Goal: Task Accomplishment & Management: Manage account settings

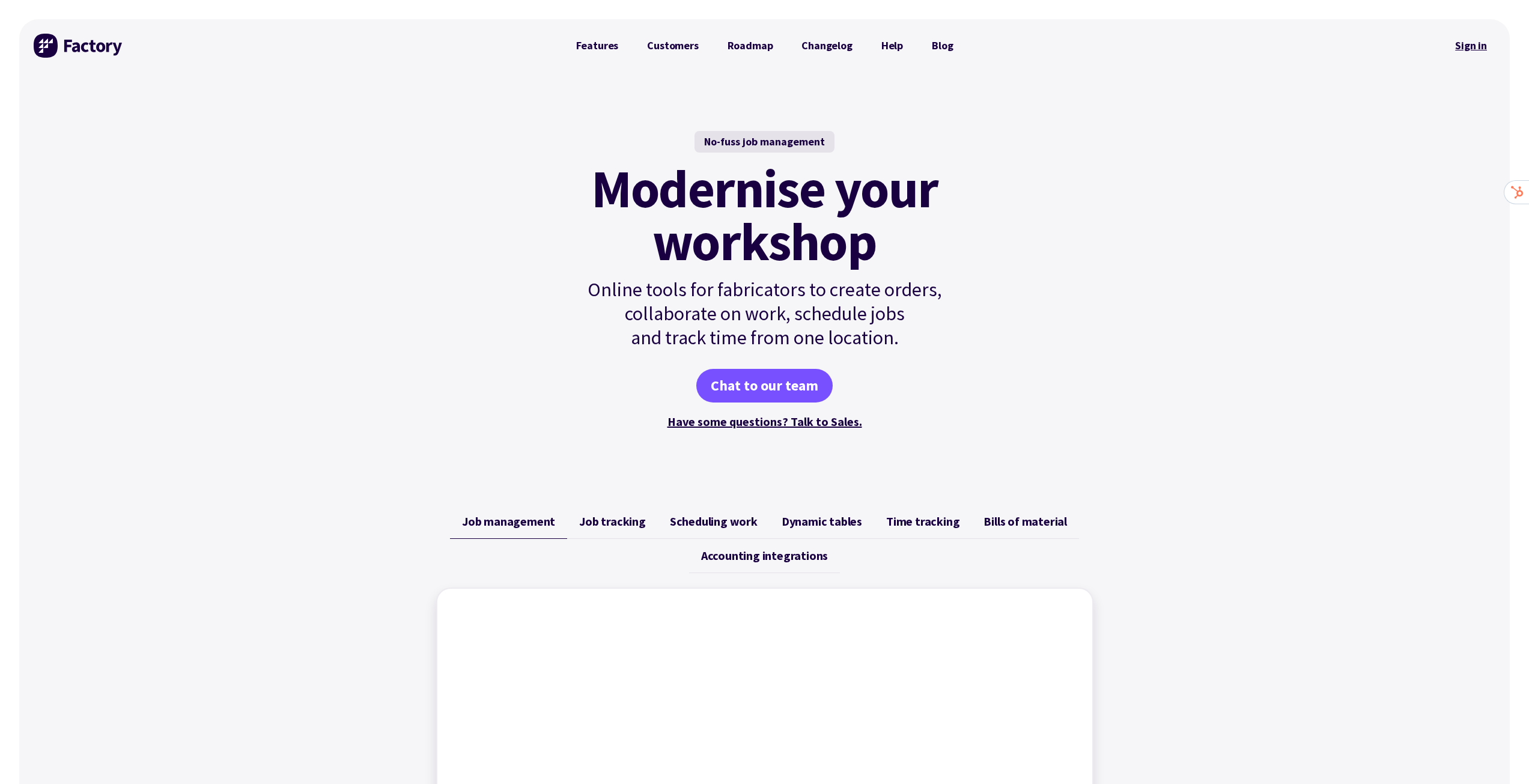
click at [1452, 39] on link "Sign in" at bounding box center [1471, 45] width 49 height 27
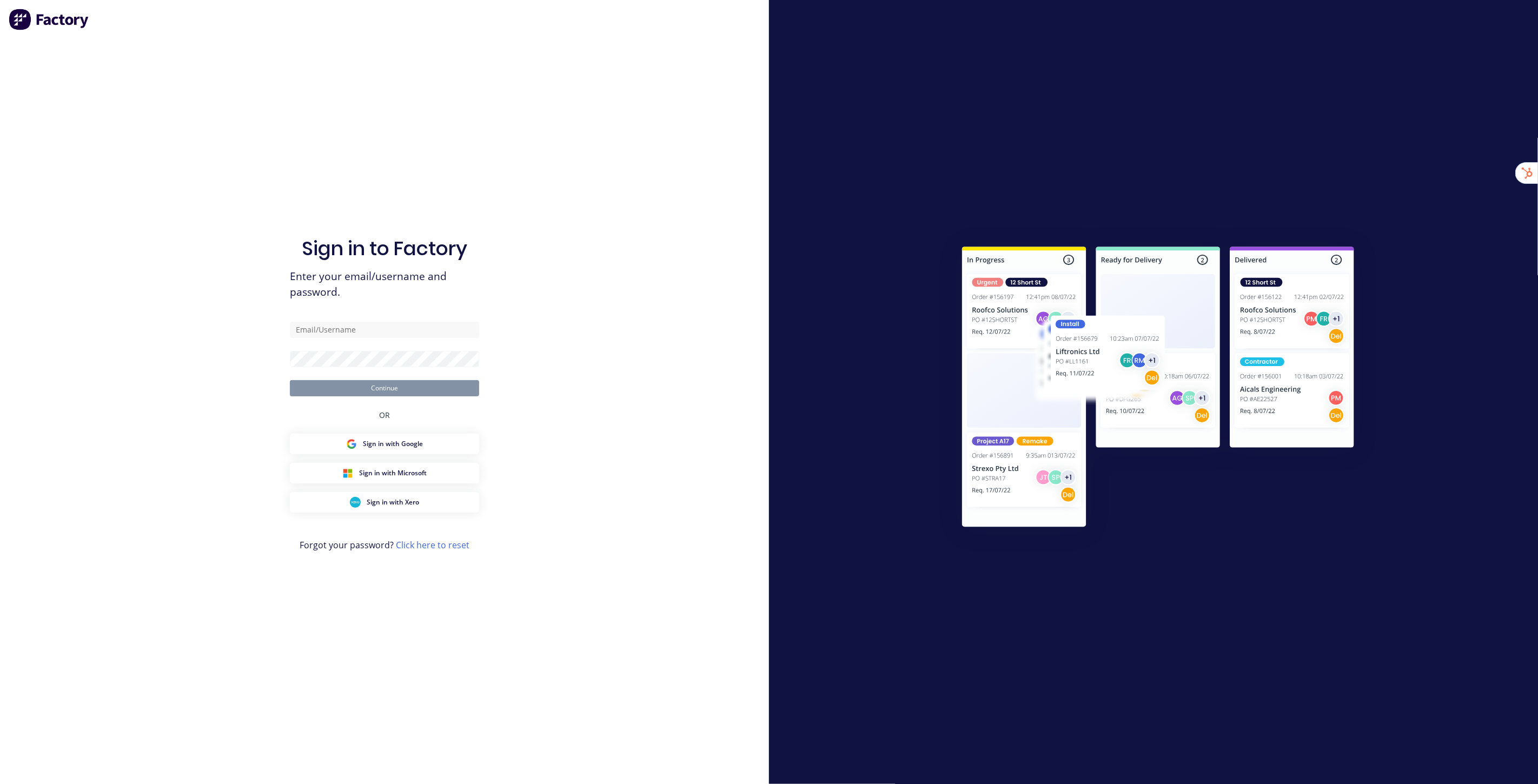
type input "stuart@factory.app"
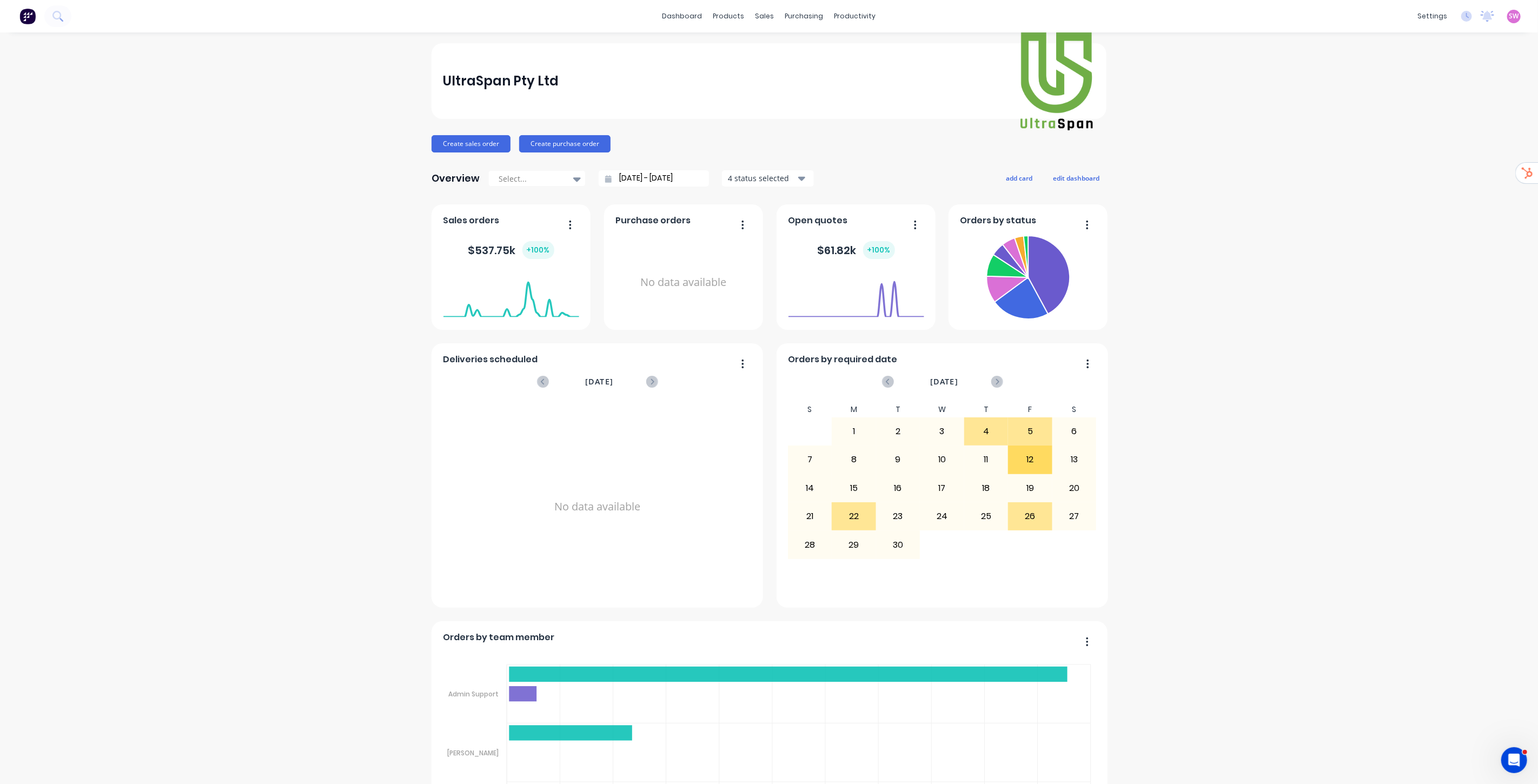
click at [1385, 273] on div "Document templates" at bounding box center [1371, 270] width 76 height 9
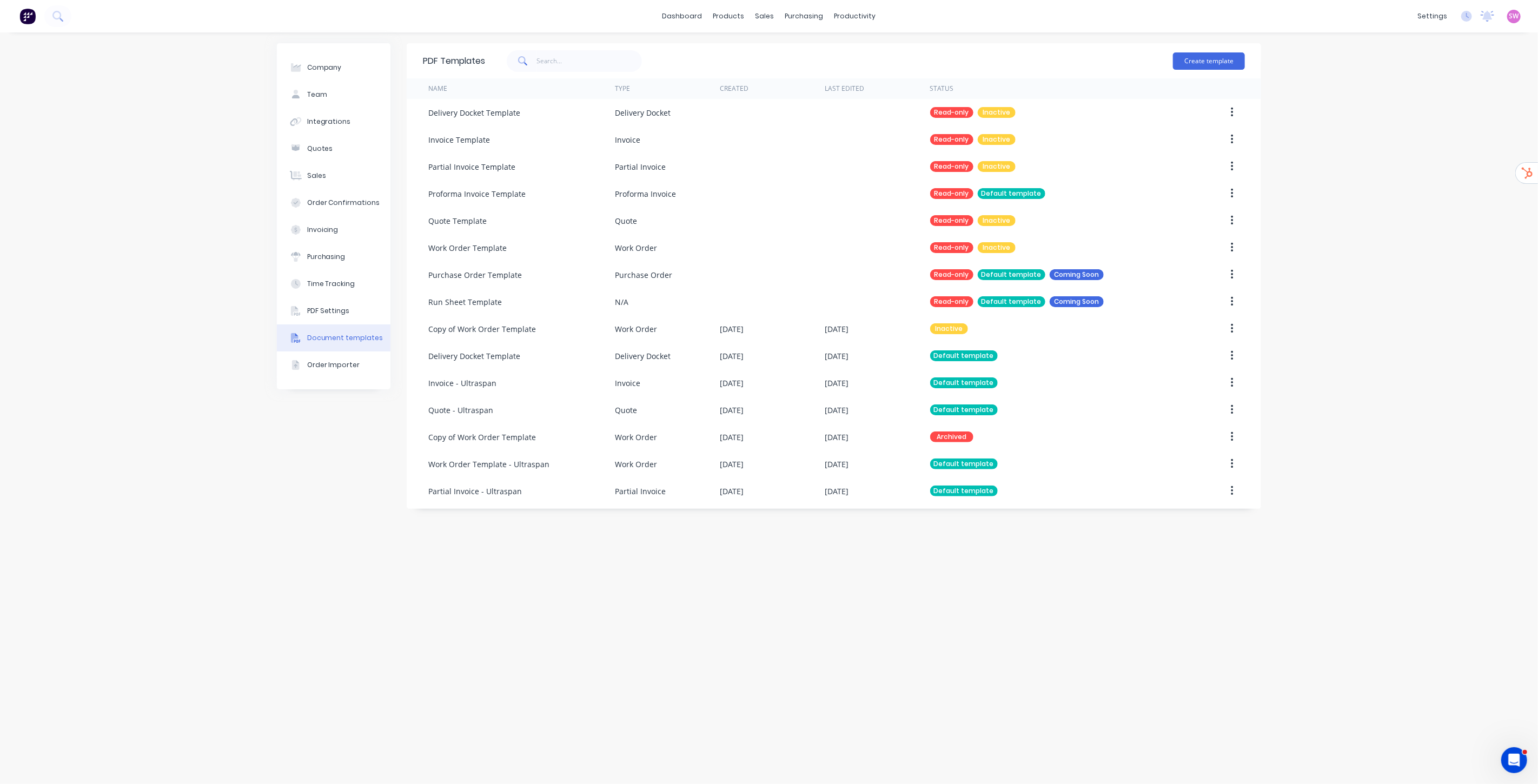
drag, startPoint x: 1410, startPoint y: 352, endPoint x: 1405, endPoint y: 357, distance: 7.1
click at [1405, 357] on div "Company Team Integrations Quotes Sales Order Confirmations Invoicing Purchasing…" at bounding box center [769, 408] width 1538 height 752
click at [519, 327] on div "Copy of Work Order Template" at bounding box center [482, 329] width 108 height 11
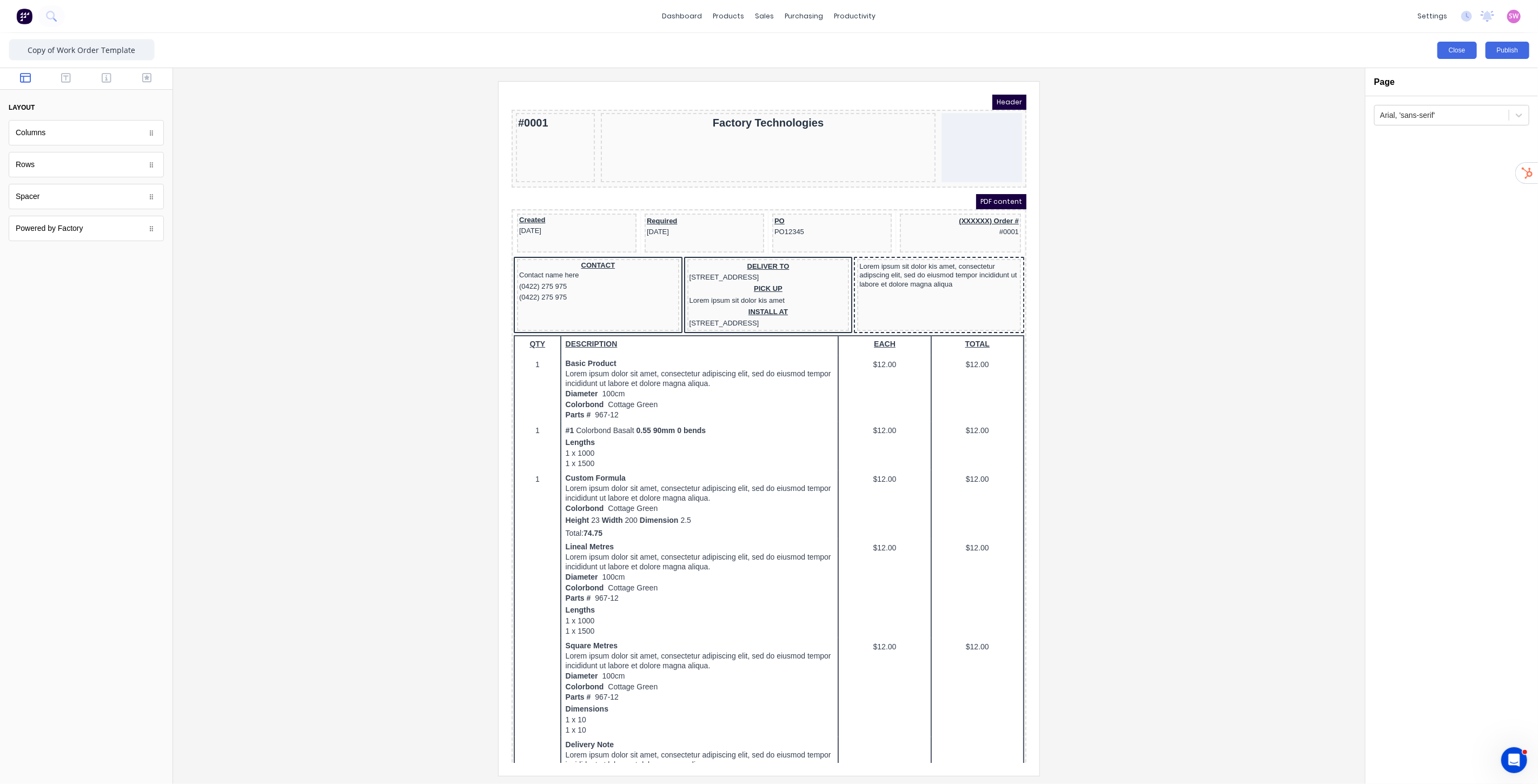
click at [1467, 53] on button "Close" at bounding box center [1457, 50] width 39 height 17
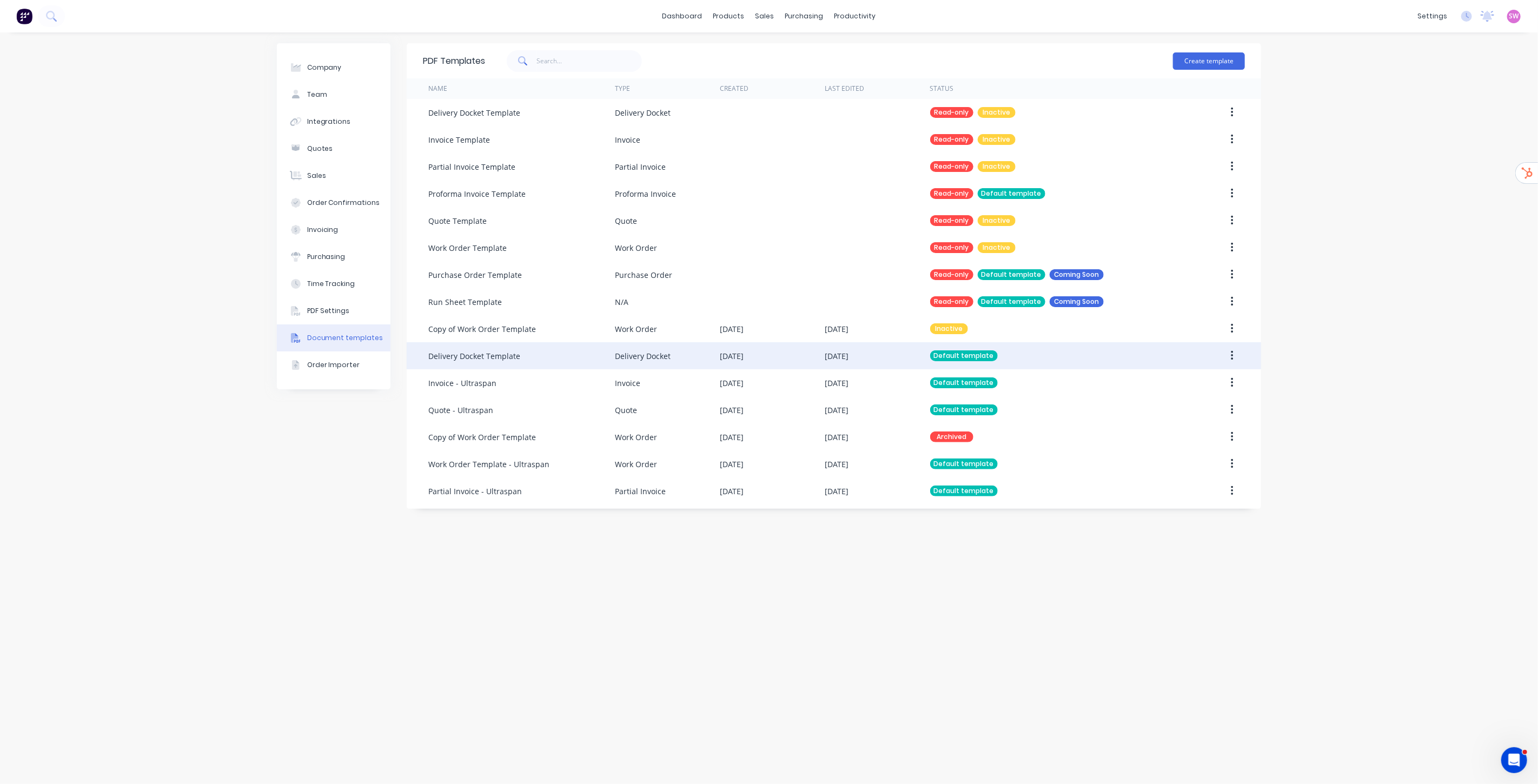
click at [868, 354] on div "[DATE]" at bounding box center [877, 356] width 105 height 27
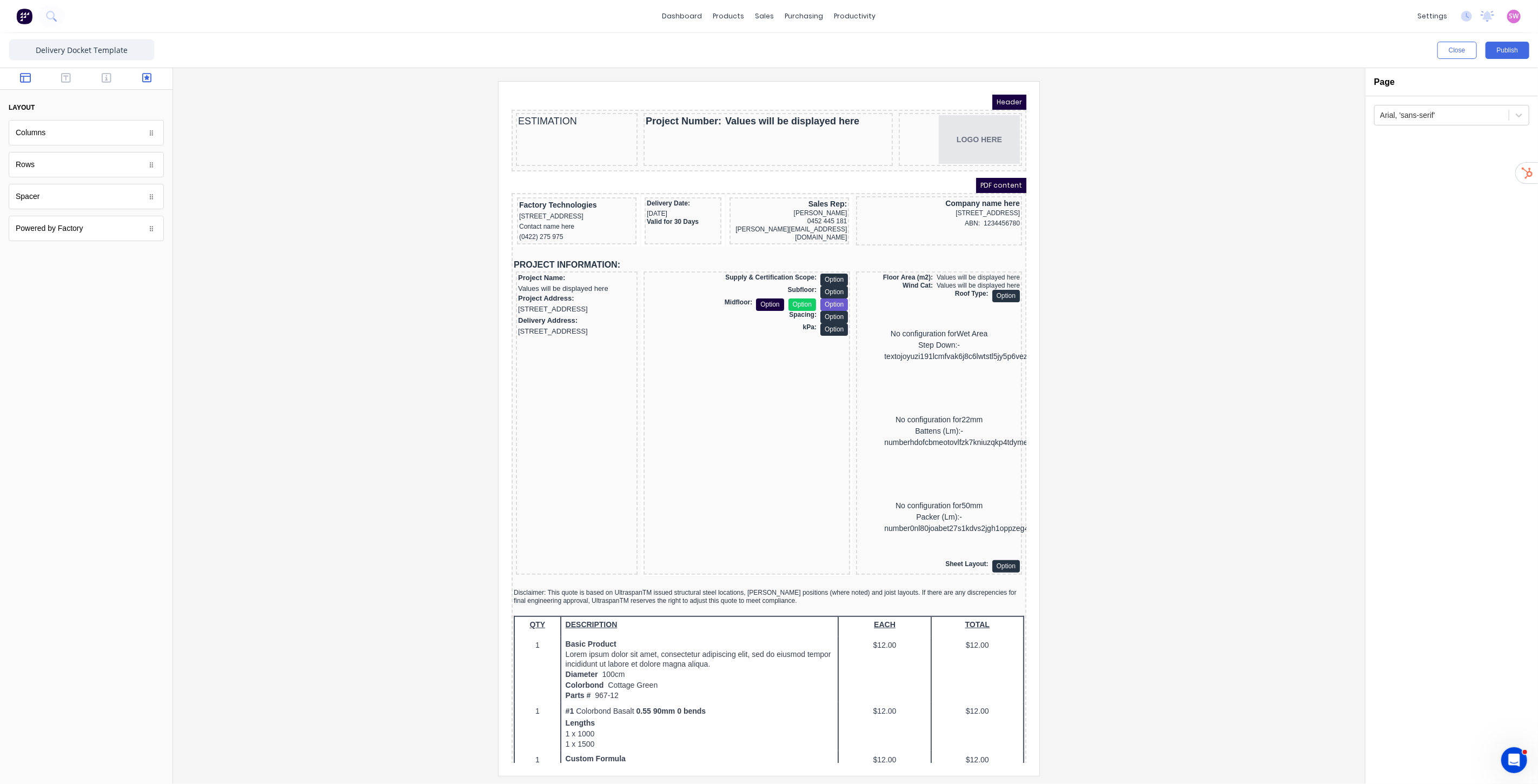
click at [152, 83] on button "button" at bounding box center [147, 78] width 34 height 13
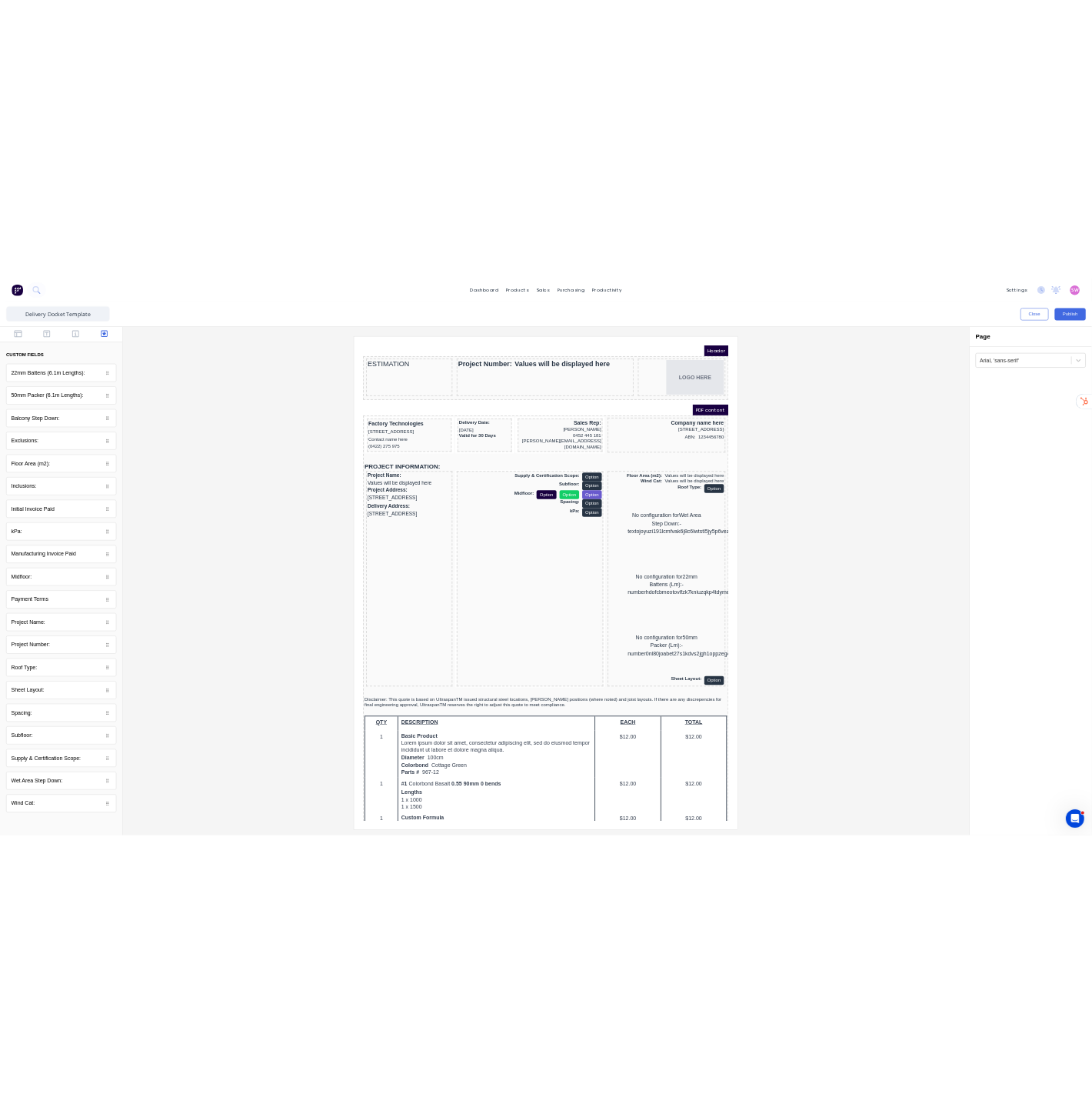
scroll to position [3, 0]
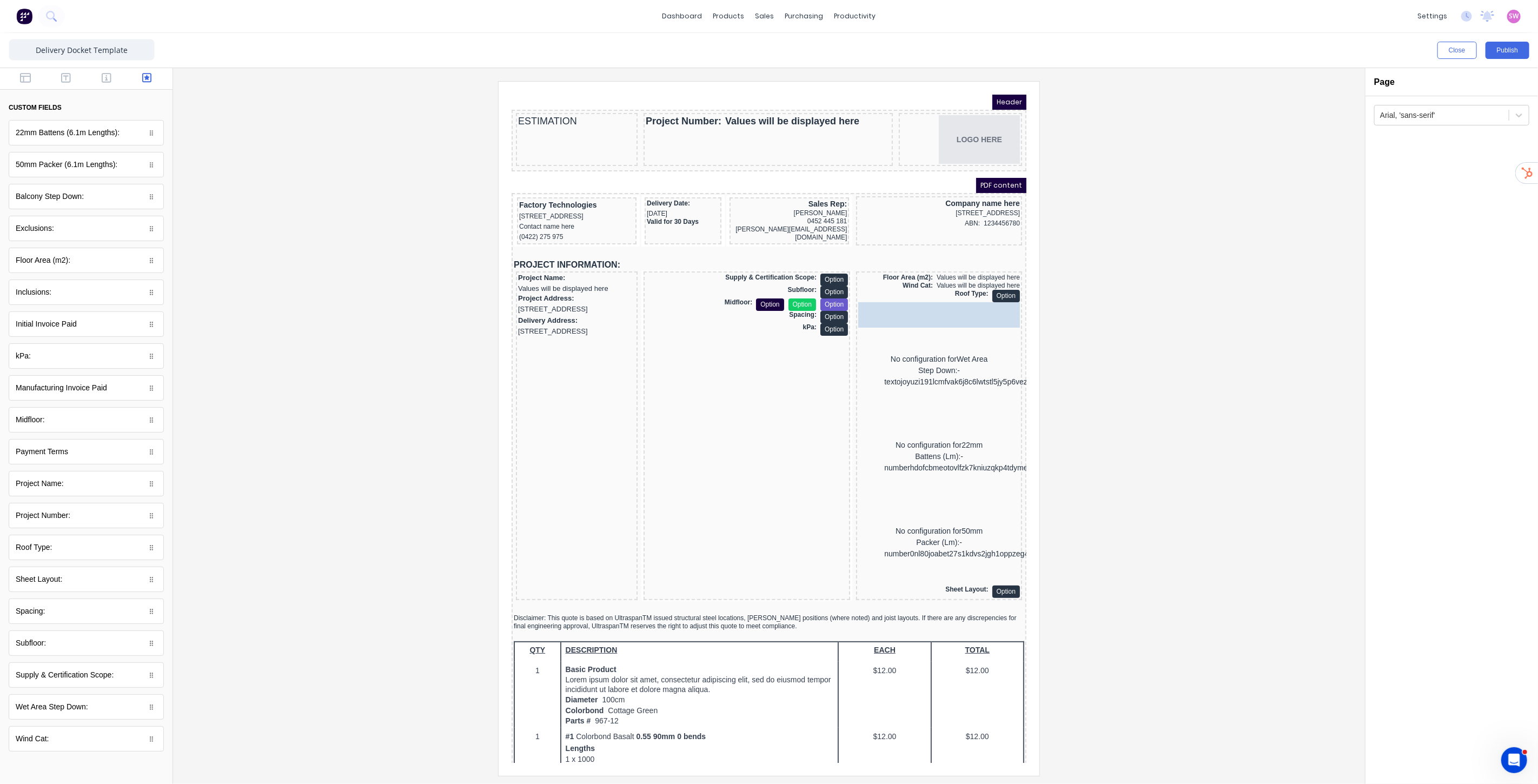
drag, startPoint x: 80, startPoint y: 708, endPoint x: 424, endPoint y: 239, distance: 581.6
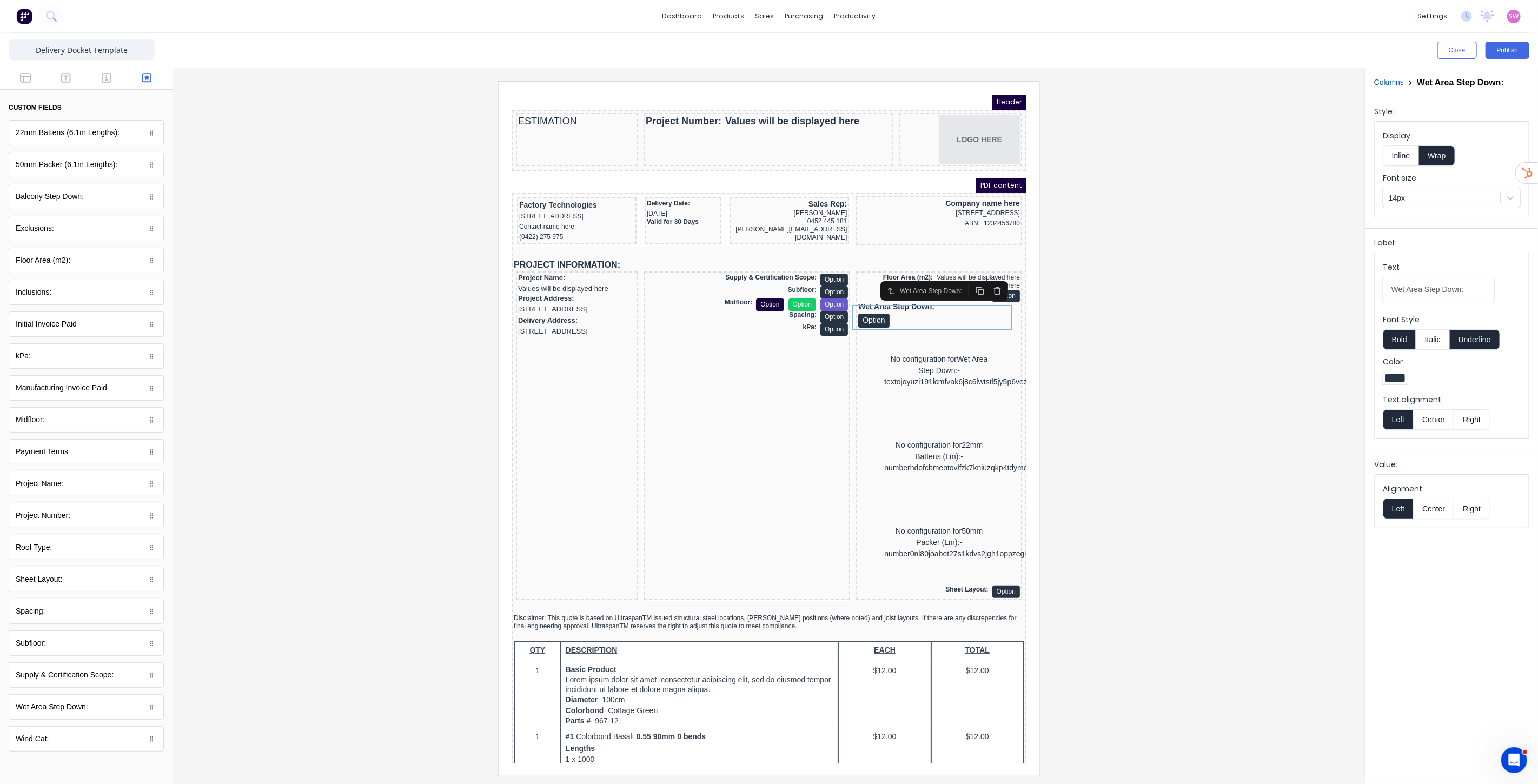
click at [944, 349] on div "No configuration for Wet Area Step Down:-textojoyuzi191lcmfvak6j8c6lwtstl5jy5p6…" at bounding box center [925, 357] width 161 height 86
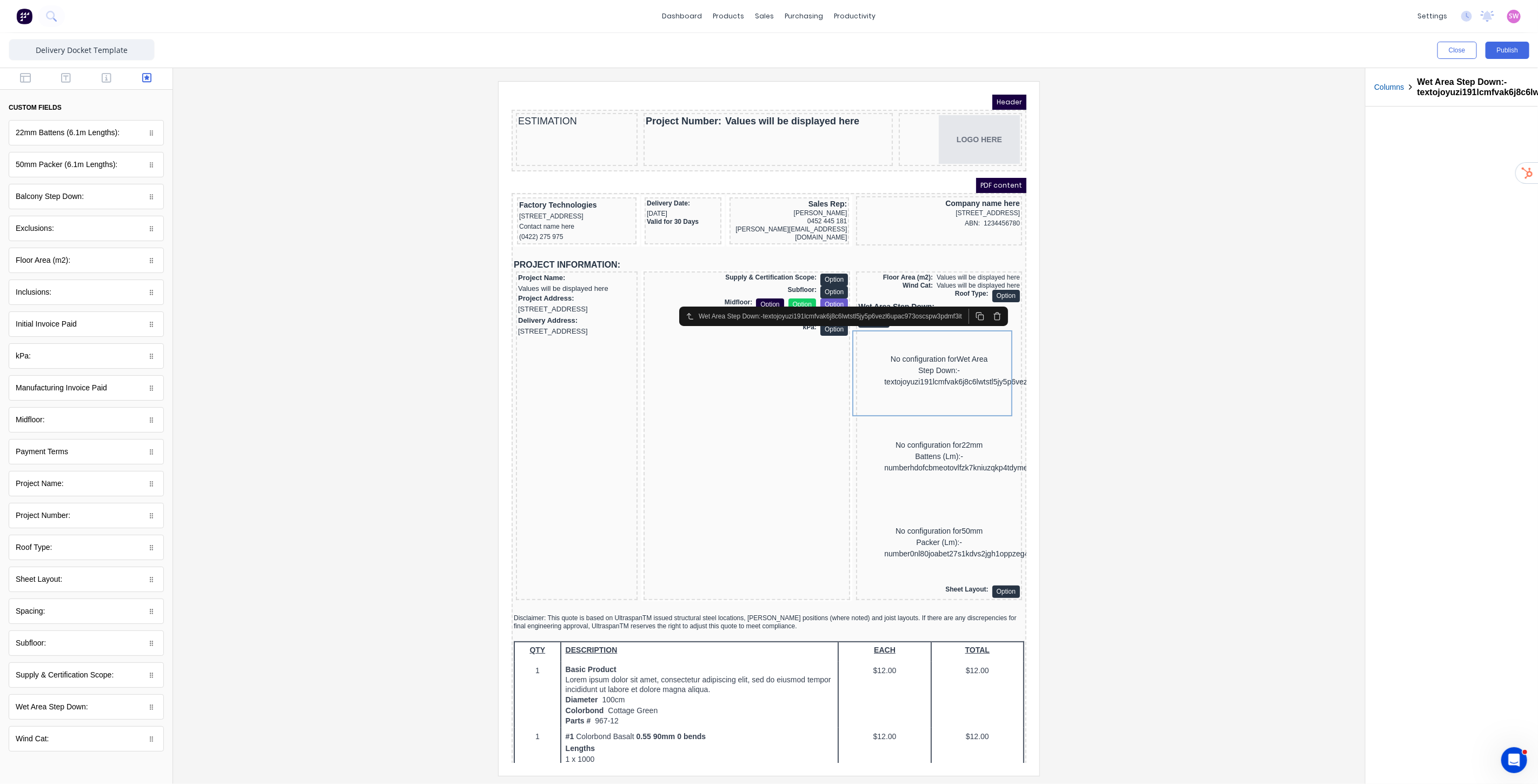
click at [984, 303] on icon "button" at bounding box center [984, 303] width 9 height 9
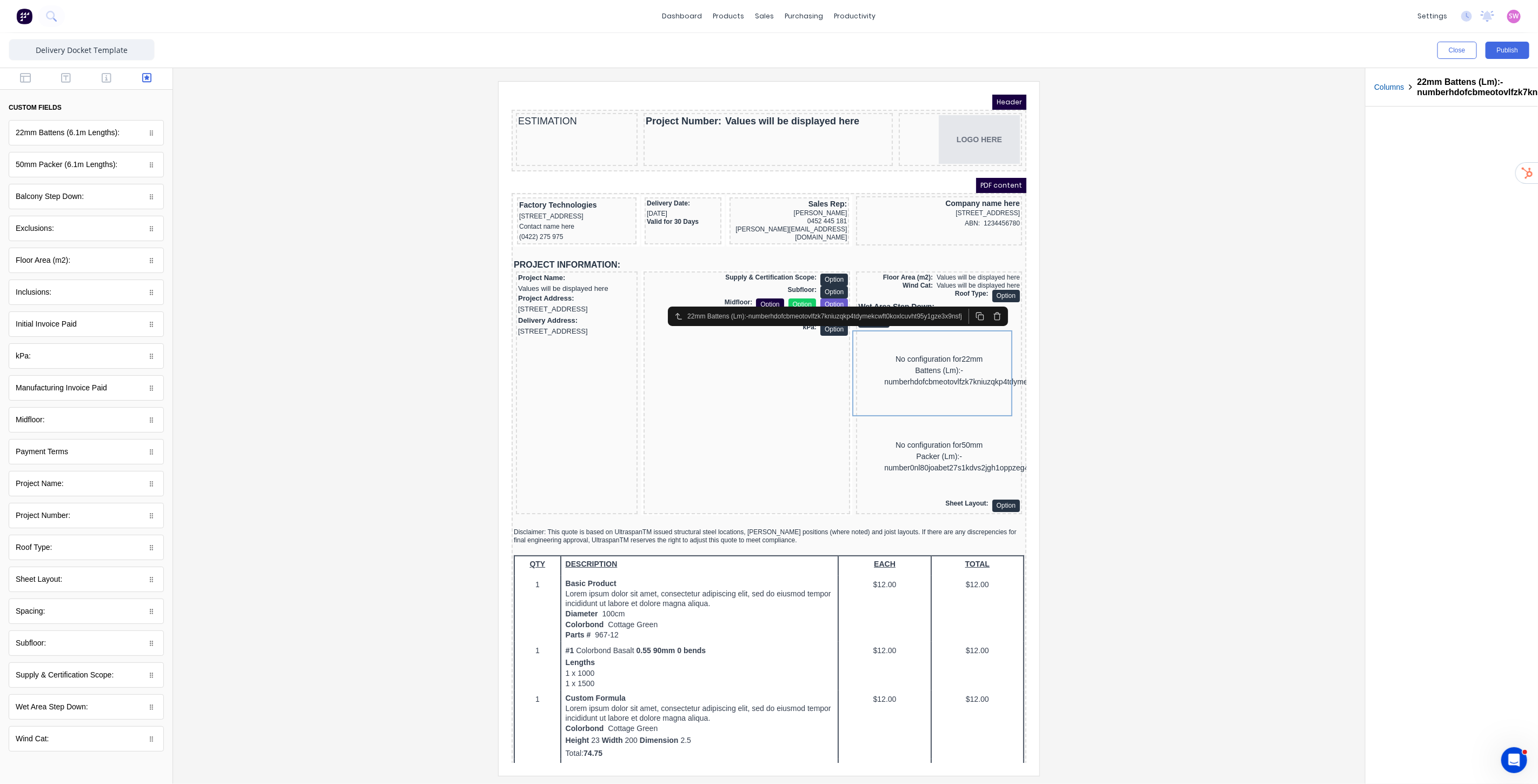
click at [1160, 312] on div at bounding box center [769, 428] width 1175 height 694
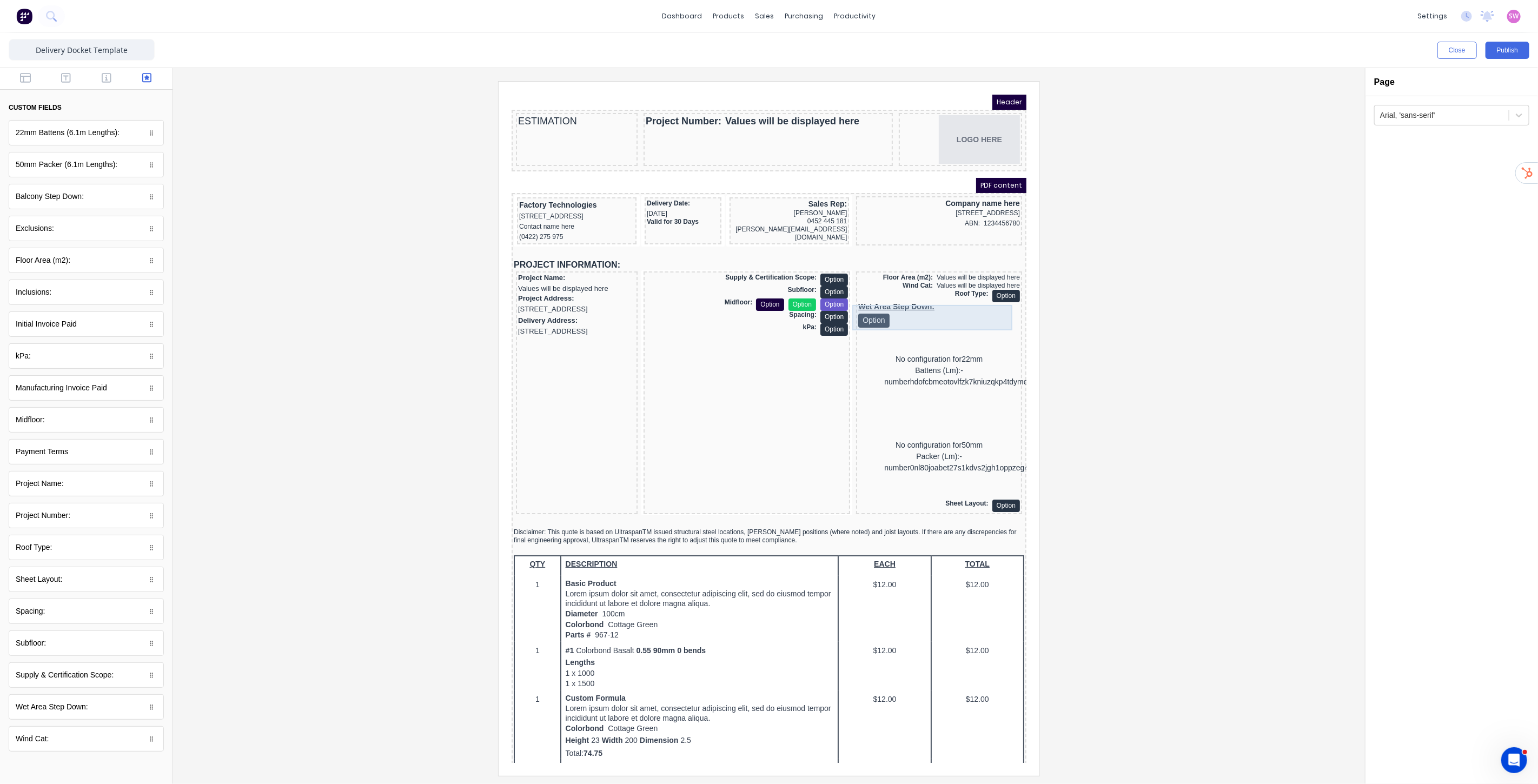
click at [949, 304] on div "Wet Area Step Down: Option" at bounding box center [925, 301] width 161 height 25
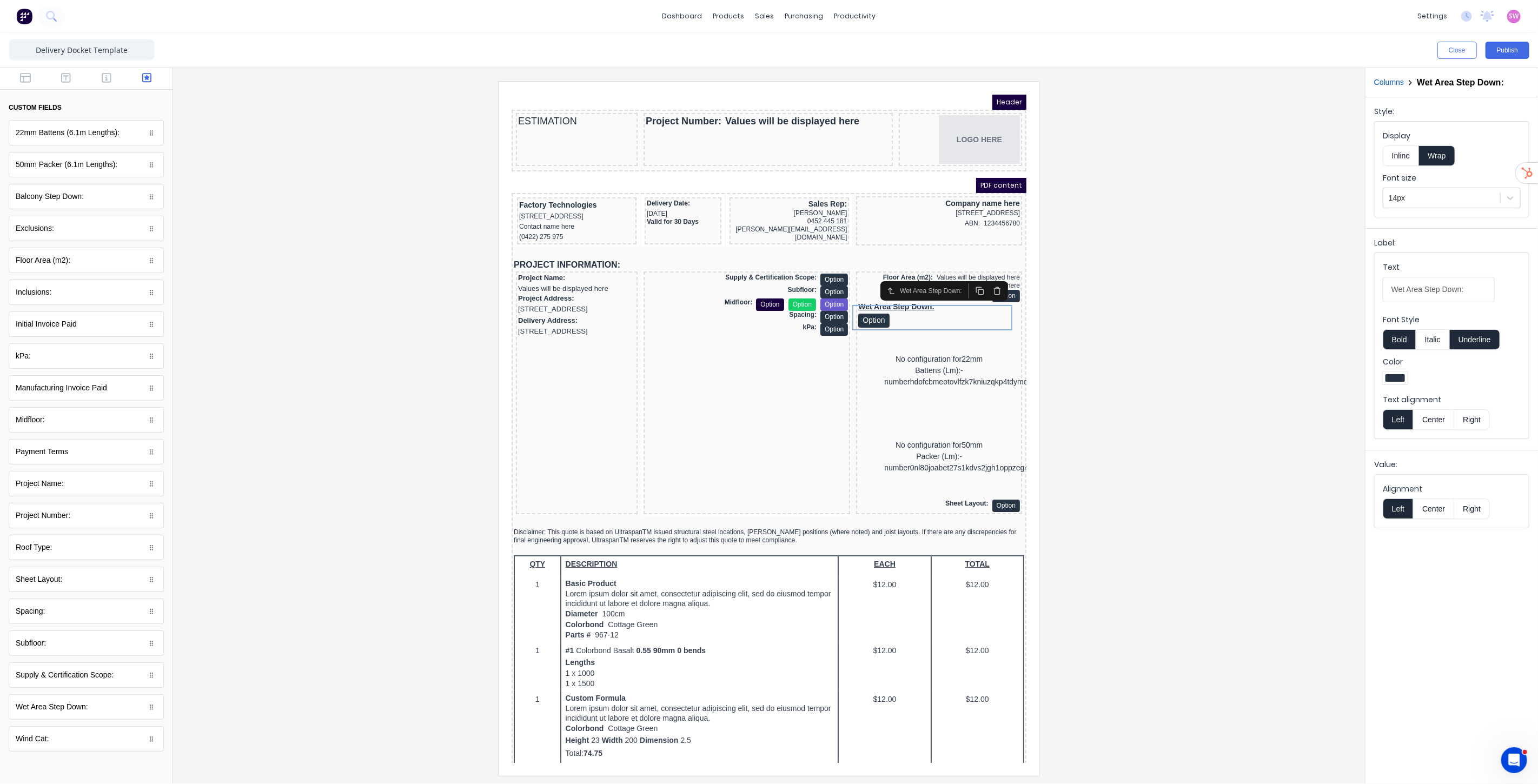
click at [1477, 418] on button "Right" at bounding box center [1472, 420] width 35 height 20
click at [1473, 339] on button "Underline" at bounding box center [1475, 339] width 50 height 20
click at [1153, 312] on div at bounding box center [769, 428] width 1175 height 694
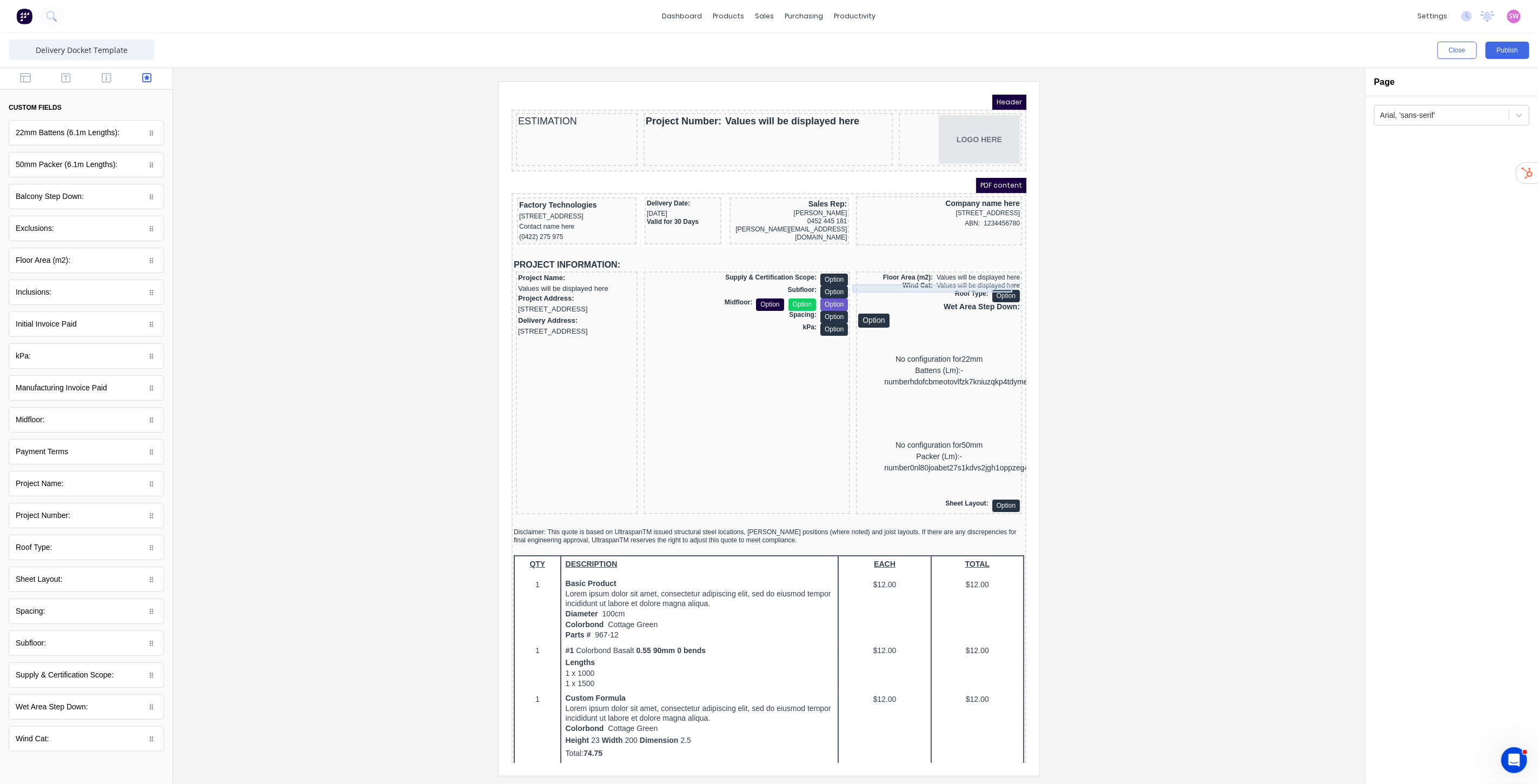
click at [943, 275] on div "Wind Cat: Values will be displayed here" at bounding box center [925, 272] width 161 height 8
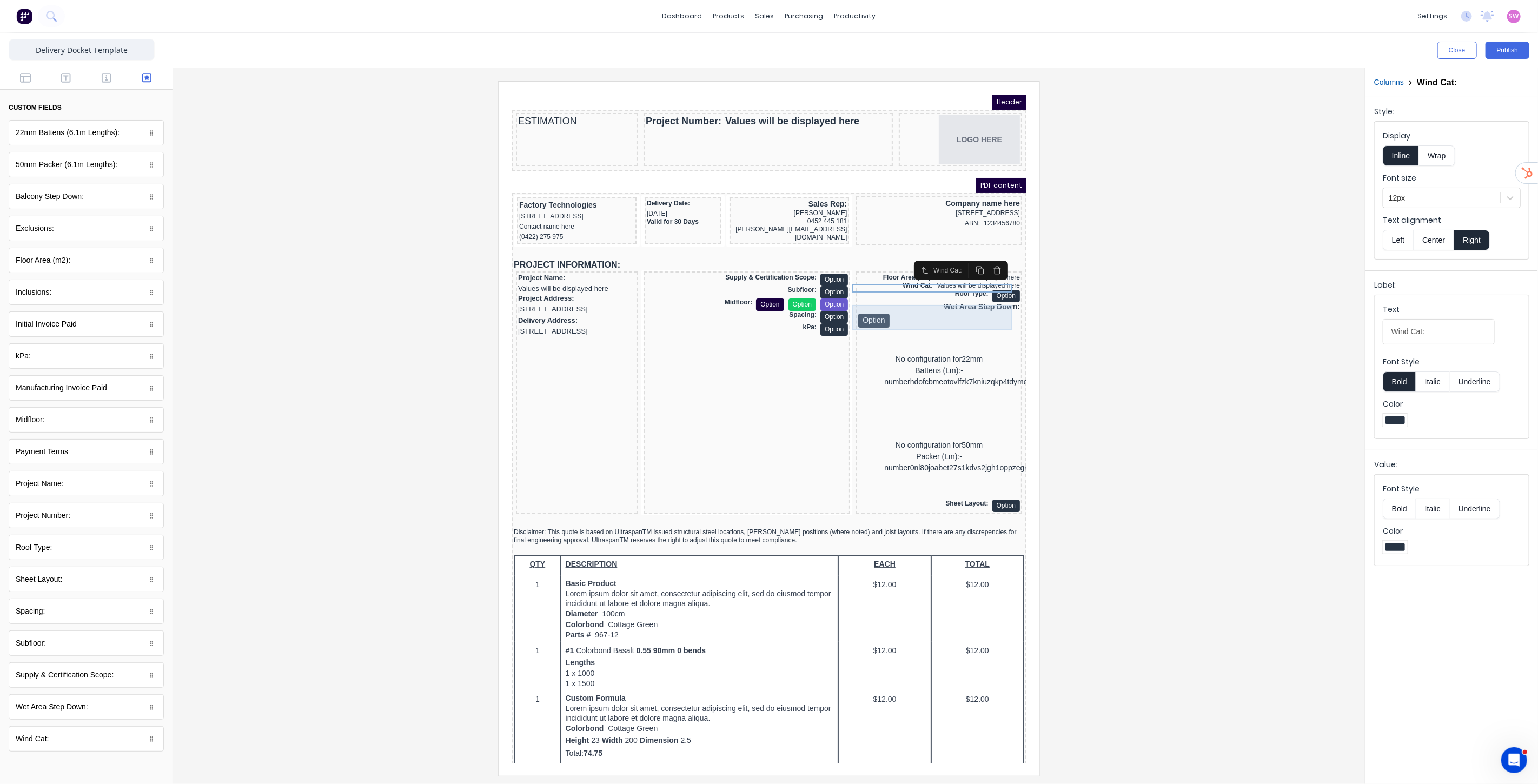
click at [959, 298] on div "Wet Area Step Down: Option" at bounding box center [925, 301] width 161 height 25
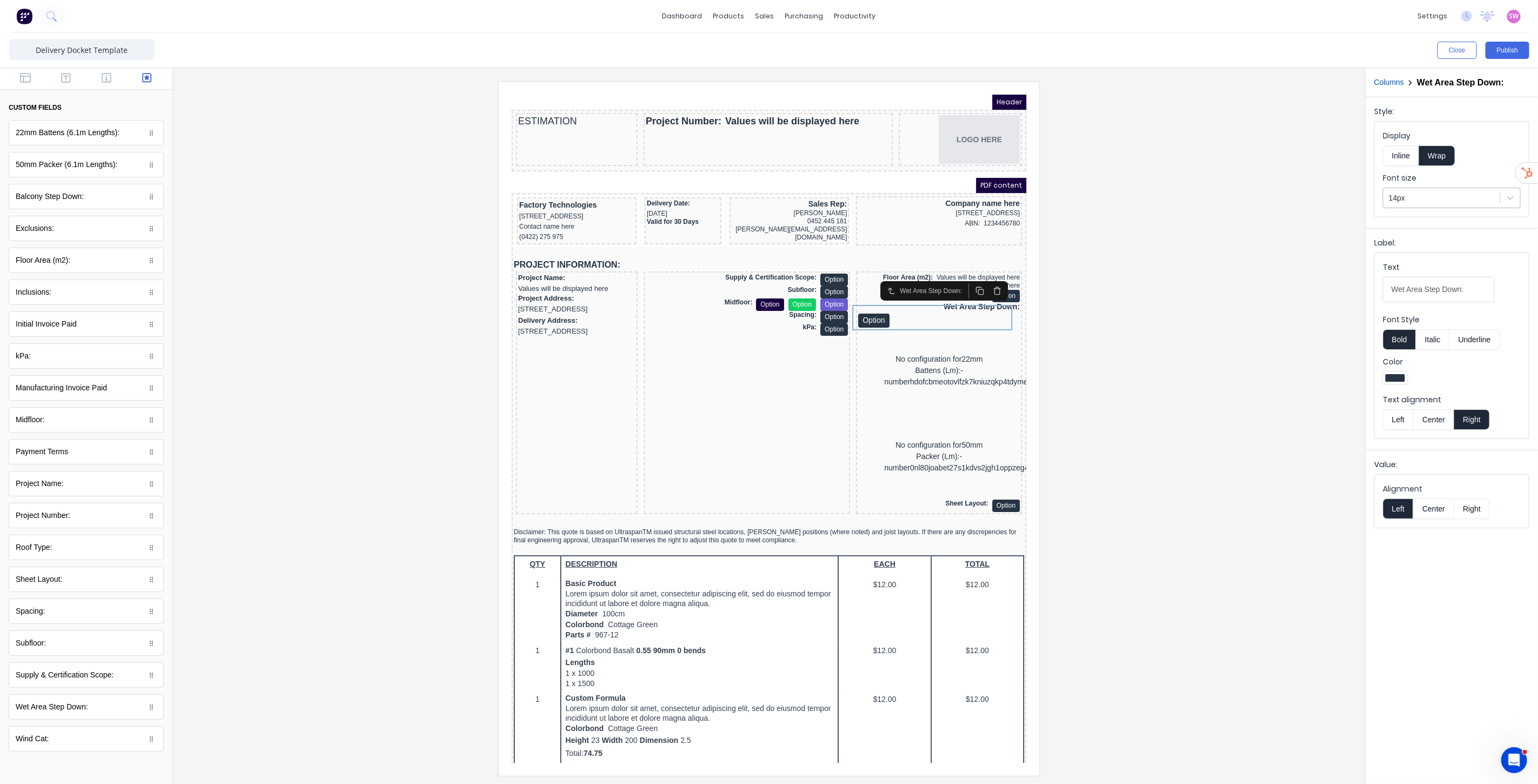
click at [1423, 199] on div at bounding box center [1441, 197] width 106 height 13
click at [1409, 269] on div "12px" at bounding box center [1452, 264] width 138 height 20
click at [1239, 289] on div at bounding box center [769, 428] width 1175 height 694
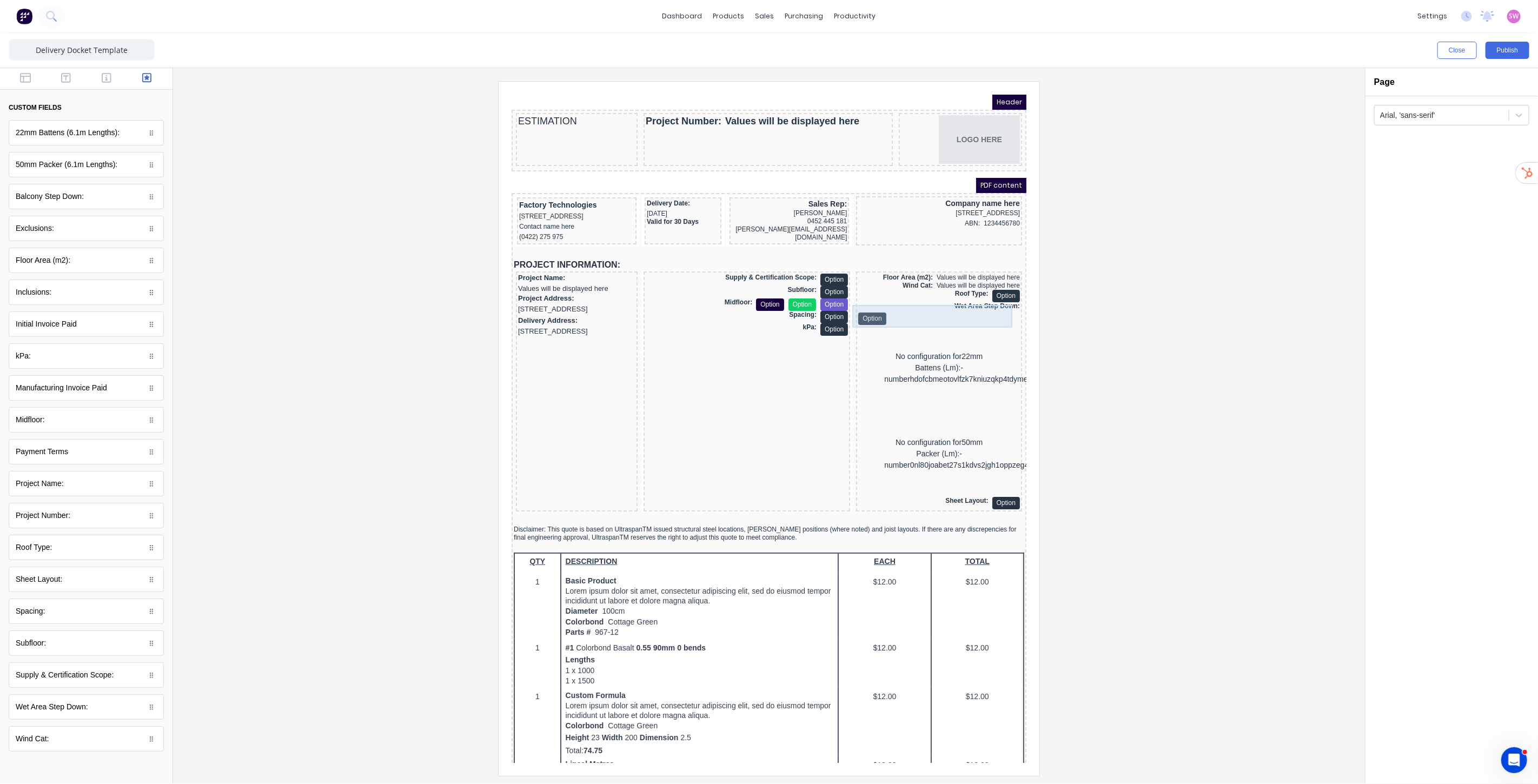
click at [954, 304] on div "Wet Area Step Down: Option" at bounding box center [925, 300] width 161 height 23
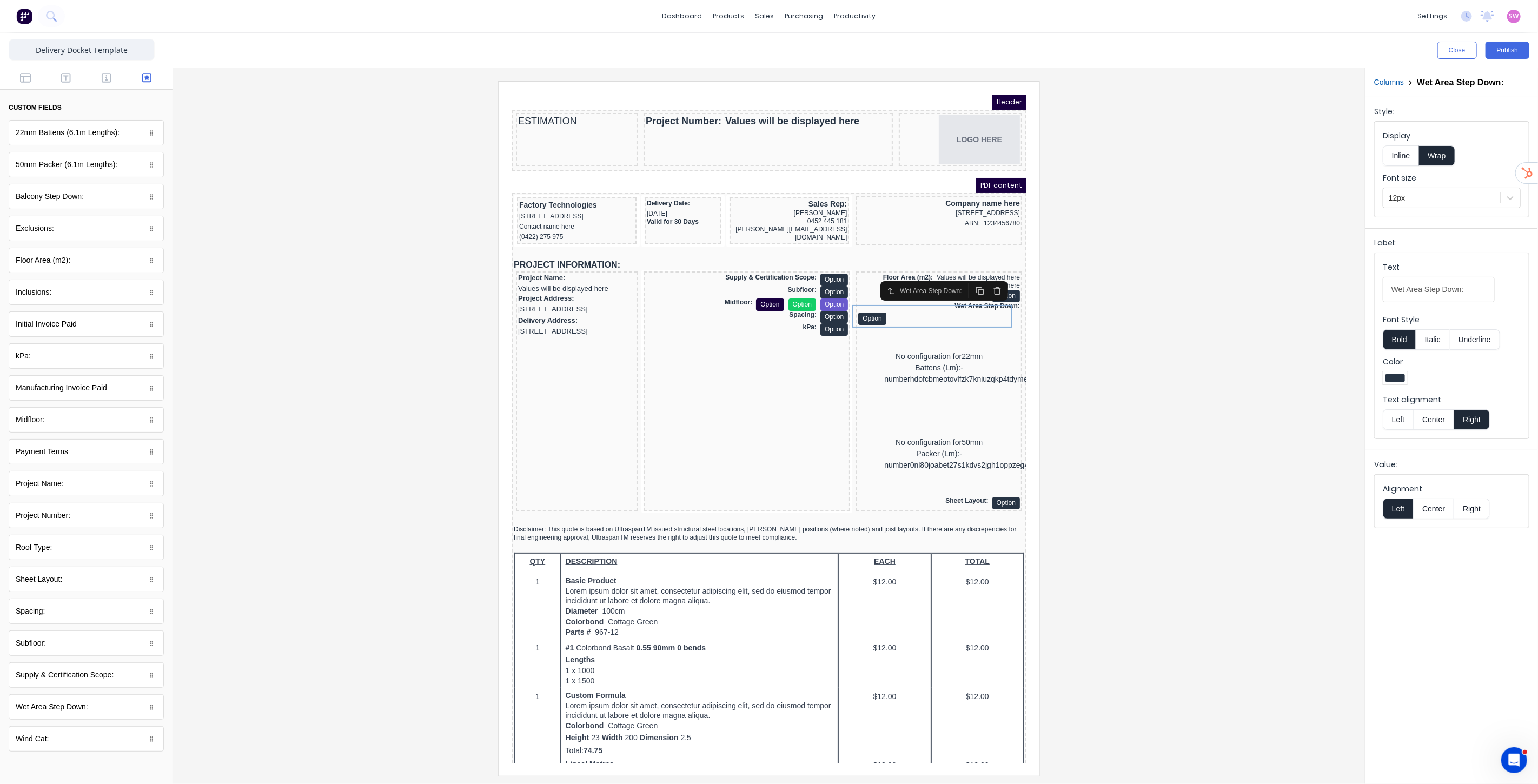
click at [1412, 158] on button "Inline" at bounding box center [1401, 156] width 36 height 20
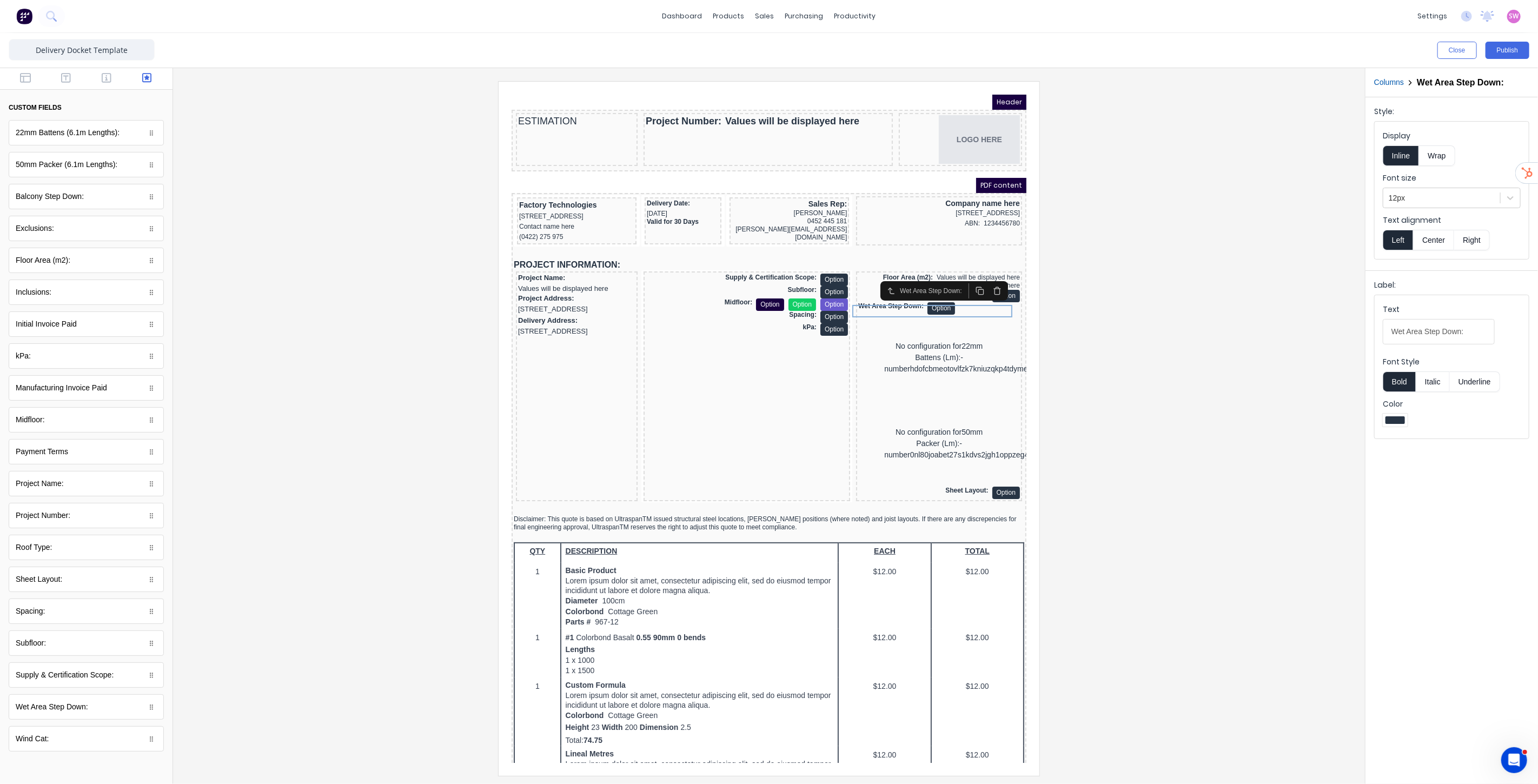
click at [1115, 323] on div at bounding box center [769, 428] width 1175 height 694
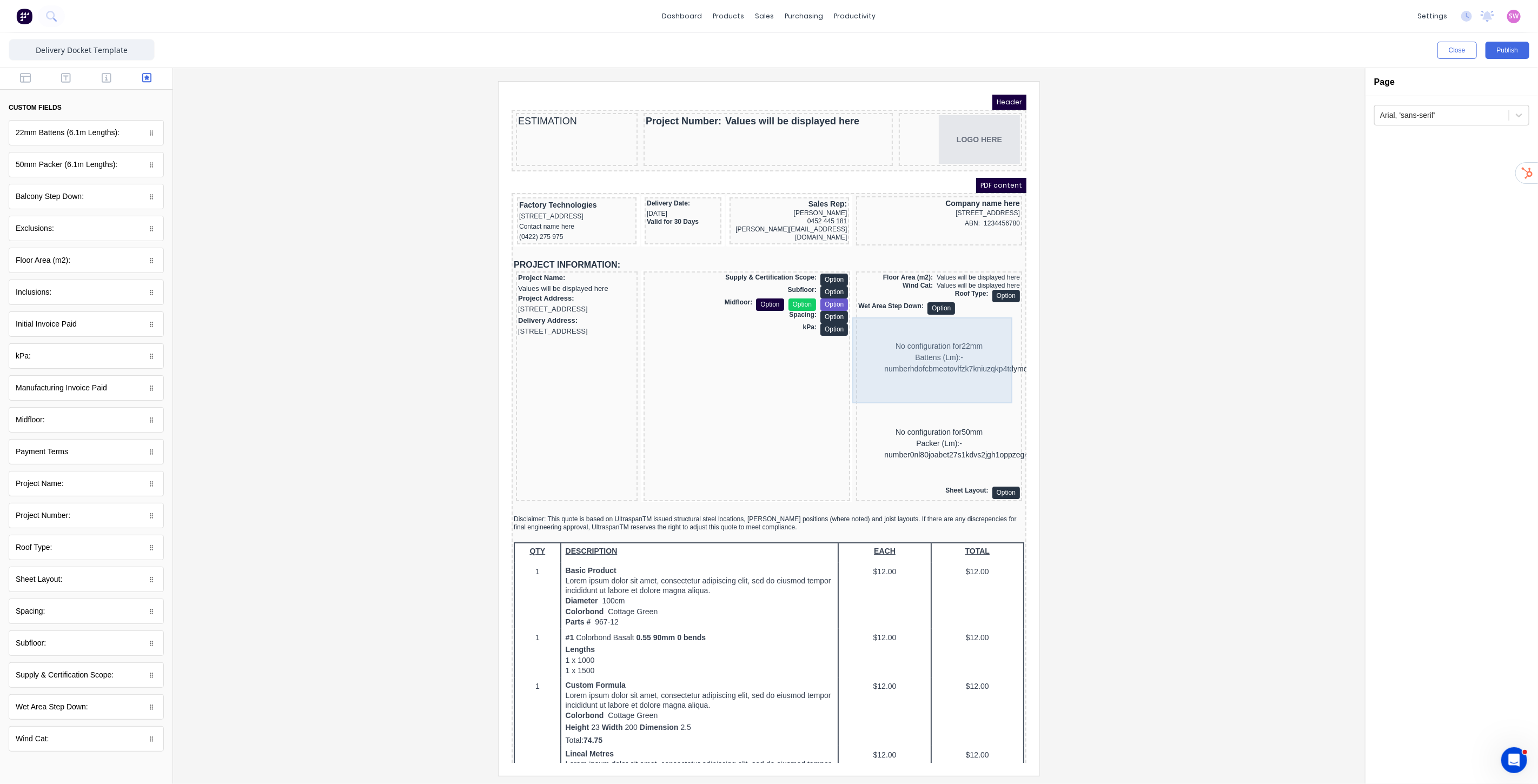
click at [975, 301] on div "Wet Area Step Down: Option" at bounding box center [925, 295] width 161 height 13
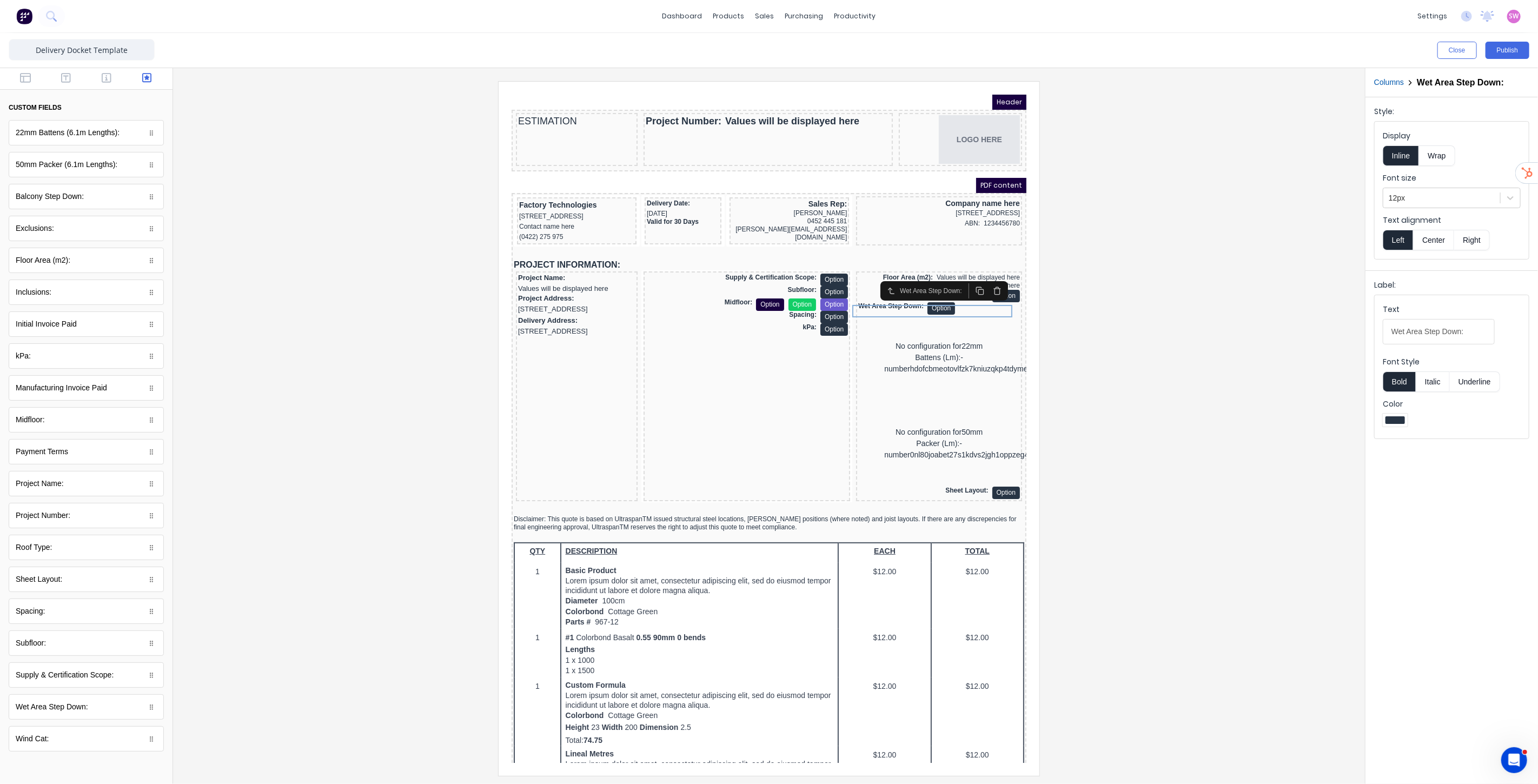
click at [1482, 242] on button "Right" at bounding box center [1472, 240] width 35 height 20
click at [1082, 325] on div at bounding box center [769, 428] width 1175 height 694
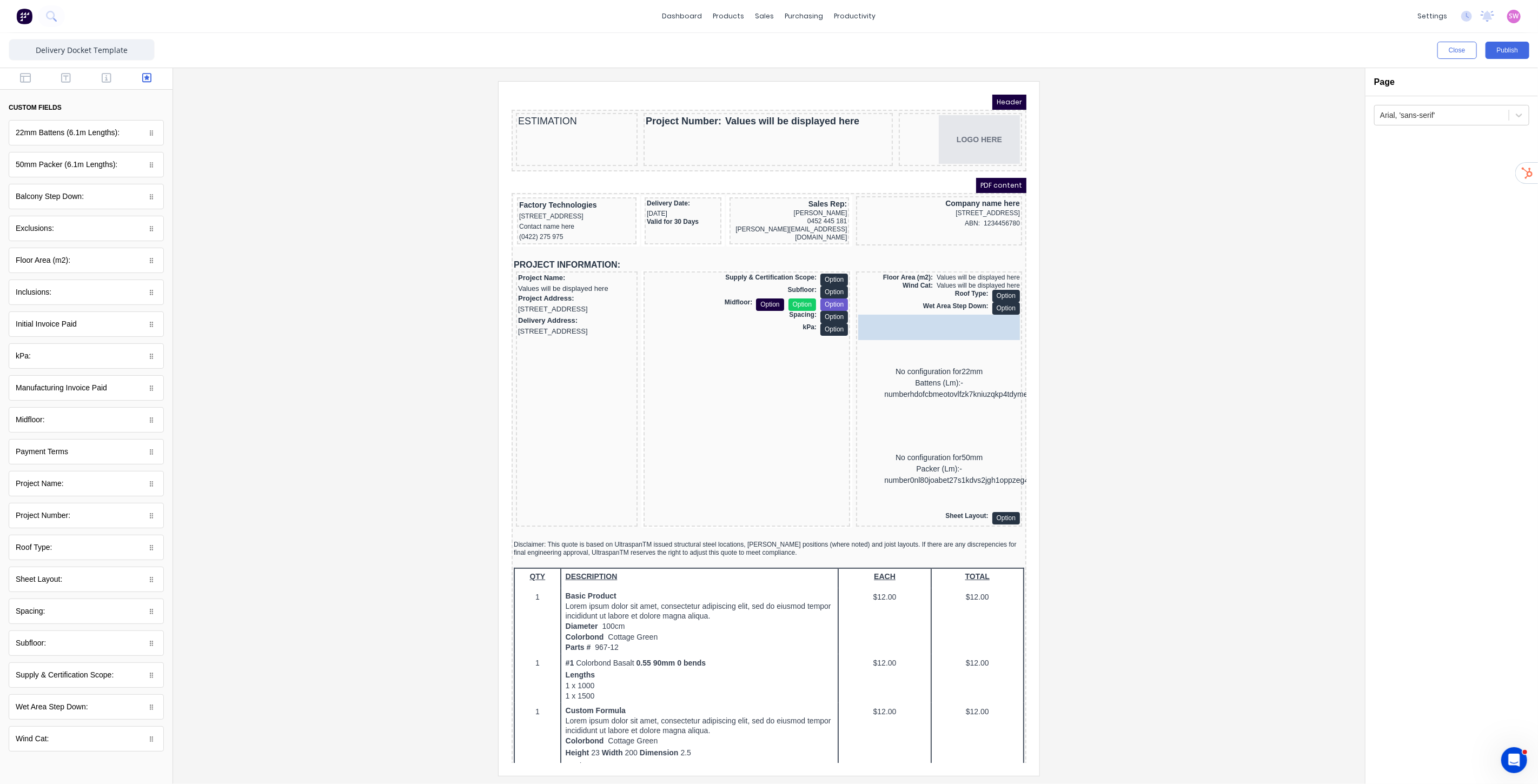
drag, startPoint x: 82, startPoint y: 132, endPoint x: 979, endPoint y: 337, distance: 920.1
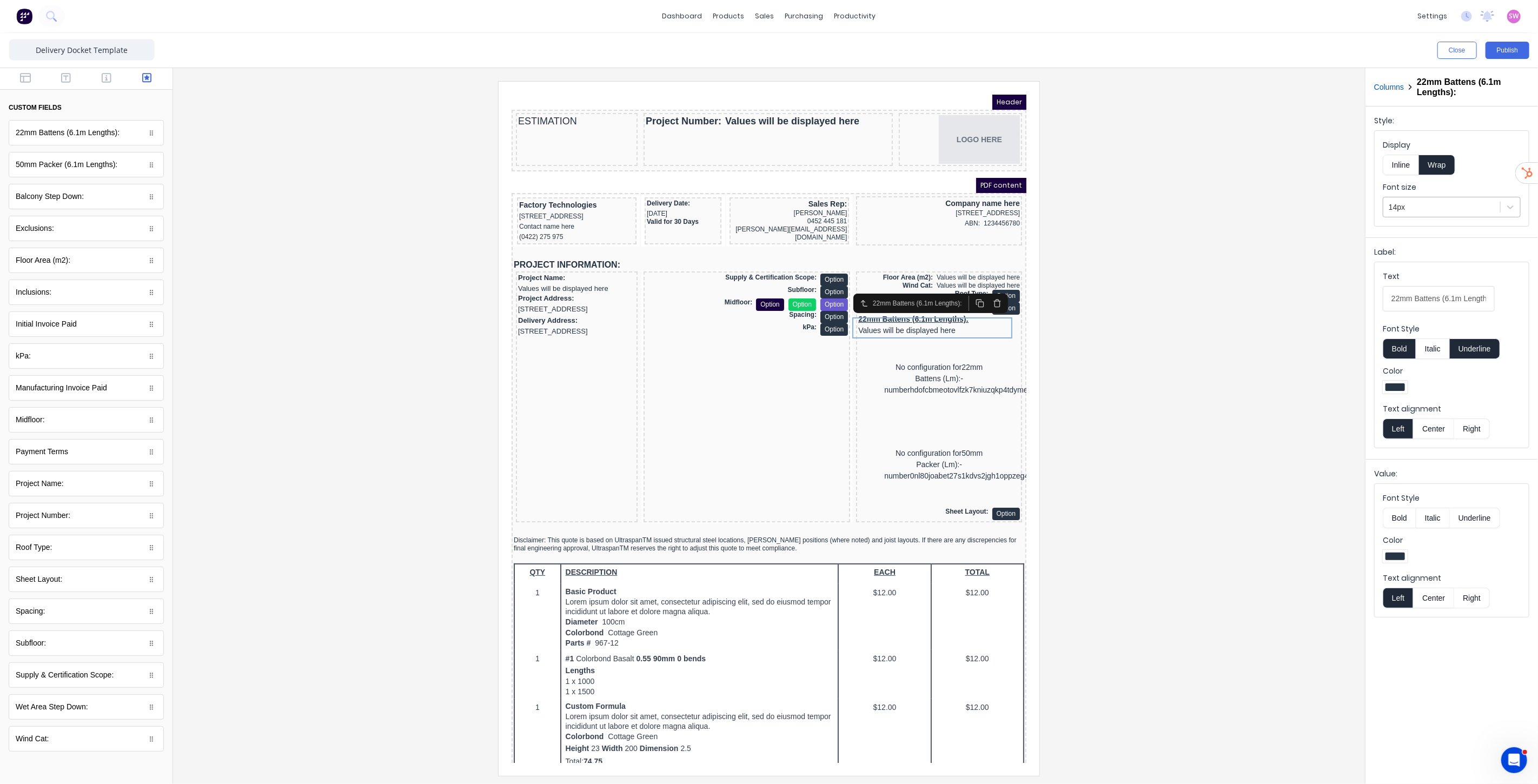
click at [1428, 202] on div at bounding box center [1441, 207] width 106 height 13
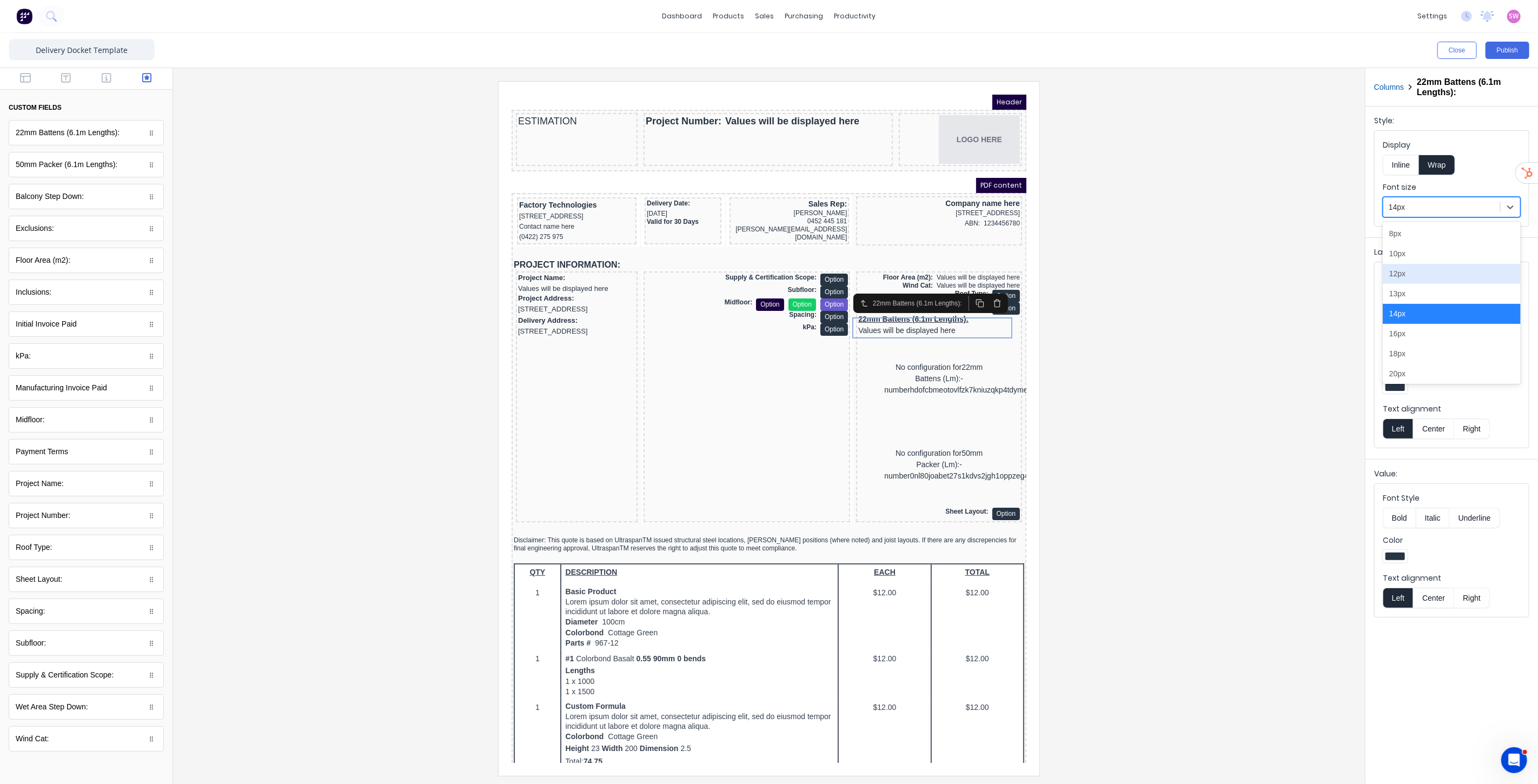
click at [1410, 274] on div "12px" at bounding box center [1452, 274] width 138 height 20
click at [1402, 165] on button "Inline" at bounding box center [1401, 165] width 36 height 20
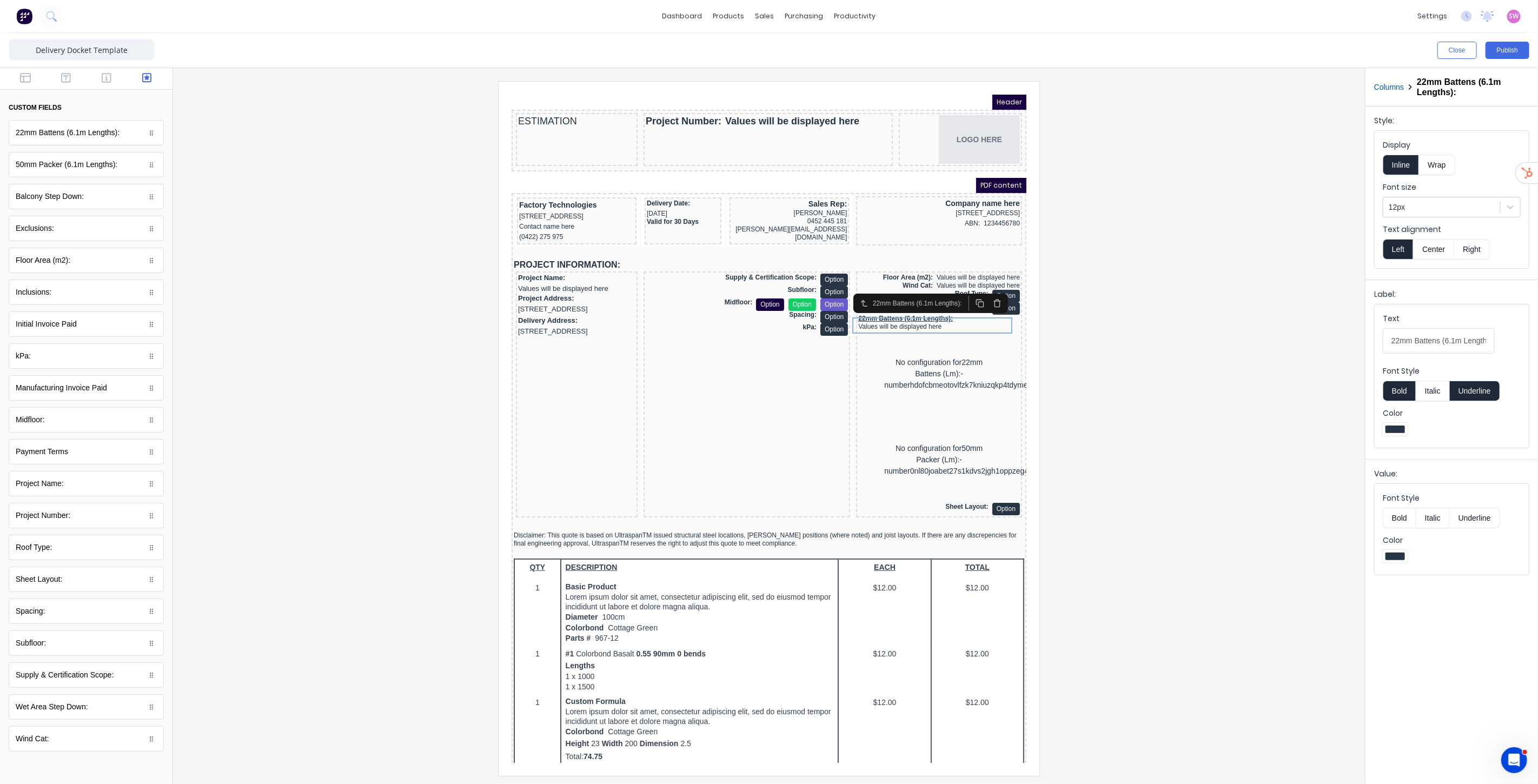
click at [1476, 252] on button "Right" at bounding box center [1472, 249] width 35 height 20
click at [1473, 387] on button "Underline" at bounding box center [1475, 390] width 50 height 20
click at [1123, 335] on div at bounding box center [769, 428] width 1175 height 694
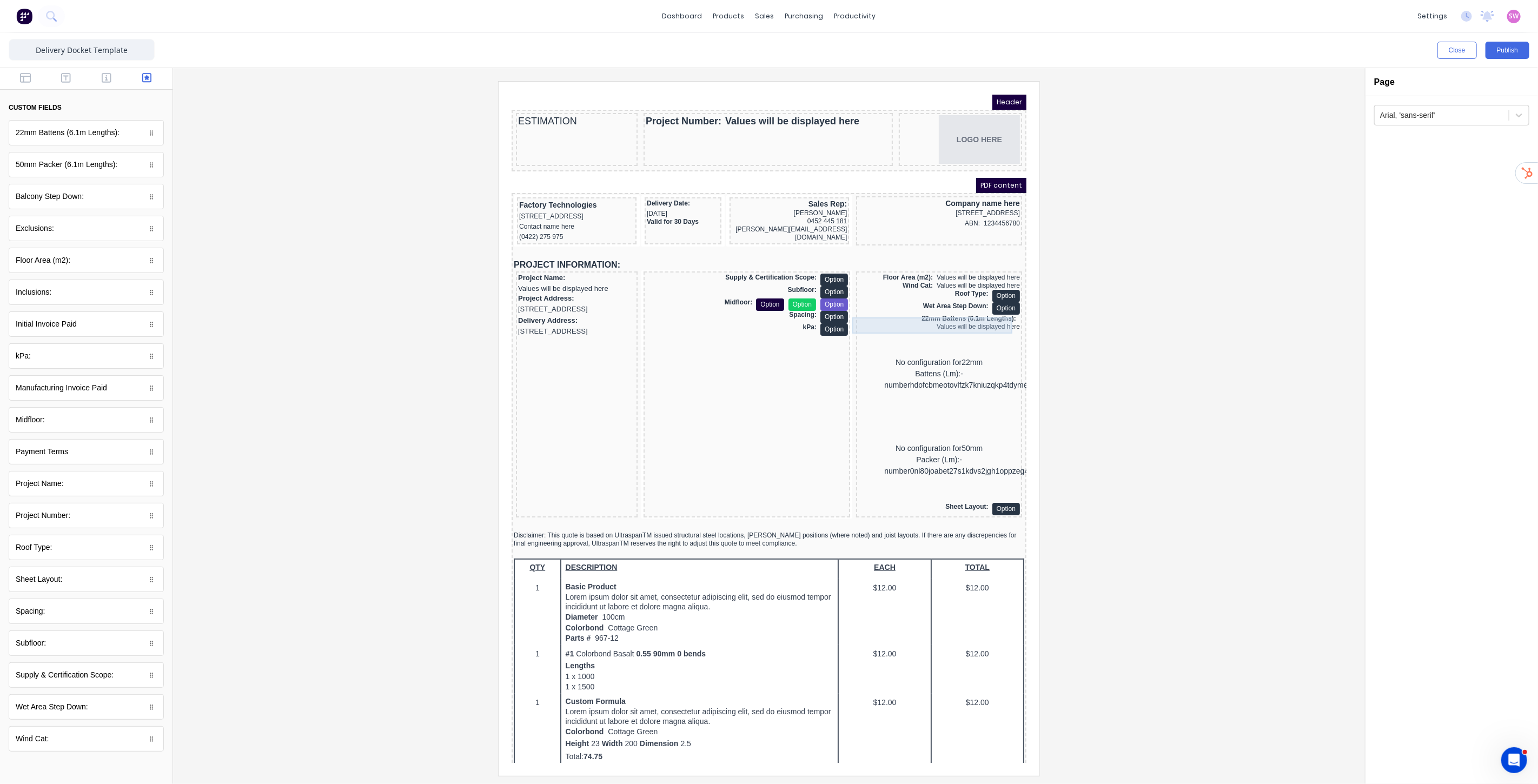
click at [953, 310] on div "22mm Battens (6.1m Lengths): Values will be displayed here" at bounding box center [925, 309] width 161 height 16
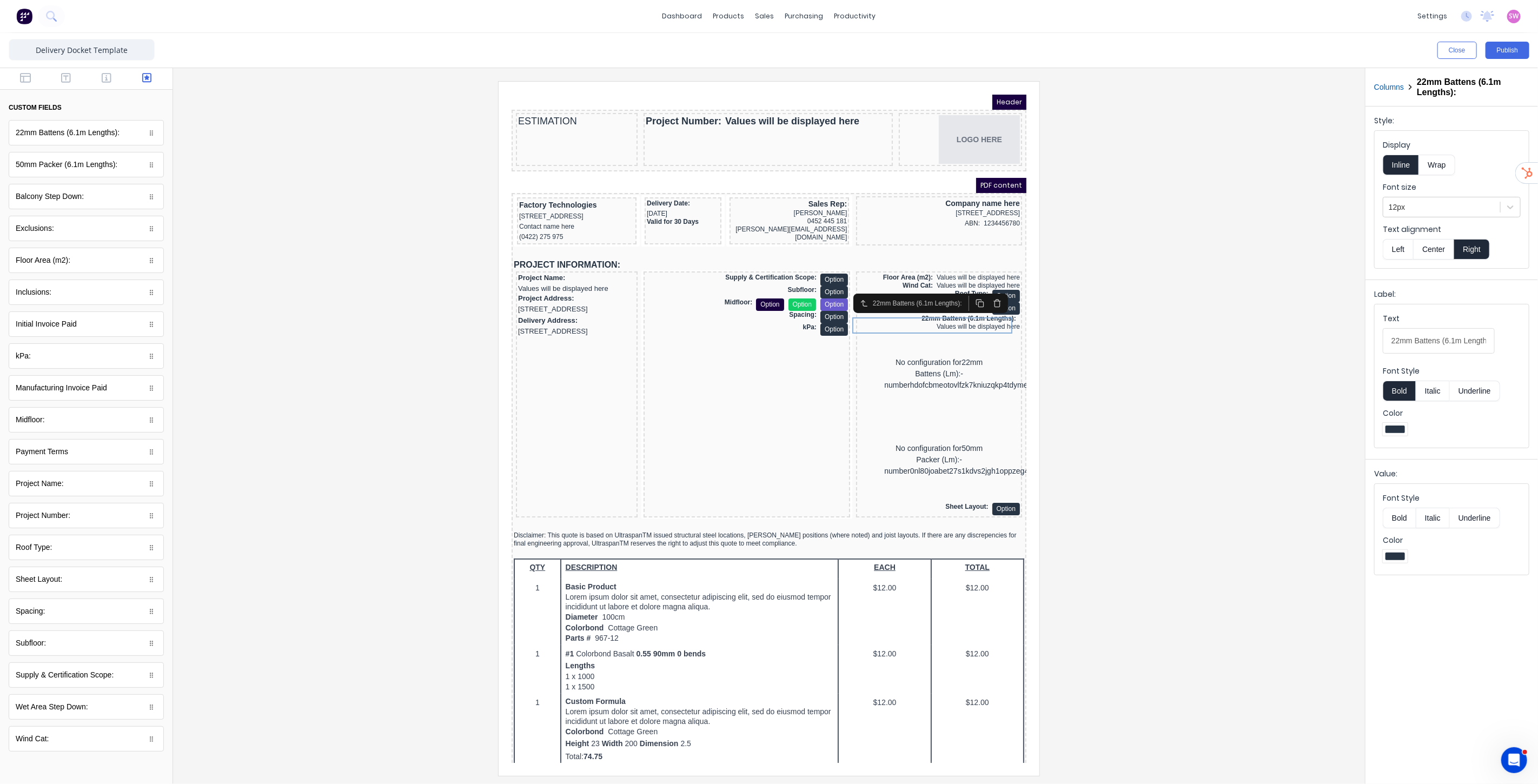
click at [1197, 364] on div at bounding box center [769, 428] width 1175 height 694
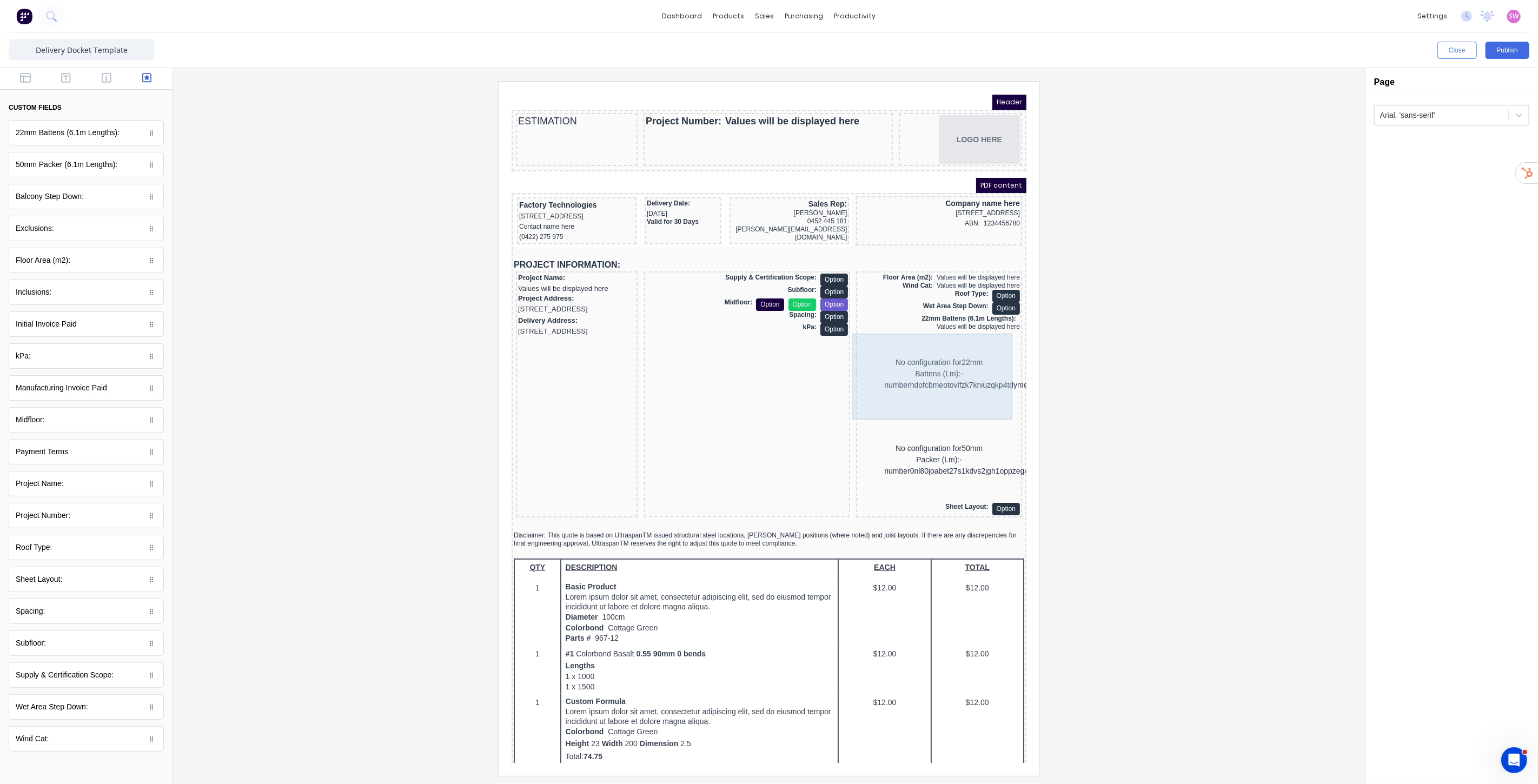
click at [935, 356] on div "No configuration for 22mm Battens (Lm):-numberhdofcbmeotovlfzk7kniuzqkp4tdymekc…" at bounding box center [925, 361] width 161 height 86
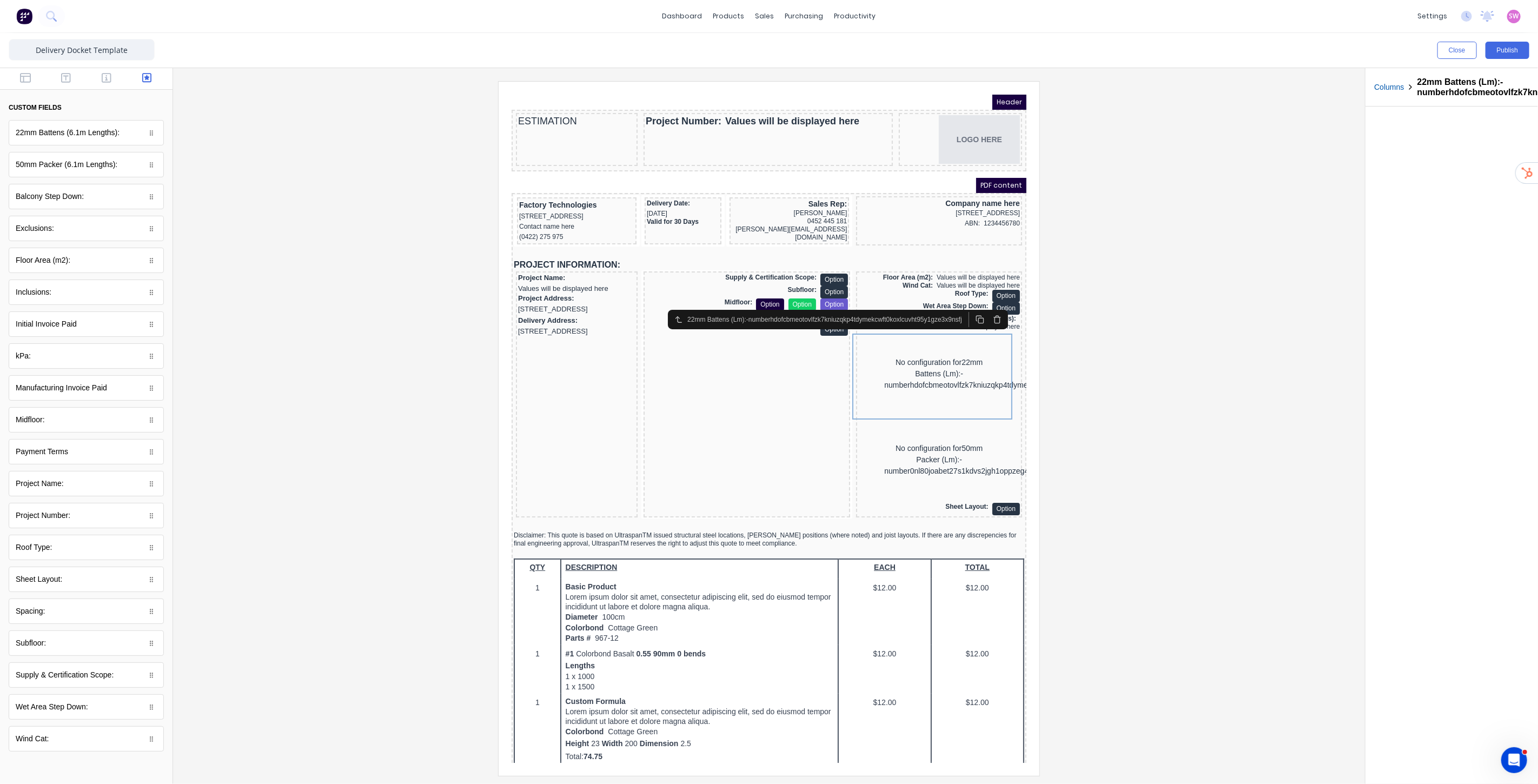
click at [981, 308] on icon "button" at bounding box center [984, 306] width 5 height 6
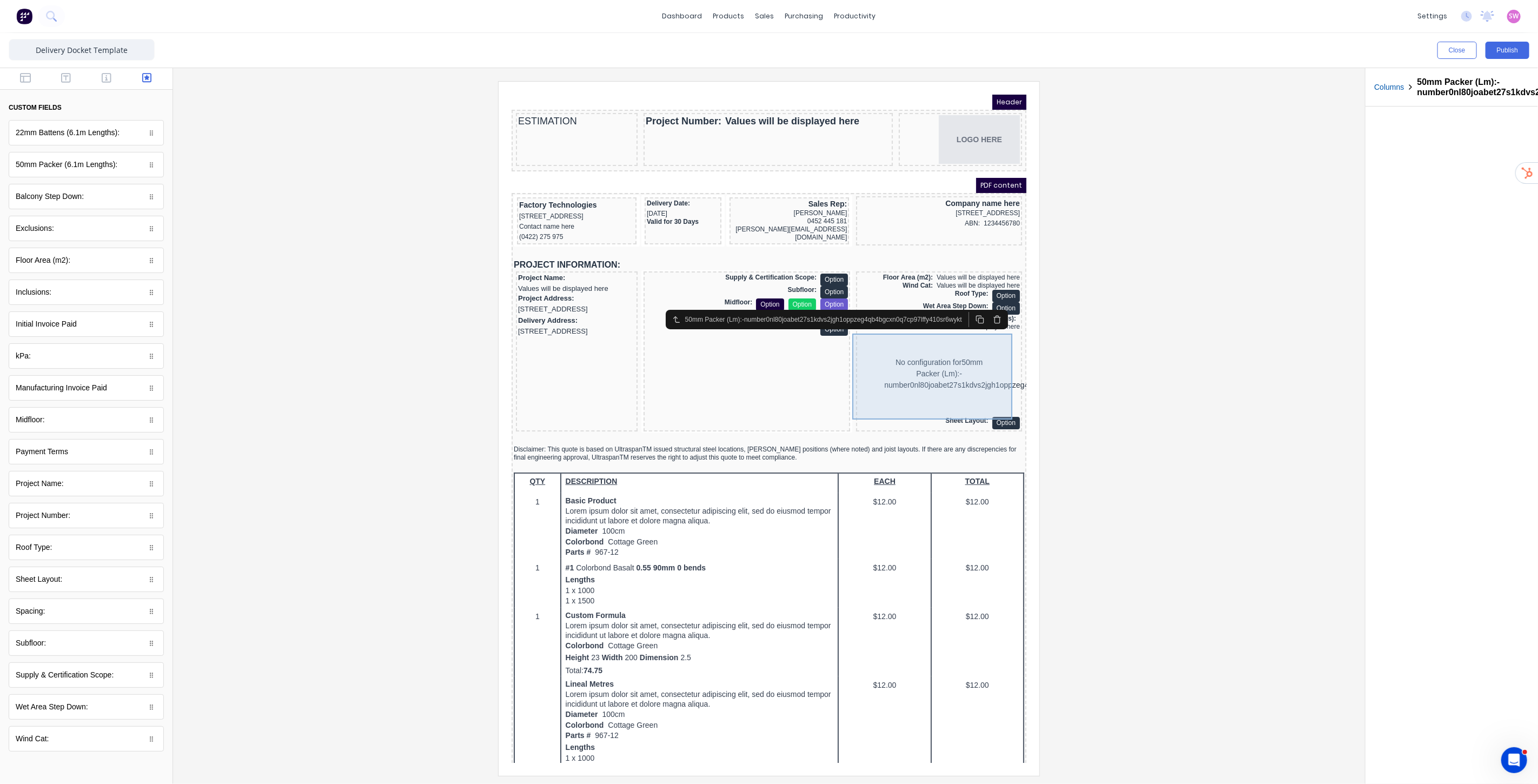
drag, startPoint x: 1112, startPoint y: 363, endPoint x: 1094, endPoint y: 366, distance: 18.2
click at [1112, 363] on div at bounding box center [769, 428] width 1175 height 694
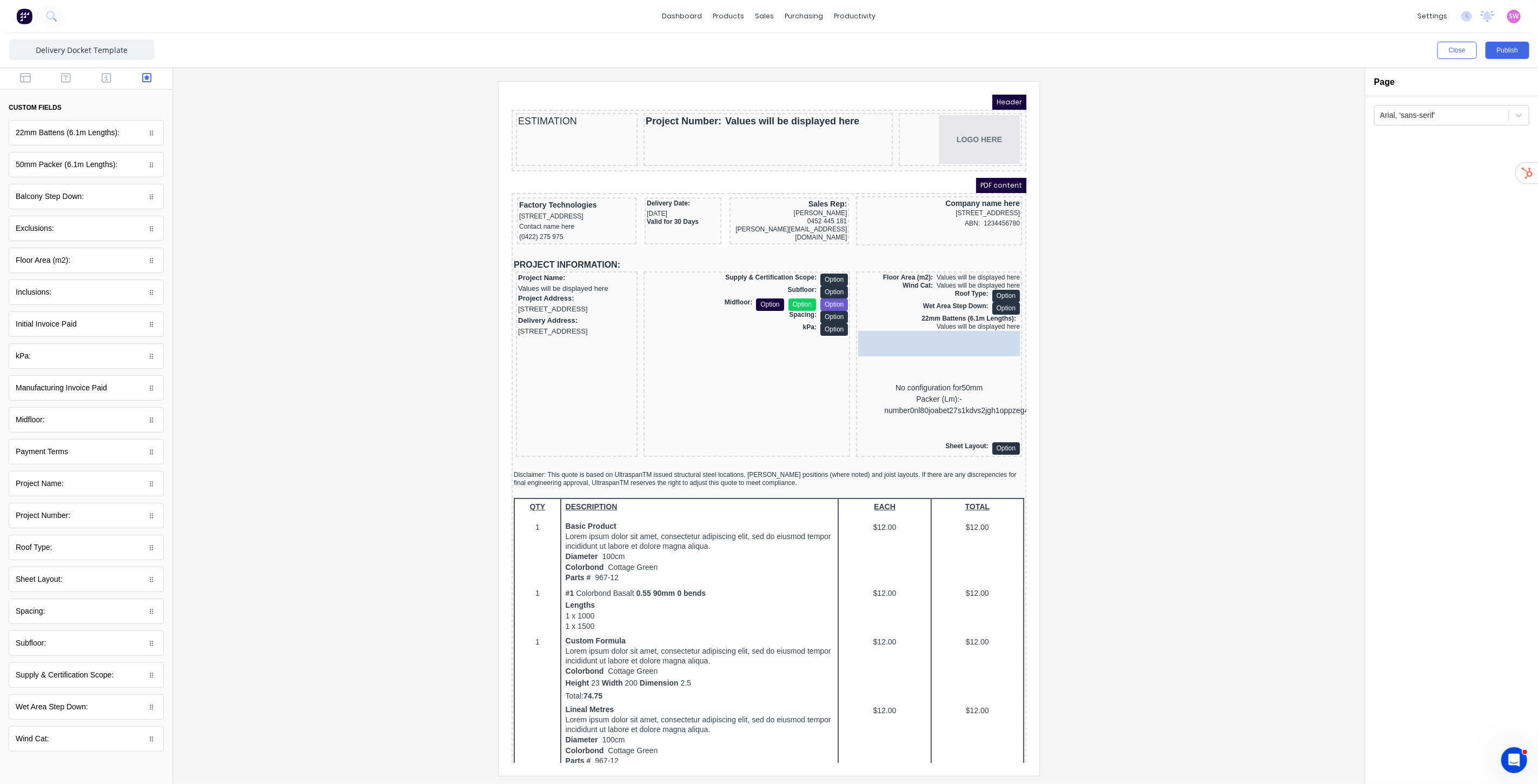
drag, startPoint x: 75, startPoint y: 169, endPoint x: 966, endPoint y: 347, distance: 908.6
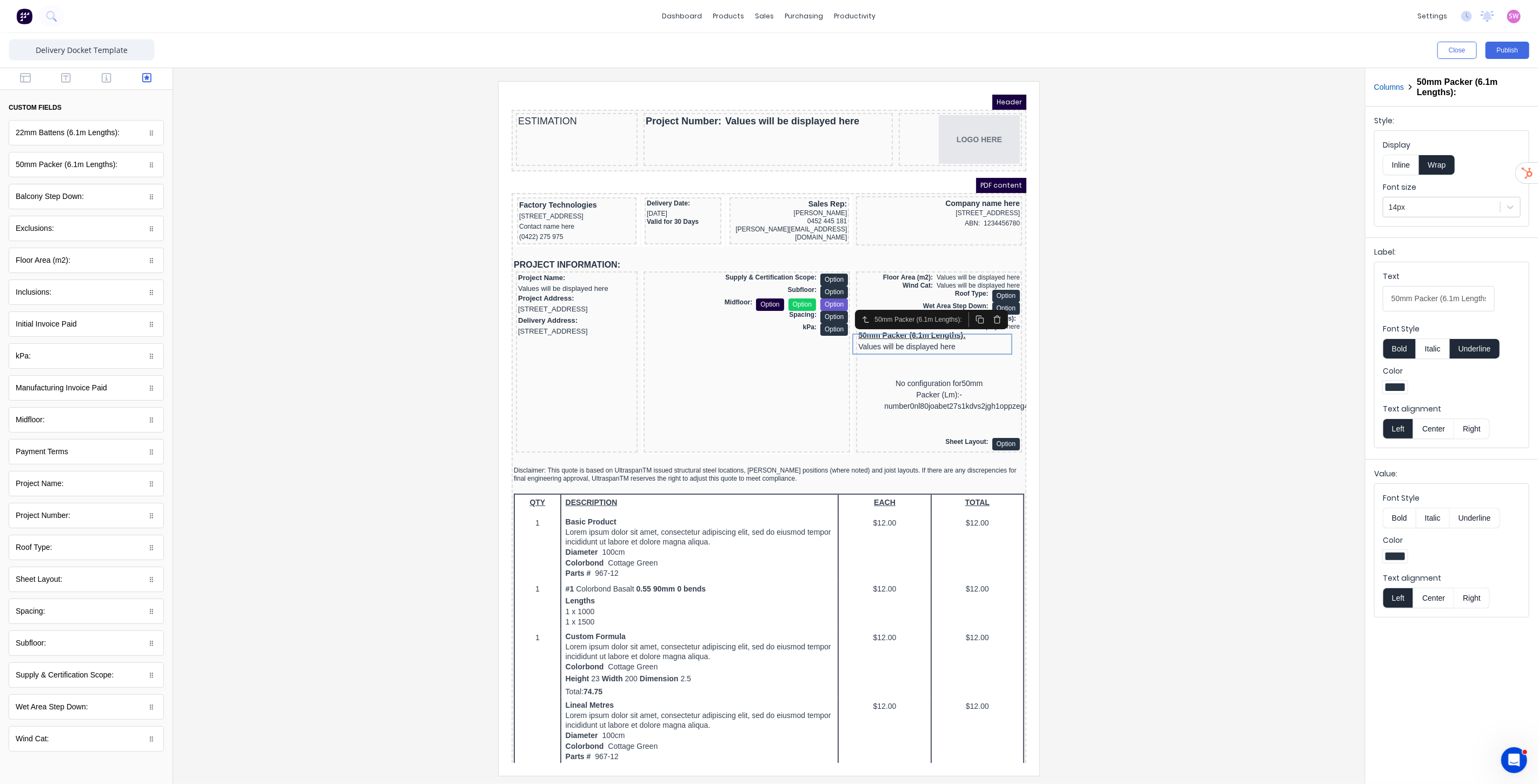
click at [1484, 352] on button "Underline" at bounding box center [1475, 349] width 50 height 20
click at [1434, 208] on div at bounding box center [1441, 207] width 106 height 13
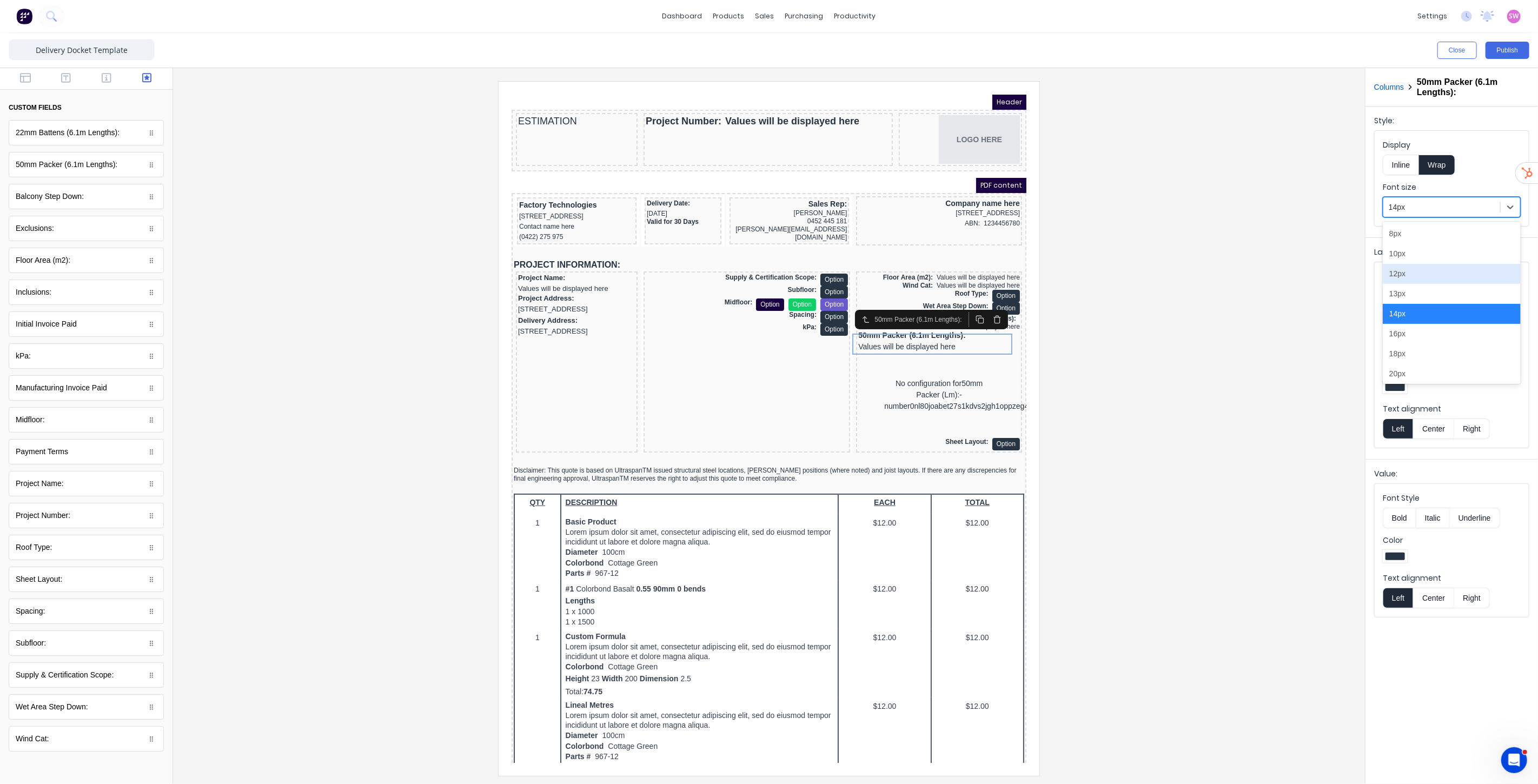
click at [1424, 277] on div "12px" at bounding box center [1452, 274] width 138 height 20
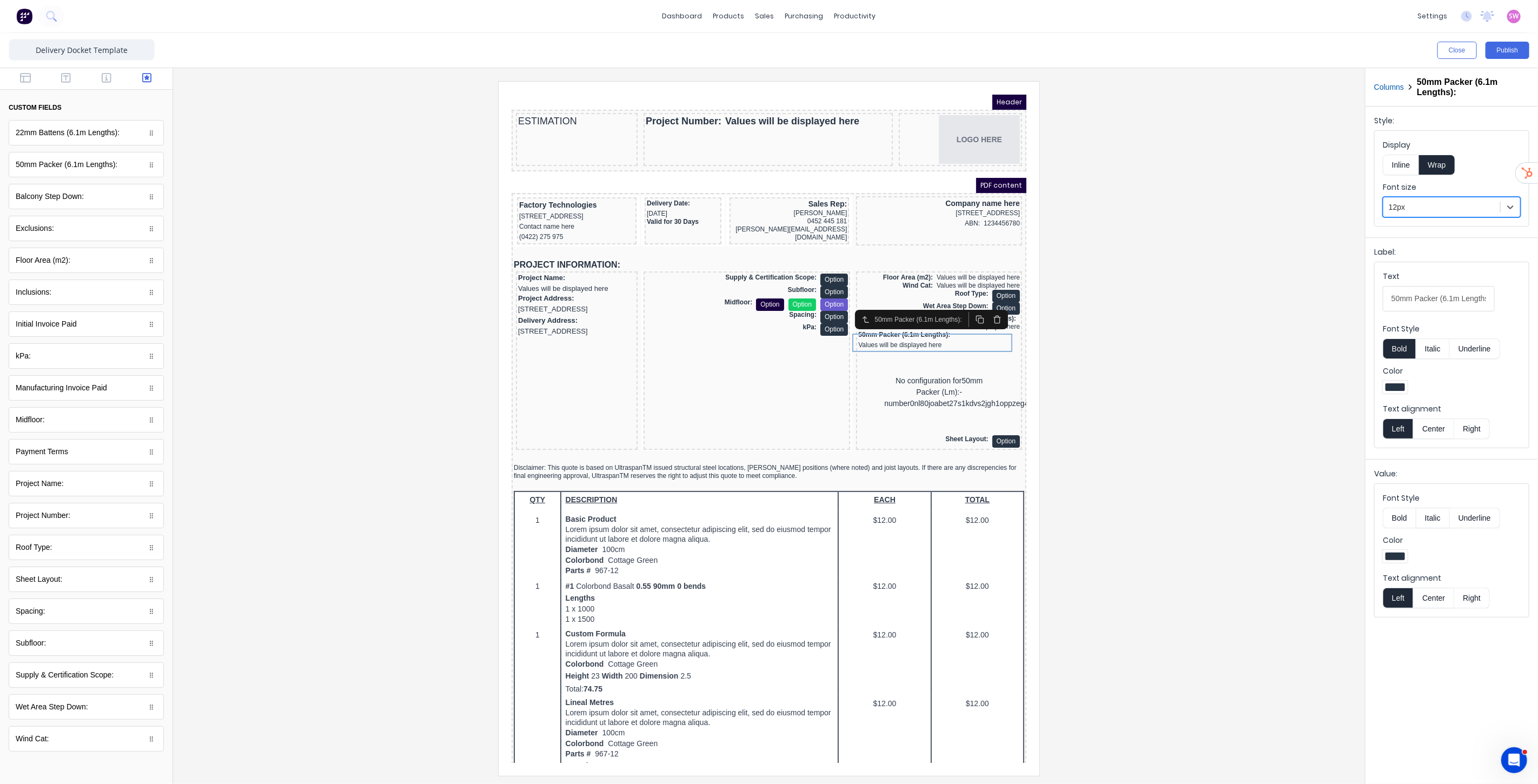
click at [1406, 163] on button "Inline" at bounding box center [1401, 165] width 36 height 20
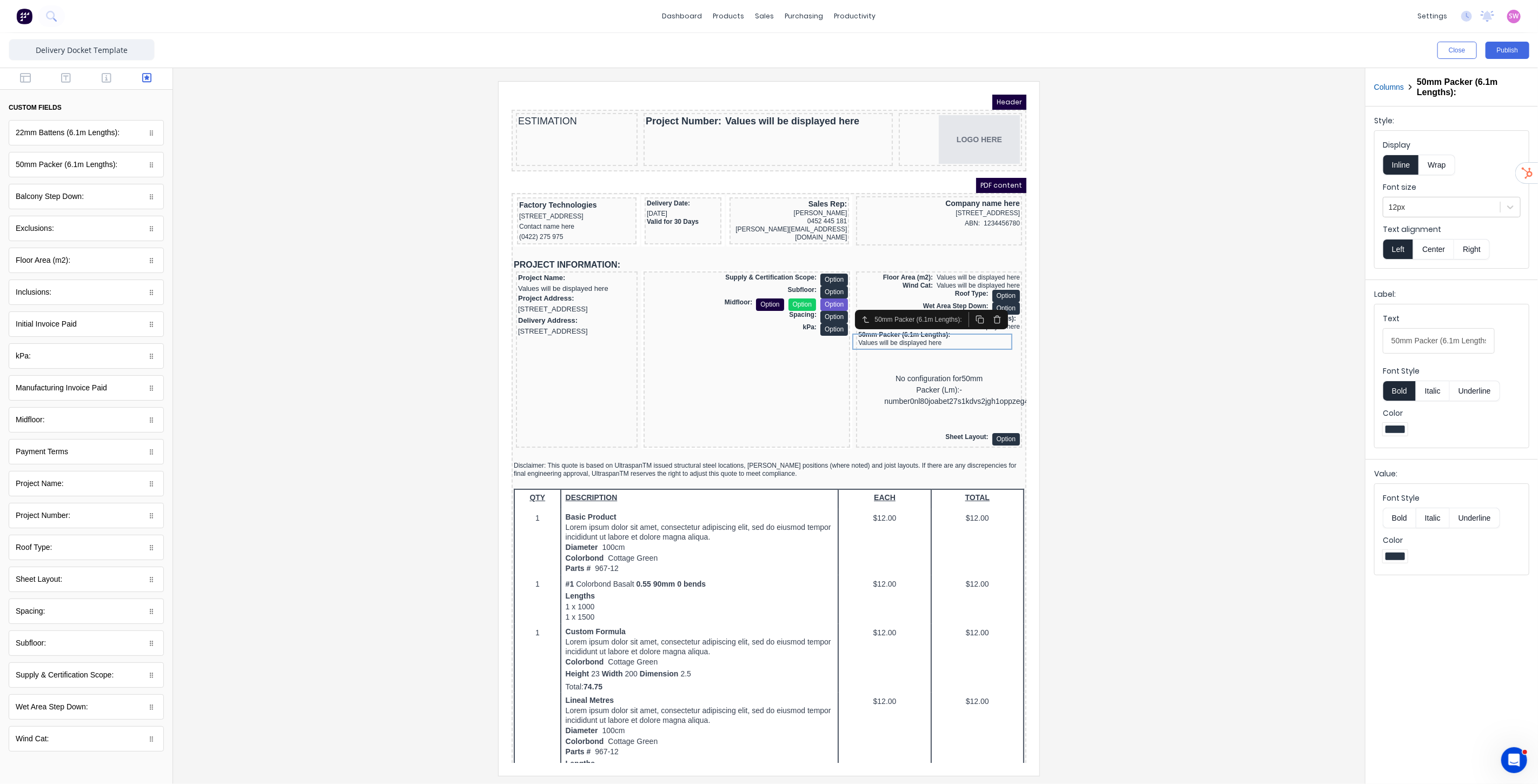
click at [1472, 253] on button "Right" at bounding box center [1472, 249] width 35 height 20
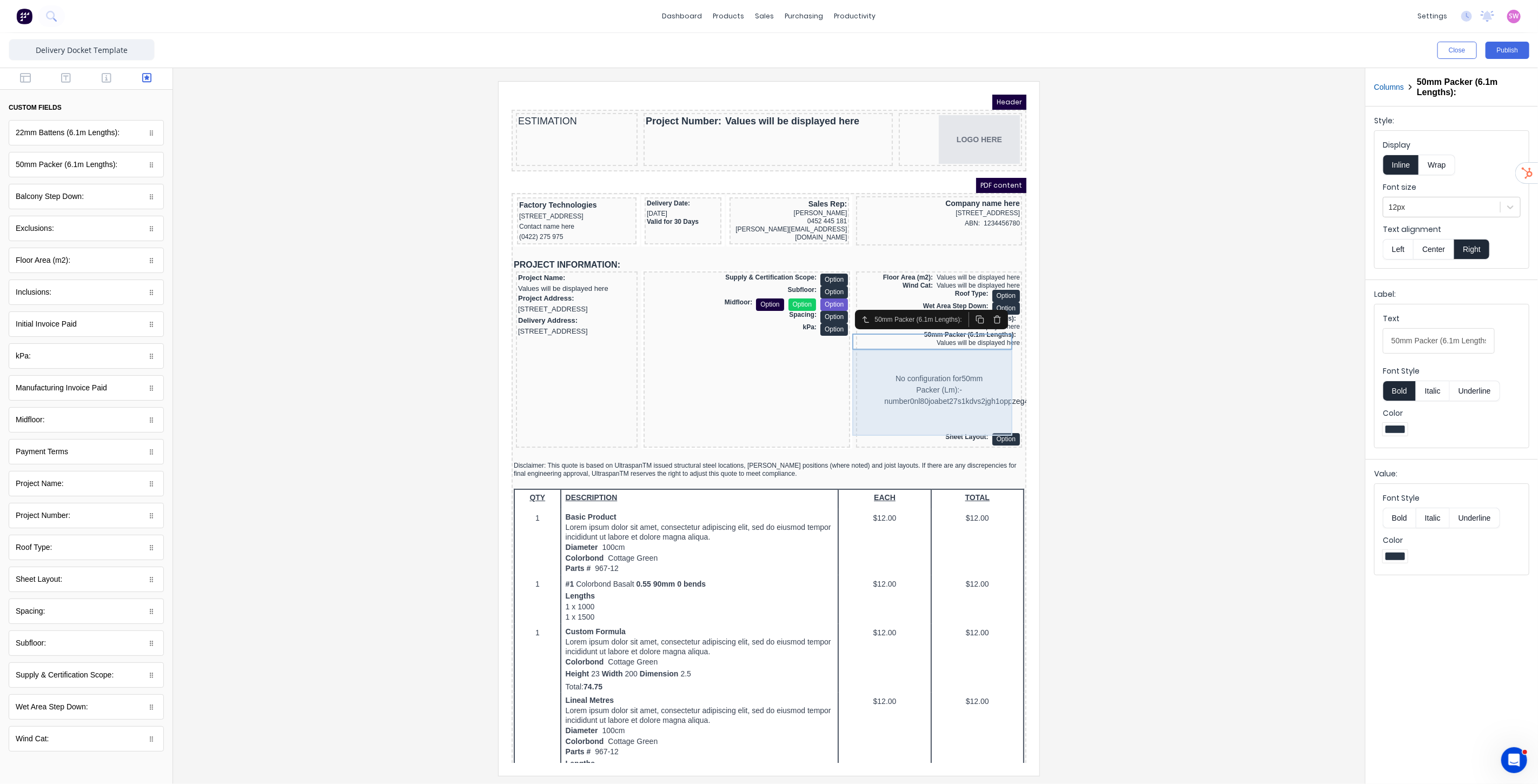
click at [947, 369] on div "No configuration for 50mm Packer (Lm):-number0nl80joabet27s1kdvs2jgh1oppzeg4qb4…" at bounding box center [925, 376] width 161 height 86
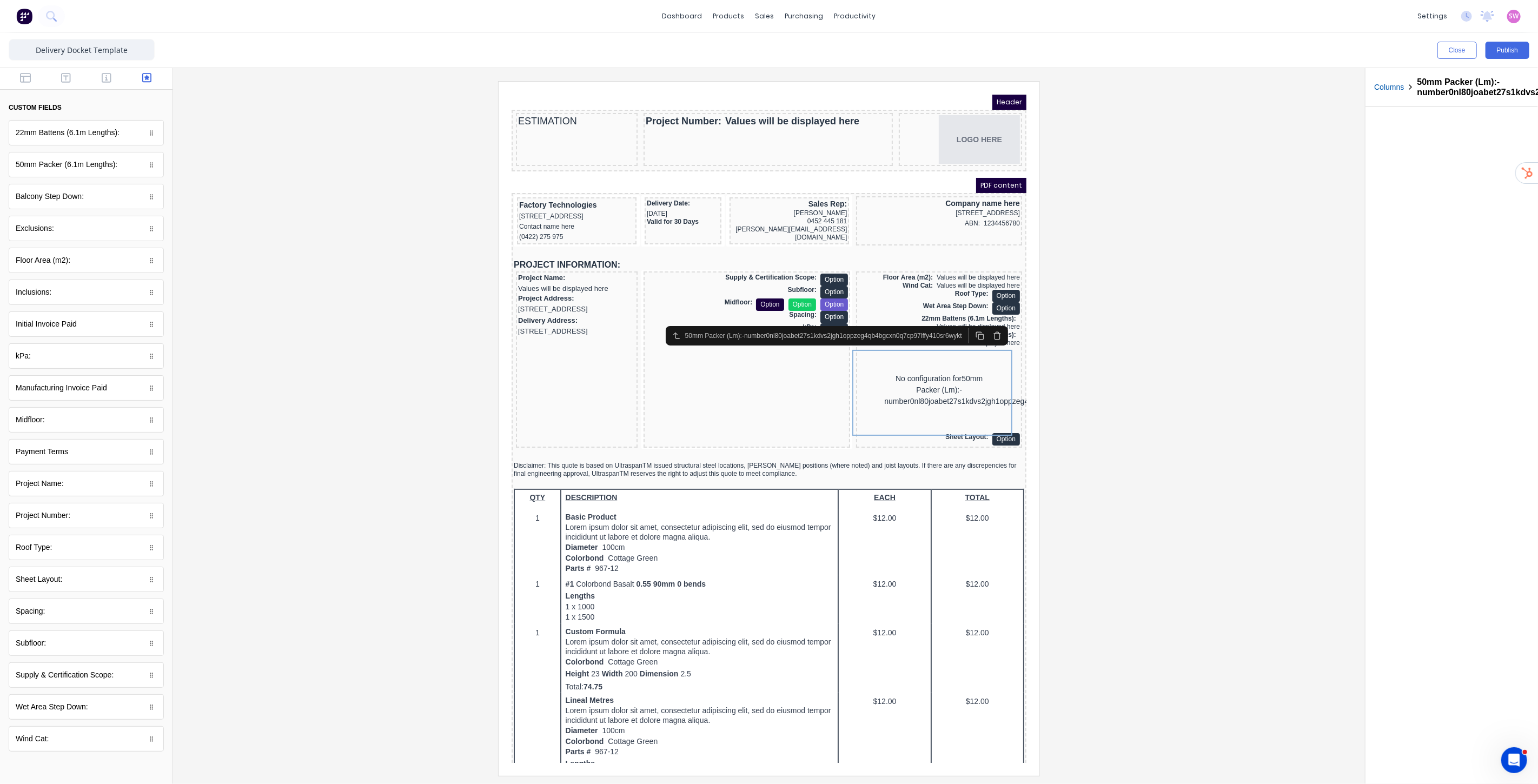
click at [984, 318] on icon "button" at bounding box center [984, 322] width 9 height 9
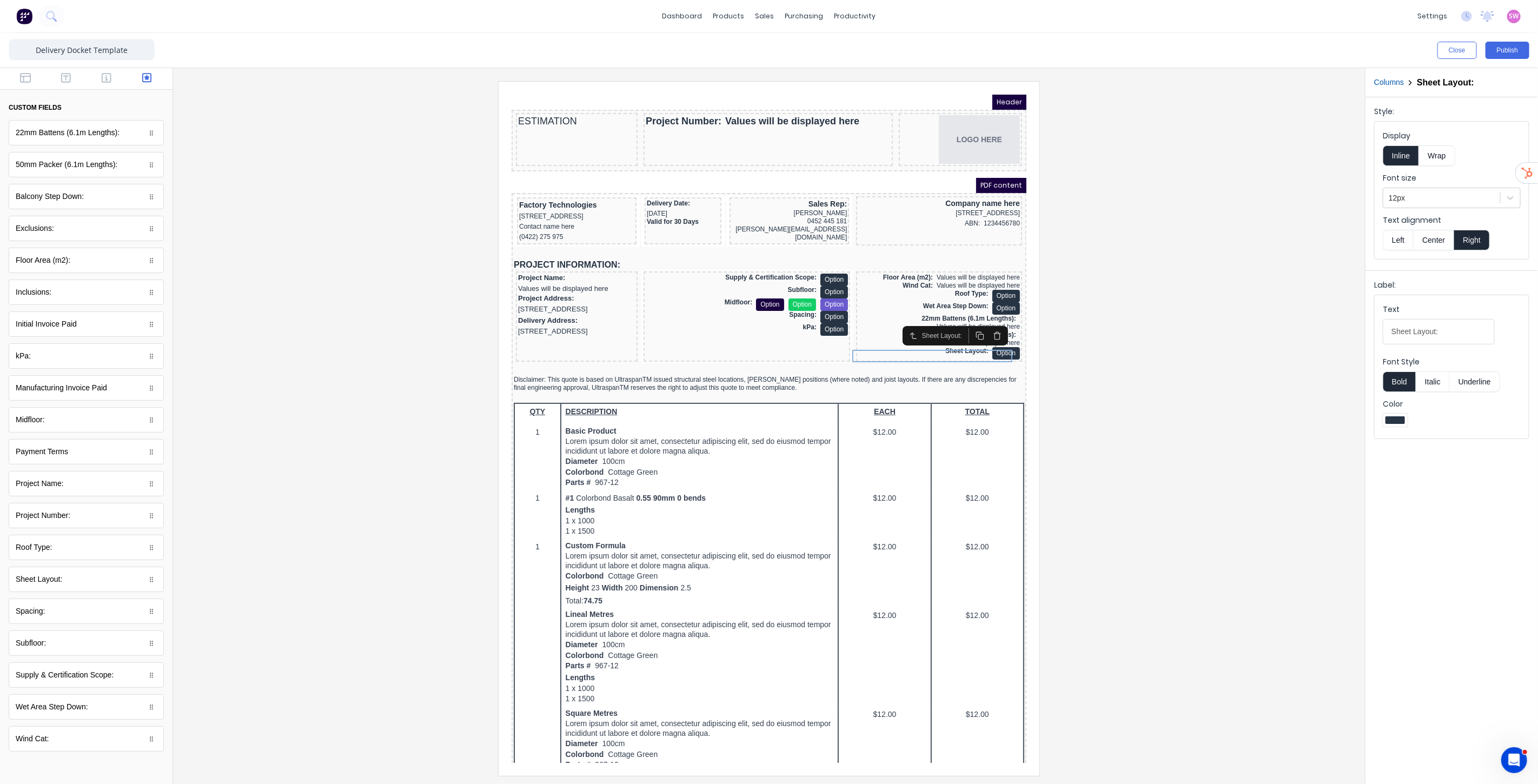
click at [1123, 309] on div at bounding box center [769, 428] width 1175 height 694
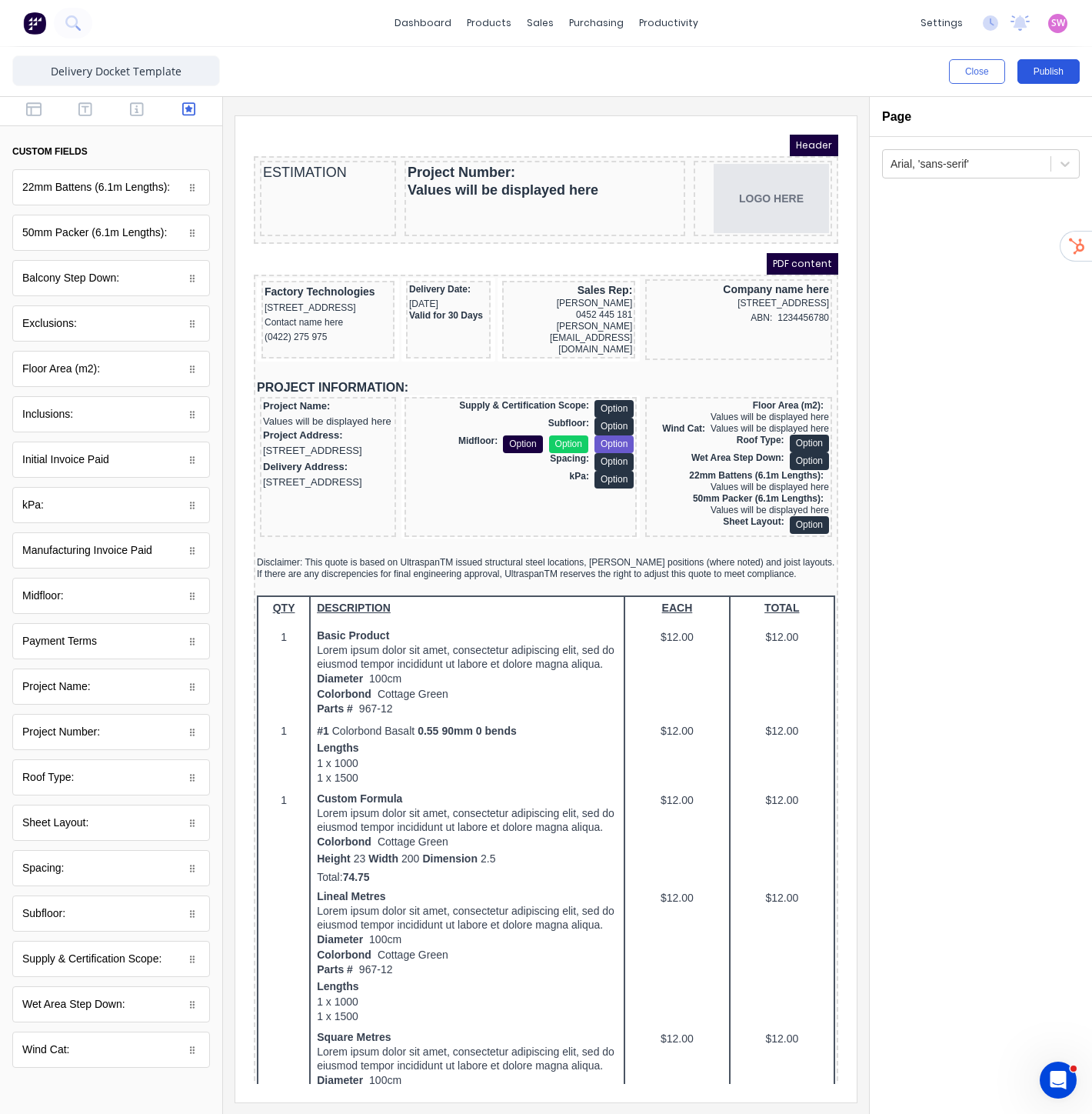
click at [1059, 66] on button "Publish" at bounding box center [1048, 71] width 62 height 24
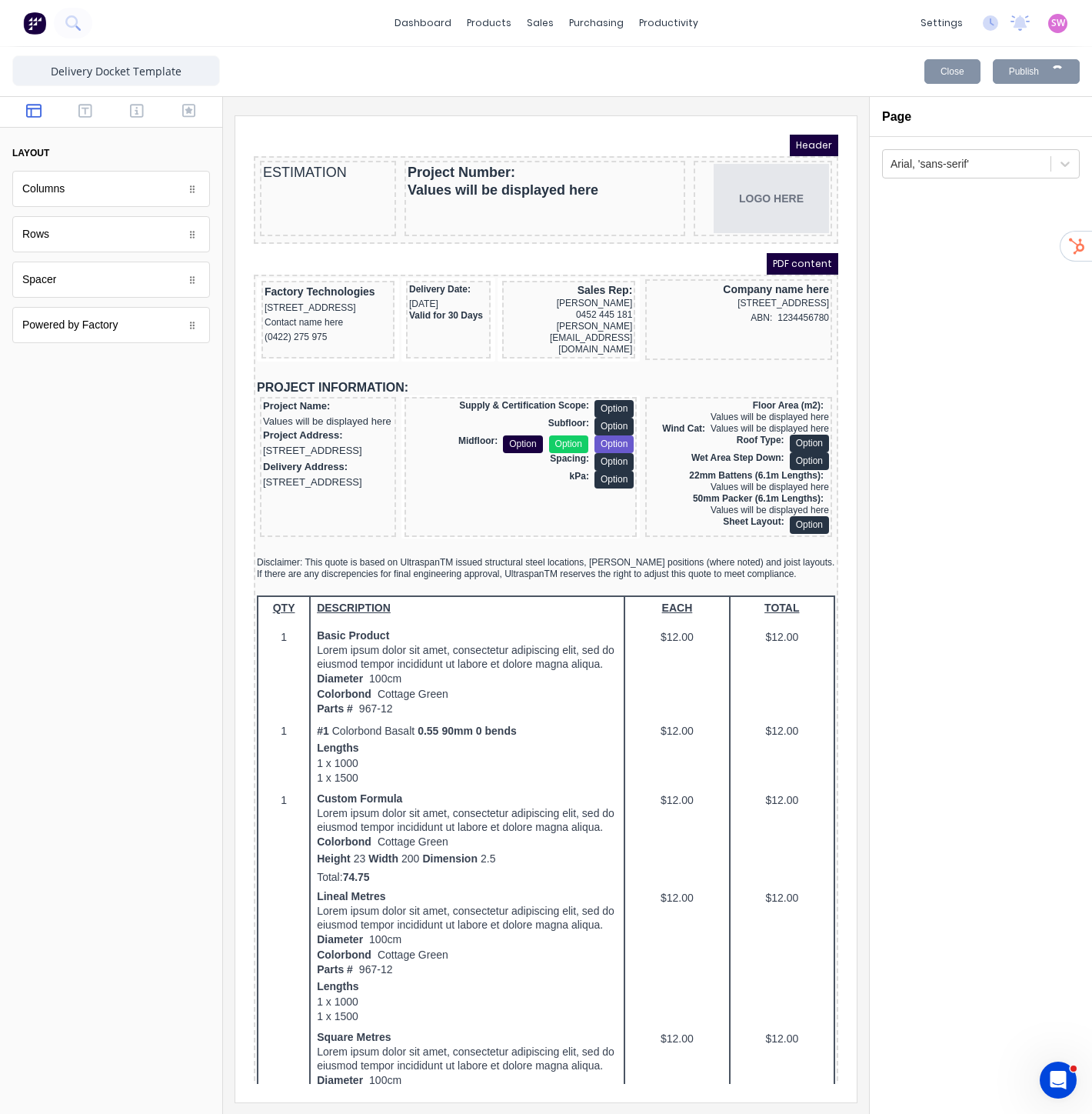
scroll to position [0, 0]
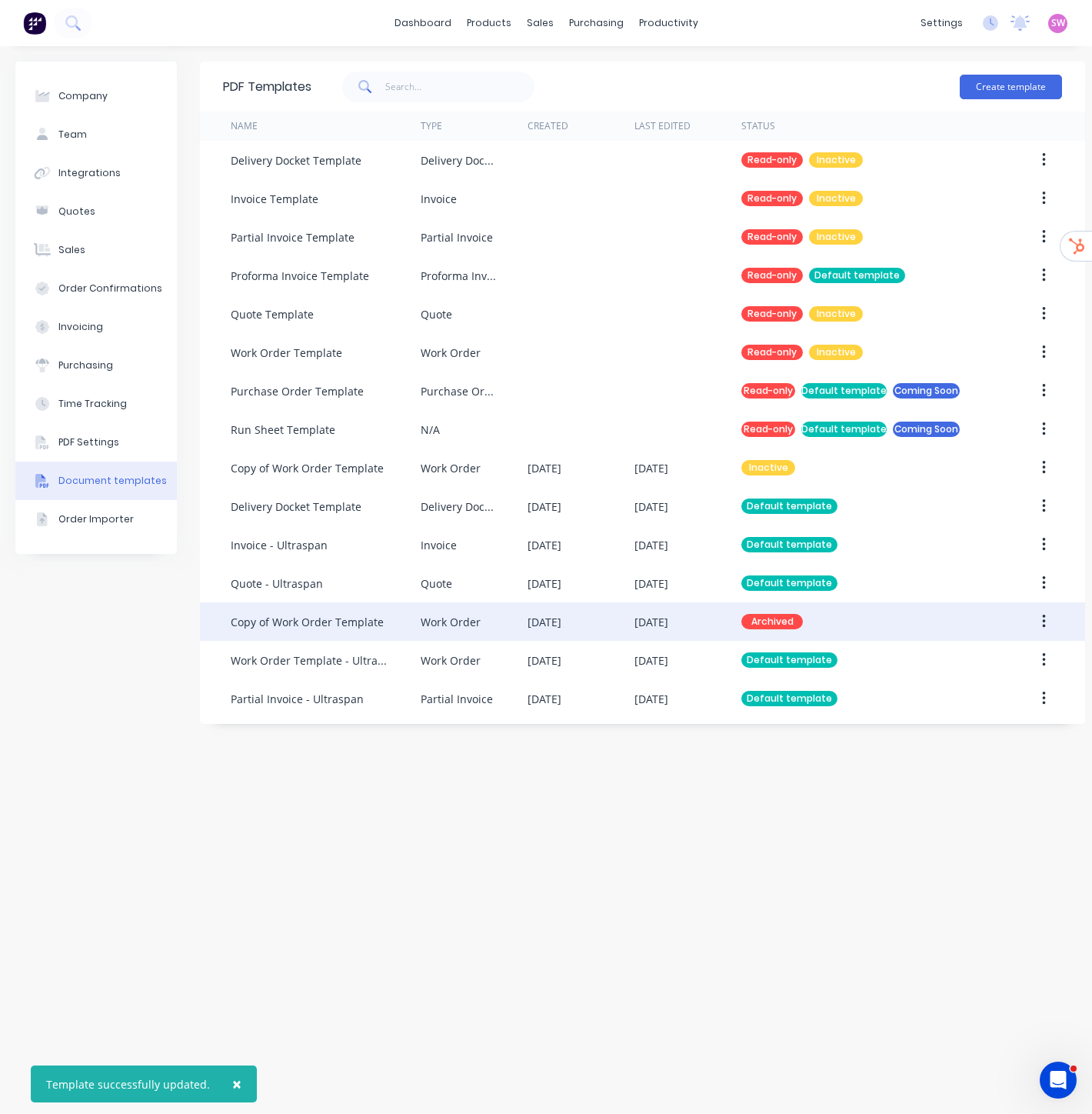
click at [374, 619] on div "Copy of Work Order Template" at bounding box center [307, 622] width 153 height 16
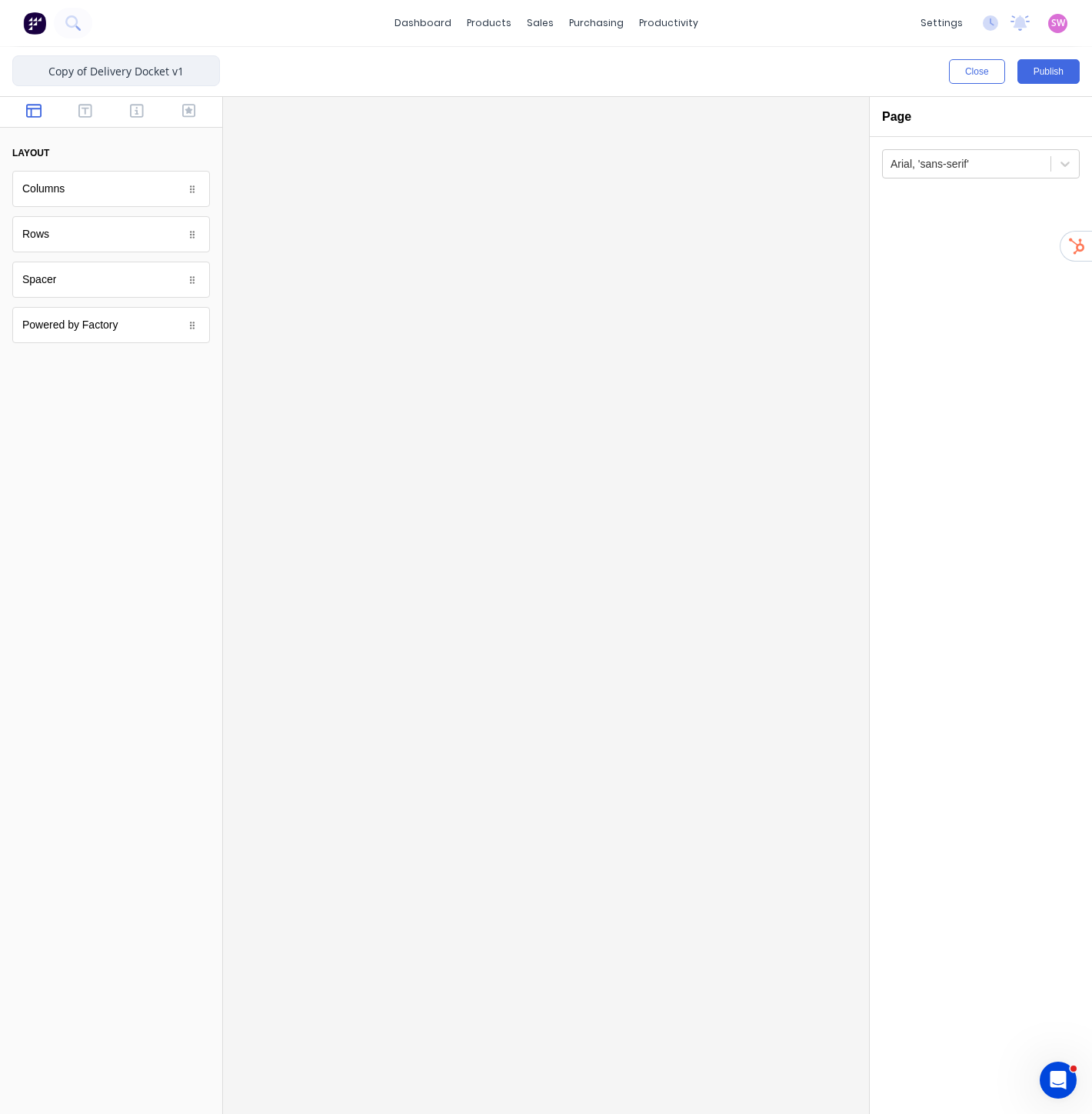
click at [108, 73] on input "Copy of Delivery Docket v1" at bounding box center [116, 71] width 208 height 31
click at [117, 70] on input "Copy of Delivery Docket v1" at bounding box center [116, 71] width 208 height 31
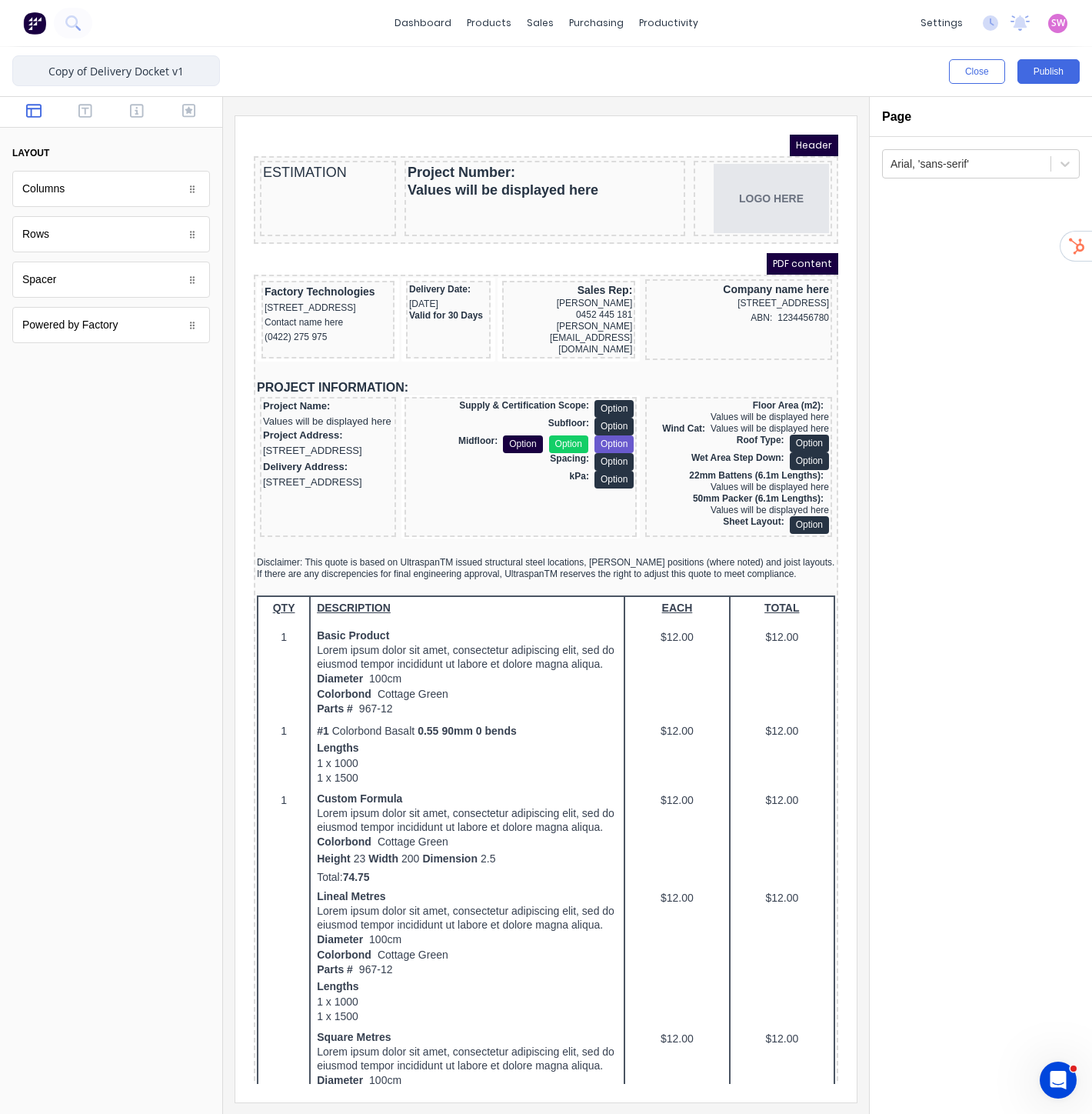
drag, startPoint x: 93, startPoint y: 73, endPoint x: -2, endPoint y: 94, distance: 97.3
click at [0, 94] on html "dashboard products sales purchasing productivity dashboard products Product Cat…" at bounding box center [546, 557] width 1092 height 1114
click at [160, 66] on input "Delivery Docket v1" at bounding box center [116, 71] width 208 height 31
type input "Delivery Docket v2"
click at [549, 362] on div "PROJECT INFORMATION:" at bounding box center [528, 369] width 578 height 15
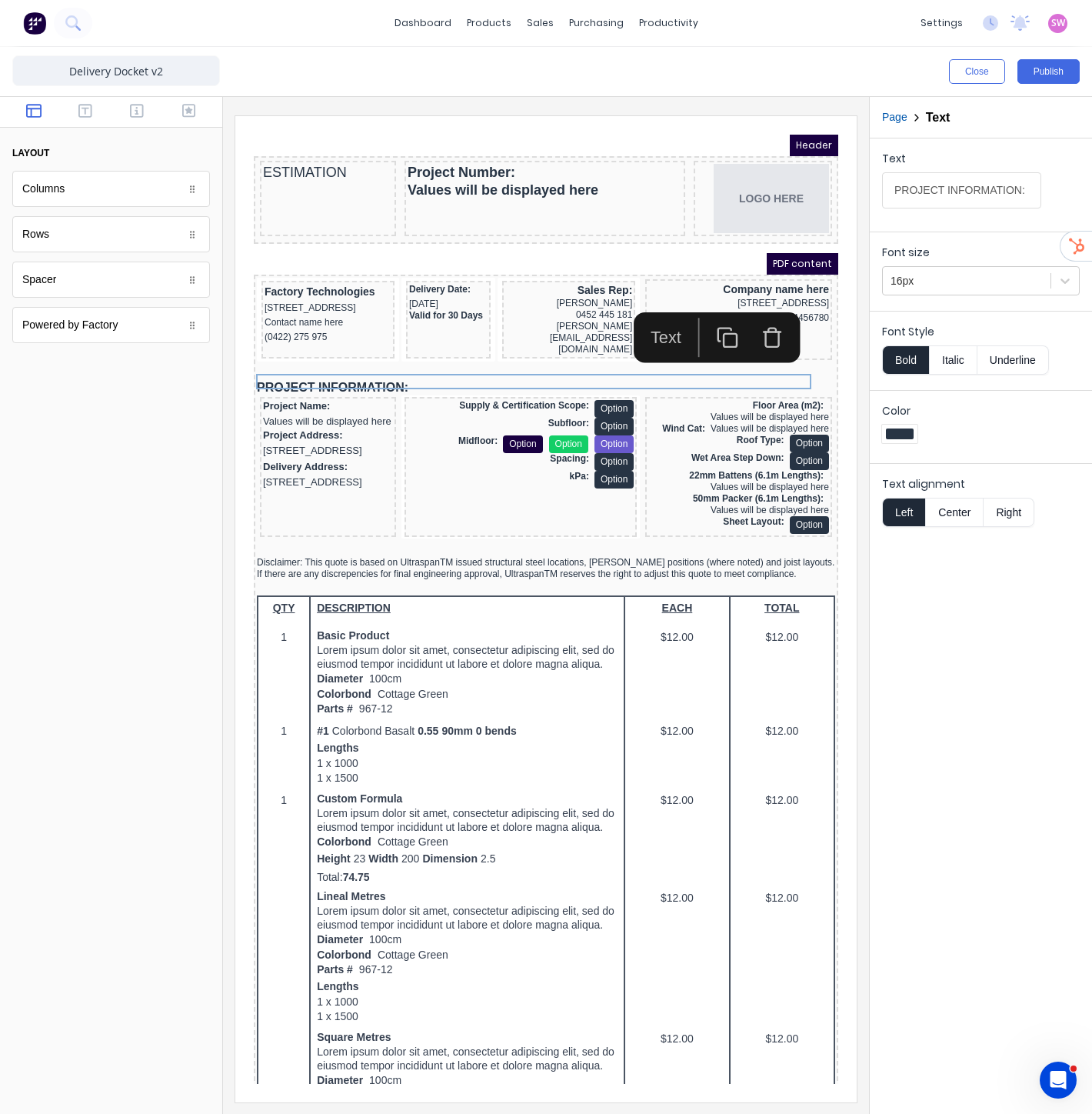
click at [762, 314] on icon "button" at bounding box center [754, 314] width 17 height 0
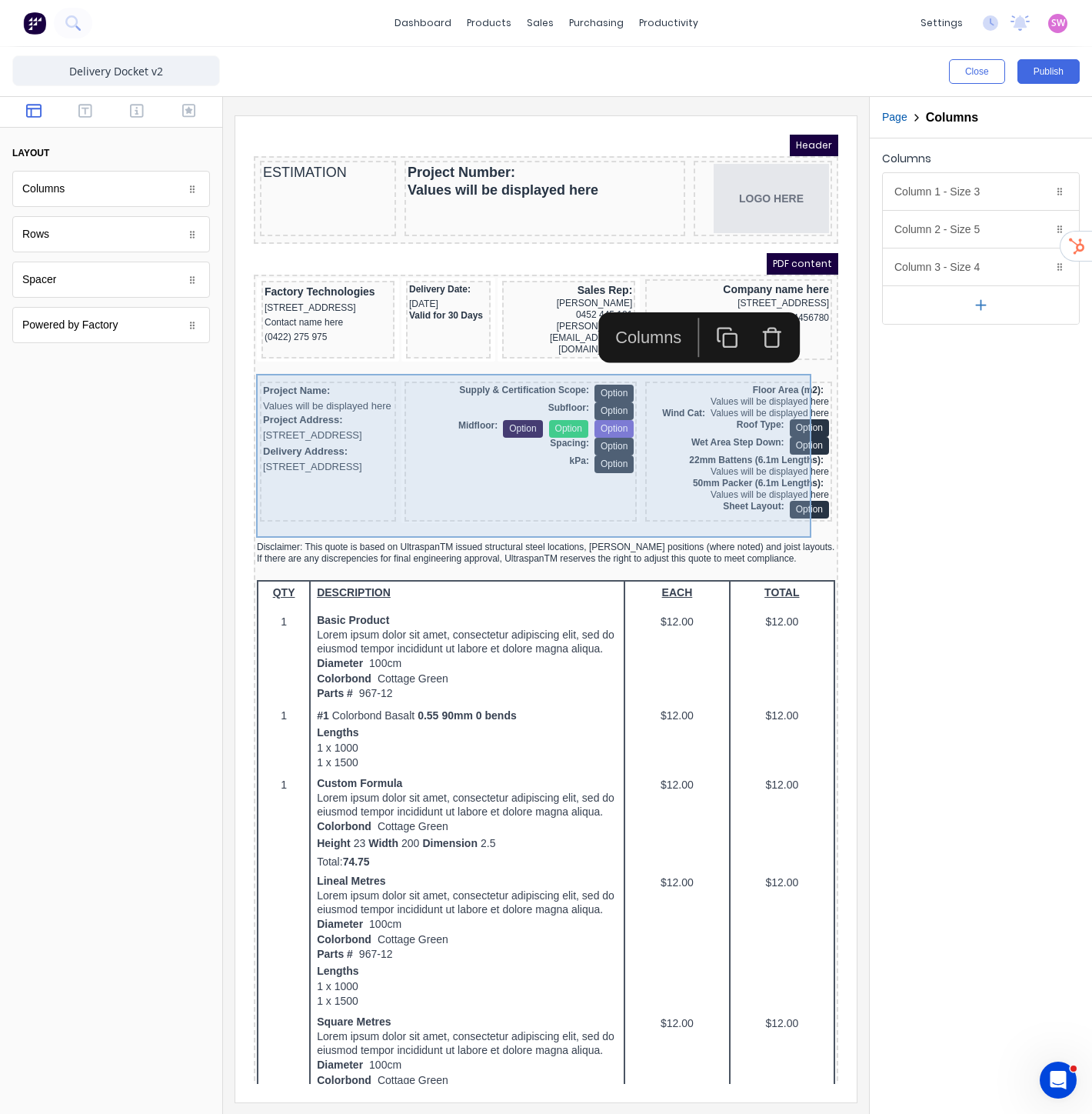
click at [483, 363] on div "Supply & Certification Scope: Option Subfloor: Option Midfloor: Option Option O…" at bounding box center [502, 432] width 232 height 140
click at [608, 362] on div "Project Name: Values will be displayed here Project Address: 234 Beach Road Gol…" at bounding box center [528, 435] width 578 height 146
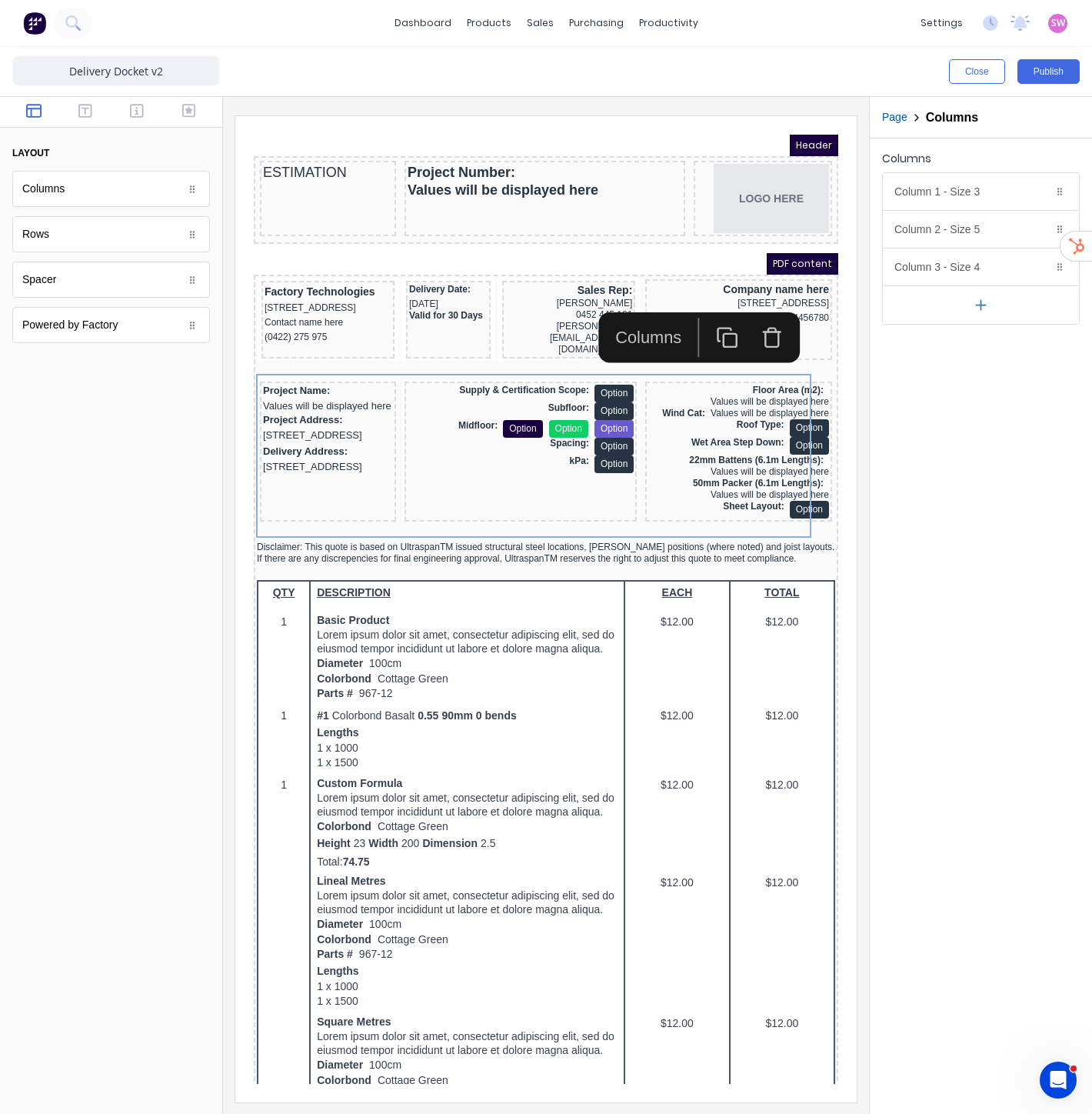
click at [746, 316] on icon "button" at bounding box center [754, 319] width 23 height 23
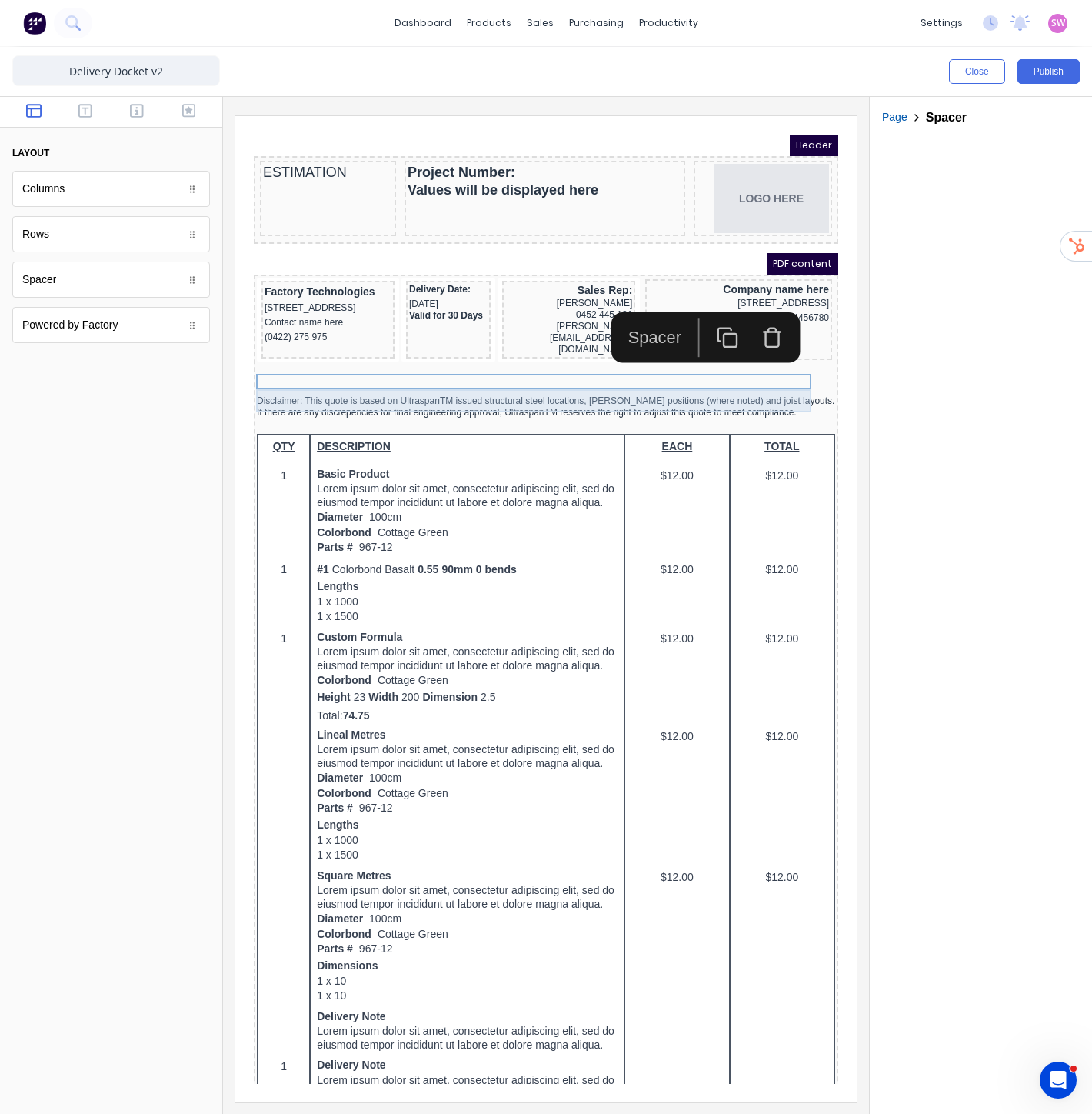
click at [465, 384] on div "Disclaimer: This quote is based on UltraspanTM issued structural steel location…" at bounding box center [528, 389] width 578 height 23
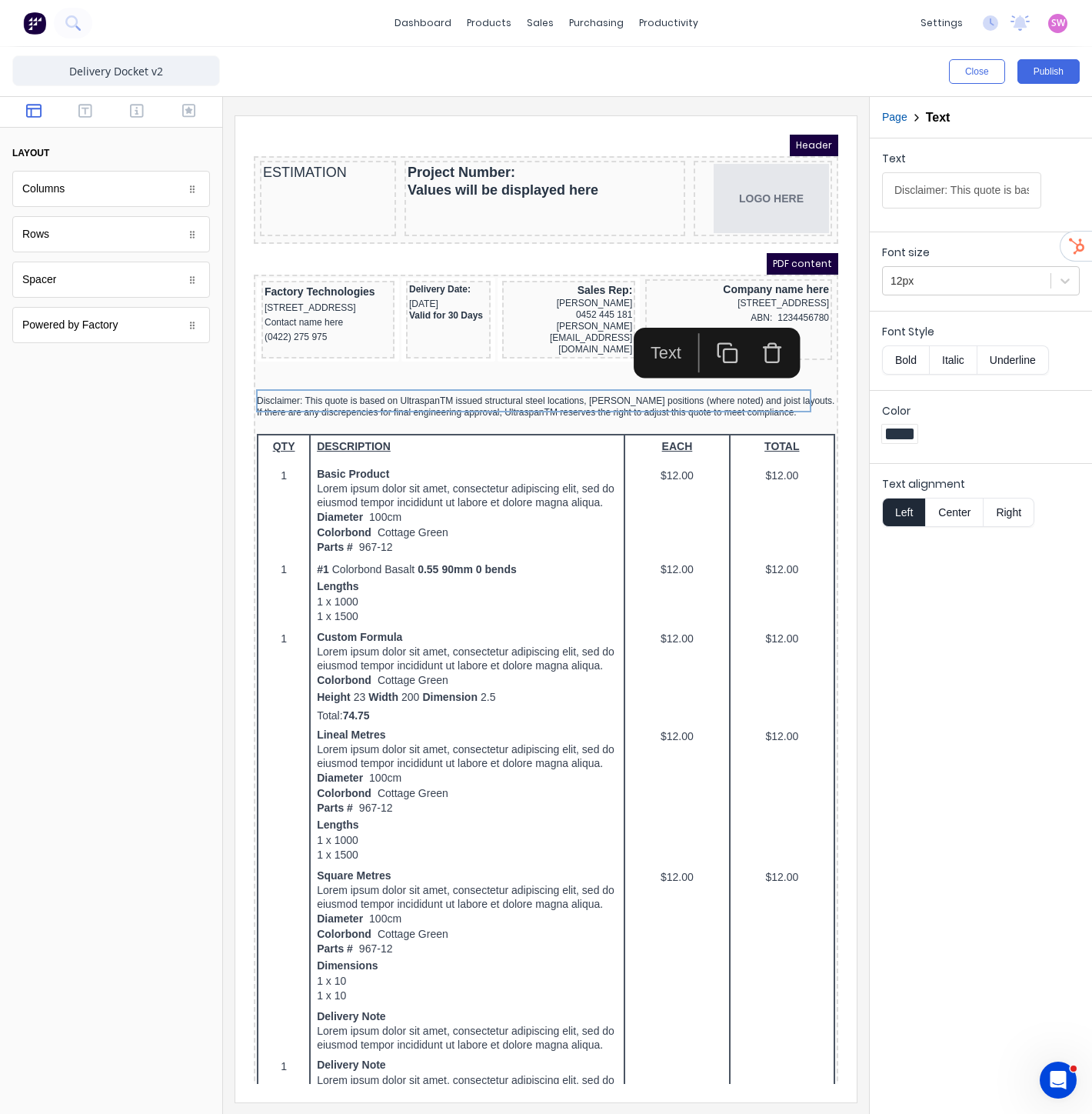
click at [748, 323] on icon "button" at bounding box center [754, 334] width 23 height 23
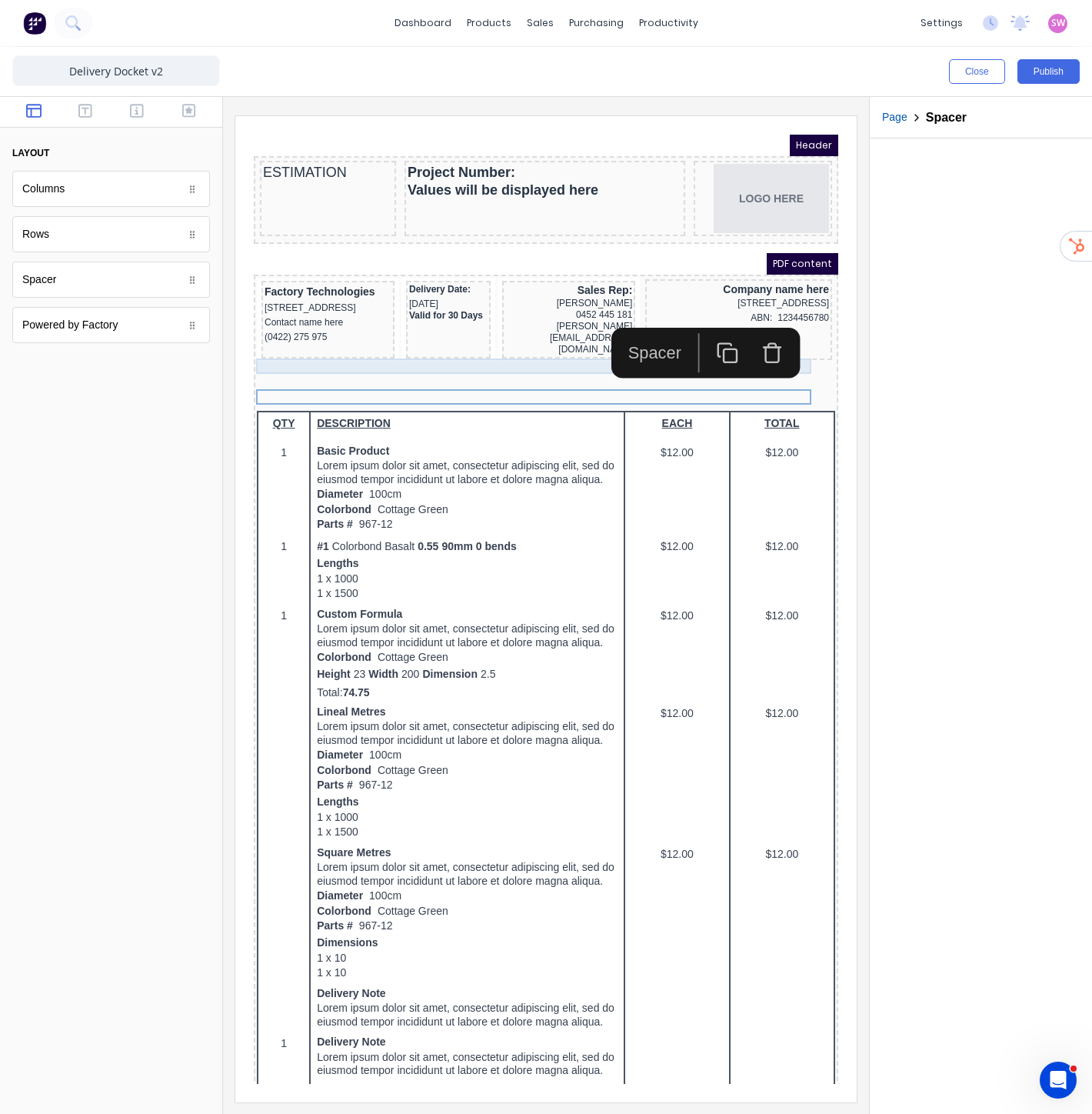
click at [435, 354] on div at bounding box center [528, 353] width 578 height 15
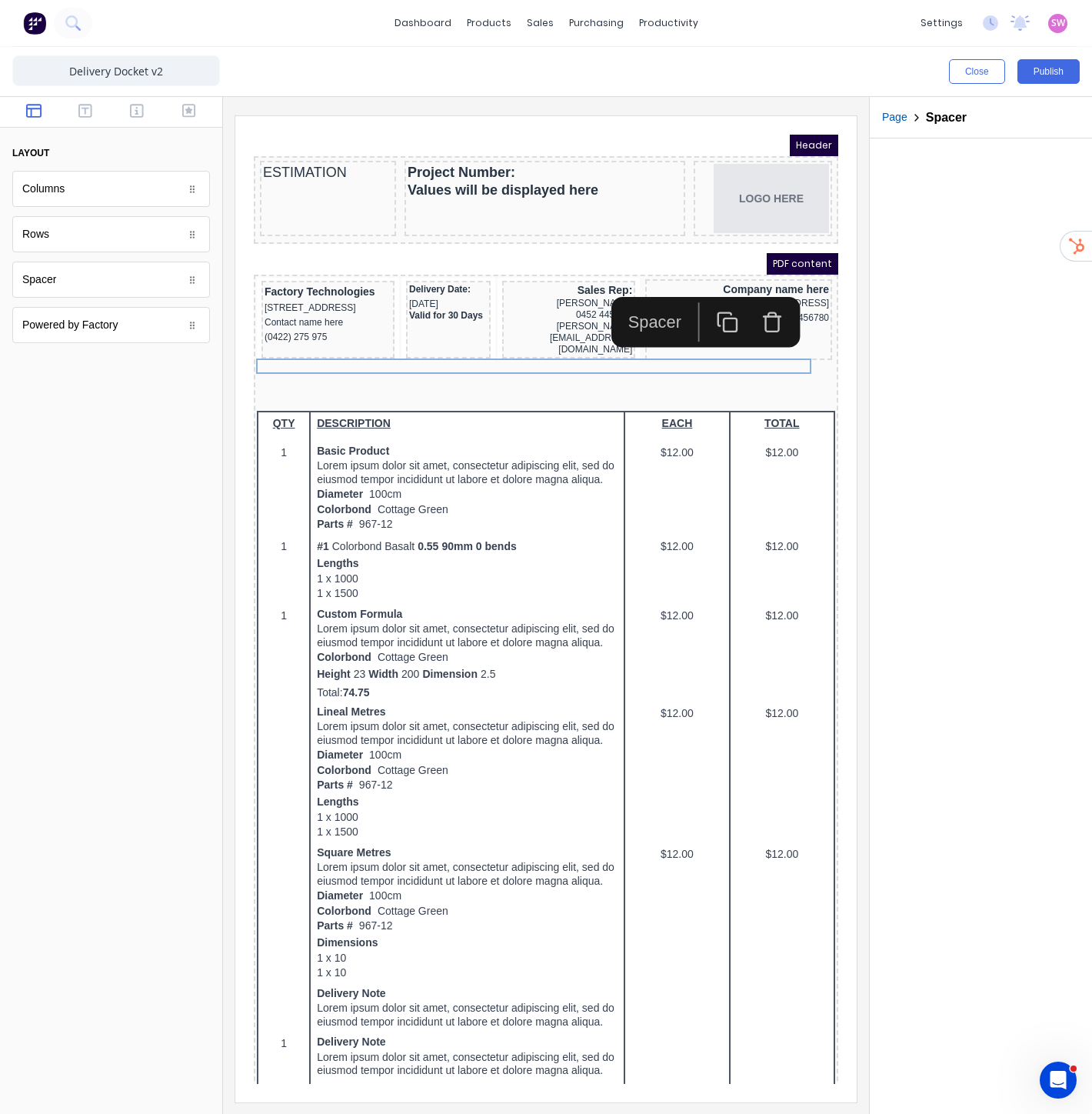
click at [764, 294] on button "button" at bounding box center [754, 304] width 45 height 40
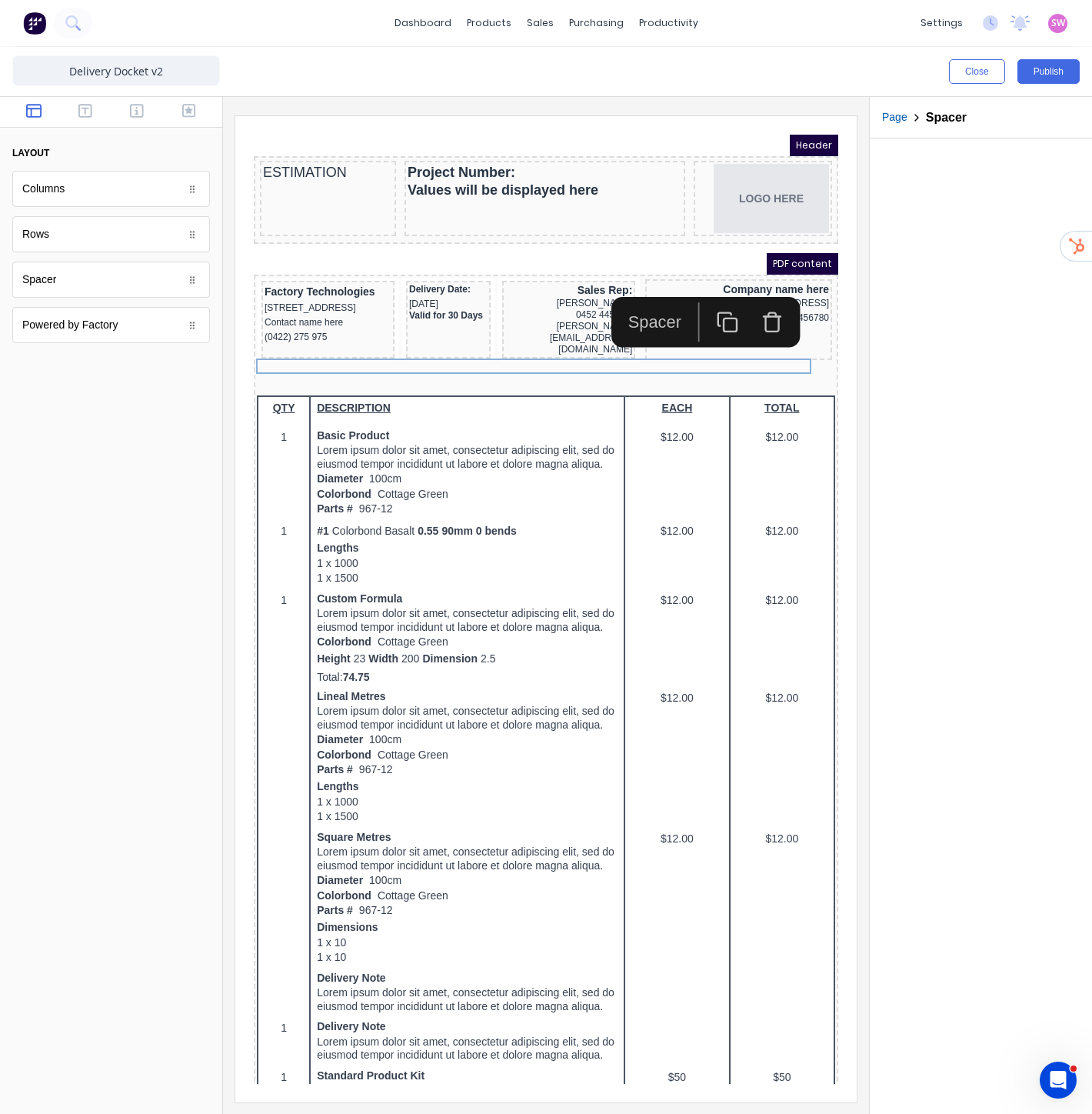
click at [763, 302] on icon "button" at bounding box center [754, 303] width 23 height 23
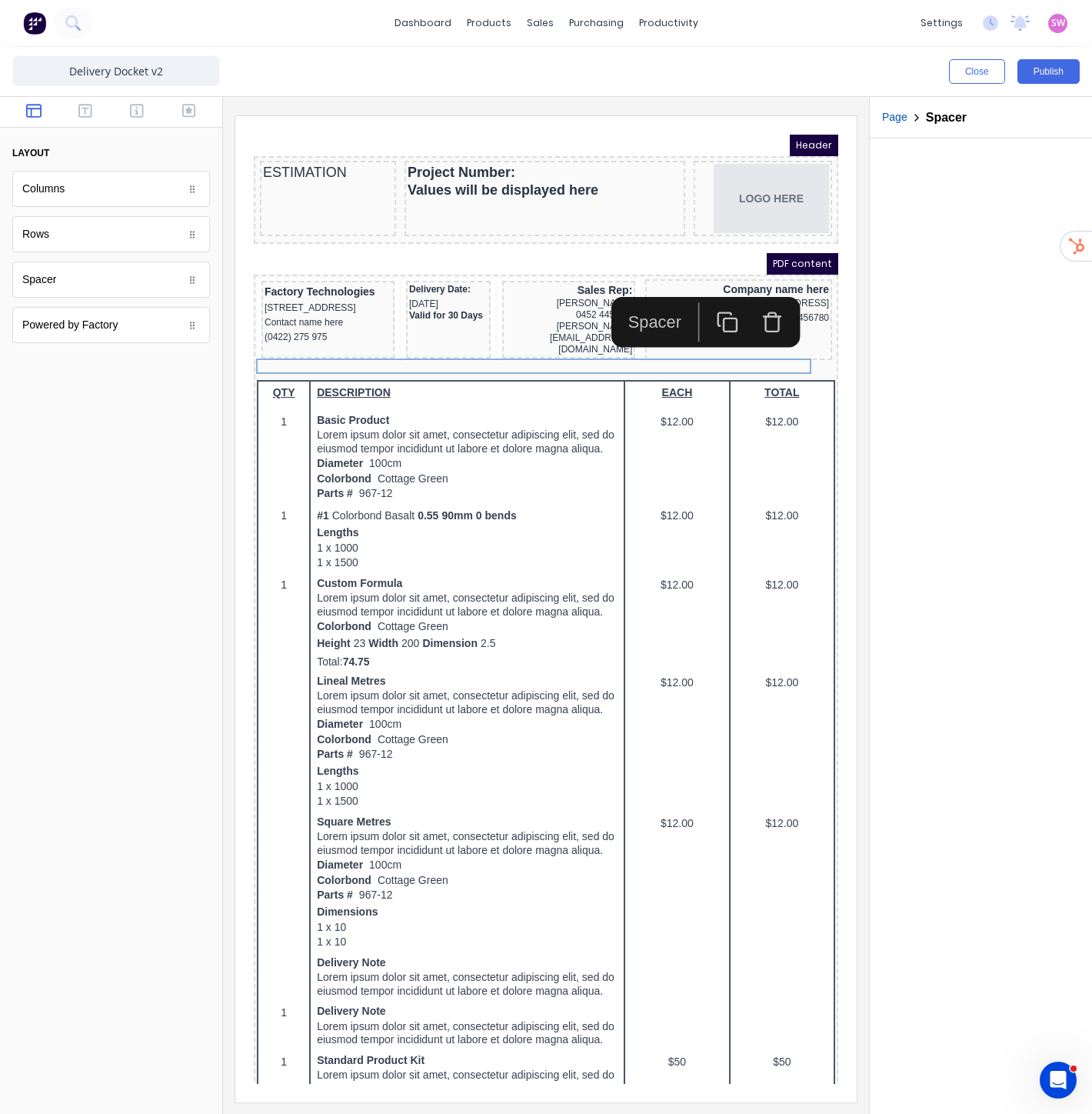
click at [916, 250] on div at bounding box center [980, 626] width 222 height 975
click at [301, 146] on div "ESTIMATION" at bounding box center [310, 154] width 130 height 18
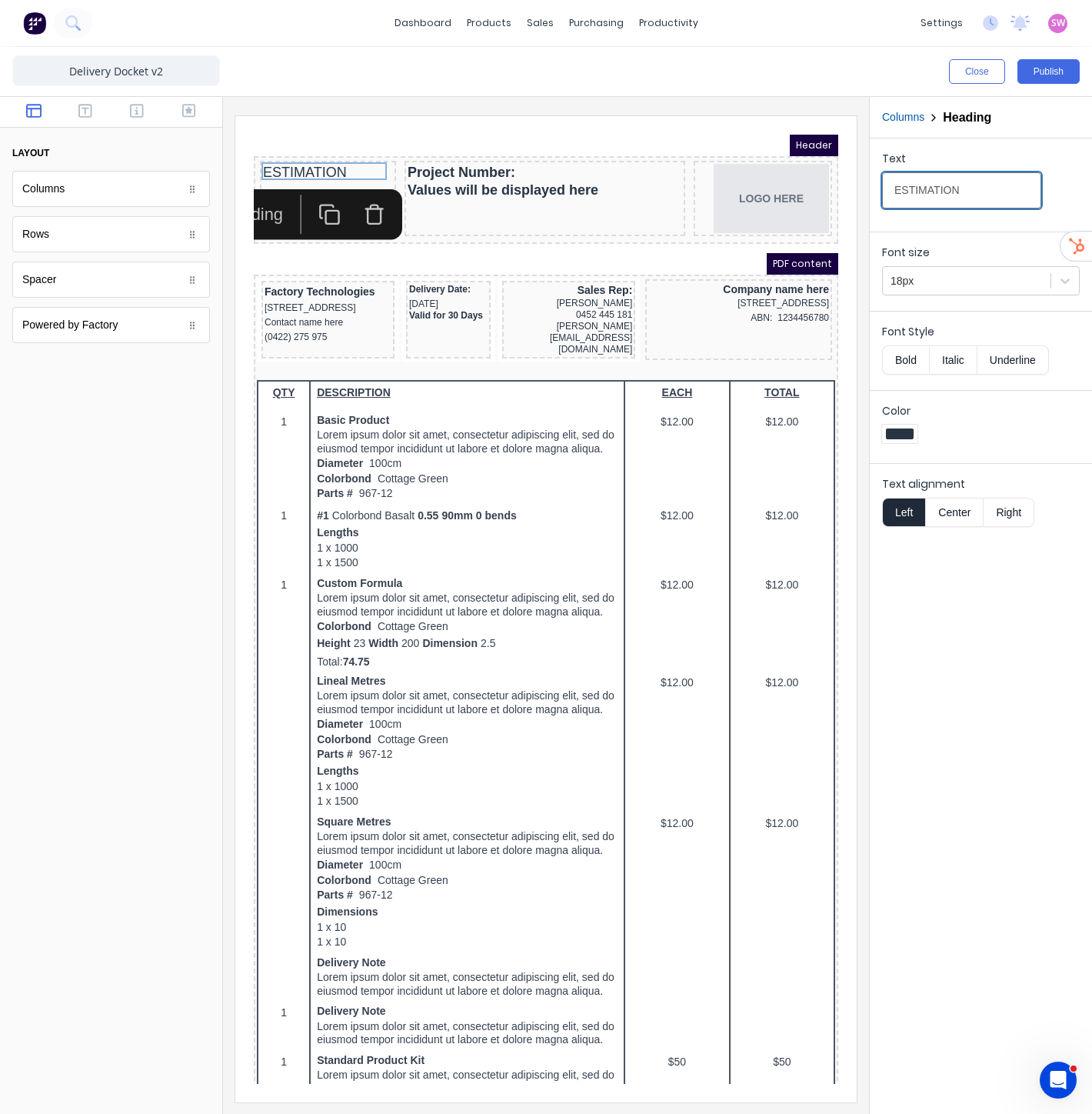
drag, startPoint x: 1223, startPoint y: 309, endPoint x: 596, endPoint y: 153, distance: 646.1
type input "D"
type input "DELIVERY"
click at [986, 605] on div "Text DELIVERY Font size 18px Font Style Bold Italic Underline Color Text alignm…" at bounding box center [980, 626] width 222 height 975
click at [516, 170] on div "Project Number: Values will be displayed here" at bounding box center [526, 162] width 275 height 34
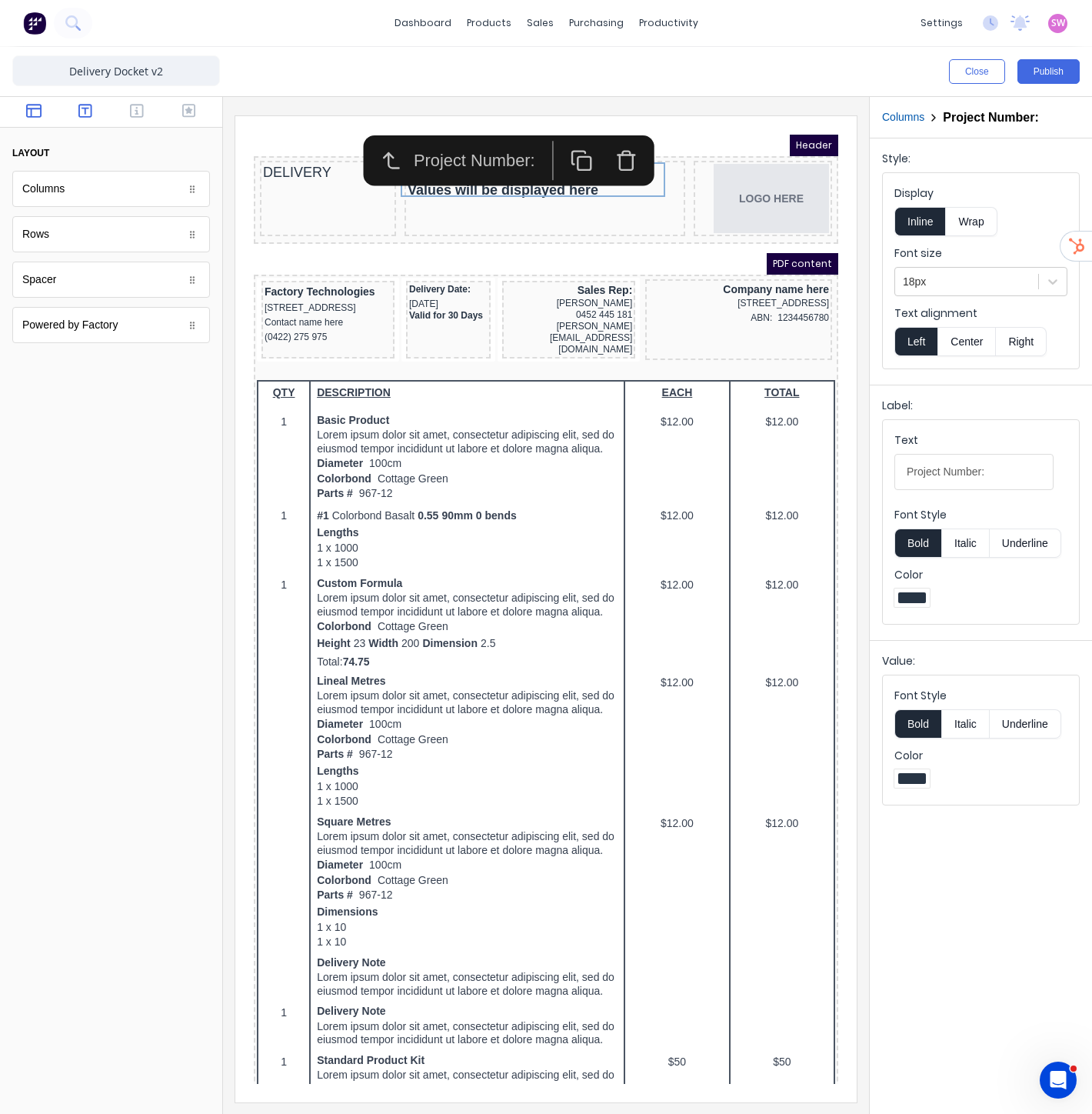
click at [95, 117] on button "button" at bounding box center [85, 112] width 42 height 19
click at [132, 106] on icon "button" at bounding box center [136, 110] width 14 height 15
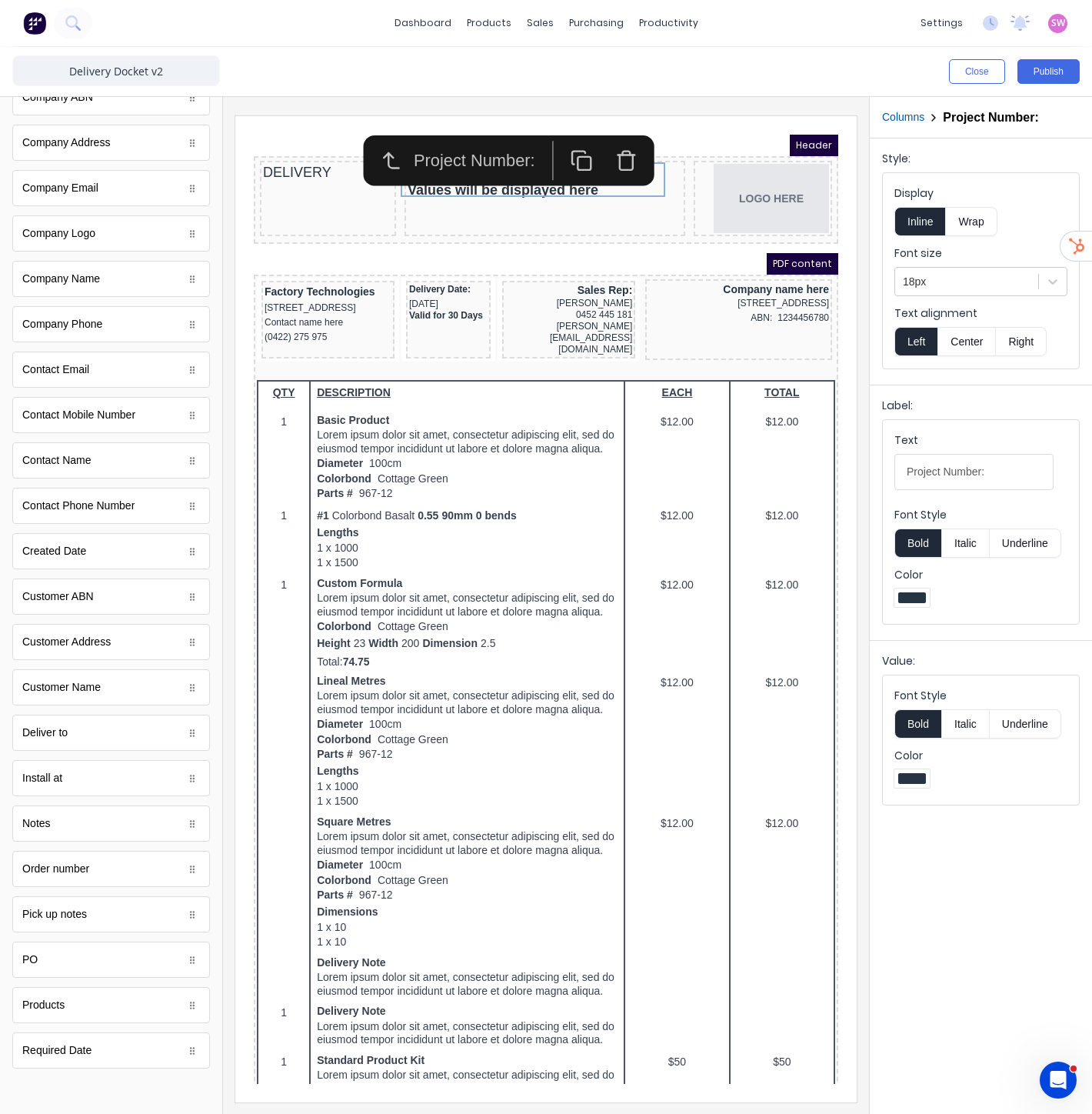
scroll to position [140, 0]
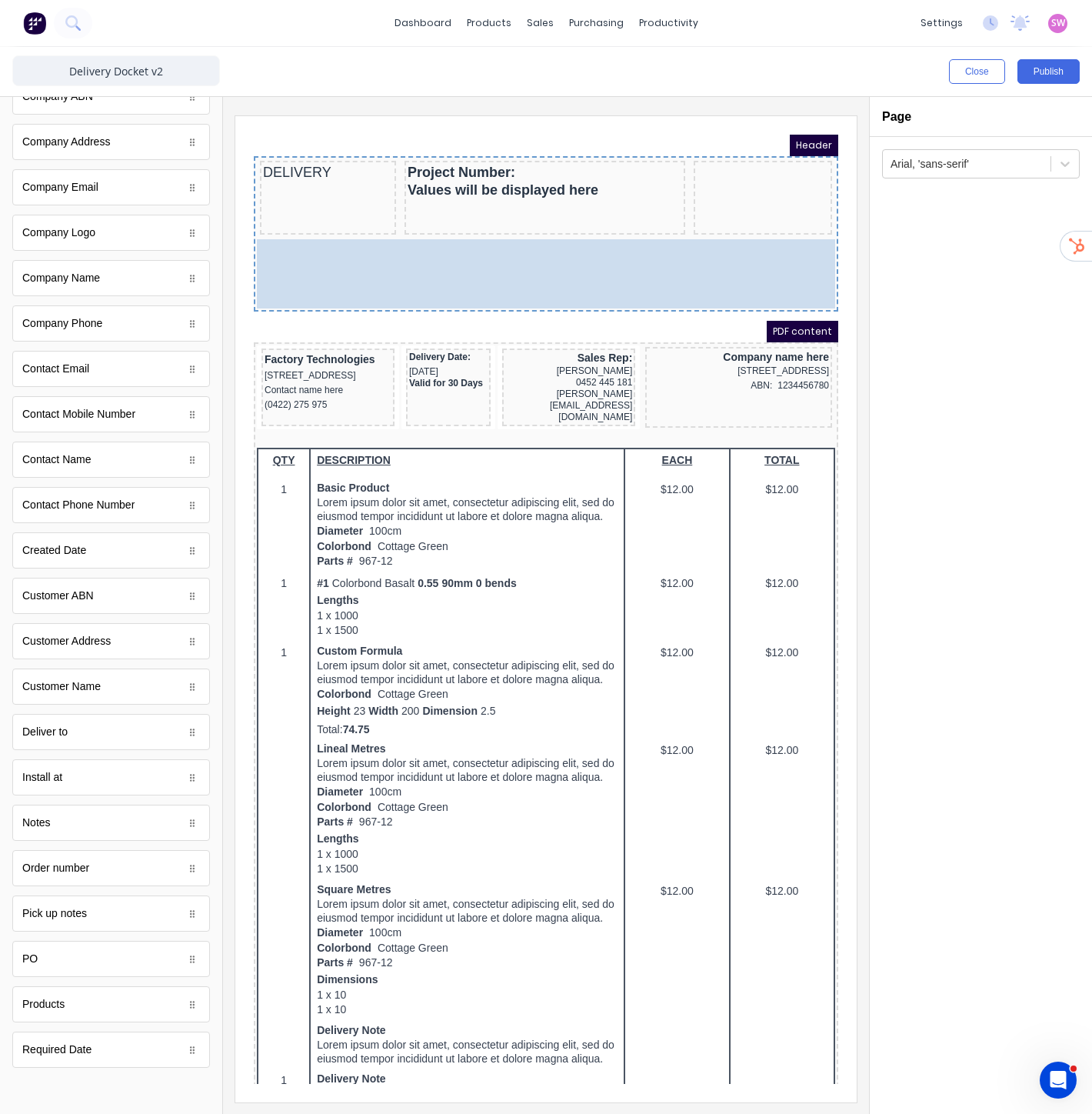
drag, startPoint x: 773, startPoint y: 204, endPoint x: 338, endPoint y: 229, distance: 435.7
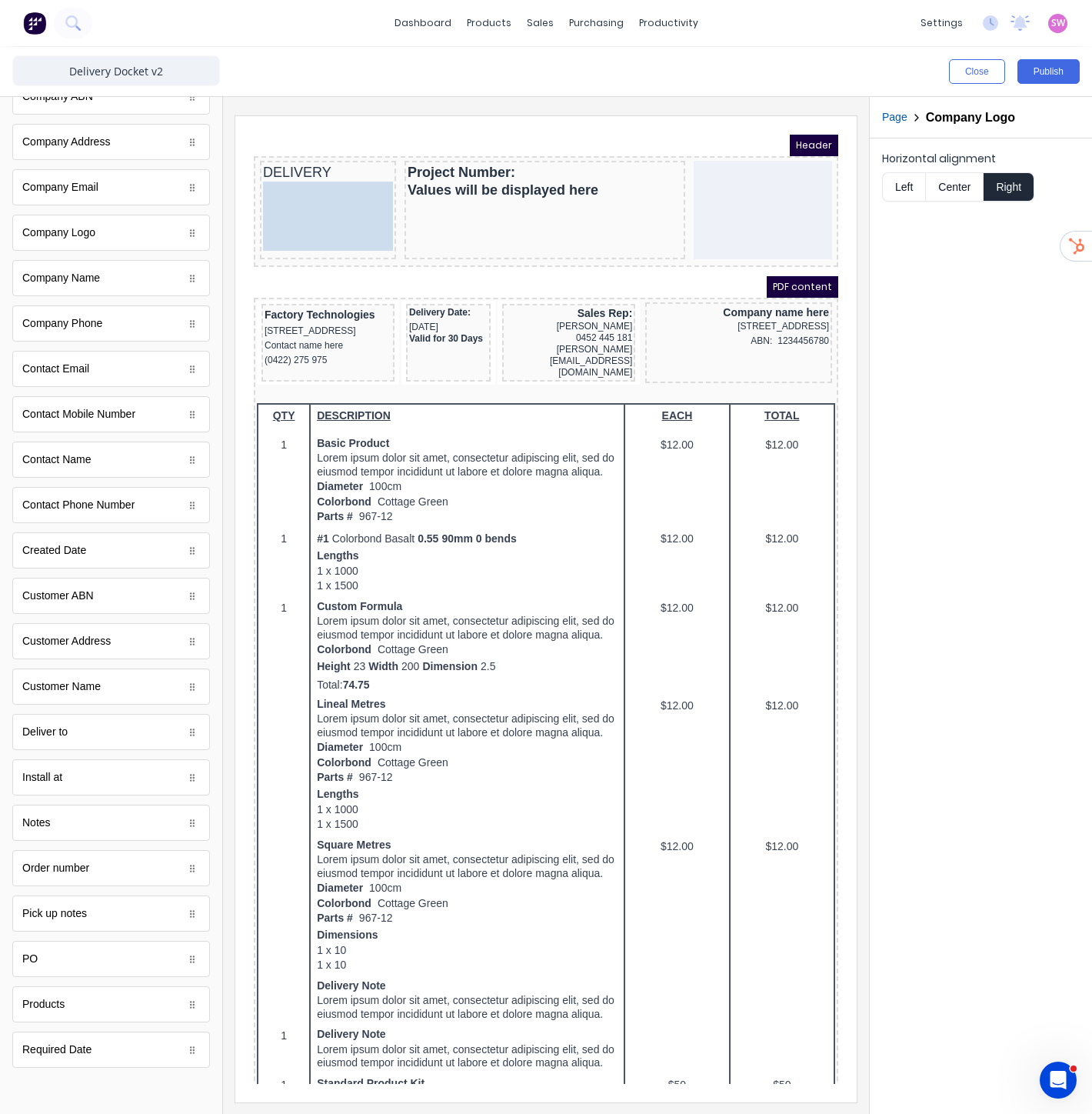
drag, startPoint x: 746, startPoint y: 263, endPoint x: 333, endPoint y: 181, distance: 421.1
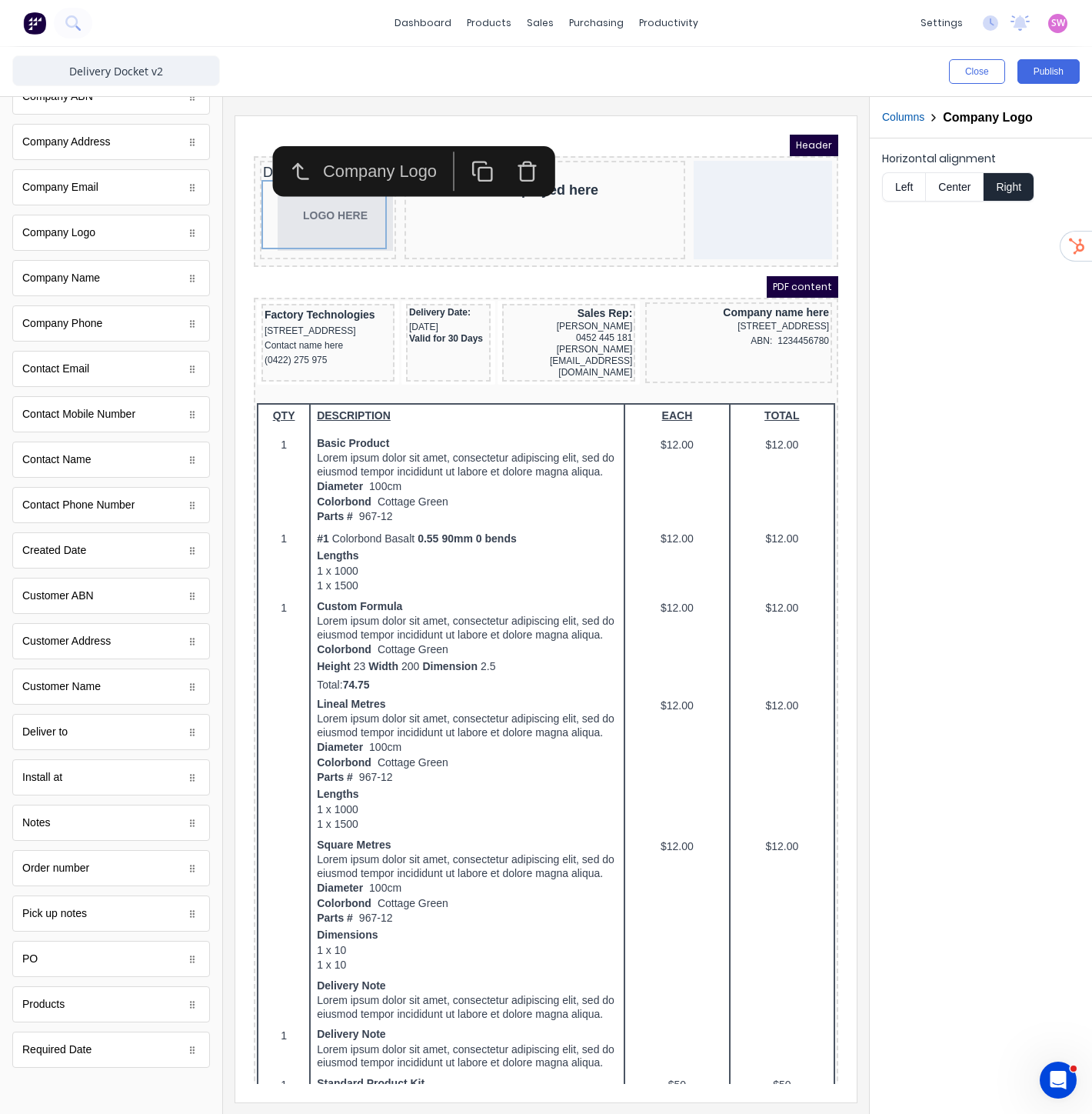
click at [714, 131] on iframe at bounding box center [546, 609] width 621 height 986
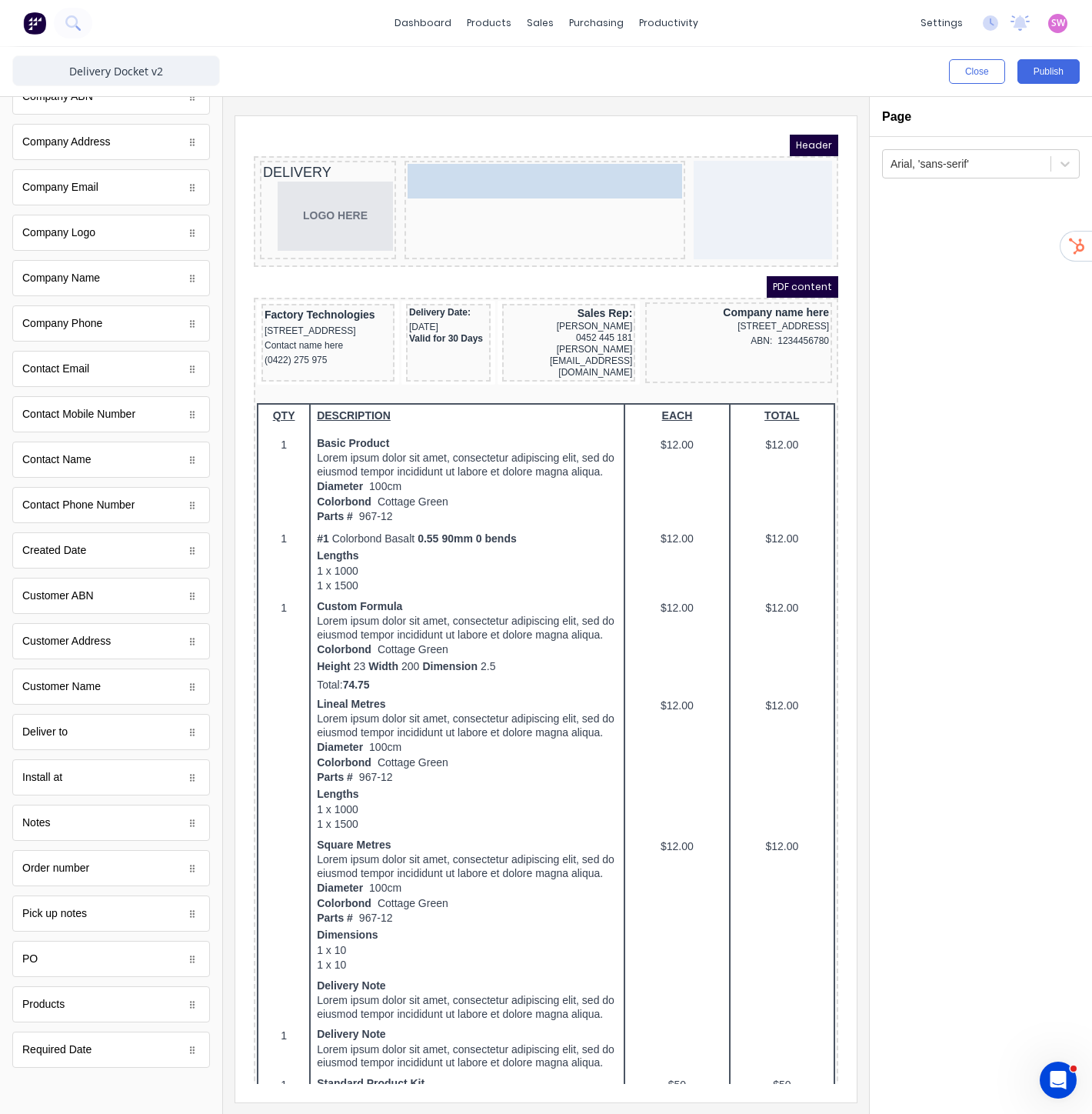
drag, startPoint x: 467, startPoint y: 154, endPoint x: 526, endPoint y: 162, distance: 59.5
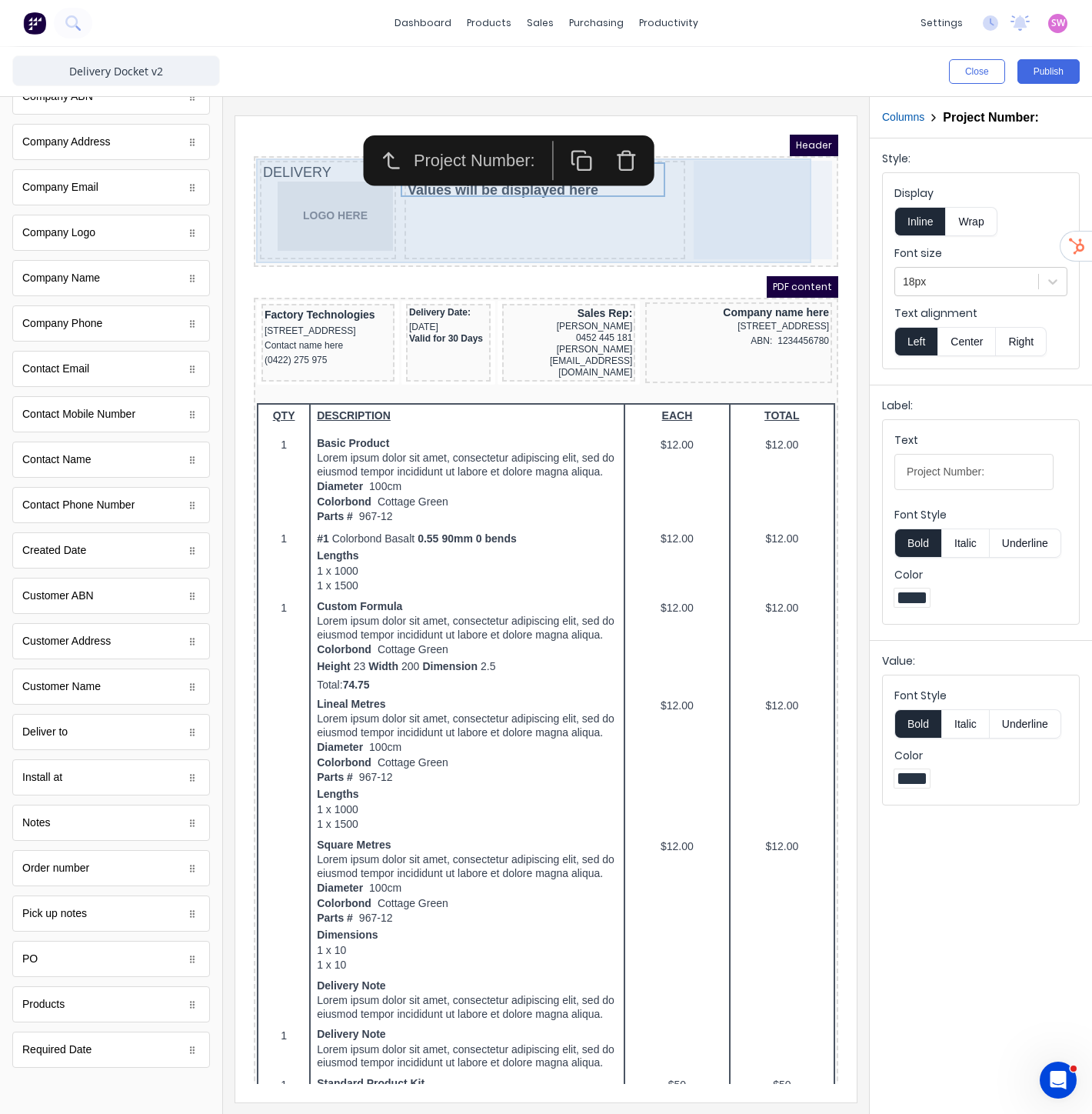
click at [719, 207] on div at bounding box center [745, 191] width 139 height 98
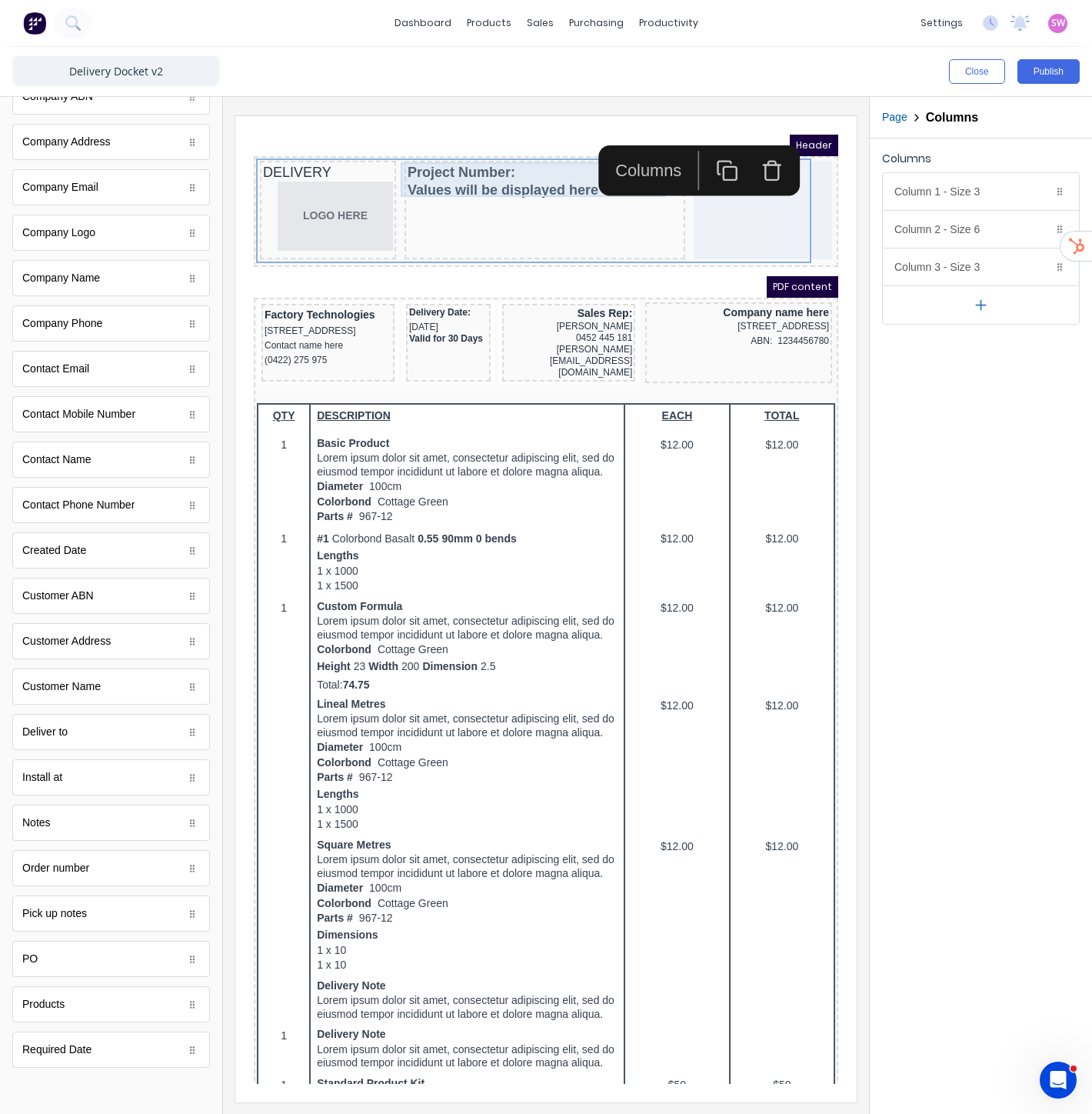
click at [526, 169] on div "Project Number: Values will be displayed here" at bounding box center [526, 162] width 275 height 34
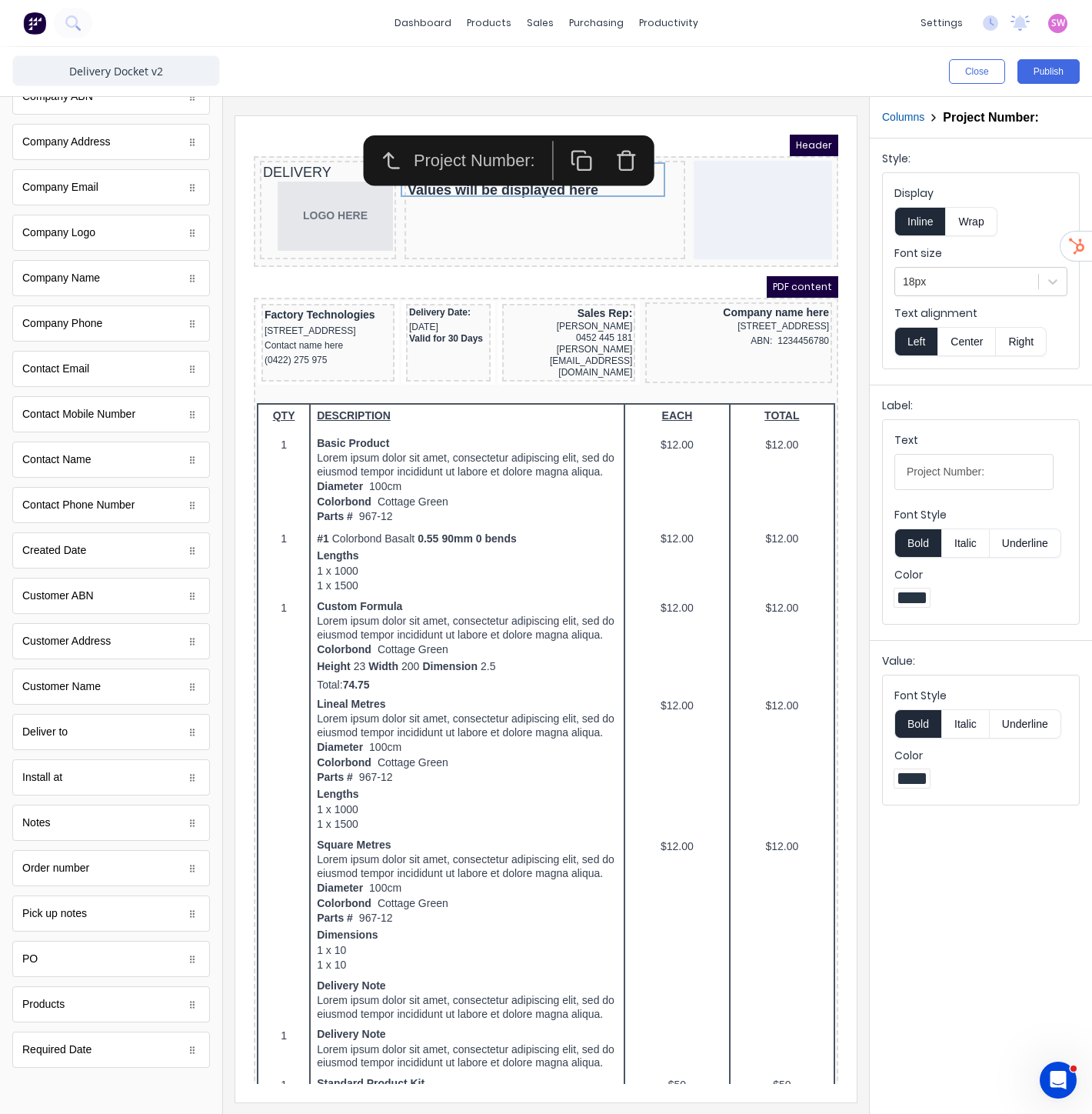
click at [726, 131] on iframe at bounding box center [546, 609] width 621 height 986
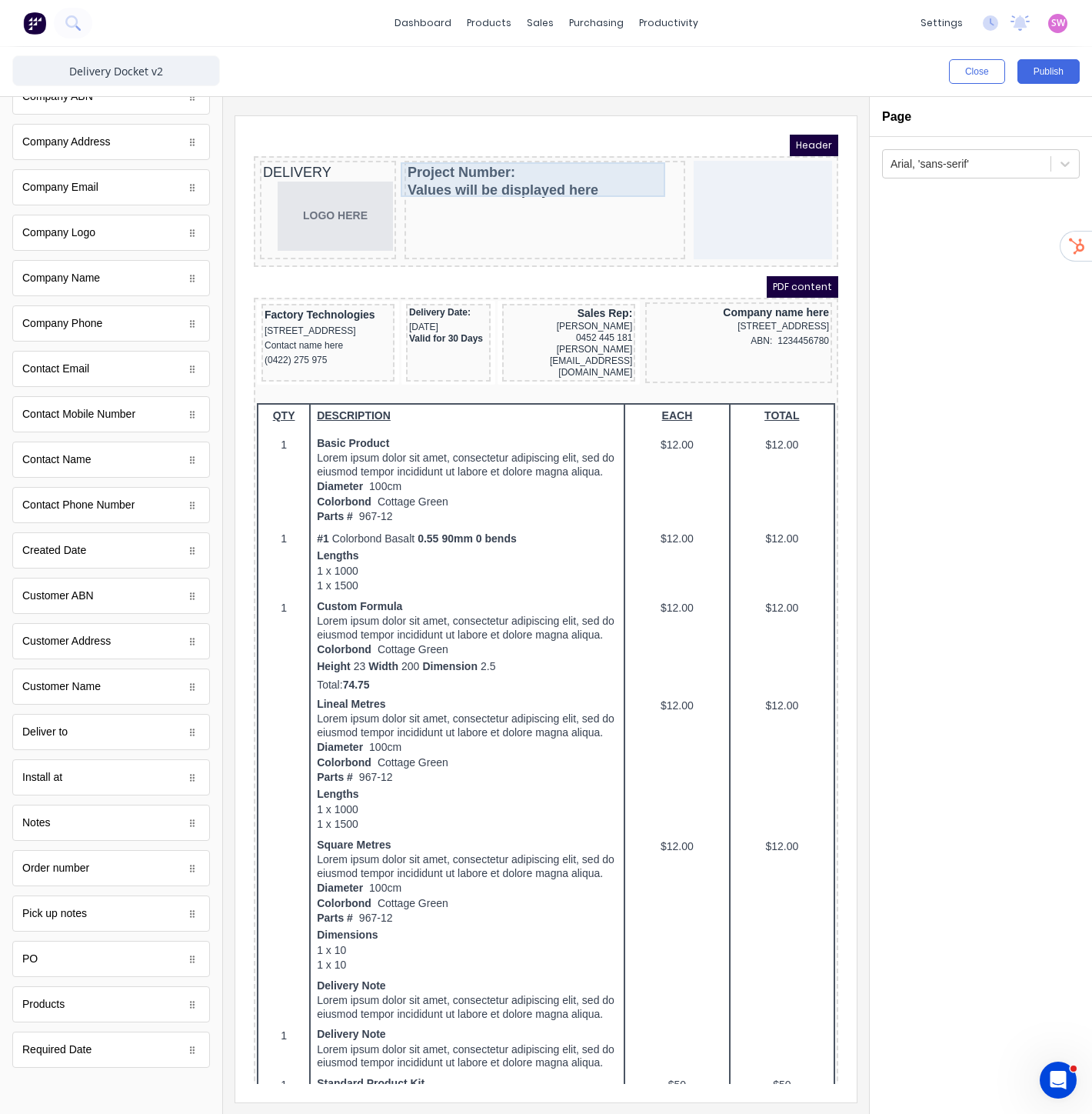
click at [499, 158] on div "Project Number: Values will be displayed here" at bounding box center [526, 162] width 275 height 34
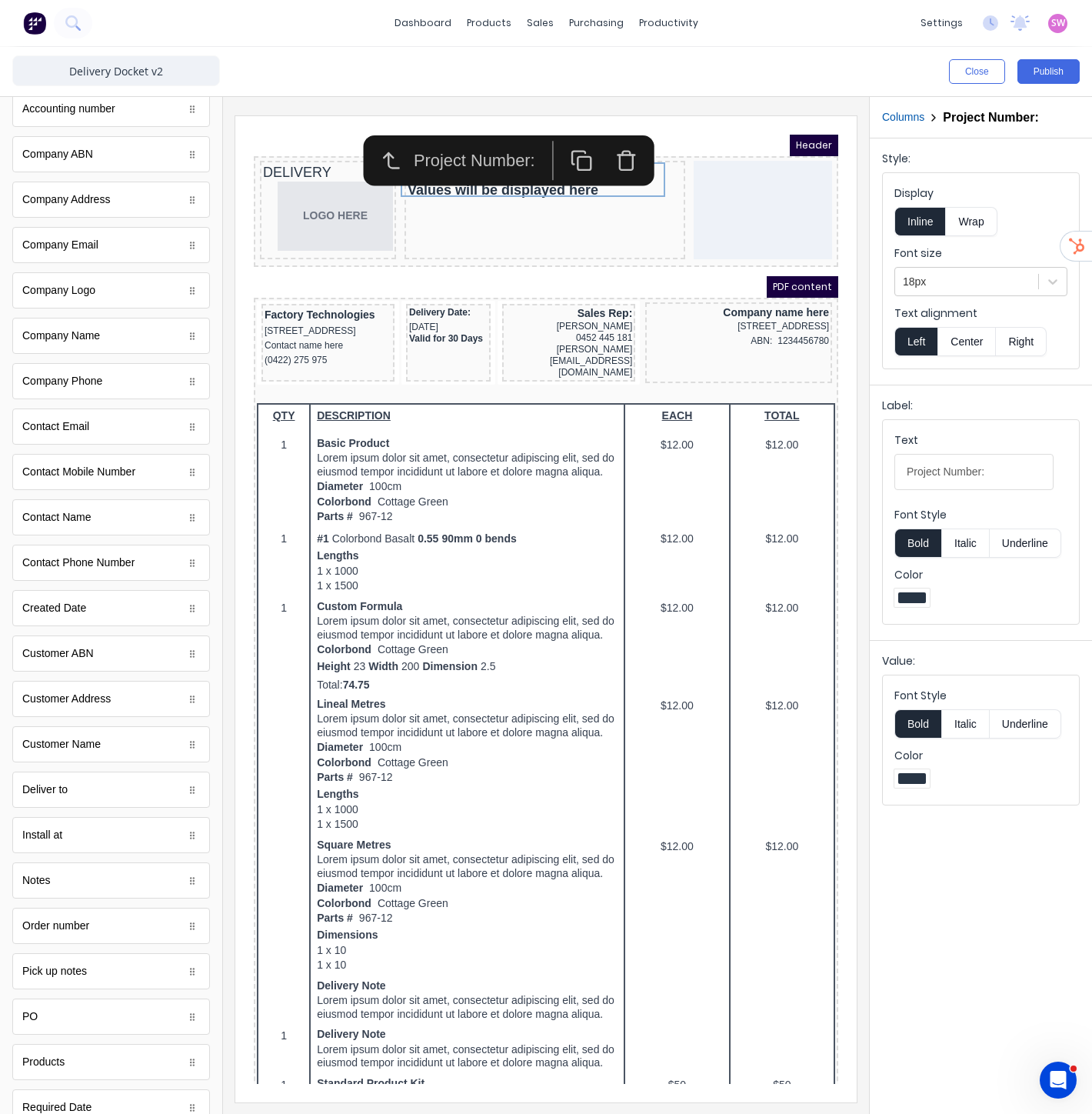
scroll to position [0, 0]
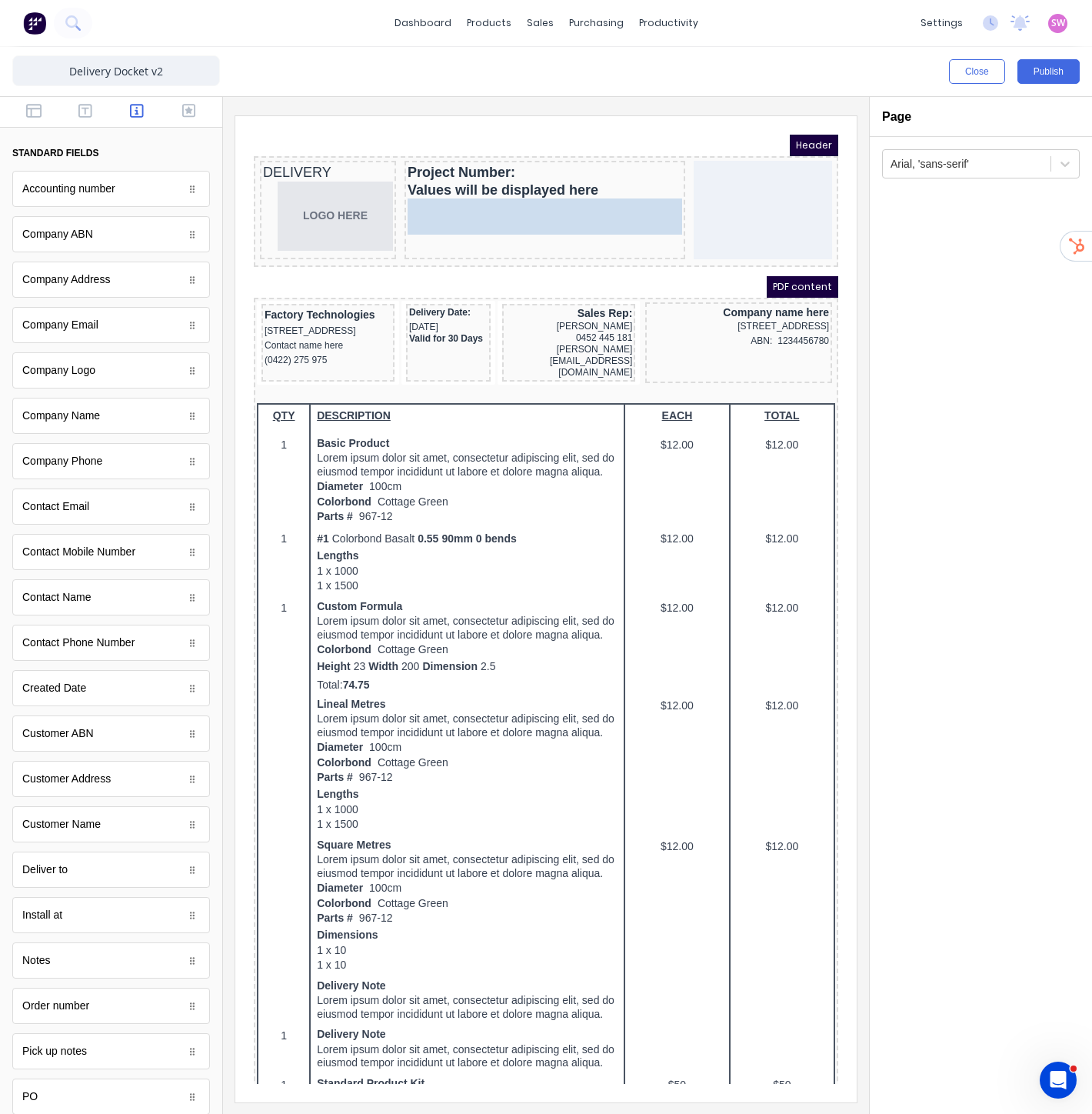
drag, startPoint x: 100, startPoint y: 414, endPoint x: 525, endPoint y: 204, distance: 474.1
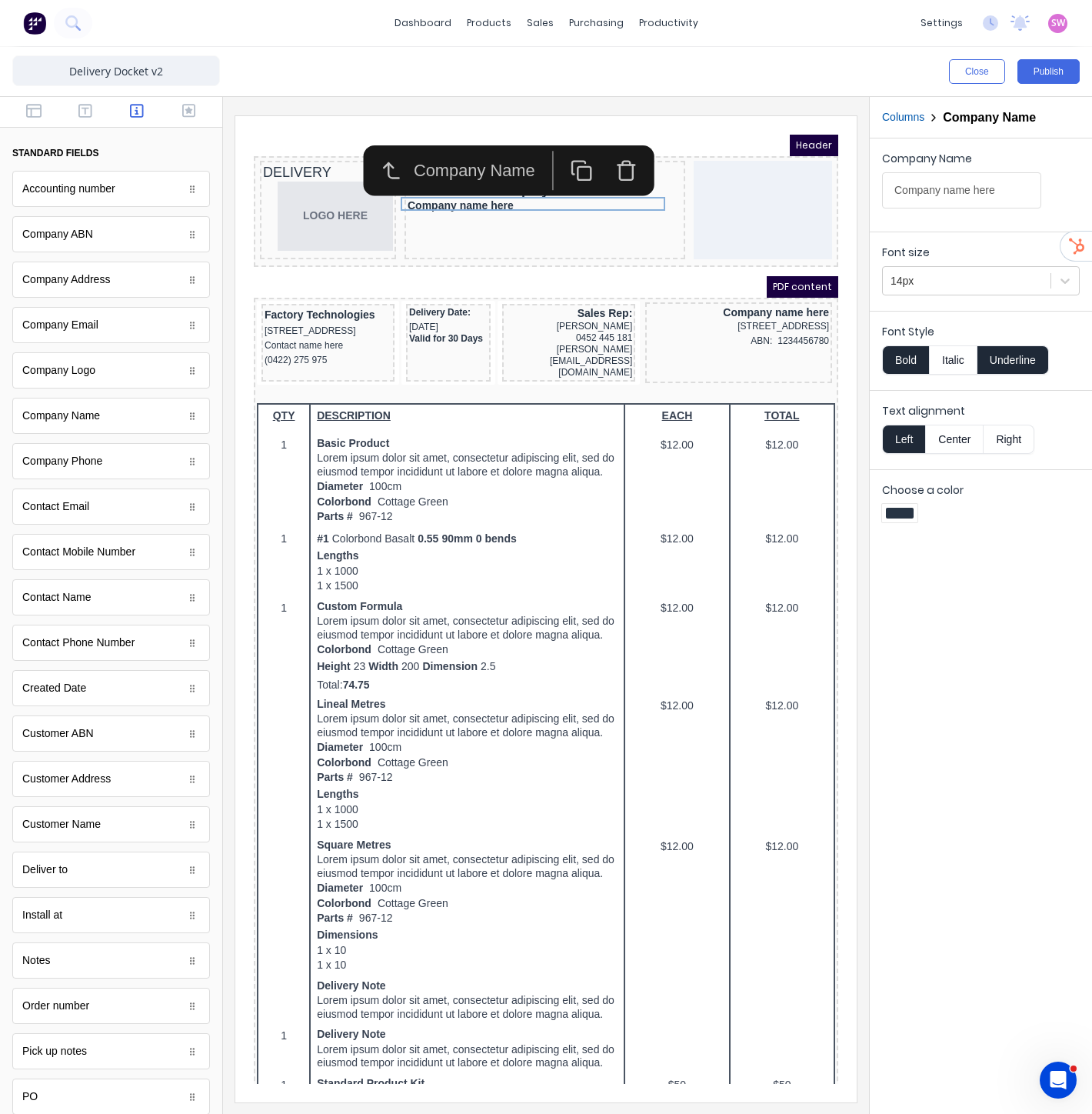
click at [1008, 355] on button "Underline" at bounding box center [1013, 360] width 71 height 29
click at [959, 447] on button "Center" at bounding box center [954, 439] width 59 height 29
click at [702, 127] on iframe at bounding box center [546, 609] width 621 height 986
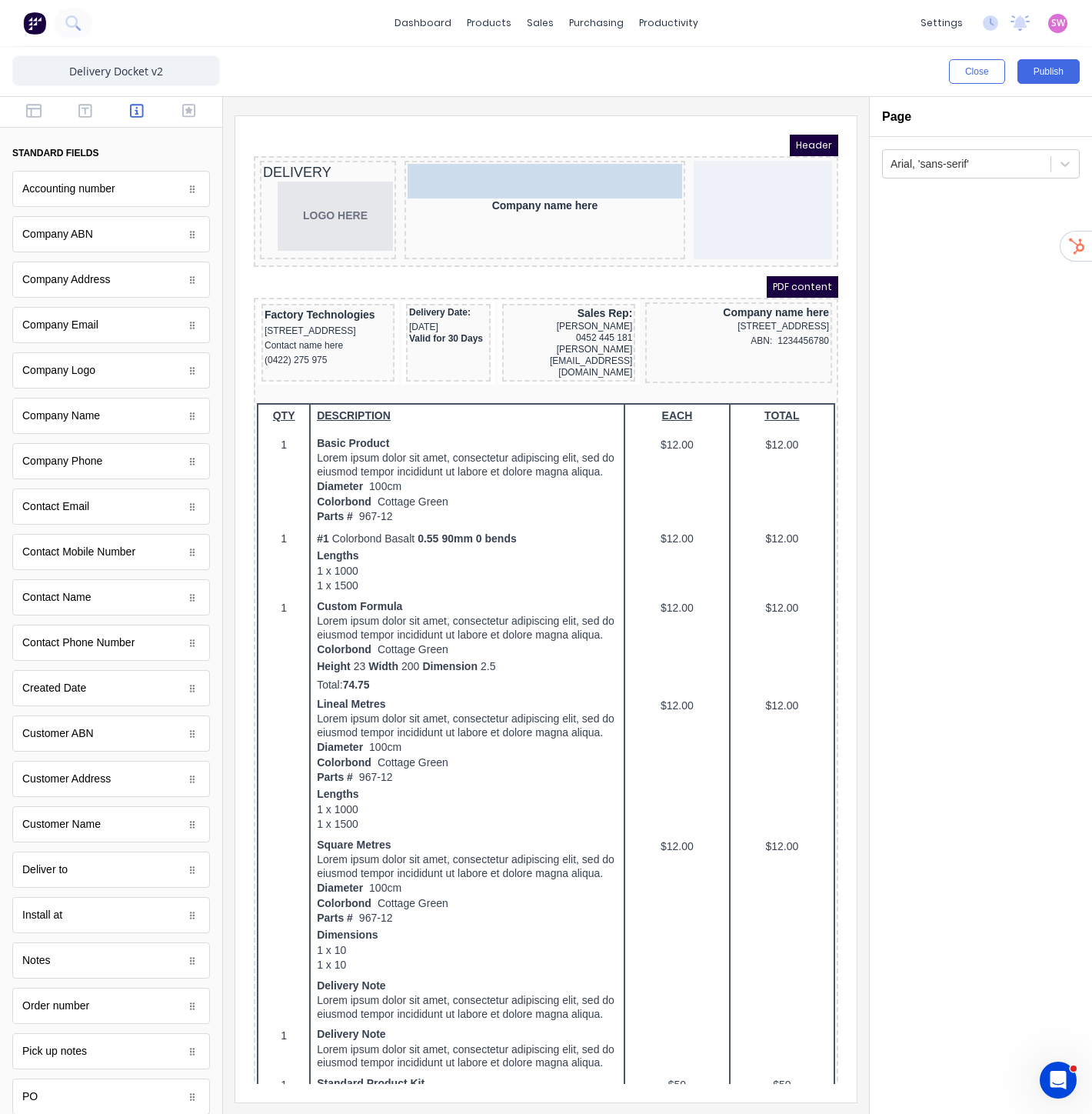
drag, startPoint x: 448, startPoint y: 162, endPoint x: 420, endPoint y: 161, distance: 28.0
click at [420, 161] on body "Header DELIVERY LOGO HERE Project Number: Values will be displayed here Project…" at bounding box center [527, 591] width 584 height 949
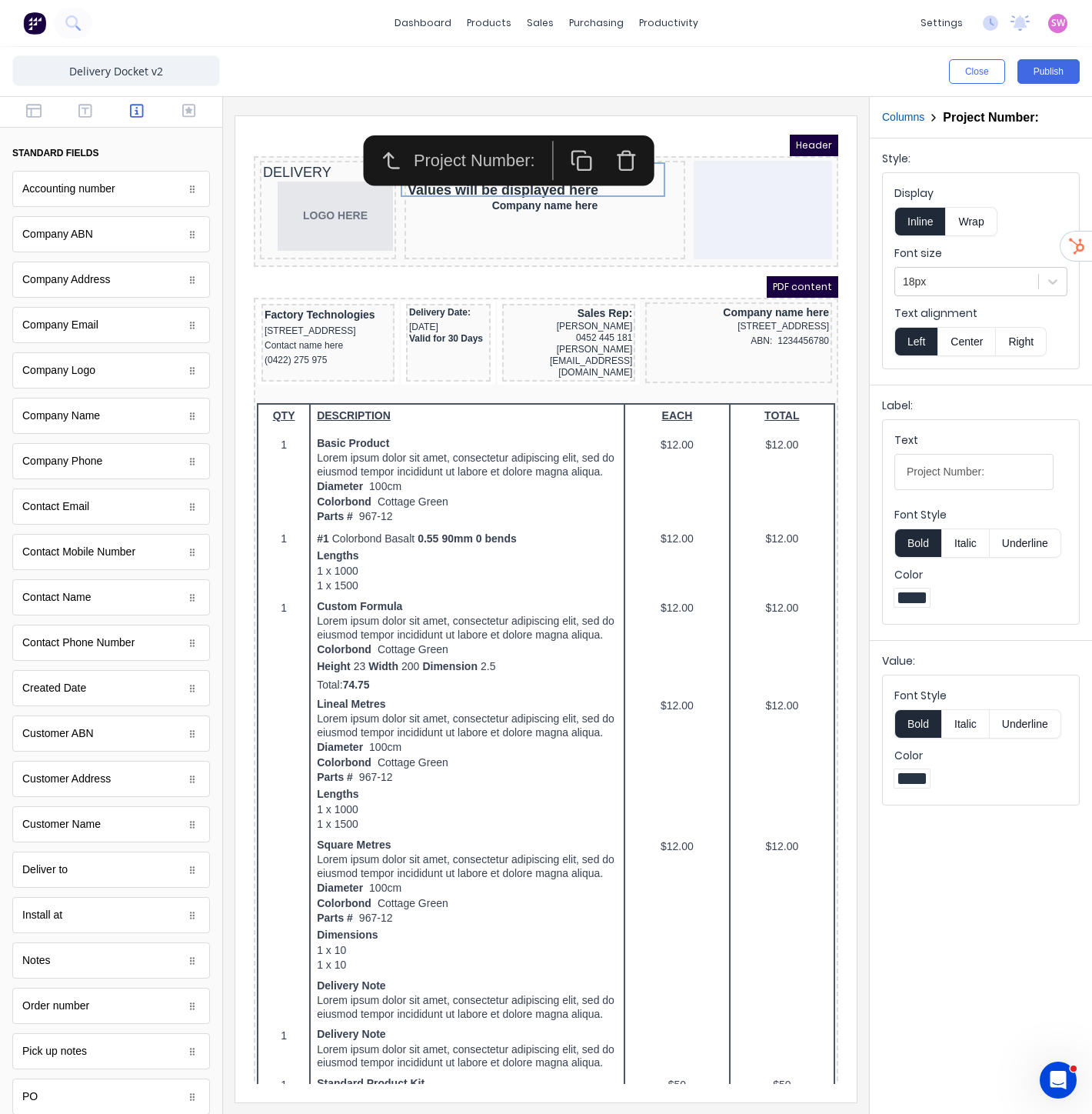
click at [600, 145] on icon "button" at bounding box center [607, 144] width 14 height 14
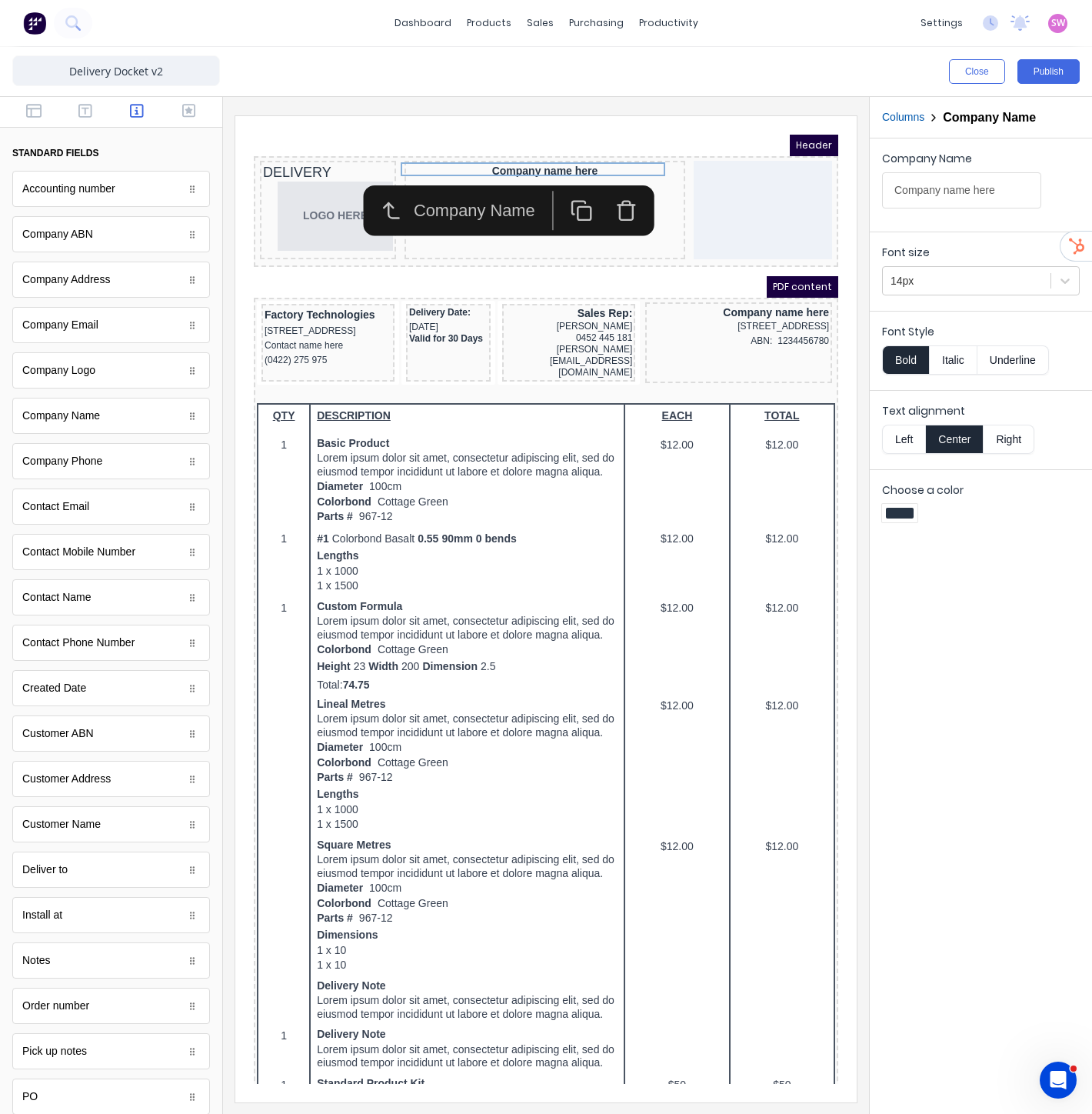
click at [612, 126] on iframe at bounding box center [546, 609] width 621 height 986
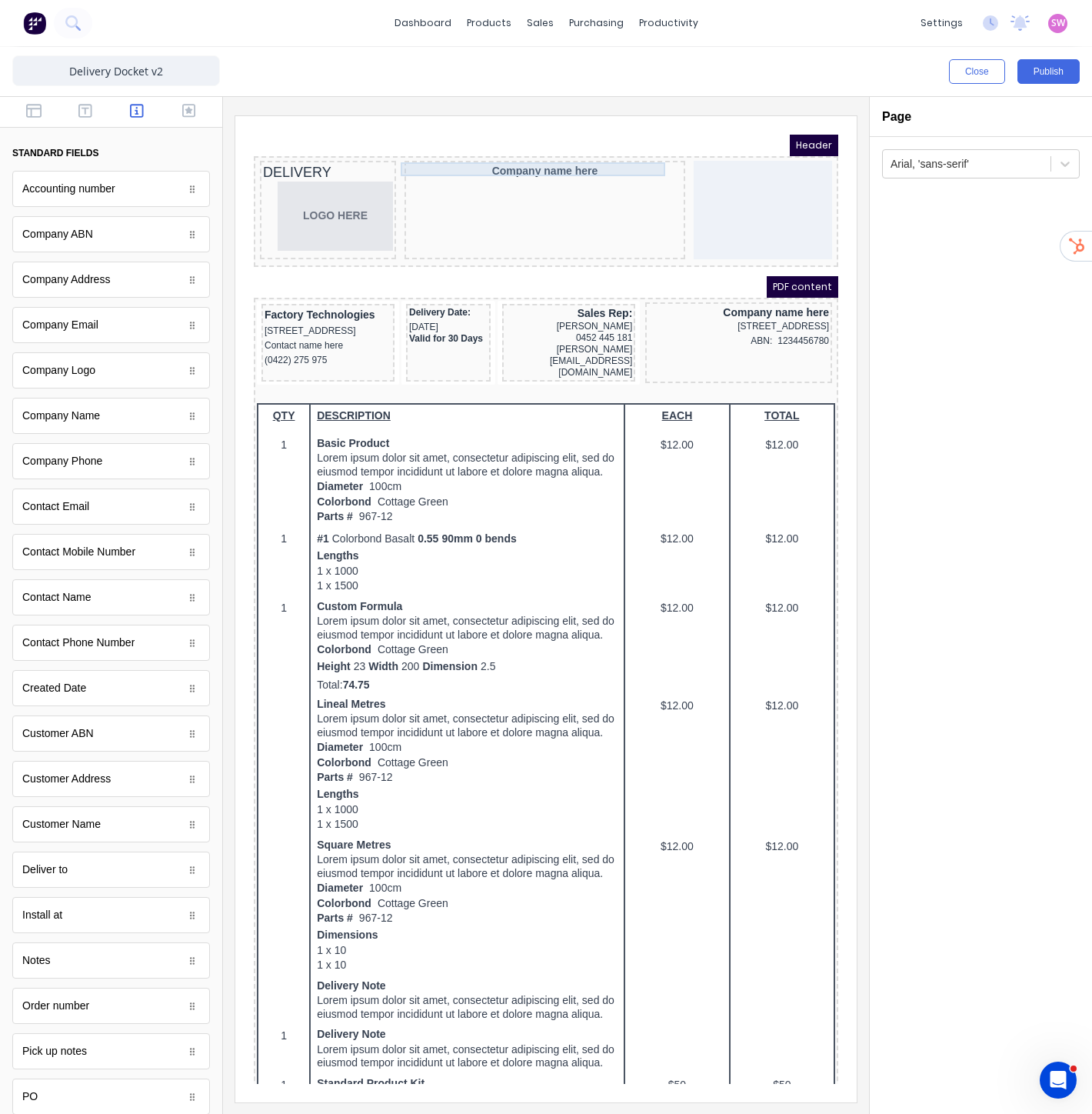
click at [540, 149] on div "Company name here" at bounding box center [526, 151] width 275 height 14
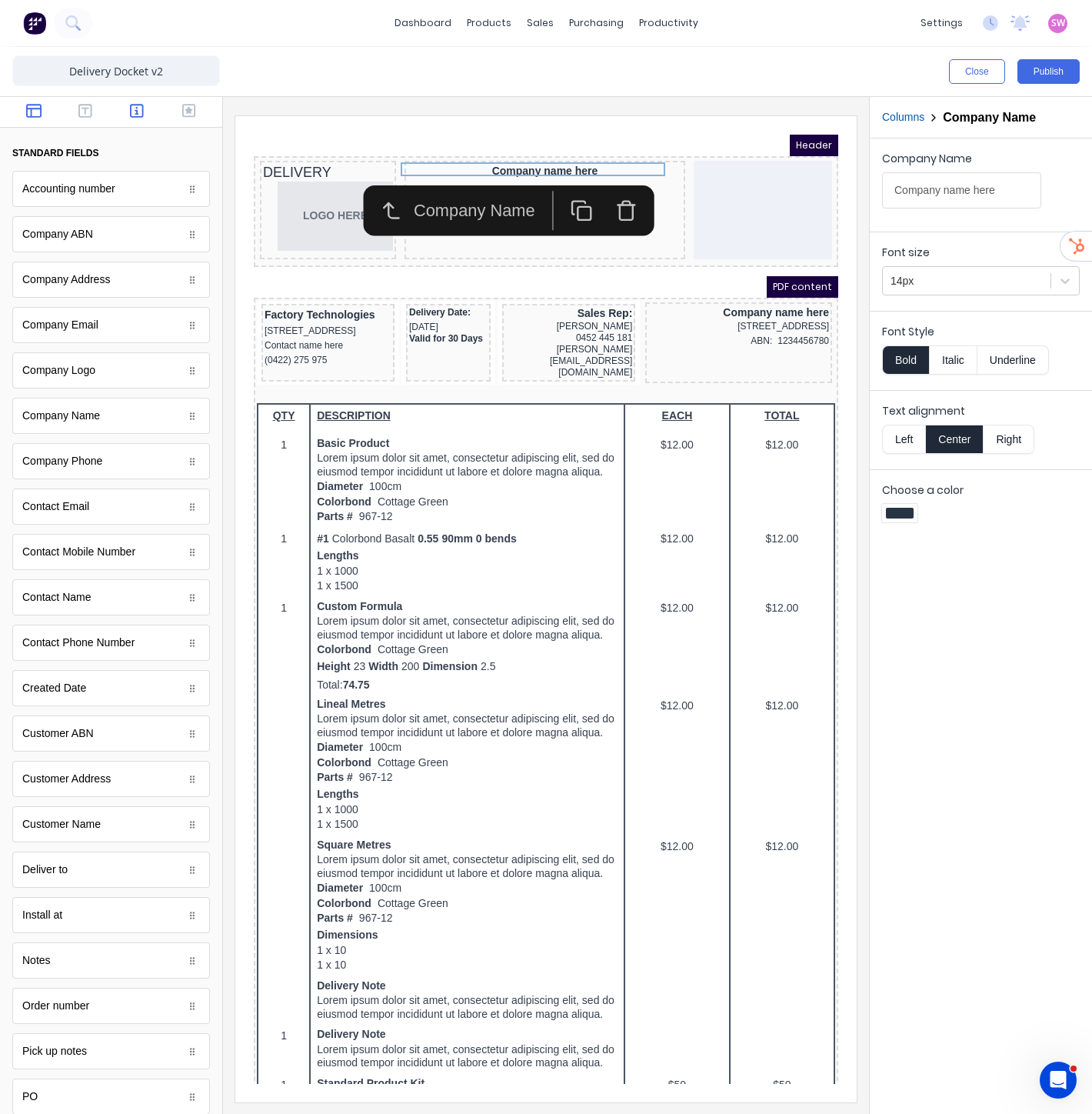
click at [40, 113] on button "button" at bounding box center [33, 112] width 42 height 19
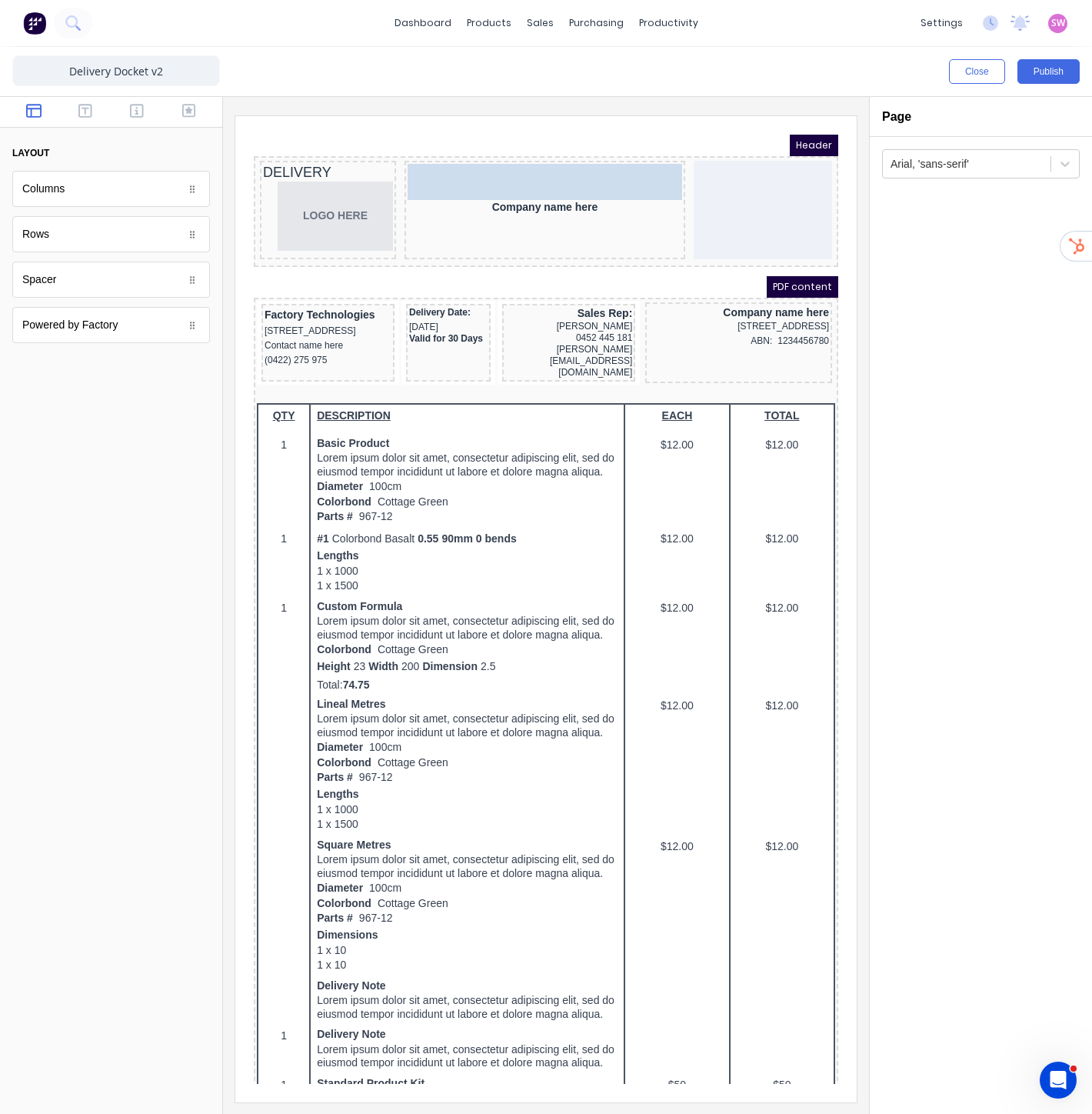
drag, startPoint x: 94, startPoint y: 290, endPoint x: 603, endPoint y: 163, distance: 524.6
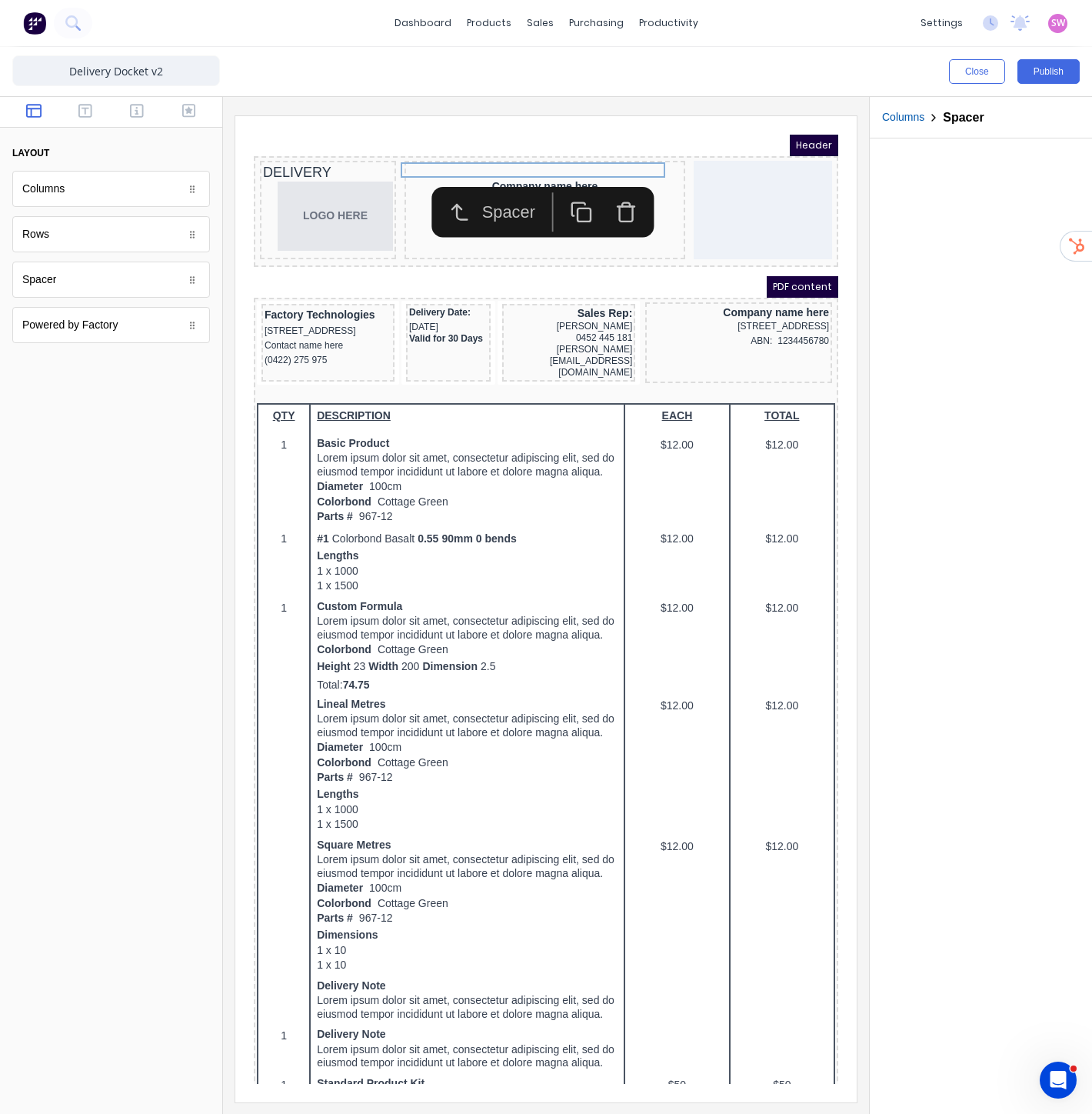
click at [575, 191] on button "button" at bounding box center [563, 194] width 45 height 40
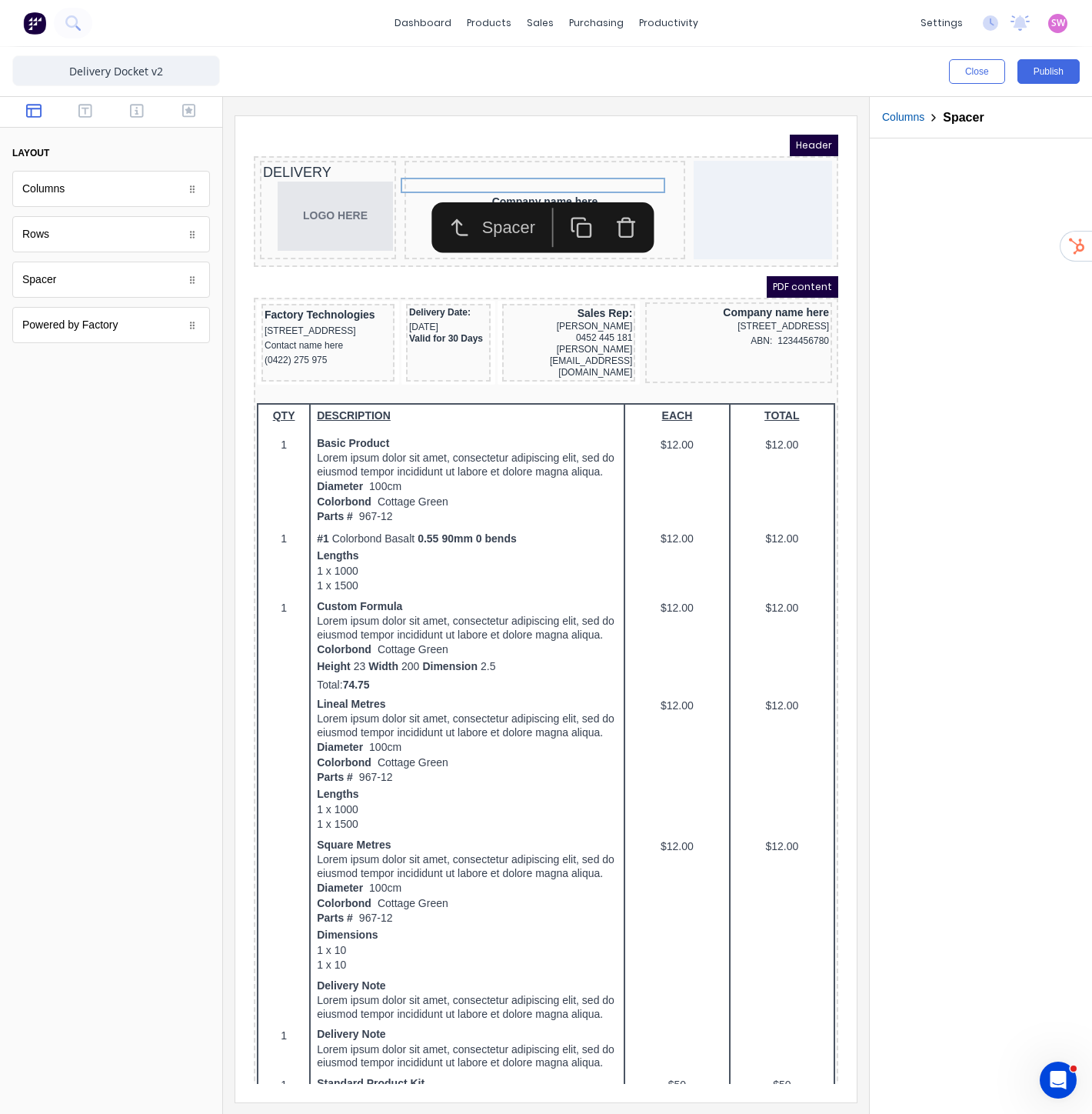
click at [575, 191] on button "button" at bounding box center [563, 209] width 45 height 40
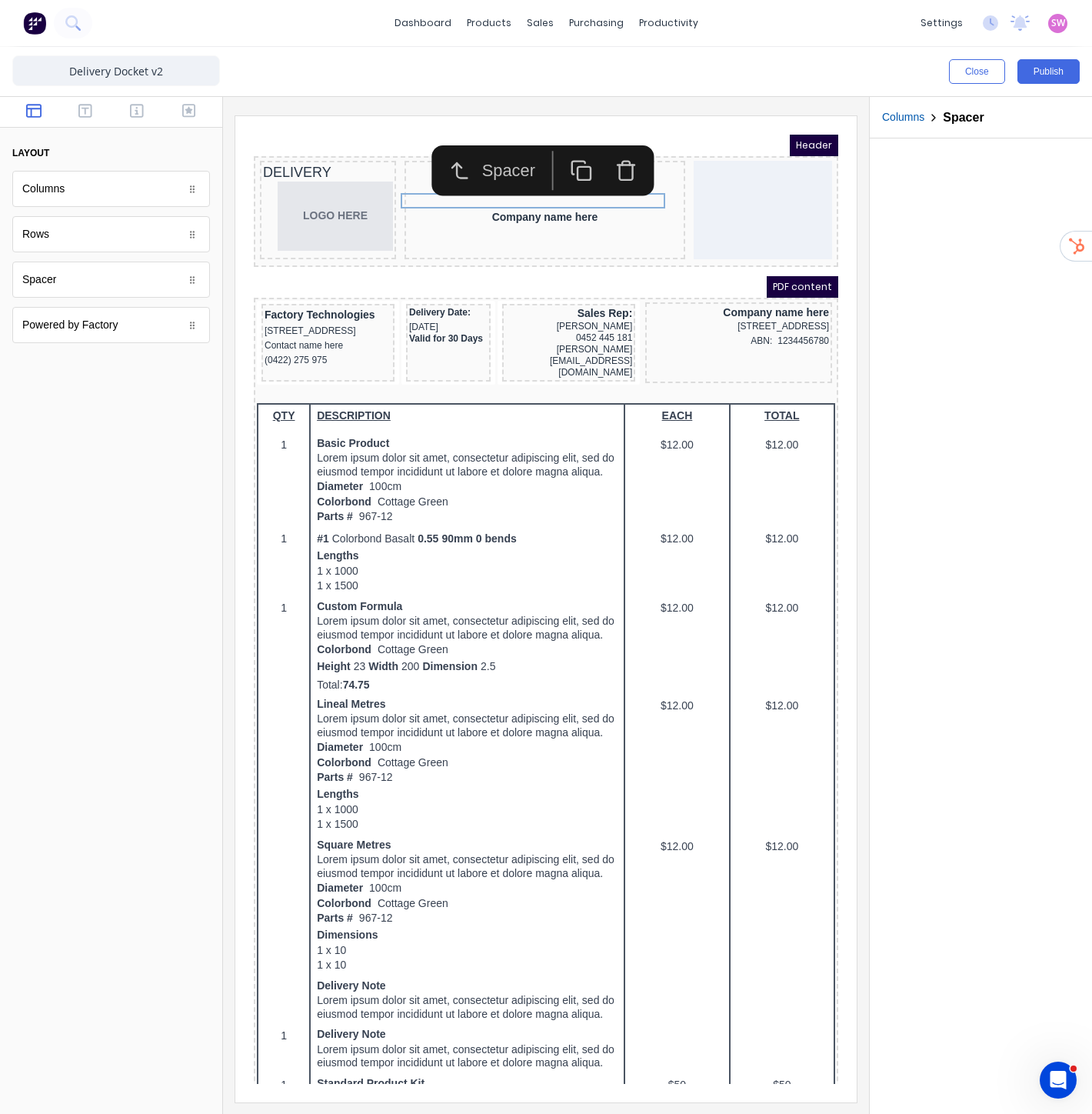
click at [663, 120] on iframe at bounding box center [546, 609] width 621 height 986
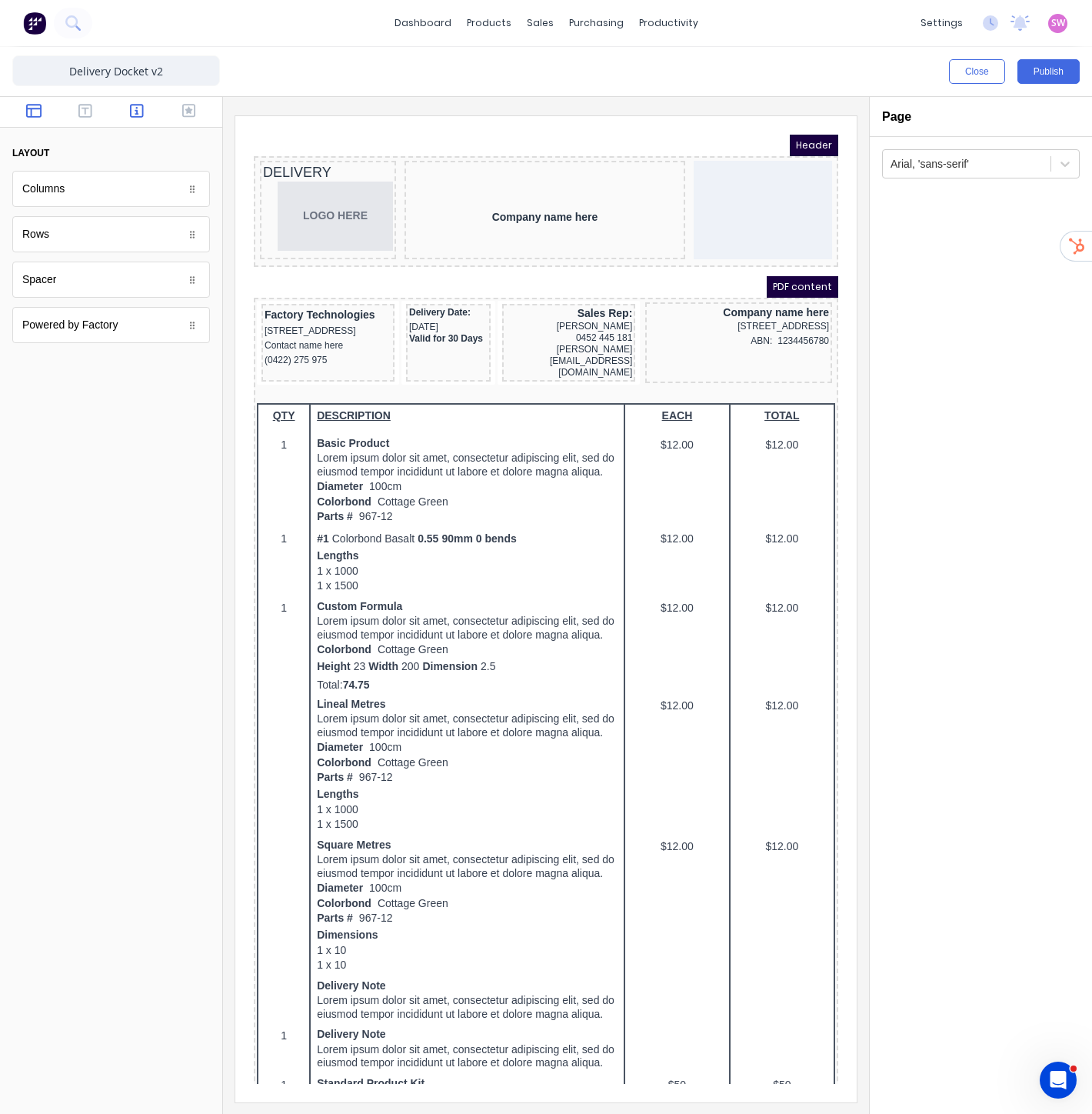
click at [140, 116] on icon "button" at bounding box center [136, 110] width 14 height 14
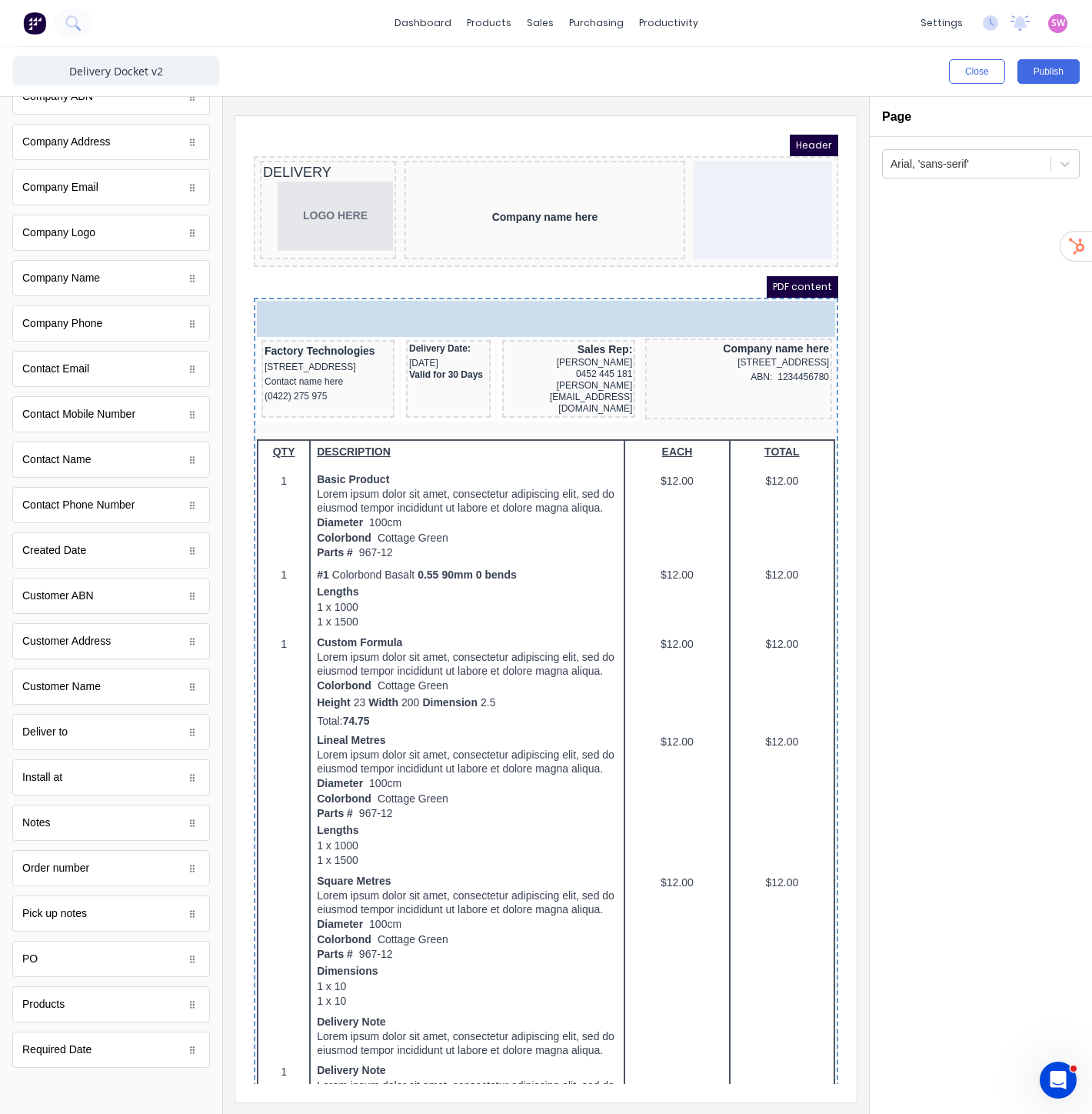
drag, startPoint x: 88, startPoint y: 873, endPoint x: 373, endPoint y: 290, distance: 648.9
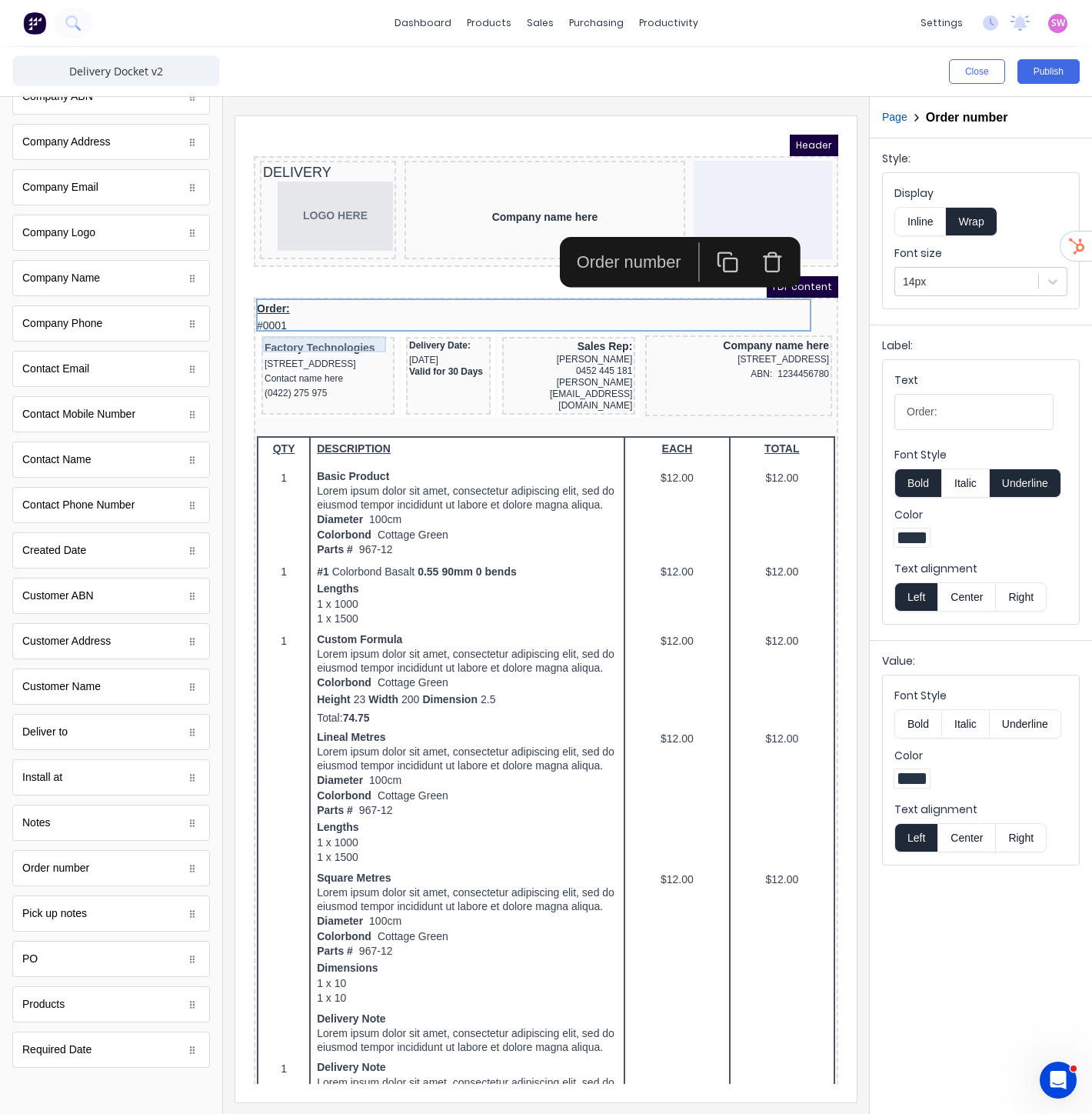
click at [269, 322] on div "Factory Technologies" at bounding box center [309, 330] width 127 height 17
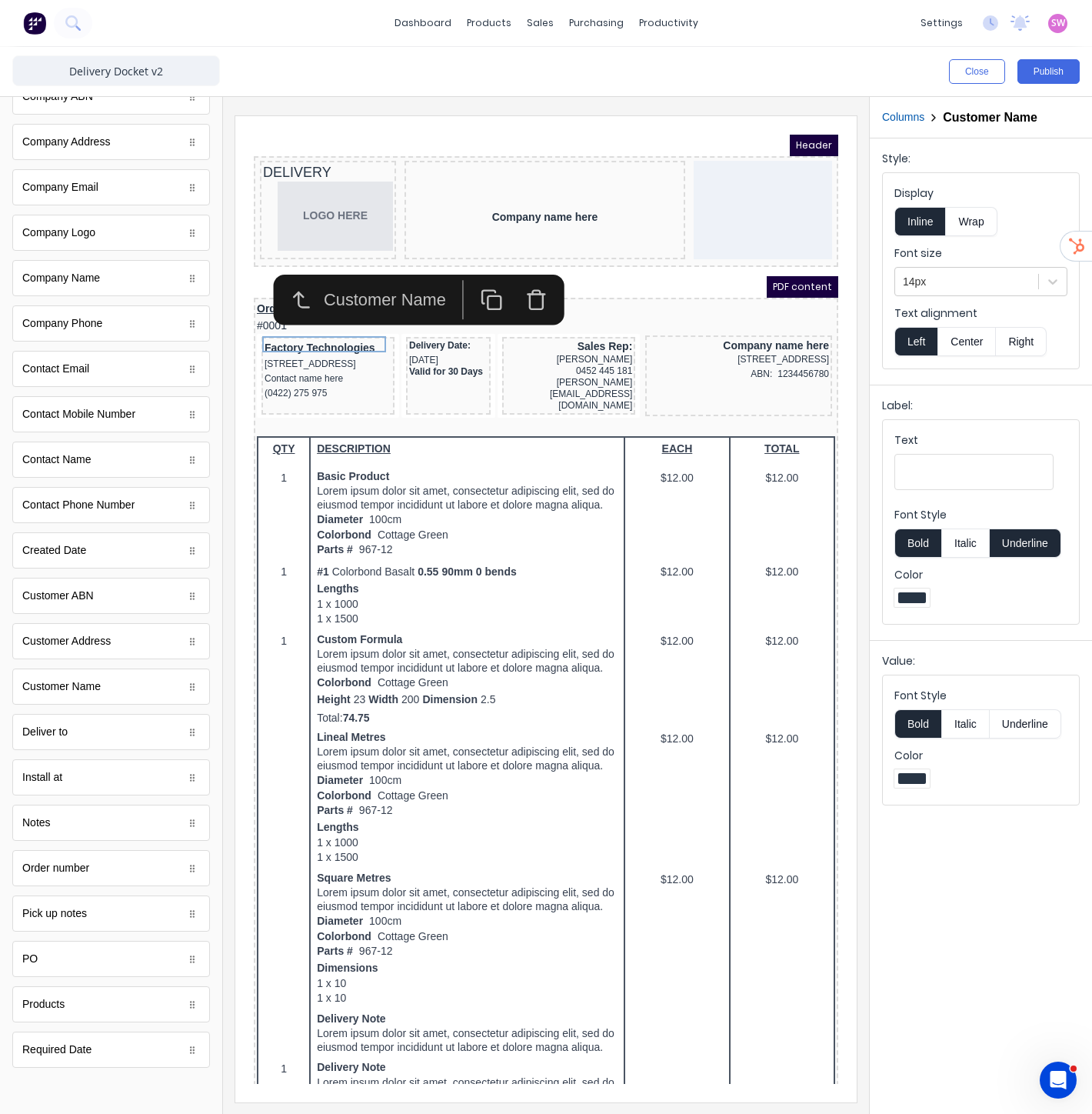
click at [724, 129] on iframe at bounding box center [546, 609] width 621 height 986
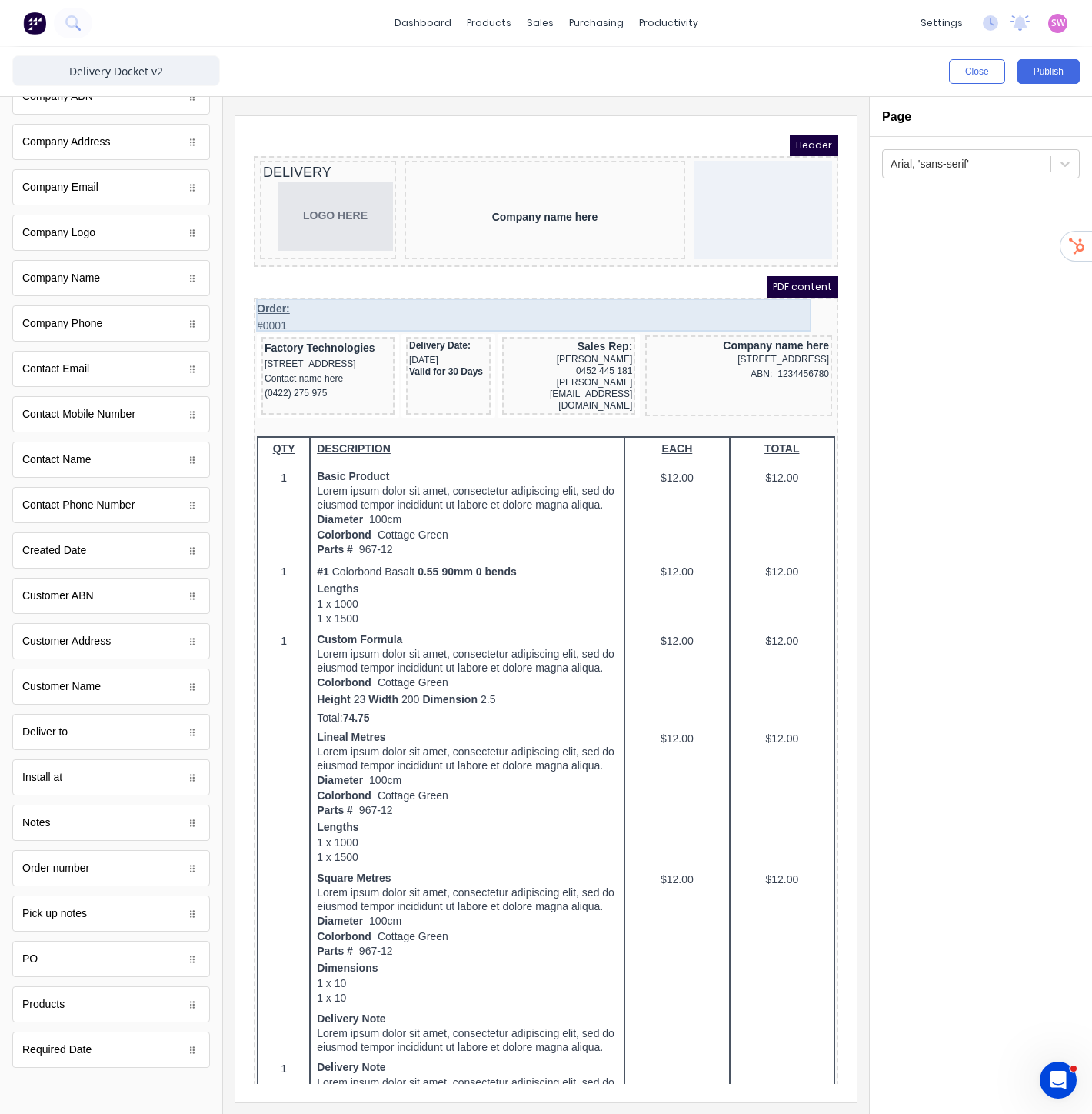
click at [261, 296] on div "Order: #0001" at bounding box center [528, 299] width 578 height 33
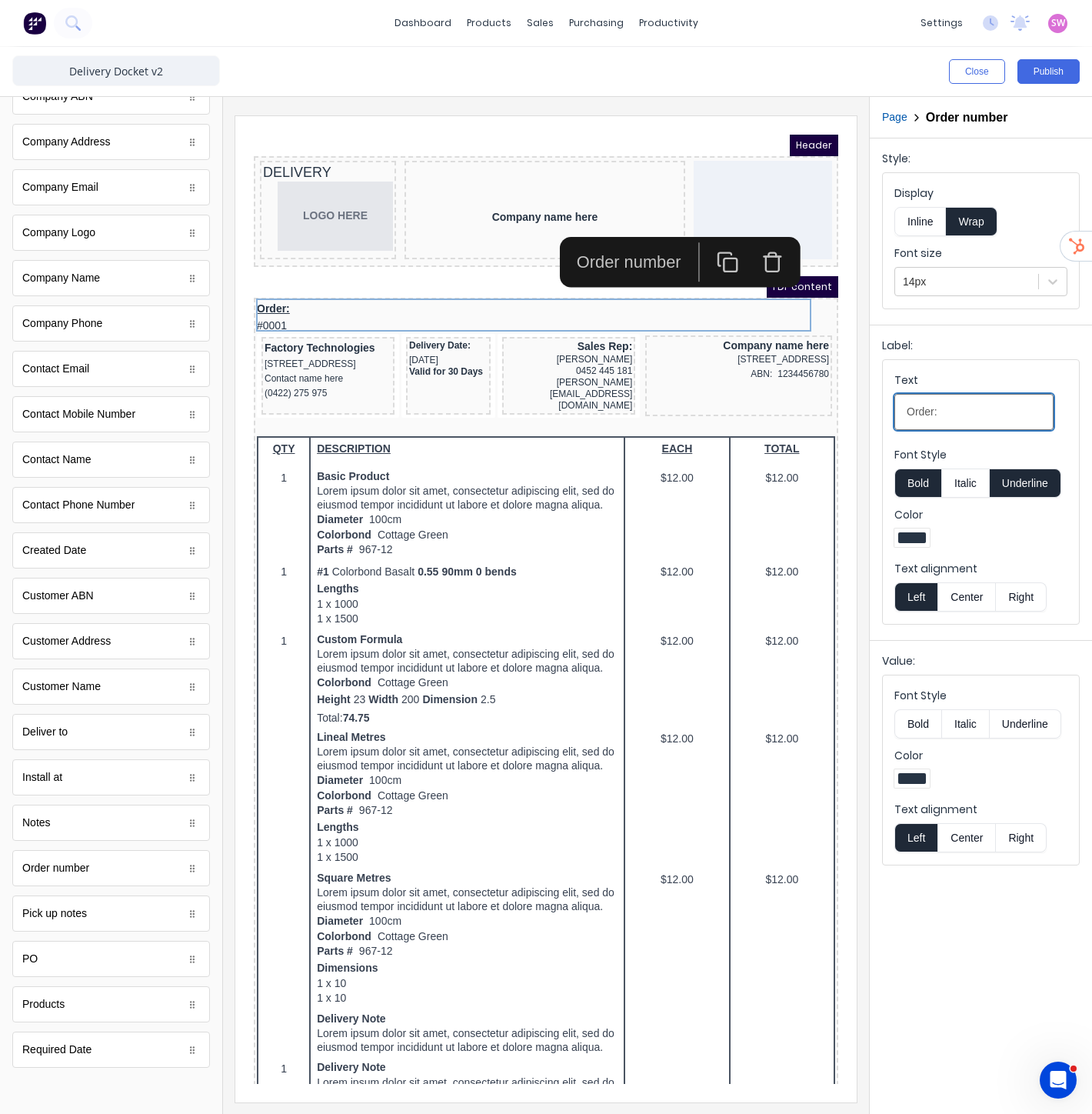
drag, startPoint x: 1214, startPoint y: 532, endPoint x: 694, endPoint y: 373, distance: 543.8
type input "Project Number:"
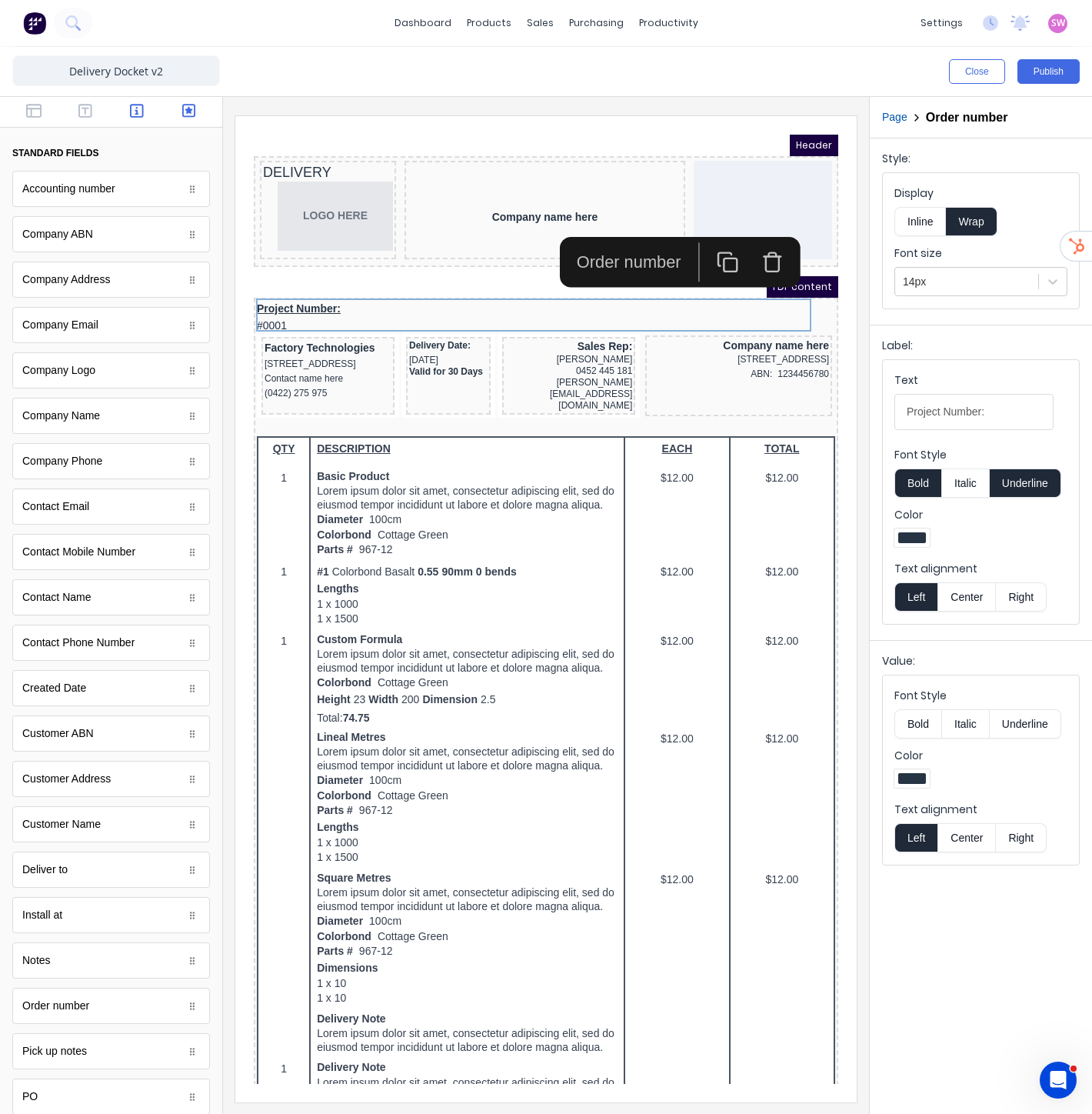
click at [176, 119] on button "button" at bounding box center [188, 112] width 42 height 19
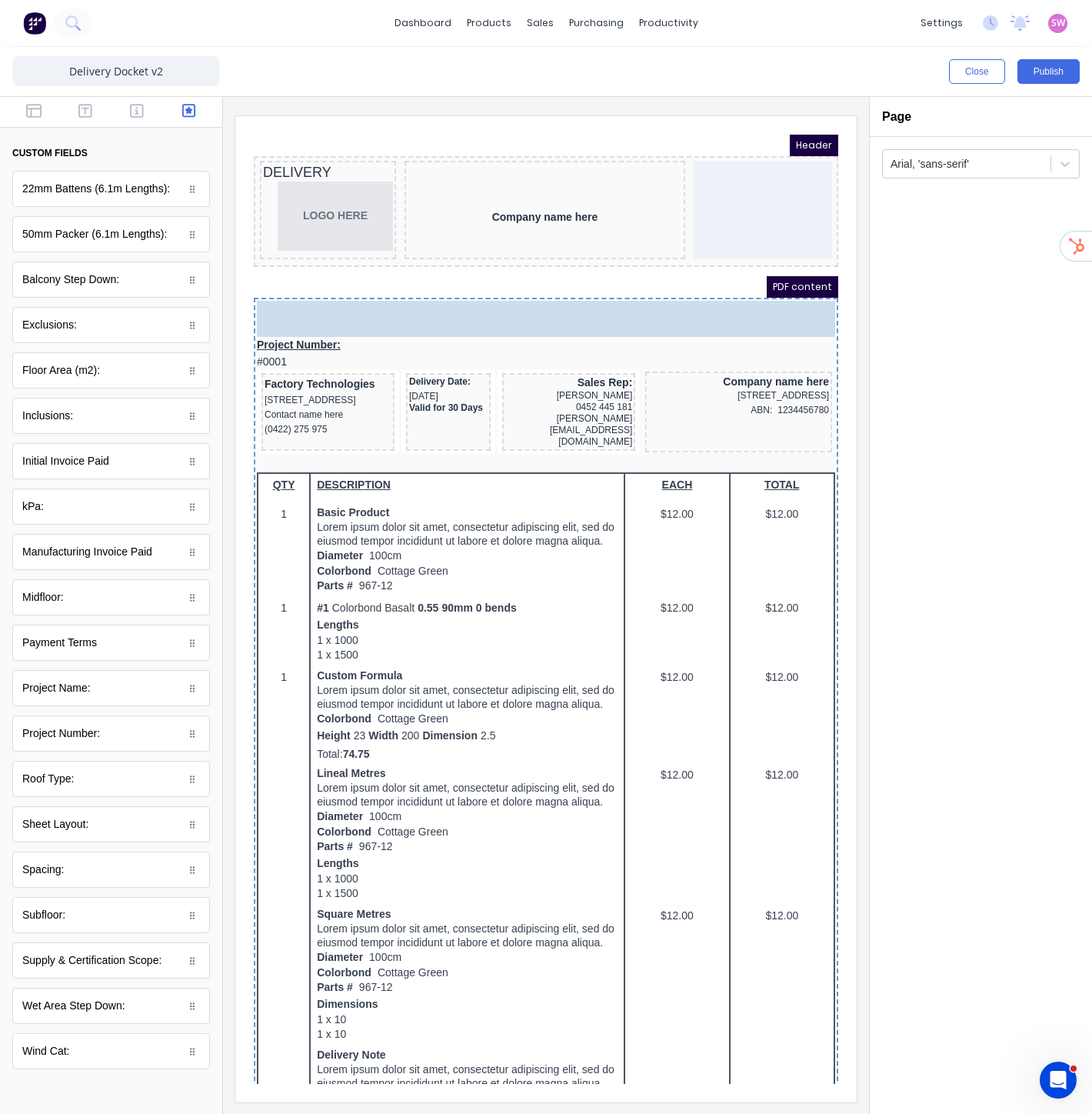
drag, startPoint x: 85, startPoint y: 736, endPoint x: 375, endPoint y: 303, distance: 521.1
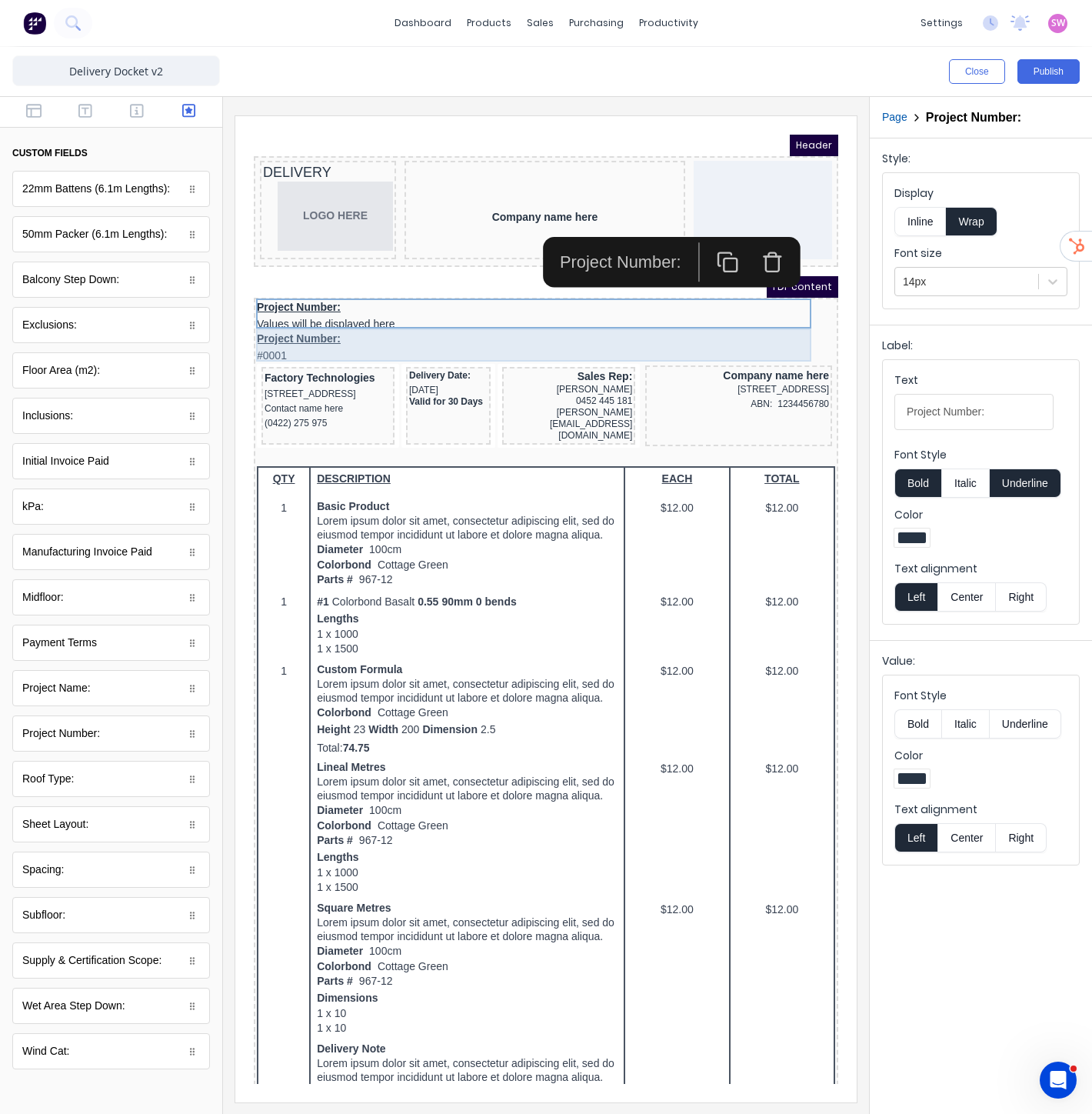
click at [284, 318] on div "Project Number: #0001" at bounding box center [528, 329] width 578 height 33
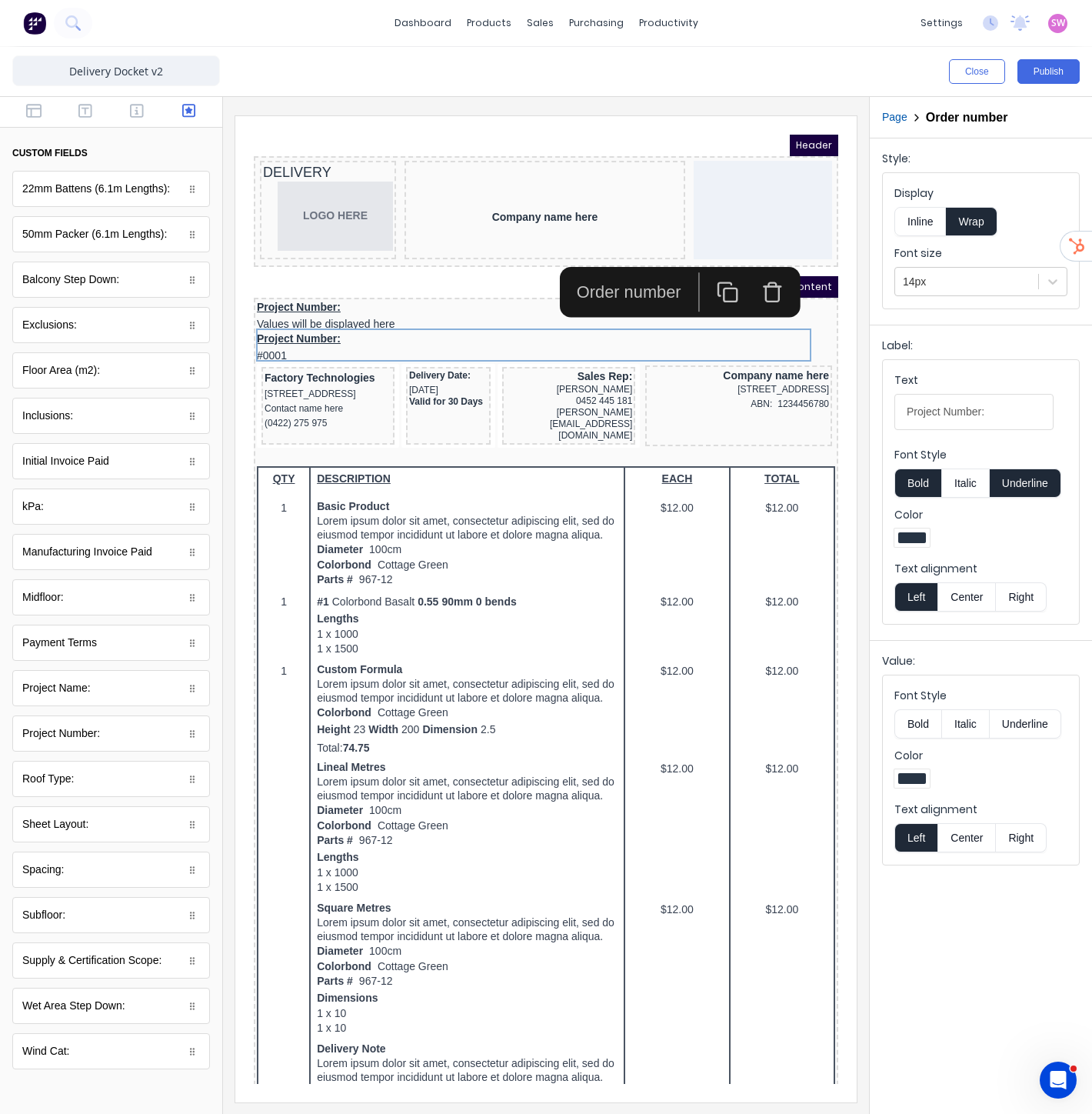
click at [750, 276] on icon "button" at bounding box center [754, 273] width 23 height 23
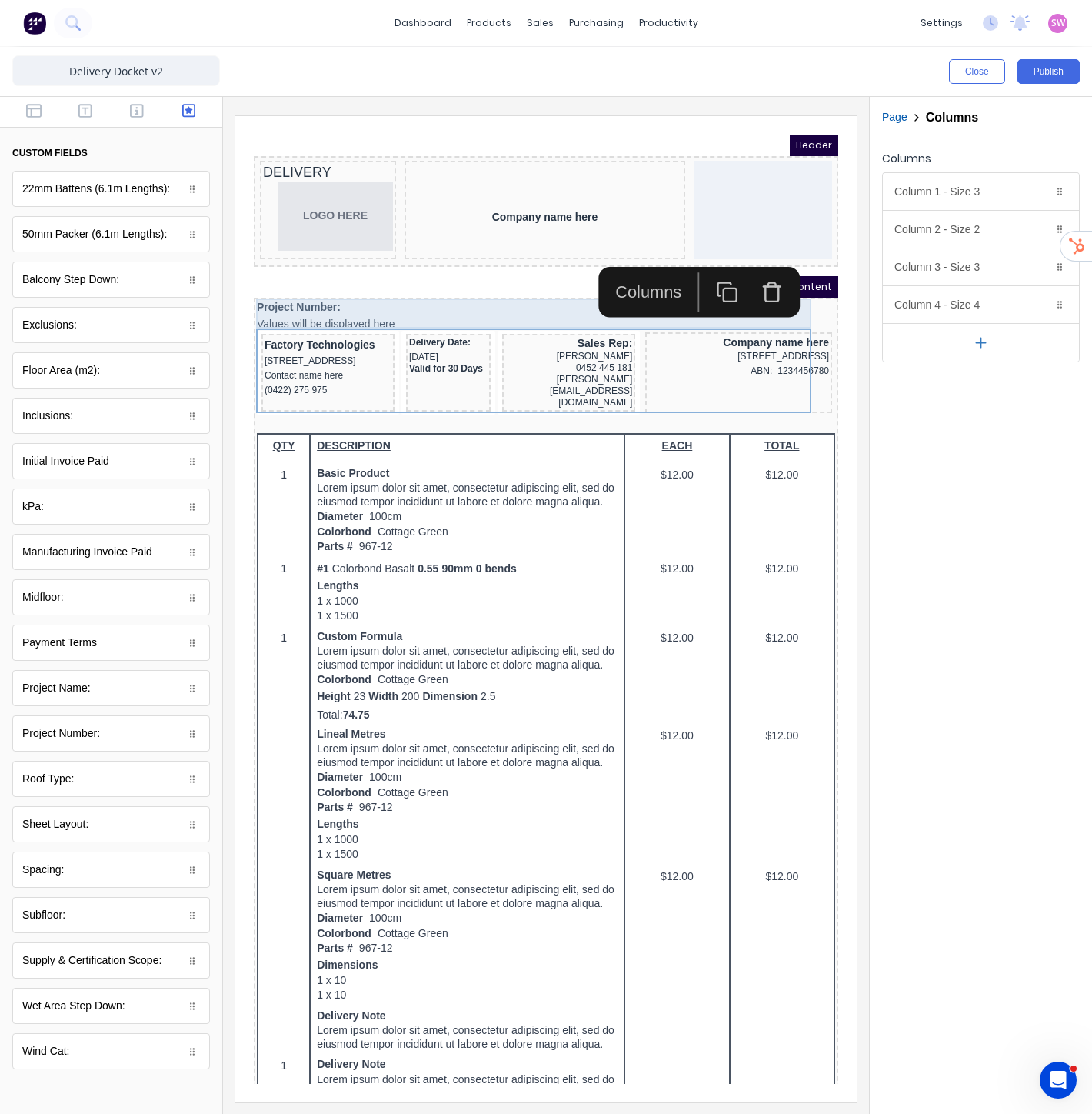
click at [368, 294] on div "Project Number: Values will be displayed here" at bounding box center [528, 297] width 578 height 30
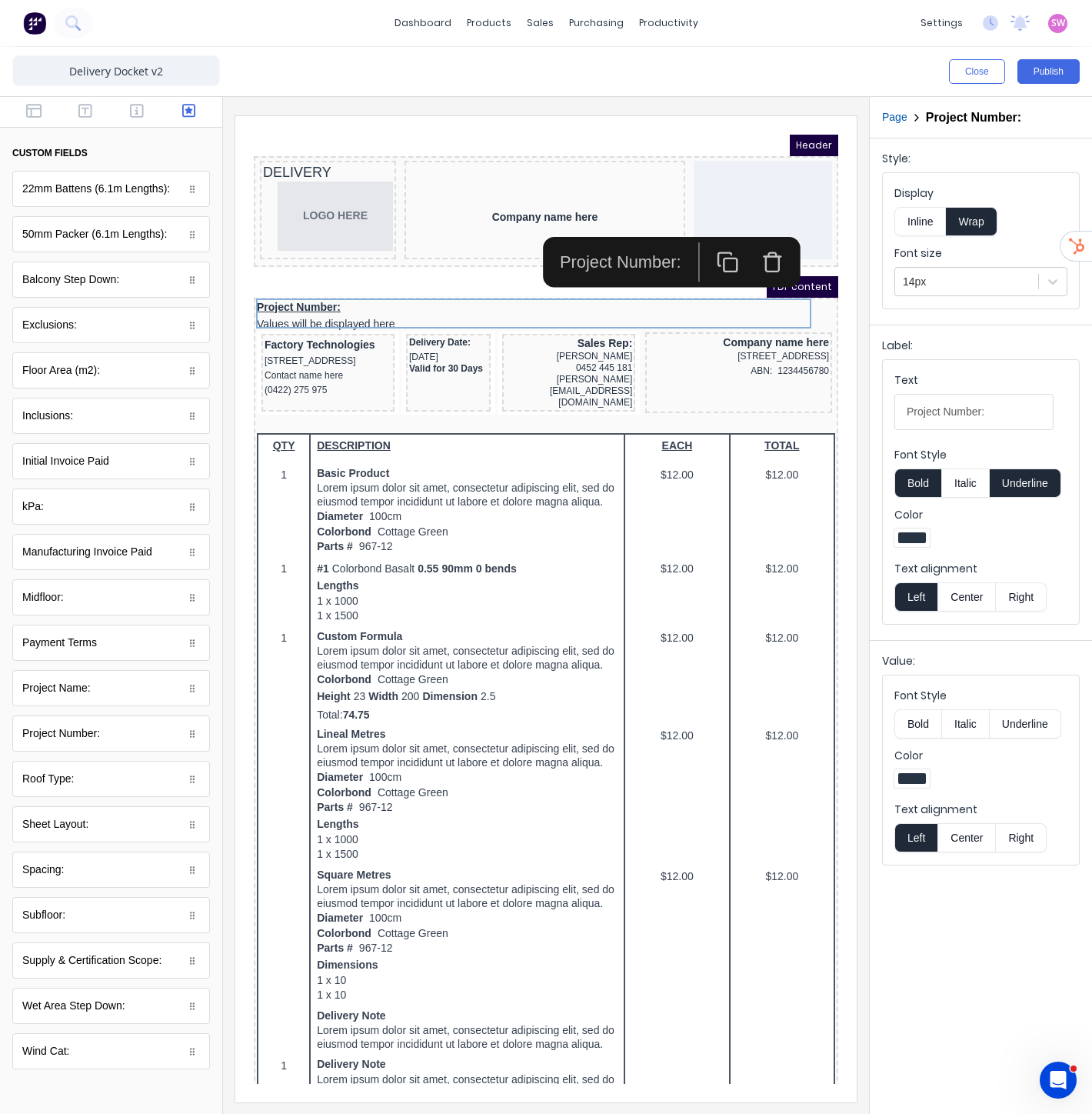
click at [920, 225] on button "Inline" at bounding box center [920, 222] width 51 height 29
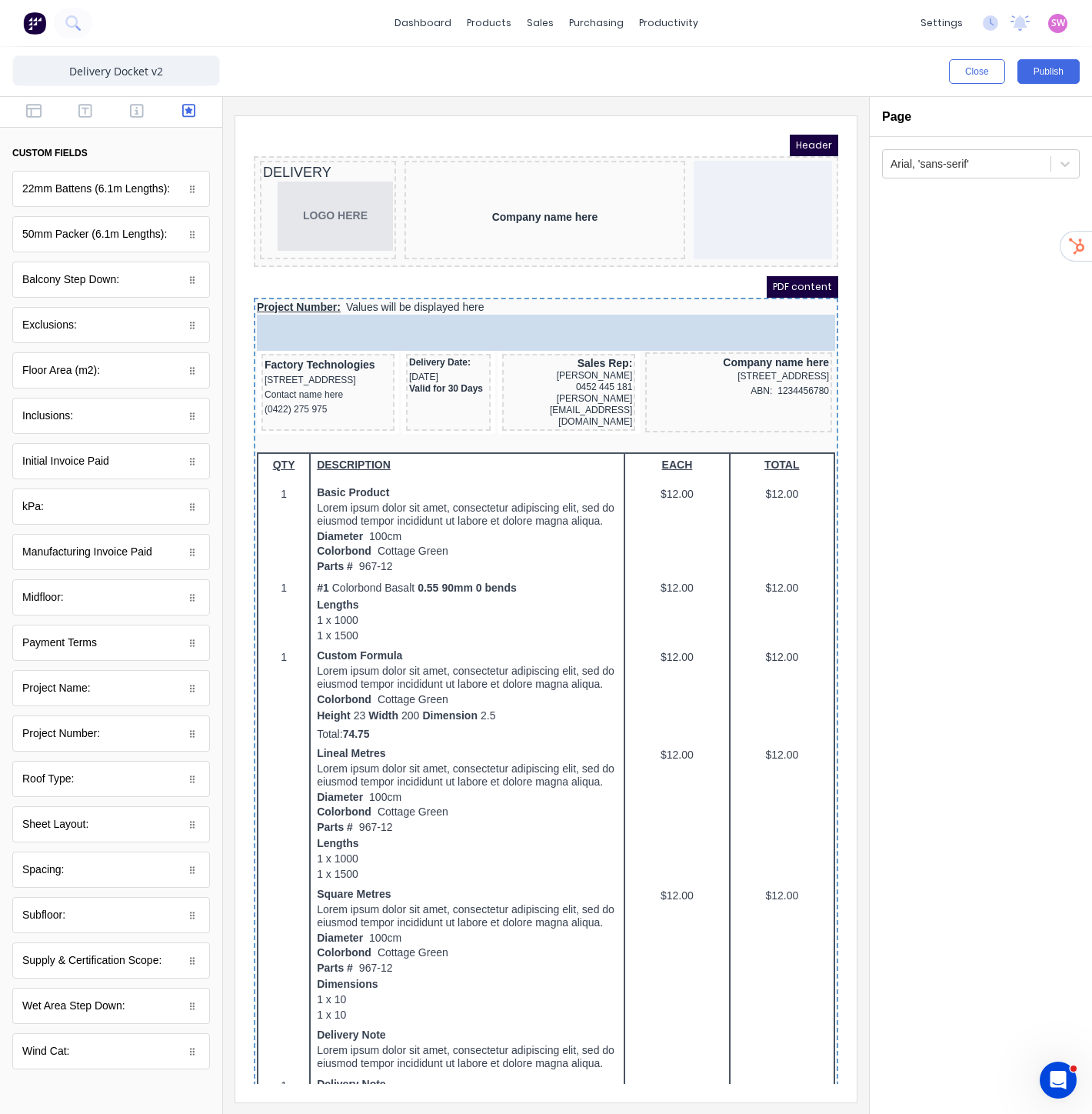
drag, startPoint x: 82, startPoint y: 685, endPoint x: 186, endPoint y: 163, distance: 532.3
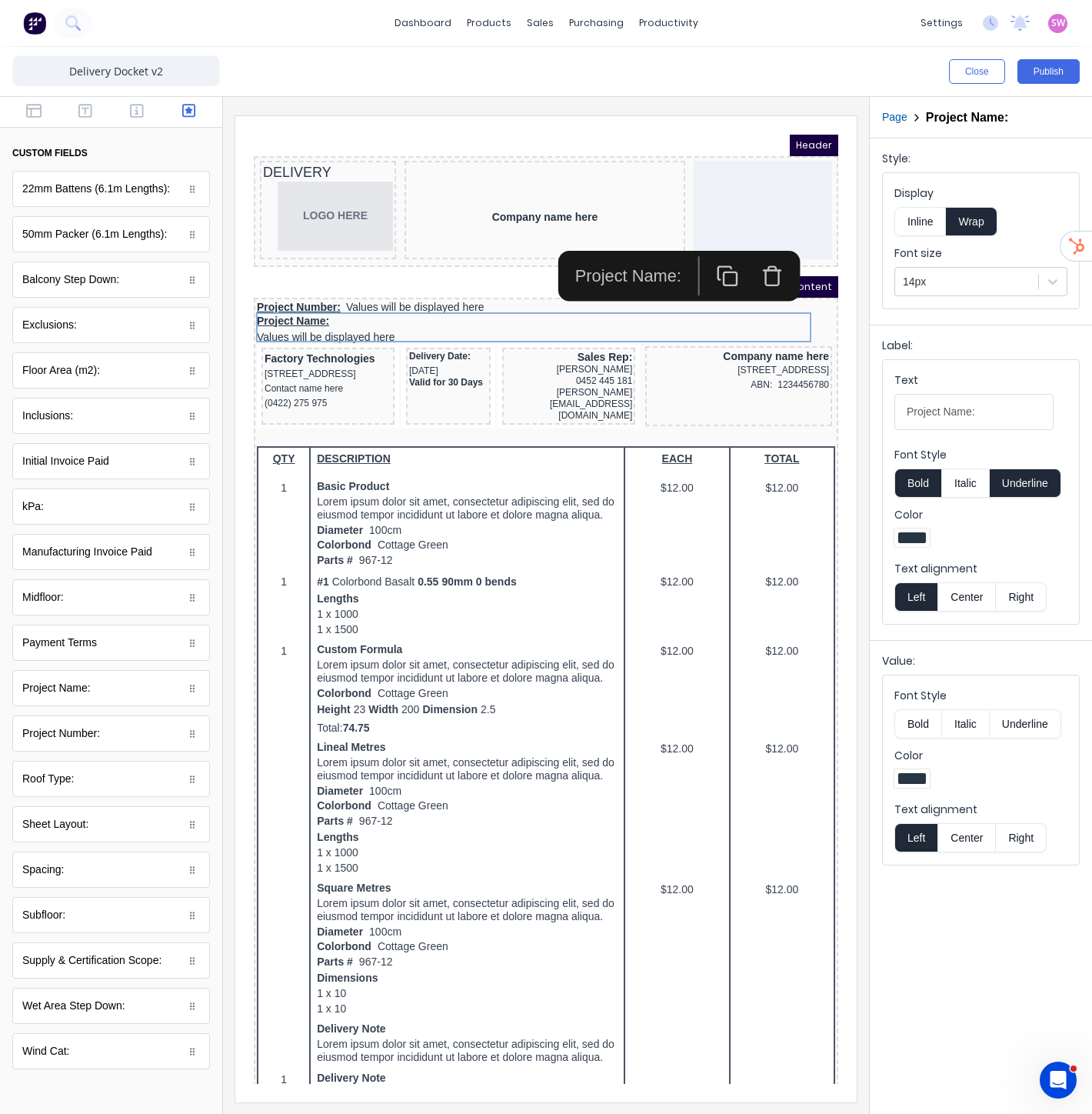
click at [914, 219] on button "Inline" at bounding box center [920, 222] width 51 height 29
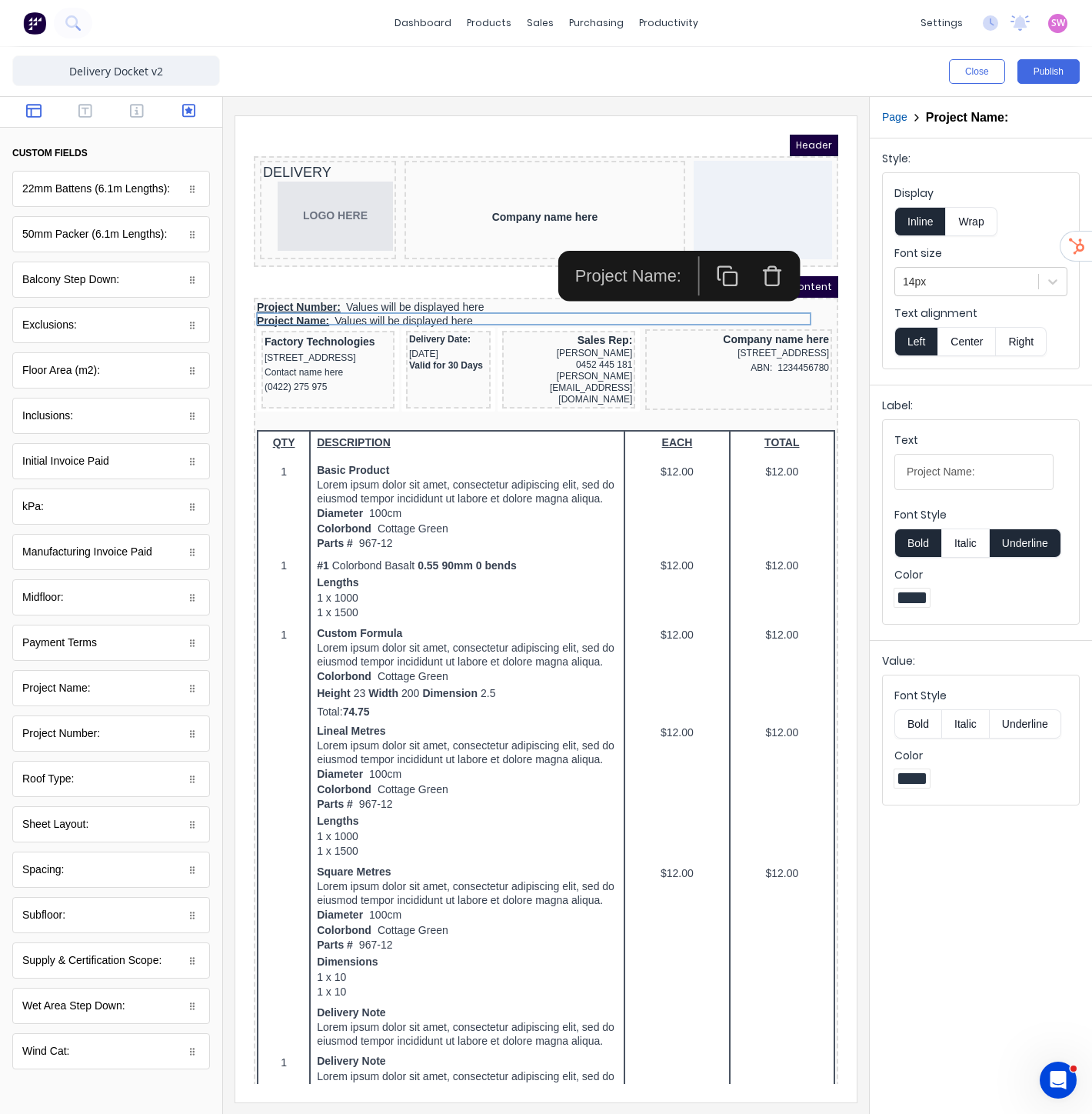
click at [32, 108] on icon "button" at bounding box center [33, 110] width 15 height 15
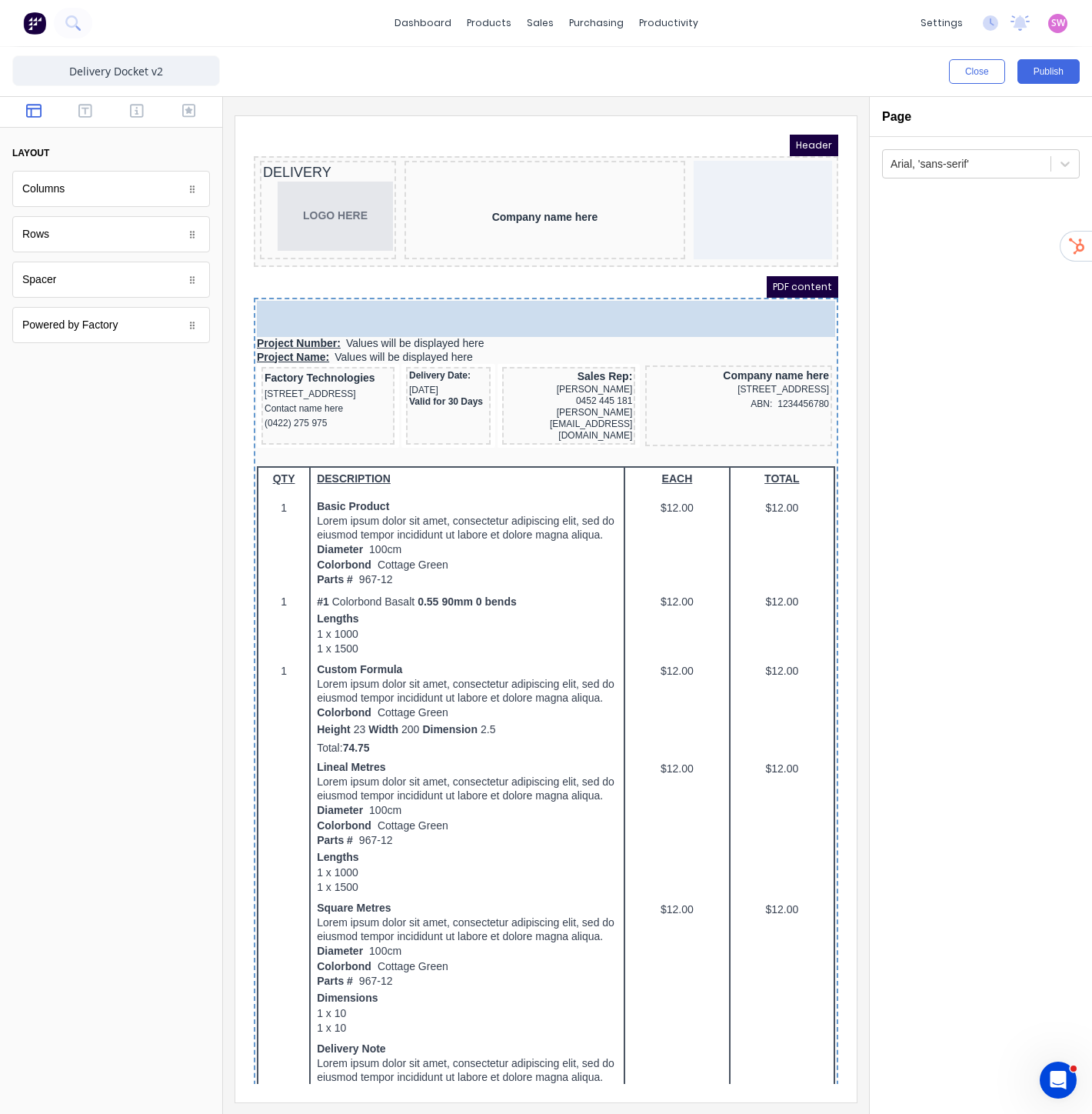
drag, startPoint x: 65, startPoint y: 195, endPoint x: 504, endPoint y: 298, distance: 450.9
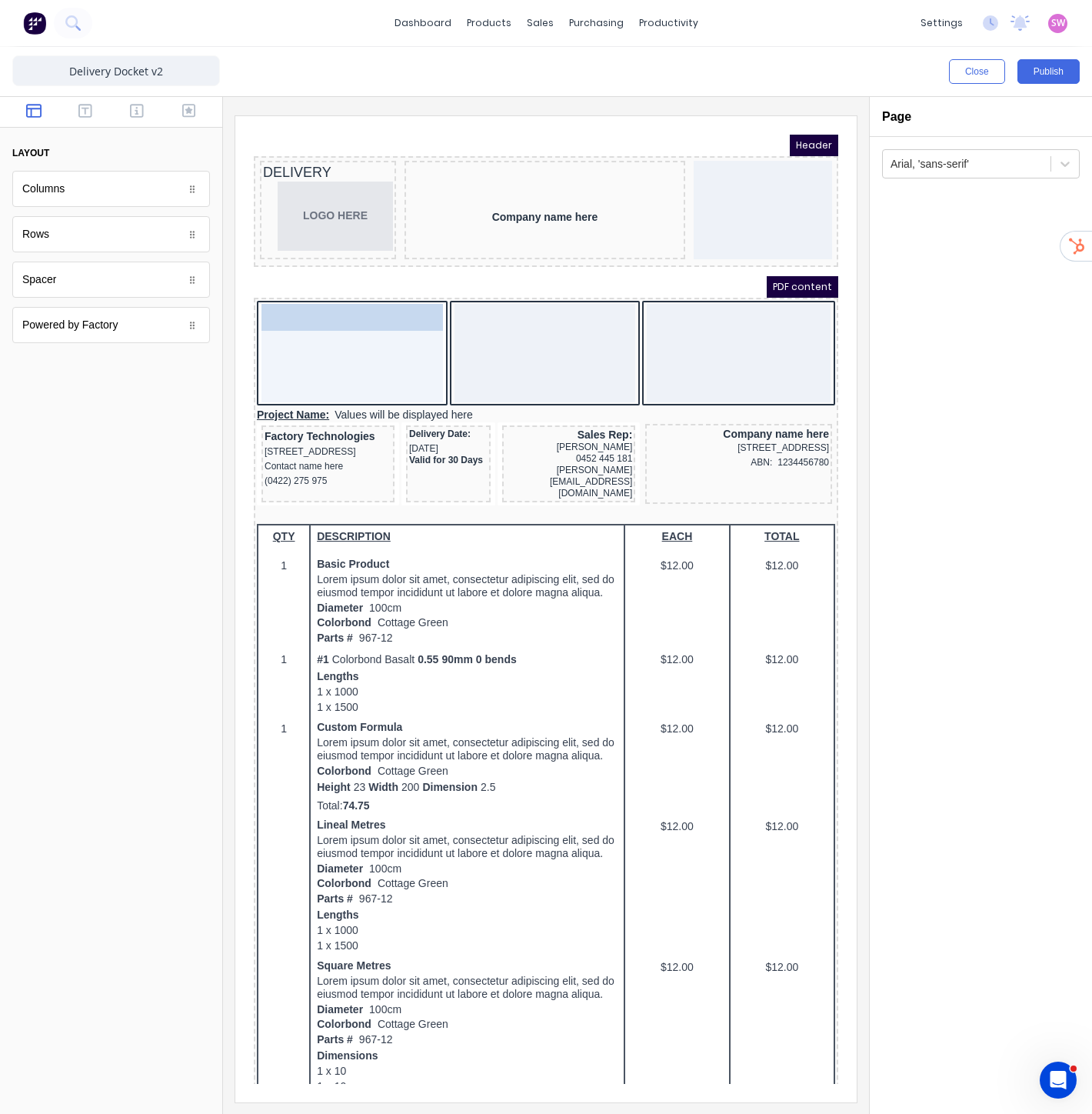
drag, startPoint x: 330, startPoint y: 388, endPoint x: 319, endPoint y: 322, distance: 66.9
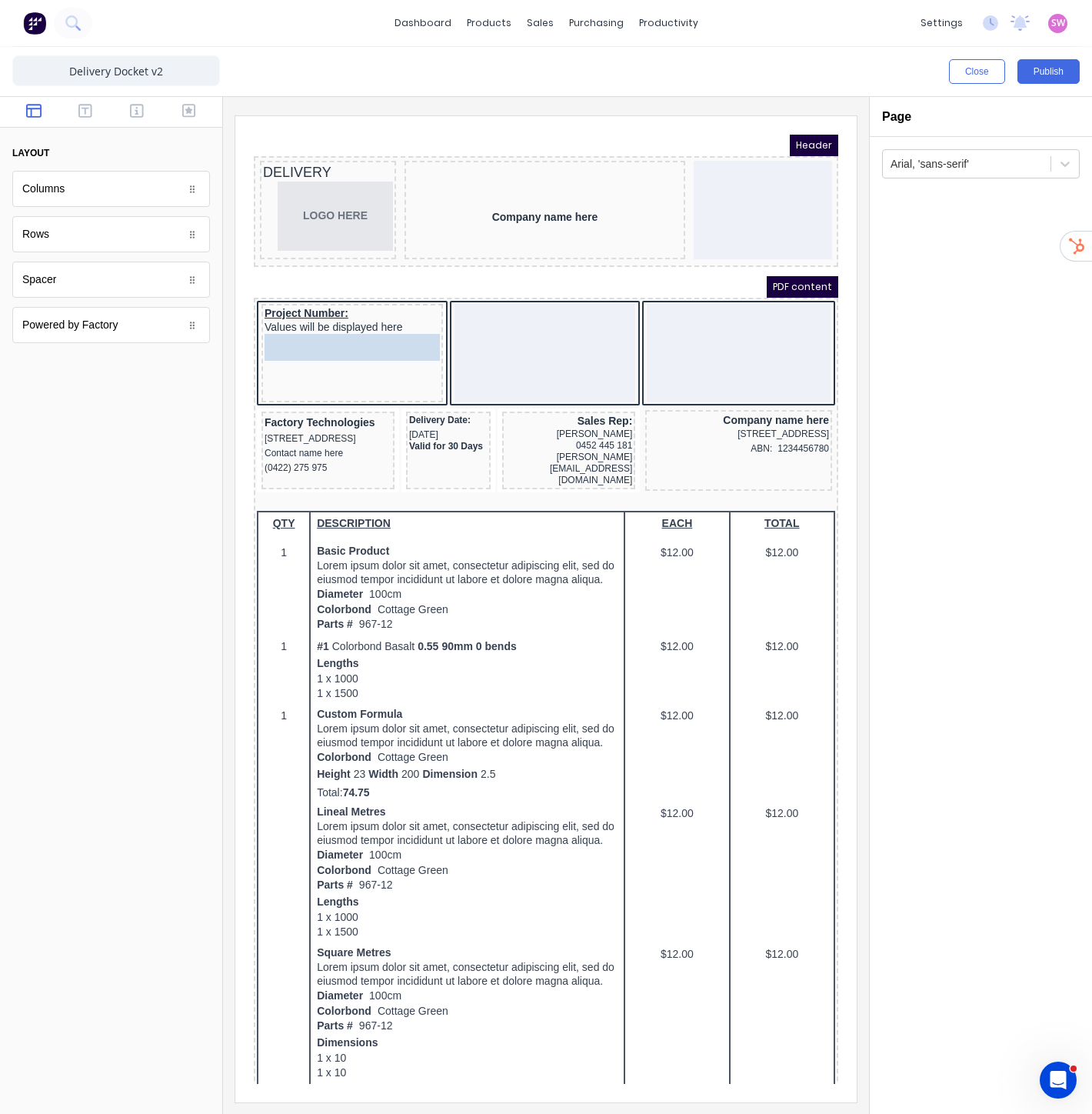
drag, startPoint x: 329, startPoint y: 395, endPoint x: 328, endPoint y: 341, distance: 54.0
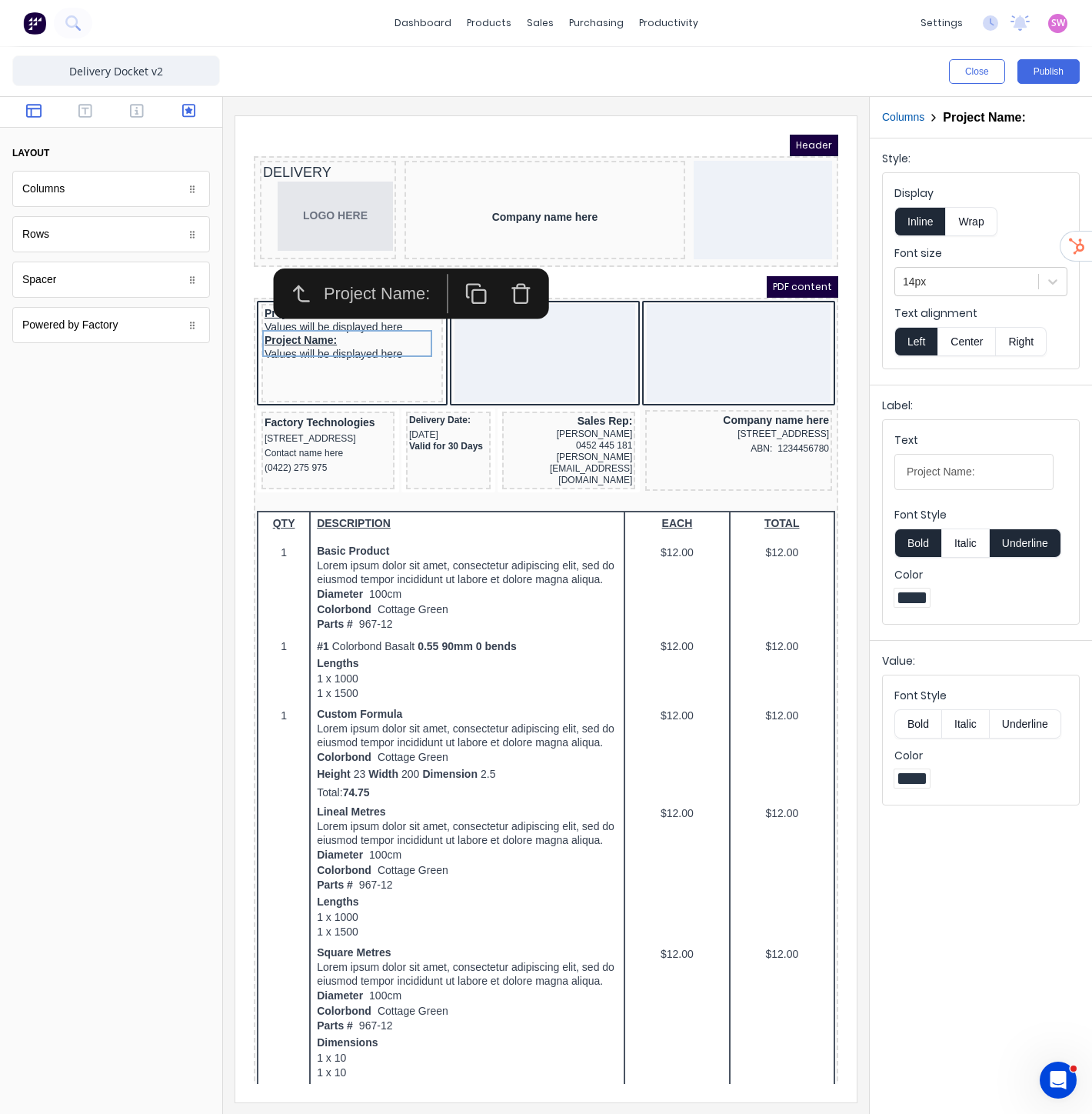
click at [182, 112] on icon "button" at bounding box center [188, 110] width 14 height 14
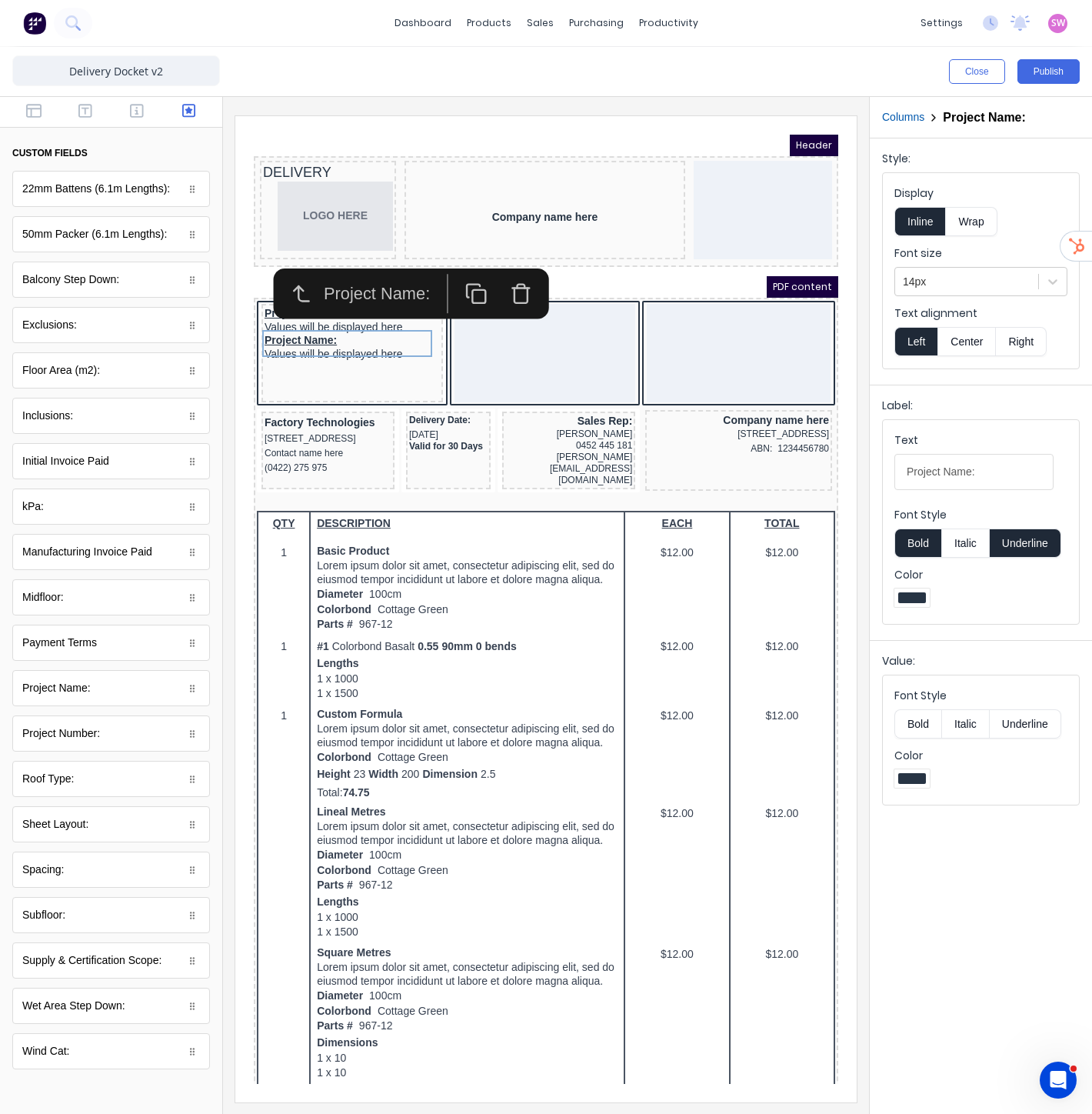
scroll to position [869, 0]
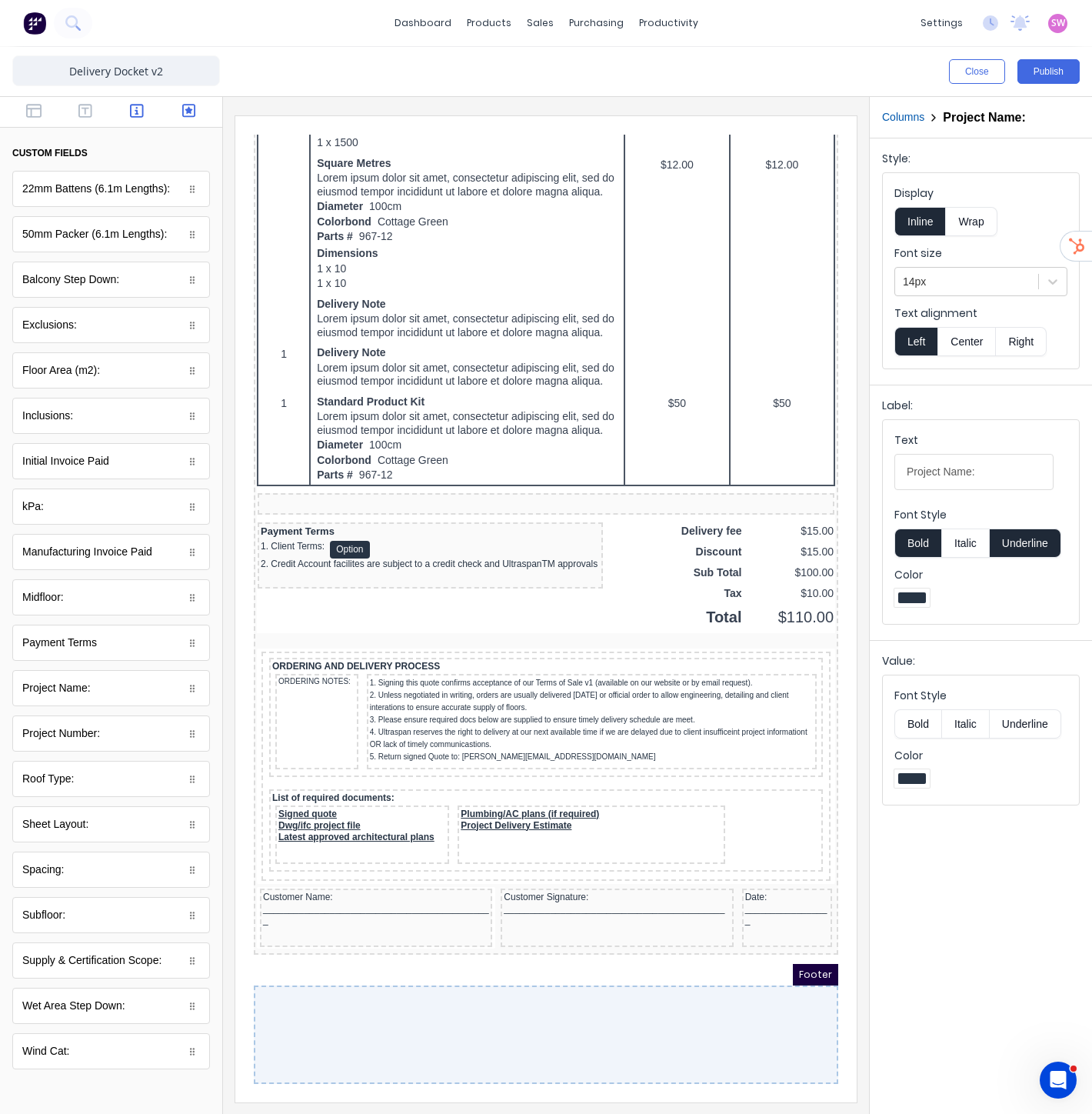
click at [134, 111] on icon "button" at bounding box center [136, 110] width 14 height 15
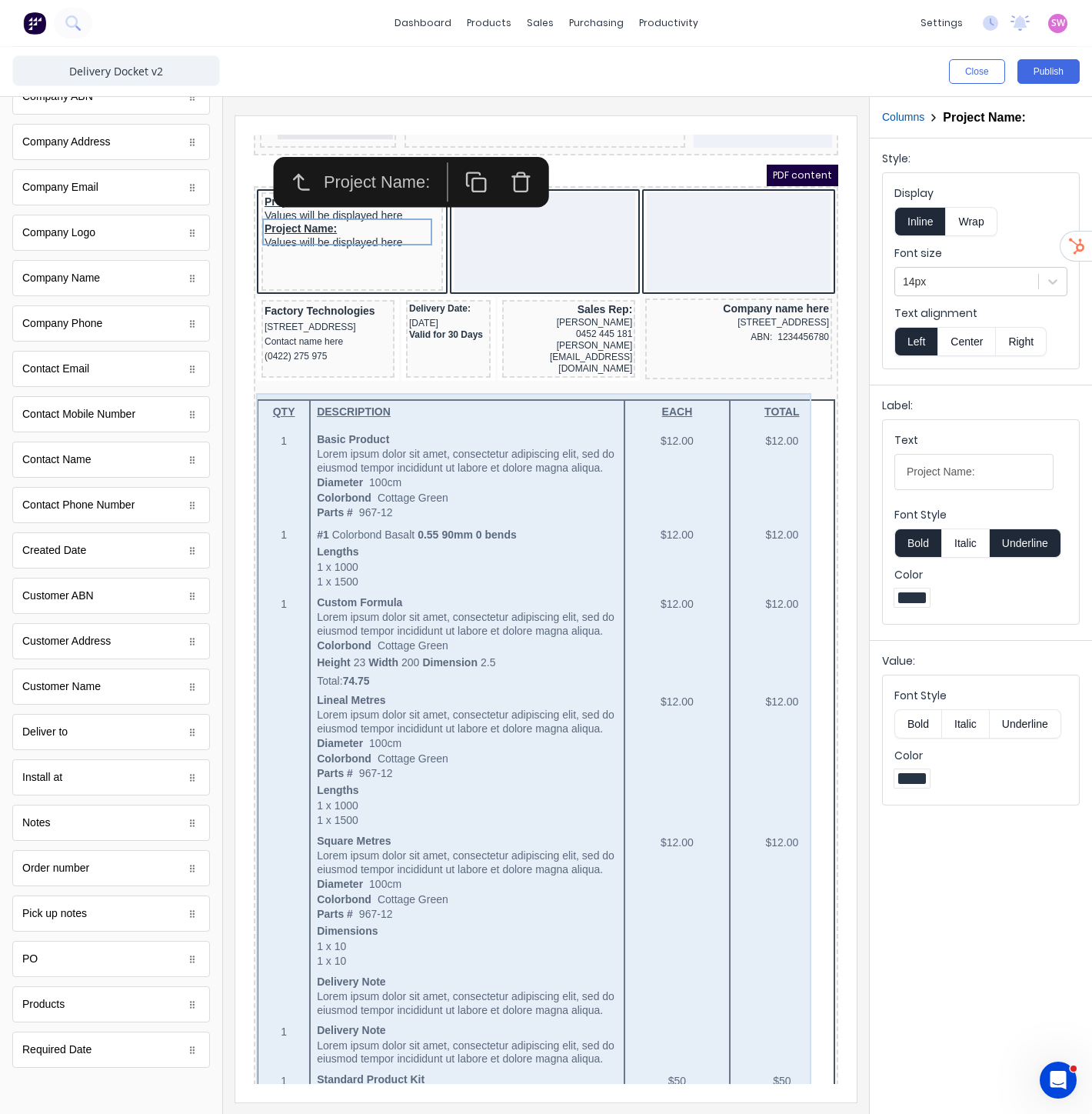
scroll to position [0, 0]
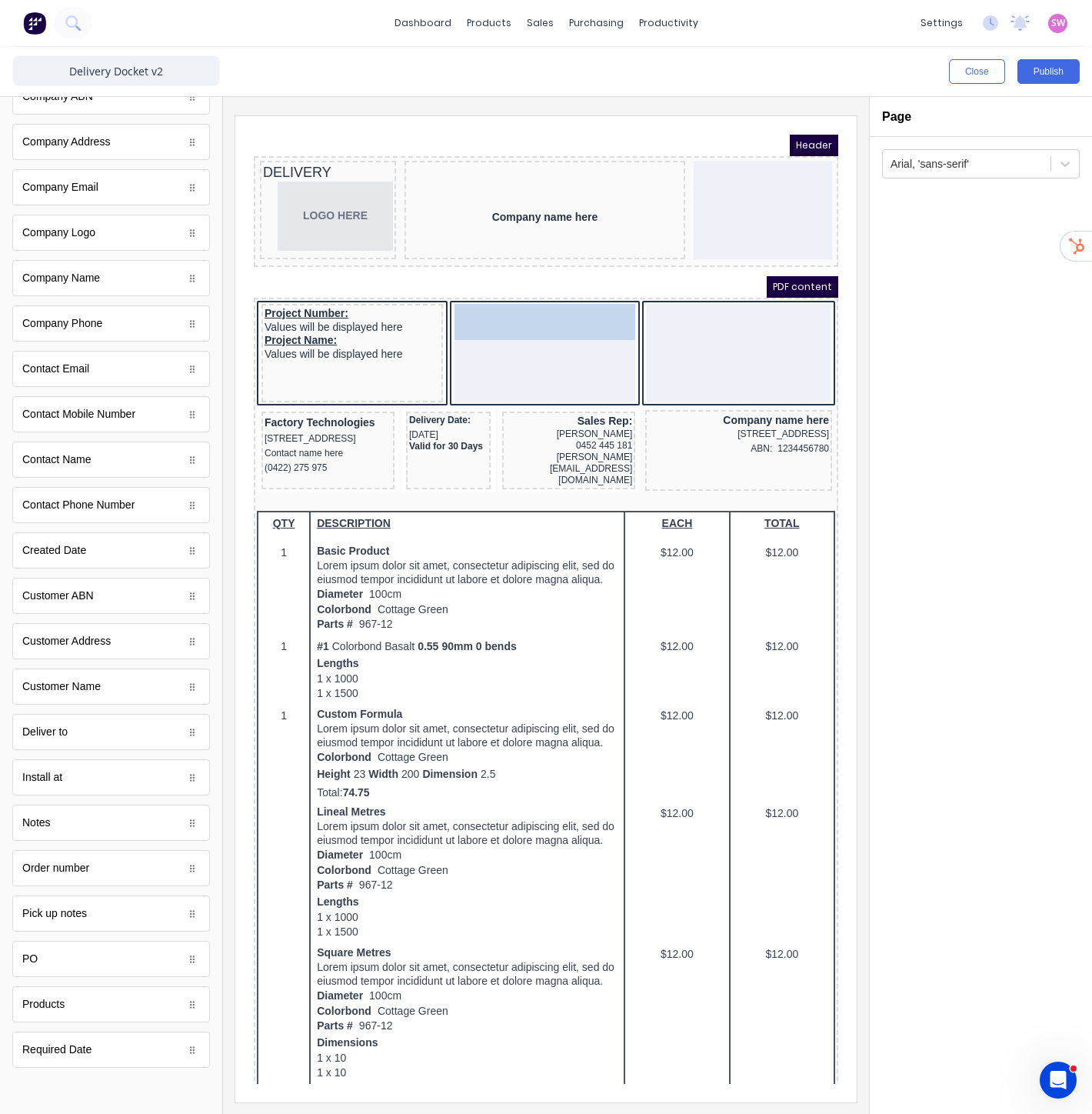
drag, startPoint x: 117, startPoint y: 1047, endPoint x: 306, endPoint y: 210, distance: 858.1
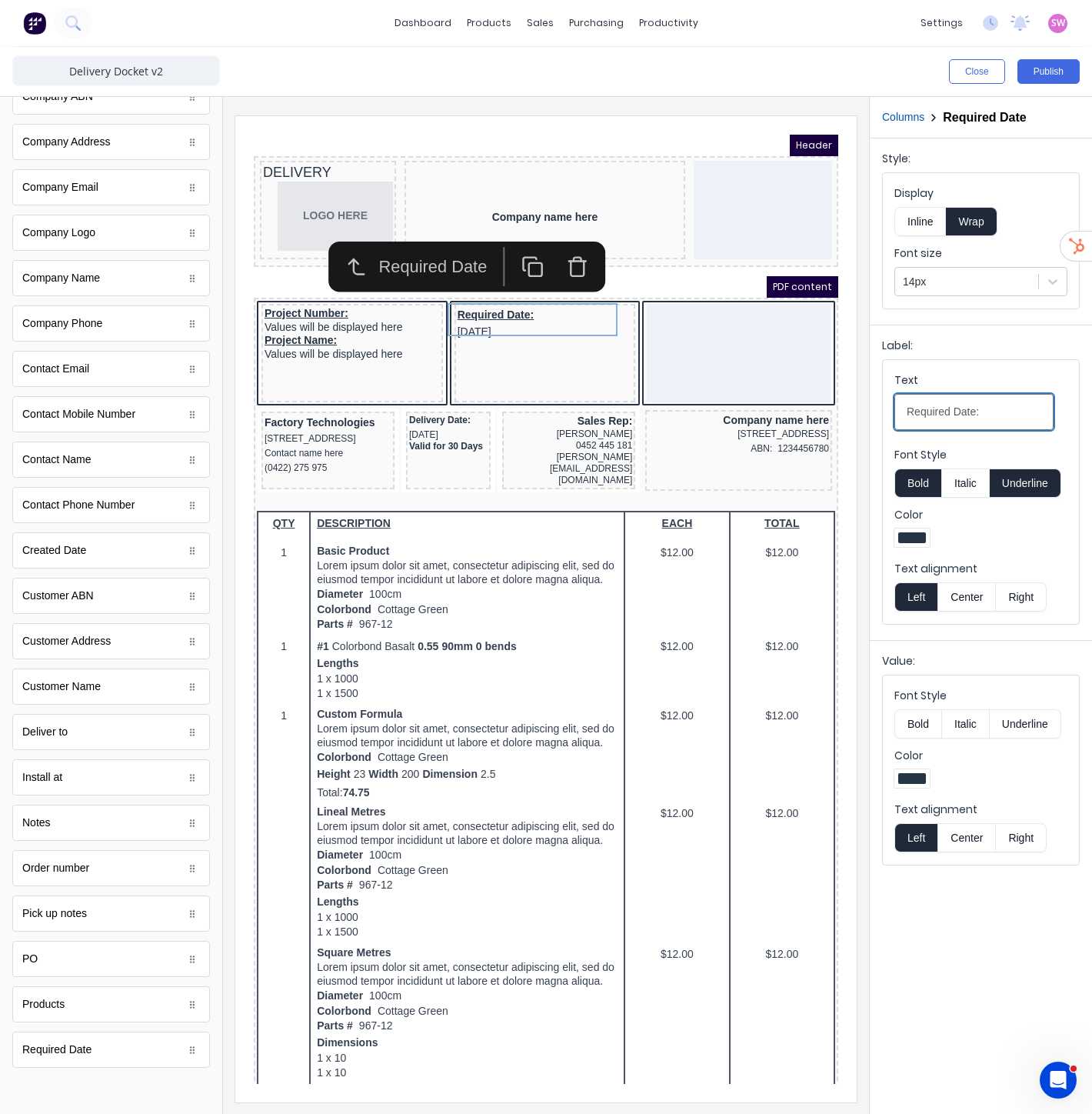
drag, startPoint x: 953, startPoint y: 406, endPoint x: 974, endPoint y: 404, distance: 21.1
click at [974, 404] on input "Required Date:" at bounding box center [974, 412] width 159 height 36
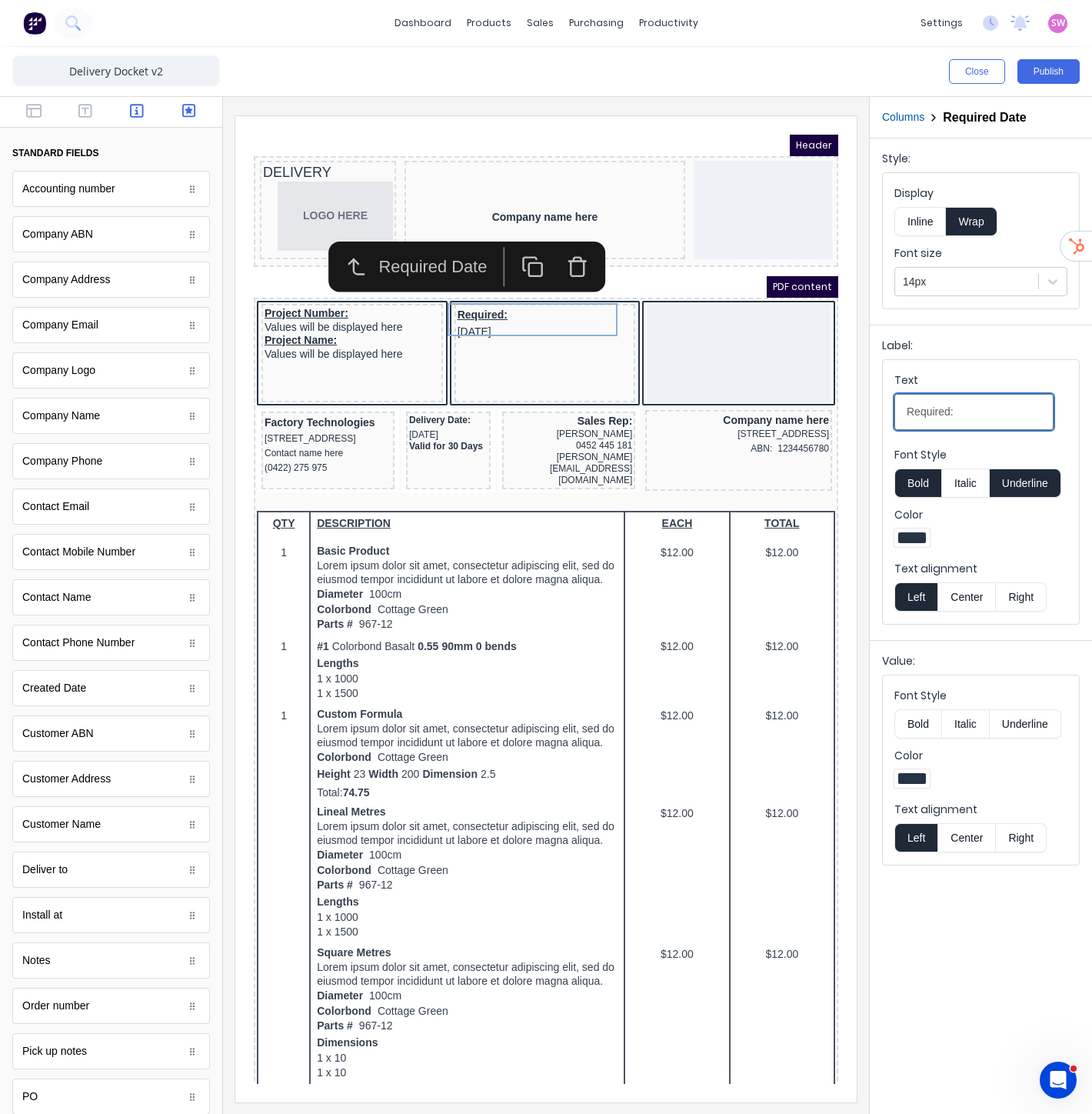
type input "Required:"
click at [182, 108] on icon "button" at bounding box center [188, 110] width 14 height 15
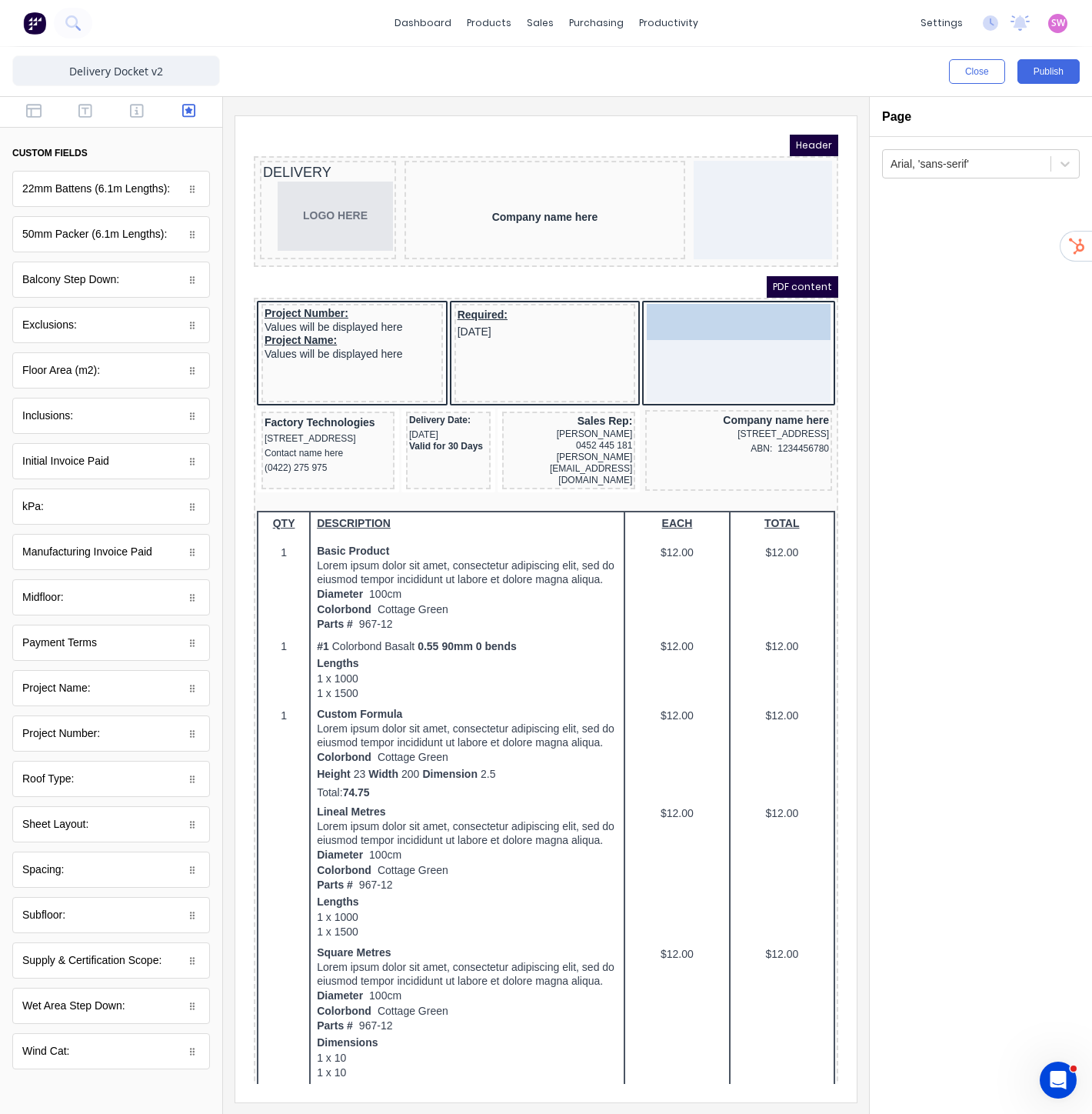
drag, startPoint x: 98, startPoint y: 968, endPoint x: 708, endPoint y: 325, distance: 886.3
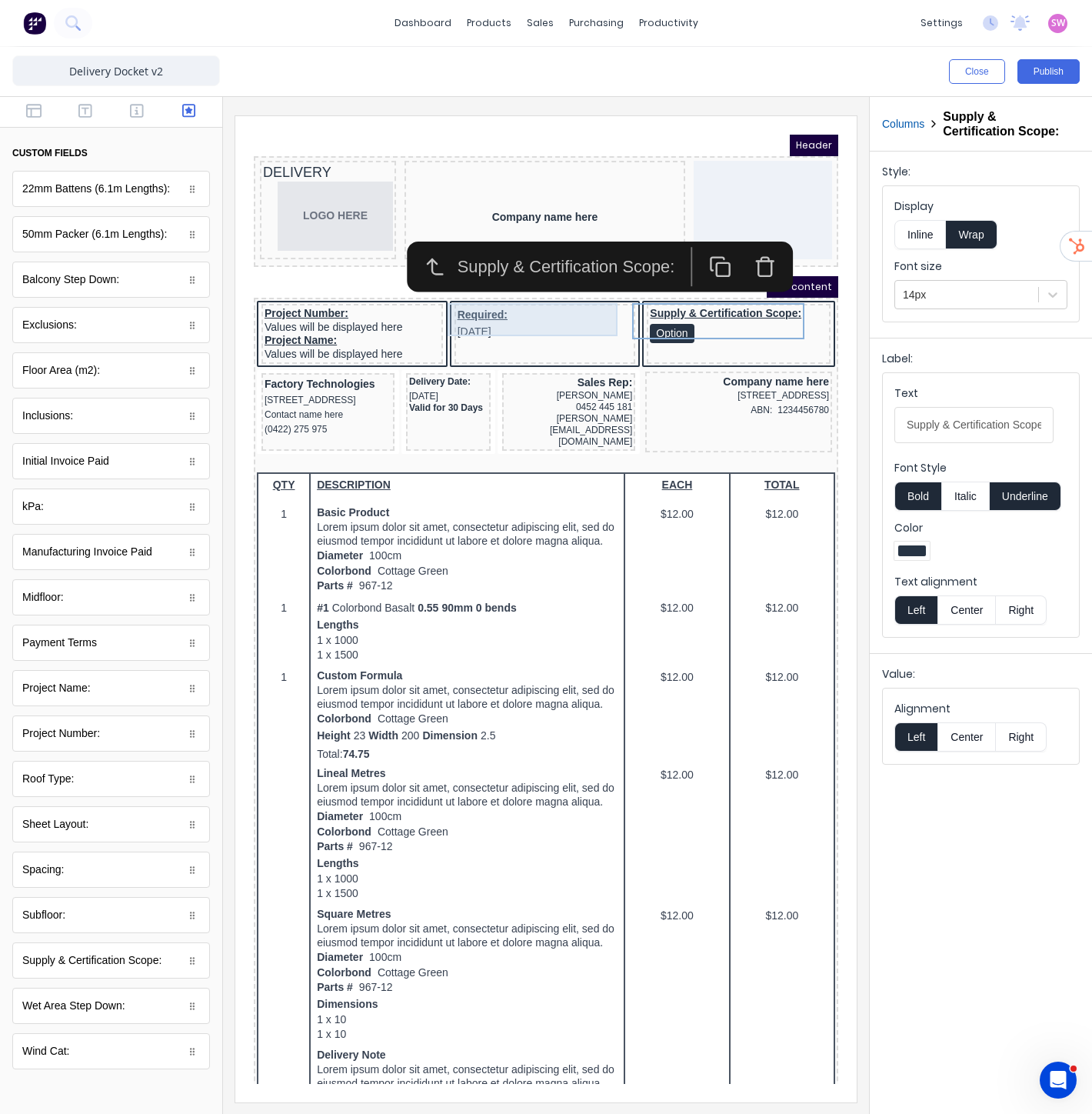
click at [504, 303] on div "Required: 29/10/2024" at bounding box center [527, 304] width 176 height 33
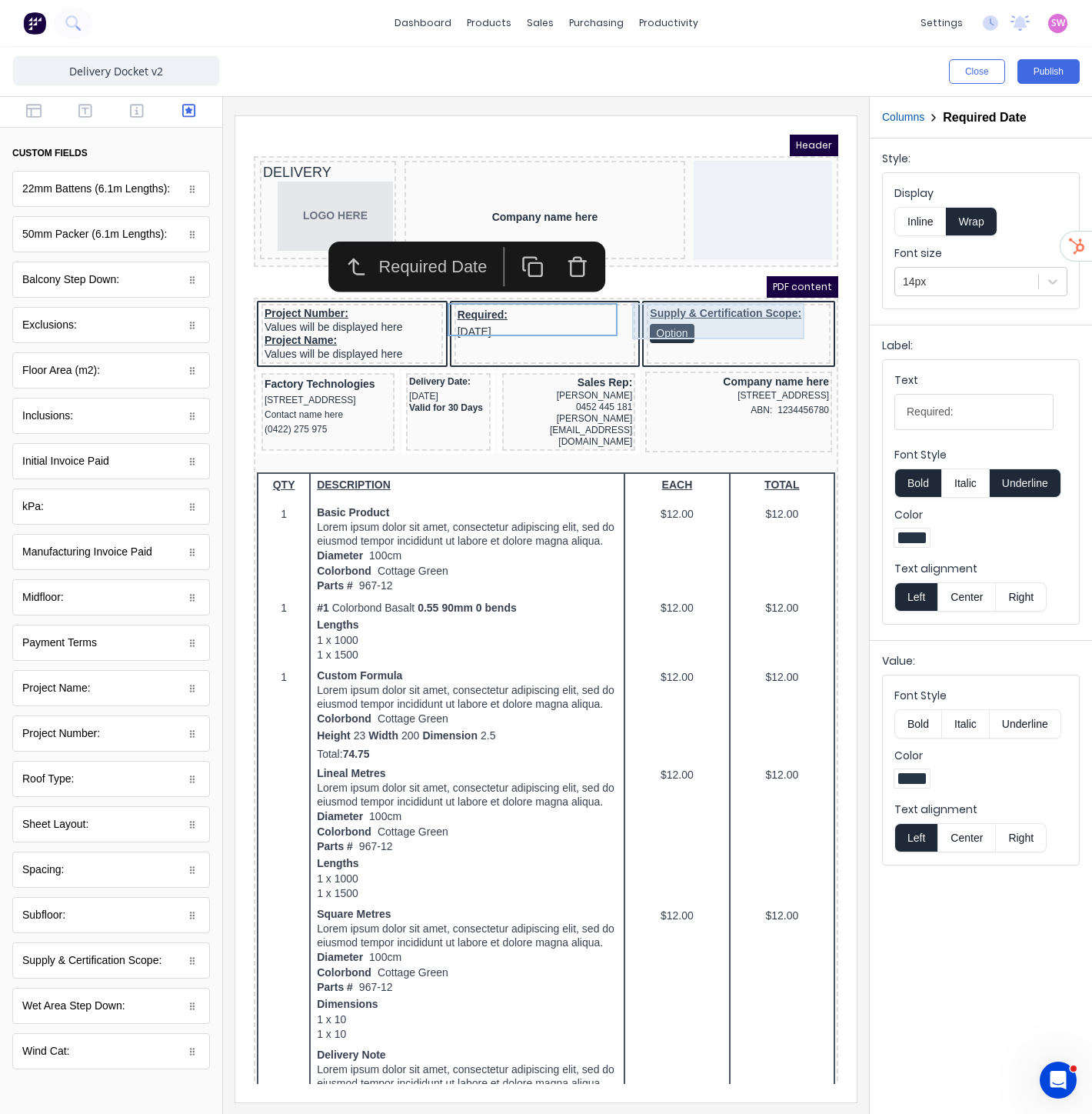
click at [717, 288] on div "Supply & Certification Scope: Option" at bounding box center [719, 306] width 177 height 36
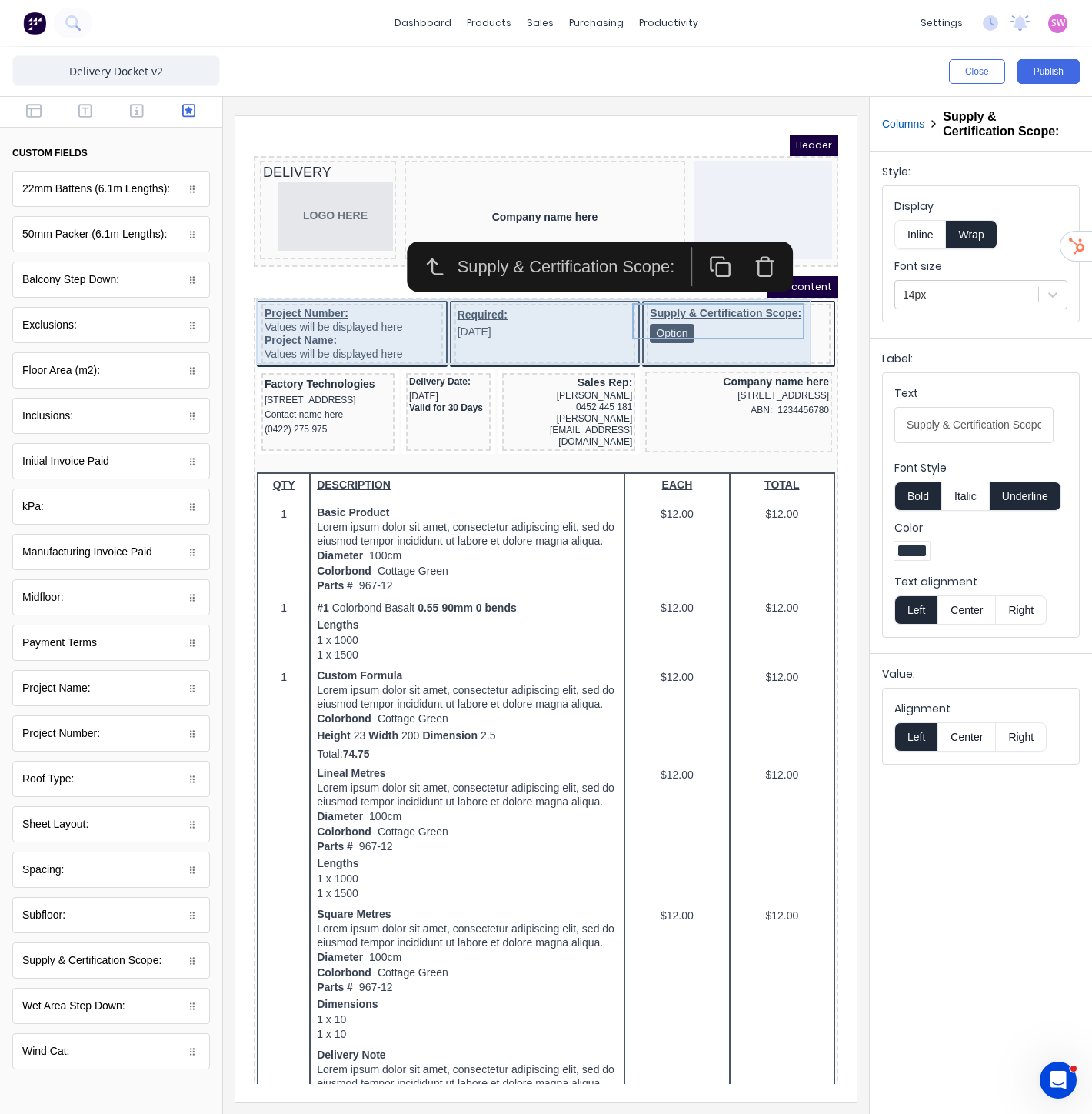
click at [699, 336] on div "Supply & Certification Scope: Option" at bounding box center [720, 315] width 184 height 60
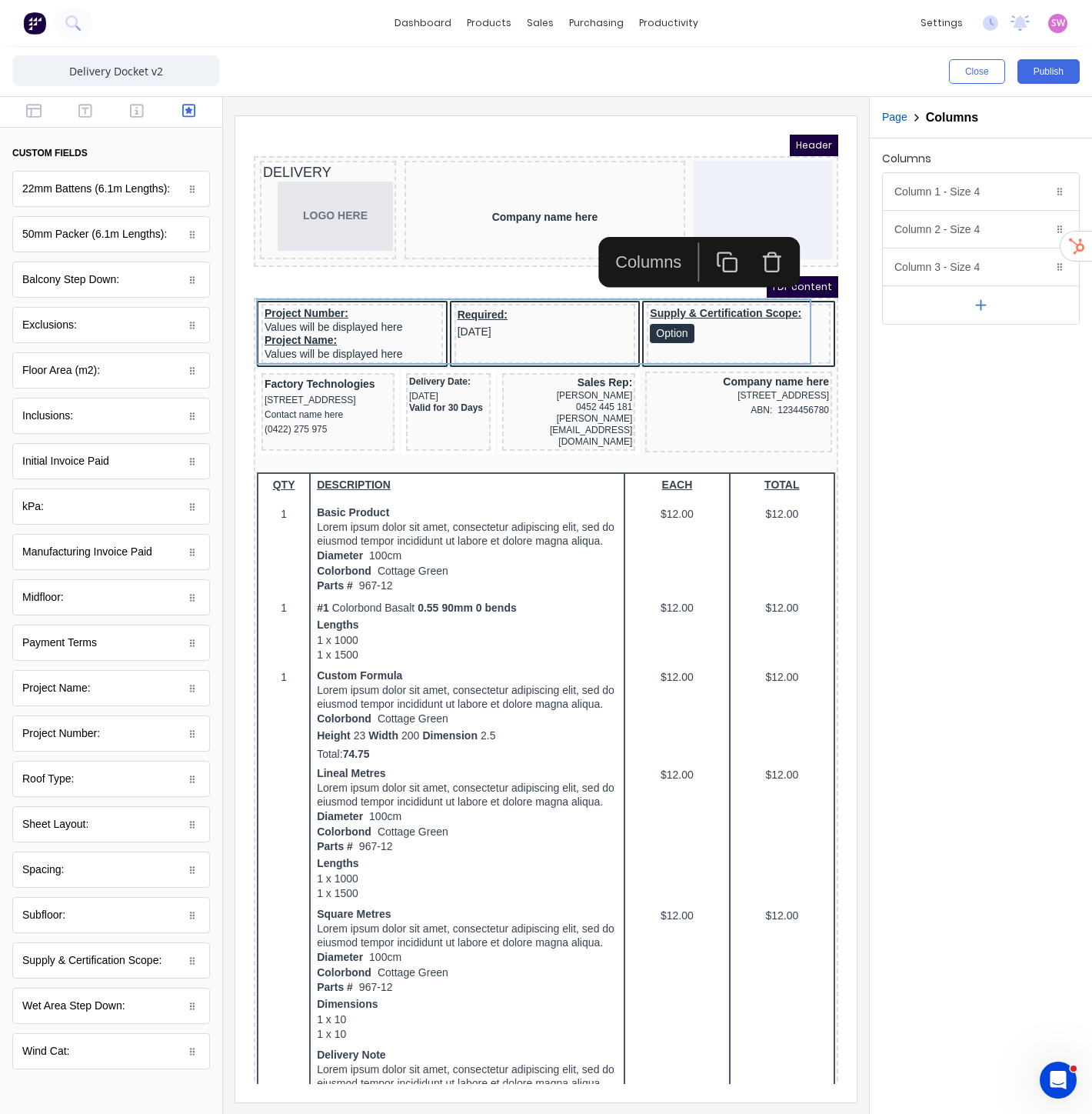
click at [988, 309] on icon "button" at bounding box center [981, 305] width 16 height 16
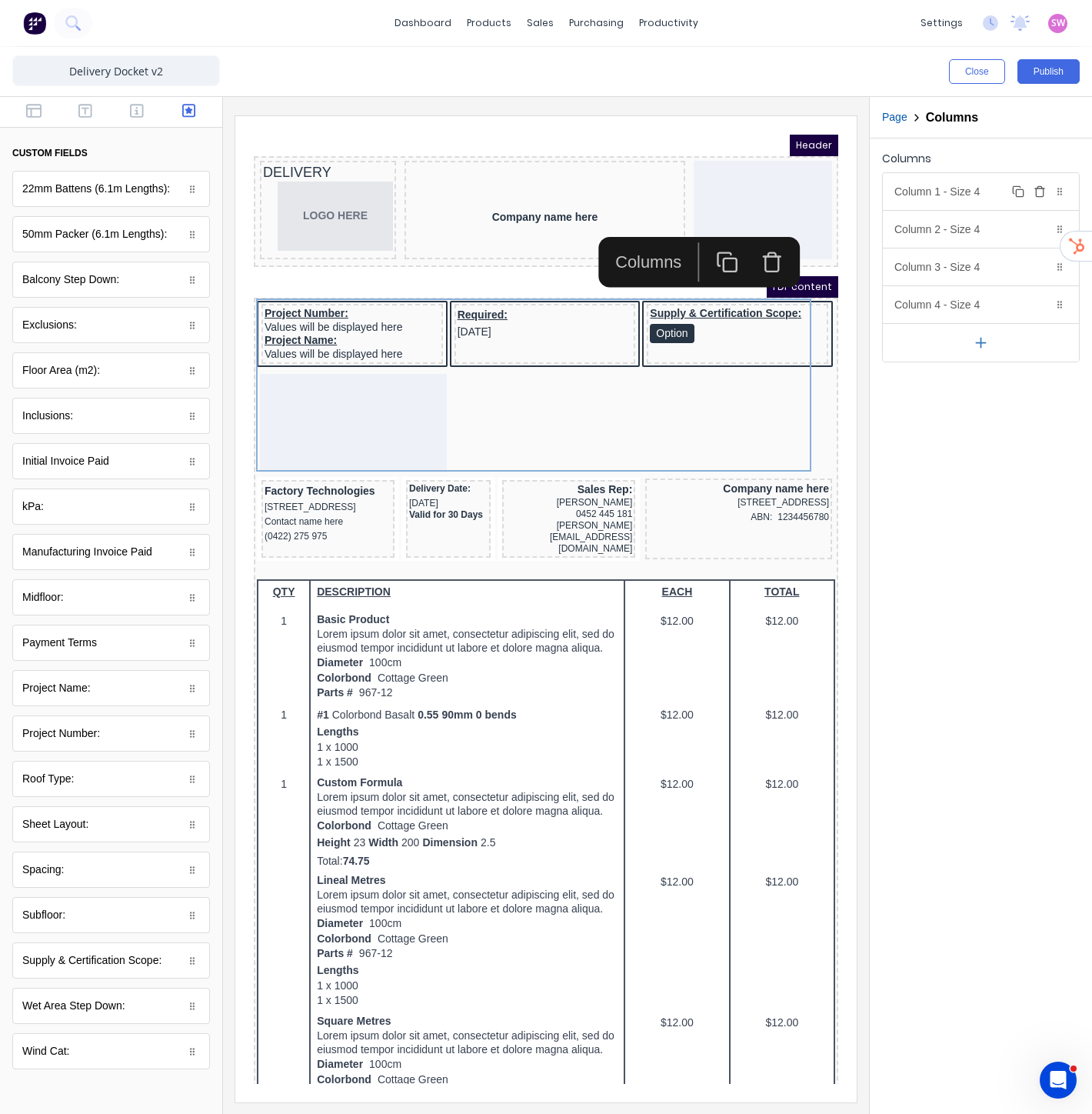
click at [992, 194] on div "Column 1 - Size 4 Duplicate Delete" at bounding box center [981, 191] width 196 height 37
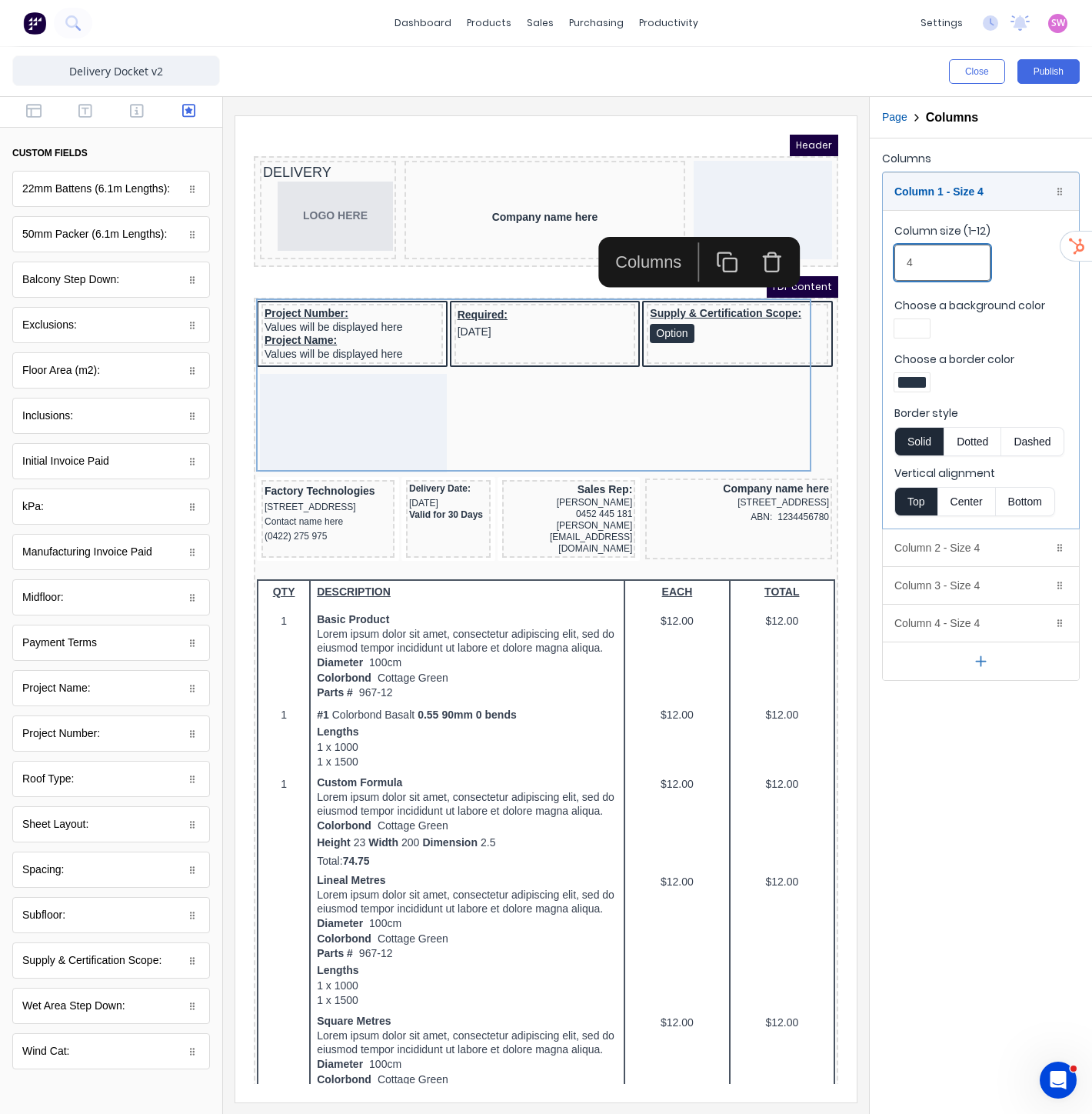
drag, startPoint x: 1178, startPoint y: 381, endPoint x: 712, endPoint y: 231, distance: 489.5
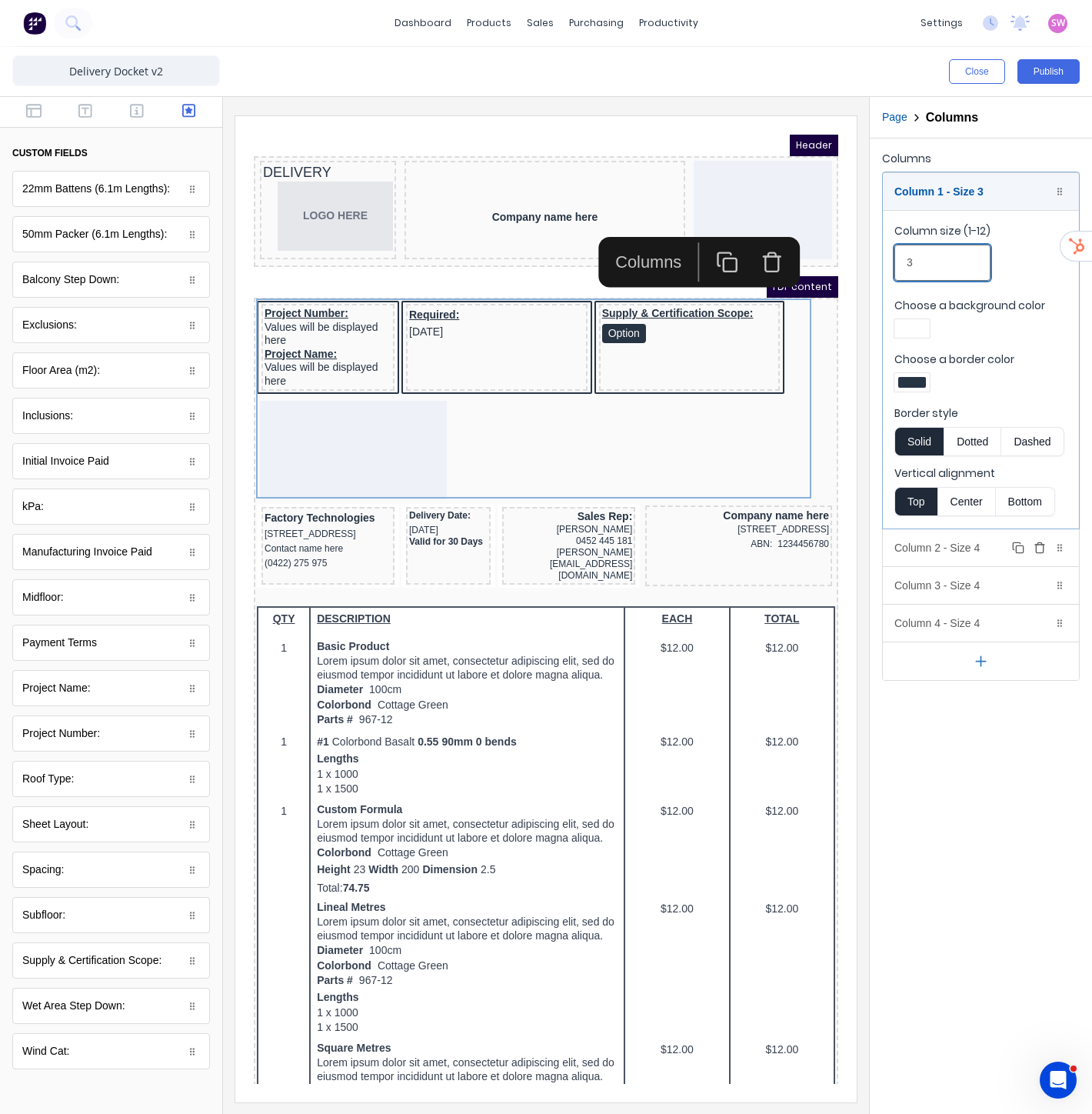
type input "3"
click at [996, 543] on div "Column 2 - Size 4 Duplicate Delete" at bounding box center [981, 548] width 196 height 37
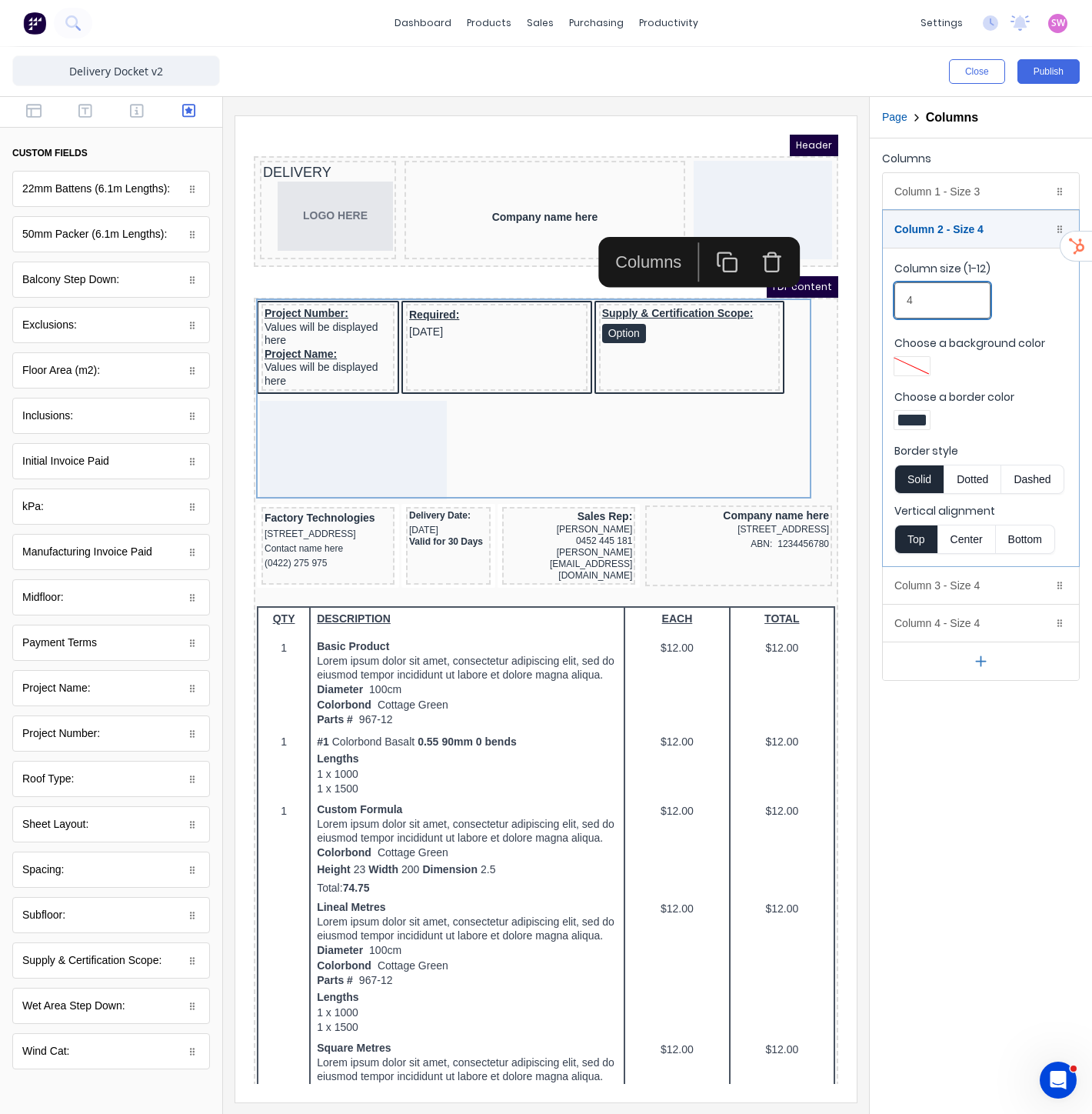
drag, startPoint x: 943, startPoint y: 294, endPoint x: 835, endPoint y: 296, distance: 108.0
click at [853, 296] on div "Close Publish Components custom fields 22mm Battens (6.1m Lengths): 22mm Batten…" at bounding box center [546, 580] width 1092 height 1067
type input "3"
click at [985, 596] on div "Column 3 - Size 4 Duplicate Delete" at bounding box center [981, 585] width 196 height 37
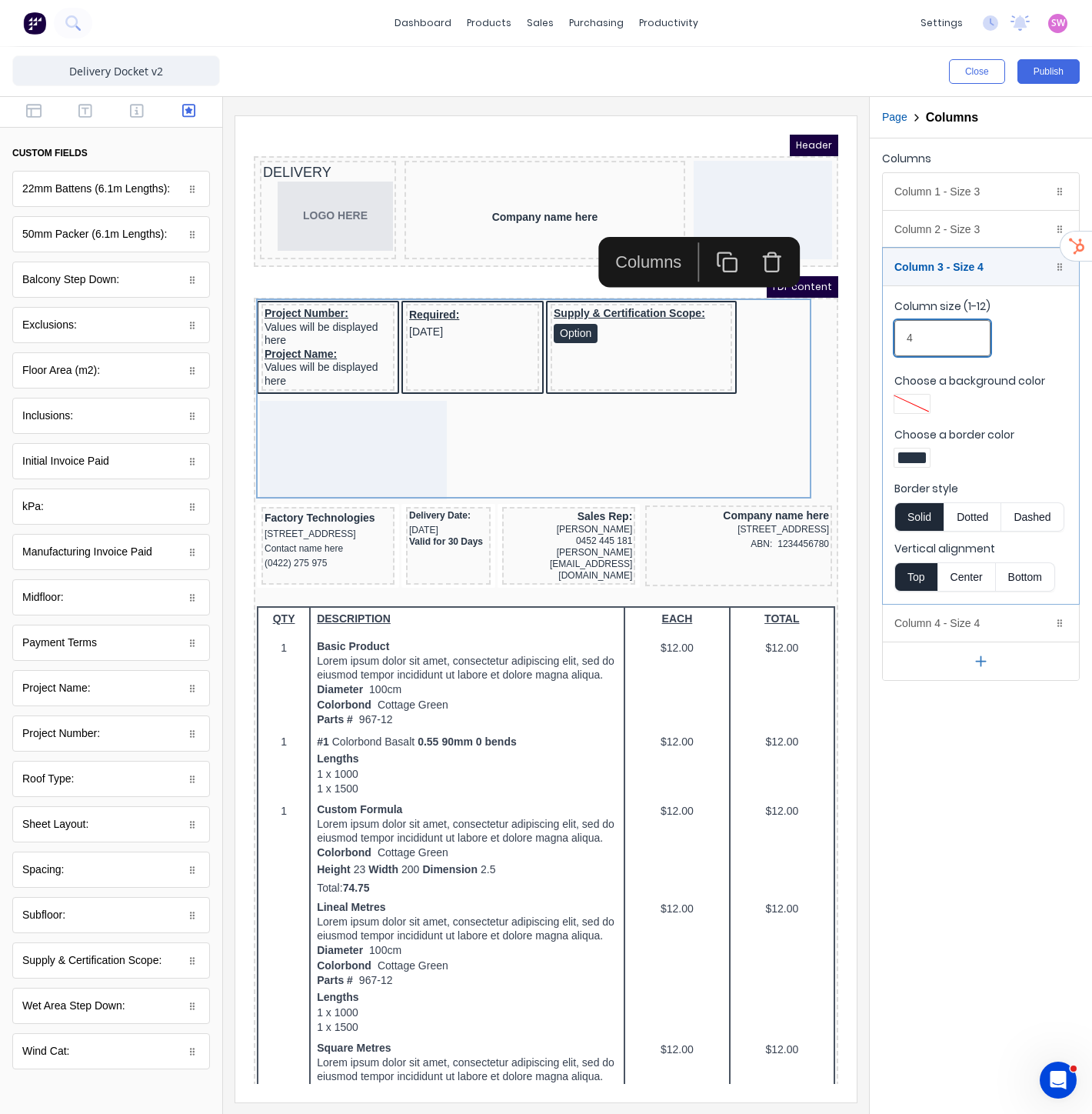
drag, startPoint x: 1182, startPoint y: 450, endPoint x: 771, endPoint y: 314, distance: 432.9
type input "3"
click at [996, 626] on div "Column 4 - Size 4 Duplicate Delete" at bounding box center [981, 623] width 196 height 37
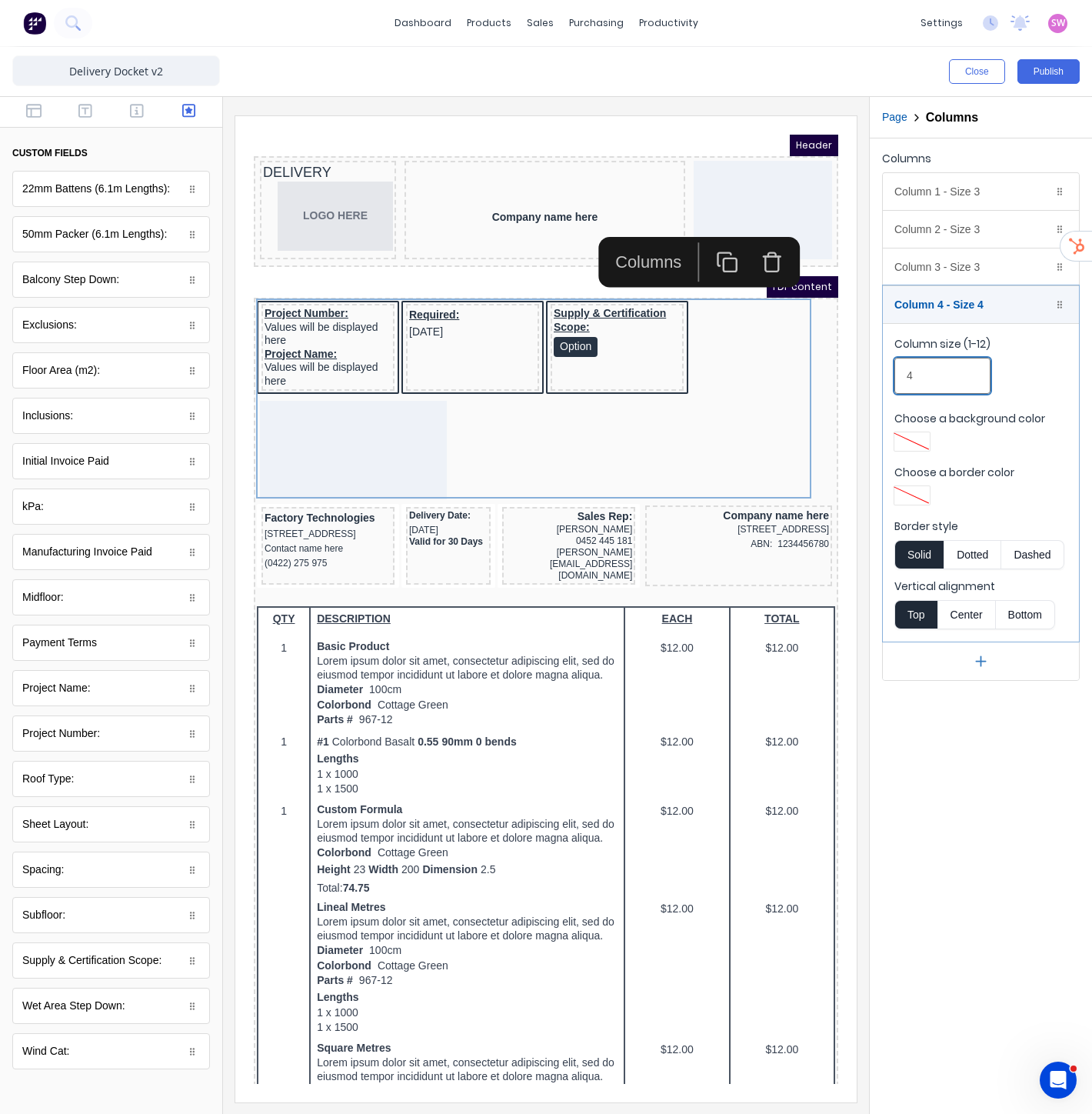
drag, startPoint x: 941, startPoint y: 363, endPoint x: 868, endPoint y: 372, distance: 73.6
click at [870, 372] on div "Columns Column 1 - Size 3 Duplicate Delete Column size (1-12) 3 Choose a backgr…" at bounding box center [980, 414] width 222 height 552
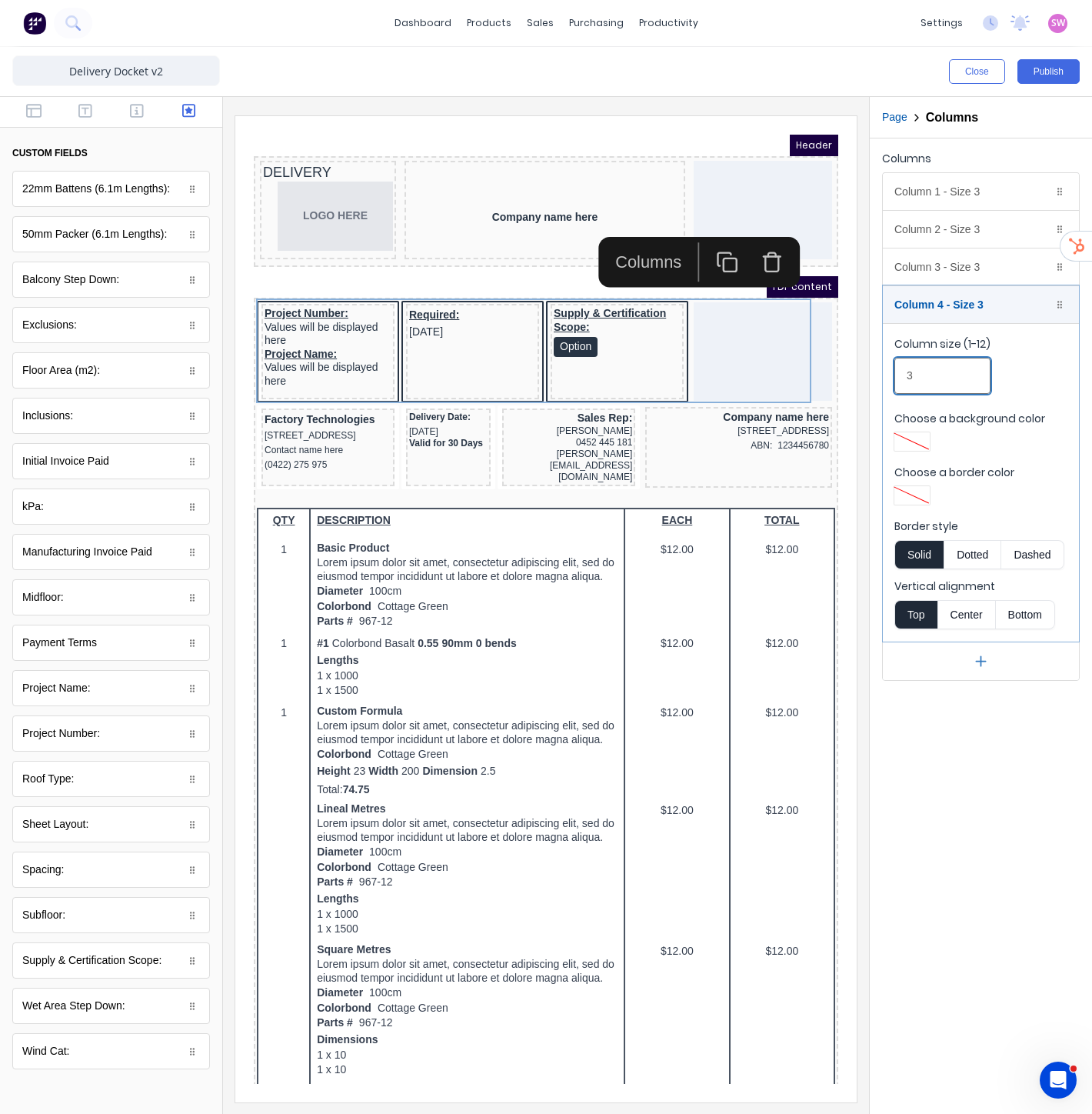
type input "3"
click at [997, 738] on div "Columns Column 1 - Size 3 Duplicate Delete Column size (1-12) 3 Choose a backgr…" at bounding box center [980, 626] width 222 height 975
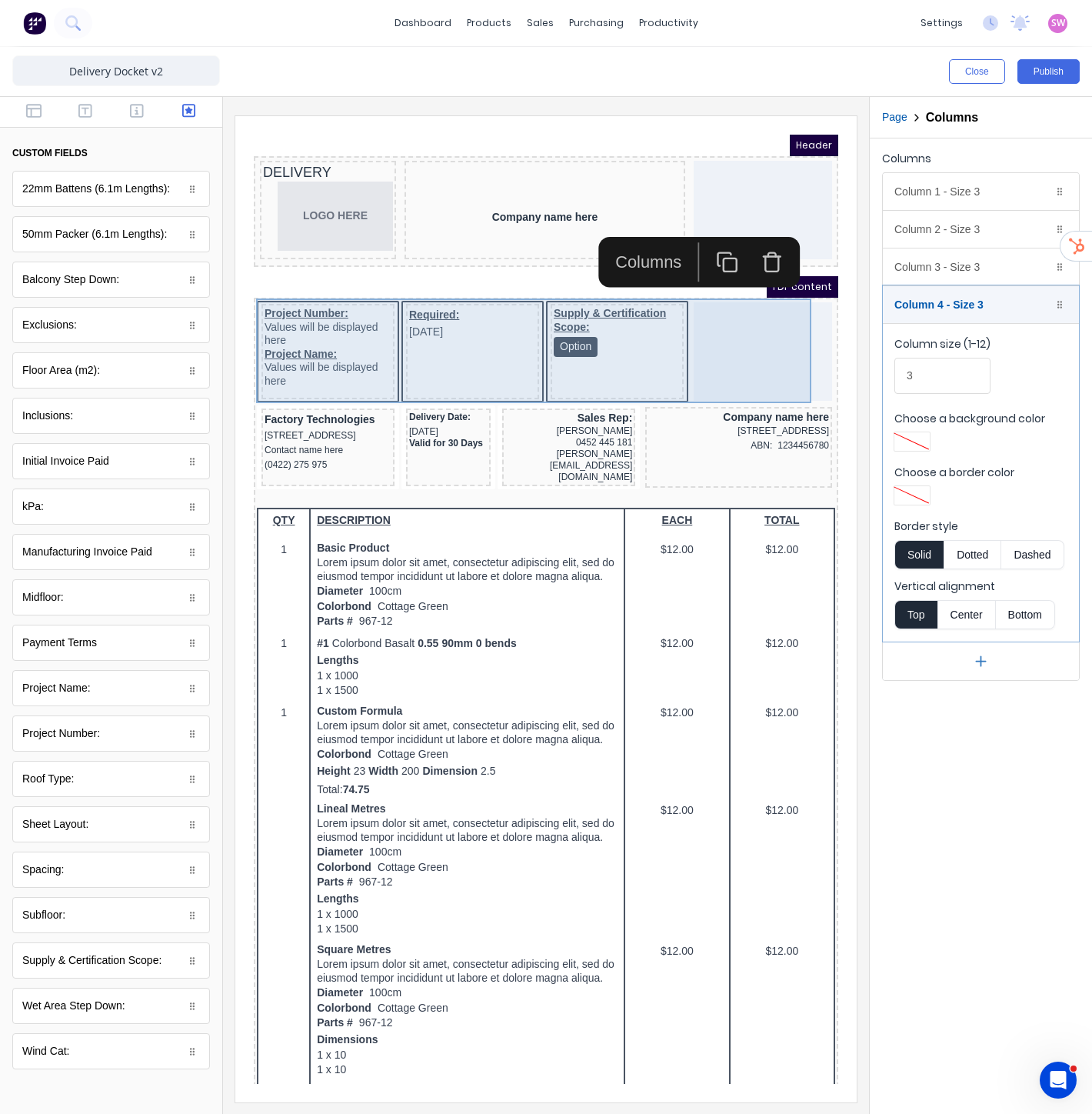
click at [701, 344] on div at bounding box center [745, 332] width 139 height 98
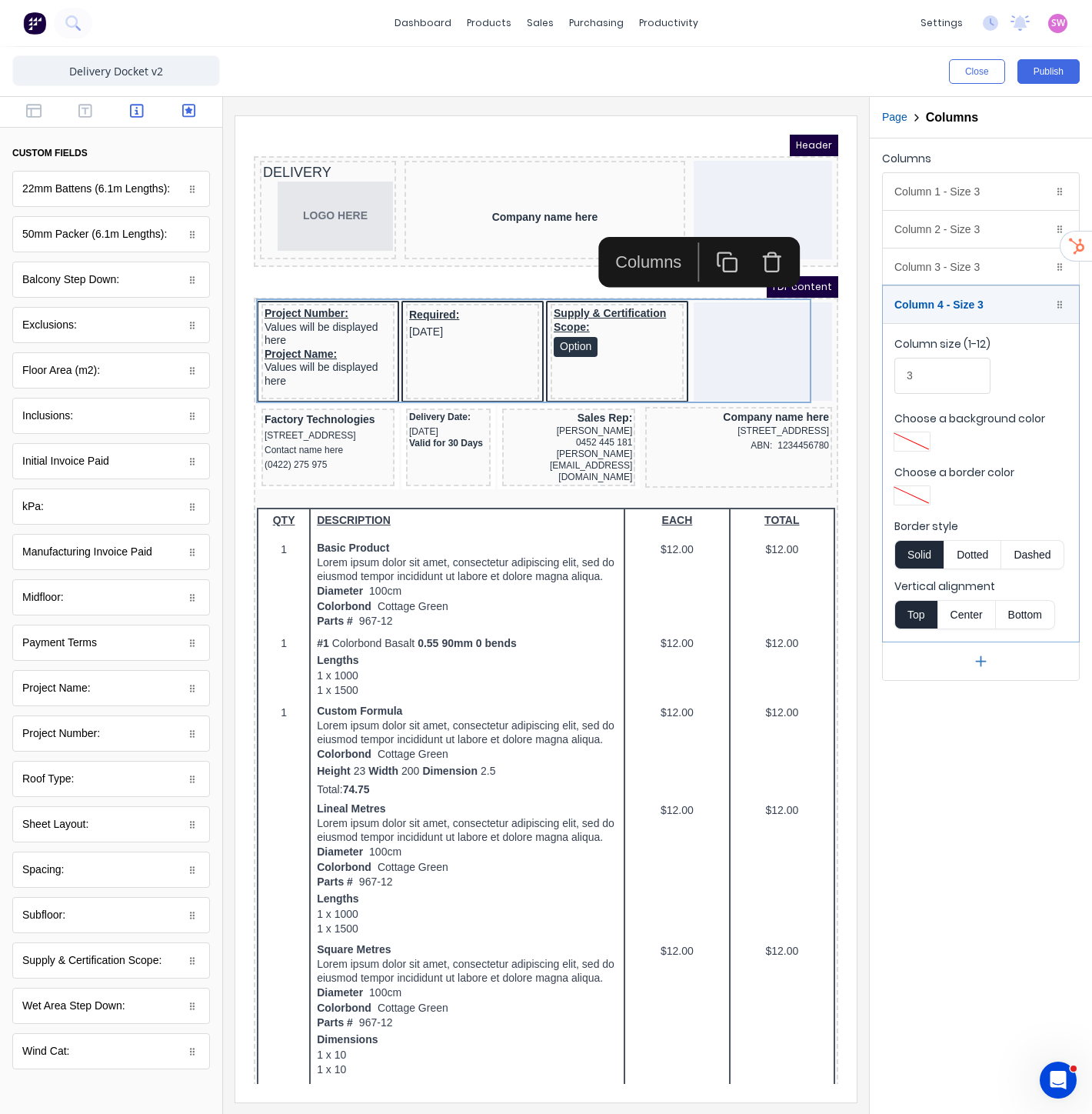
click at [132, 119] on button "button" at bounding box center [137, 112] width 42 height 19
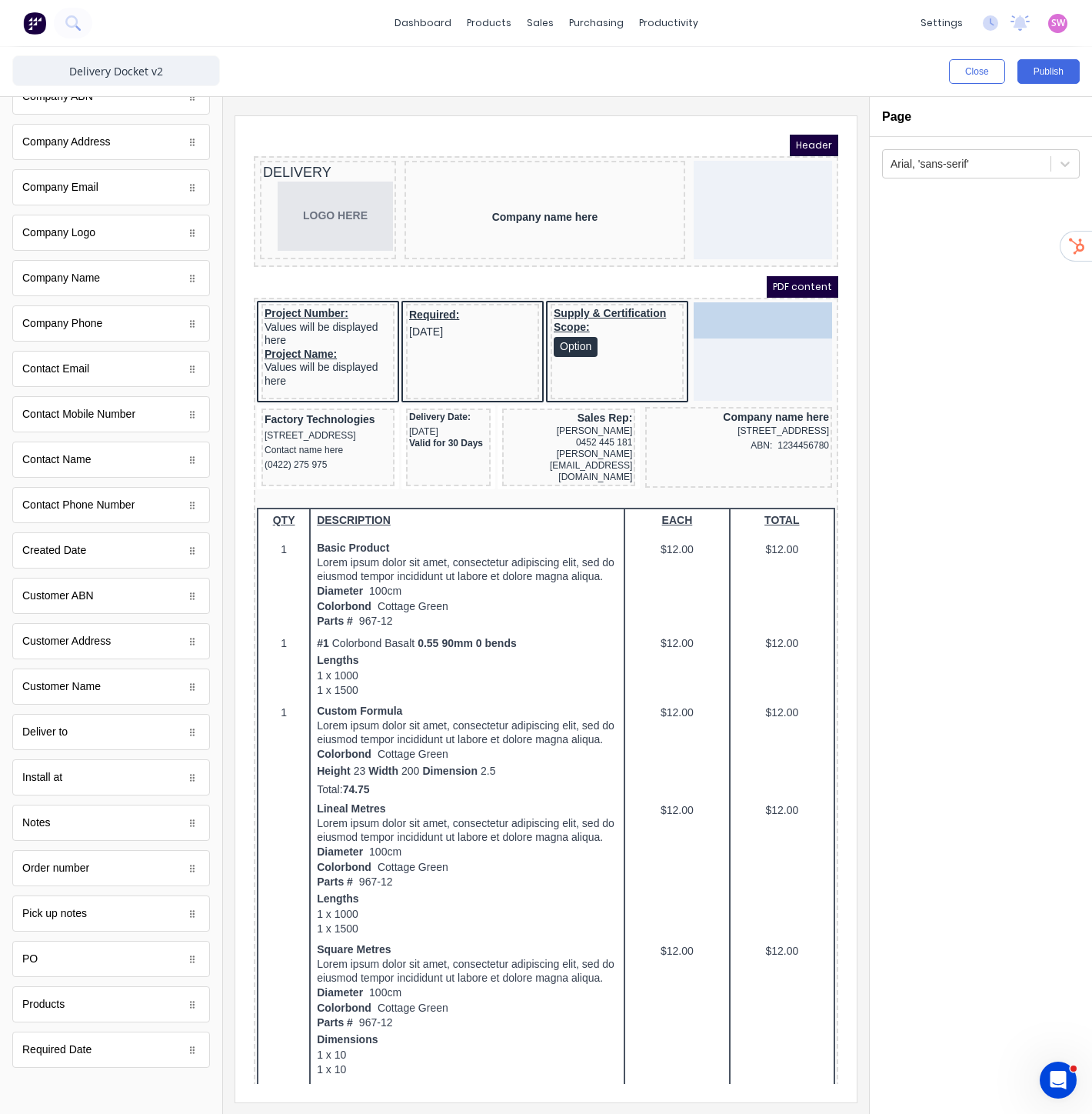
drag, startPoint x: 71, startPoint y: 956, endPoint x: 482, endPoint y: 195, distance: 864.9
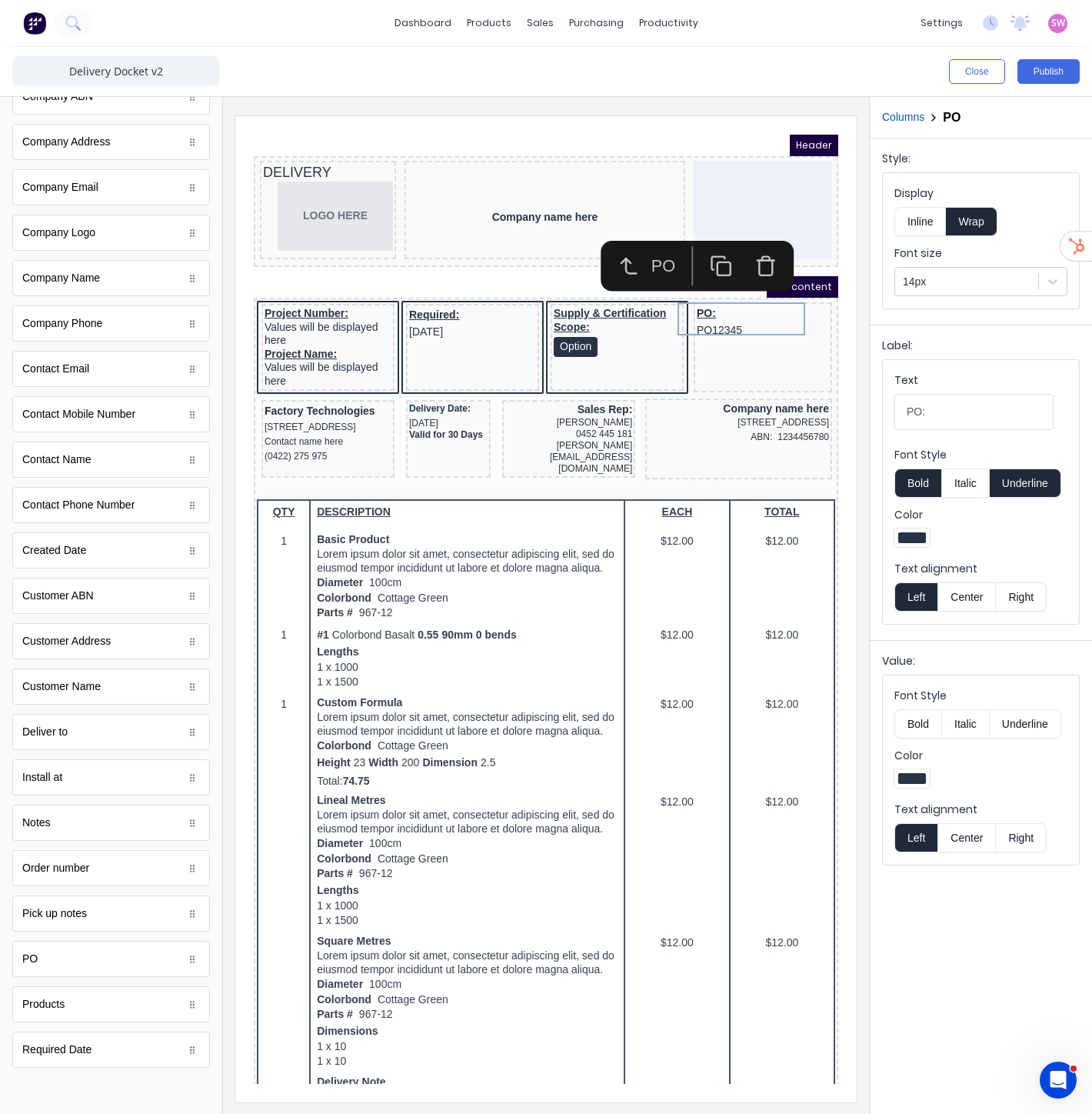
click at [1033, 594] on button "Right" at bounding box center [1021, 597] width 50 height 29
click at [1014, 832] on button "Right" at bounding box center [1021, 838] width 50 height 29
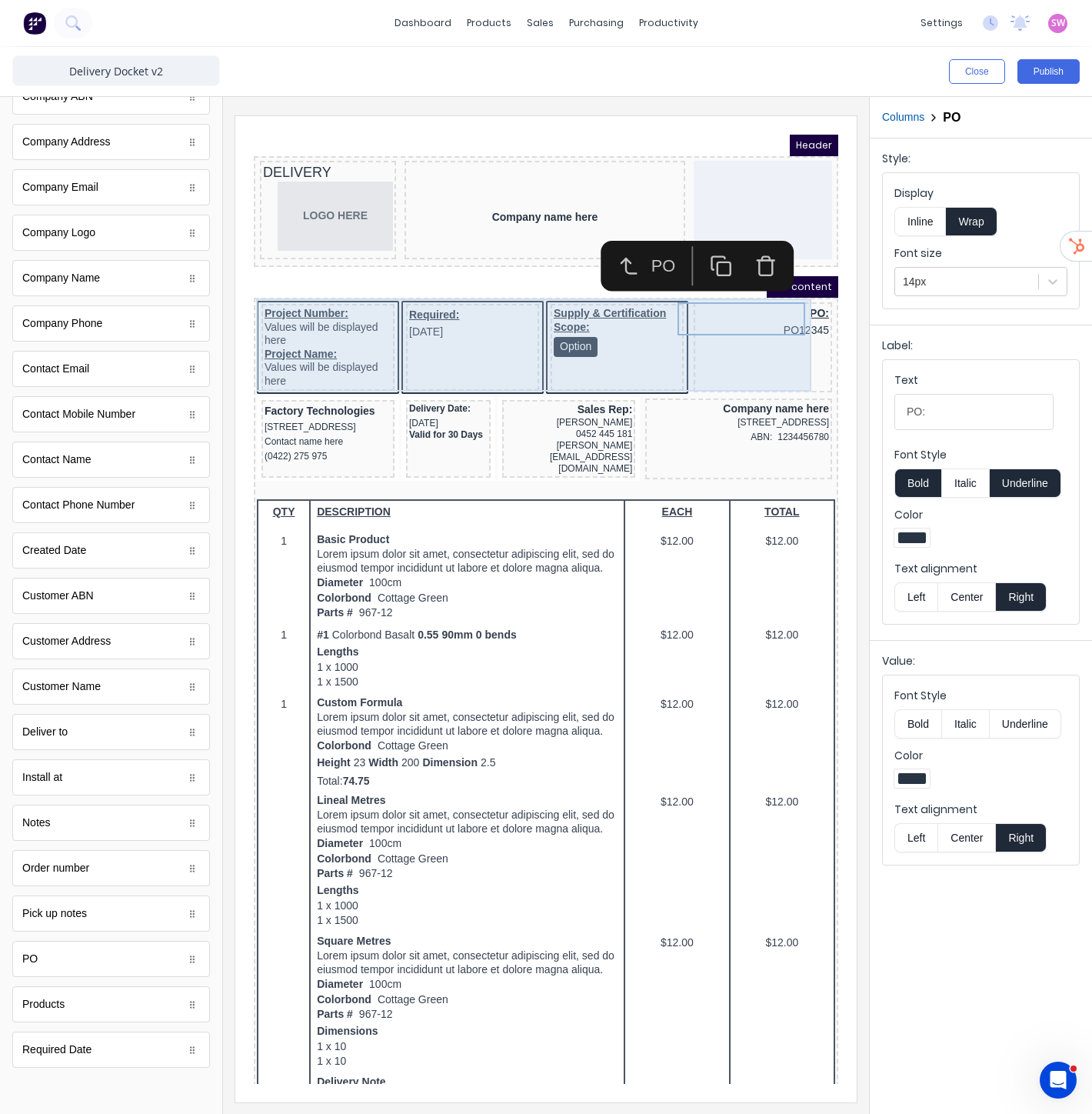
click at [675, 340] on div "PO: PO12345" at bounding box center [745, 329] width 139 height 90
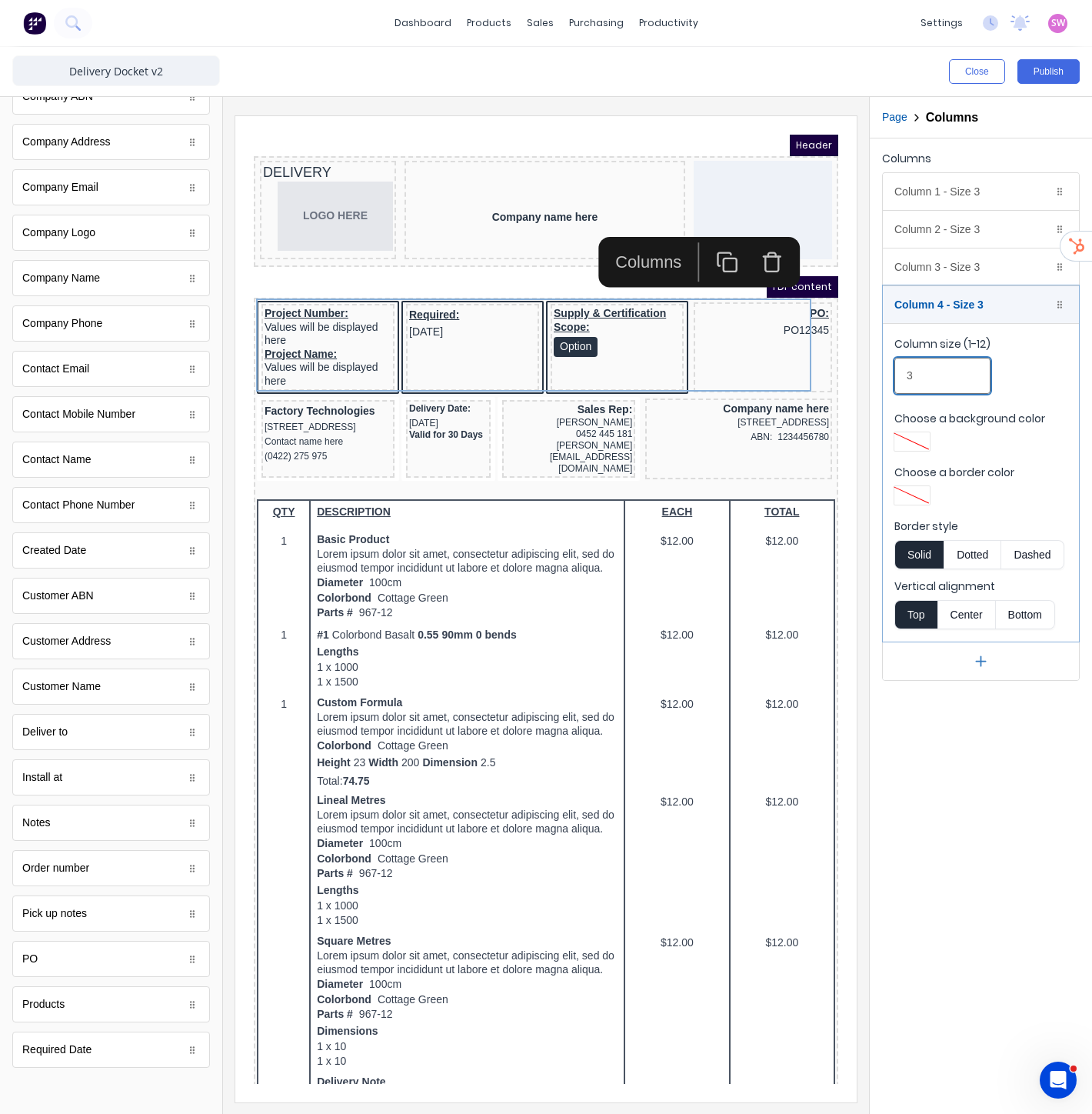
drag, startPoint x: 936, startPoint y: 380, endPoint x: 840, endPoint y: 379, distance: 96.0
click at [840, 379] on div "Close Publish Components standard fields Accounting number Accounting number Co…" at bounding box center [546, 580] width 1092 height 1067
type input "2"
click at [994, 198] on div "Column 1 - Size 3 Duplicate Delete" at bounding box center [981, 191] width 196 height 37
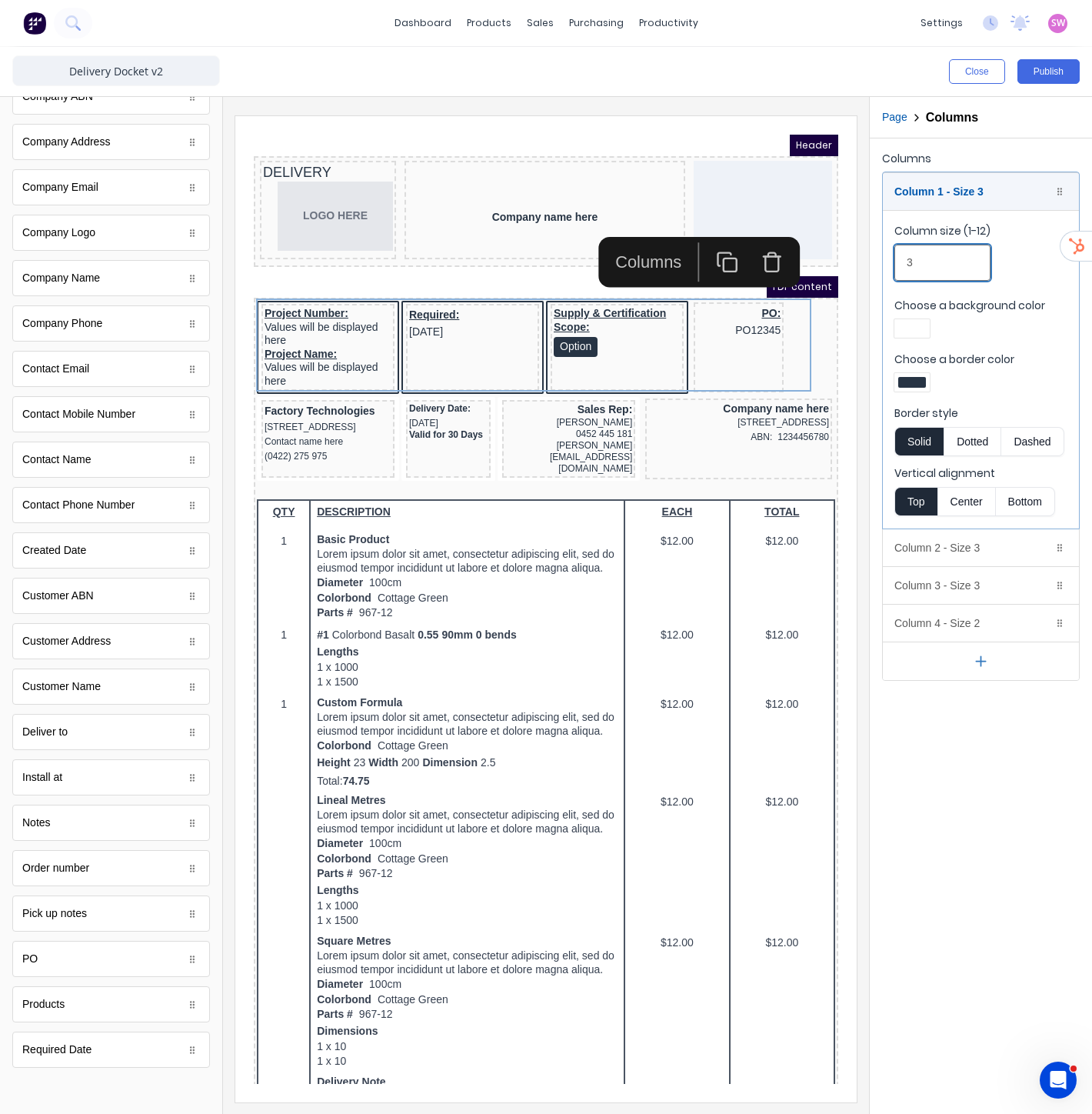
drag, startPoint x: 943, startPoint y: 259, endPoint x: 863, endPoint y: 261, distance: 80.0
click at [879, 259] on div "Columns Column 1 - Size 3 Duplicate Delete Column size (1-12) 3 Choose a backgr…" at bounding box center [980, 414] width 222 height 552
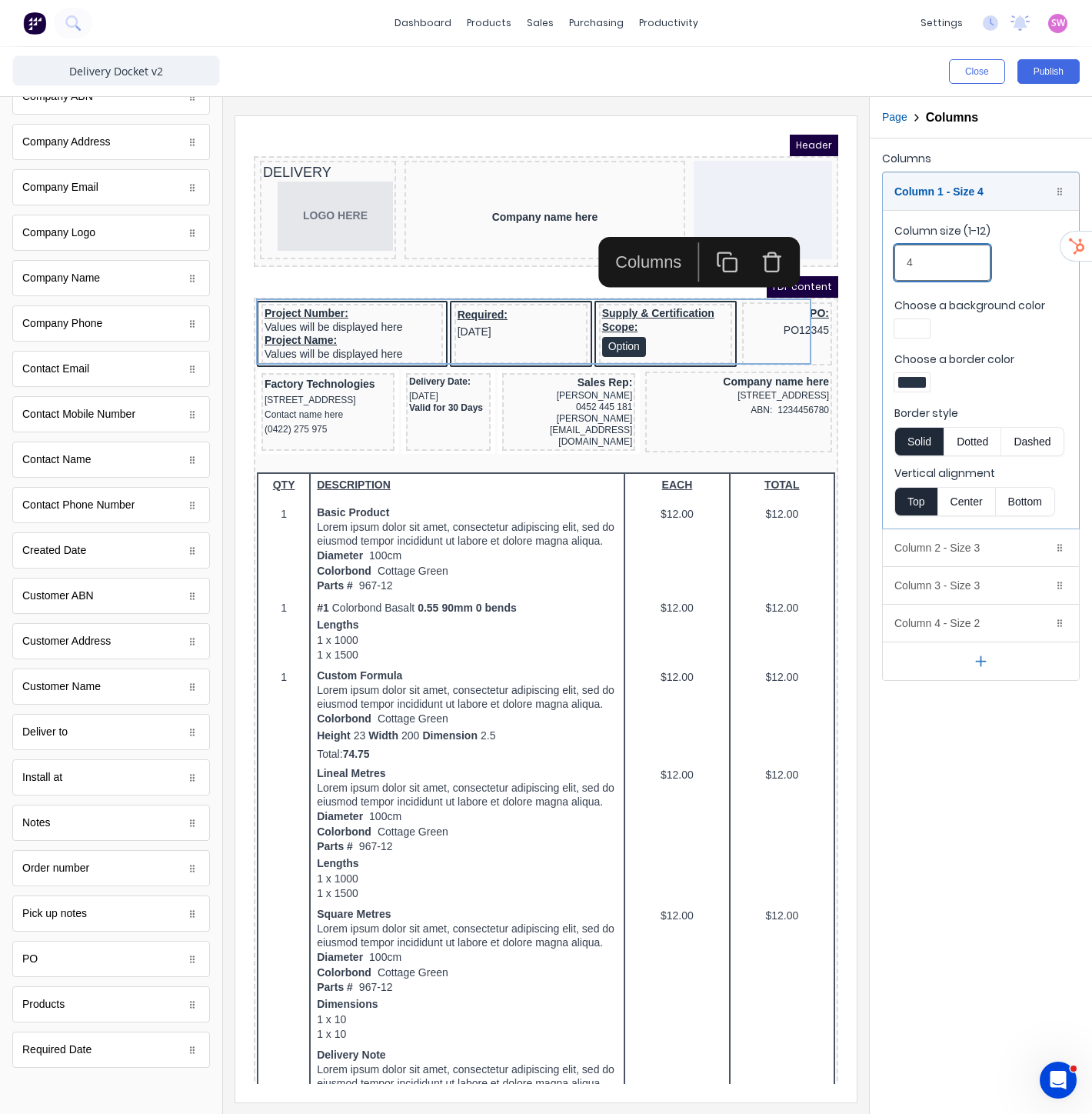
type input "4"
click at [919, 385] on div at bounding box center [912, 383] width 28 height 11
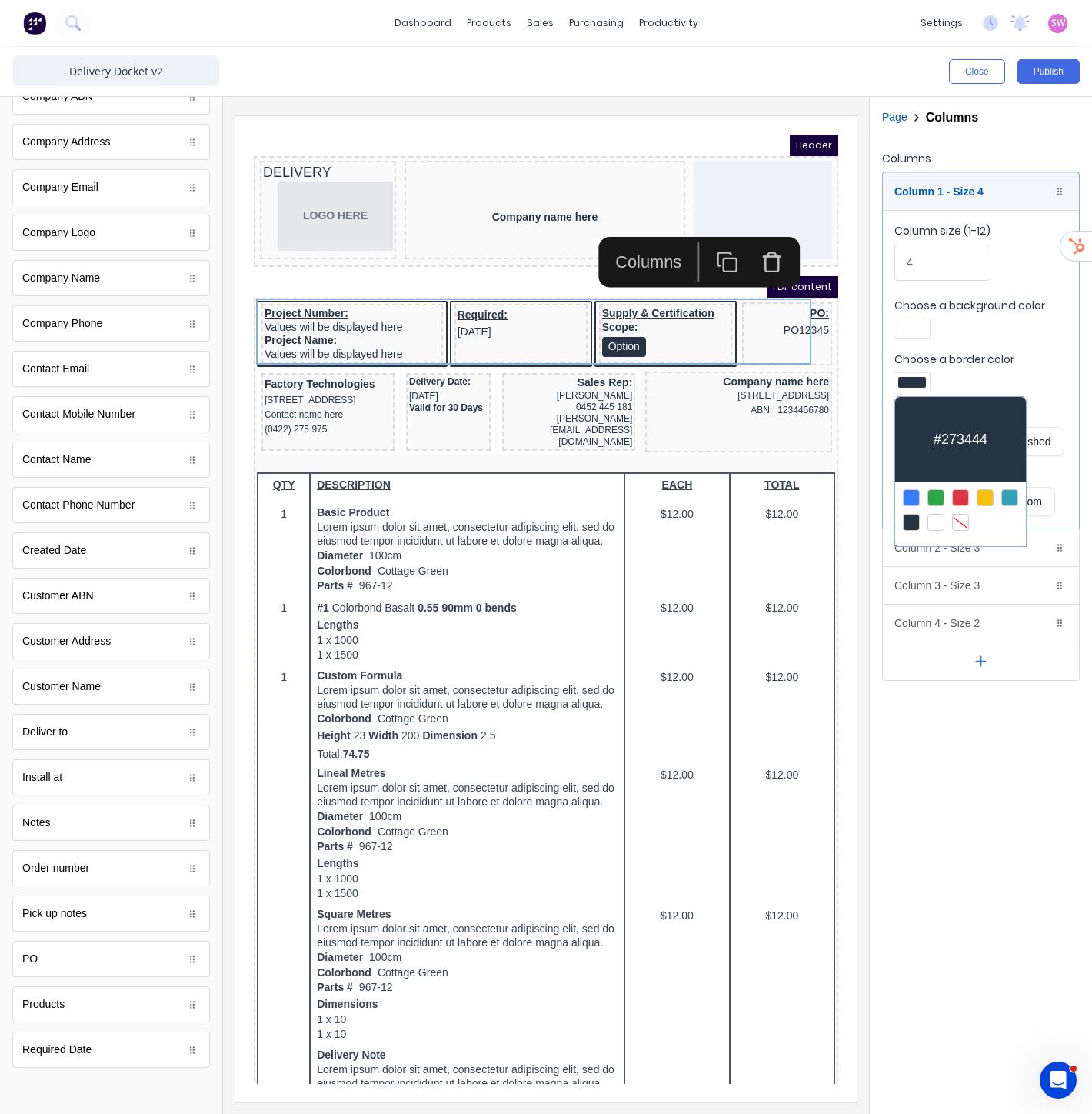
click at [961, 523] on div at bounding box center [961, 522] width 17 height 17
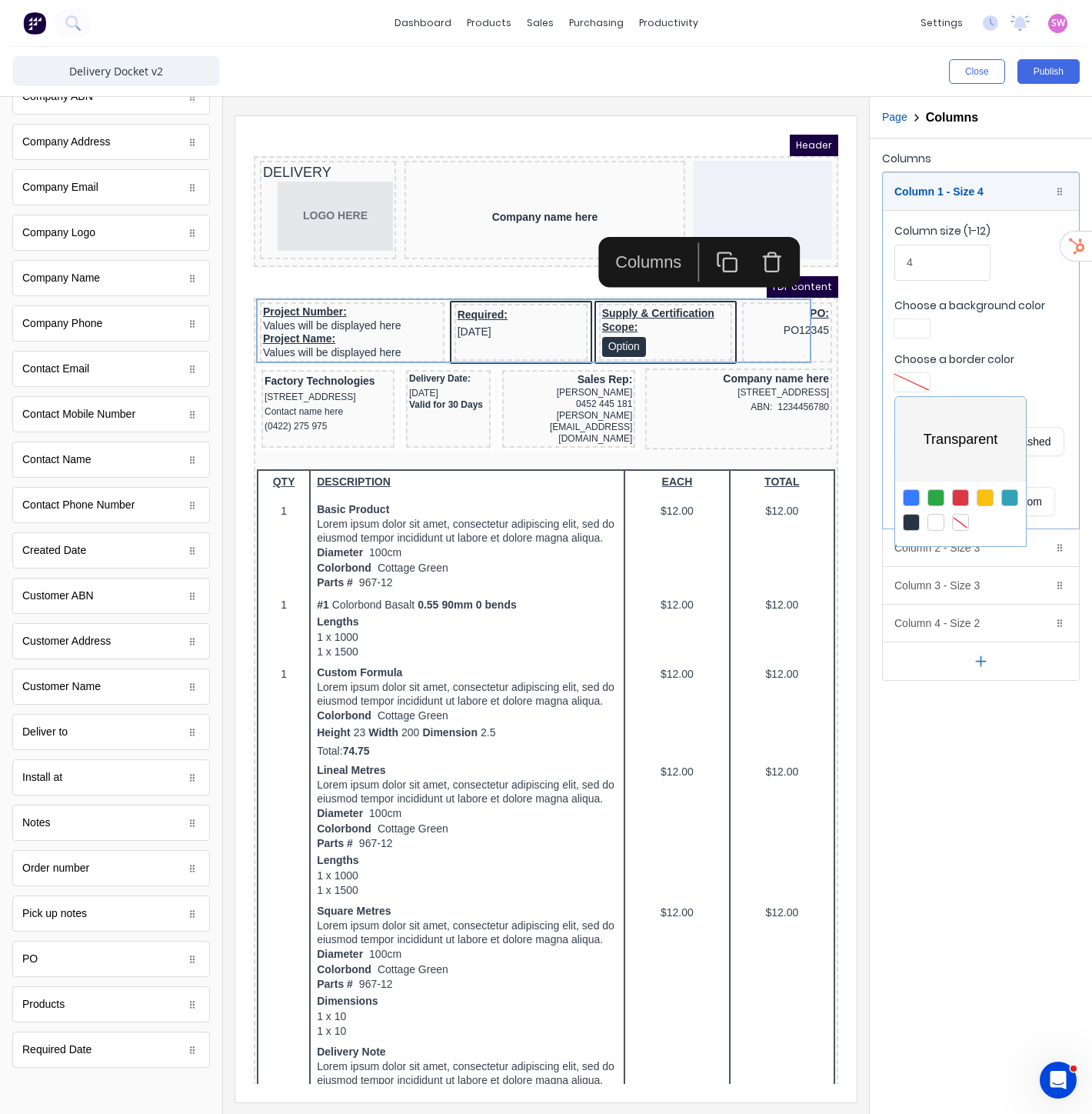
click at [992, 556] on div at bounding box center [546, 557] width 1092 height 1114
click at [996, 555] on div "Column 2 - Size 3 Duplicate Delete" at bounding box center [981, 548] width 196 height 37
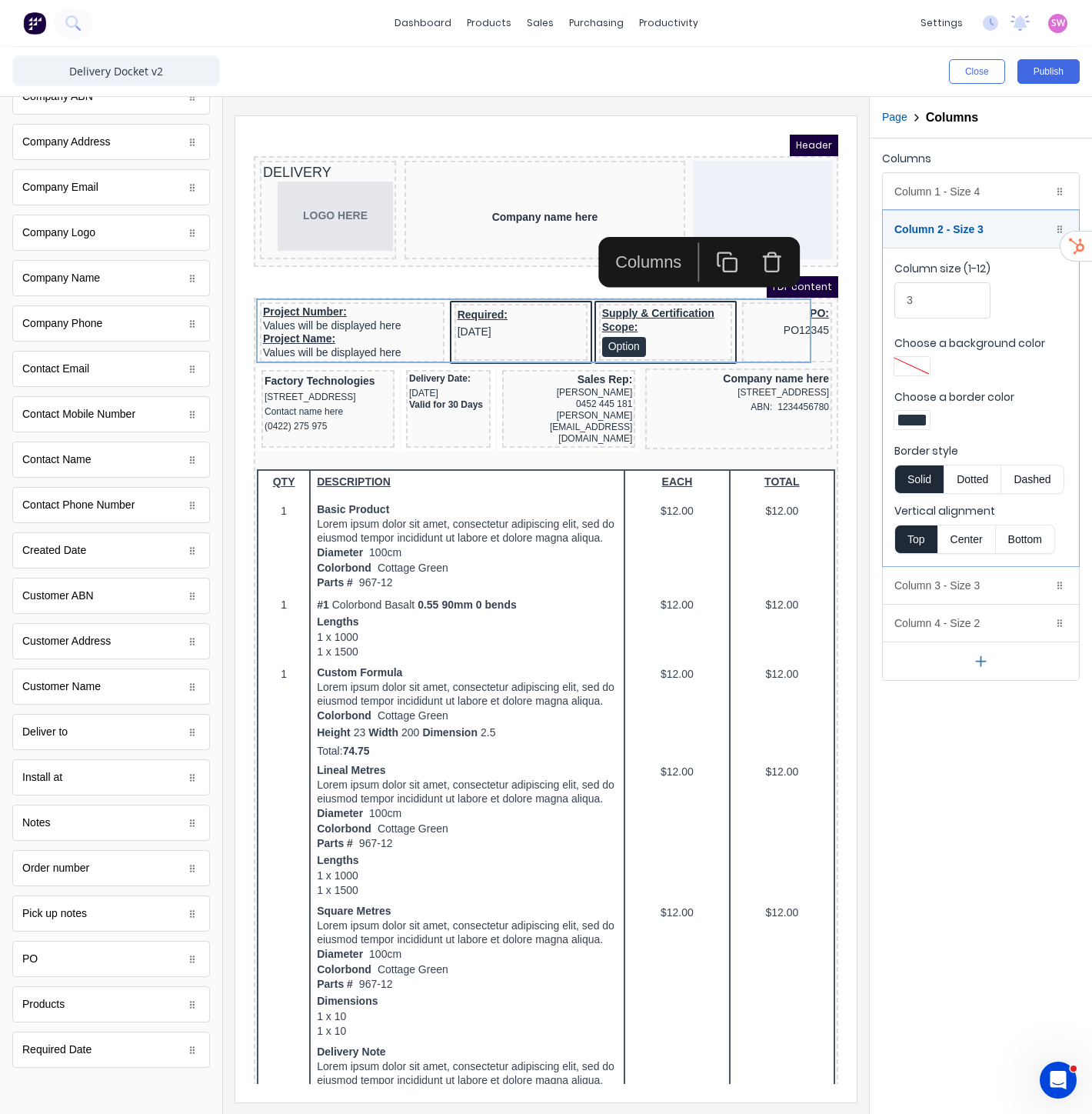
click at [920, 416] on div at bounding box center [912, 421] width 28 height 11
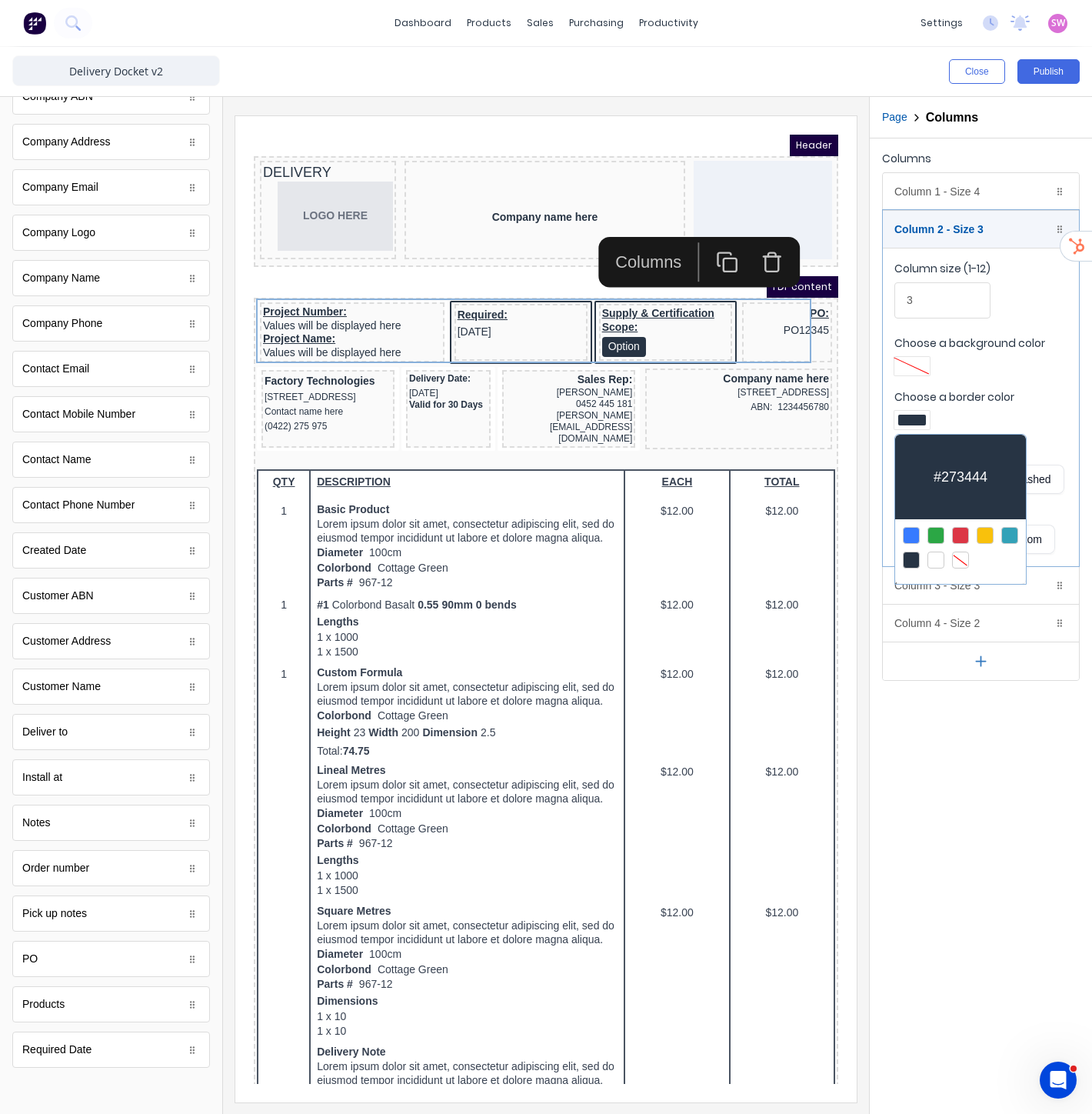
click at [950, 554] on div at bounding box center [960, 548] width 131 height 57
click at [958, 557] on div at bounding box center [961, 560] width 17 height 17
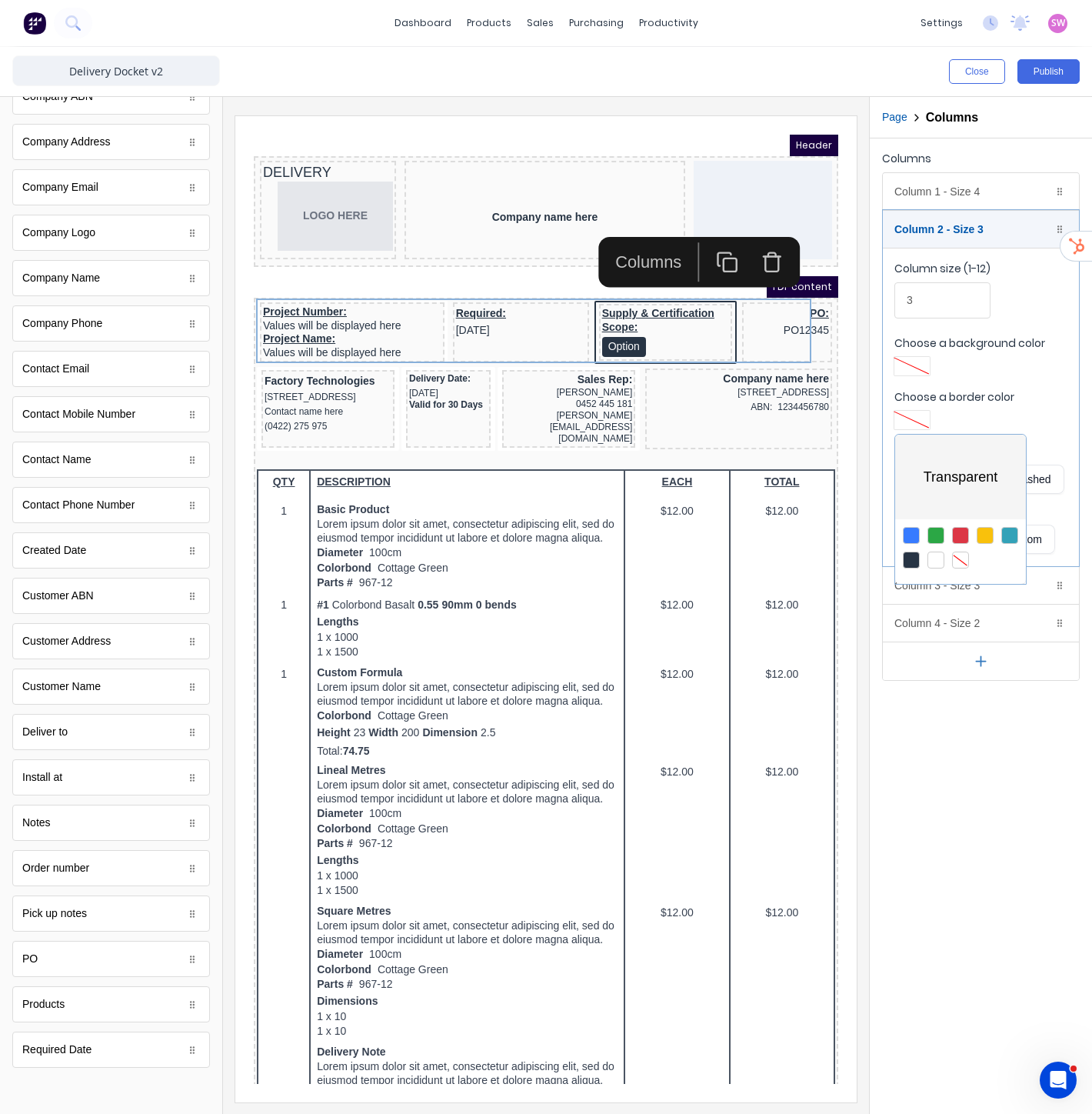
click at [994, 591] on div at bounding box center [546, 557] width 1092 height 1114
click at [1001, 593] on div "Column 3 - Size 3 Duplicate Delete" at bounding box center [981, 585] width 196 height 37
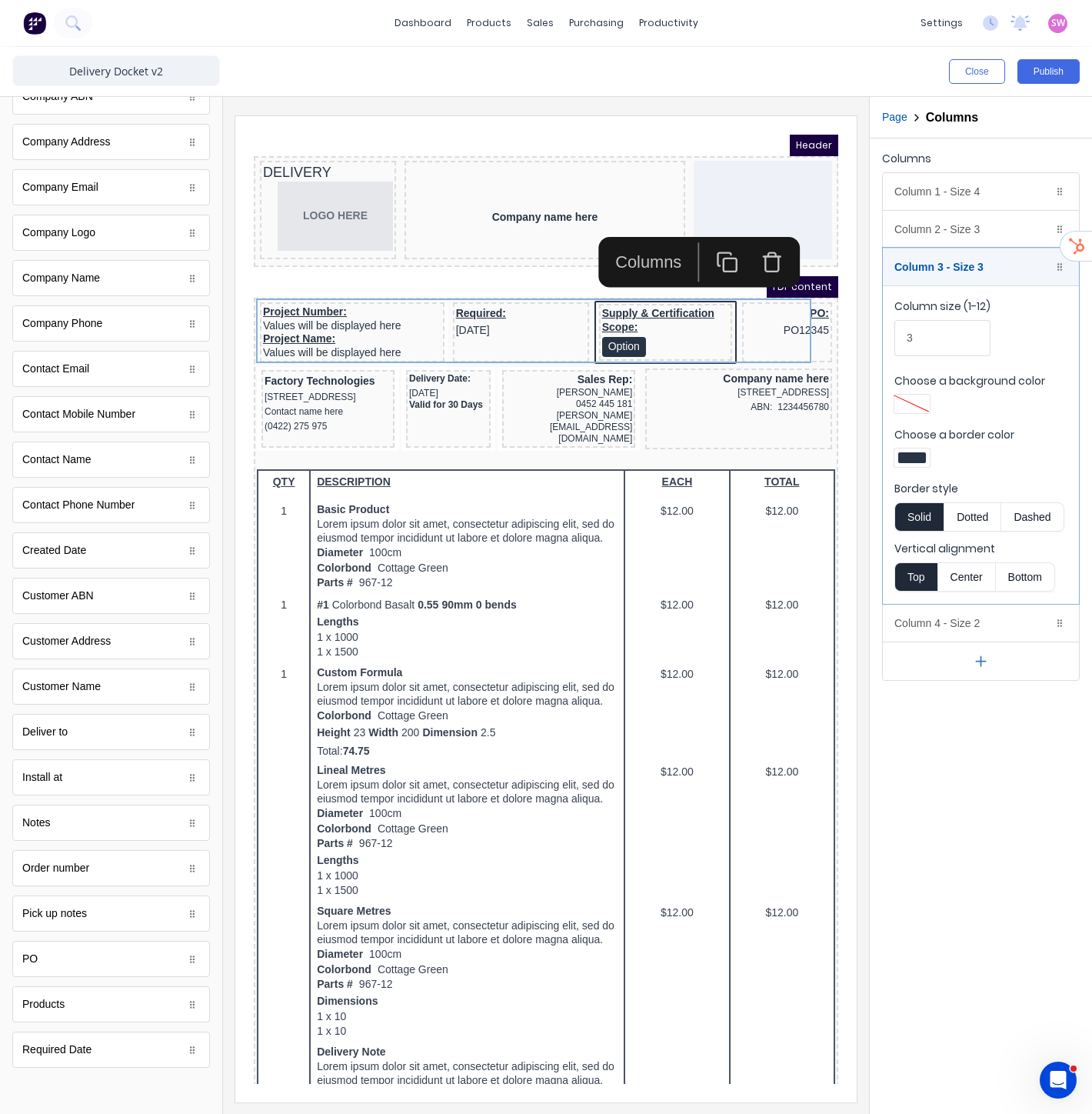
click at [920, 452] on div at bounding box center [912, 457] width 28 height 11
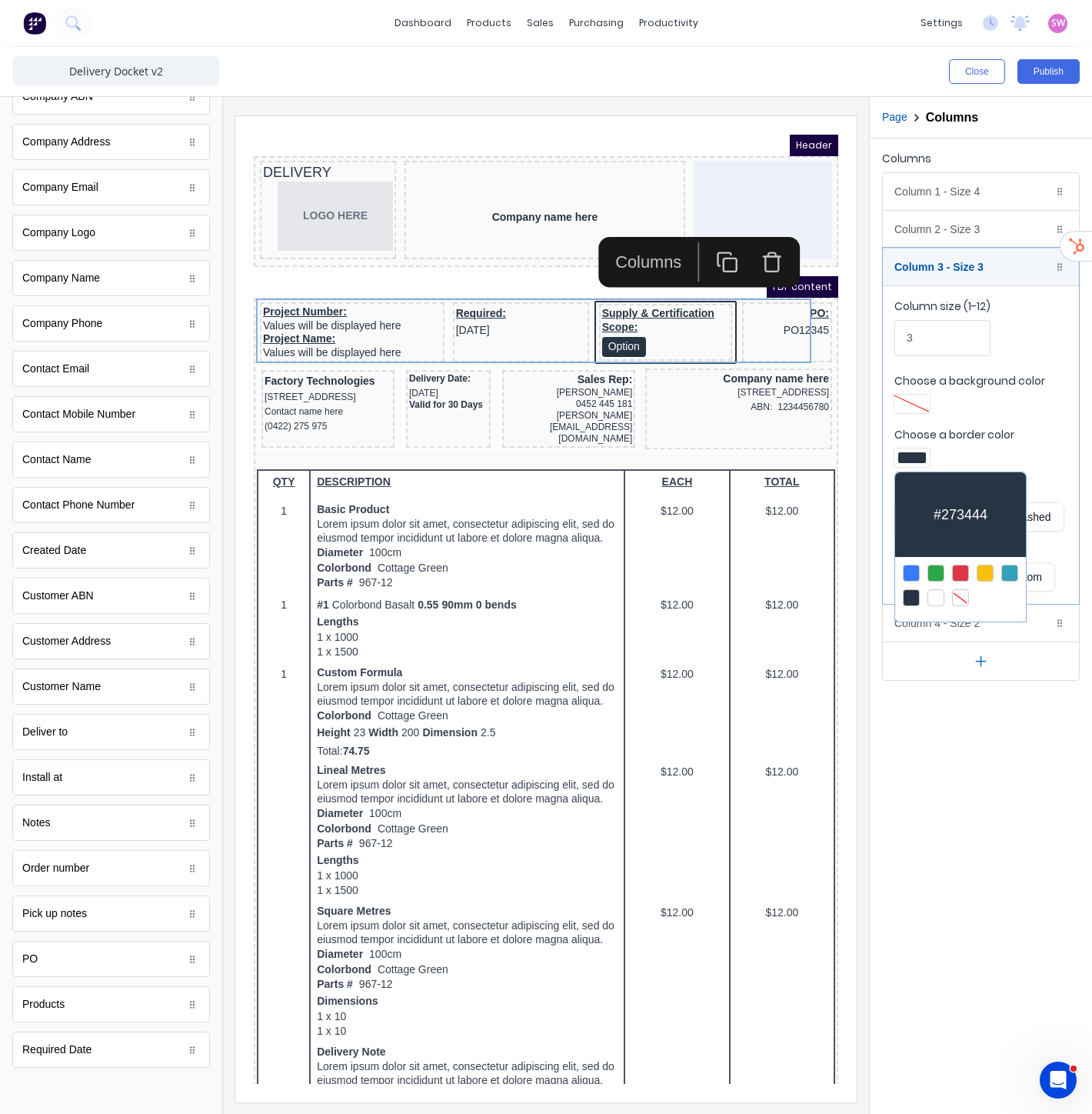
click at [963, 594] on div at bounding box center [961, 597] width 17 height 17
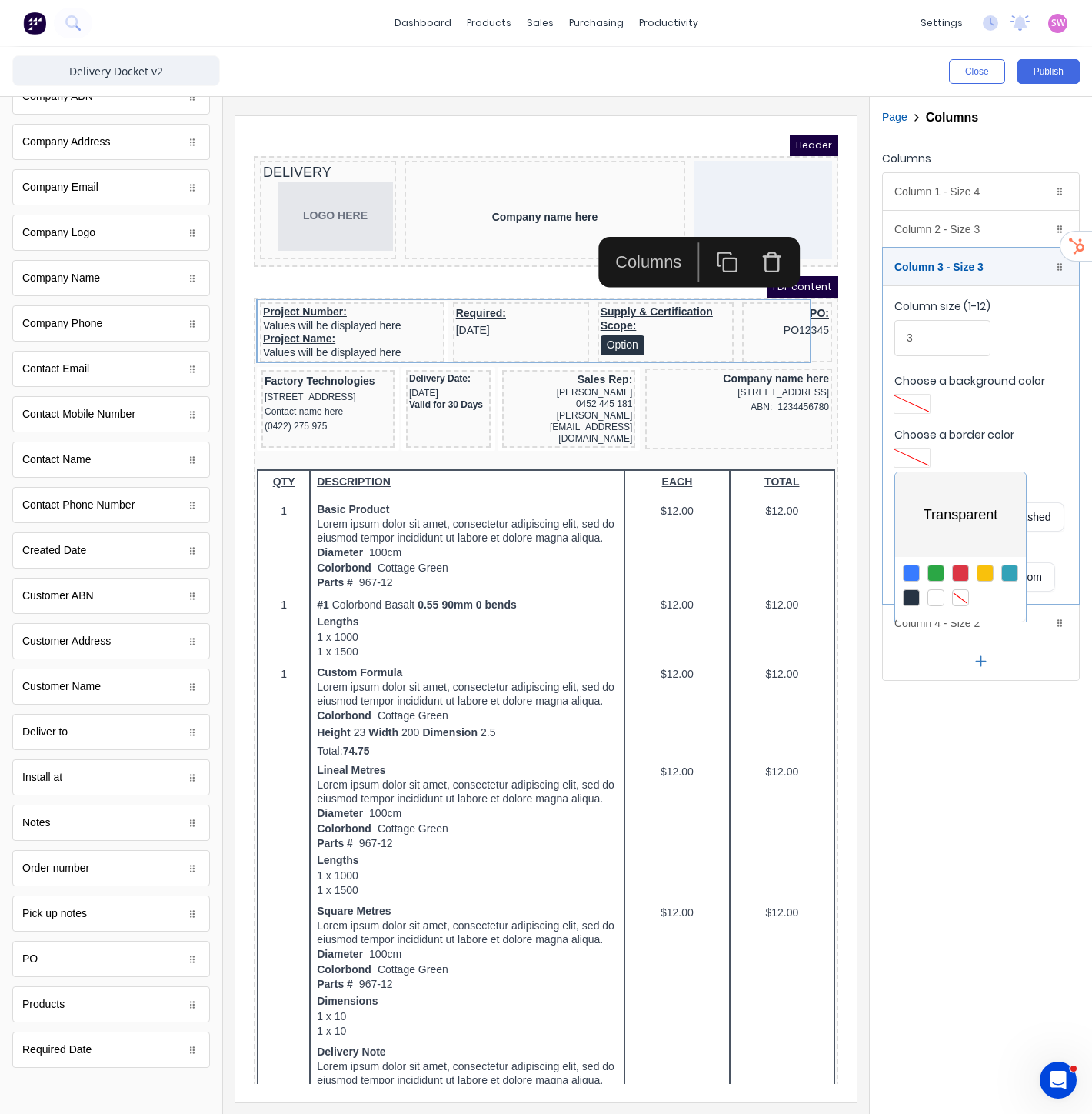
click at [963, 737] on div at bounding box center [546, 557] width 1092 height 1114
click at [988, 623] on div "Column 4 - Size 2 Duplicate Delete" at bounding box center [981, 623] width 196 height 37
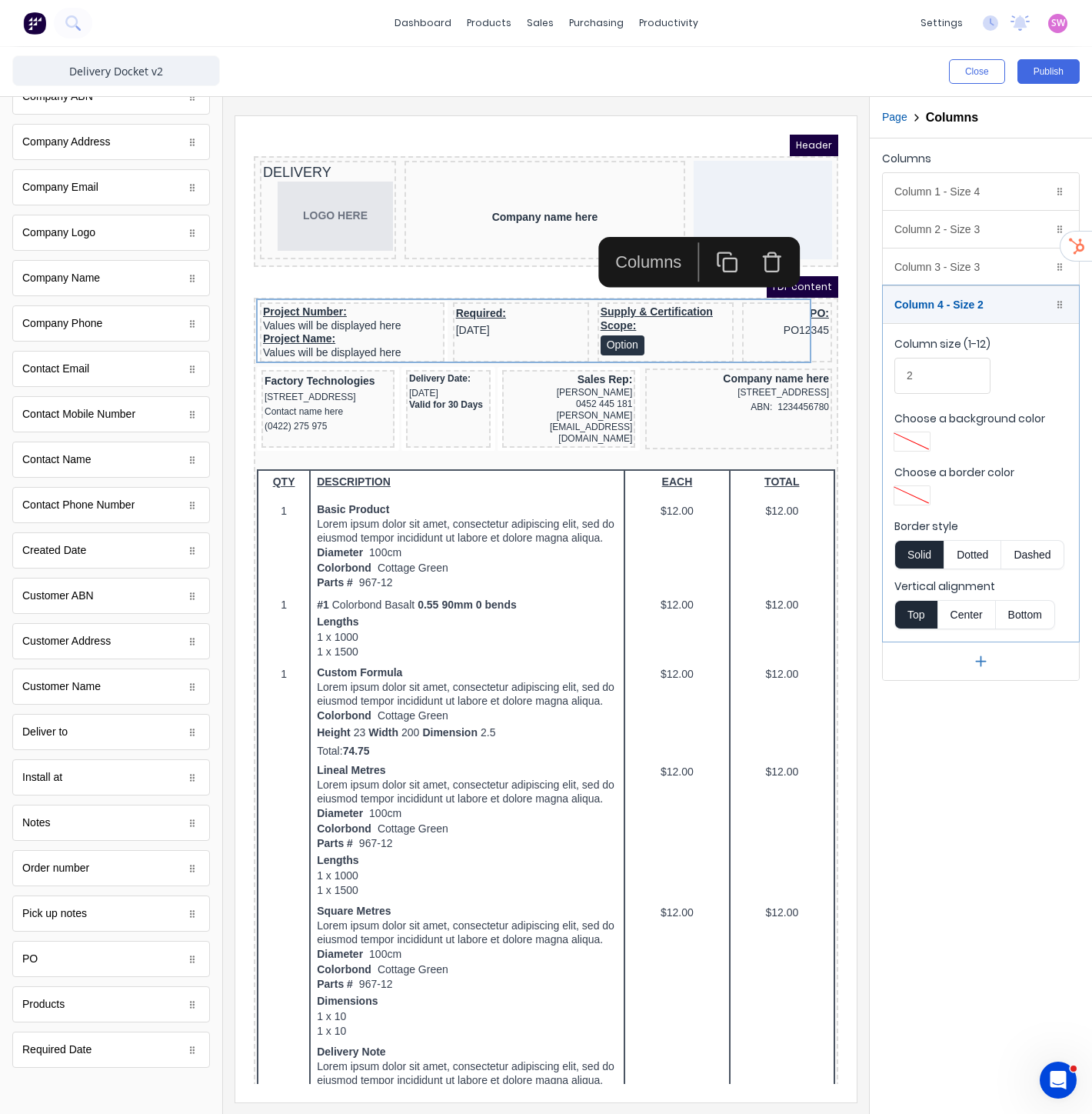
click at [920, 756] on div "Columns Column 1 - Size 4 Duplicate Delete Column size (1-12) 4 Choose a backgr…" at bounding box center [980, 626] width 222 height 975
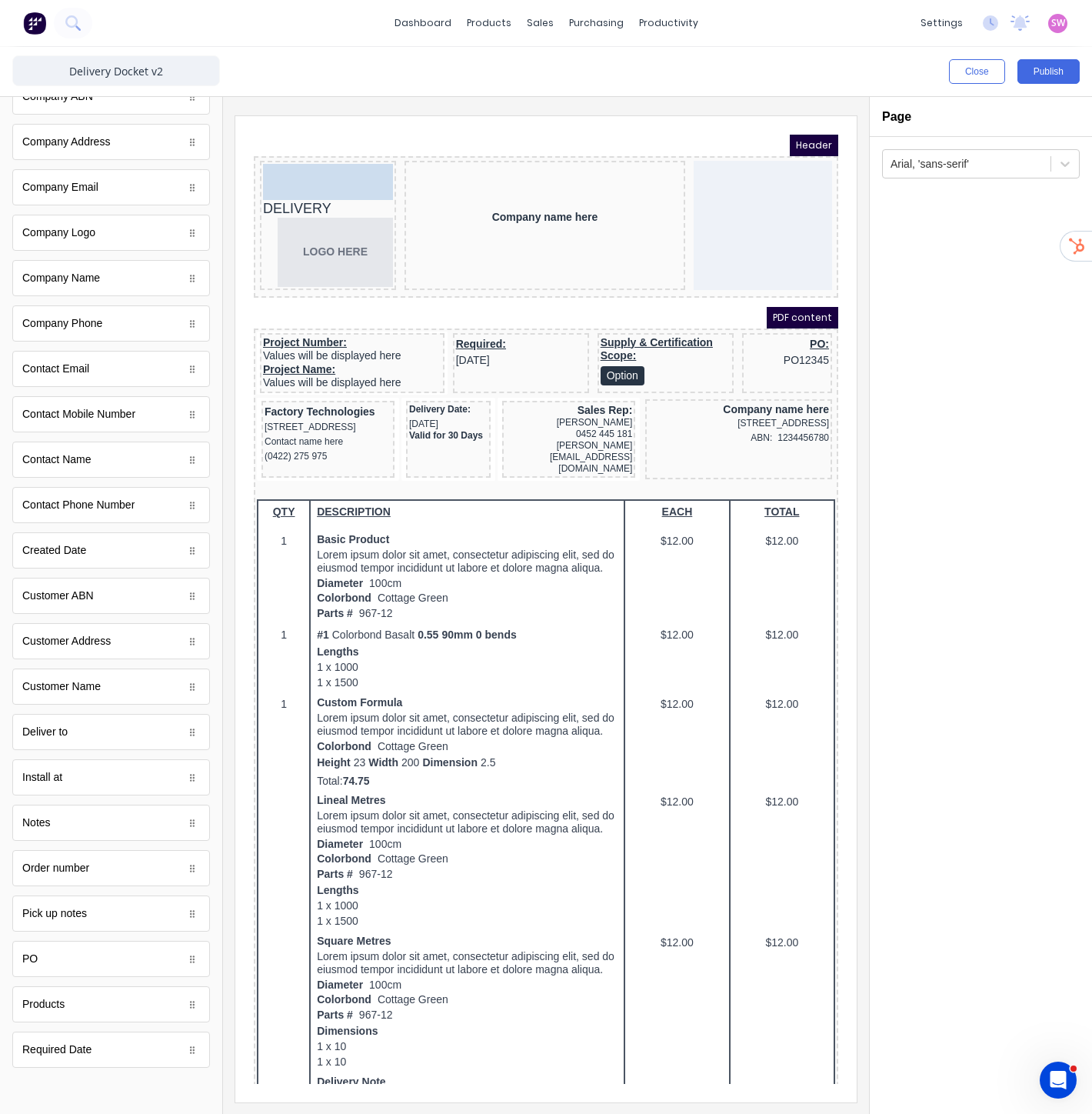
drag, startPoint x: 77, startPoint y: 874, endPoint x: 344, endPoint y: 178, distance: 745.5
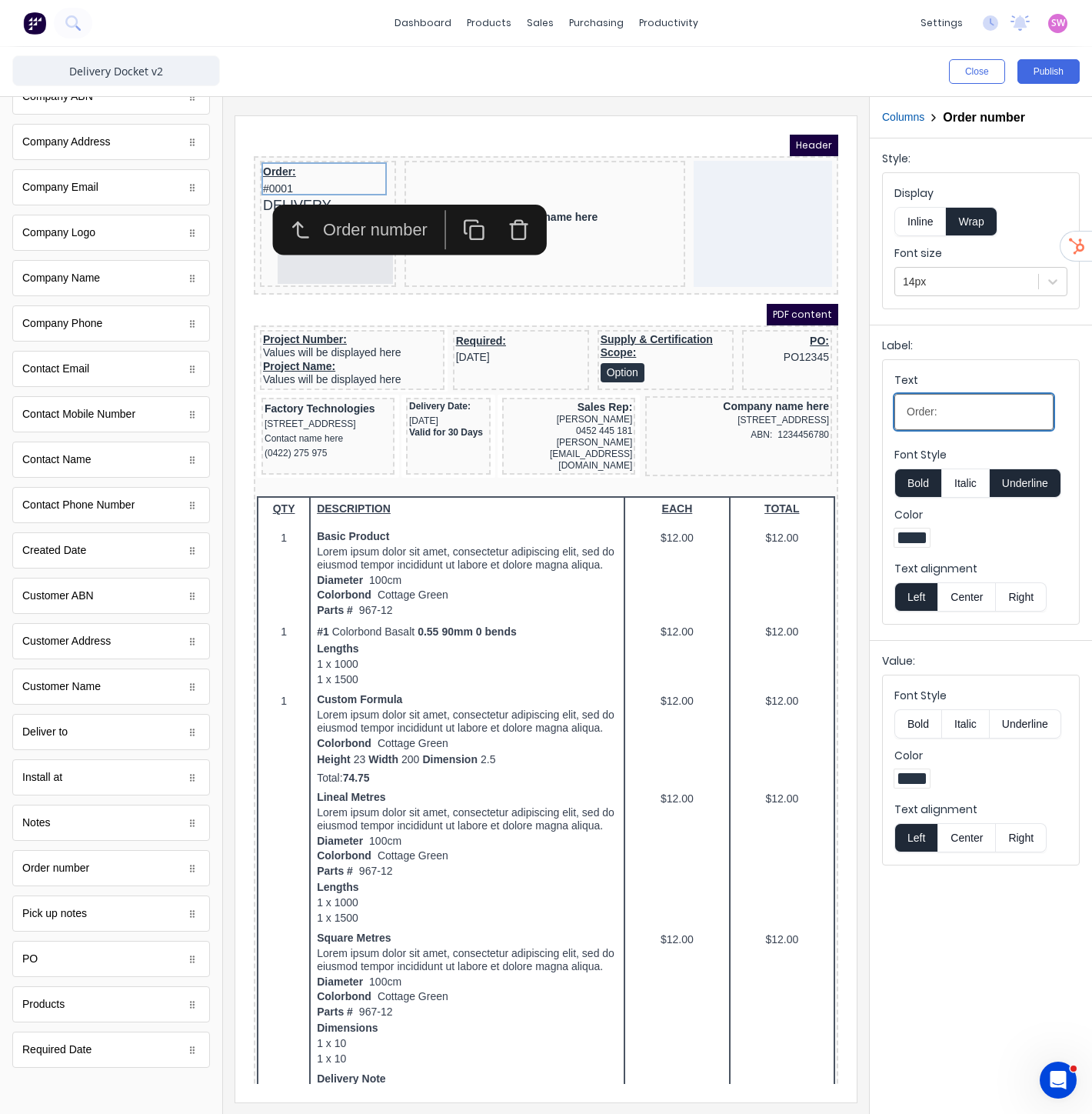
drag, startPoint x: 1092, startPoint y: 518, endPoint x: 612, endPoint y: 377, distance: 500.3
type input "DELIVERY"
click at [924, 222] on button "Inline" at bounding box center [920, 222] width 51 height 29
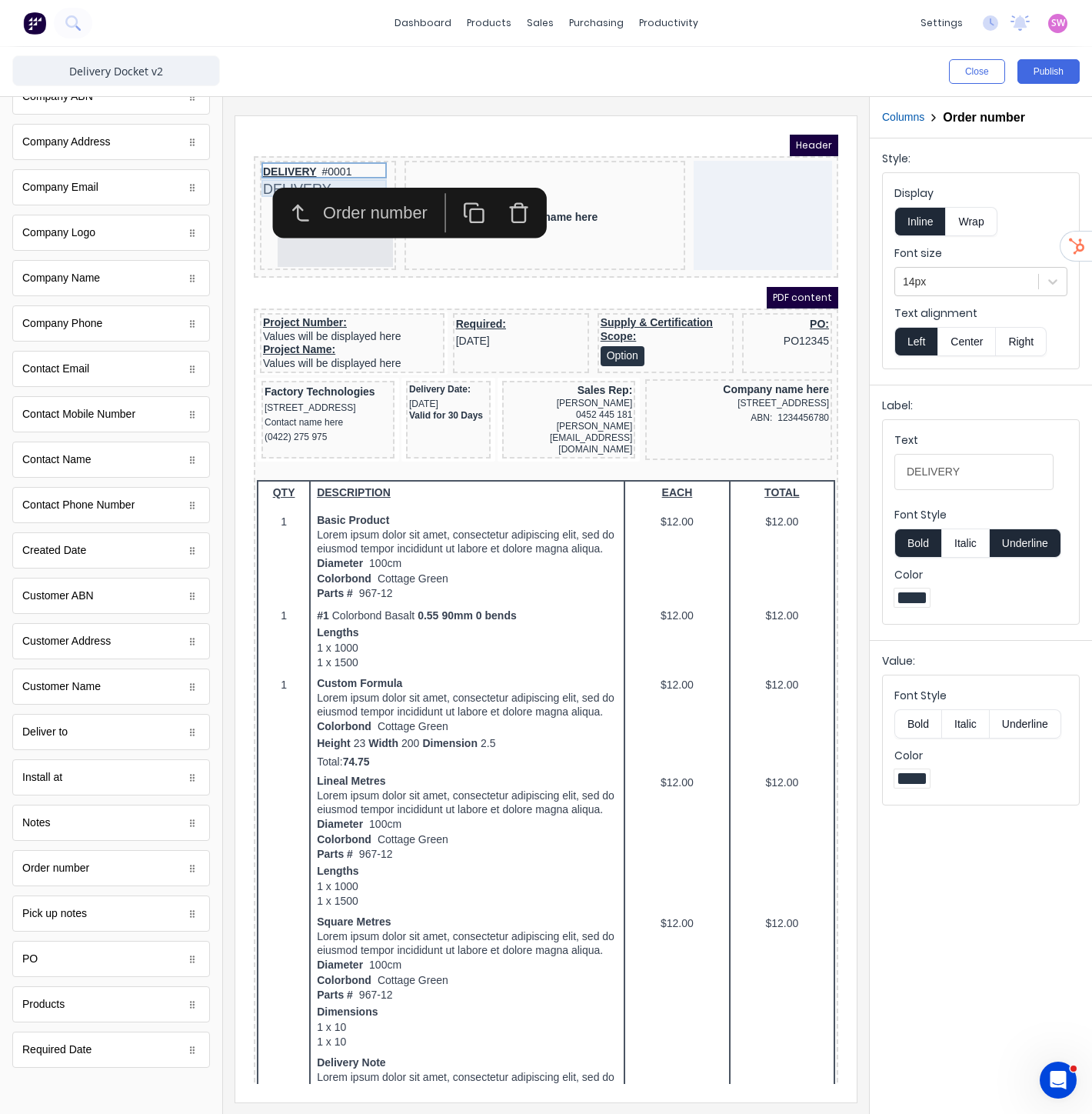
click at [255, 167] on div "DELIVERY" at bounding box center [310, 171] width 130 height 18
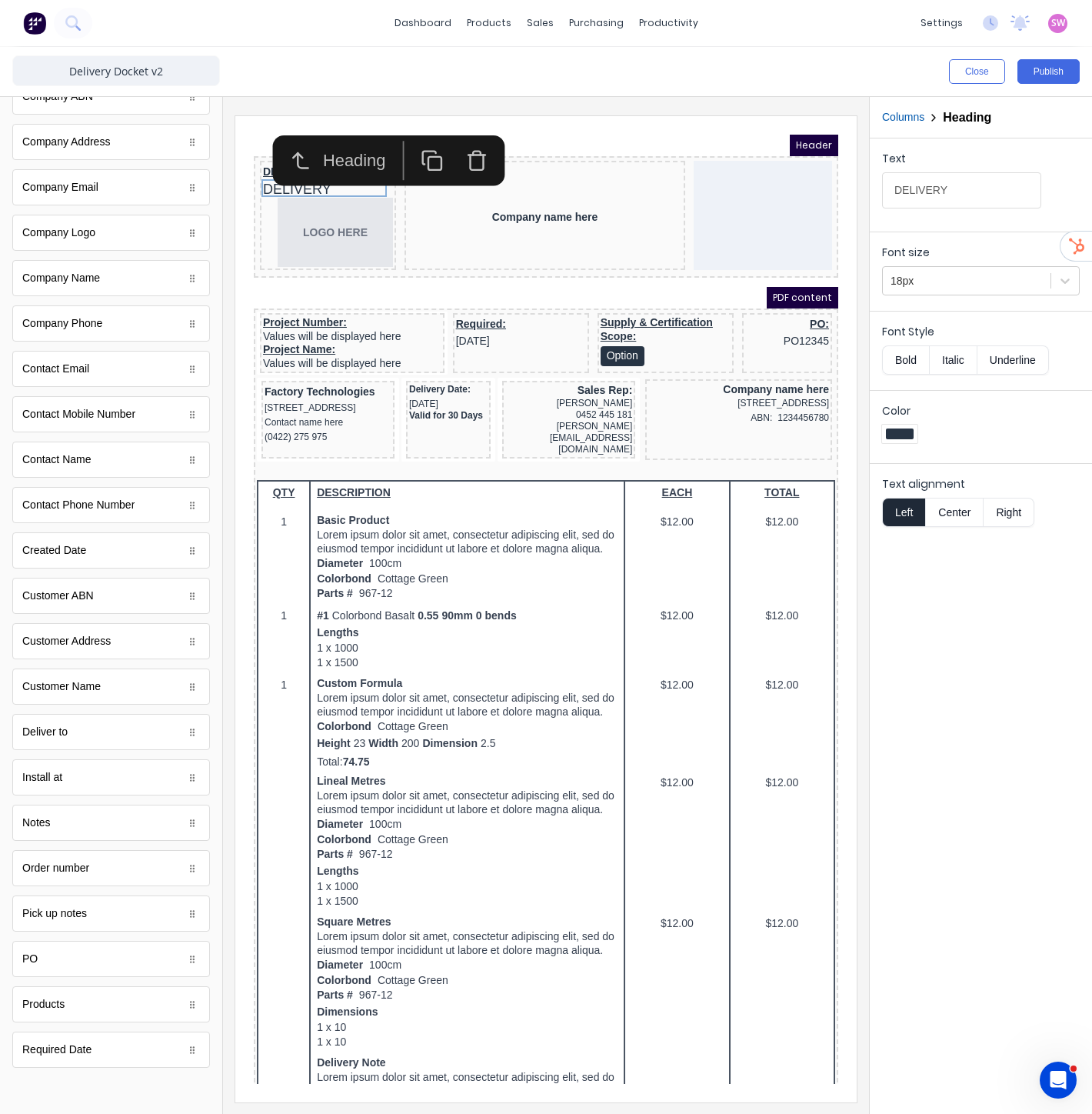
click at [246, 152] on div "Heading" at bounding box center [356, 142] width 228 height 50
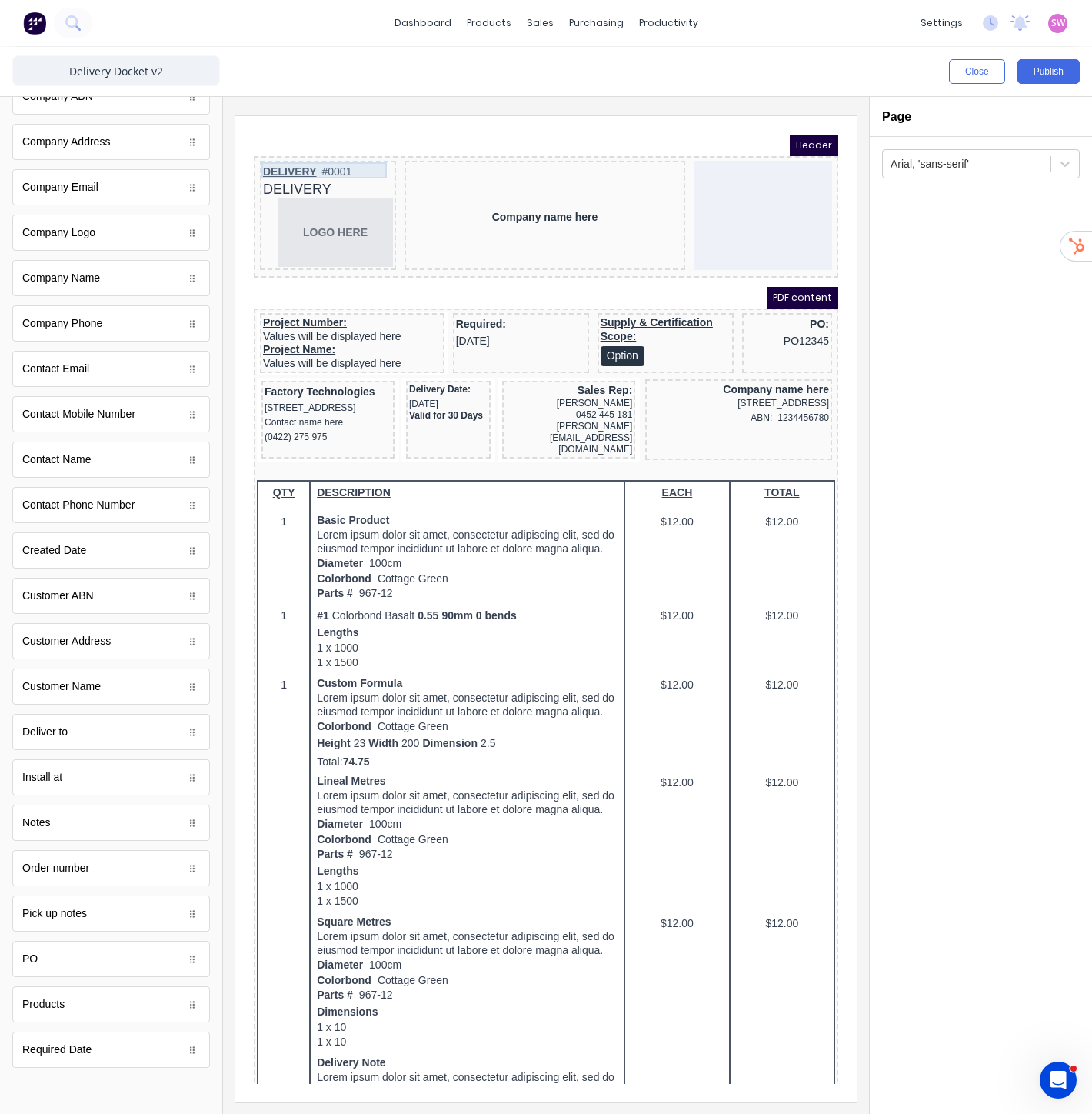
click at [246, 149] on div "DELIVERY #0001" at bounding box center [310, 153] width 130 height 17
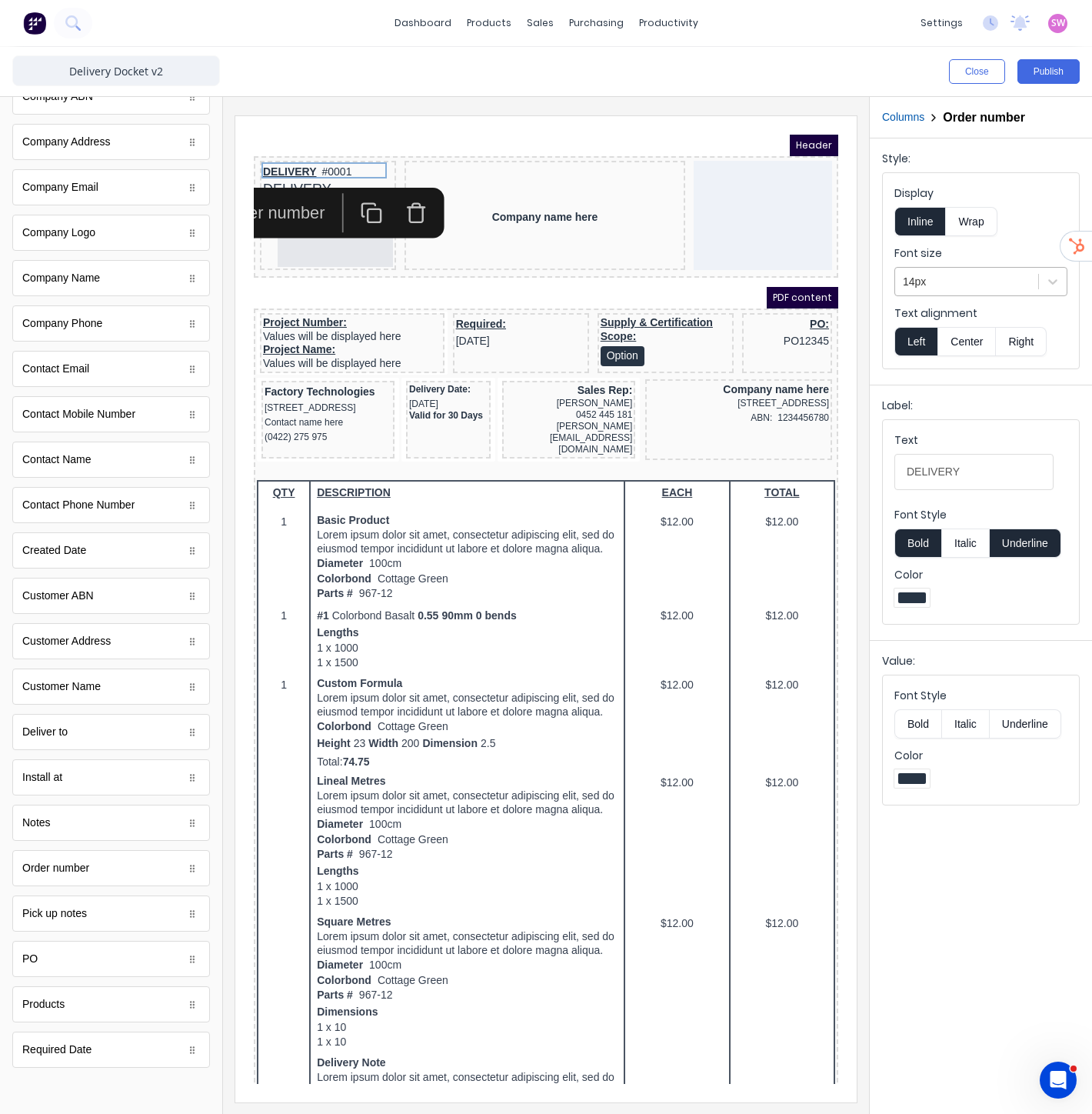
click at [966, 279] on div at bounding box center [967, 281] width 128 height 19
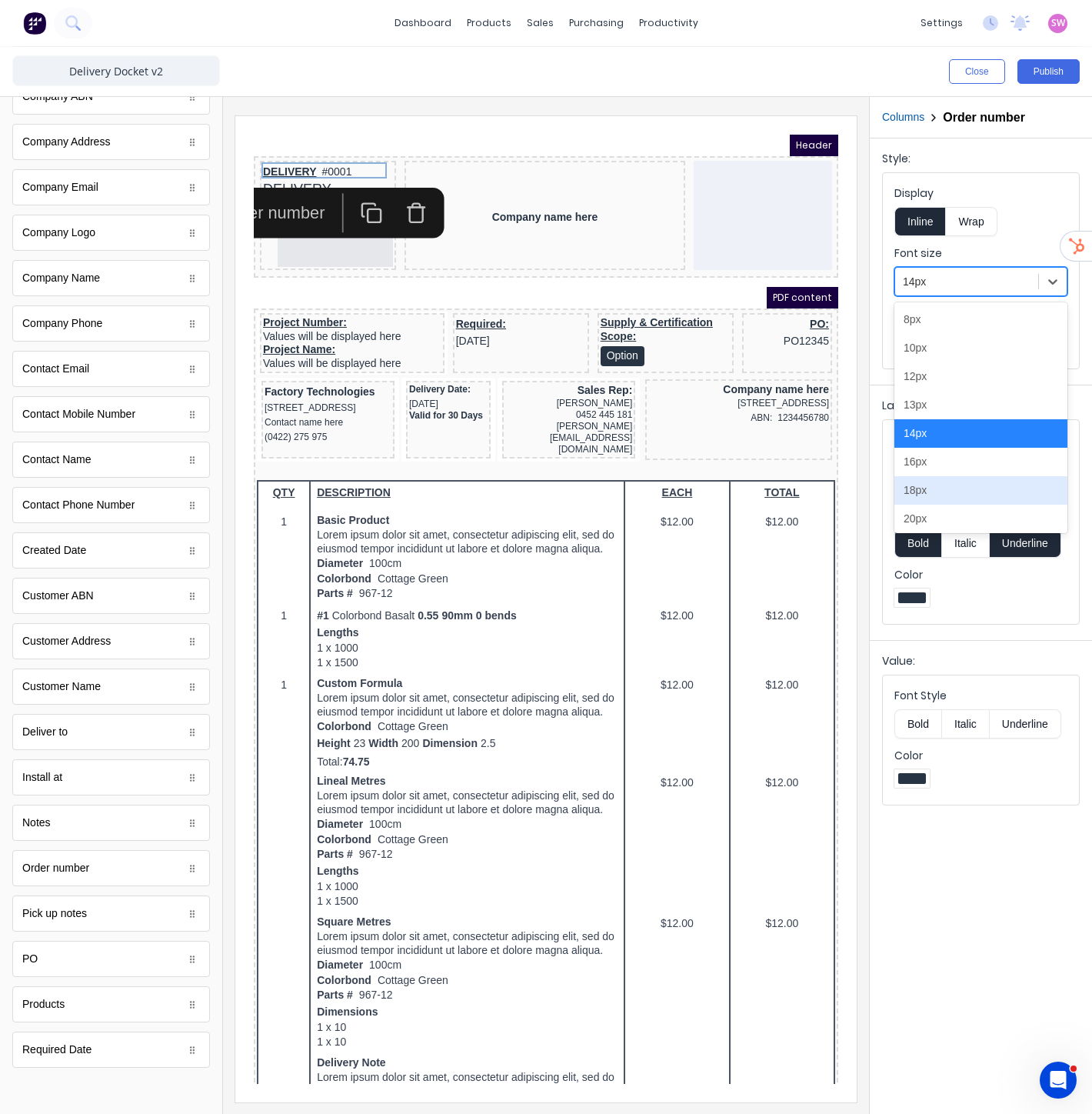
click at [952, 485] on div "18px" at bounding box center [981, 491] width 173 height 29
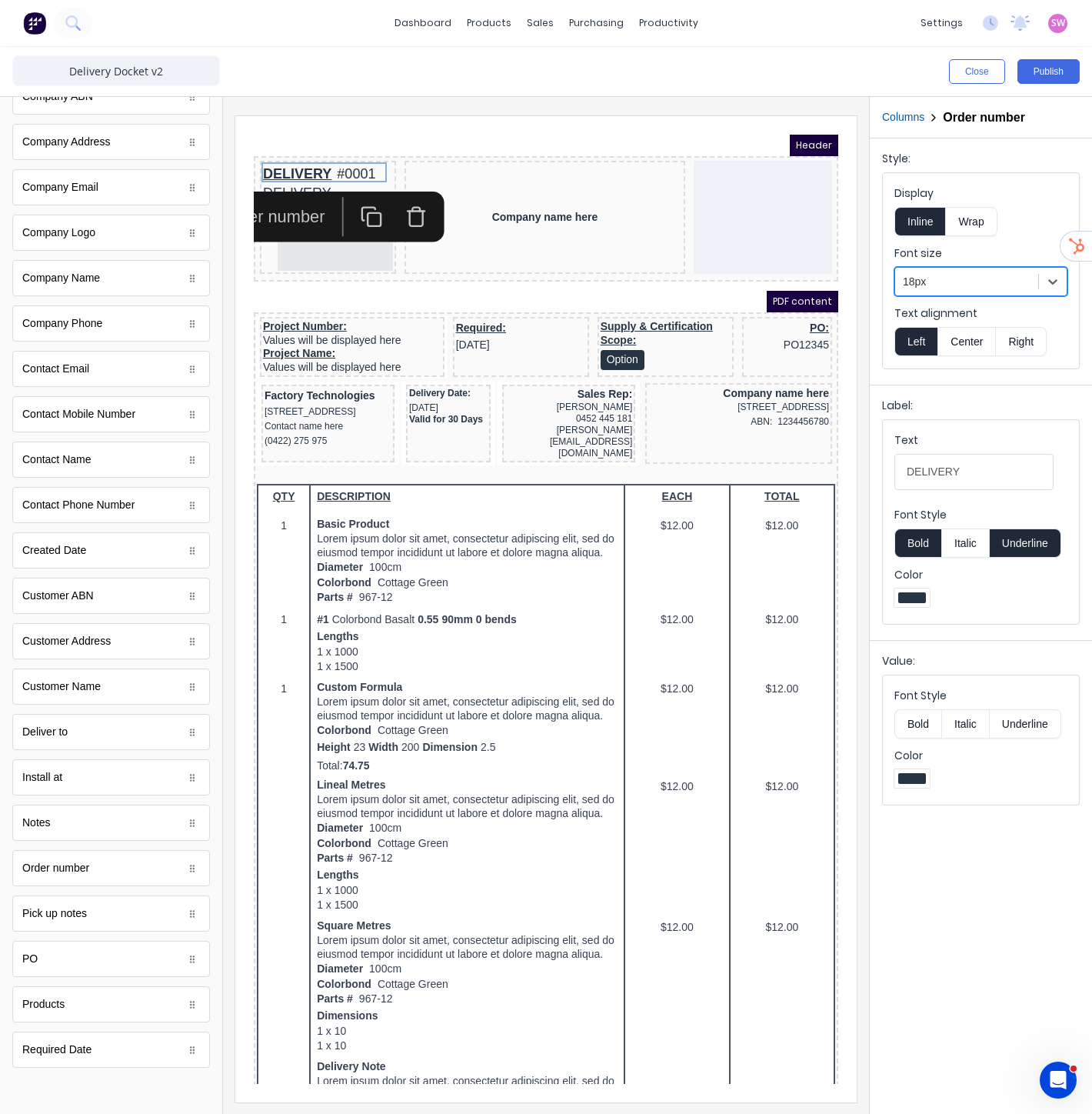
click at [609, 117] on div "Header" at bounding box center [527, 127] width 584 height 22
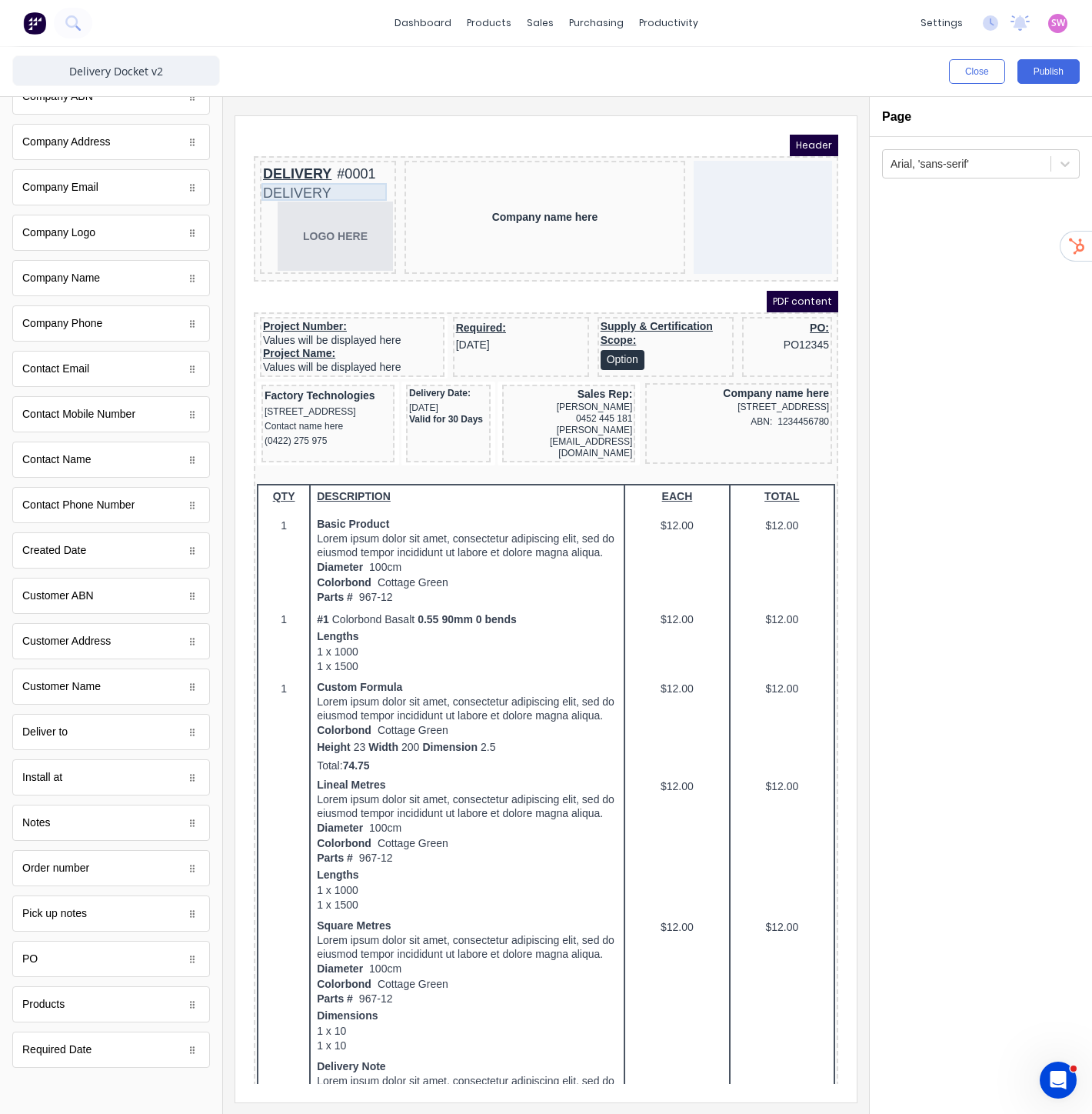
click at [340, 177] on div "DELIVERY" at bounding box center [310, 176] width 130 height 18
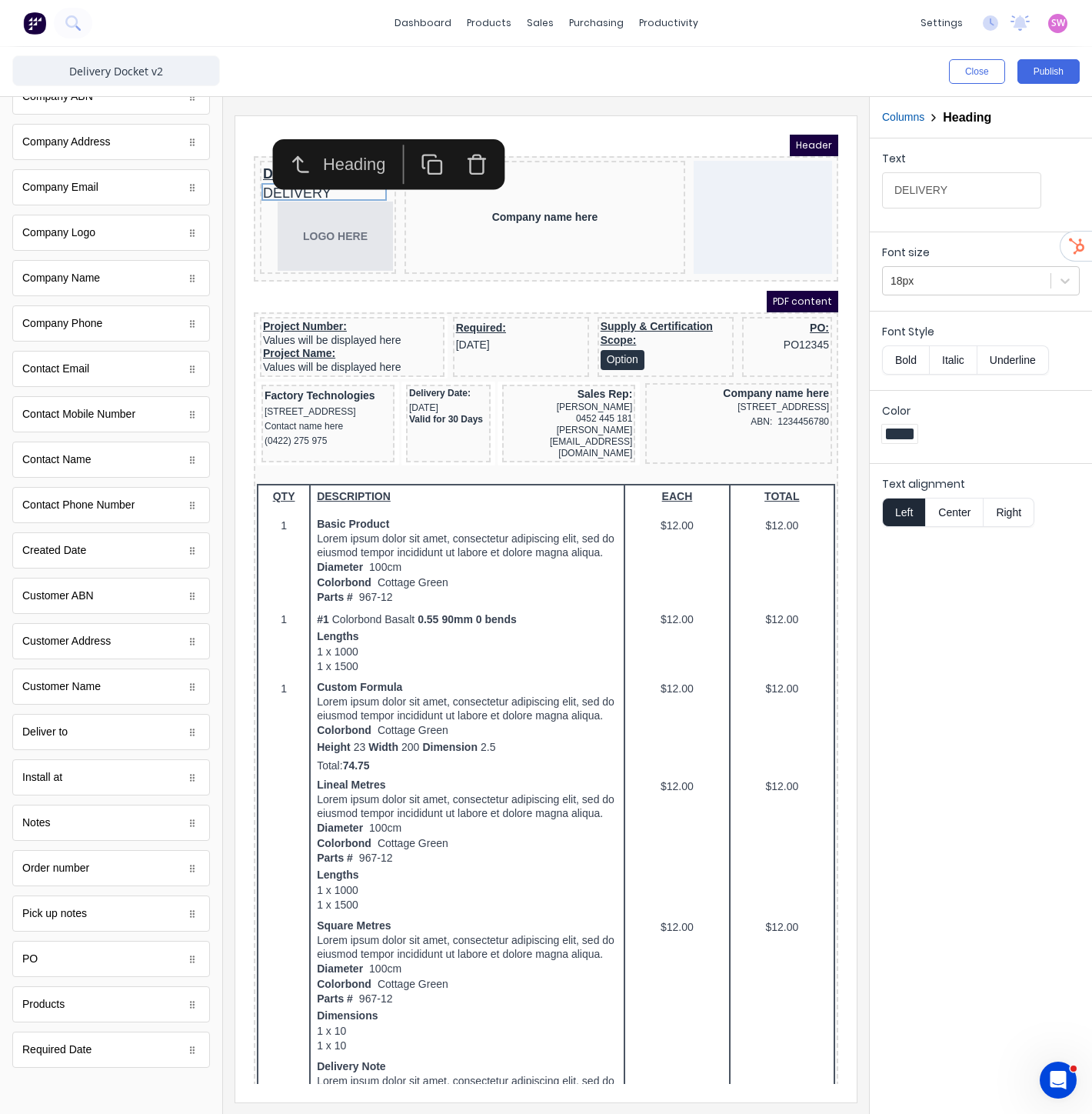
click at [458, 140] on icon "button" at bounding box center [457, 146] width 23 height 23
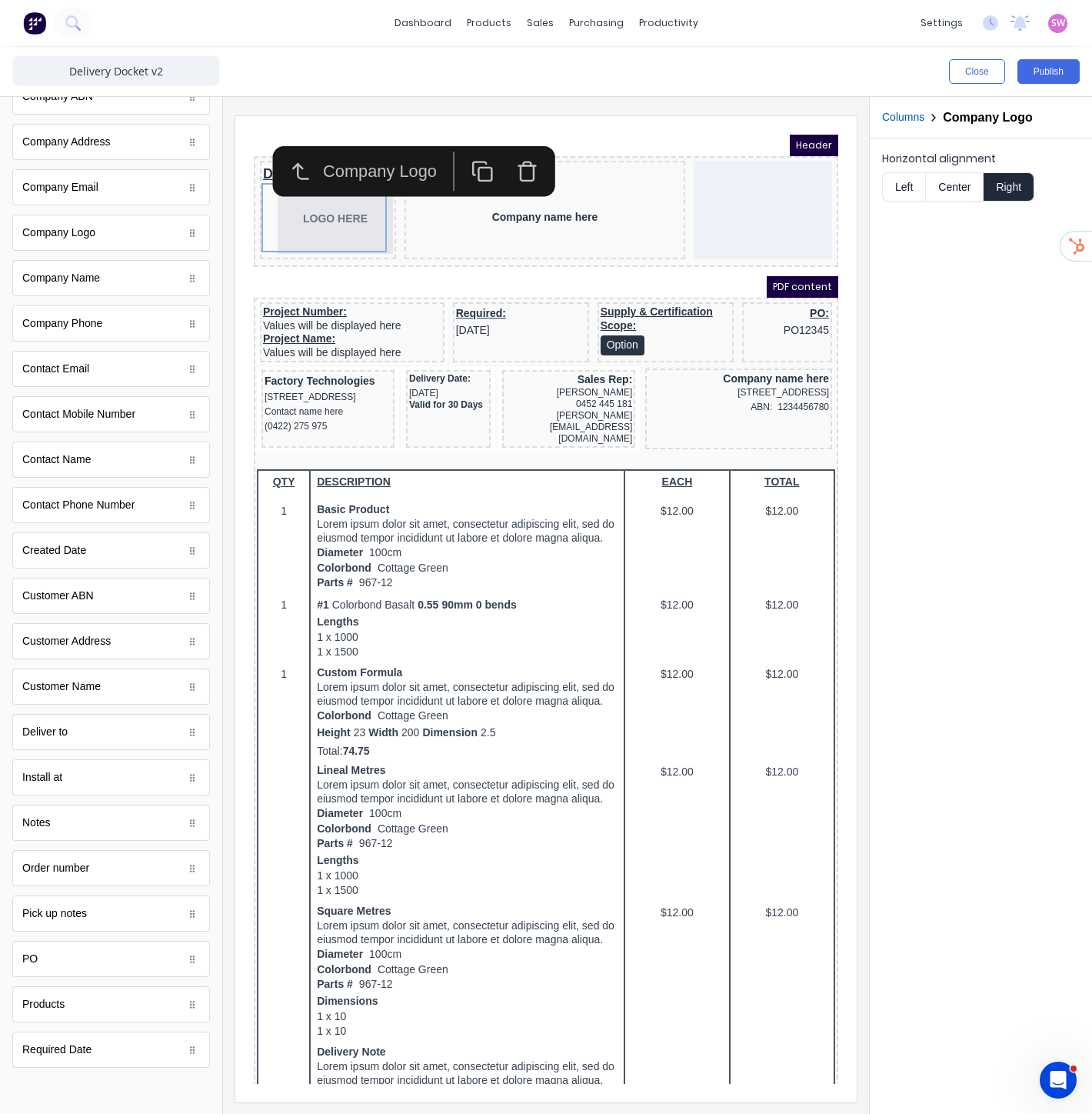
click at [940, 380] on div "Horizontal alignment Left Center Right" at bounding box center [980, 626] width 222 height 975
click at [690, 119] on div "Header" at bounding box center [527, 127] width 584 height 22
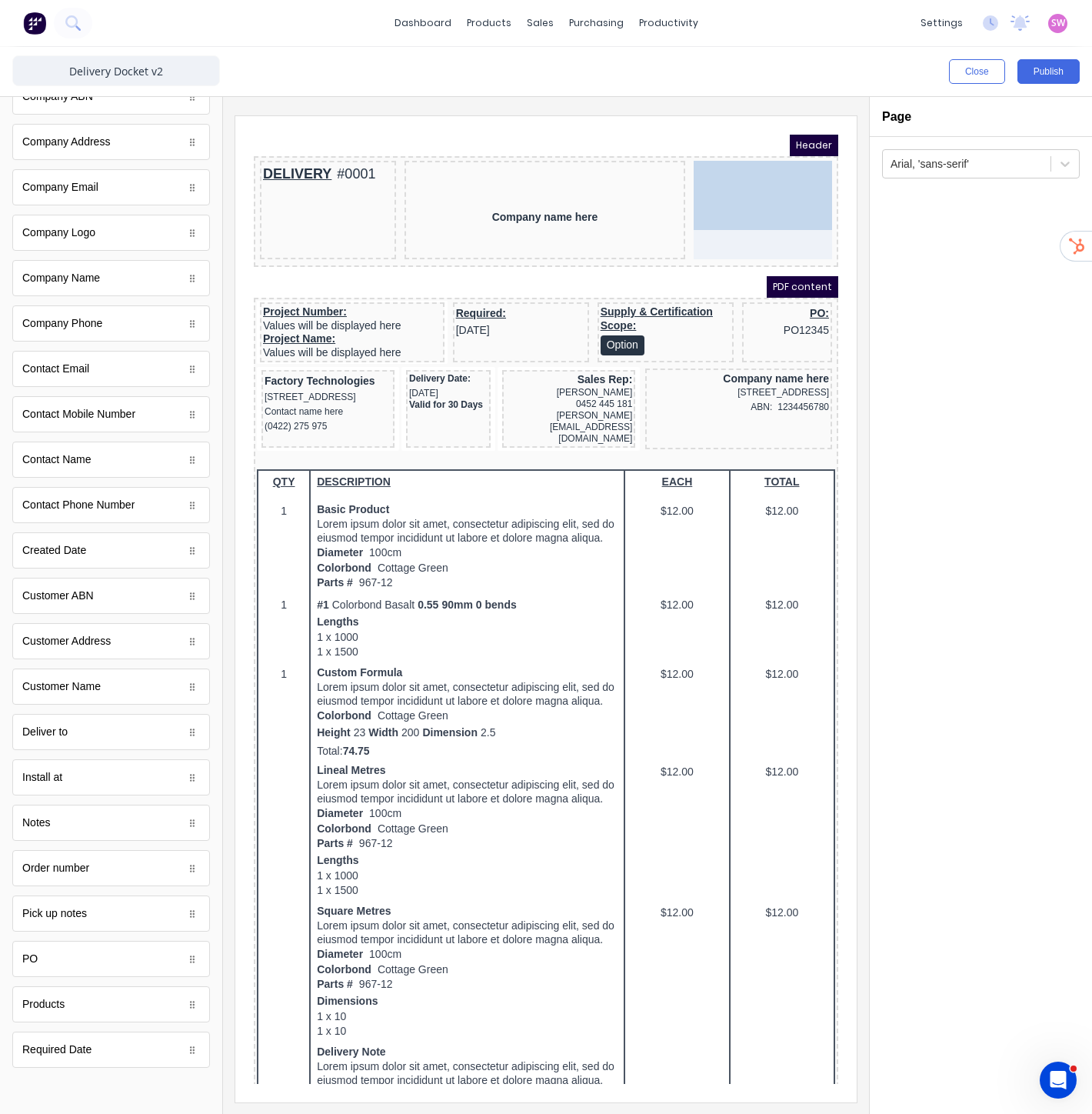
drag, startPoint x: 320, startPoint y: 219, endPoint x: 754, endPoint y: 214, distance: 434.0
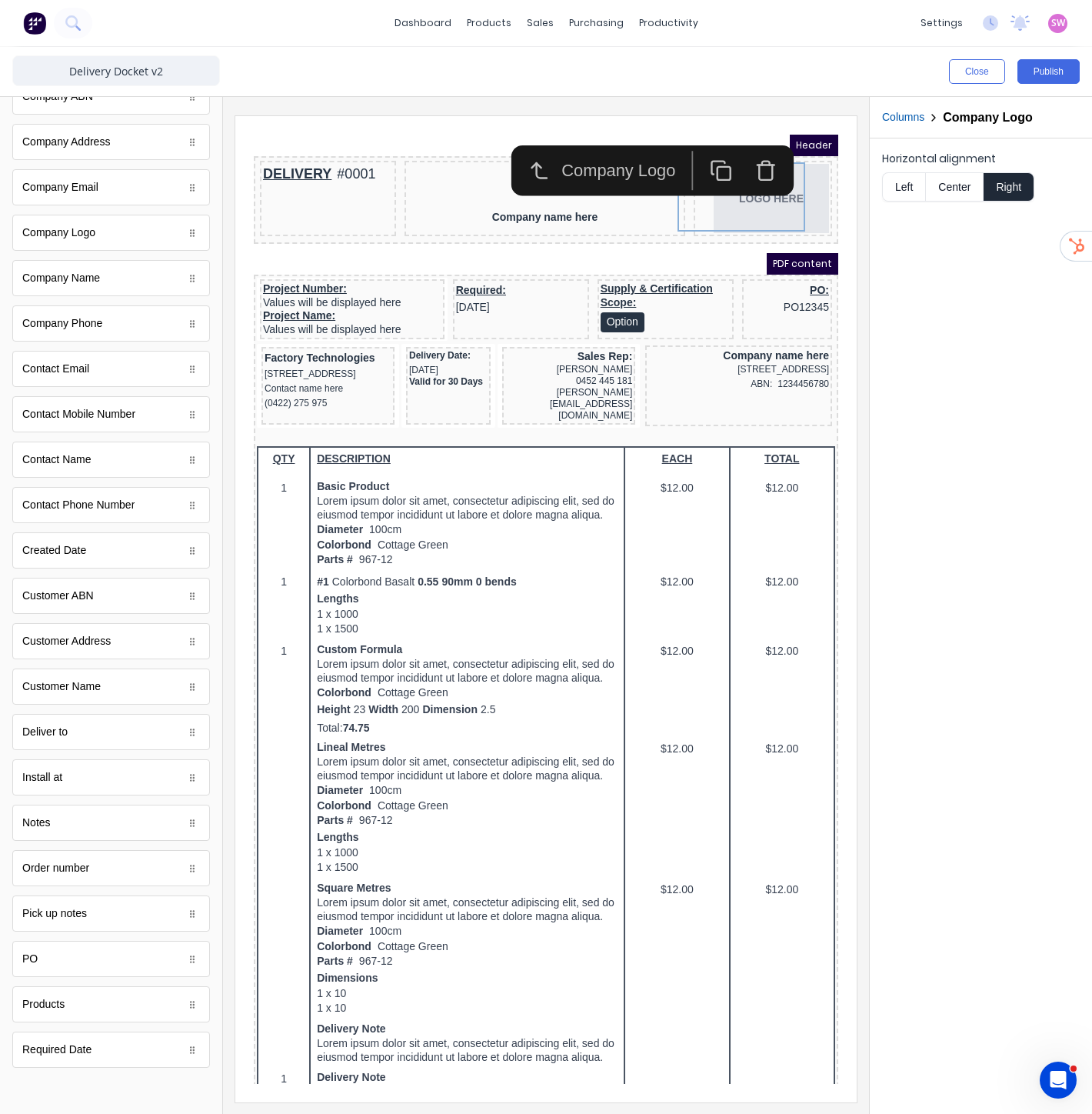
click at [914, 314] on div "Horizontal alignment Left Center Right" at bounding box center [980, 626] width 222 height 975
click at [425, 131] on iframe at bounding box center [546, 609] width 621 height 986
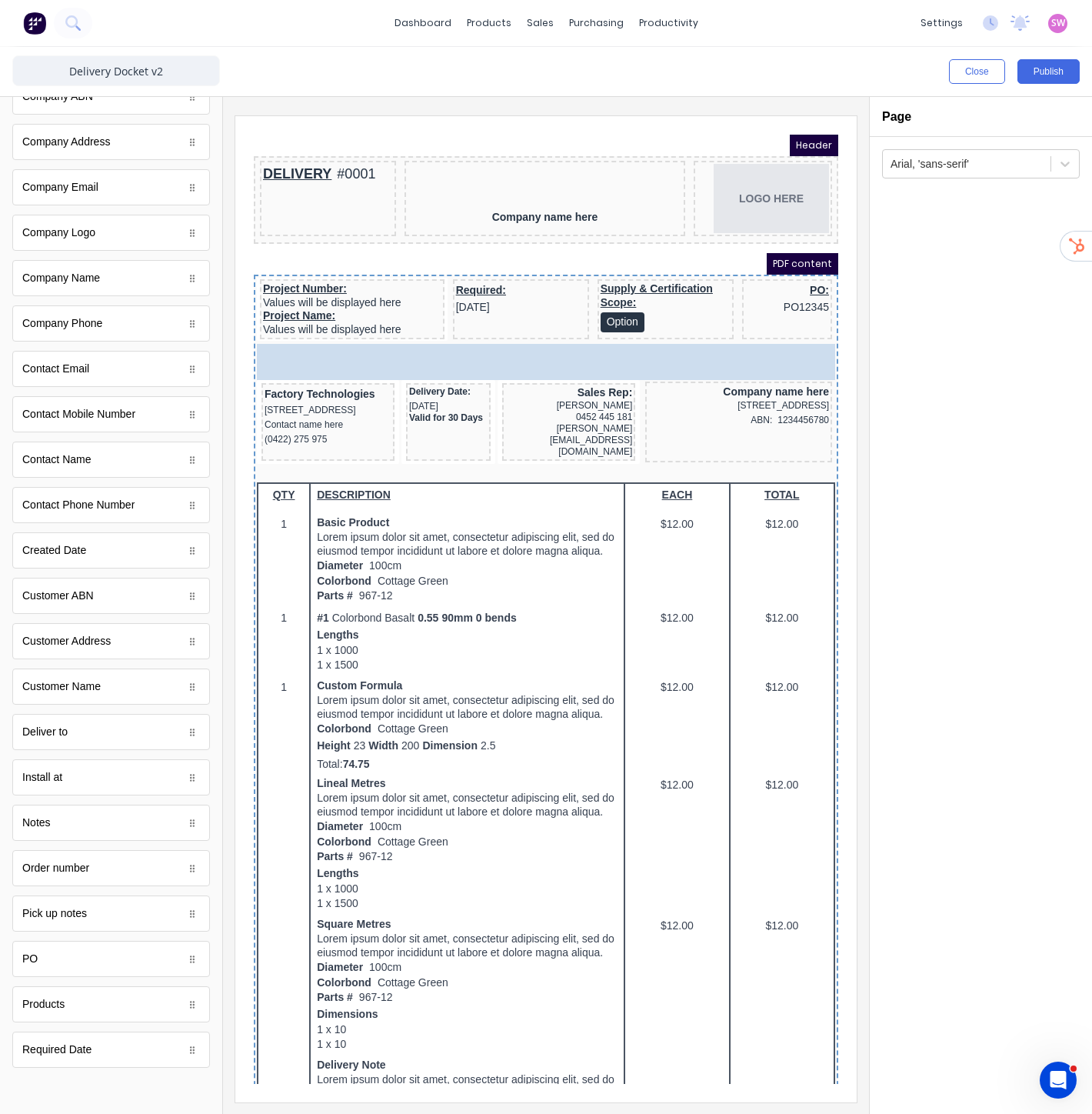
drag, startPoint x: 101, startPoint y: 919, endPoint x: 471, endPoint y: 344, distance: 683.8
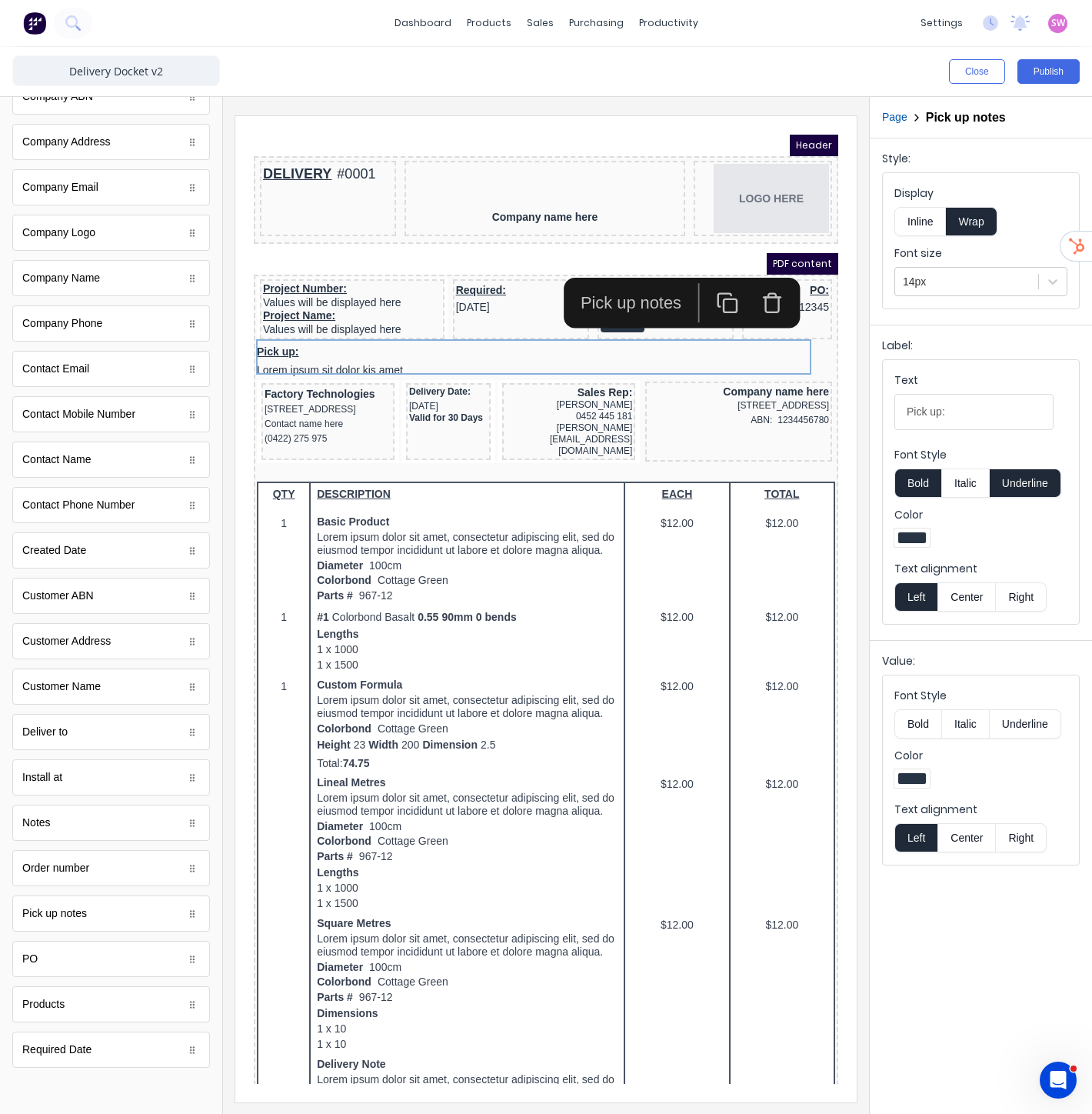
click at [755, 290] on icon "button" at bounding box center [754, 284] width 23 height 23
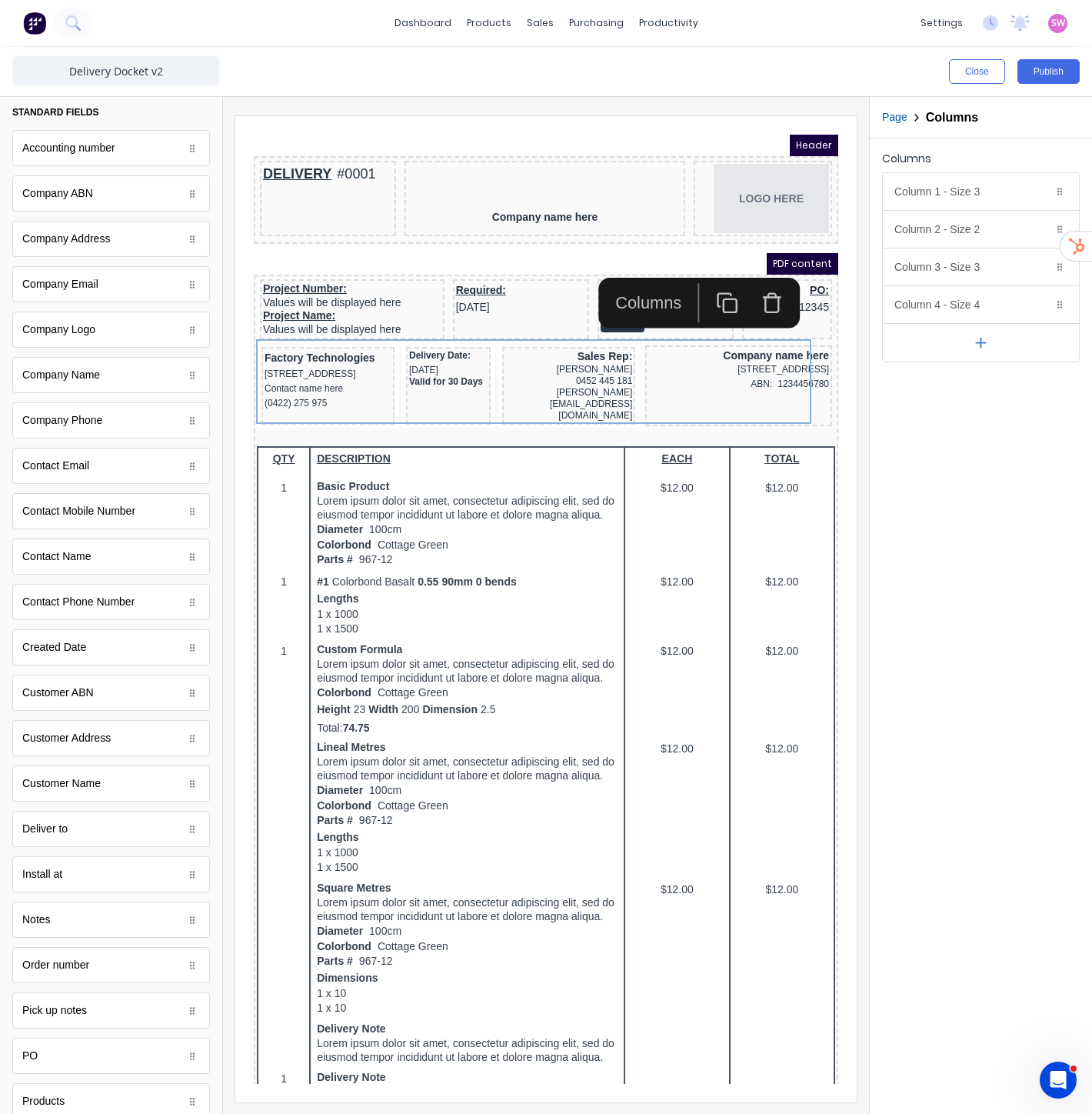
scroll to position [0, 0]
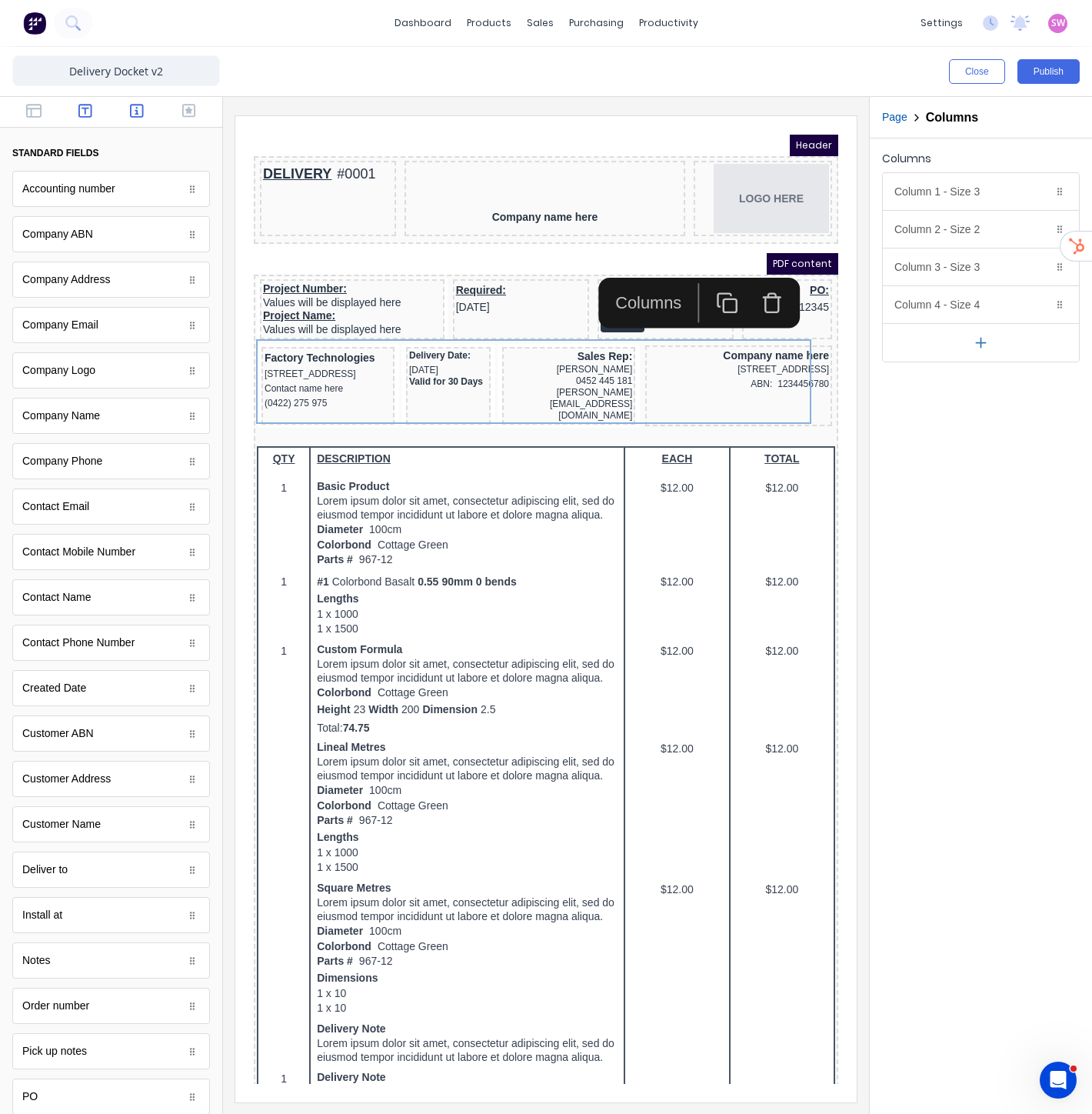
click at [81, 108] on icon "button" at bounding box center [85, 110] width 14 height 14
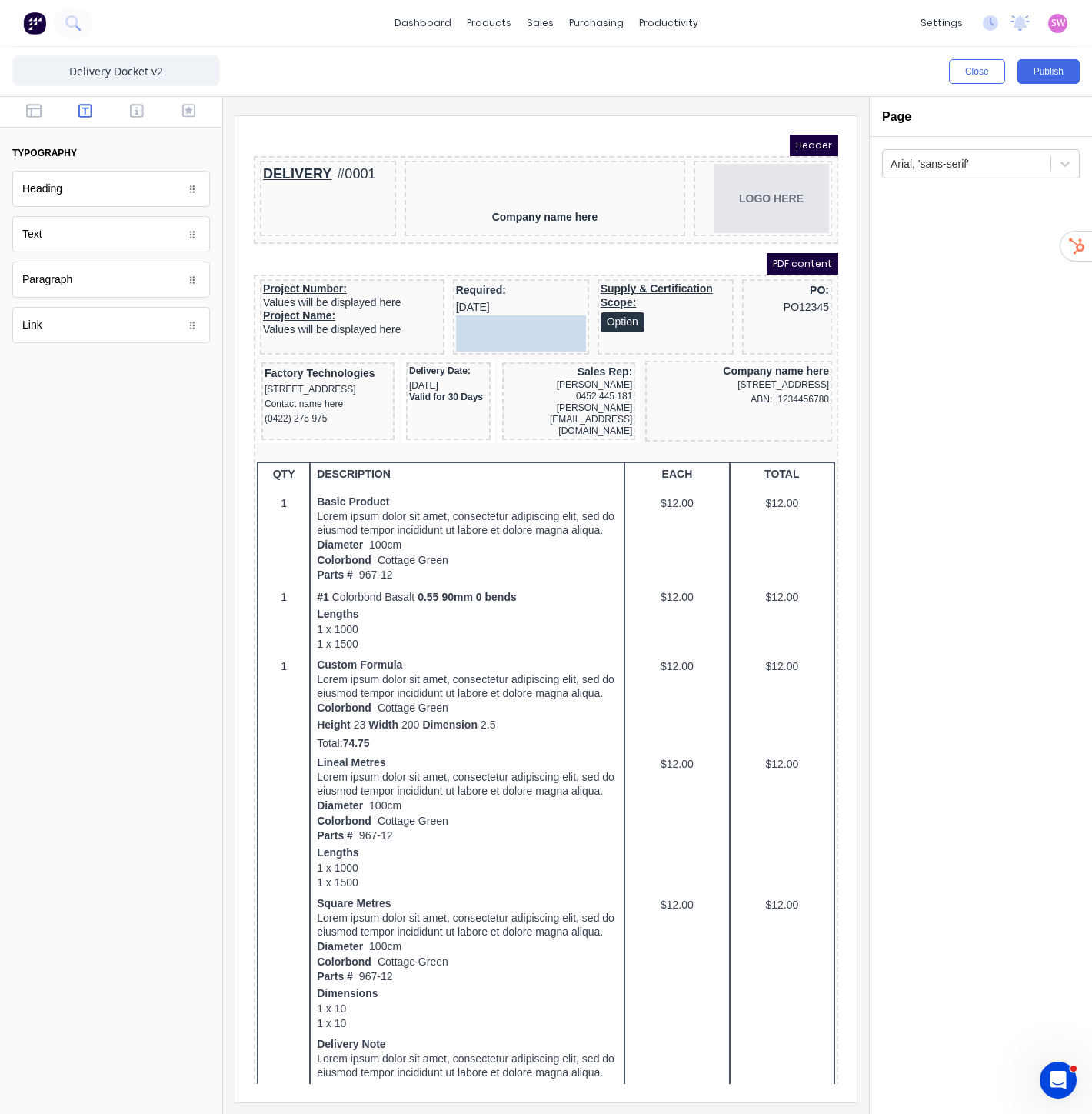
click at [425, 314] on div "Project Number: Values will be displayed here Project Name: Values will be disp…" at bounding box center [528, 300] width 578 height 82
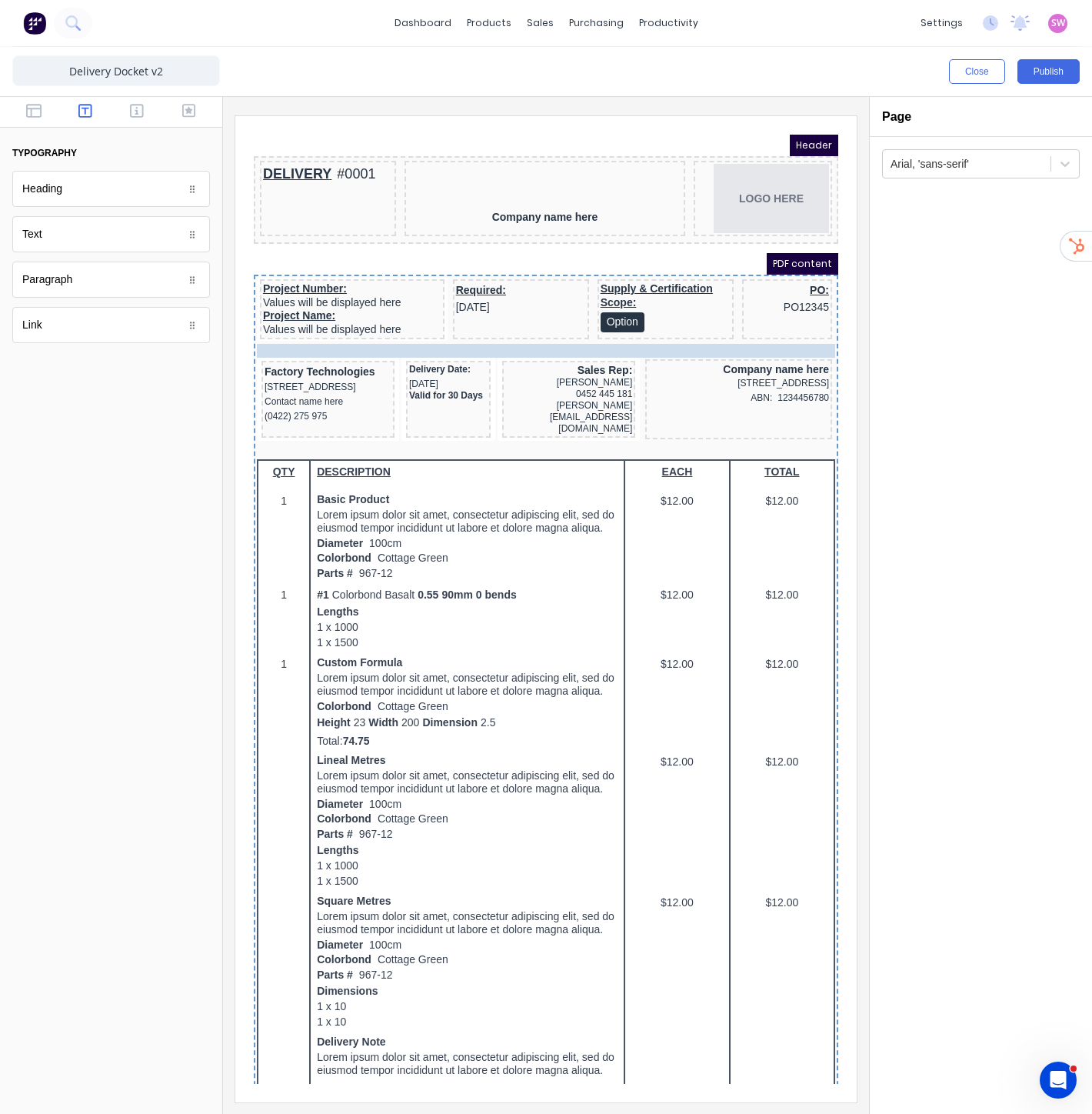
drag, startPoint x: 471, startPoint y: 300, endPoint x: 417, endPoint y: 324, distance: 59.1
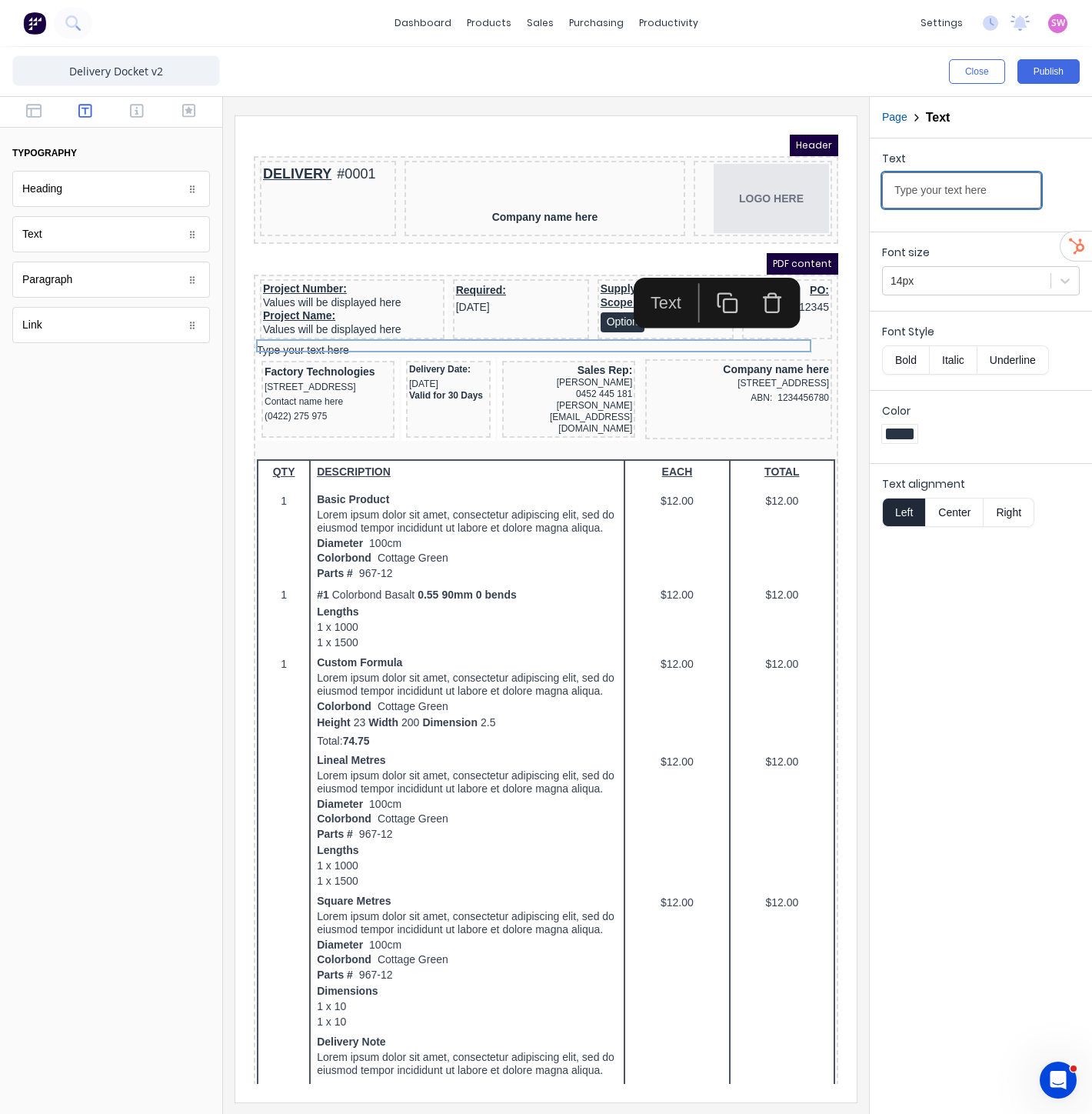
drag, startPoint x: 1197, startPoint y: 304, endPoint x: 353, endPoint y: 124, distance: 863.0
type input "PICK UP FROM"
click at [1014, 351] on button "Underline" at bounding box center [1013, 360] width 71 height 29
click at [912, 363] on button "Bold" at bounding box center [906, 360] width 47 height 29
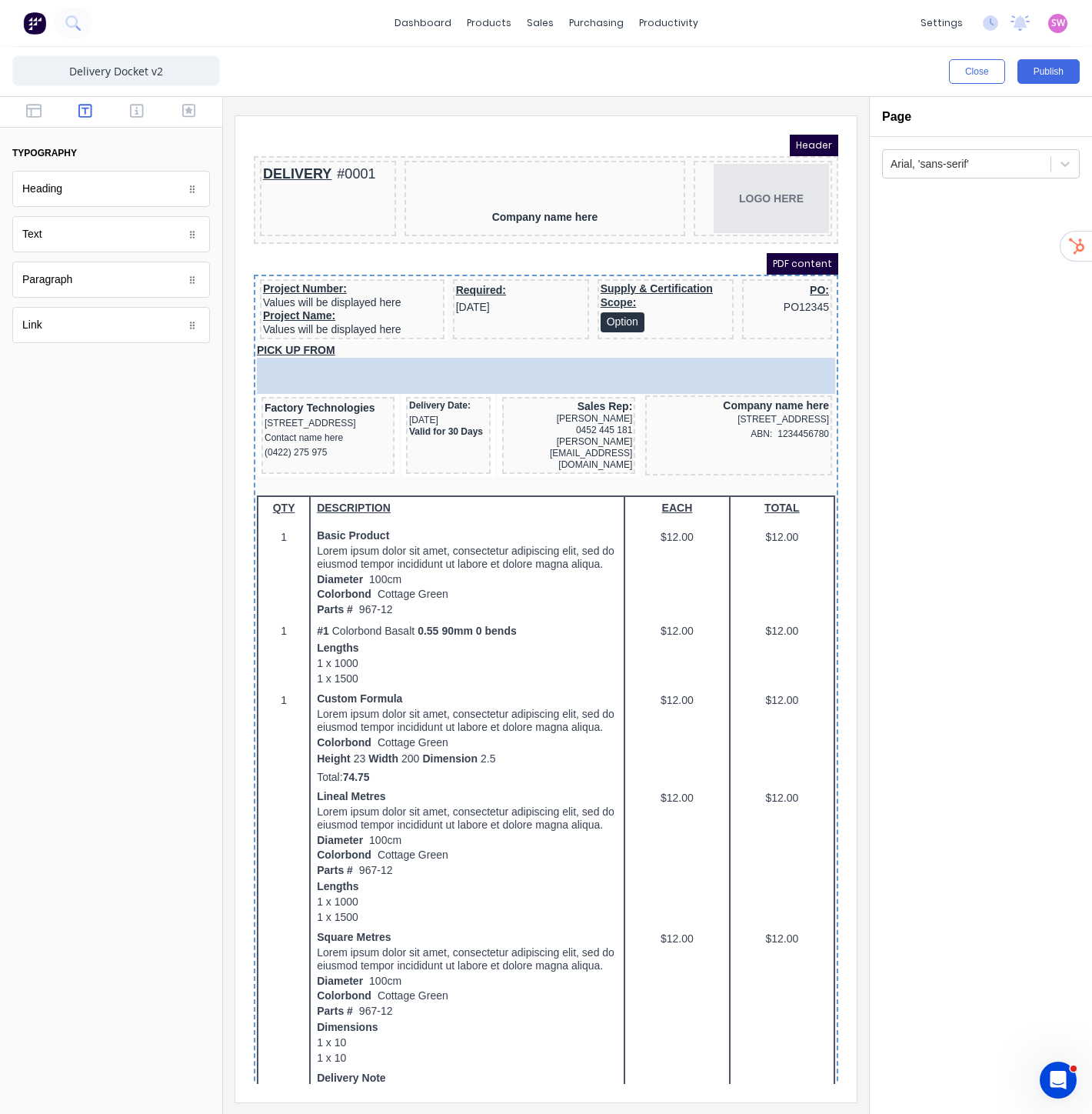
drag, startPoint x: 68, startPoint y: 241, endPoint x: 416, endPoint y: 369, distance: 370.8
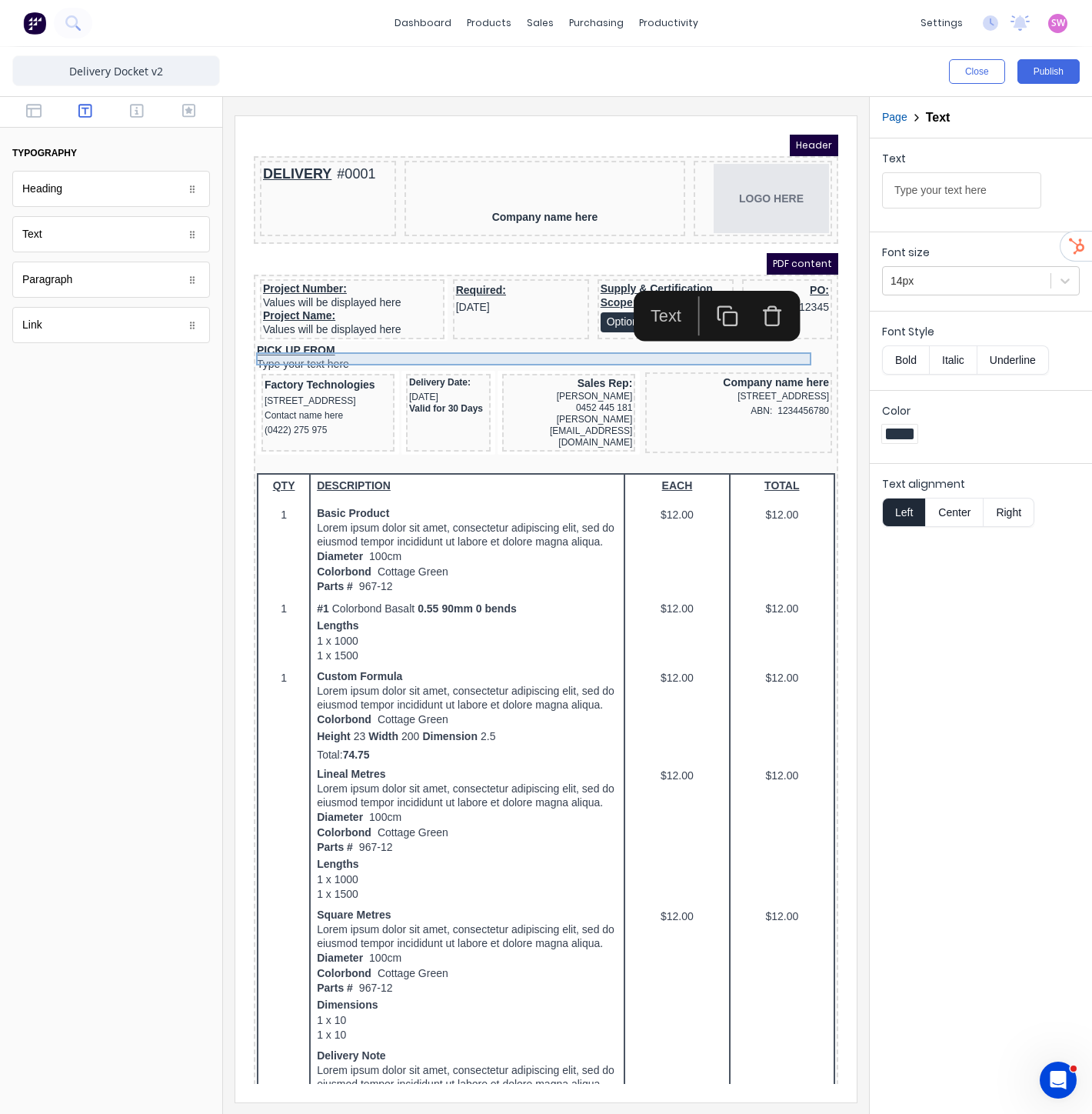
click at [331, 340] on div "Type your text here" at bounding box center [528, 346] width 578 height 14
drag, startPoint x: 1010, startPoint y: 198, endPoint x: 895, endPoint y: 195, distance: 115.0
click at [948, 196] on input "Type your text here" at bounding box center [961, 190] width 159 height 36
click at [1046, 194] on div "Text Type your text here" at bounding box center [981, 183] width 198 height 66
drag, startPoint x: 1249, startPoint y: 306, endPoint x: 635, endPoint y: 149, distance: 633.8
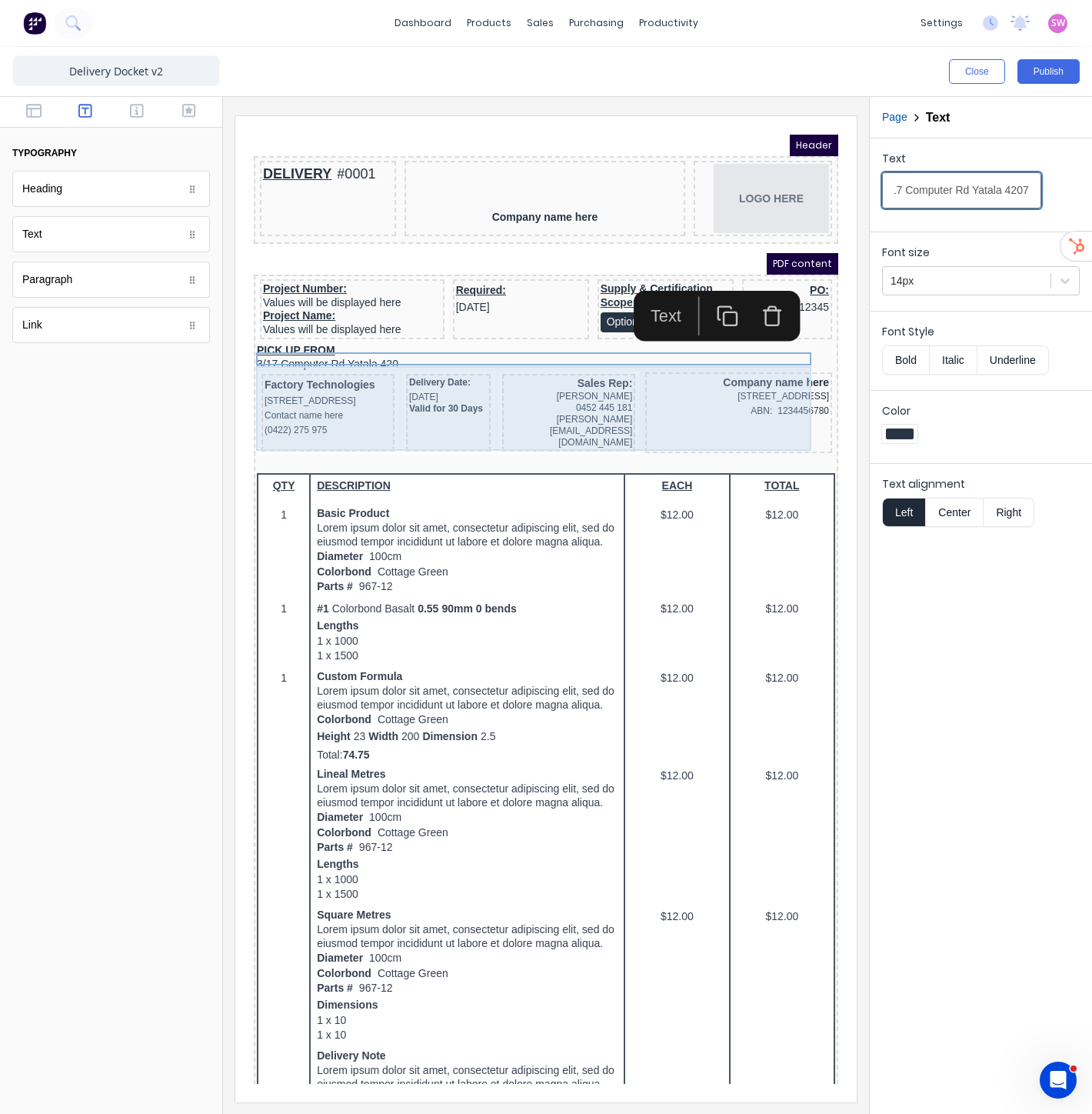
scroll to position [0, 19]
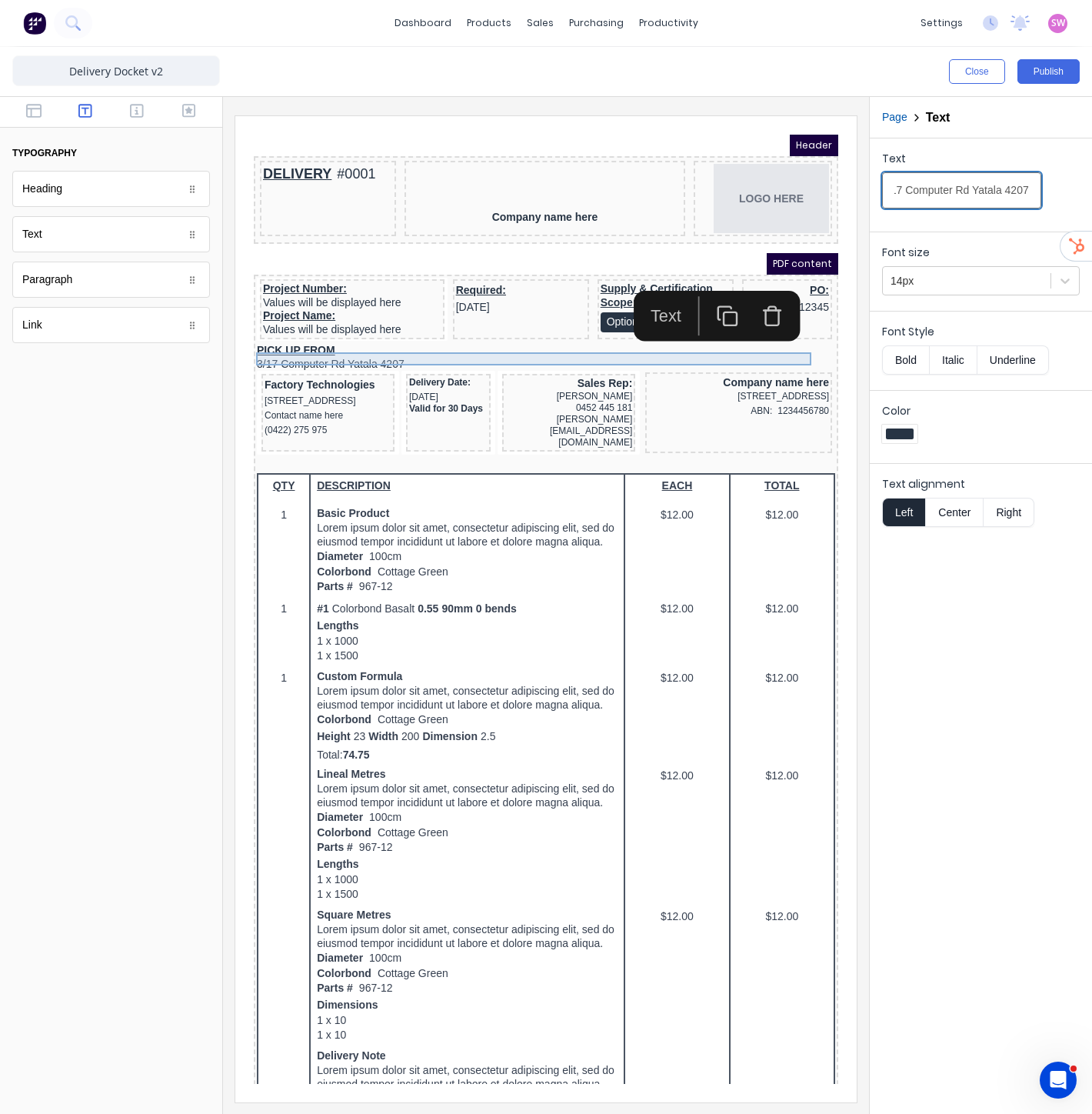
type input "3/17 Computer Rd Yatala 4207"
click at [369, 342] on div "3/17 Computer Rd Yatala 4207" at bounding box center [528, 346] width 578 height 14
click at [26, 108] on icon "button" at bounding box center [33, 110] width 15 height 14
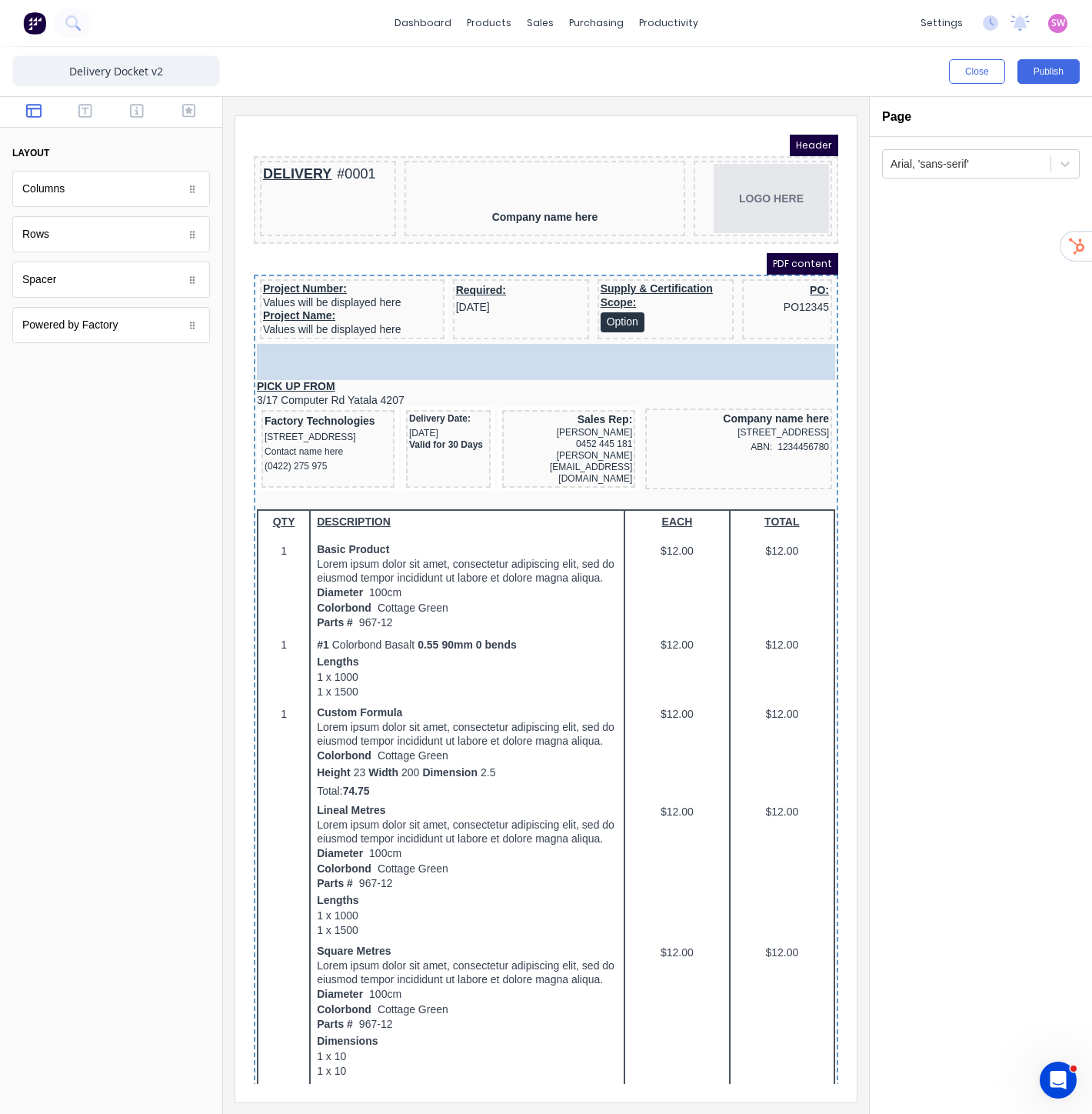
drag, startPoint x: 85, startPoint y: 194, endPoint x: 537, endPoint y: 340, distance: 475.0
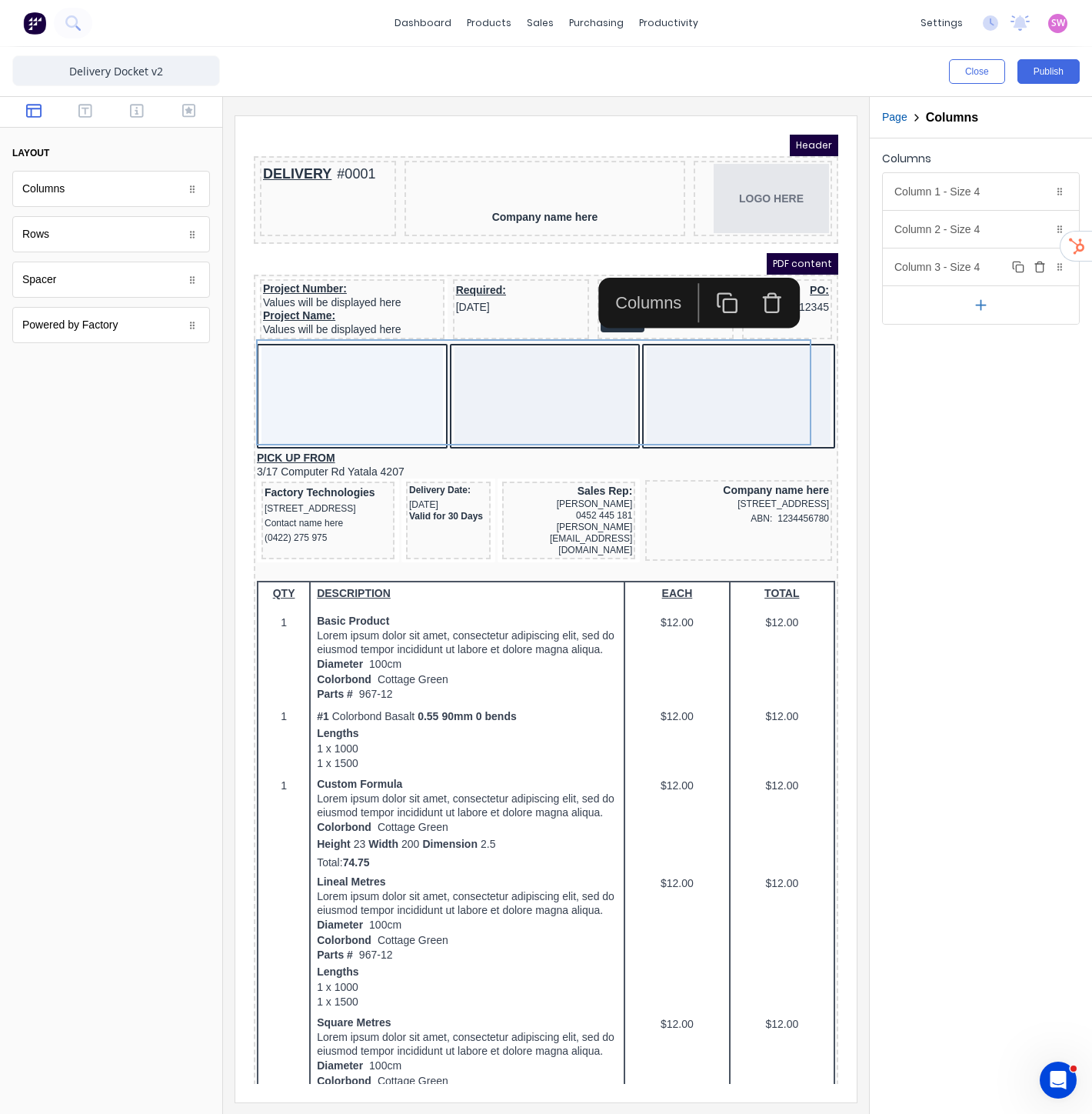
click at [1037, 261] on icon "button" at bounding box center [1040, 267] width 13 height 13
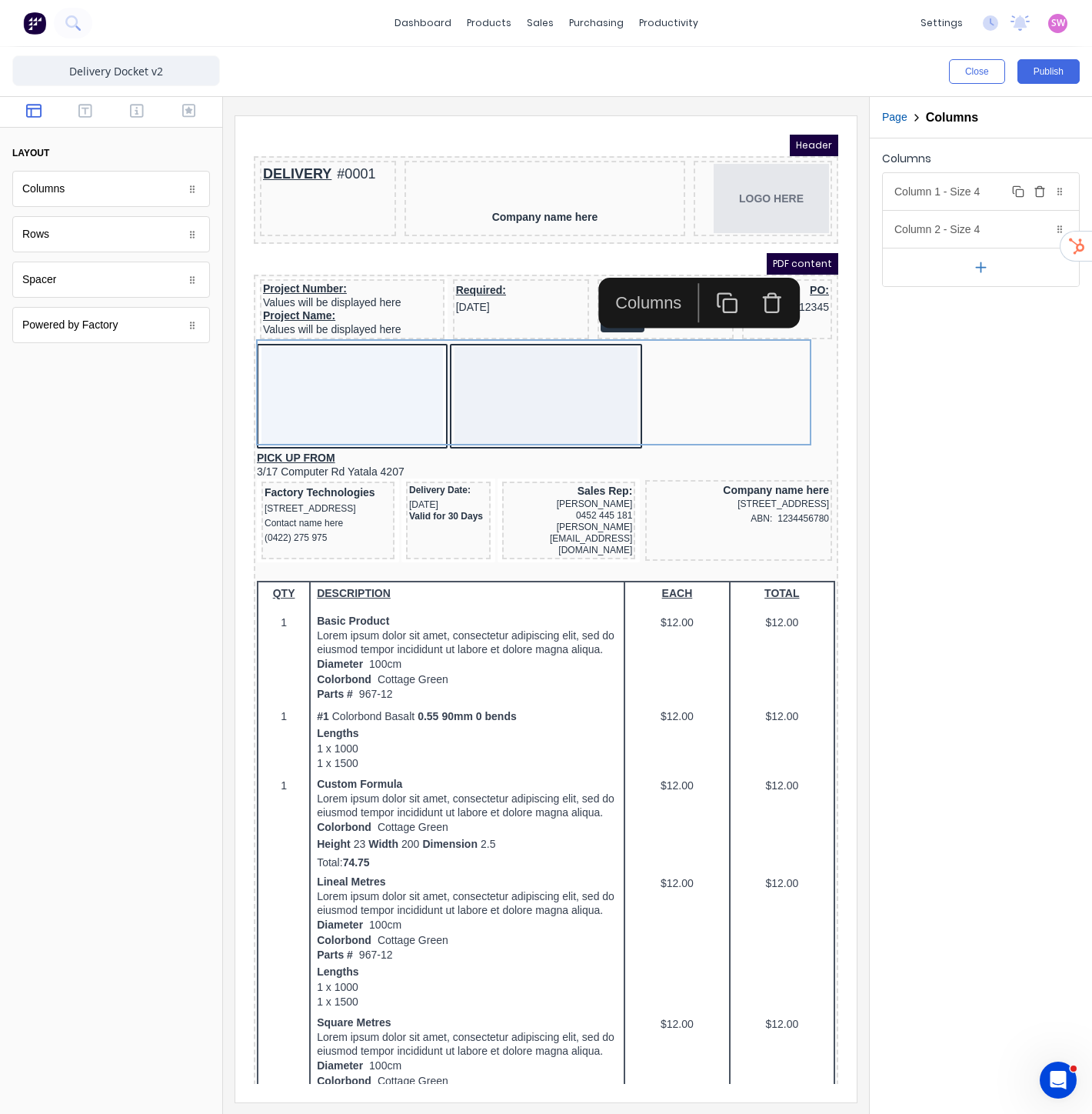
click at [1002, 186] on div "Column 1 - Size 4 Duplicate Delete" at bounding box center [981, 191] width 196 height 37
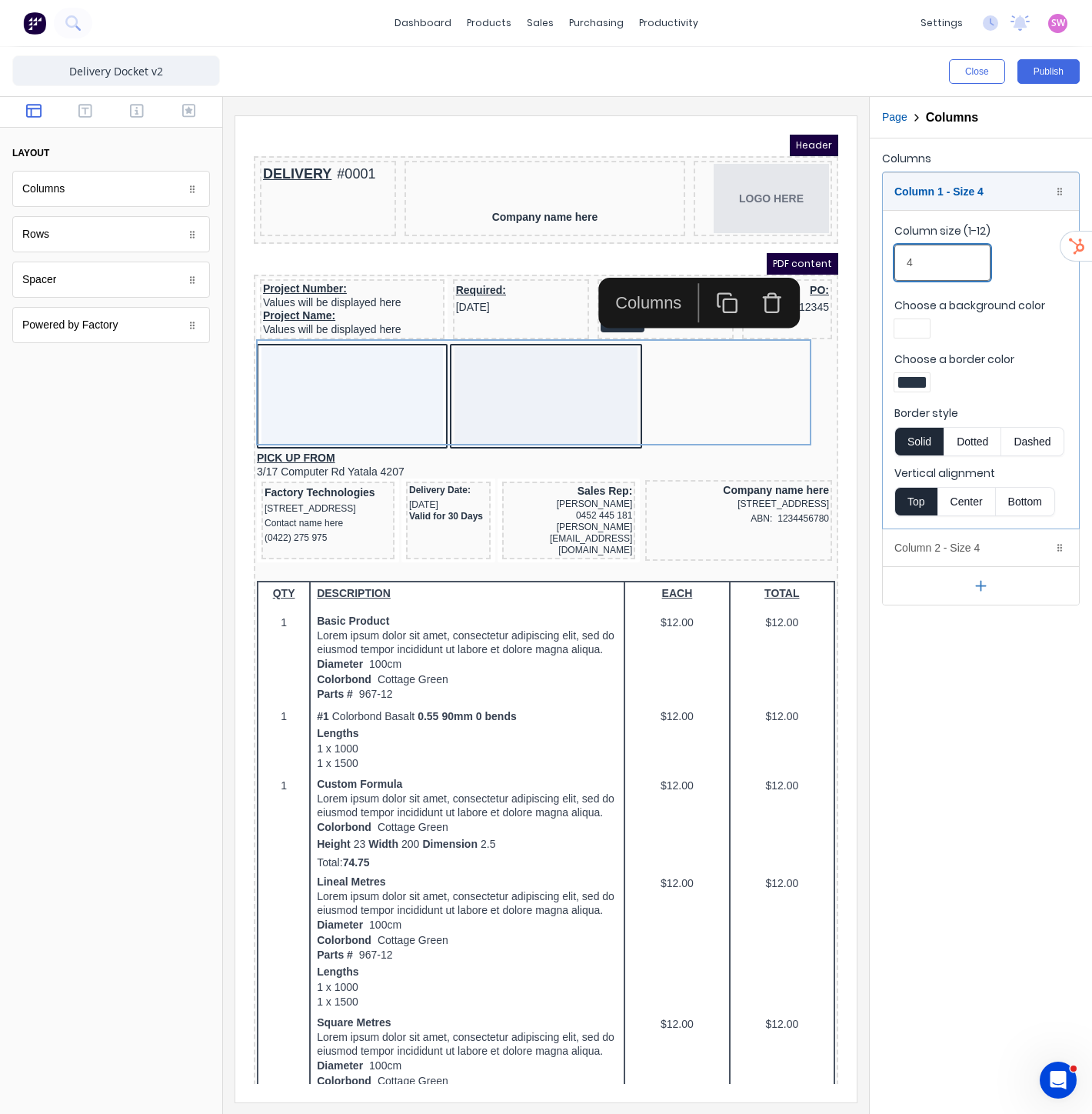
drag, startPoint x: 1186, startPoint y: 368, endPoint x: 785, endPoint y: 235, distance: 422.5
type input "6"
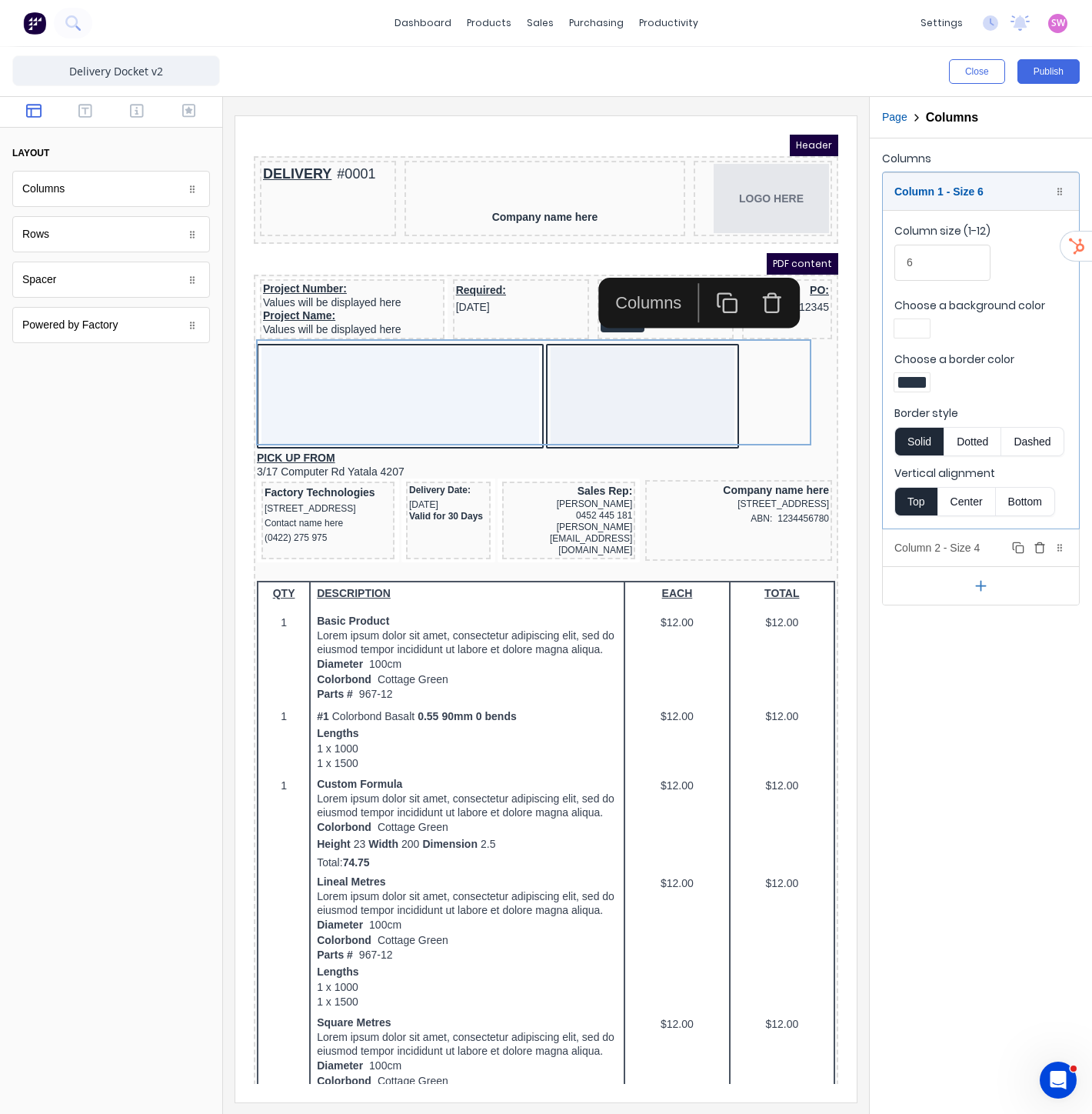
click at [1001, 543] on div "Column 2 - Size 4 Duplicate Delete" at bounding box center [981, 548] width 196 height 37
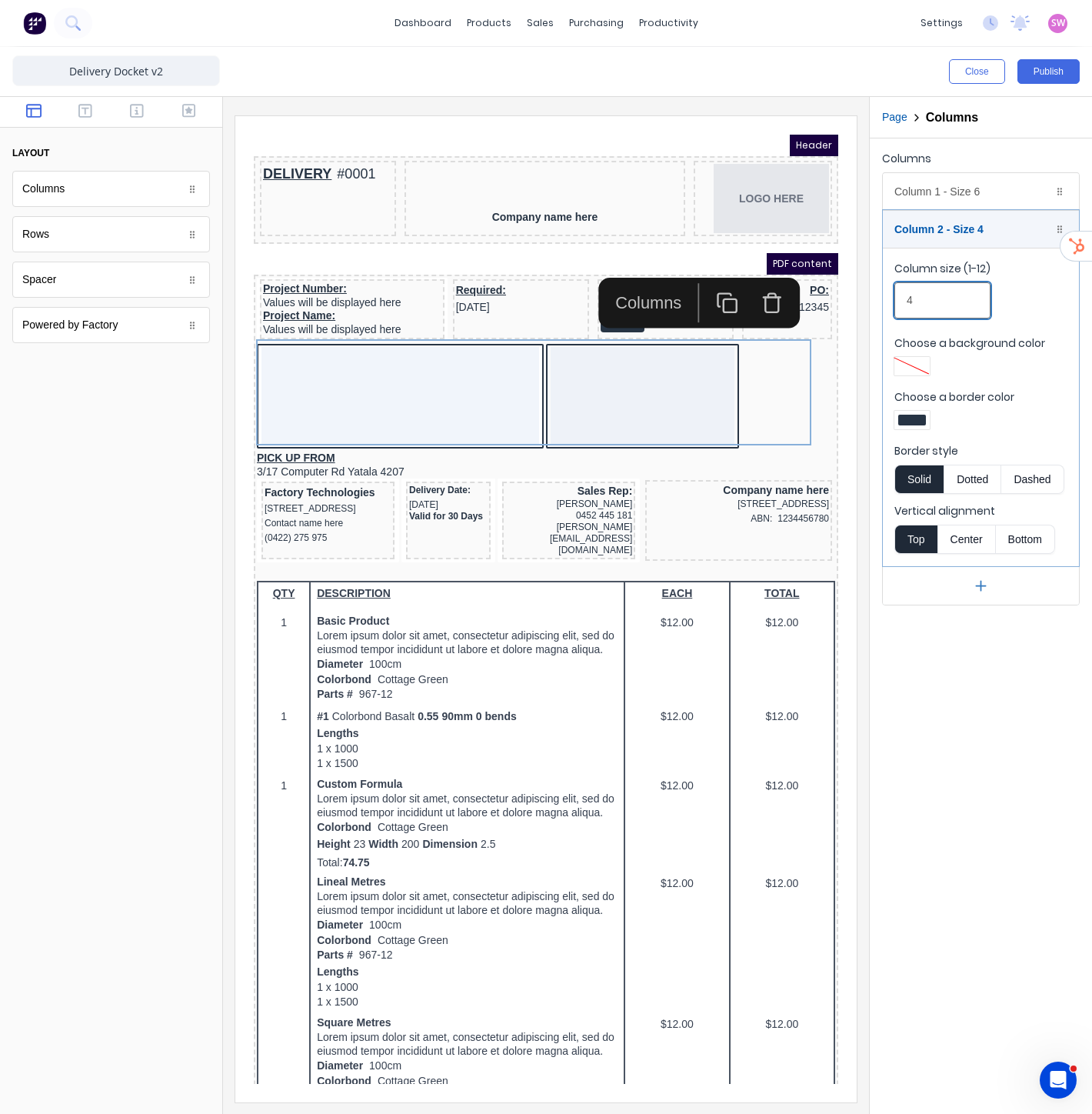
drag, startPoint x: 1189, startPoint y: 420, endPoint x: 794, endPoint y: 303, distance: 412.0
type input "6"
click at [923, 420] on div at bounding box center [912, 421] width 28 height 11
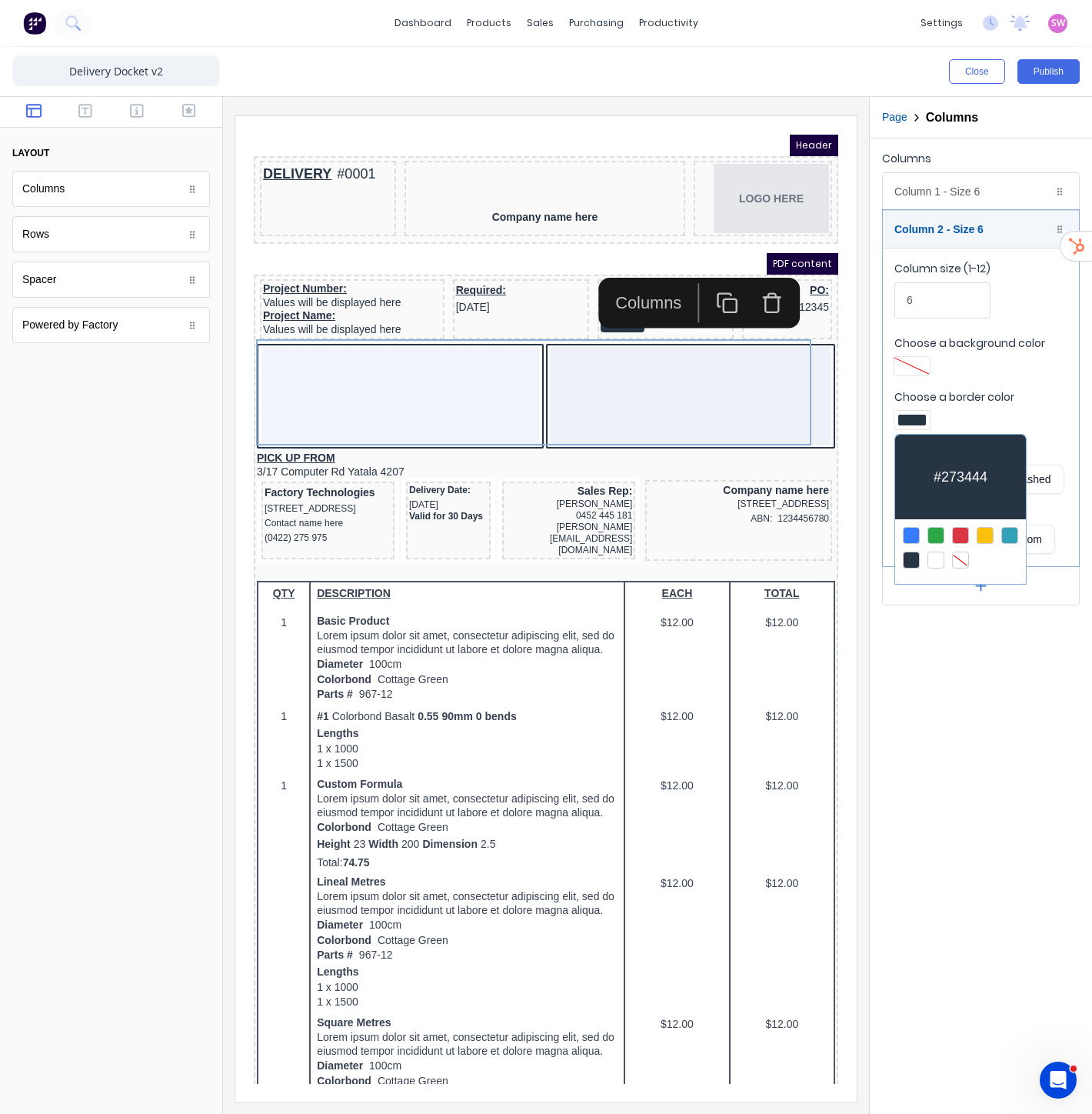
click at [964, 562] on div at bounding box center [961, 560] width 17 height 17
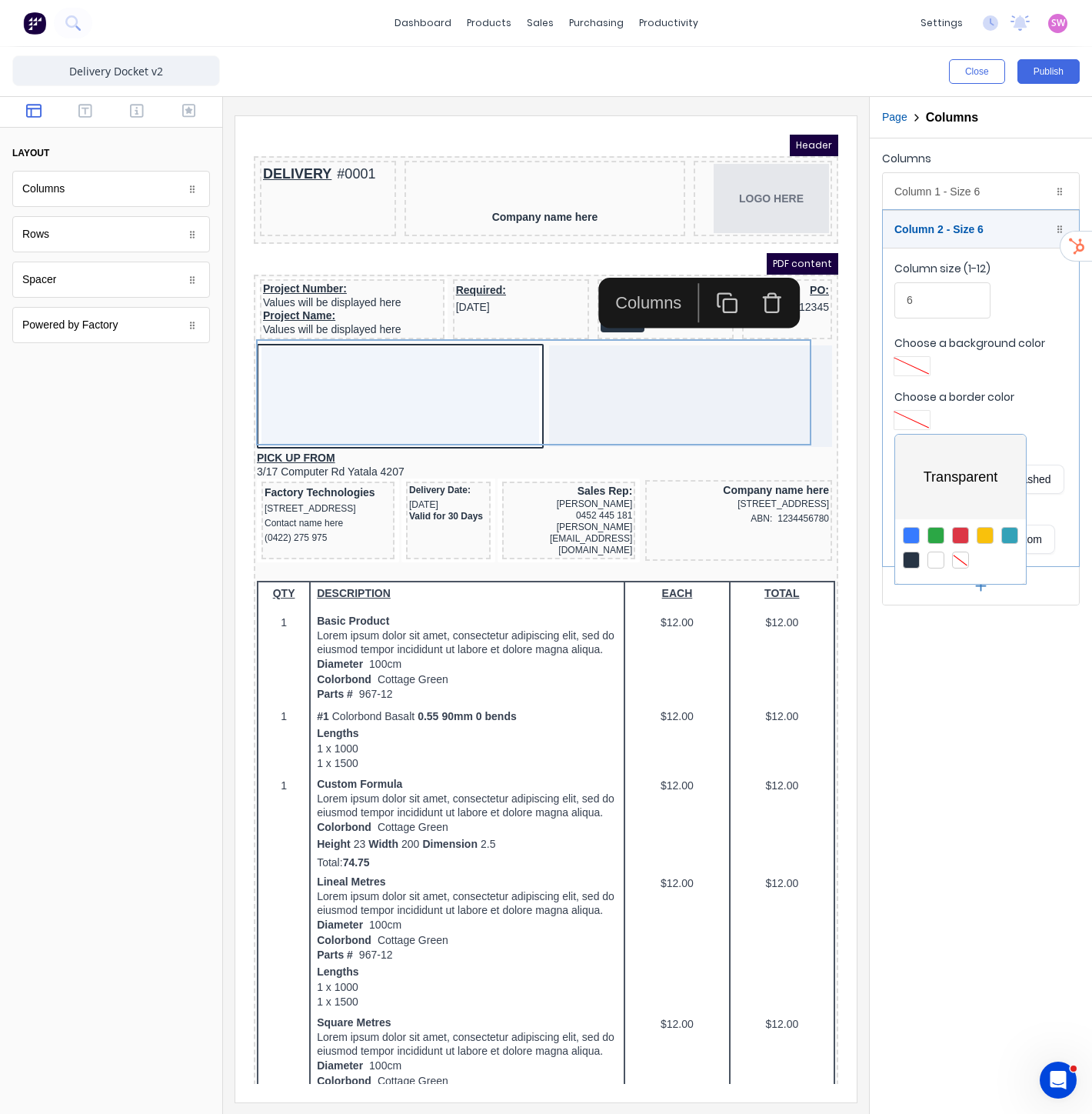
click at [996, 200] on div at bounding box center [546, 557] width 1092 height 1114
click at [996, 196] on div "Column 1 - Size 6 Duplicate Delete" at bounding box center [981, 191] width 196 height 37
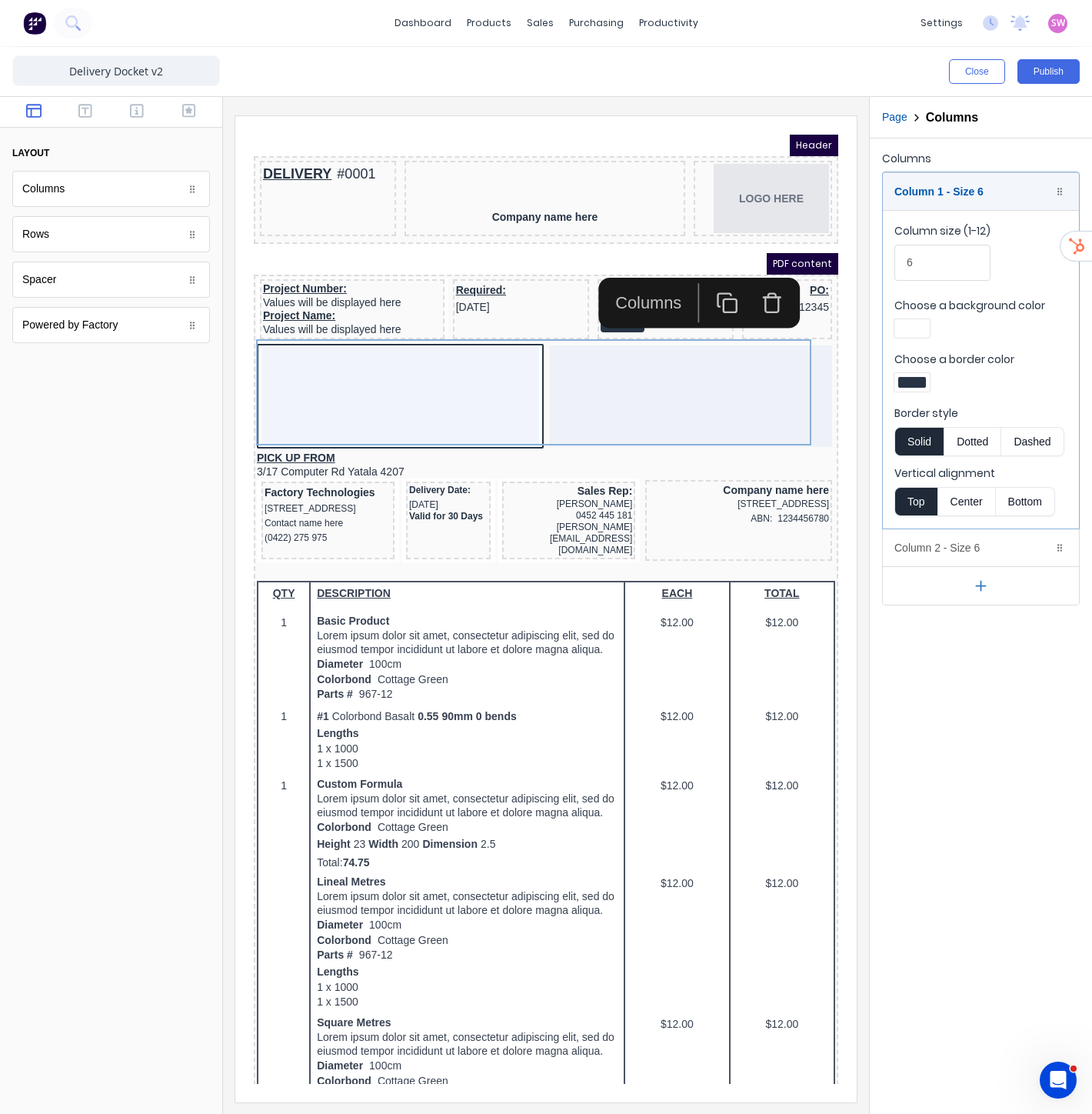
click at [913, 388] on div at bounding box center [912, 382] width 35 height 19
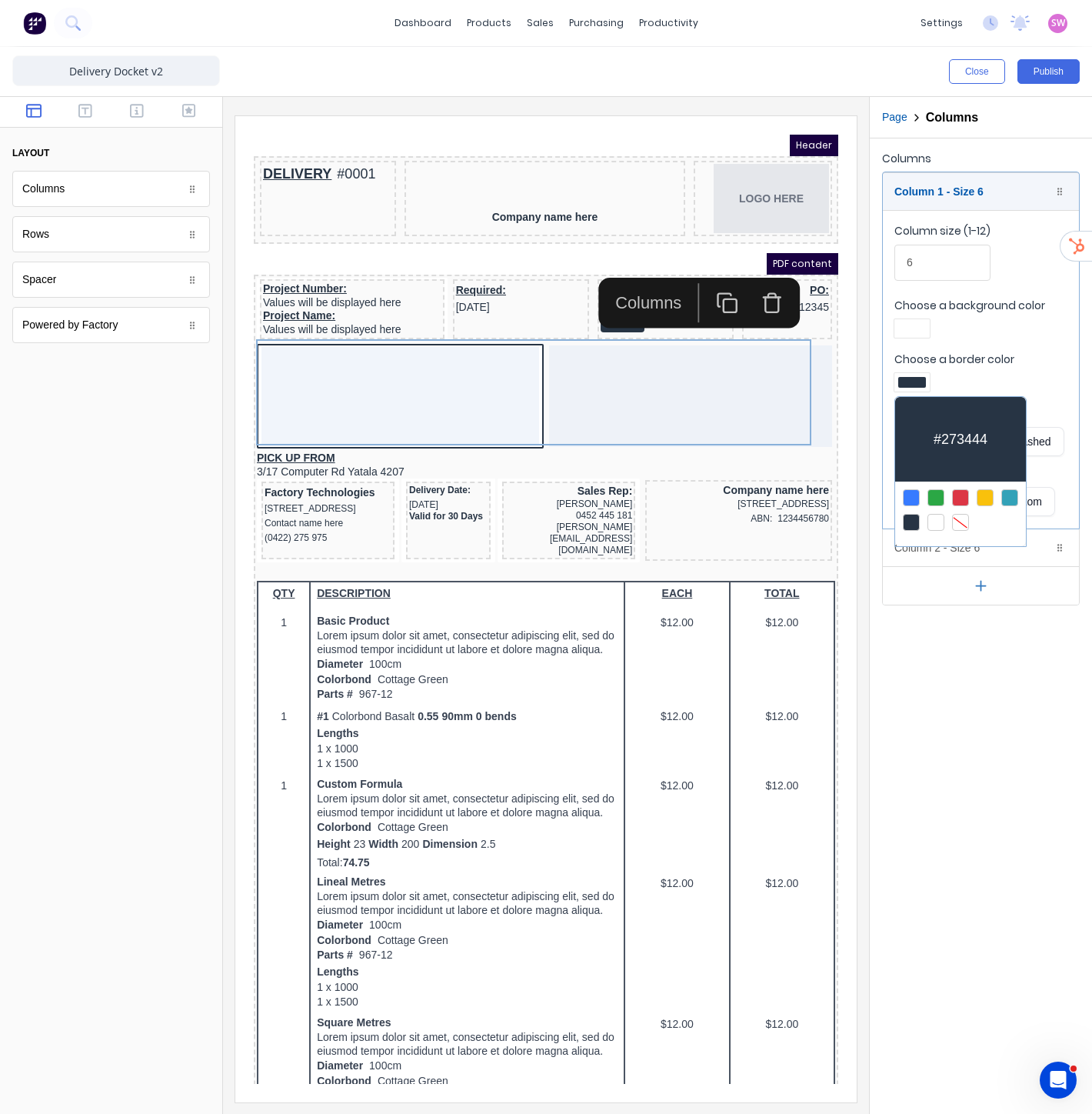
click at [962, 526] on div at bounding box center [961, 522] width 17 height 17
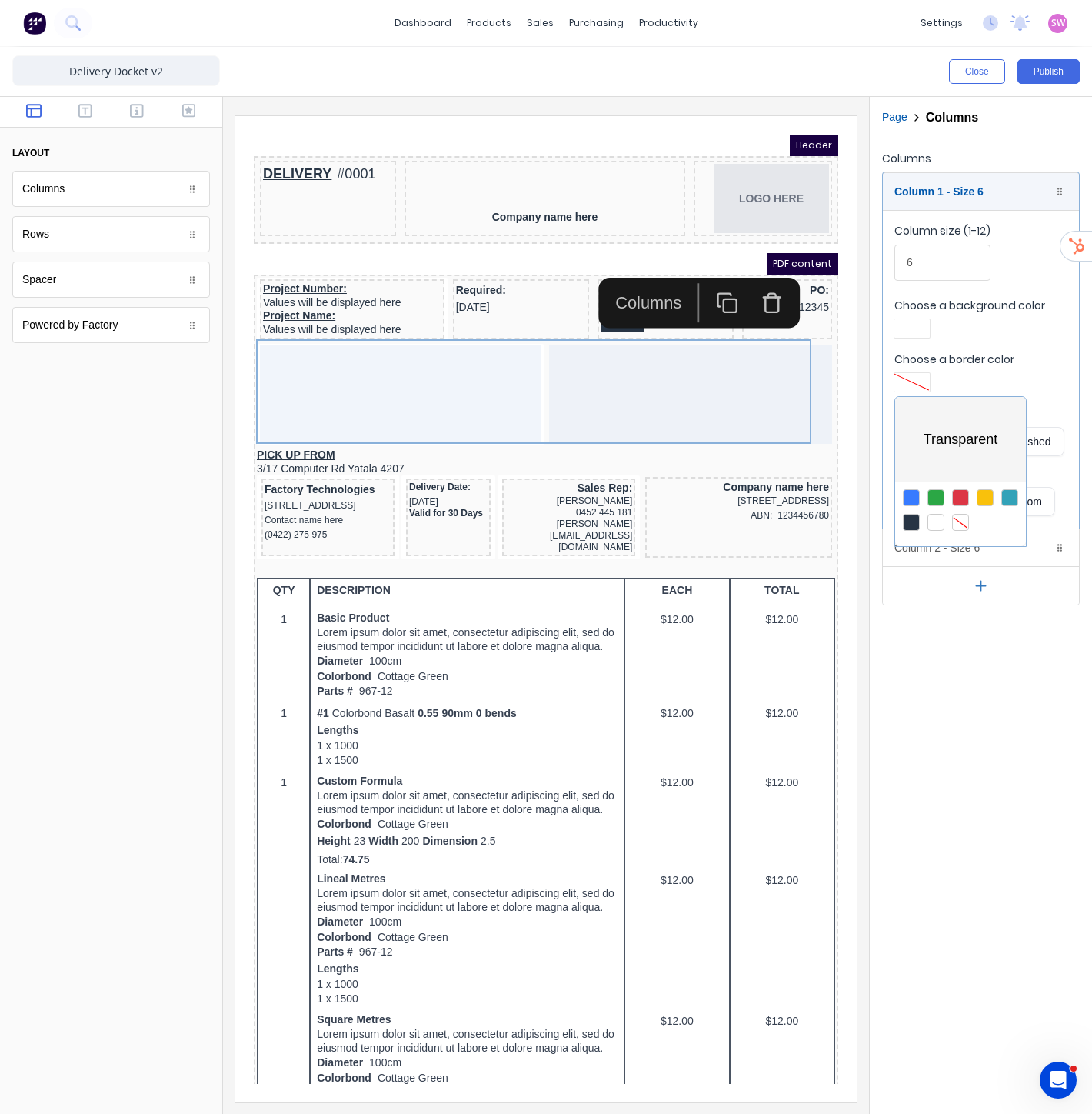
click at [302, 456] on div at bounding box center [546, 557] width 1092 height 1114
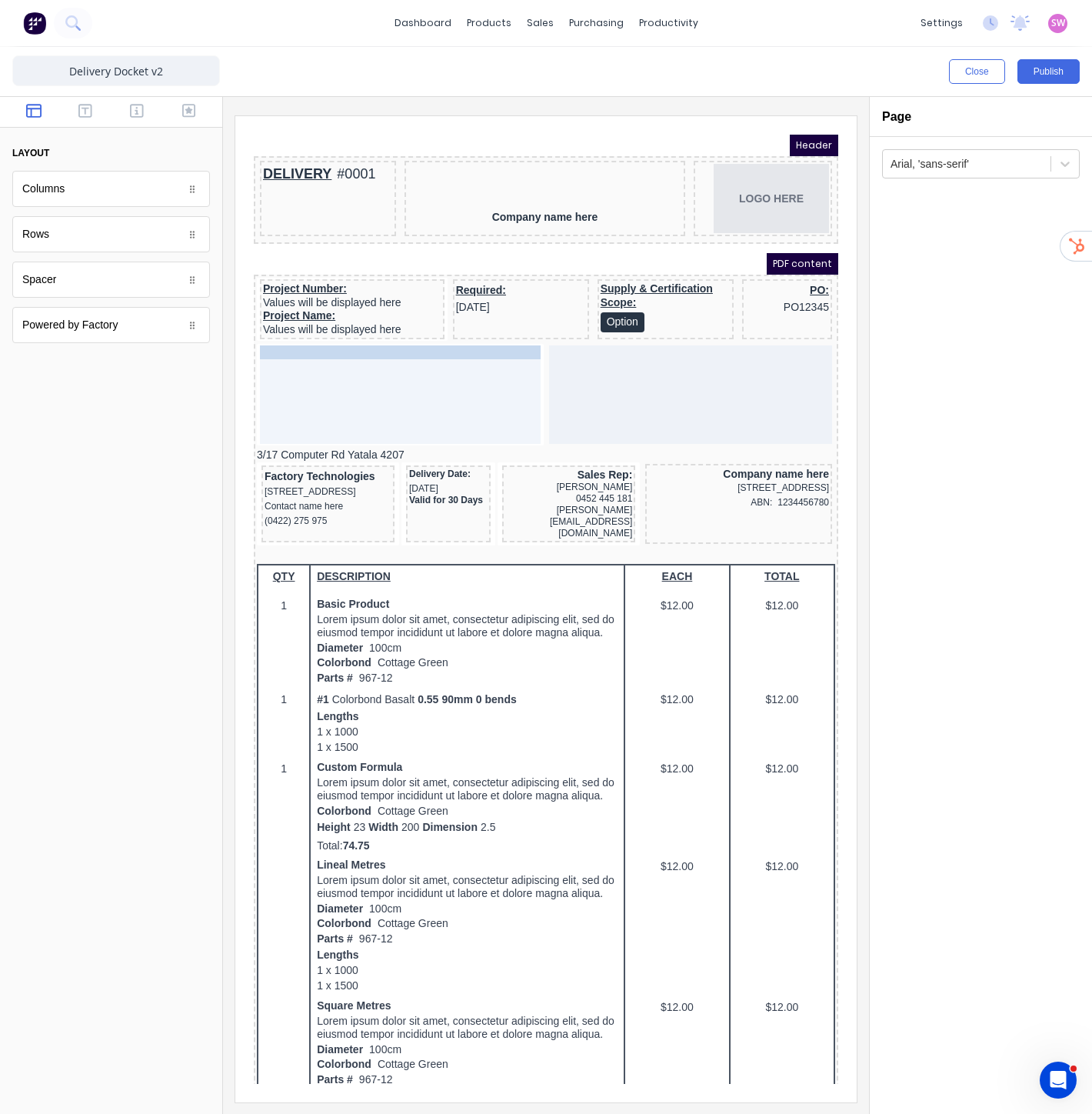
drag, startPoint x: 283, startPoint y: 430, endPoint x: 293, endPoint y: 348, distance: 82.6
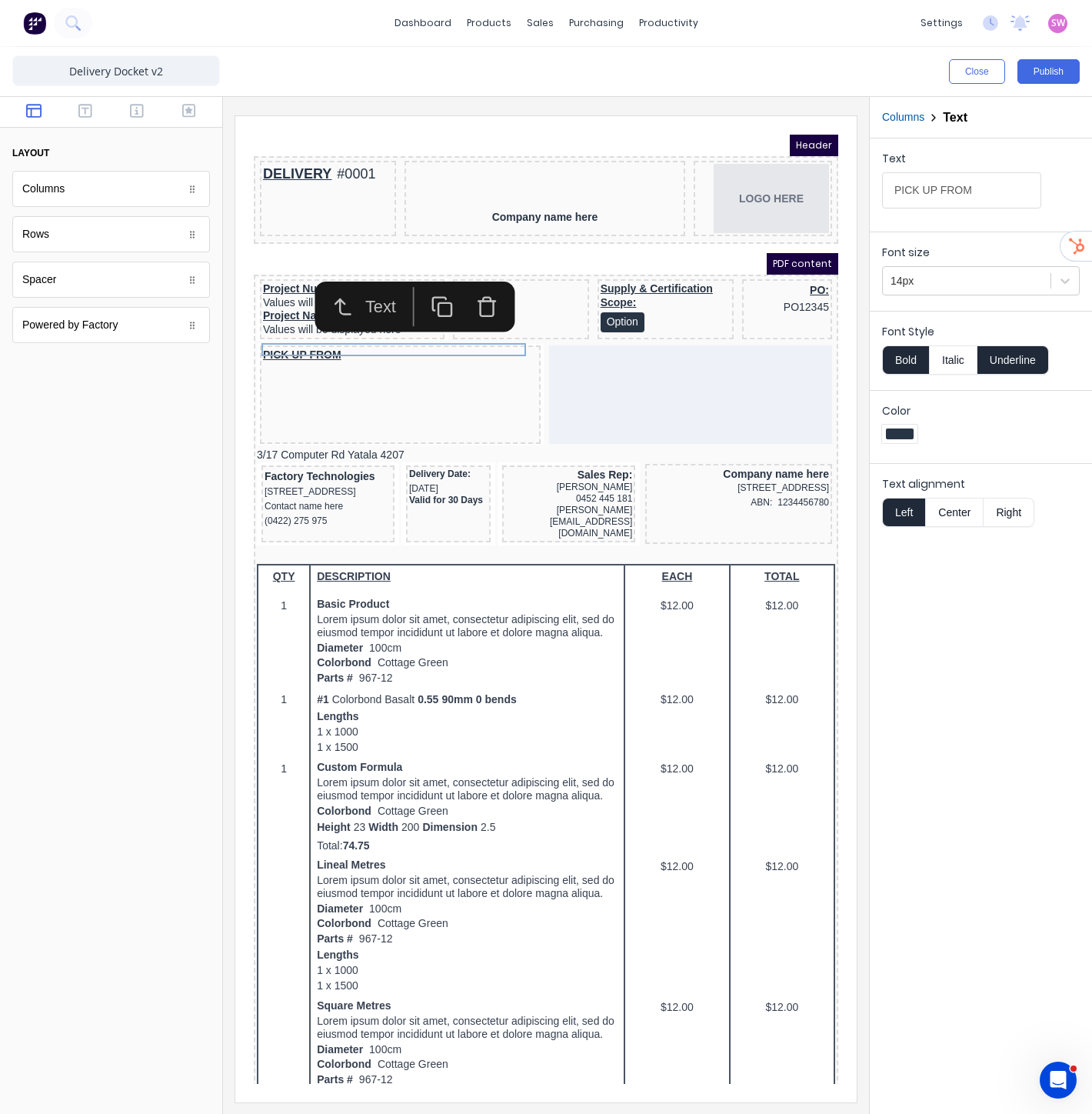
click at [309, 434] on div "3/17 Computer Rd Yatala 4207" at bounding box center [528, 437] width 578 height 14
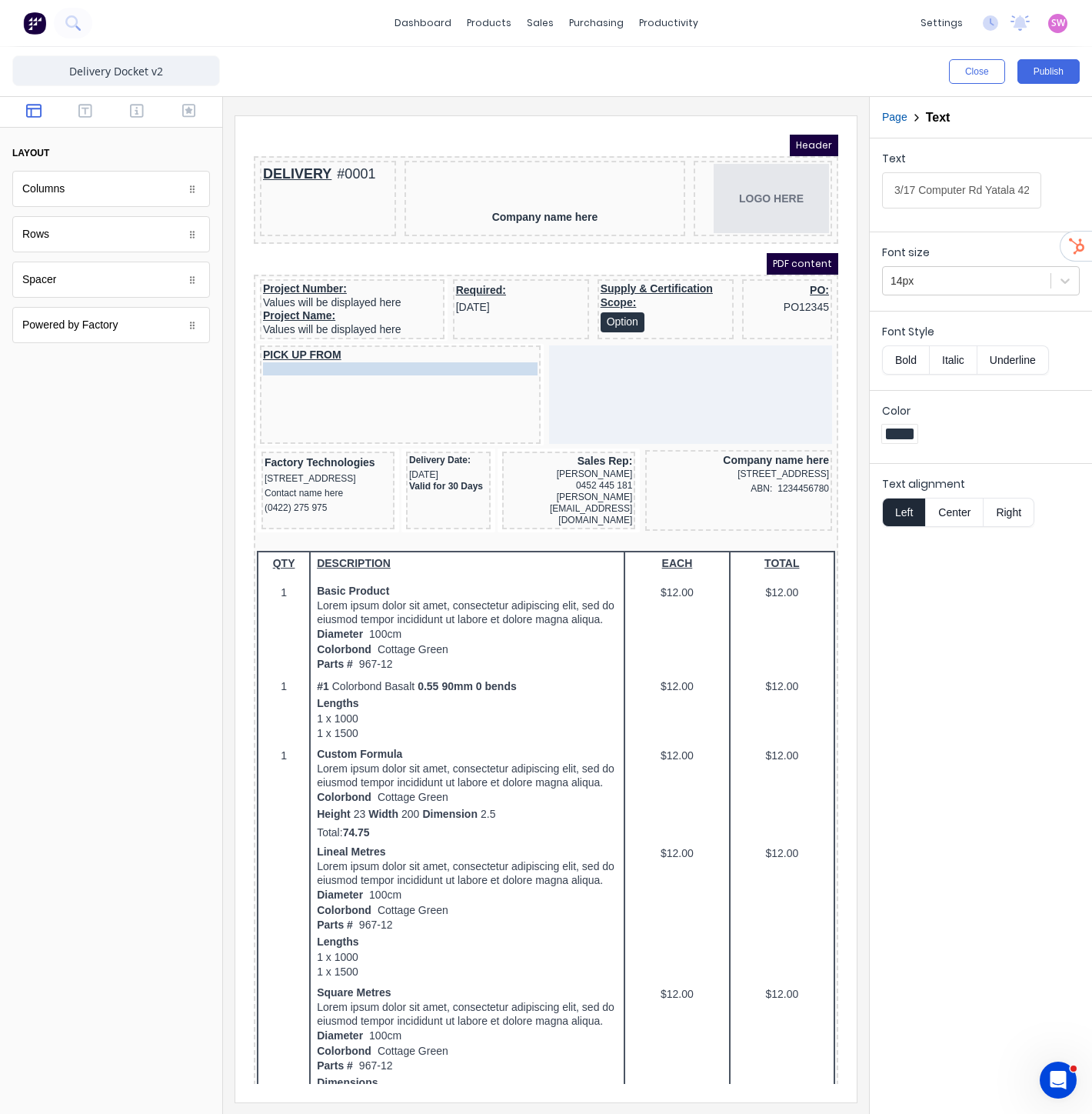
drag, startPoint x: 312, startPoint y: 430, endPoint x: 309, endPoint y: 364, distance: 66.1
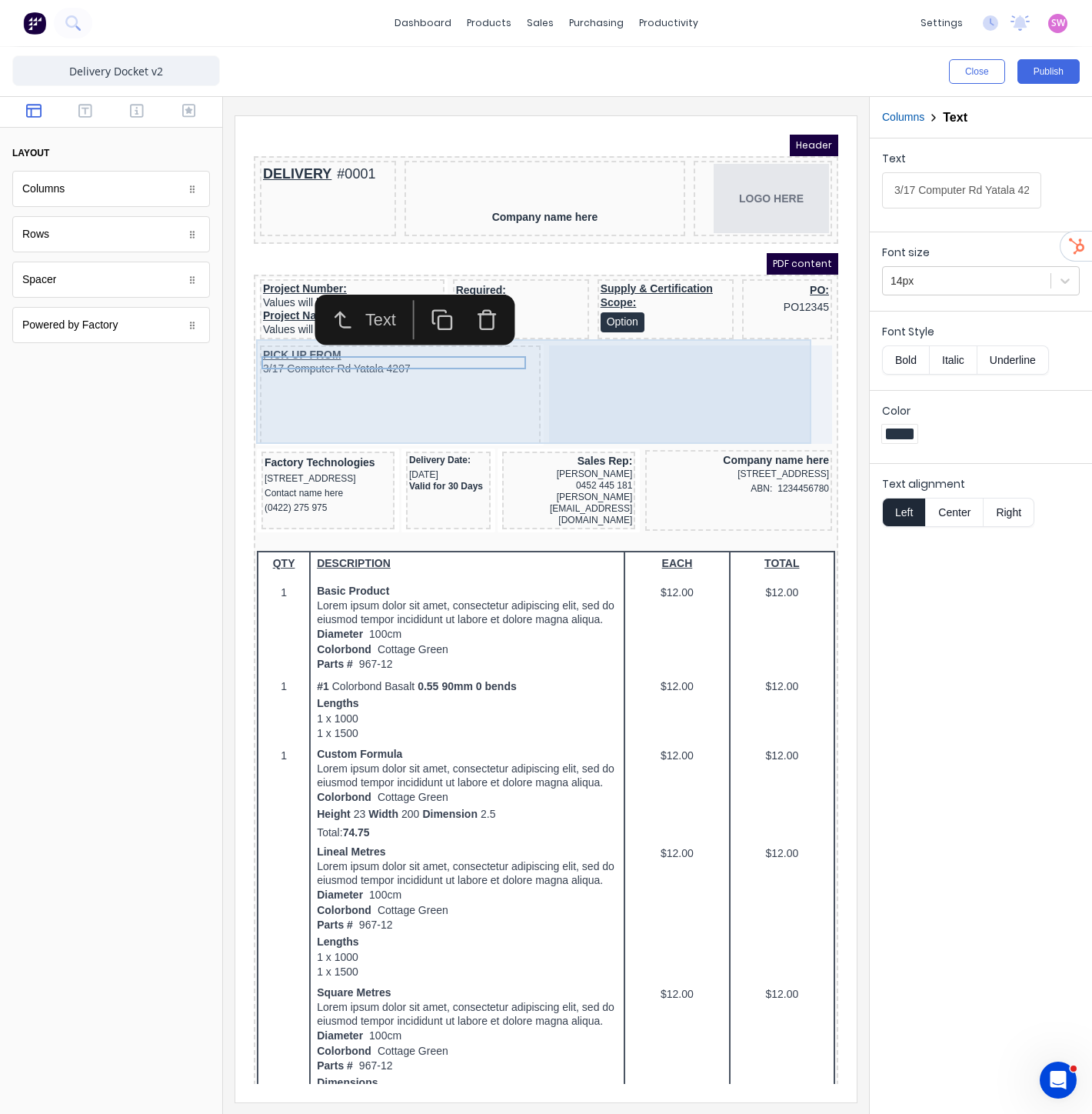
click at [591, 376] on div at bounding box center [672, 376] width 283 height 98
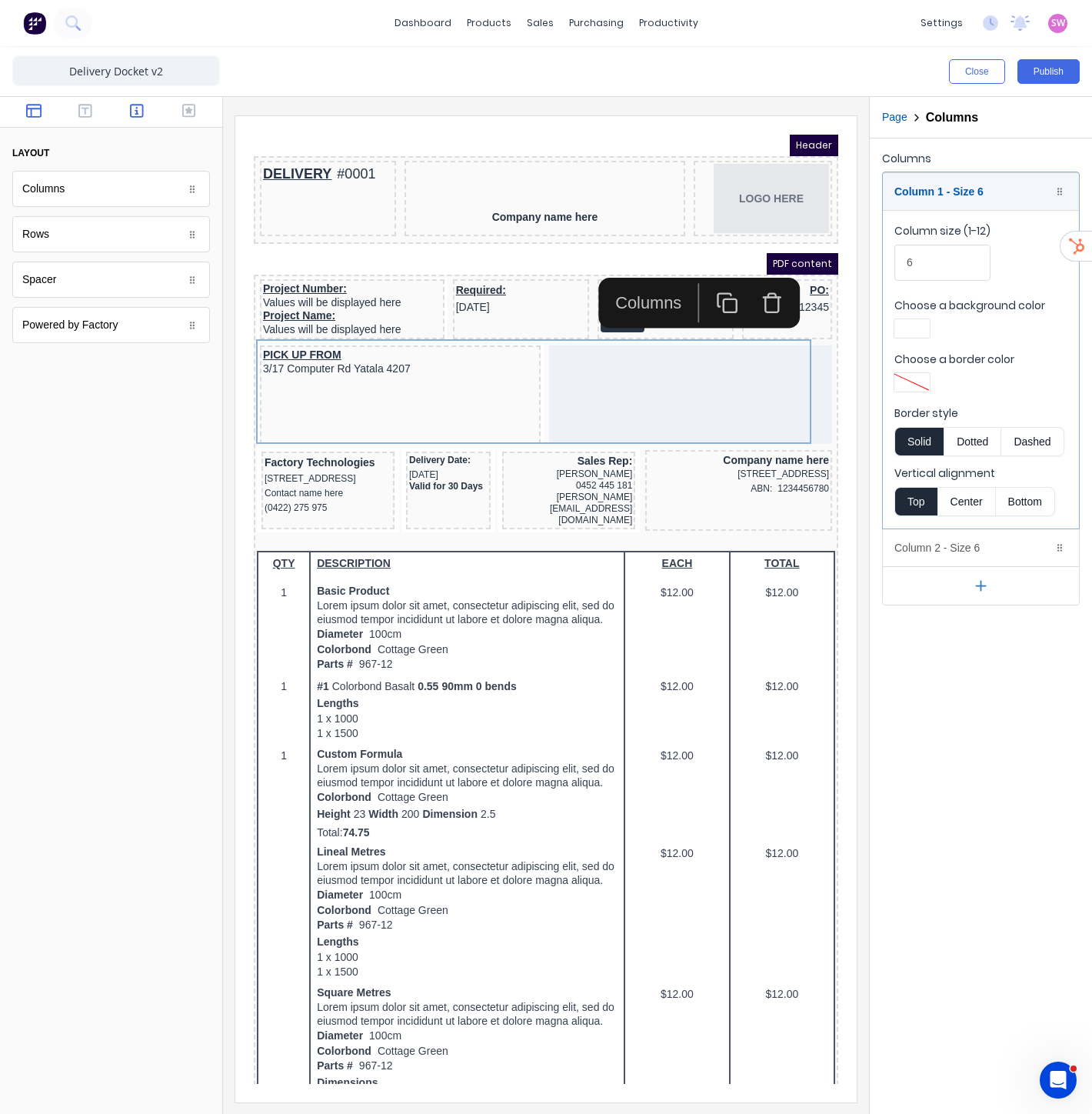
click at [131, 119] on button "button" at bounding box center [137, 112] width 42 height 19
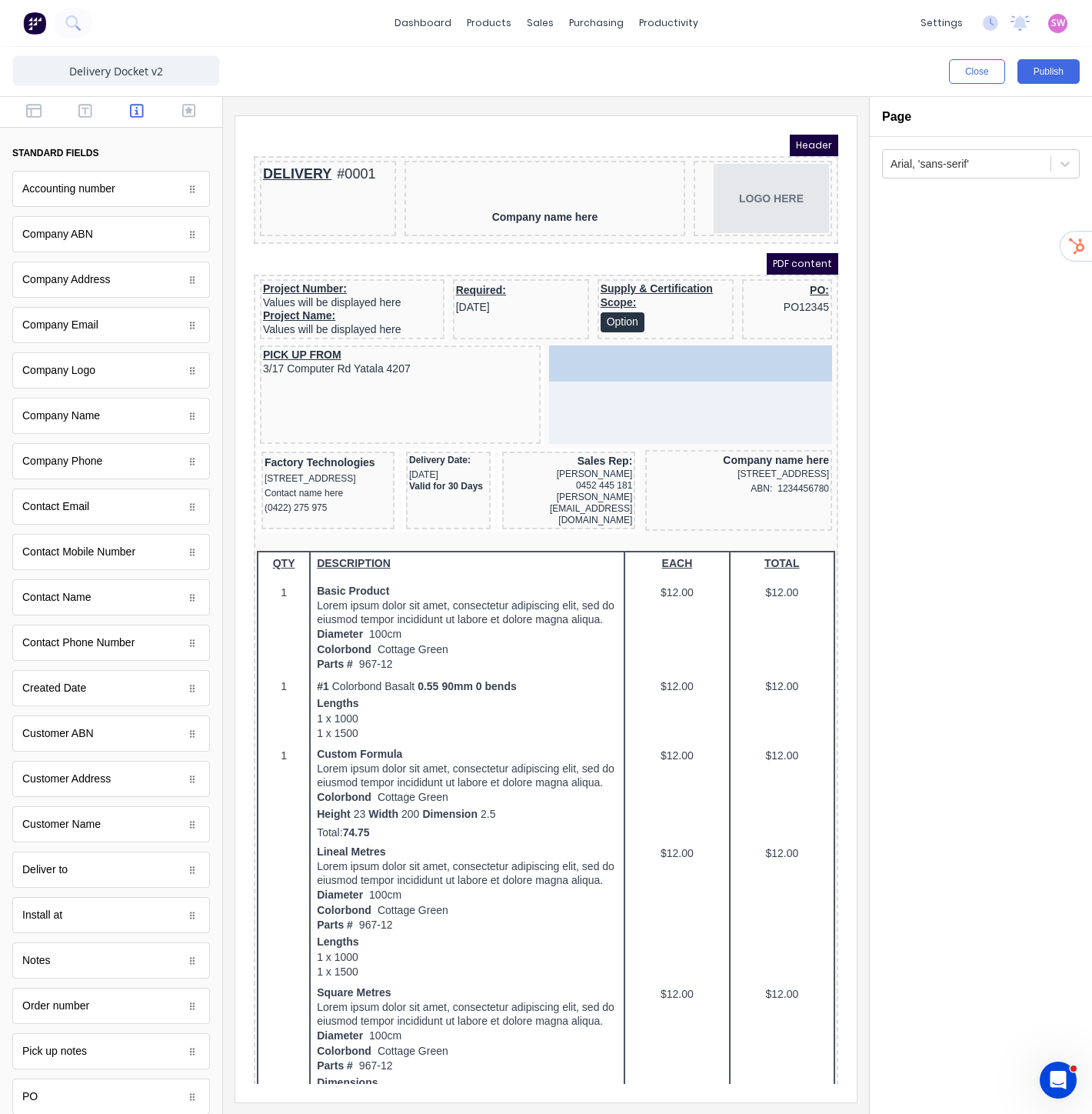
drag, startPoint x: 108, startPoint y: 832, endPoint x: 717, endPoint y: 367, distance: 766.2
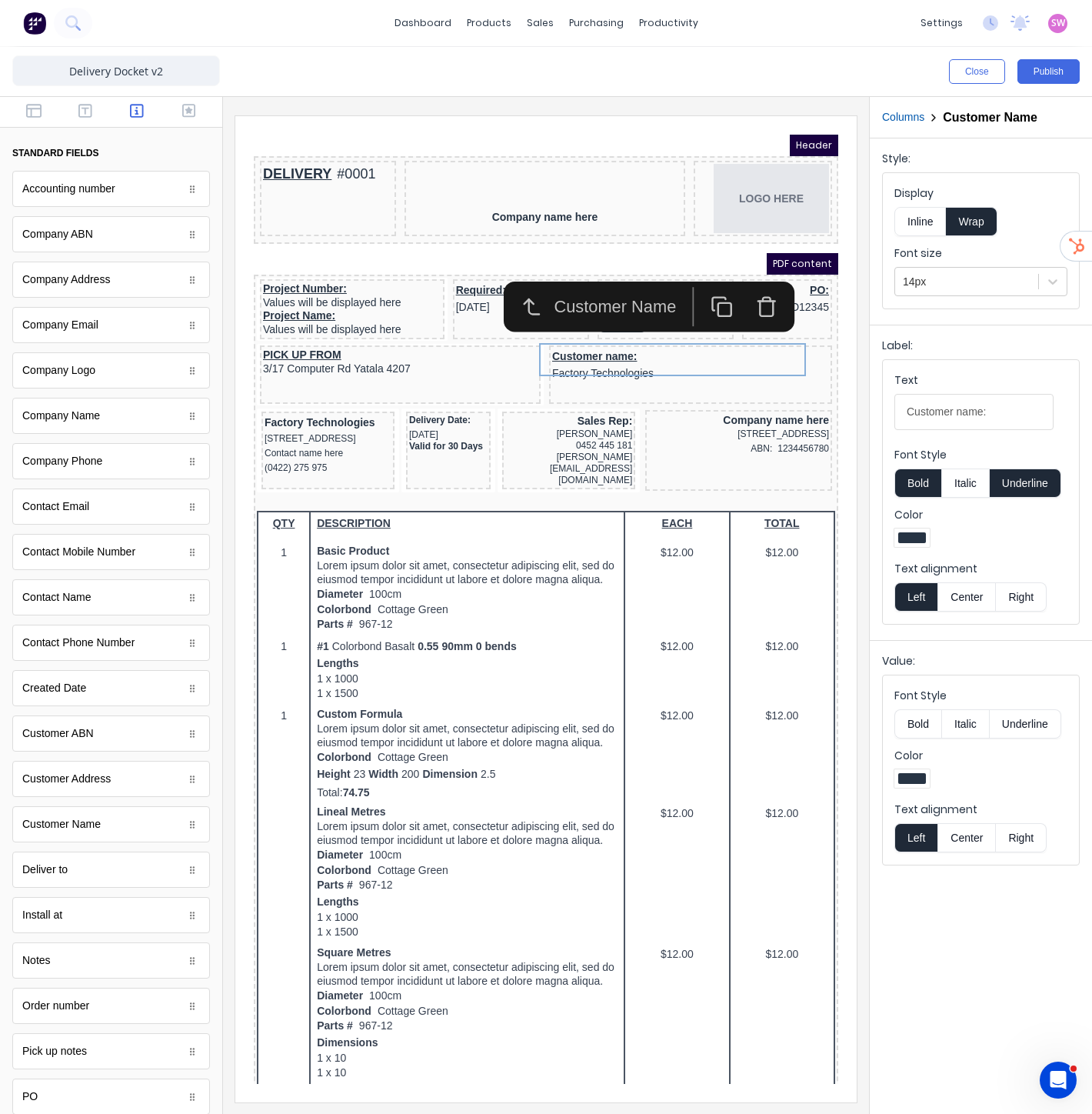
click at [967, 838] on button "Center" at bounding box center [966, 838] width 59 height 29
drag, startPoint x: 1243, startPoint y: 526, endPoint x: 773, endPoint y: 366, distance: 496.5
click at [1015, 485] on button "Underline" at bounding box center [1025, 483] width 71 height 29
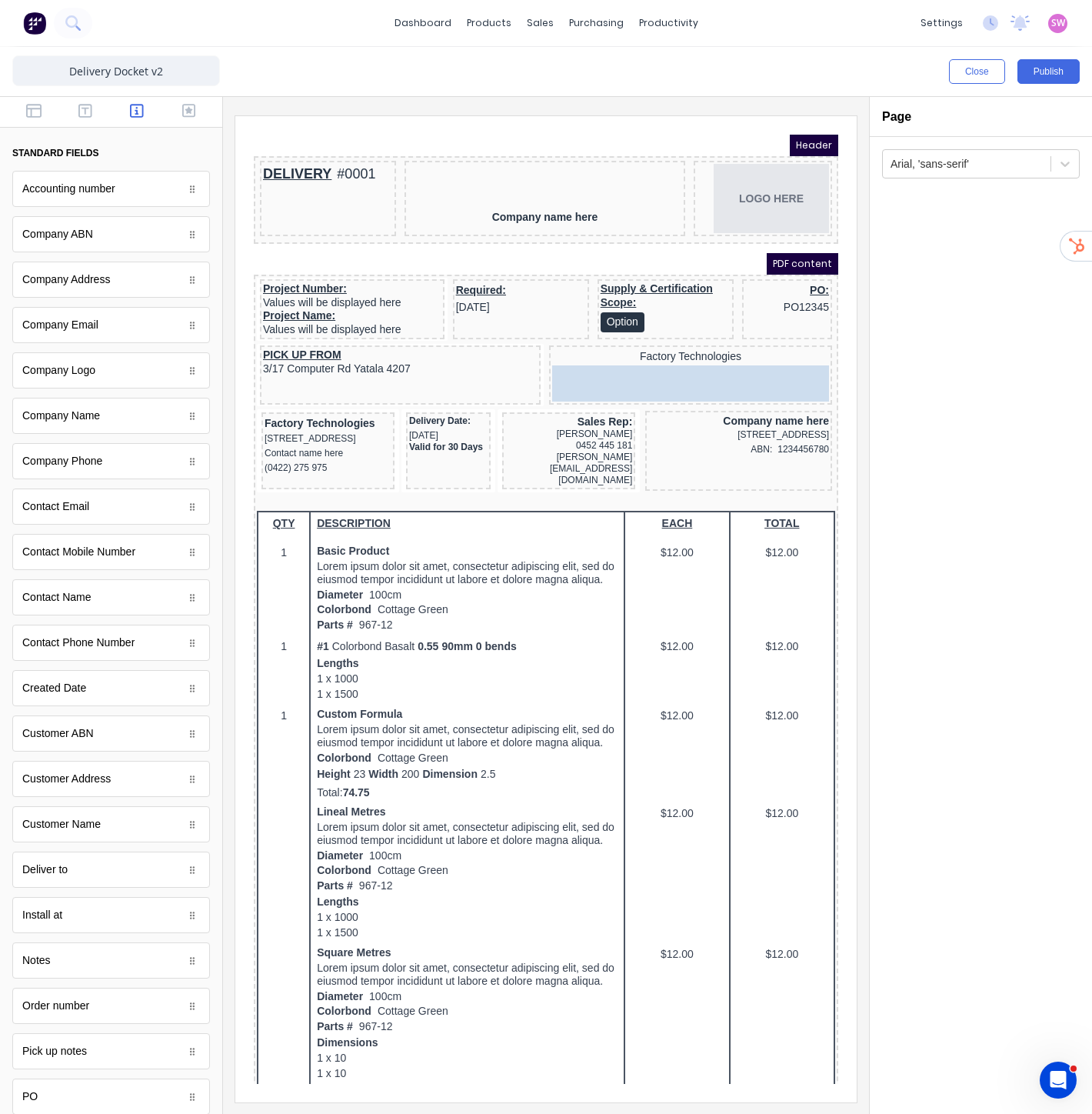
drag, startPoint x: 83, startPoint y: 608, endPoint x: 688, endPoint y: 381, distance: 646.2
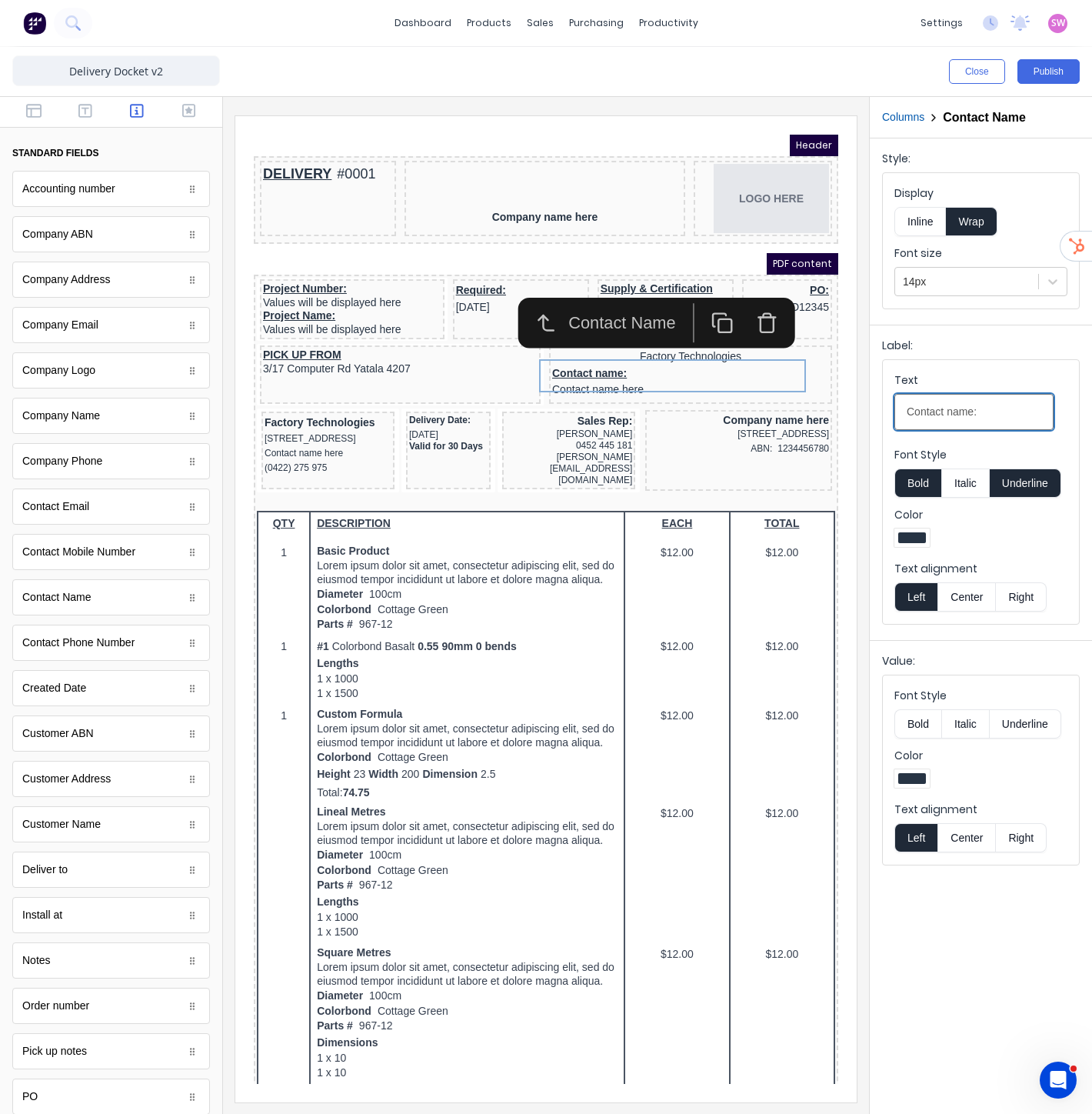
drag, startPoint x: 1239, startPoint y: 522, endPoint x: 685, endPoint y: 367, distance: 575.3
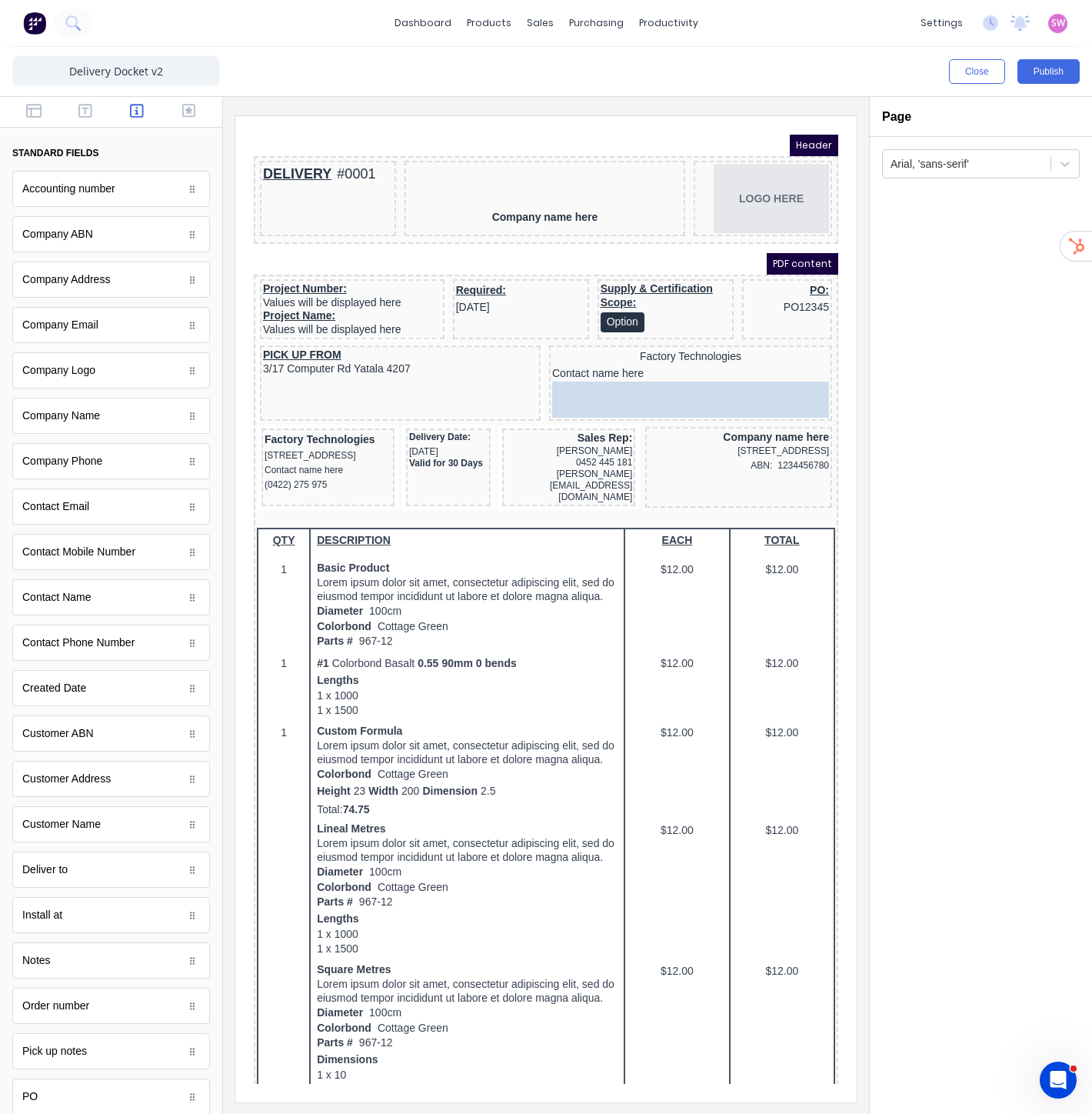
drag, startPoint x: 63, startPoint y: 514, endPoint x: 446, endPoint y: 239, distance: 471.5
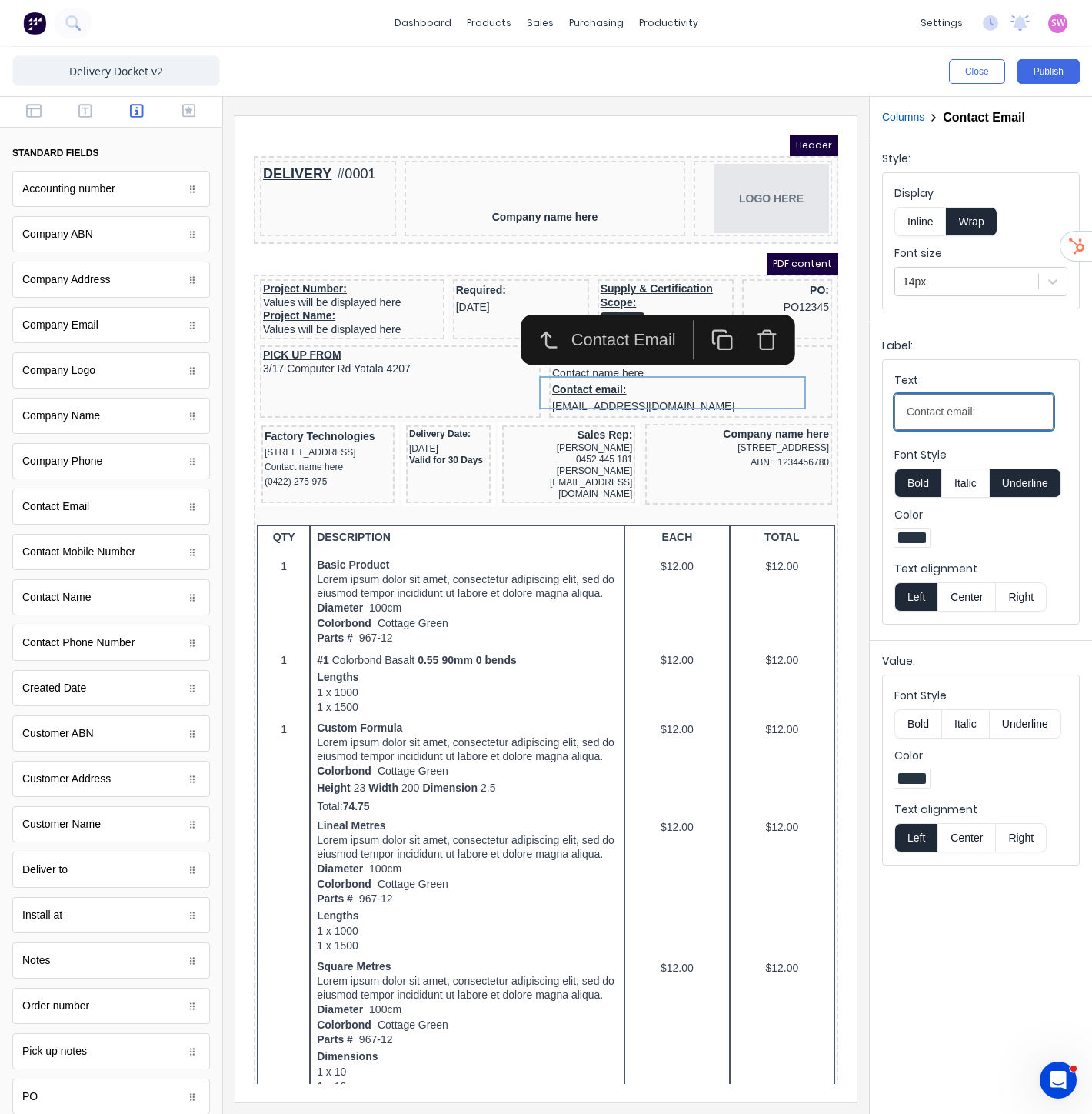
drag, startPoint x: 1228, startPoint y: 532, endPoint x: 731, endPoint y: 391, distance: 516.6
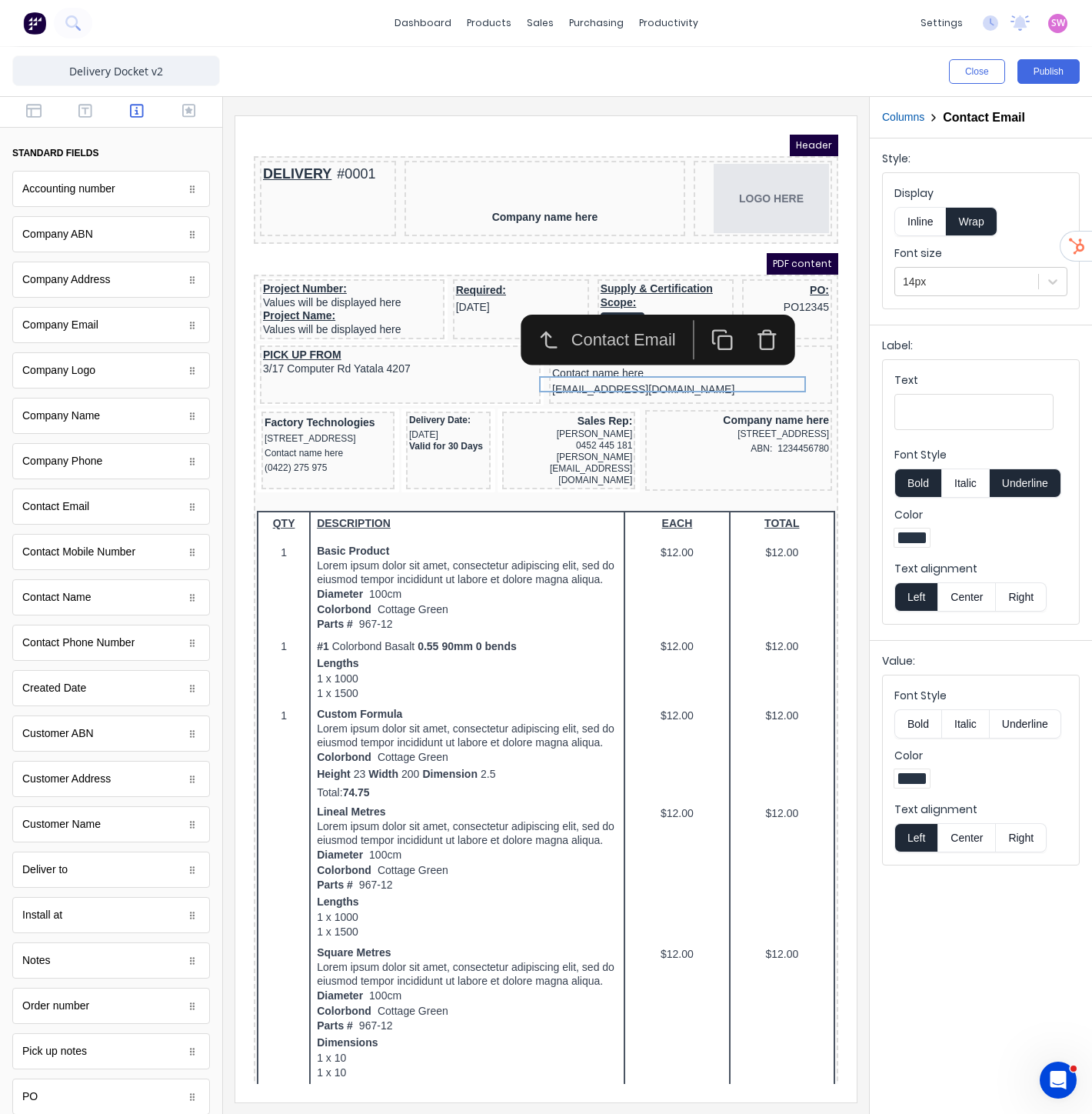
click at [669, 104] on div at bounding box center [546, 605] width 646 height 1017
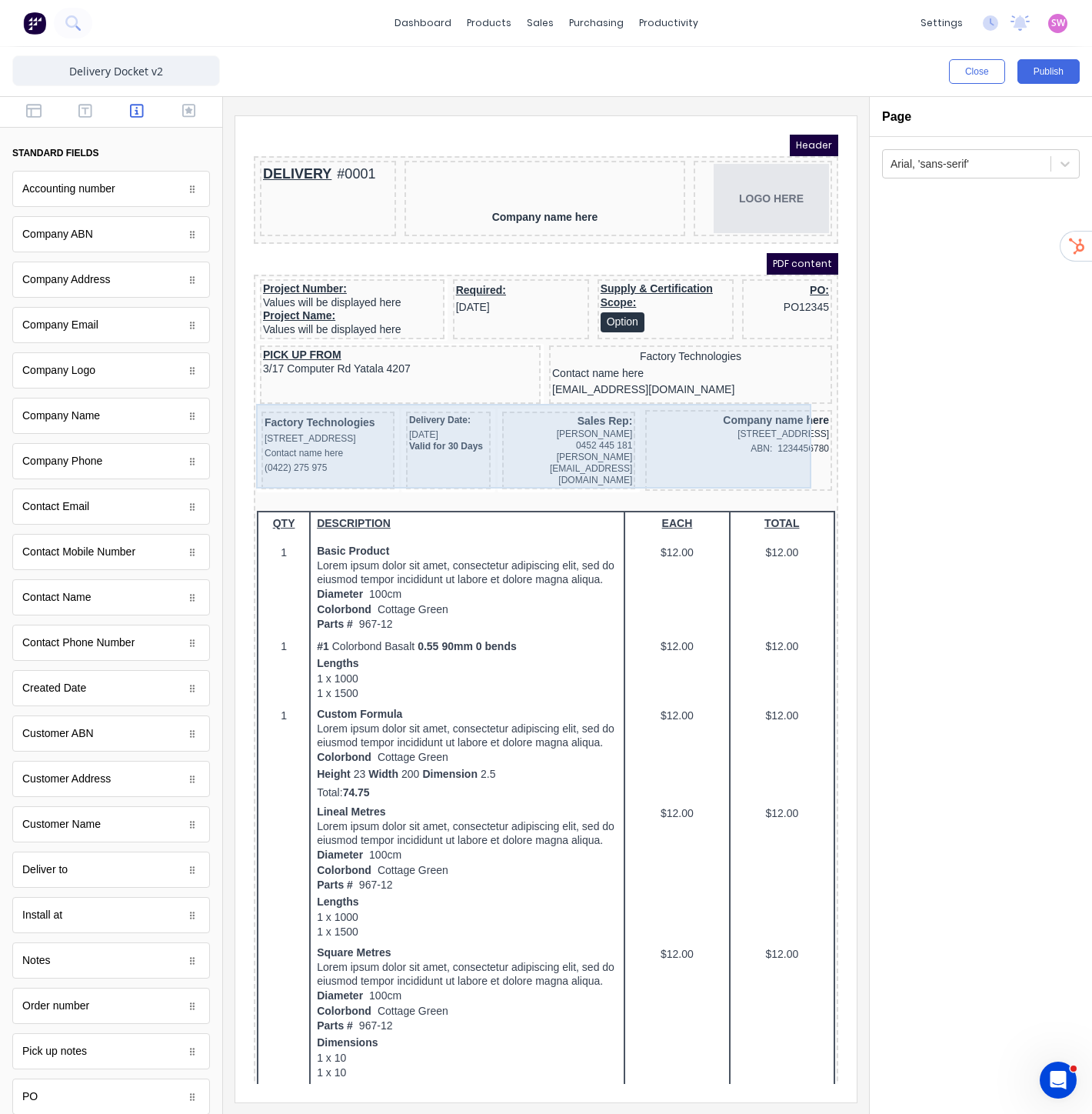
click at [381, 390] on div "Factory Technologies 234 Beach Road Gold Coast, Queensland, Australia, 4217 Con…" at bounding box center [528, 433] width 578 height 87
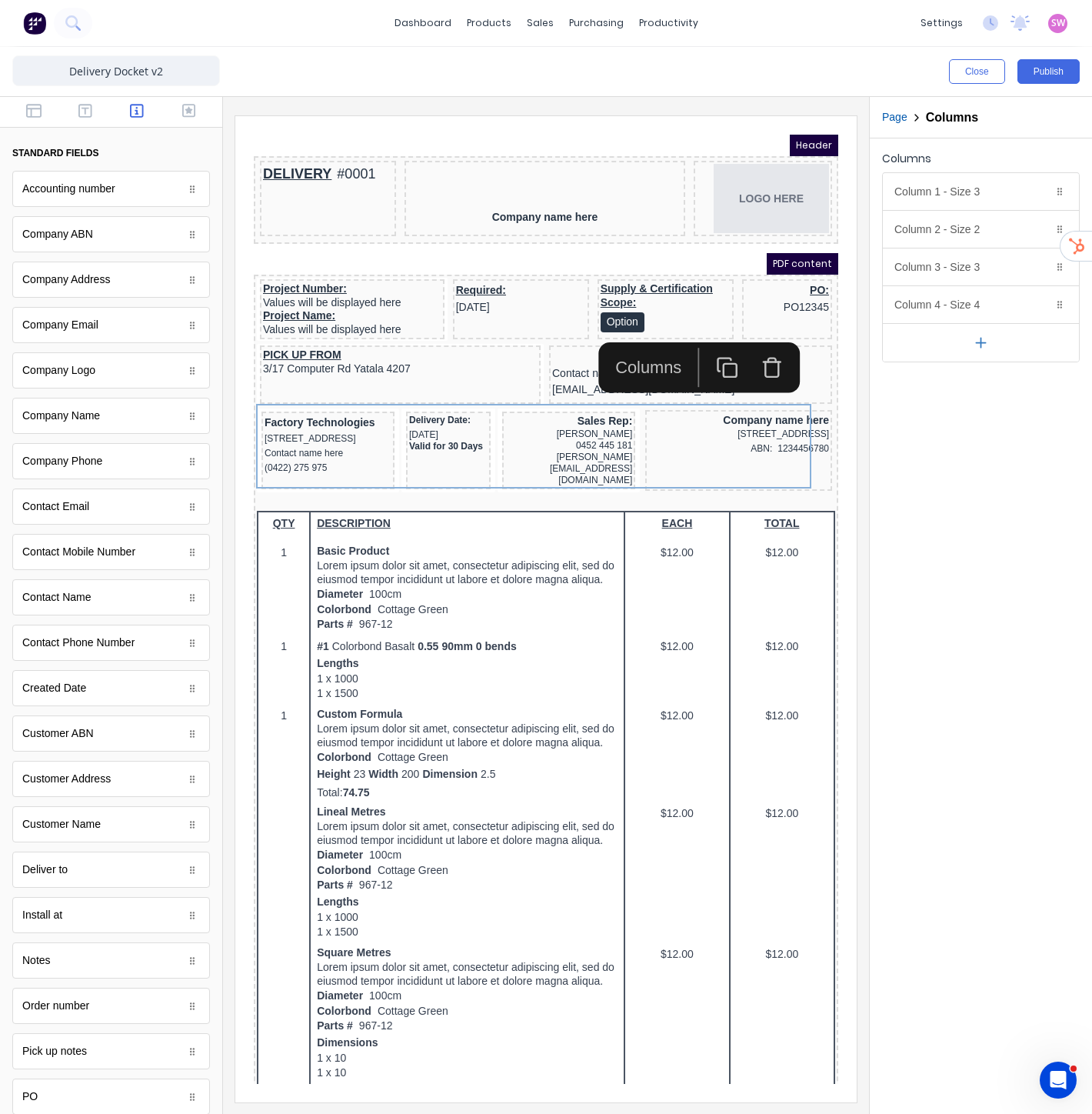
click at [763, 340] on icon "button" at bounding box center [754, 349] width 23 height 23
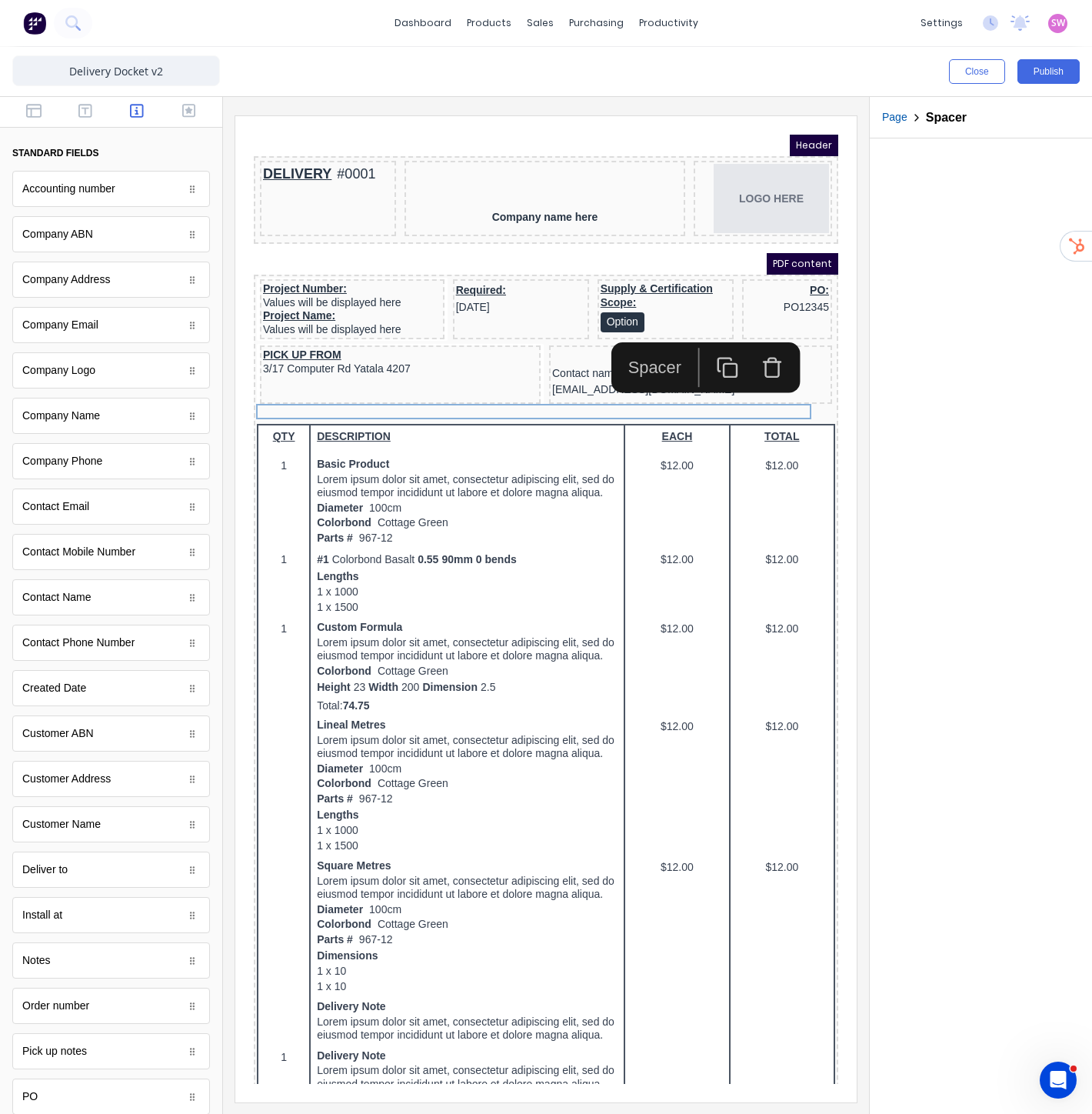
click at [893, 296] on div at bounding box center [980, 626] width 222 height 975
click at [600, 116] on div "Header" at bounding box center [527, 127] width 584 height 22
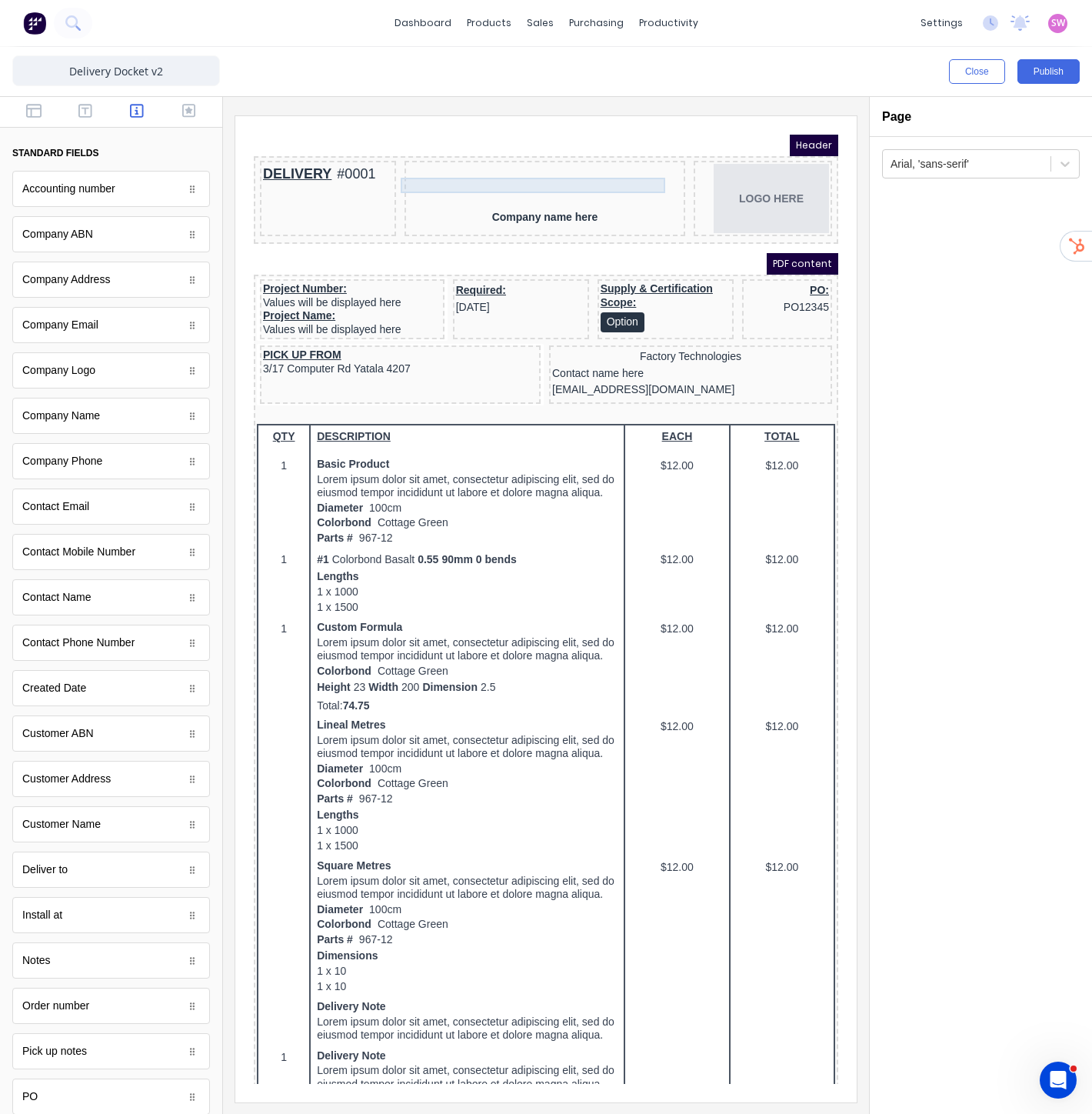
click at [531, 163] on div at bounding box center [526, 168] width 275 height 15
click at [607, 202] on icon "button" at bounding box center [607, 209] width 23 height 23
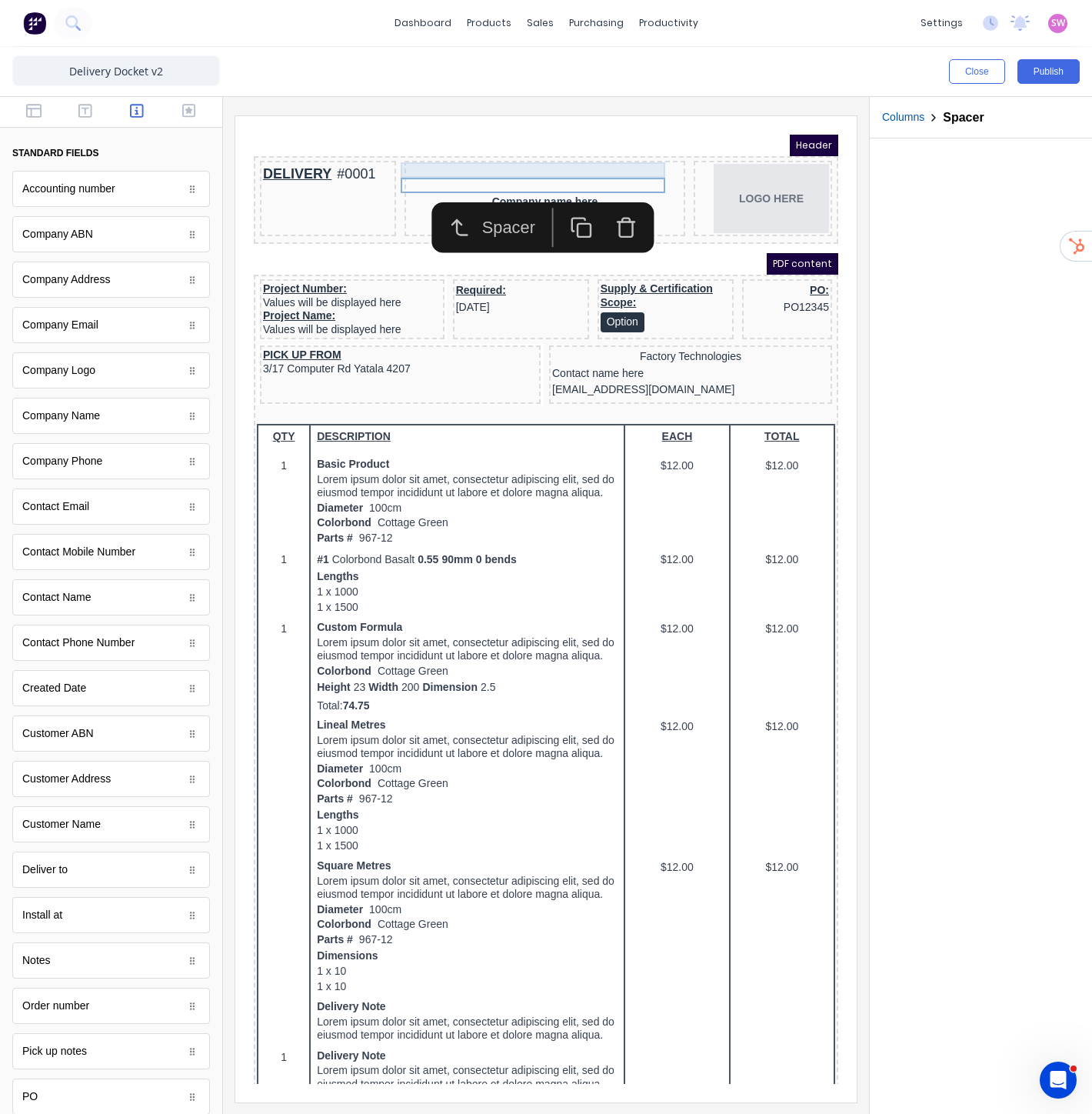
click at [568, 157] on div at bounding box center [526, 152] width 275 height 15
click at [618, 195] on icon "button" at bounding box center [607, 193] width 23 height 23
click at [679, 116] on iframe at bounding box center [546, 609] width 621 height 986
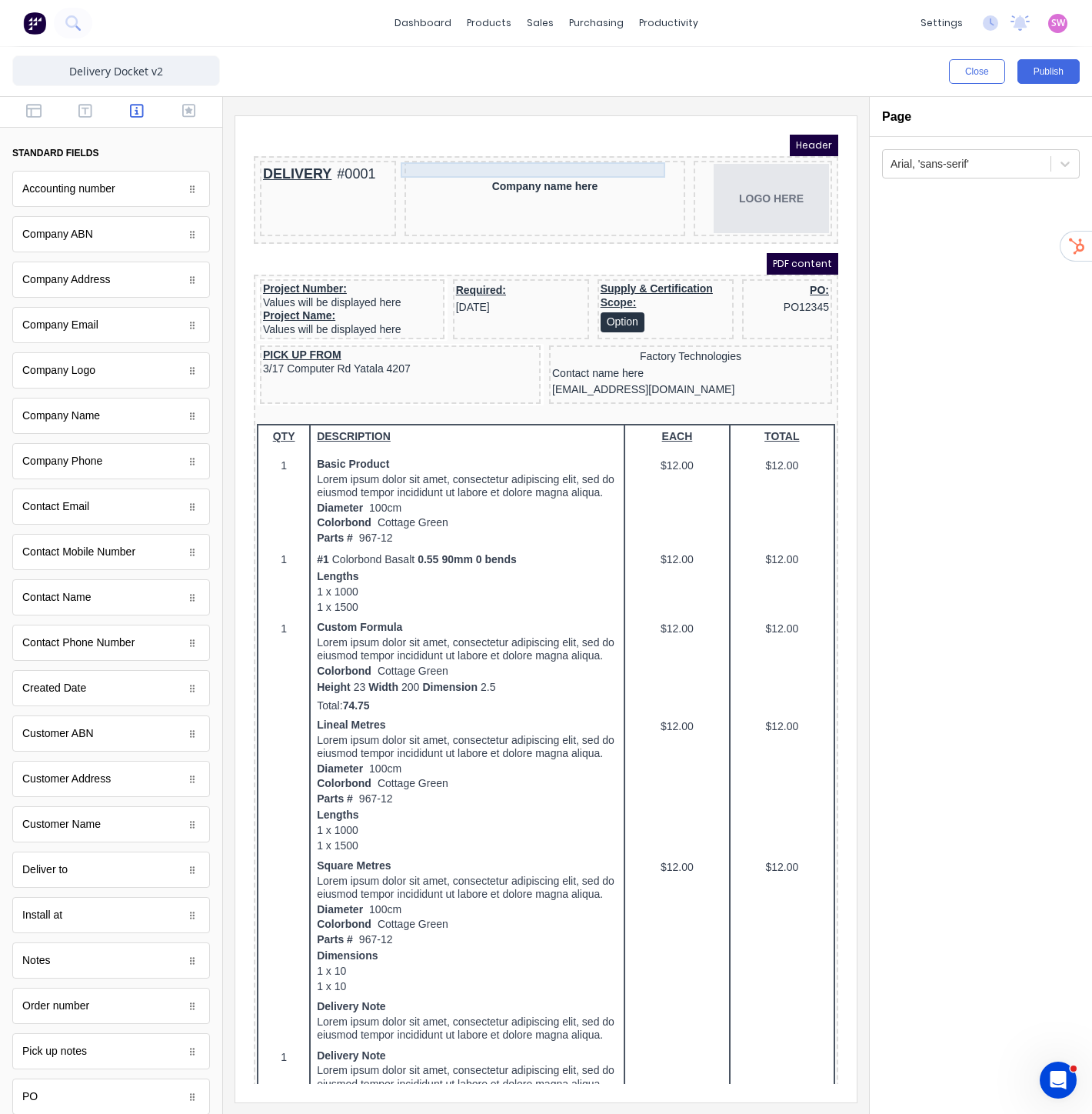
click at [476, 154] on div at bounding box center [526, 152] width 275 height 15
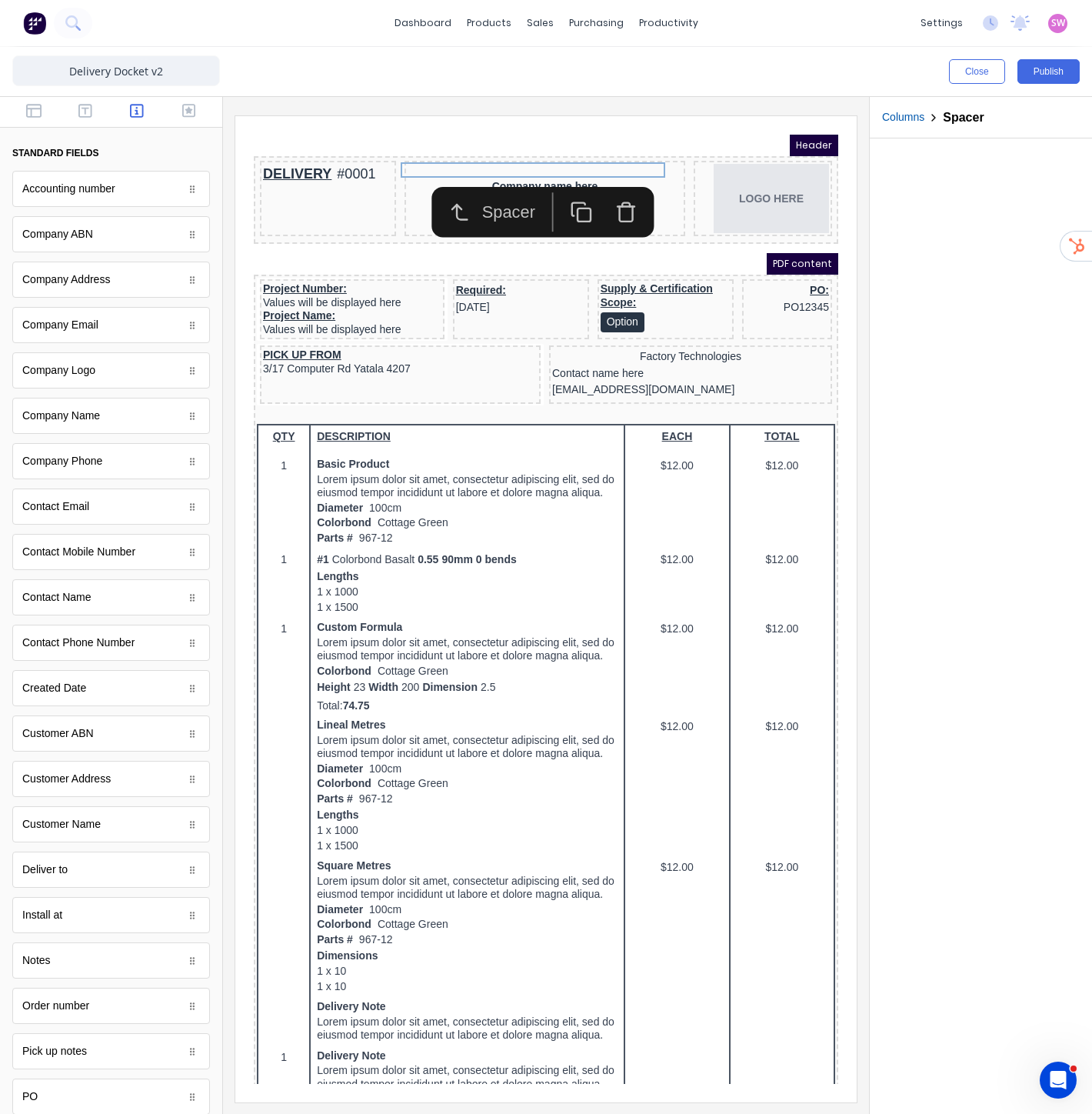
click at [612, 182] on icon "button" at bounding box center [607, 193] width 23 height 23
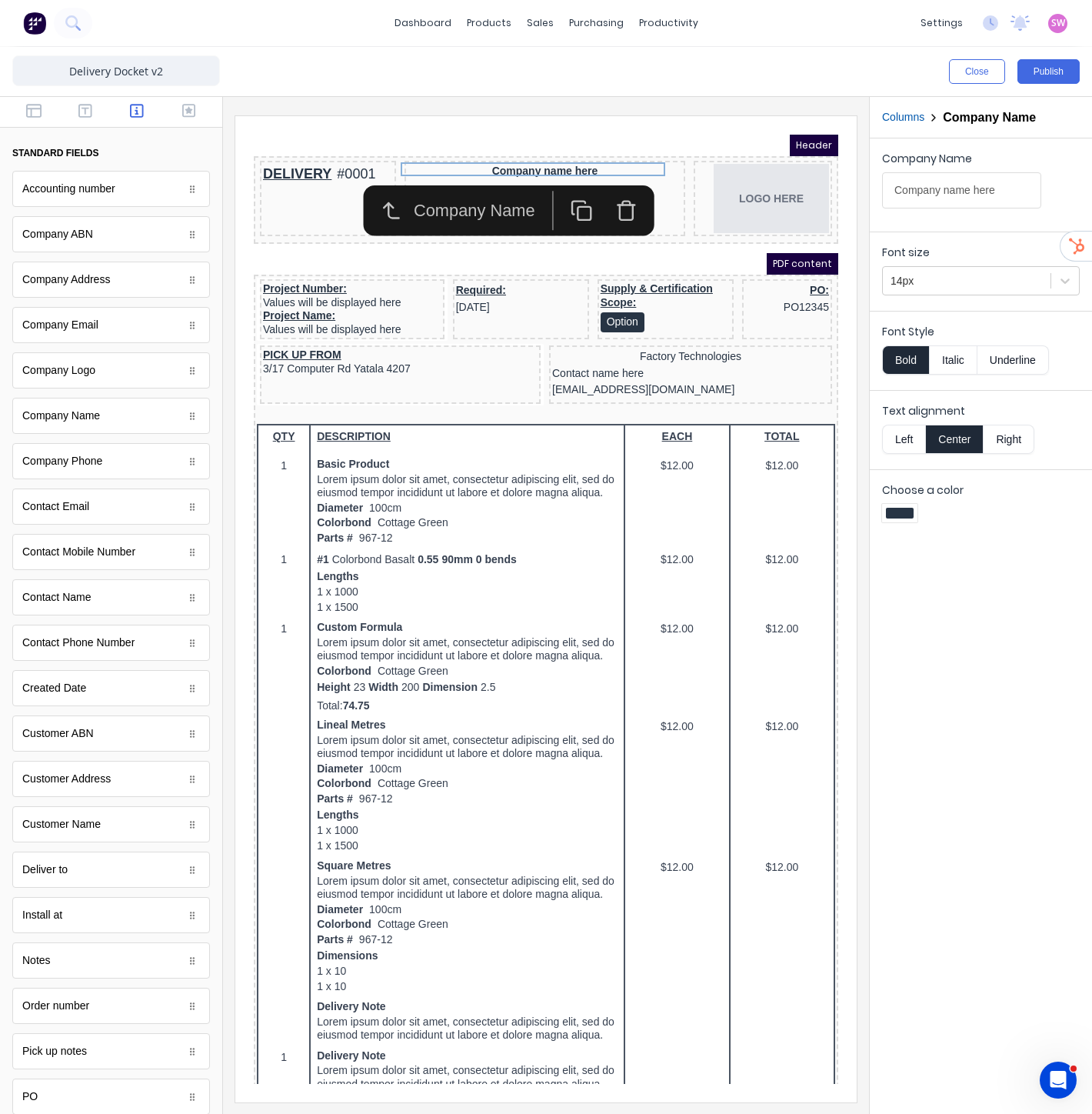
click at [628, 95] on div "Close Publish" at bounding box center [546, 71] width 1092 height 50
drag, startPoint x: 675, startPoint y: 101, endPoint x: 687, endPoint y: 109, distance: 14.4
click at [678, 101] on div at bounding box center [546, 605] width 646 height 1017
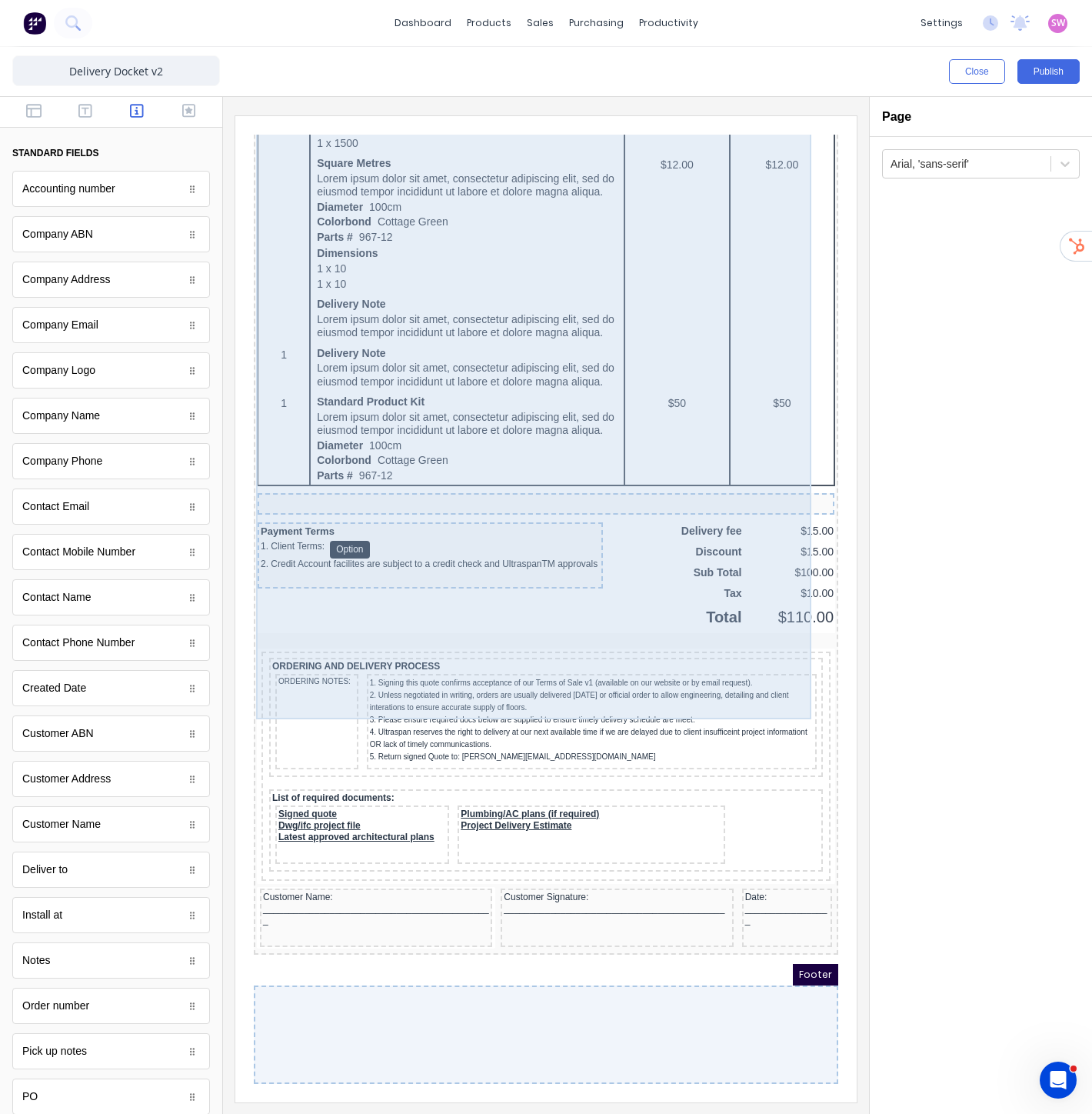
scroll to position [783, 0]
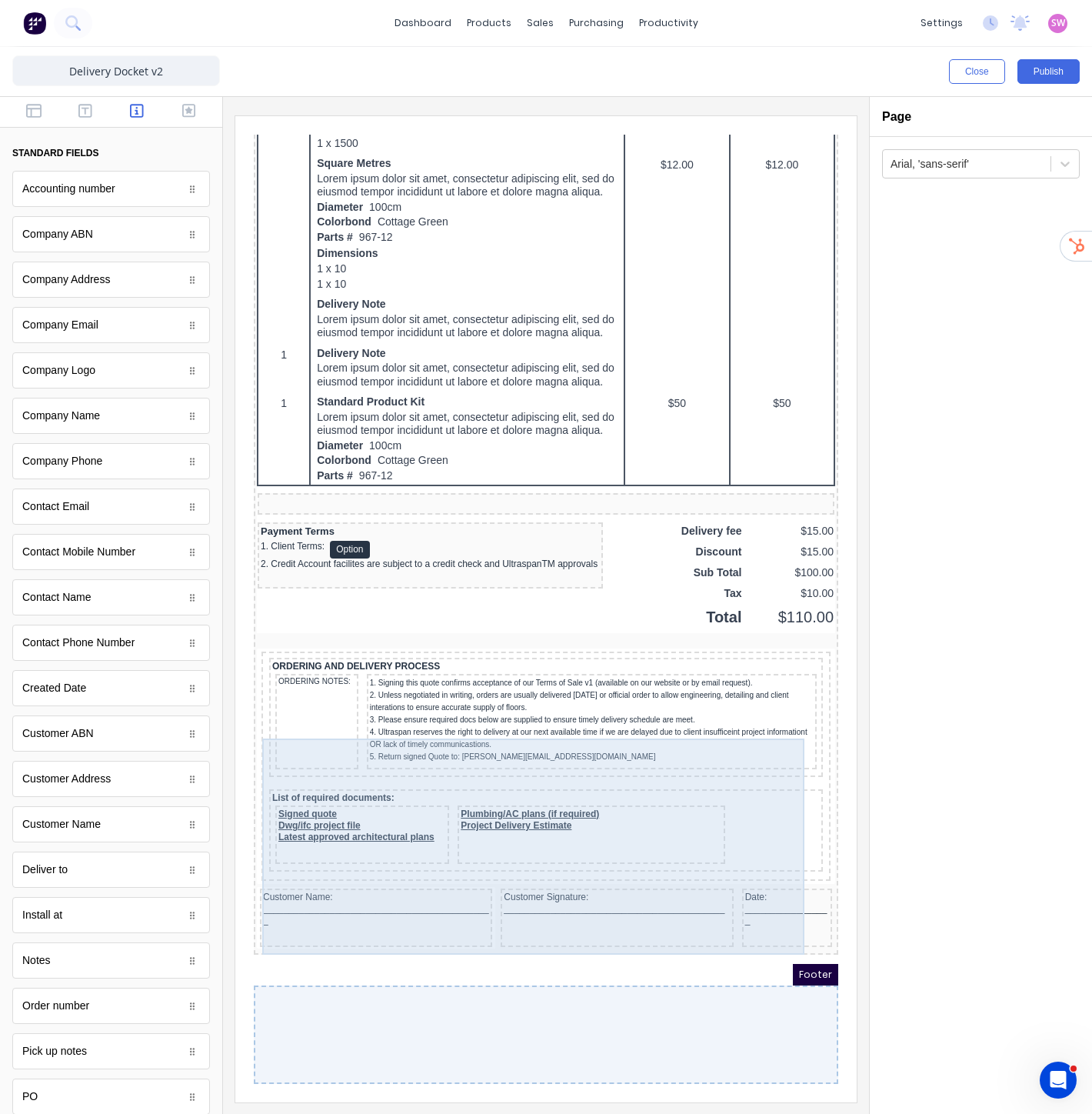
click at [441, 640] on div "ORDERING AND DELIVERY PROCESS ORDERING NOTES: 1. Signing this quote confirms ac…" at bounding box center [527, 748] width 563 height 223
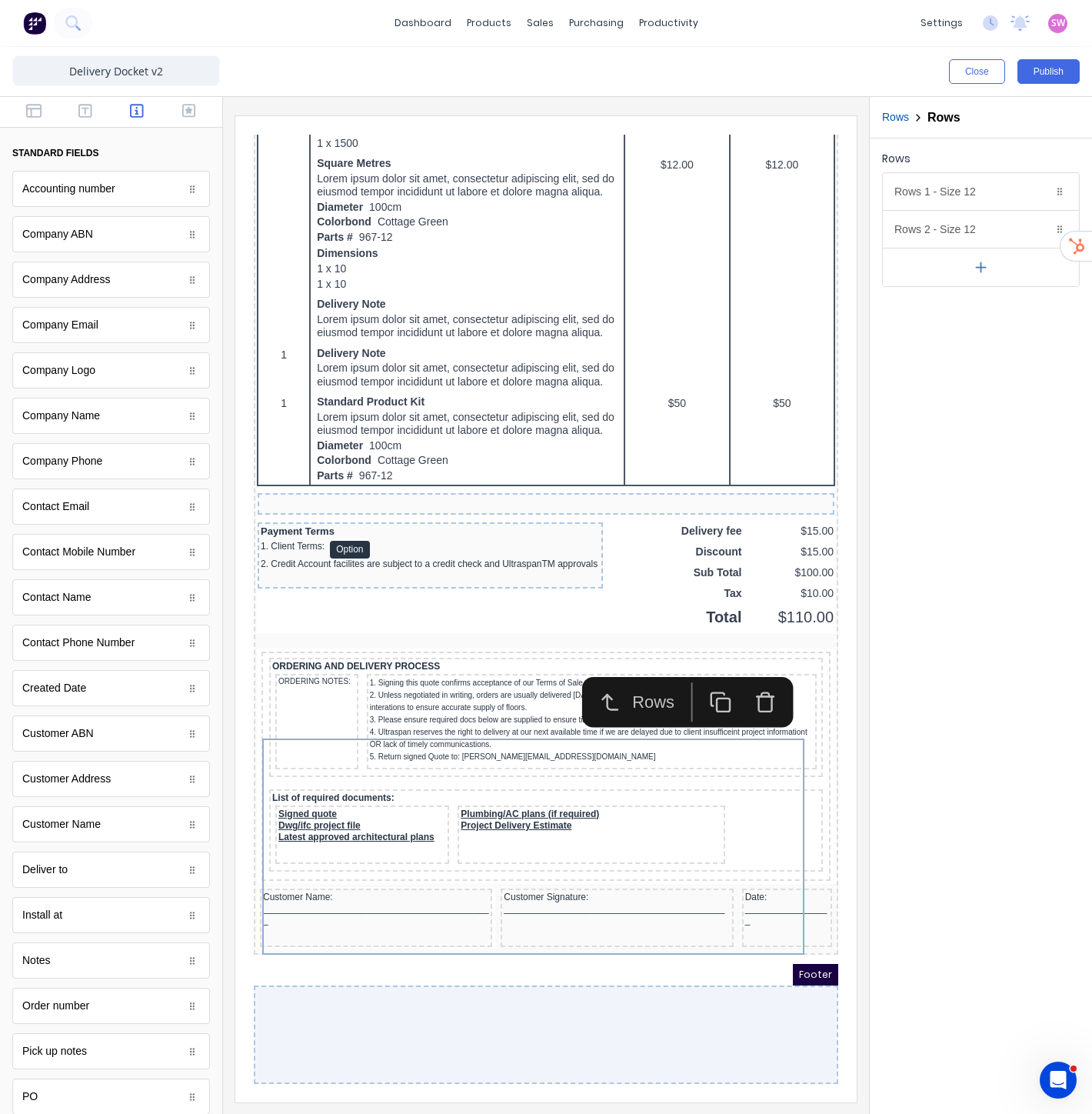
click at [747, 674] on icon "button" at bounding box center [747, 684] width 23 height 23
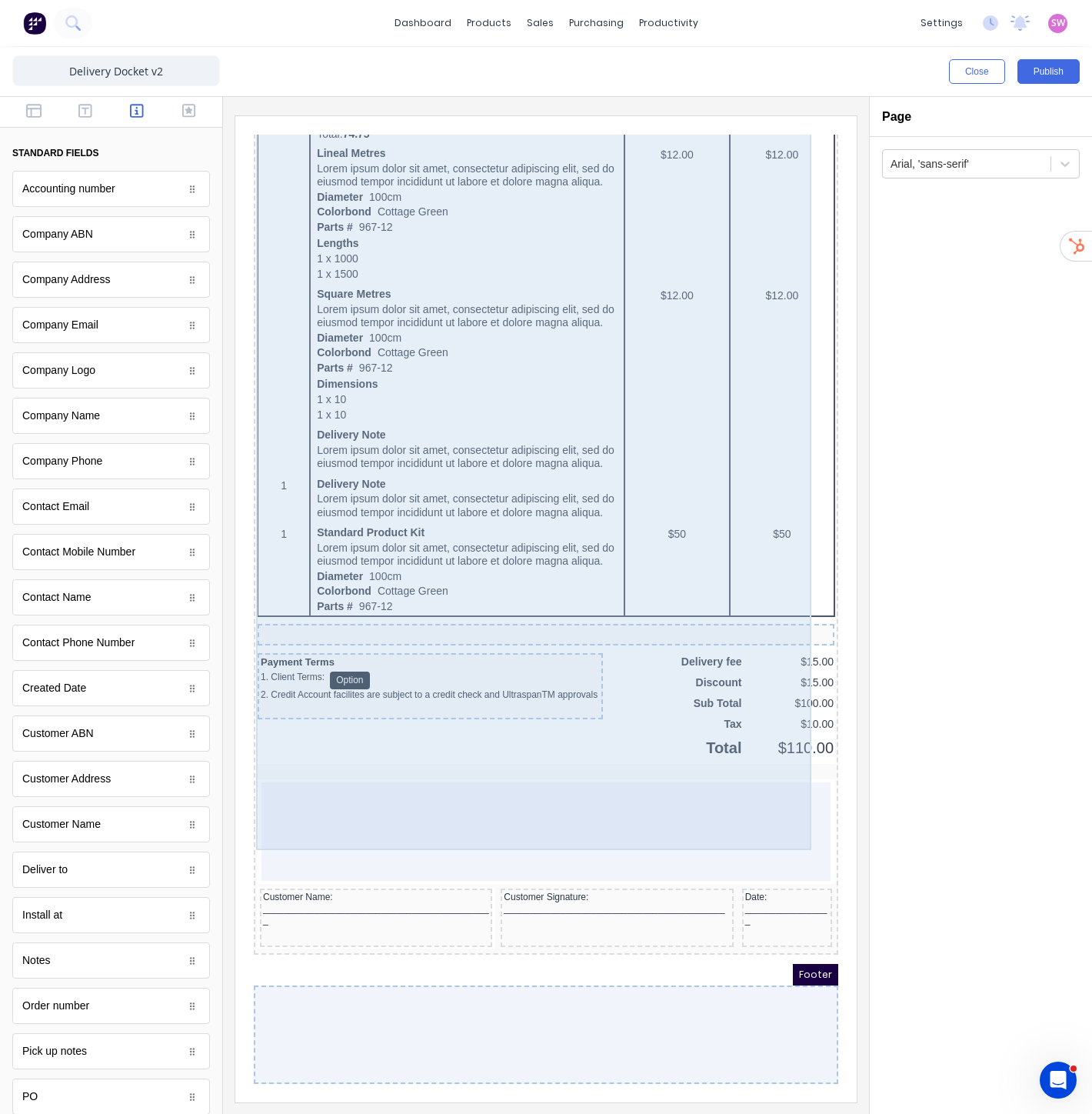
scroll to position [660, 0]
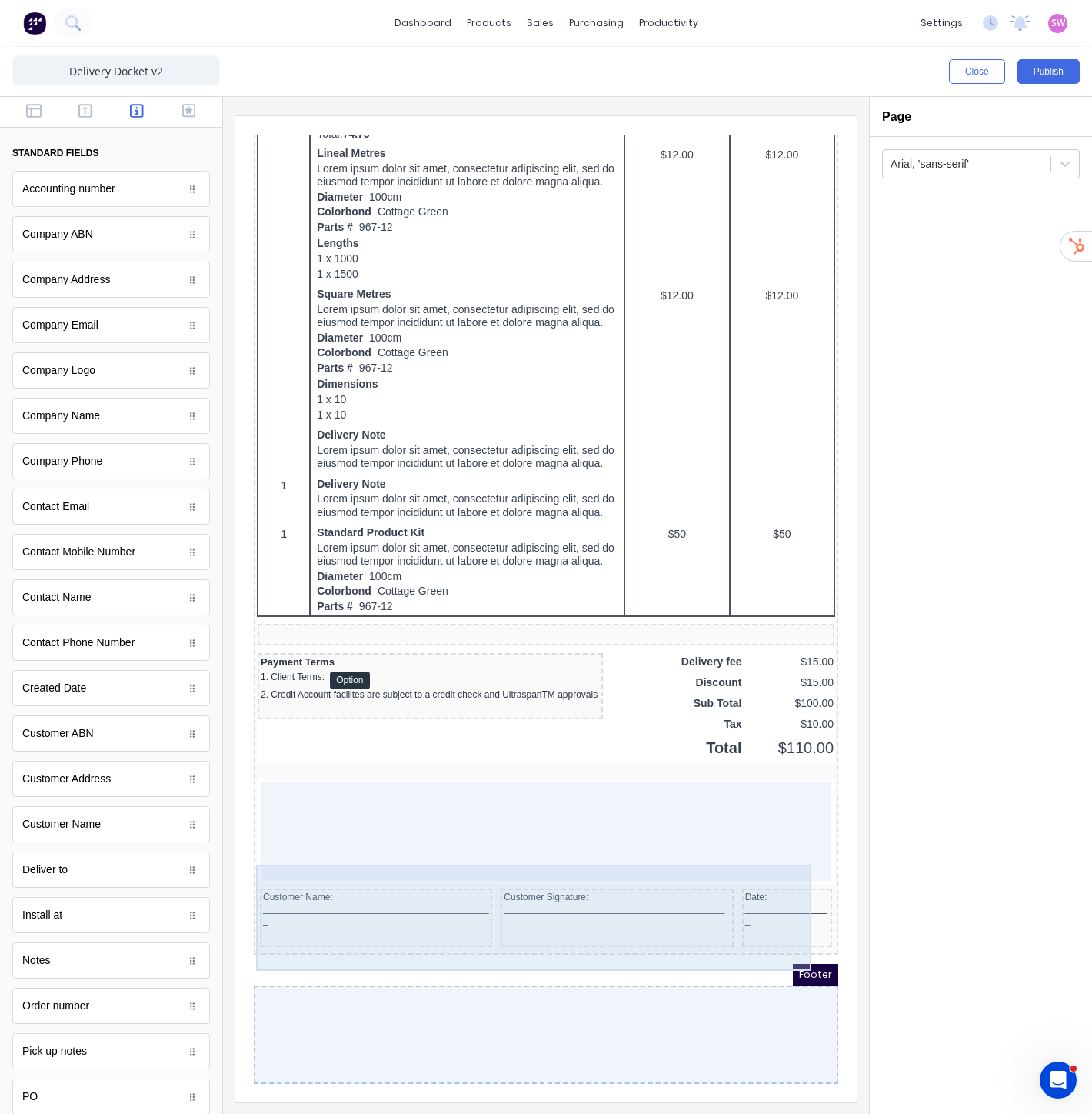
click at [356, 792] on div at bounding box center [528, 812] width 569 height 98
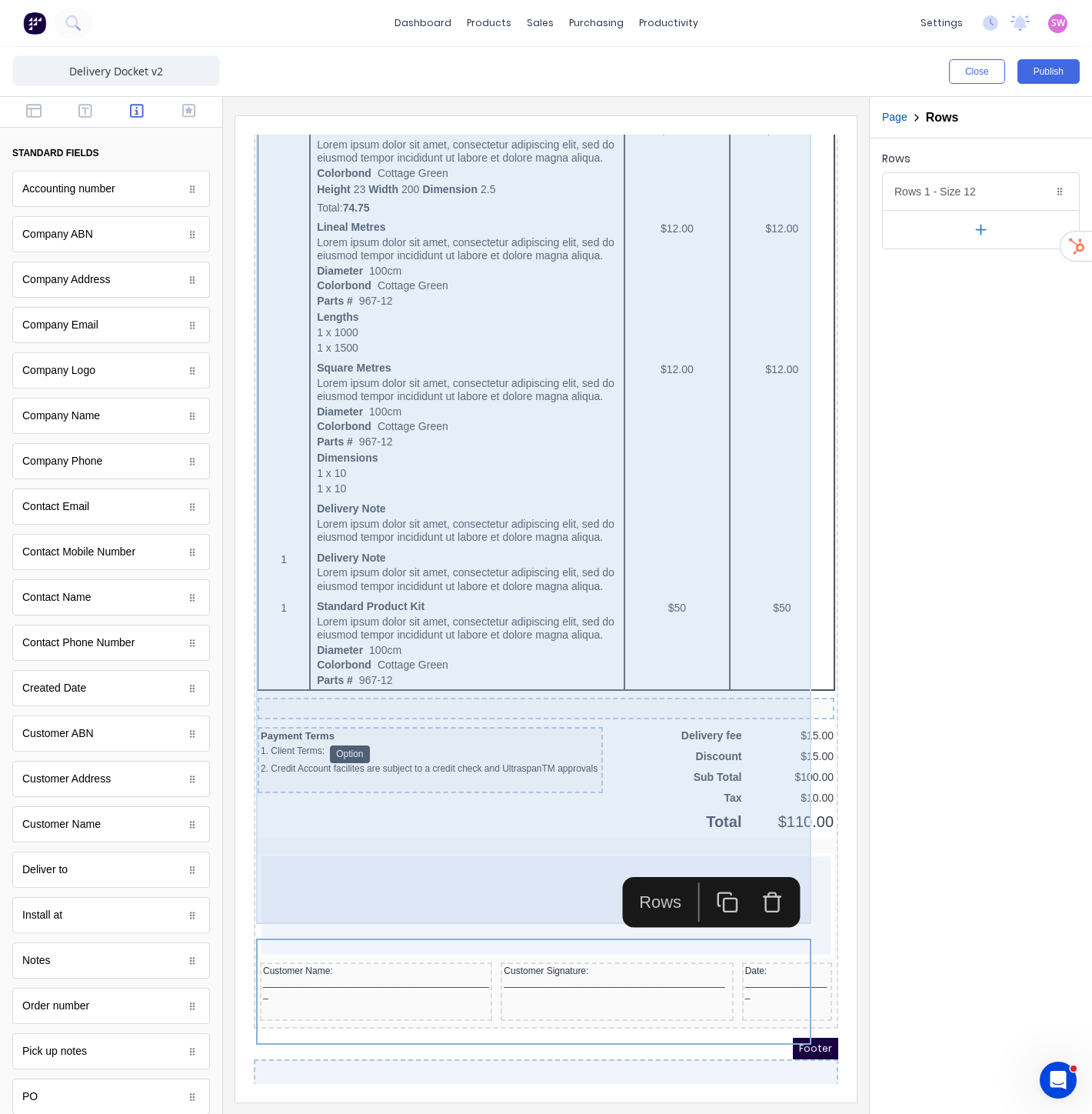
scroll to position [233, 0]
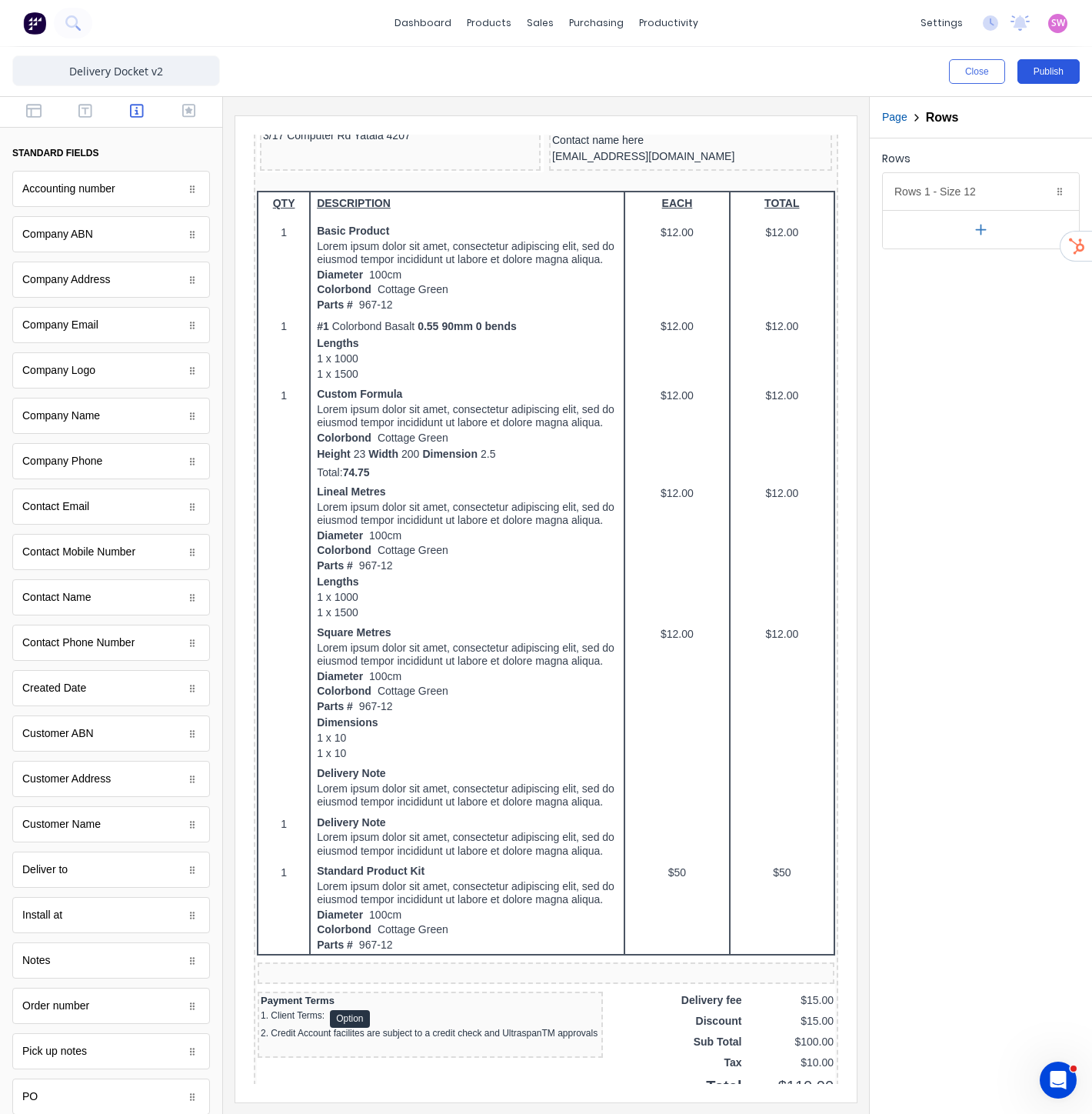
click at [1063, 69] on button "Publish" at bounding box center [1048, 71] width 62 height 24
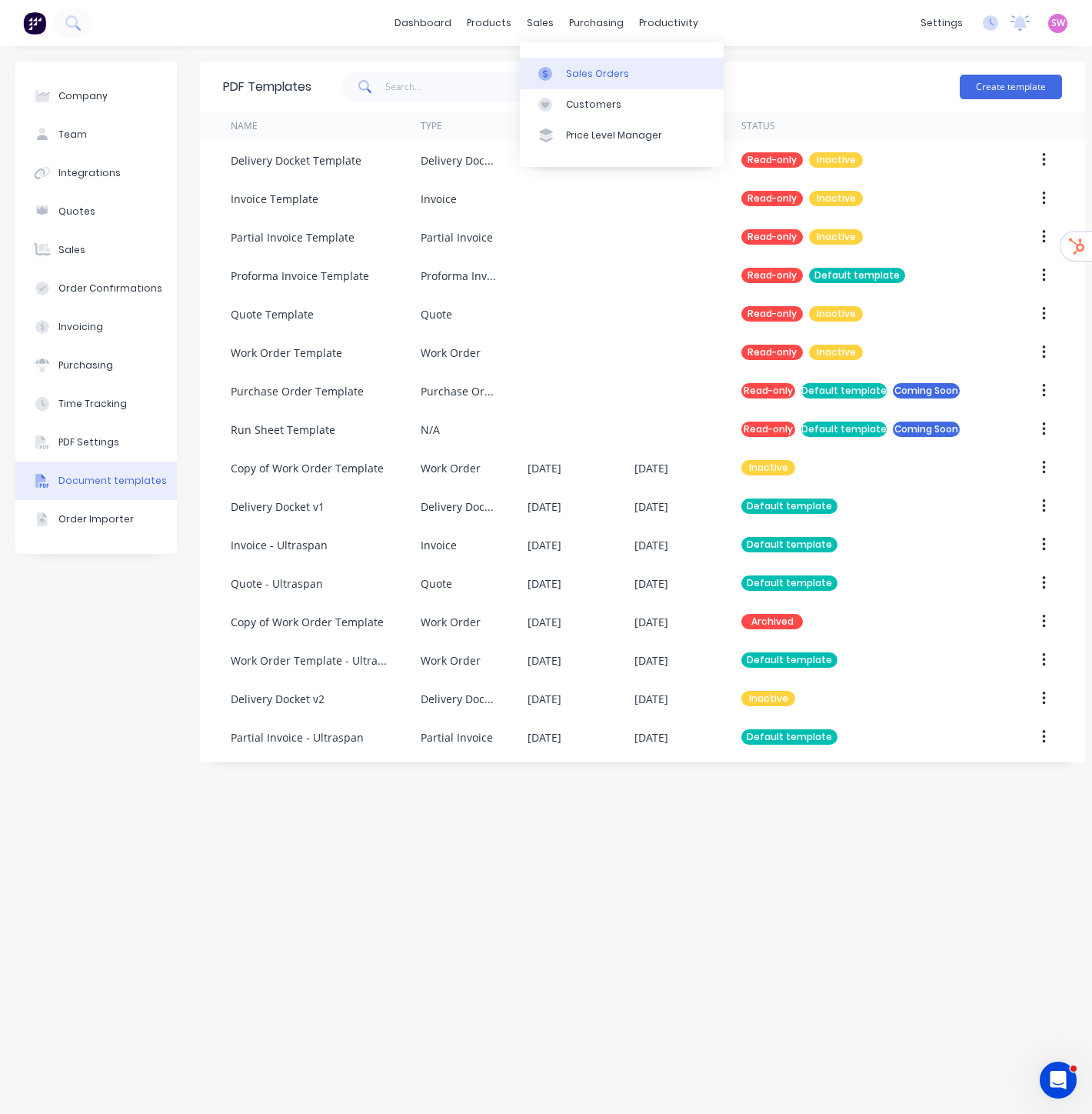
drag, startPoint x: 602, startPoint y: 73, endPoint x: 614, endPoint y: 80, distance: 13.9
click at [602, 73] on div "Sales Orders" at bounding box center [598, 73] width 63 height 14
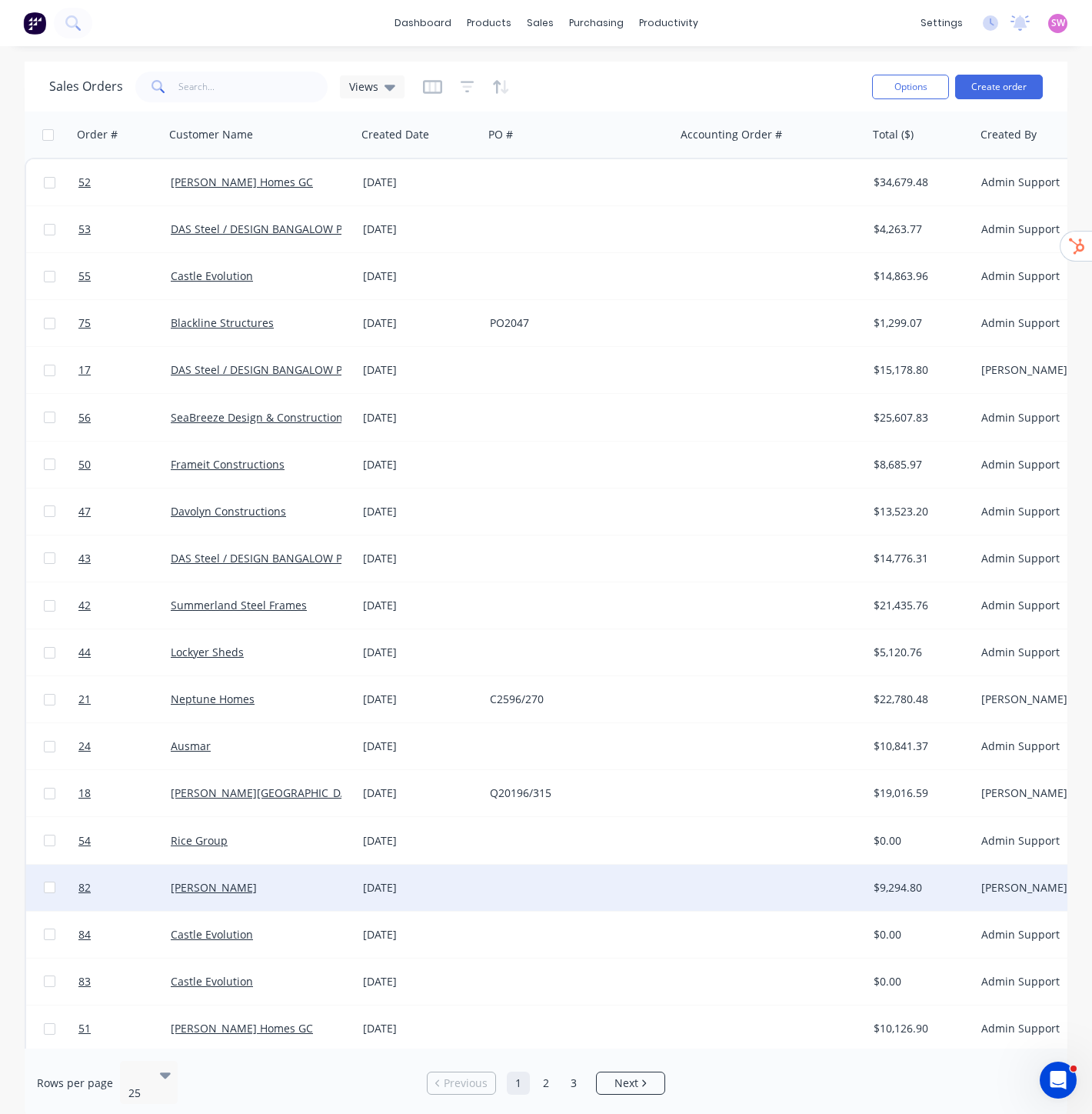
scroll to position [291, 0]
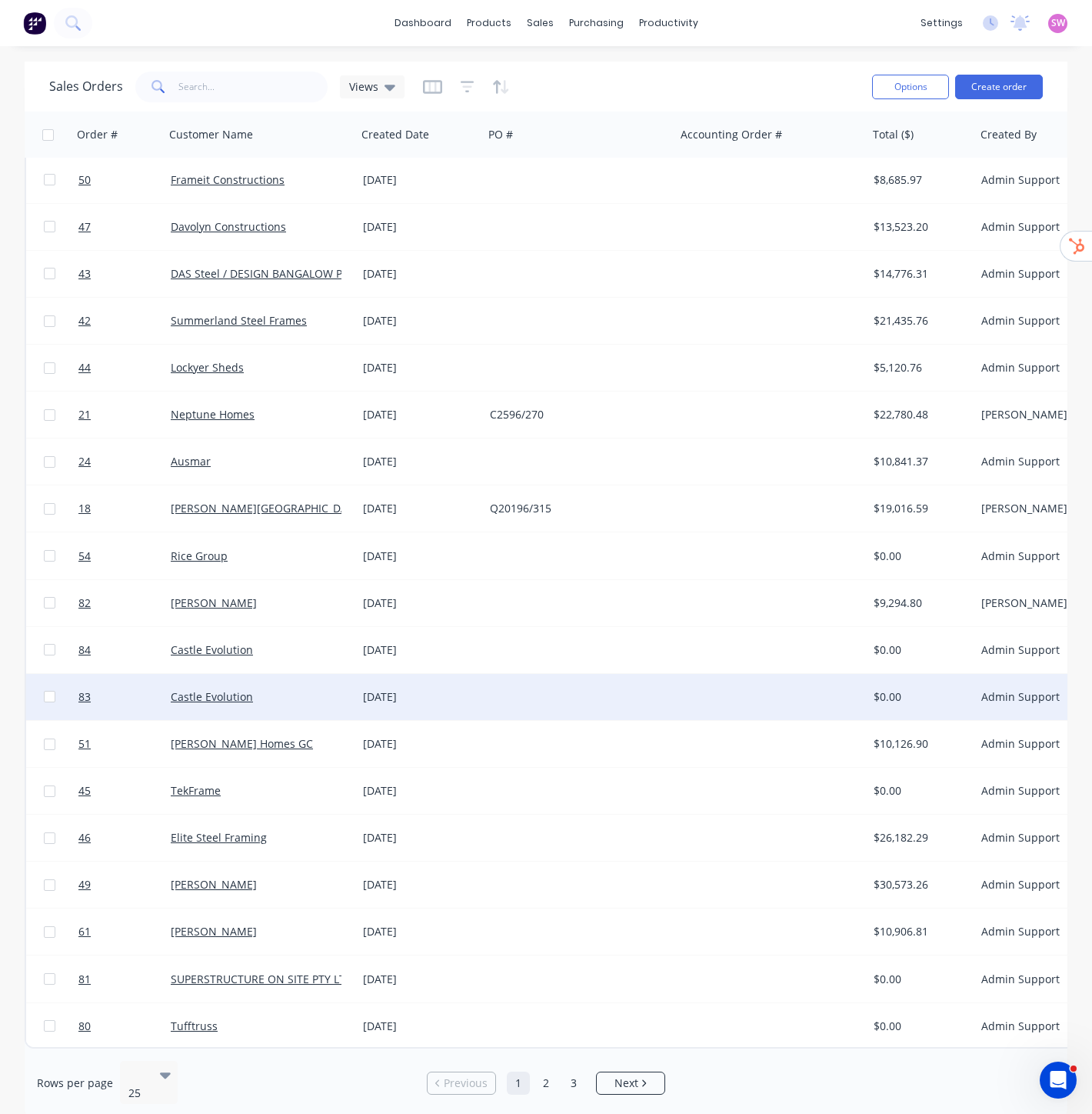
click at [663, 674] on div at bounding box center [580, 696] width 193 height 46
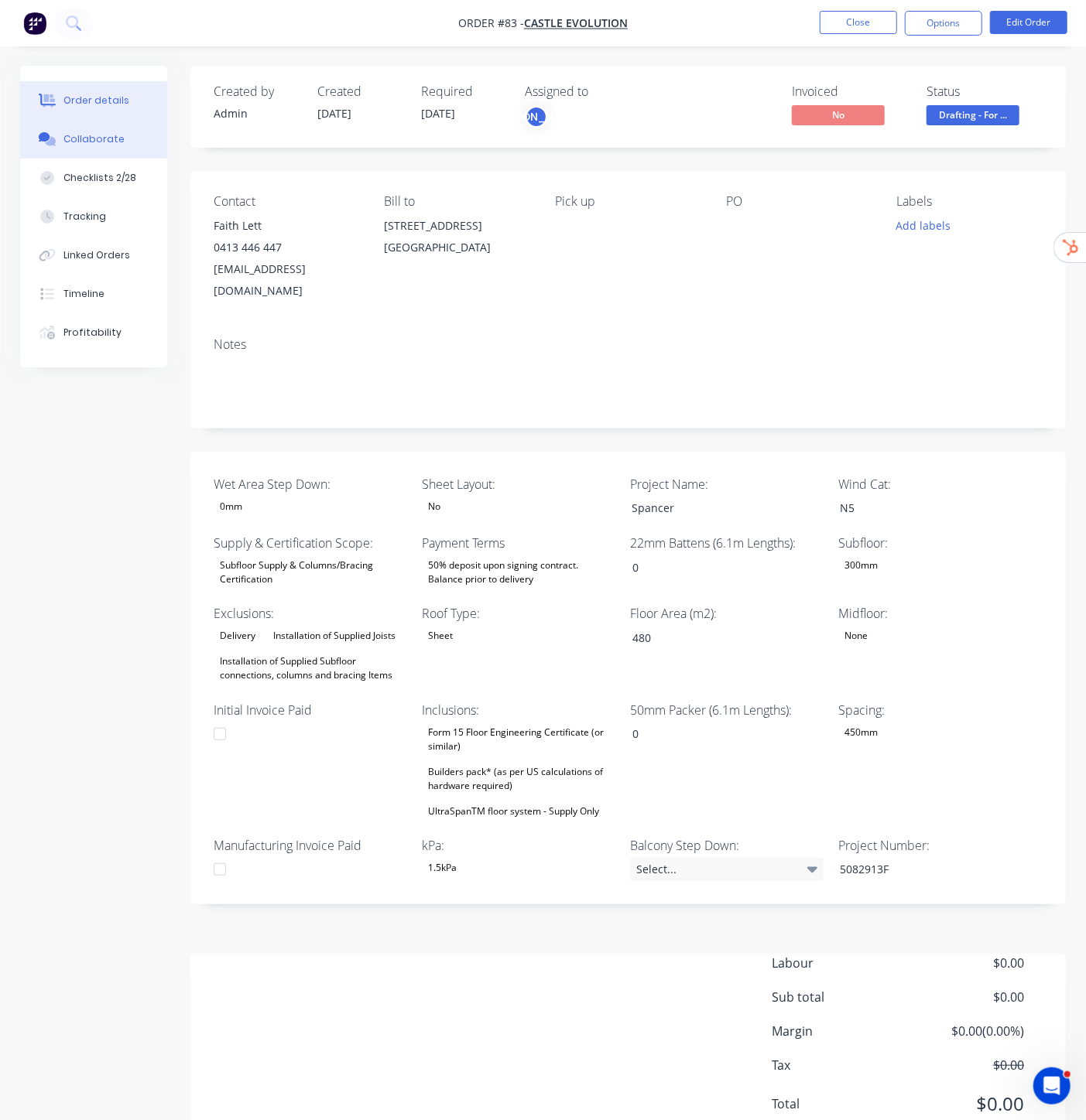
click at [101, 141] on div "Collaborate" at bounding box center [93, 139] width 61 height 14
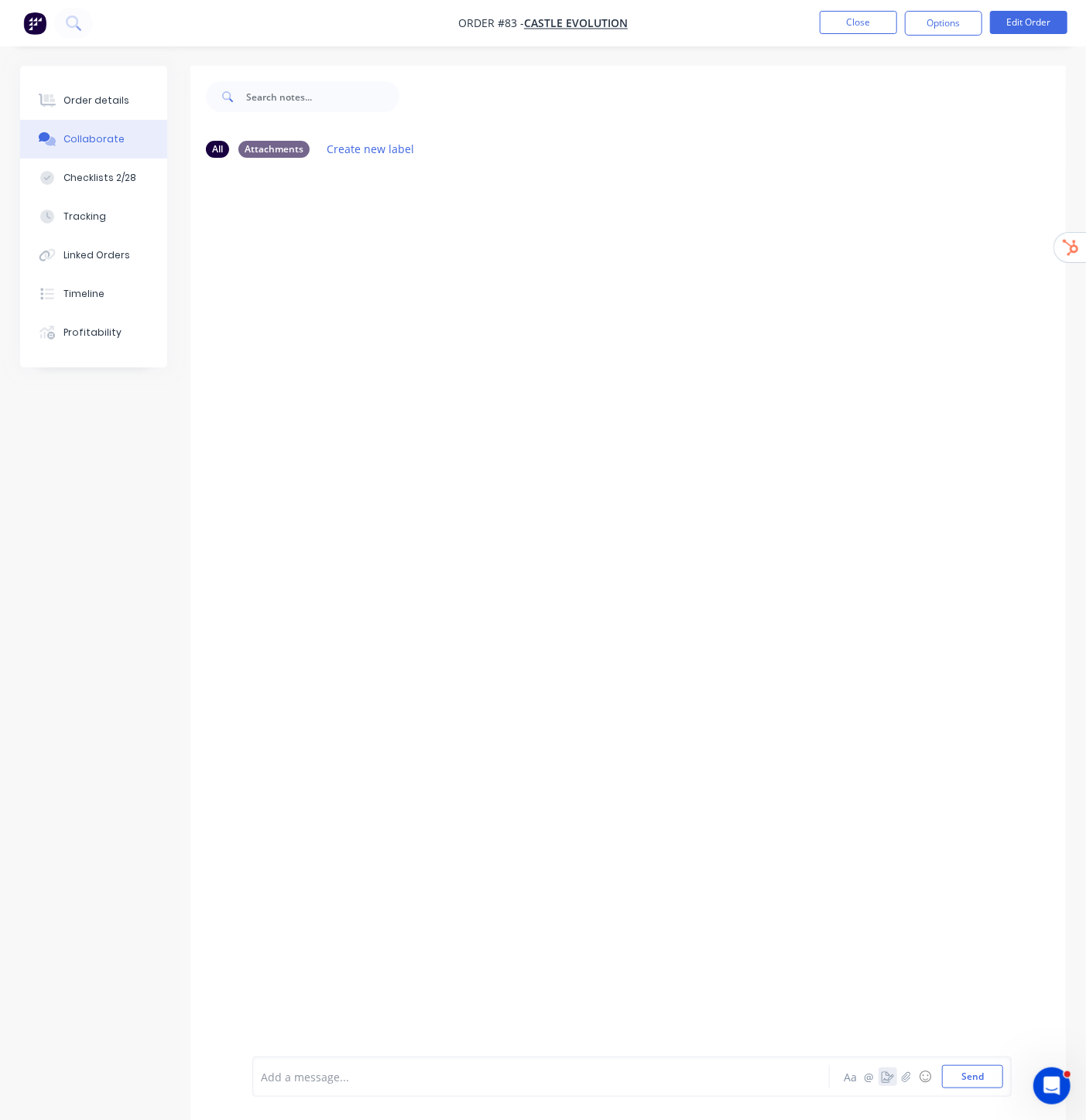
click at [890, 1078] on icon "button" at bounding box center [888, 1077] width 13 height 11
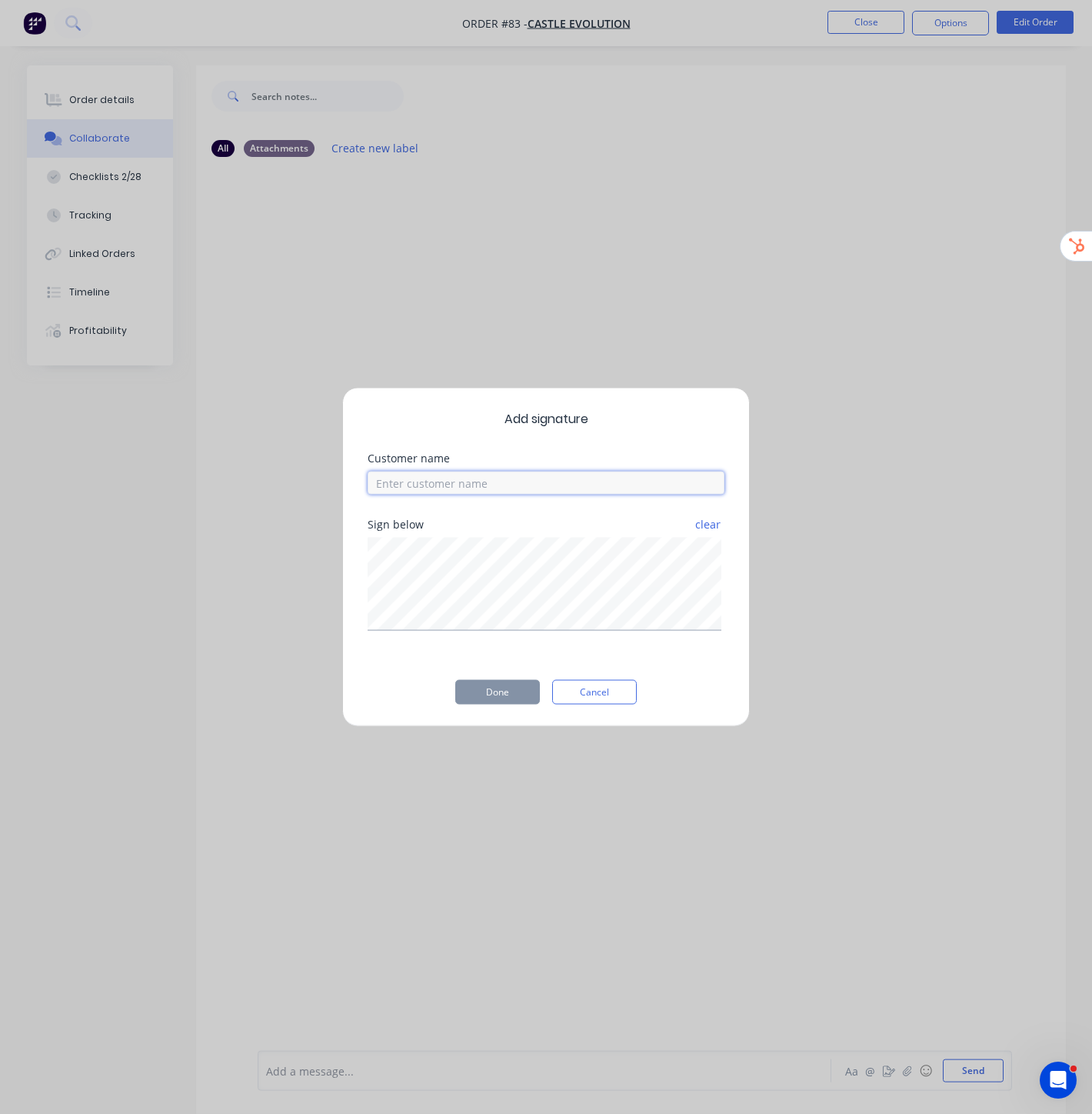
click at [420, 484] on input at bounding box center [546, 484] width 356 height 23
click at [585, 679] on div "Add signature Customer name Sign below clear Done Cancel" at bounding box center [546, 557] width 408 height 340
click at [589, 690] on button "Cancel" at bounding box center [594, 692] width 85 height 24
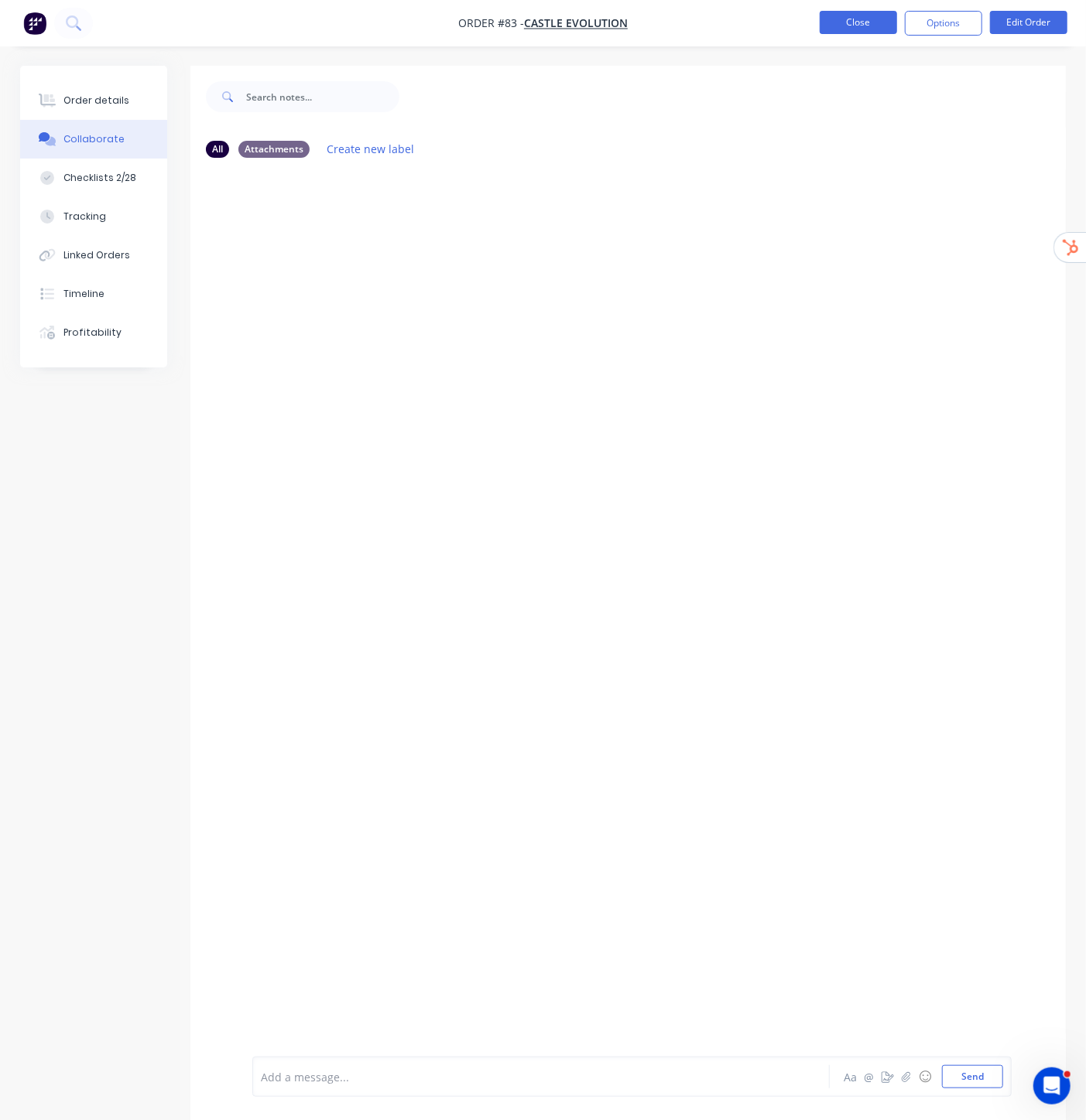
click at [873, 12] on button "Close" at bounding box center [858, 23] width 77 height 24
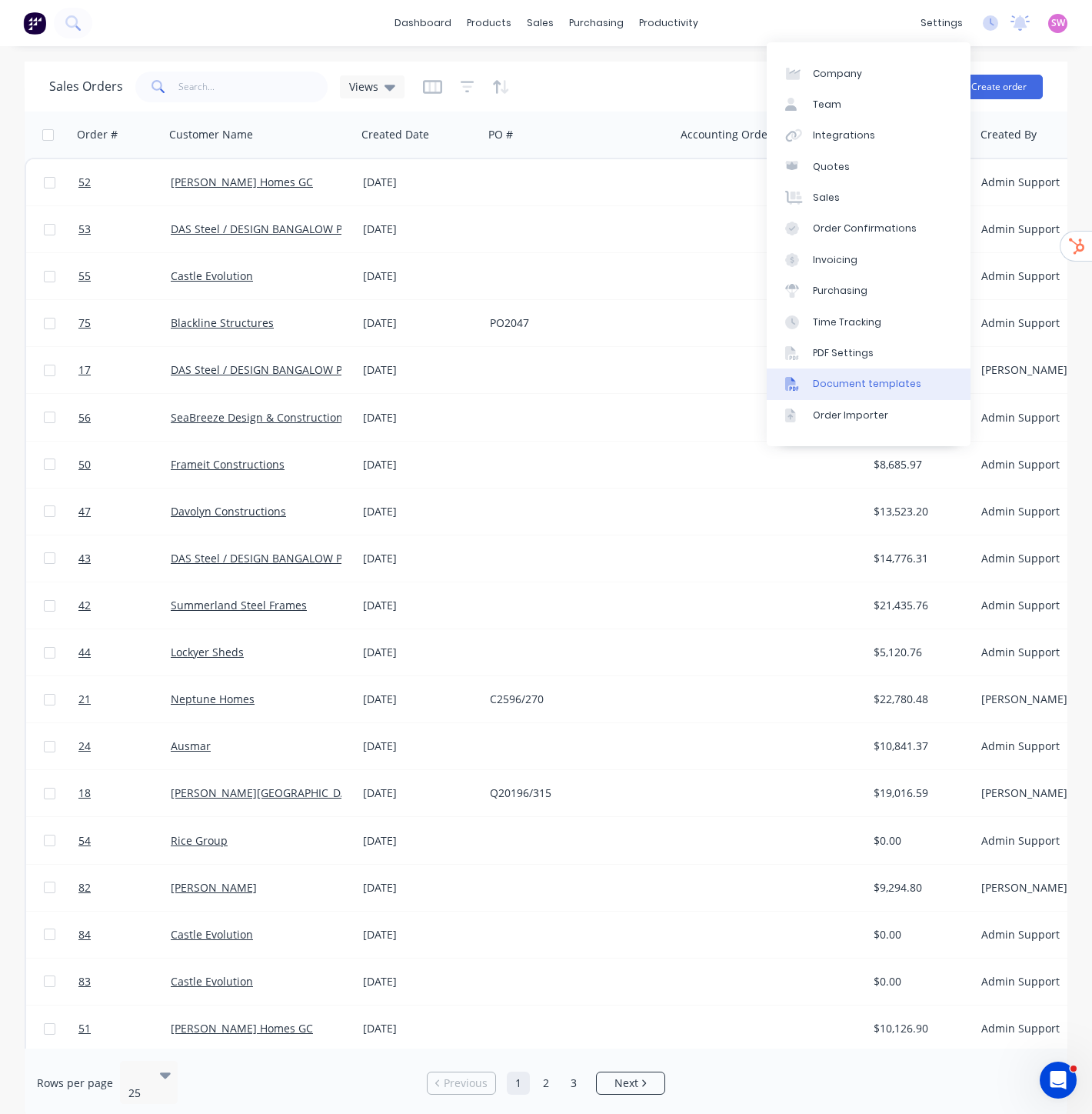
click at [905, 376] on link "Document templates" at bounding box center [869, 384] width 203 height 31
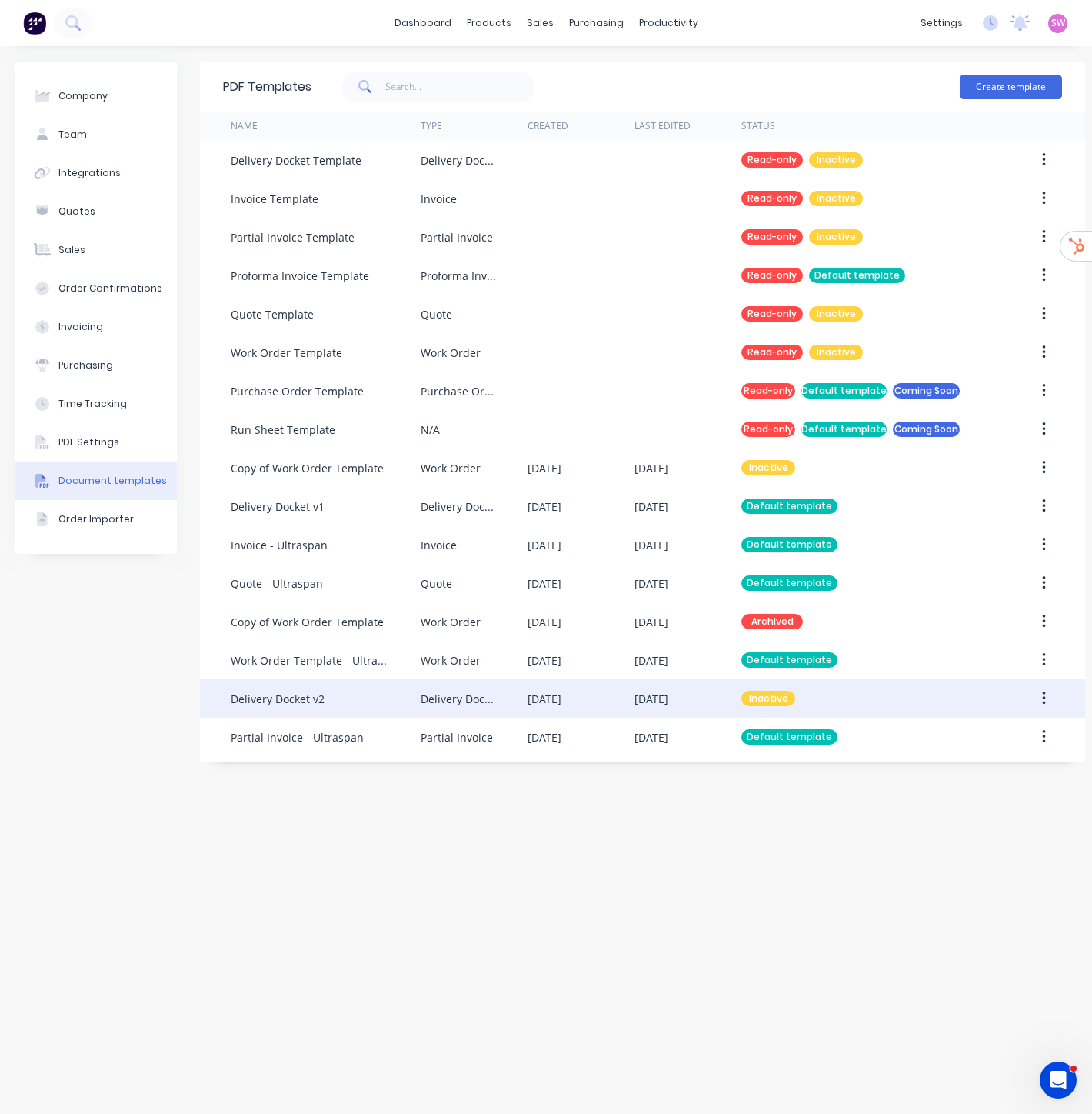
click at [711, 693] on div "01 Sep 2025" at bounding box center [688, 698] width 107 height 39
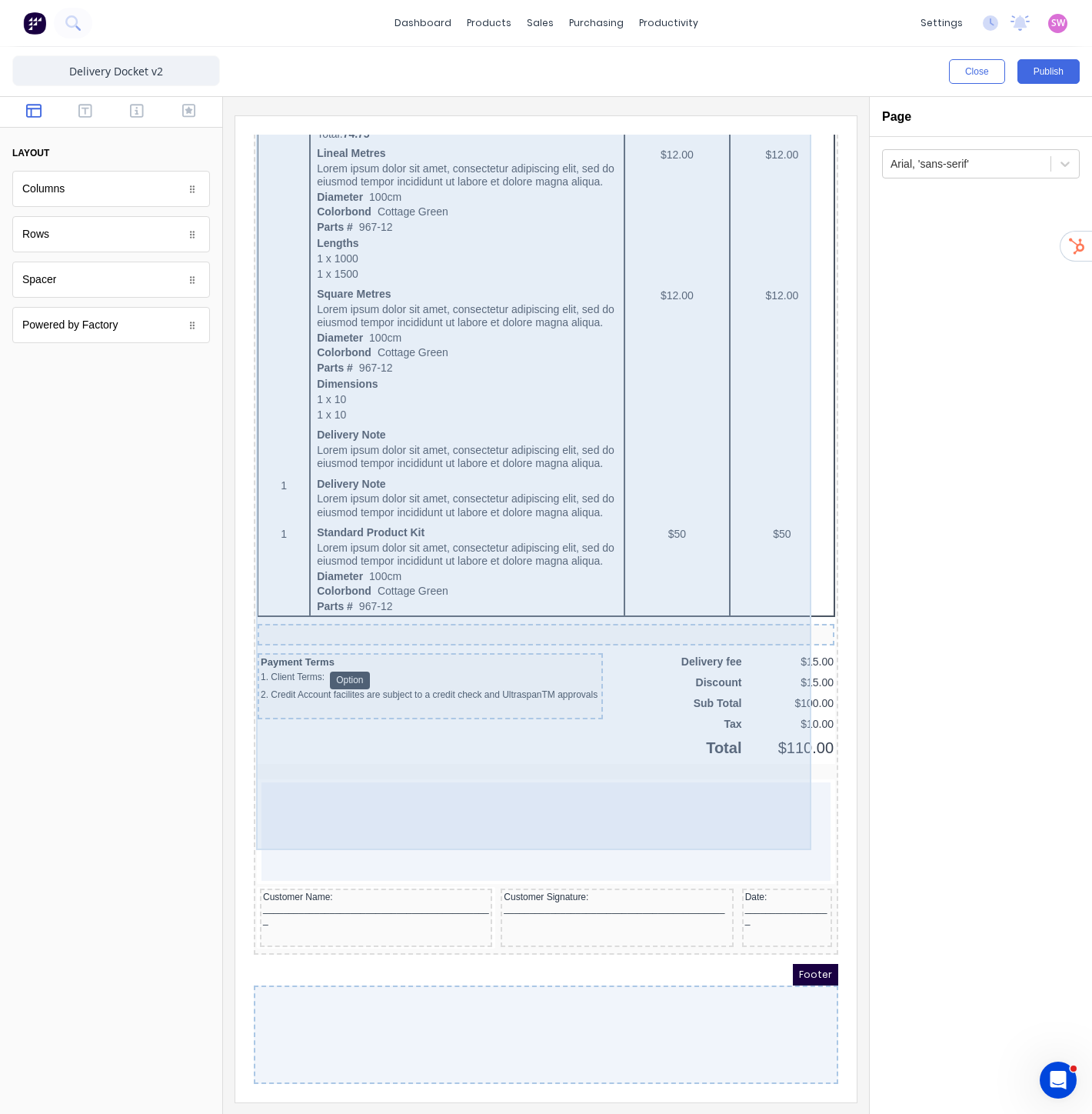
scroll to position [660, 0]
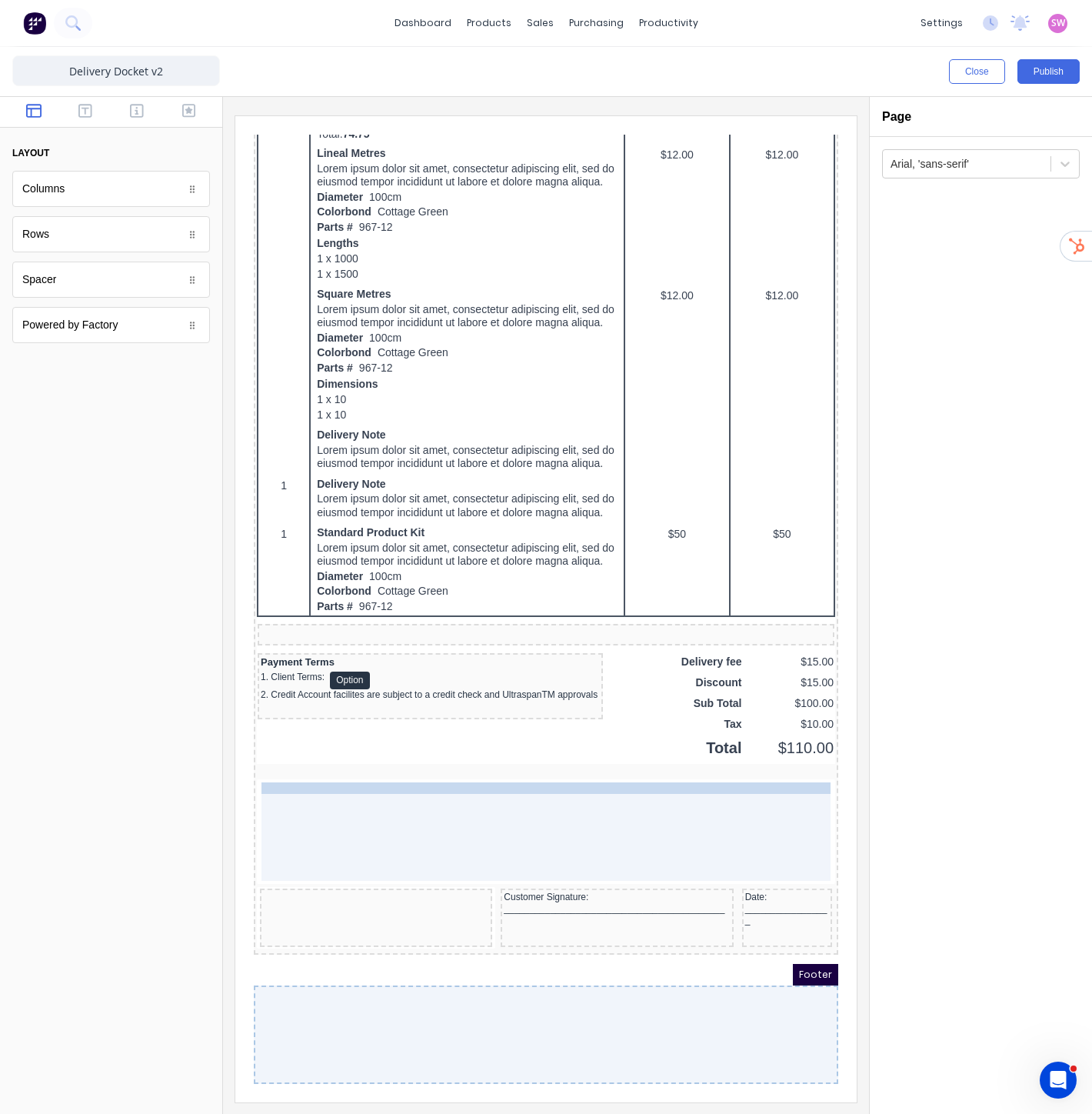
drag, startPoint x: 356, startPoint y: 883, endPoint x: 377, endPoint y: 786, distance: 99.2
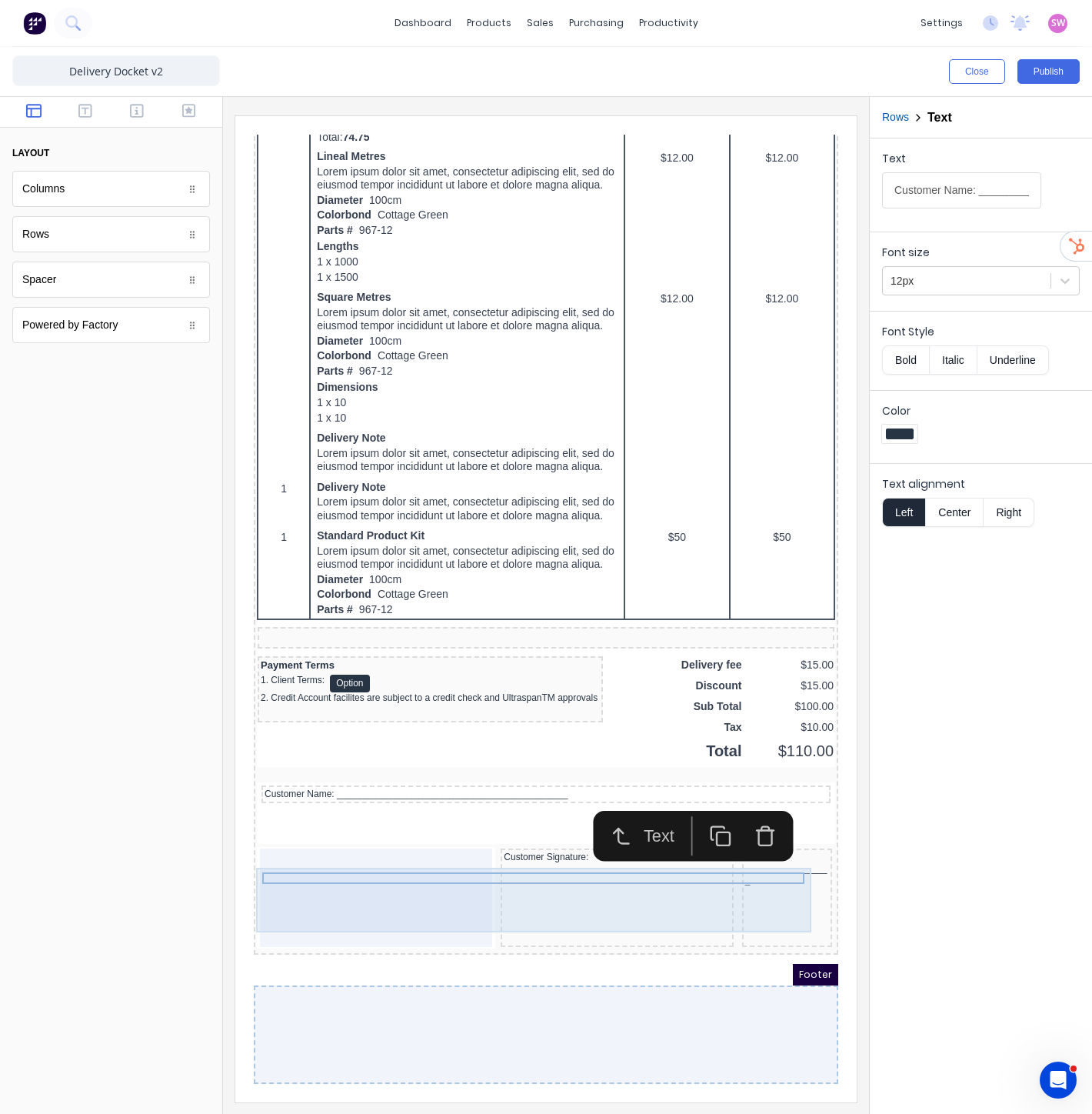
scroll to position [658, 0]
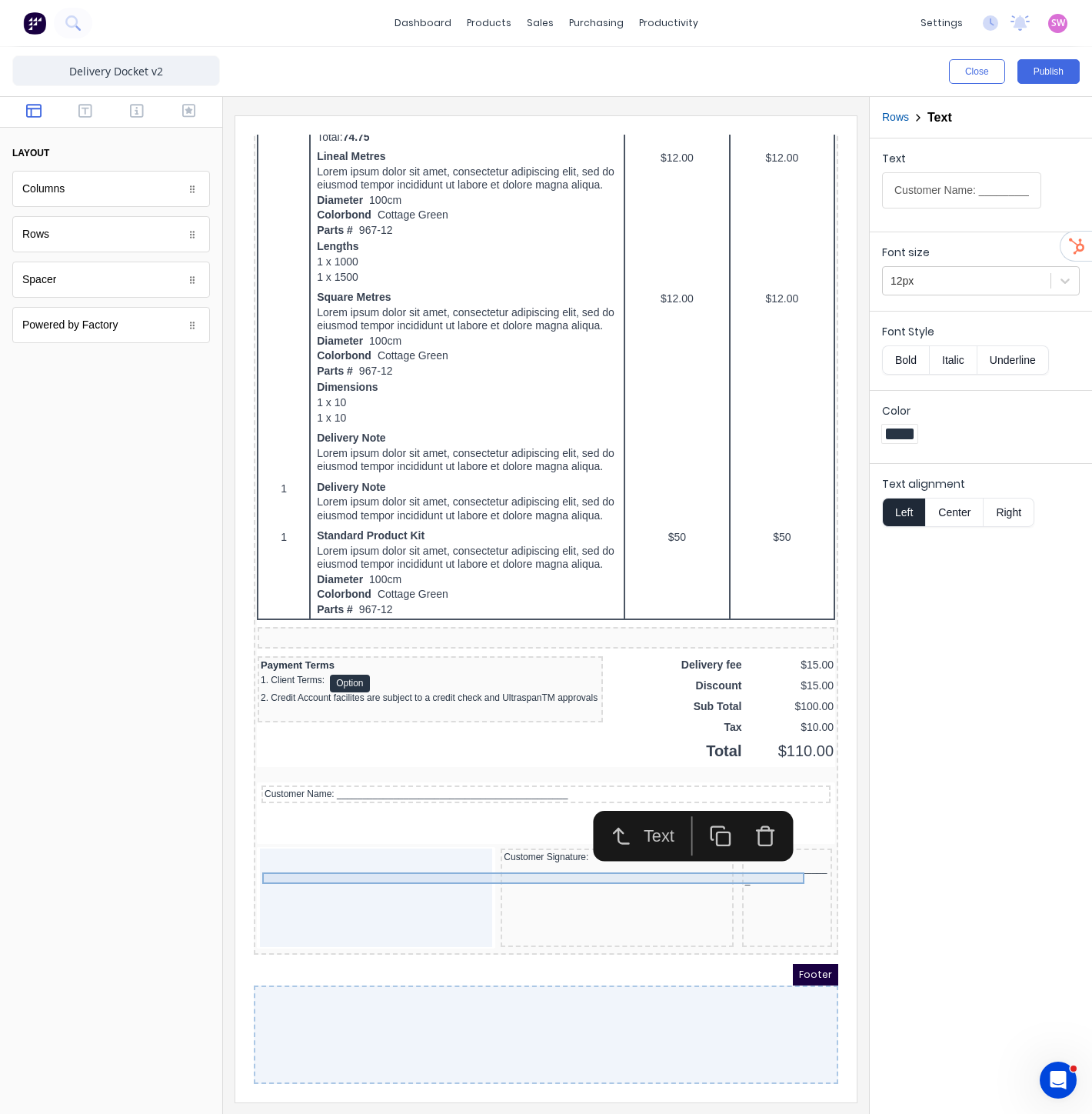
click at [467, 774] on div "Customer Name: _____________________________________________" at bounding box center [527, 775] width 563 height 12
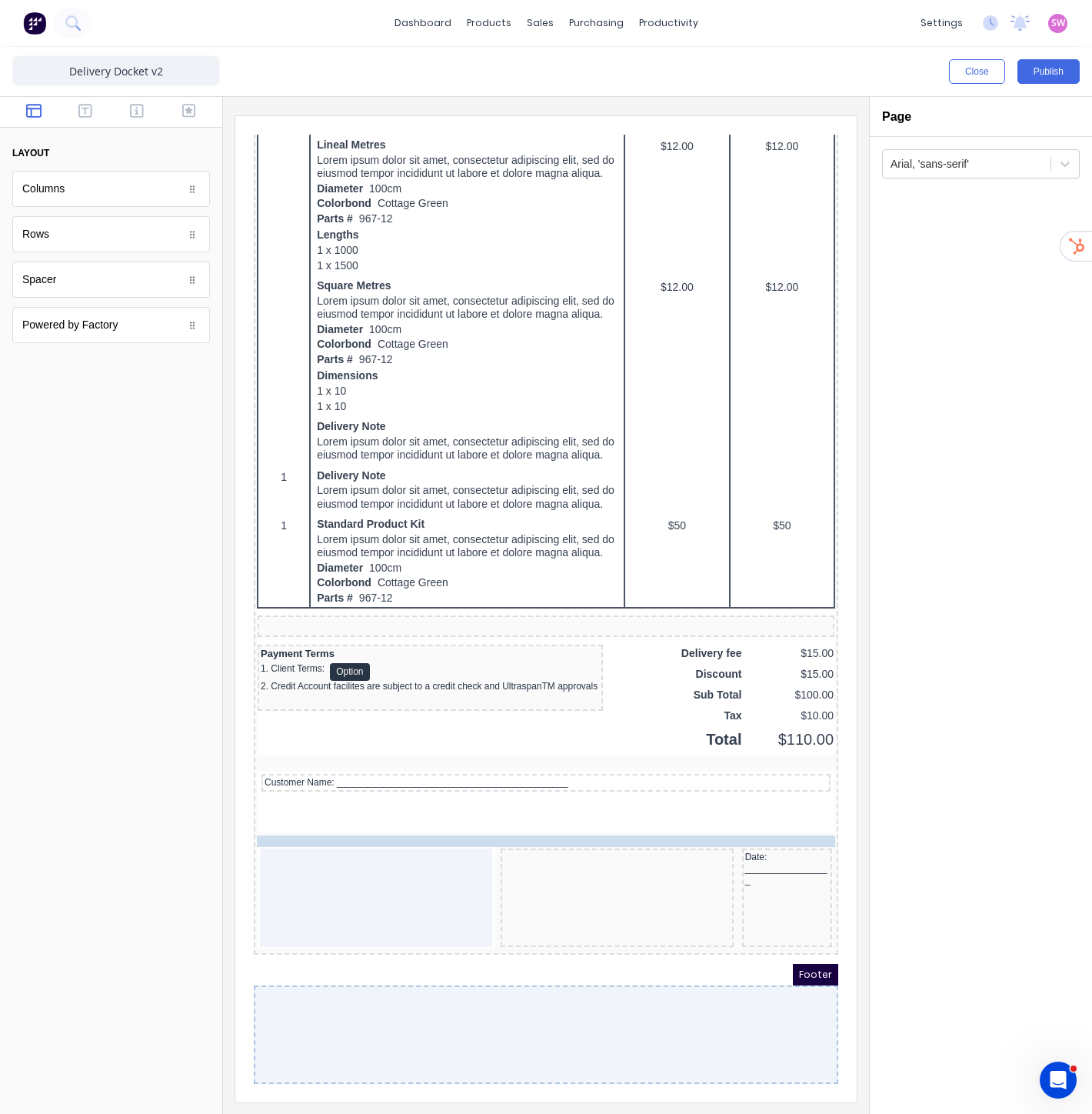
drag, startPoint x: 602, startPoint y: 862, endPoint x: 575, endPoint y: 791, distance: 76.0
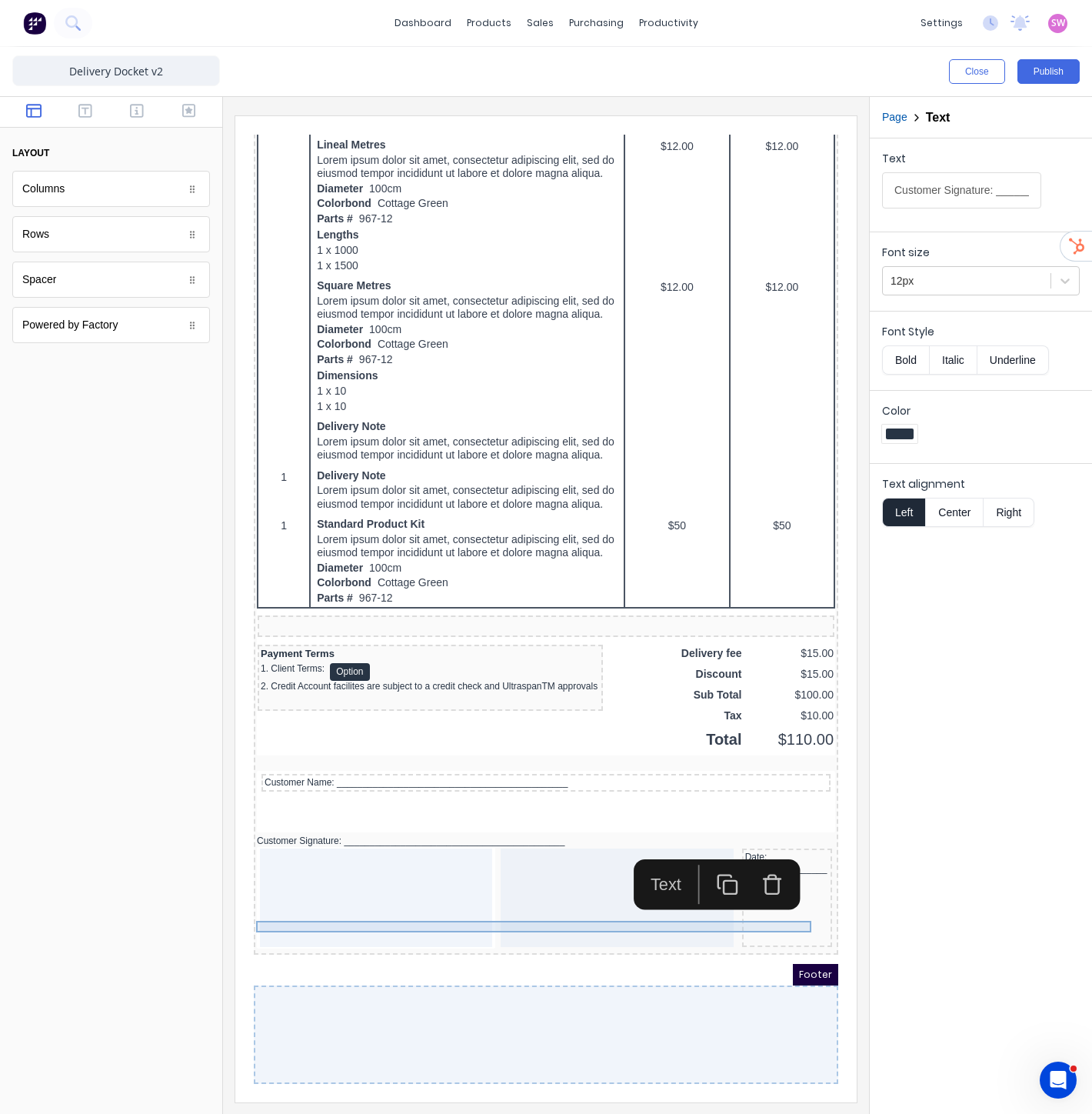
click at [314, 826] on div "Customer Signature: ___________________________________________" at bounding box center [528, 822] width 578 height 12
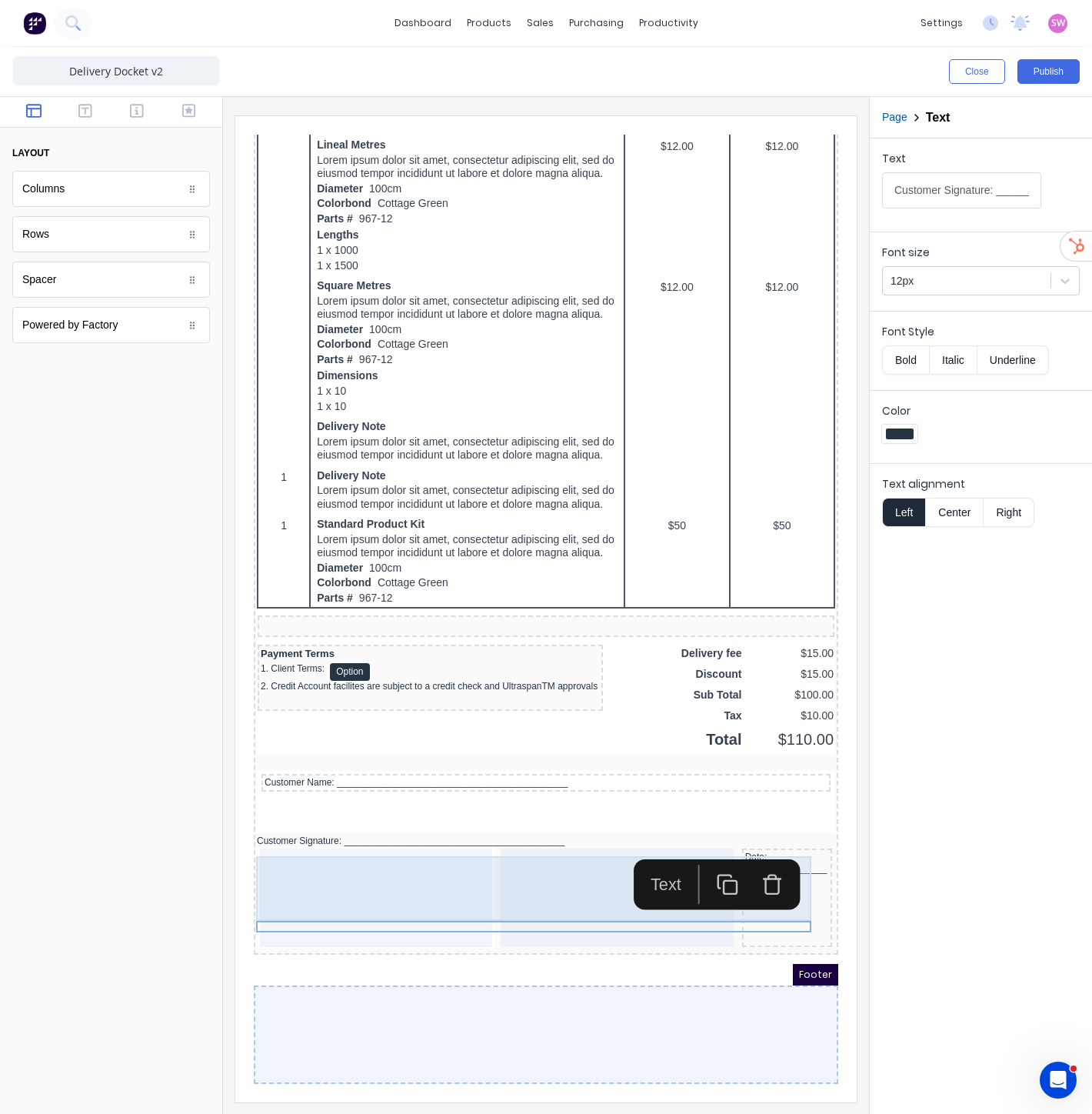
click at [334, 801] on div "Customer Name: _____________________________________________" at bounding box center [528, 785] width 578 height 65
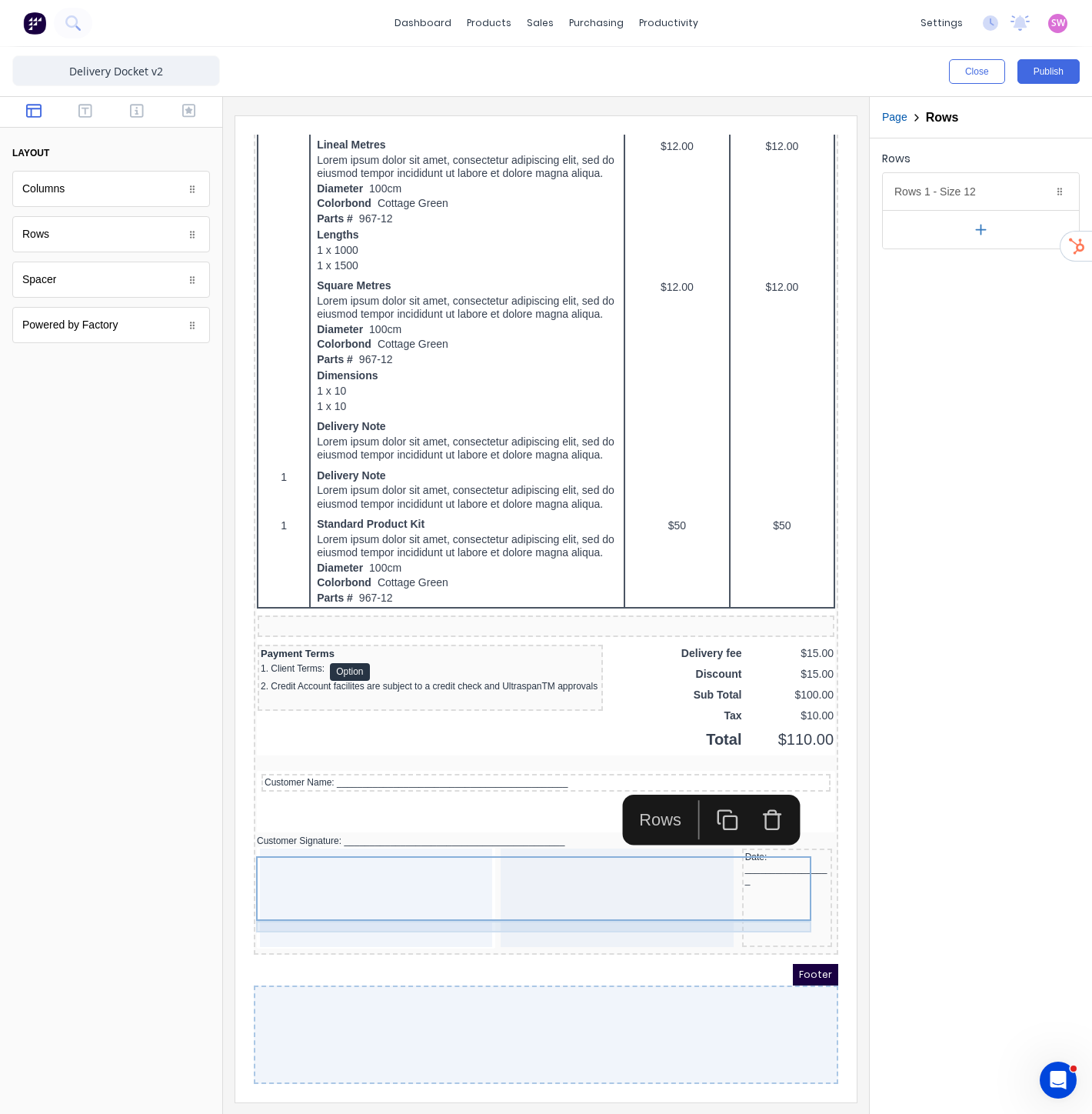
click at [330, 829] on div "Customer Signature: ___________________________________________" at bounding box center [528, 822] width 578 height 12
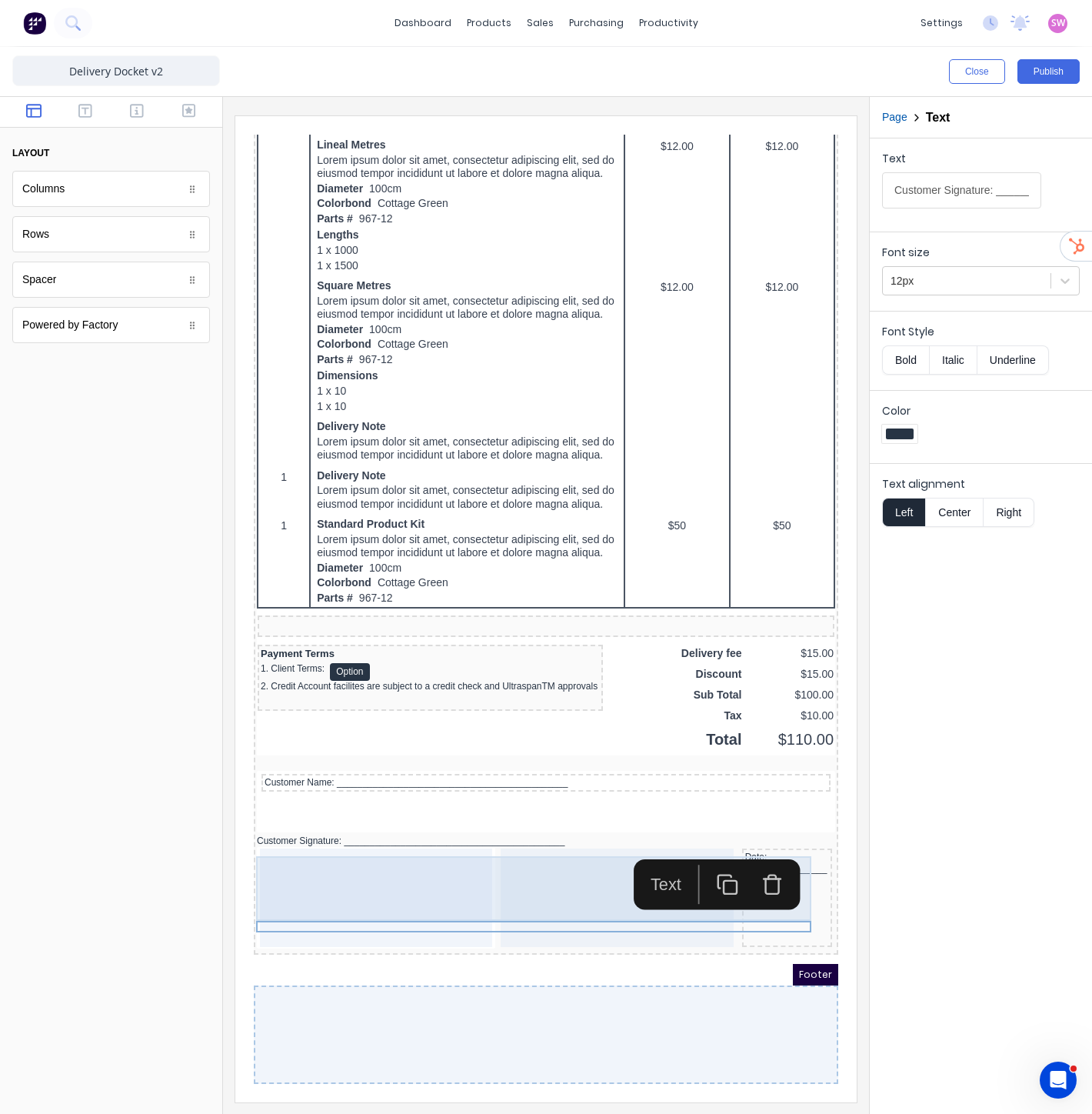
click at [356, 786] on div "Customer Name: _____________________________________________" at bounding box center [528, 785] width 578 height 65
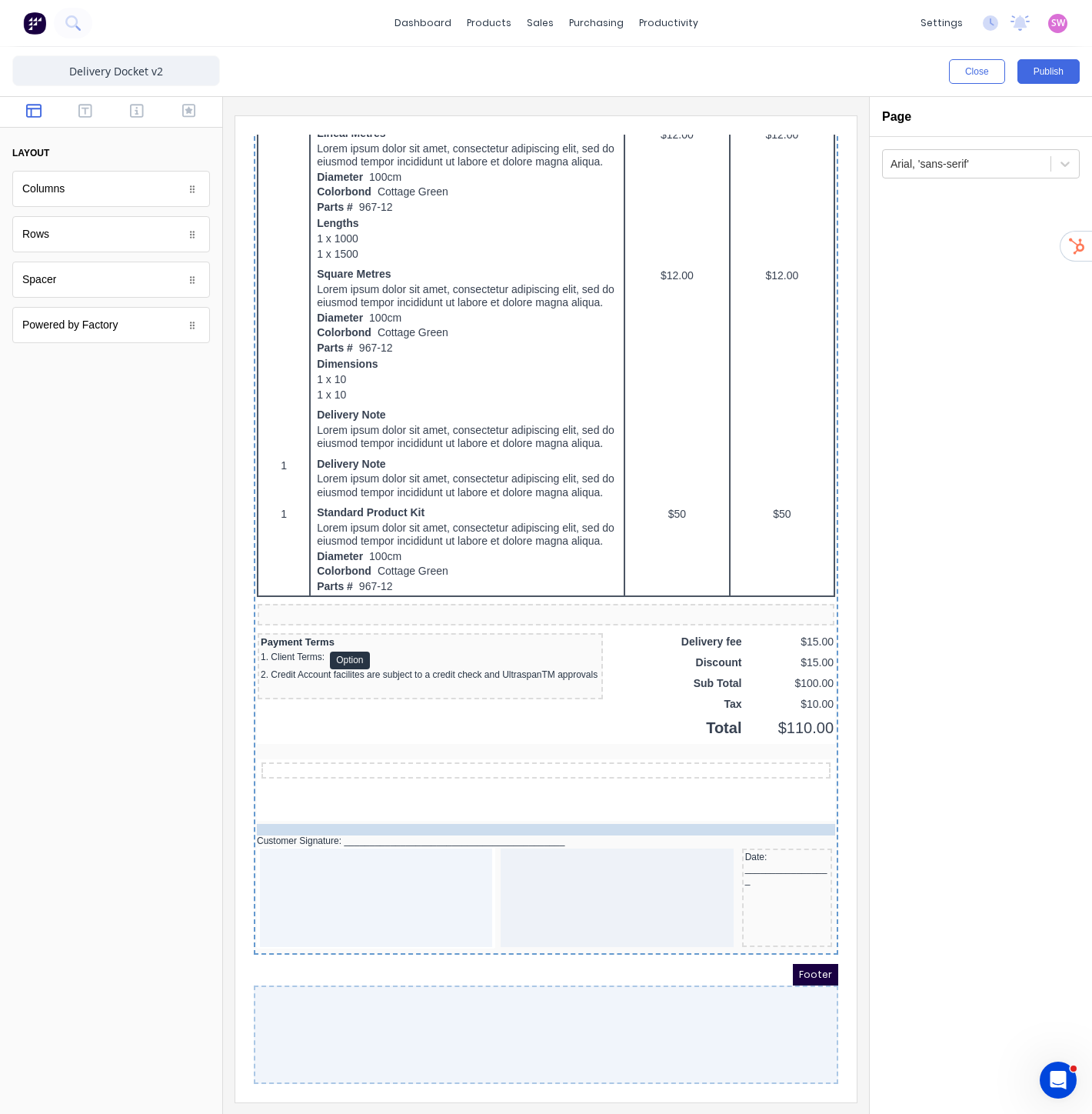
drag, startPoint x: 364, startPoint y: 774, endPoint x: 367, endPoint y: 820, distance: 46.1
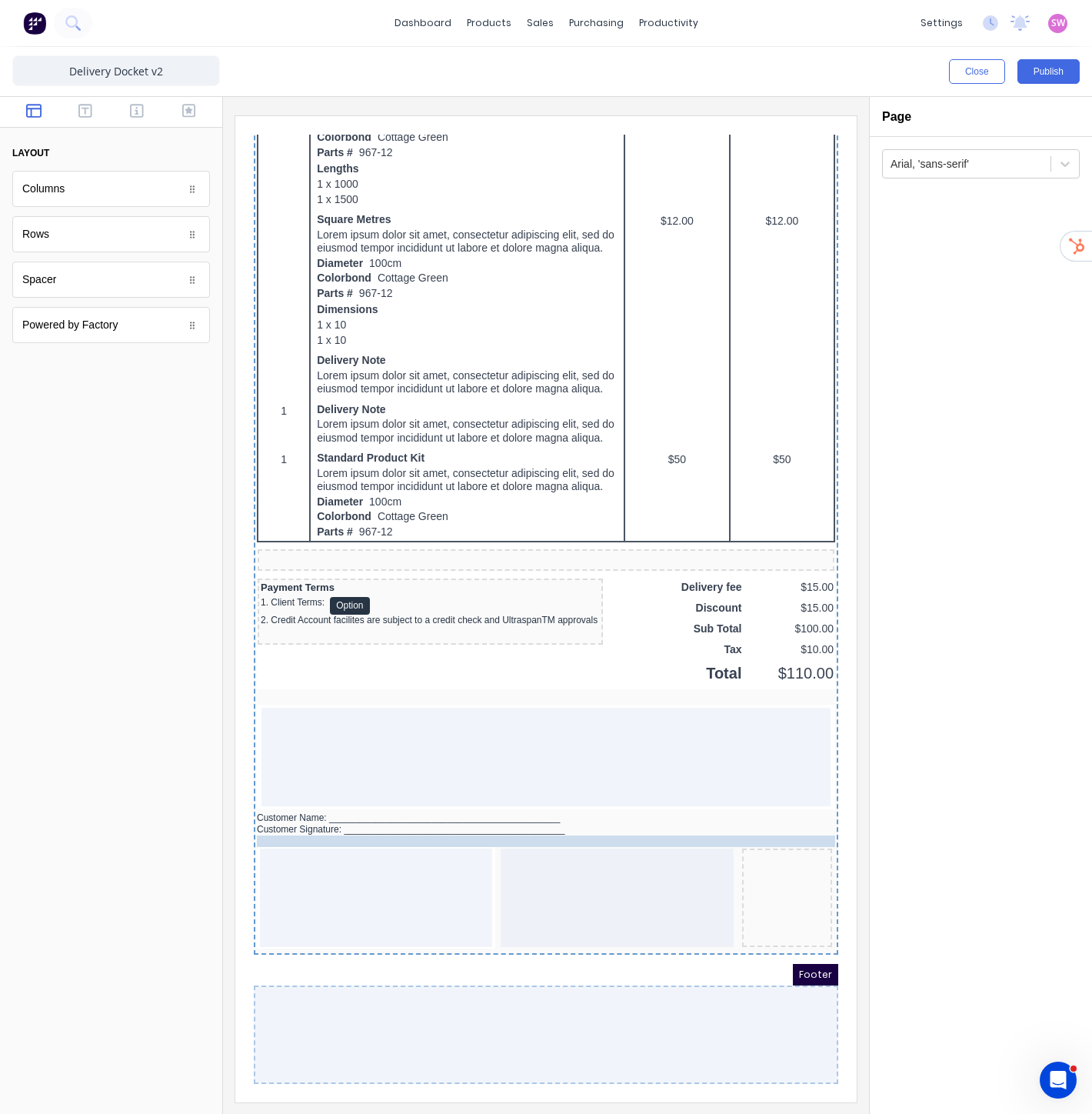
drag, startPoint x: 726, startPoint y: 911, endPoint x: 396, endPoint y: 894, distance: 330.4
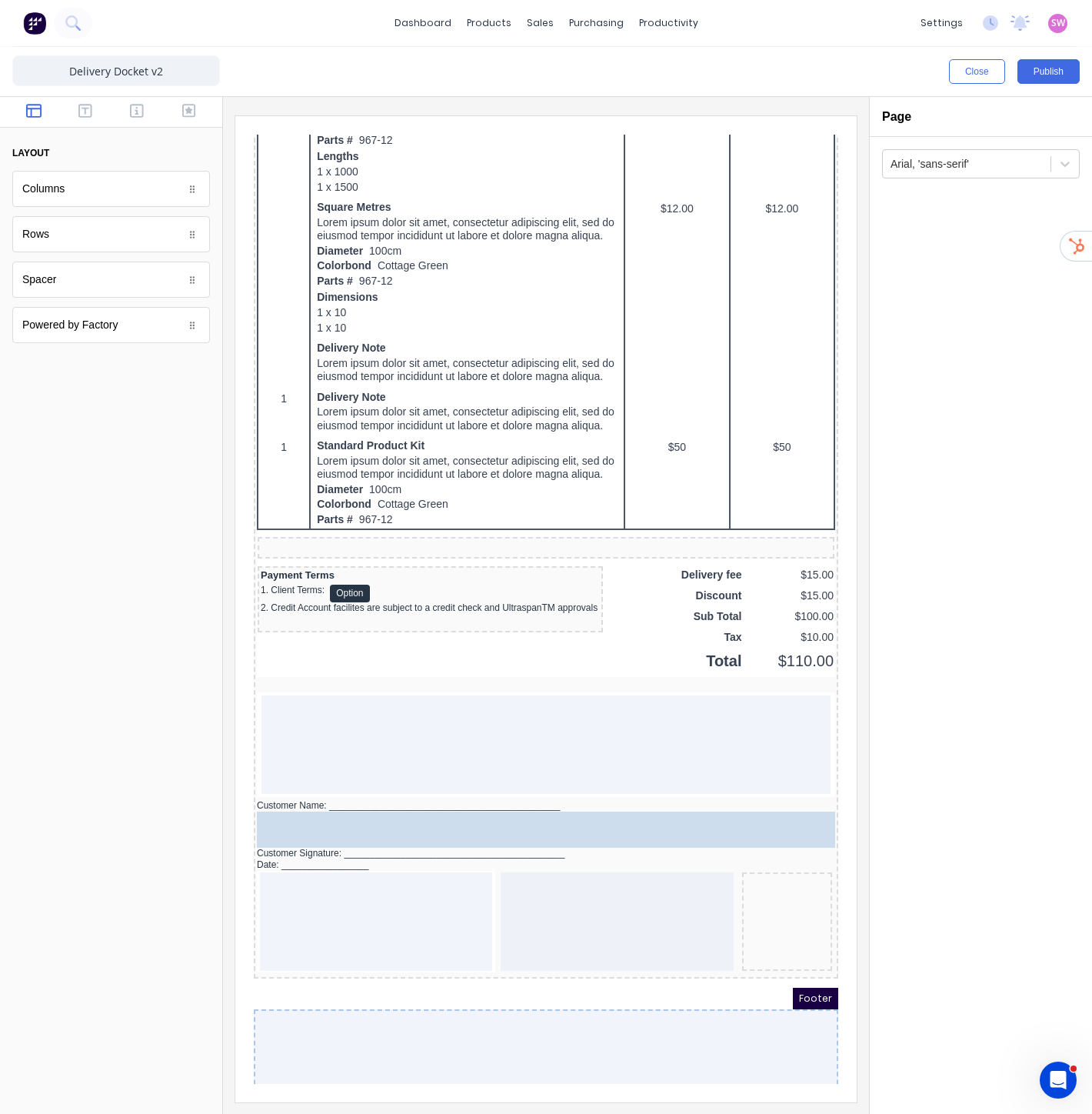
drag, startPoint x: 58, startPoint y: 288, endPoint x: 432, endPoint y: 896, distance: 713.8
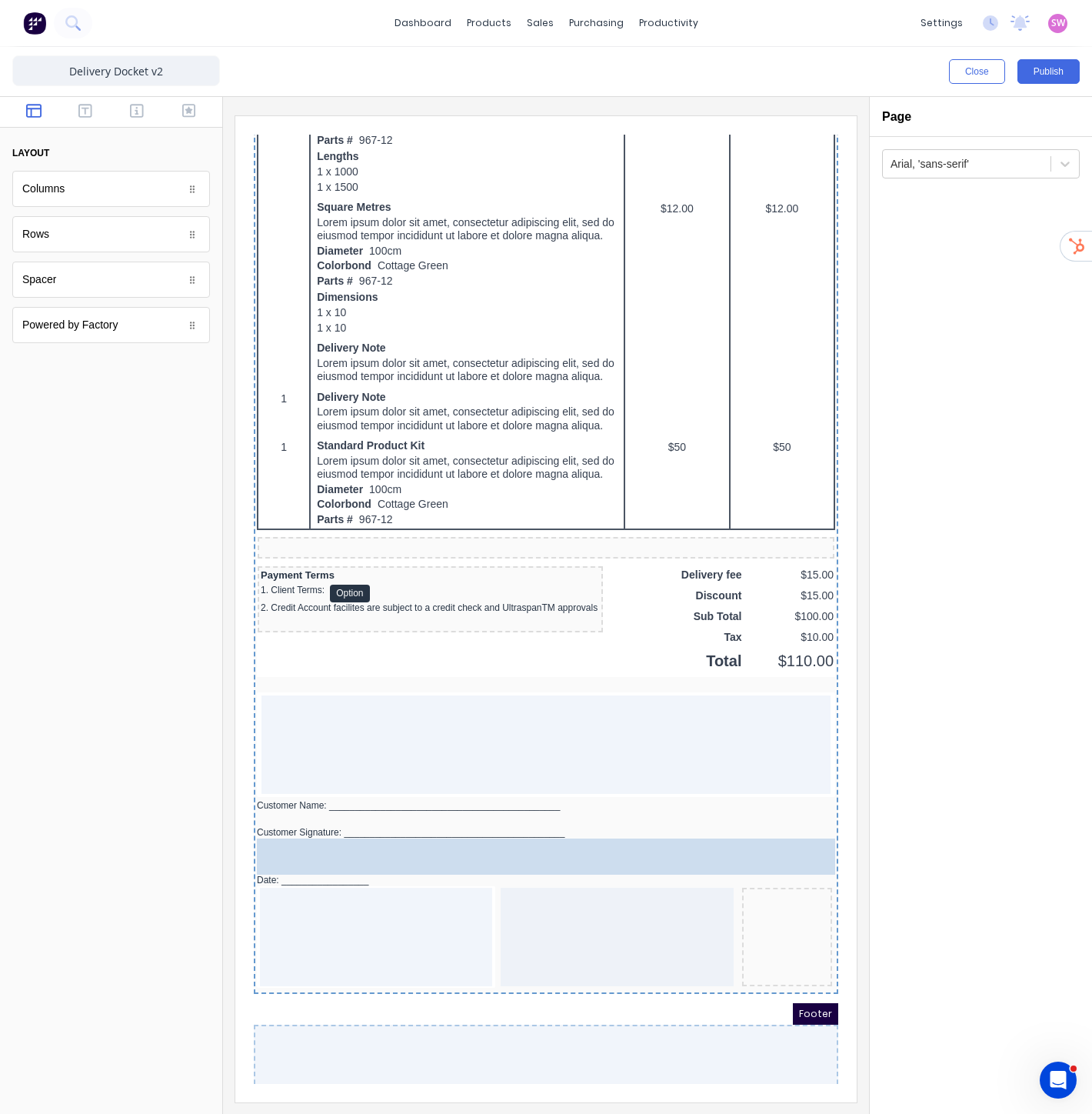
drag, startPoint x: 67, startPoint y: 286, endPoint x: 406, endPoint y: 936, distance: 733.1
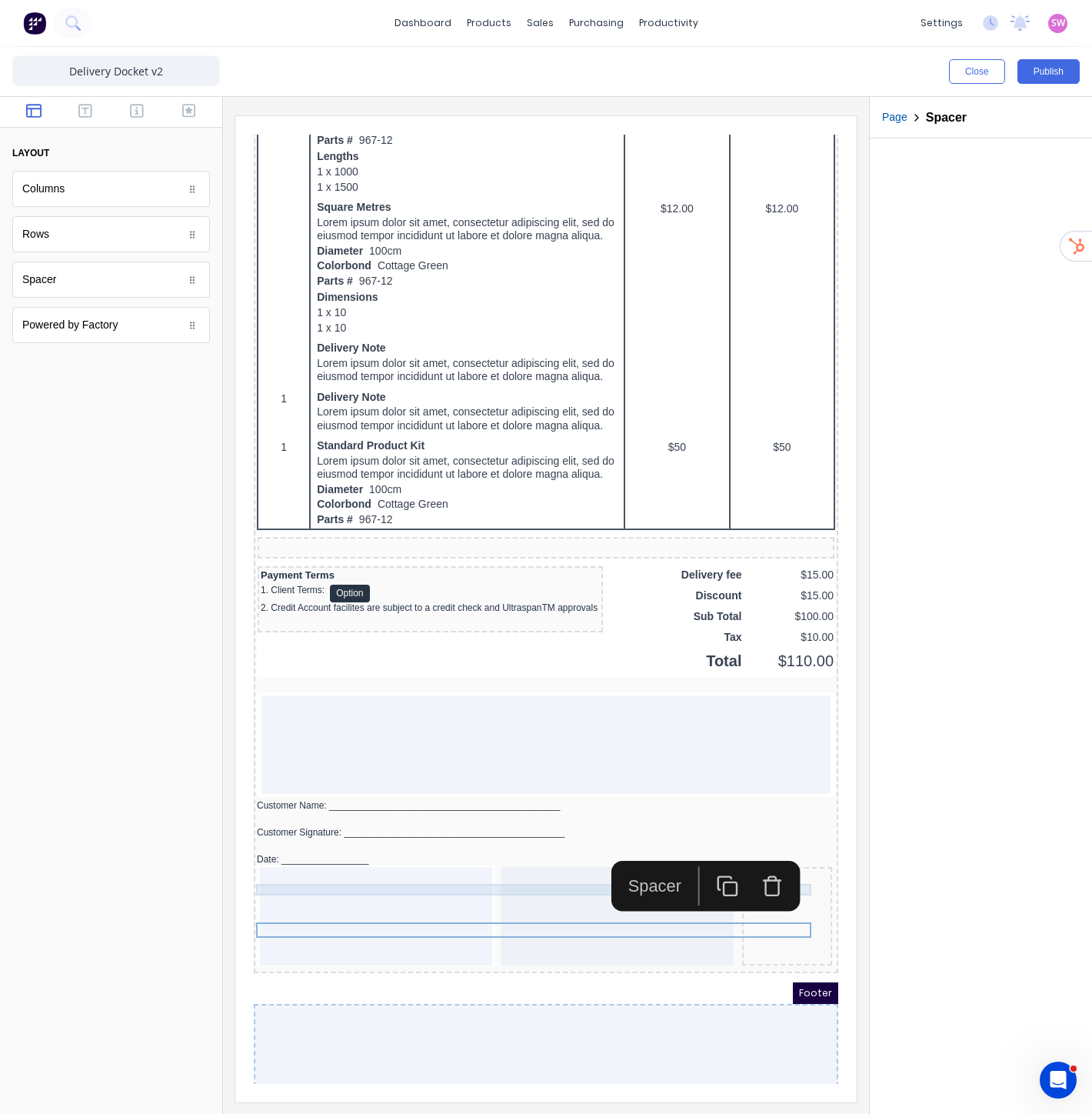
click at [269, 793] on div "Customer Name: _____________________________________________" at bounding box center [528, 787] width 578 height 12
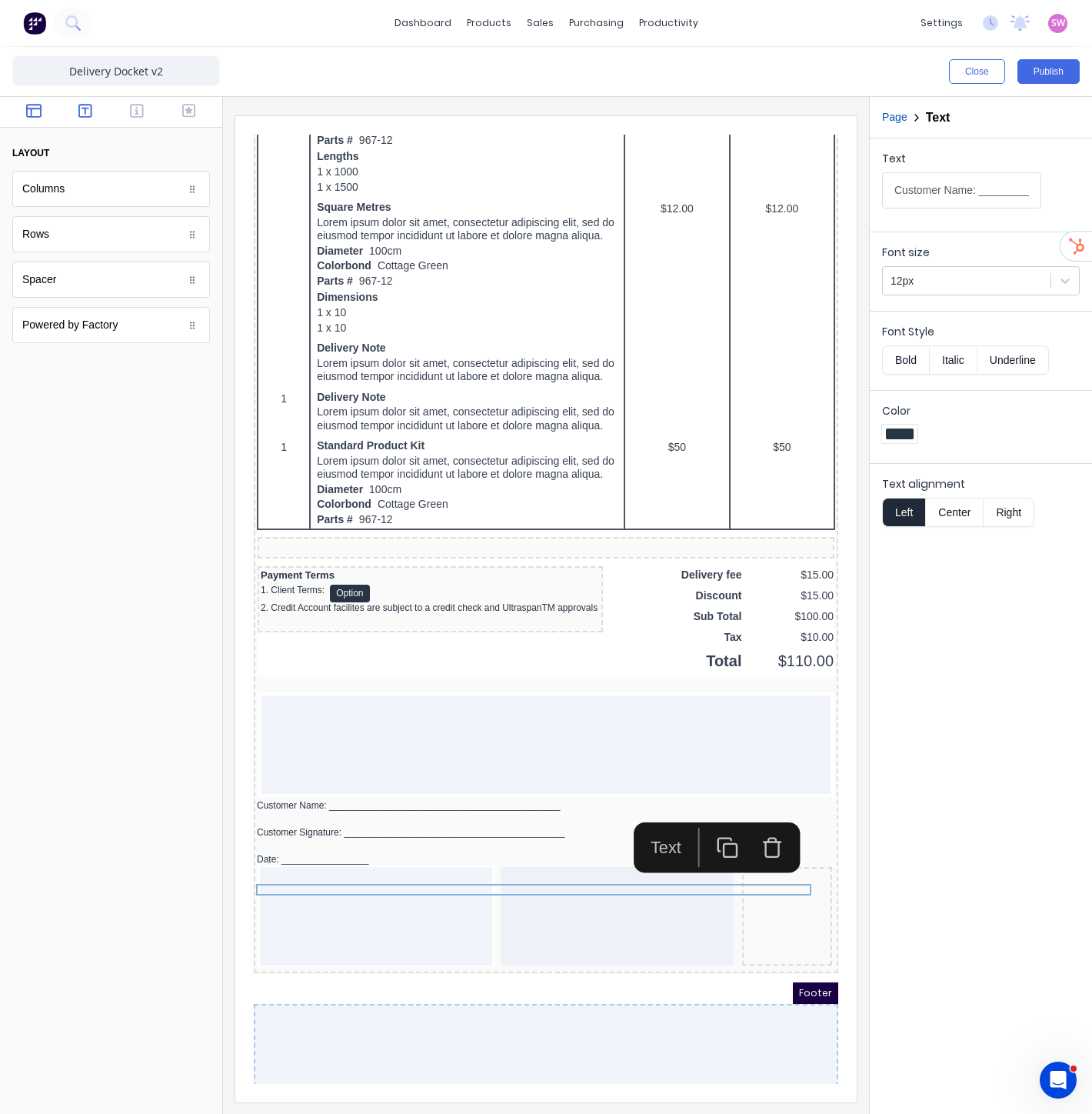
click at [87, 112] on icon "button" at bounding box center [85, 110] width 14 height 15
click at [74, 259] on div "Heading Heading Text Text Paragraph Paragraph Link Link" at bounding box center [112, 257] width 198 height 172
click at [71, 240] on div "Text" at bounding box center [112, 234] width 198 height 36
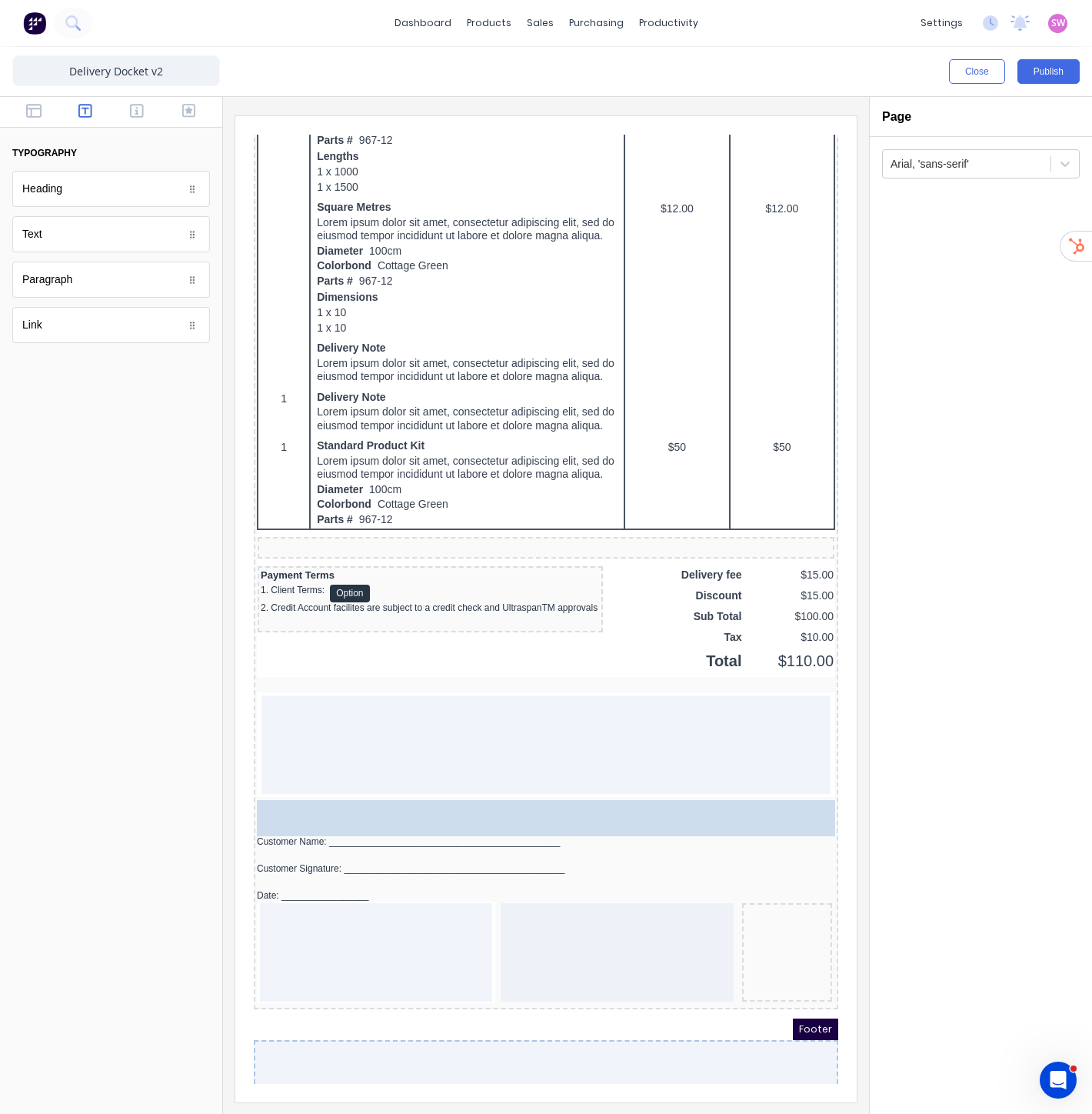
drag, startPoint x: 41, startPoint y: 241, endPoint x: 69, endPoint y: 739, distance: 498.8
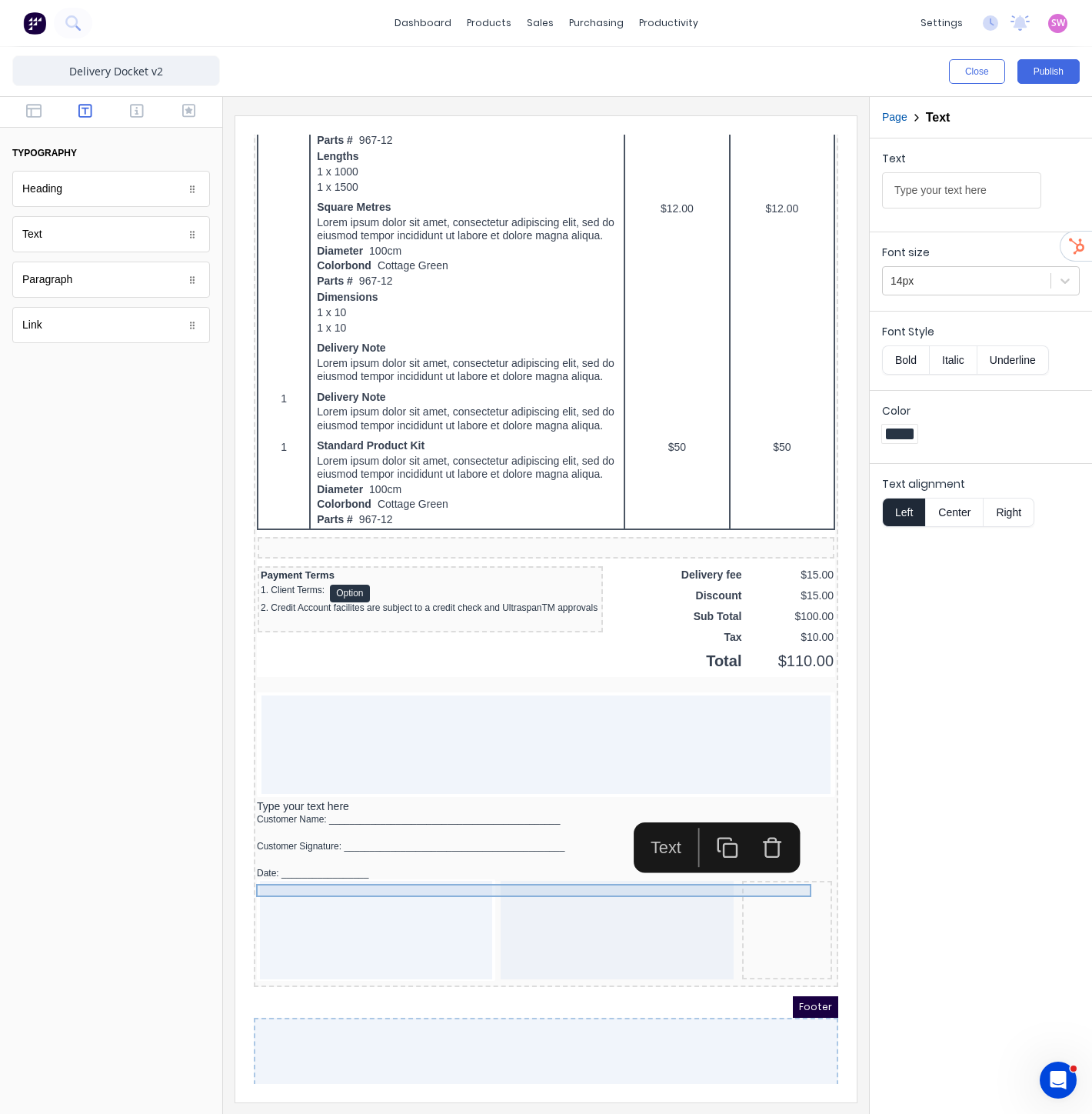
click at [321, 795] on div "Type your text here" at bounding box center [528, 788] width 578 height 14
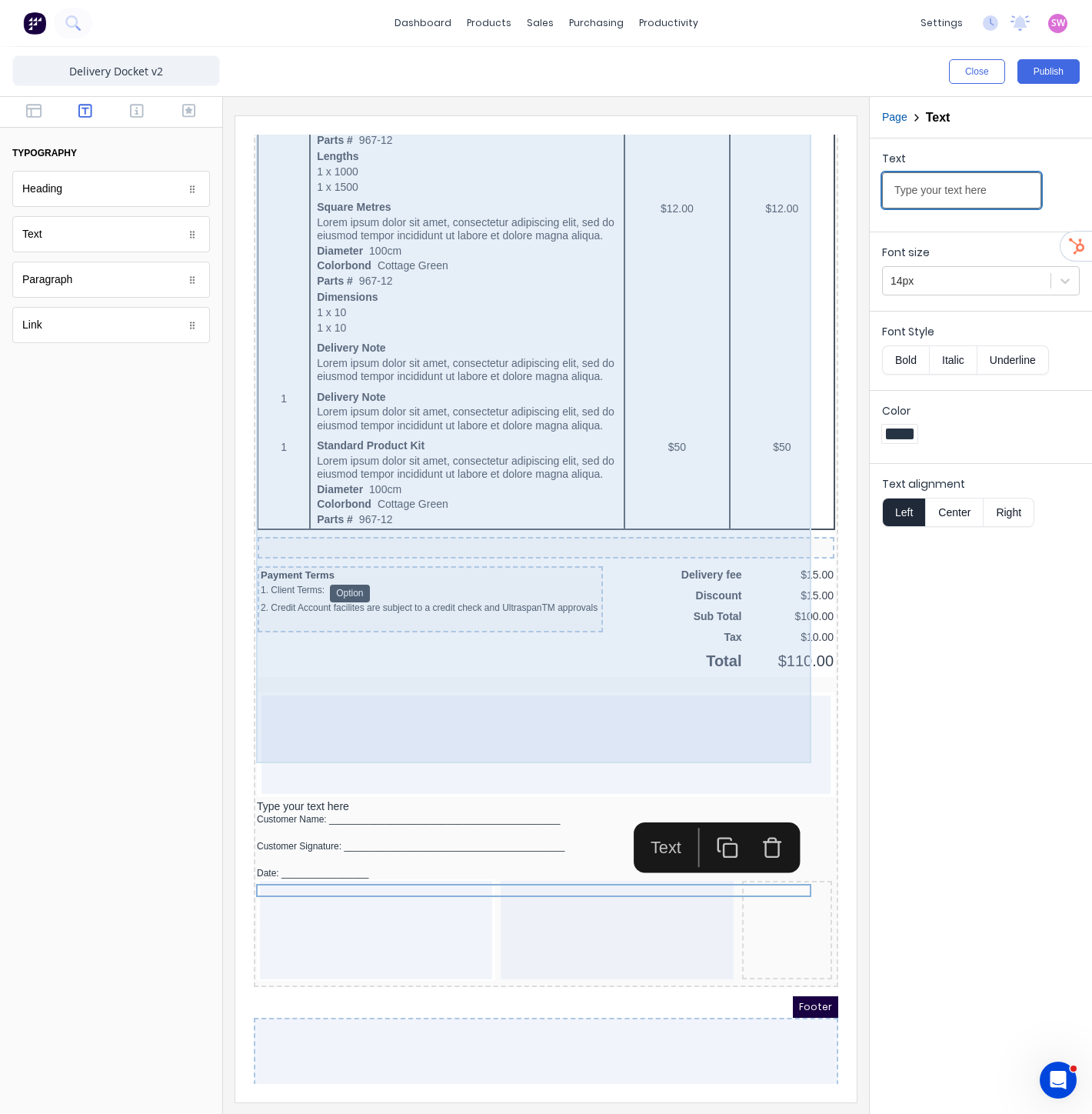
drag, startPoint x: 1235, startPoint y: 309, endPoint x: 606, endPoint y: 130, distance: 654.0
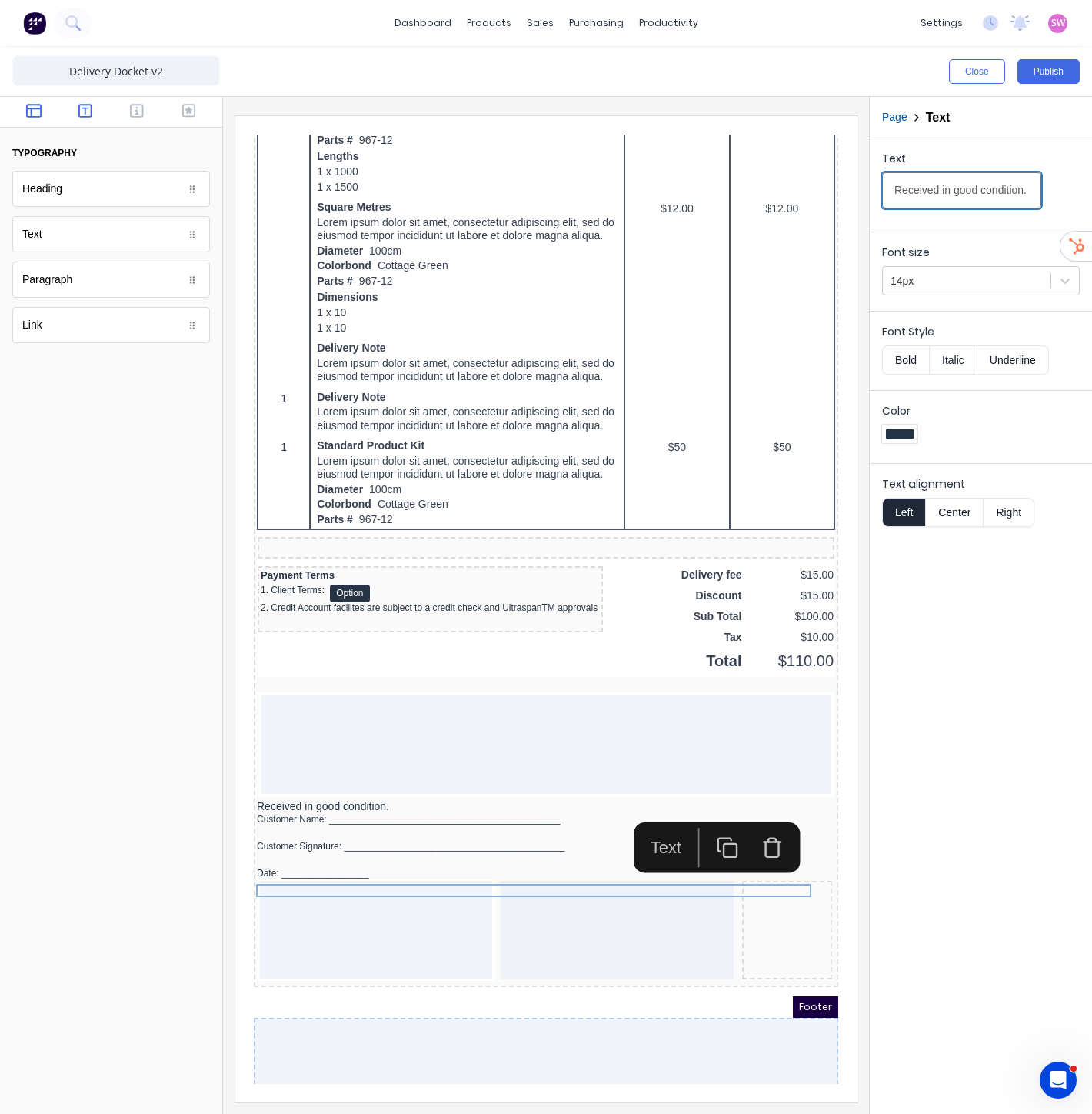
type input "Received in good condition."
click at [43, 116] on button "button" at bounding box center [33, 112] width 42 height 19
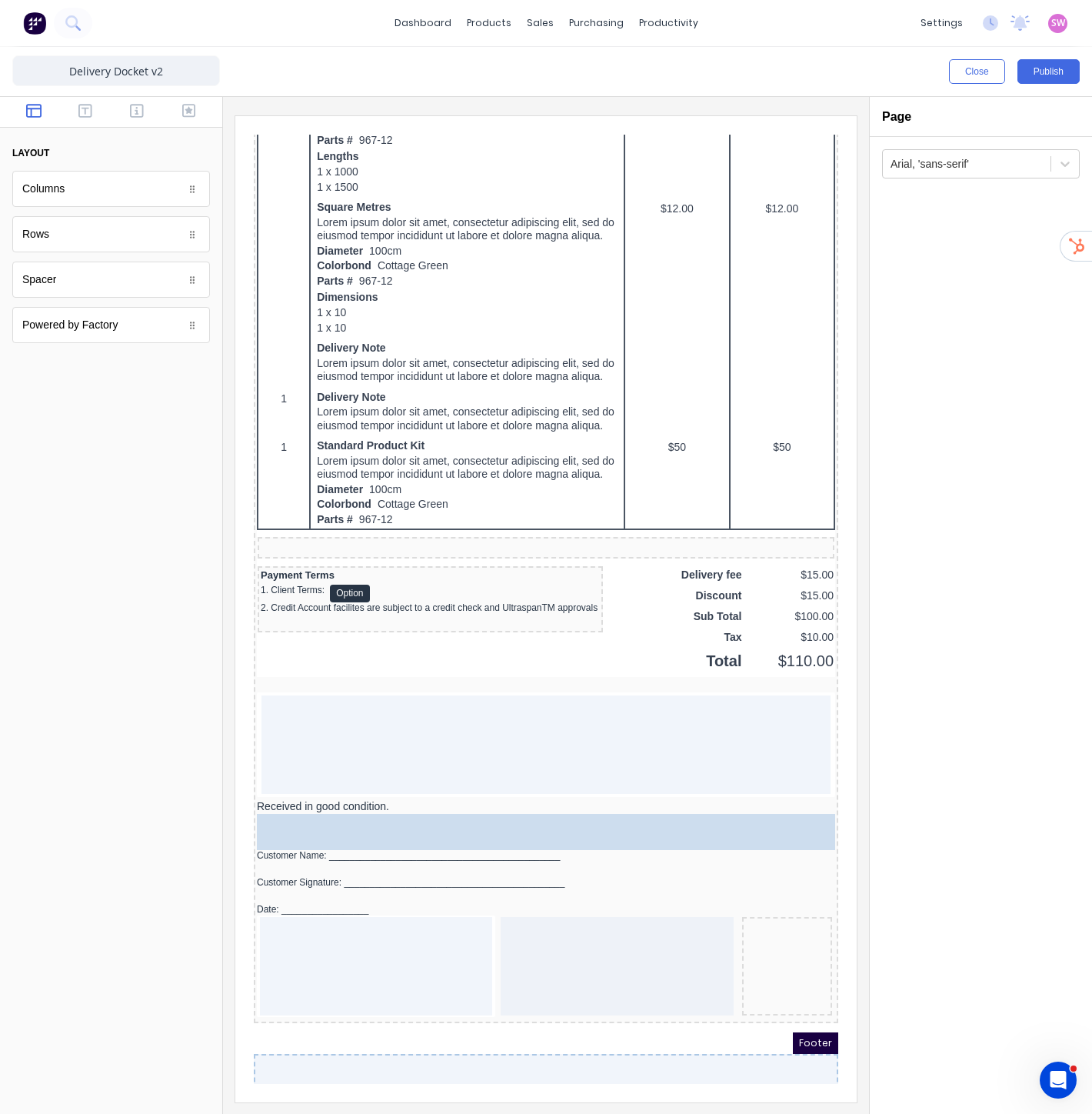
drag, startPoint x: 79, startPoint y: 276, endPoint x: 450, endPoint y: 888, distance: 715.7
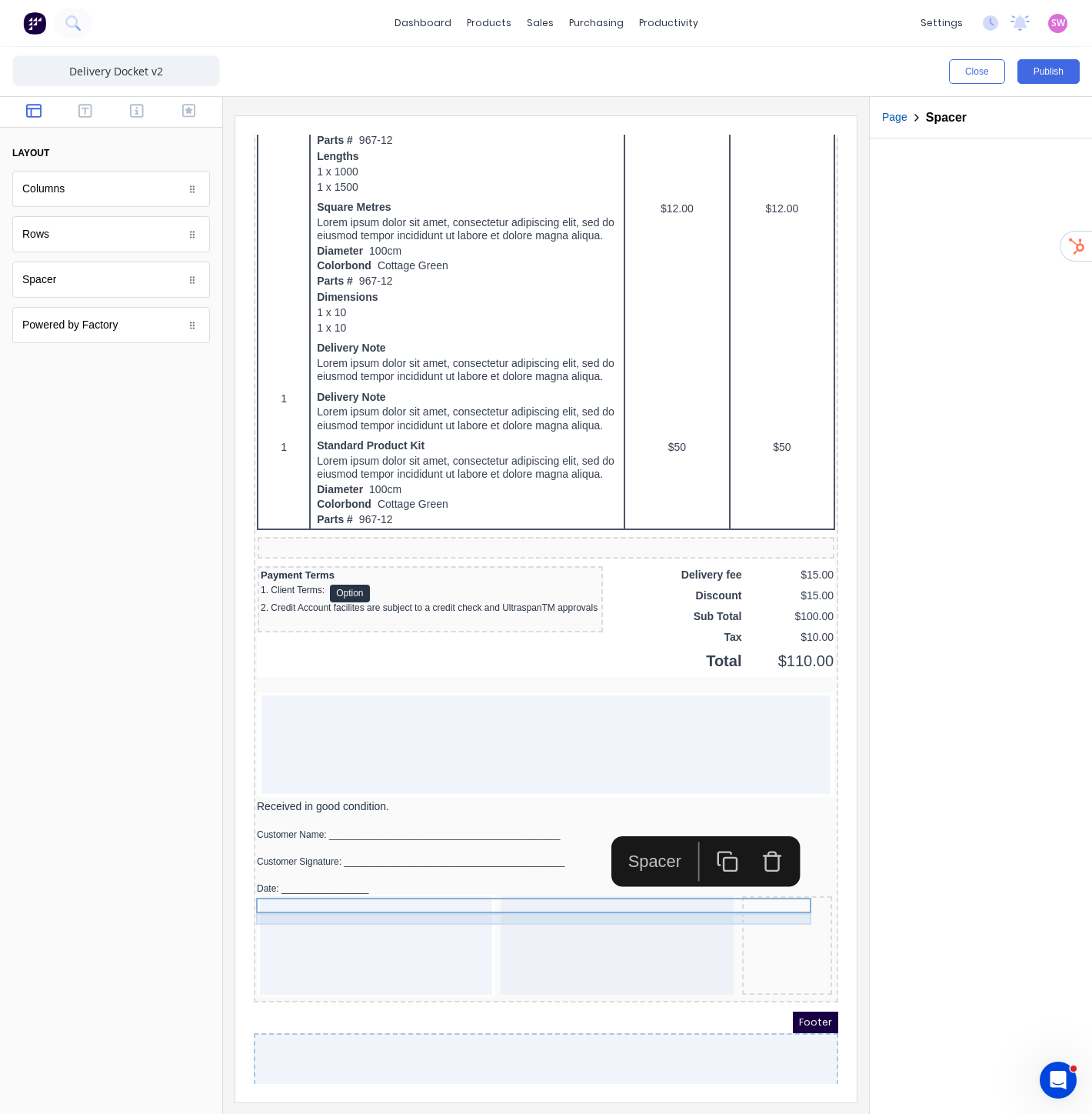
click at [279, 822] on div "Customer Name: _____________________________________________" at bounding box center [528, 817] width 578 height 12
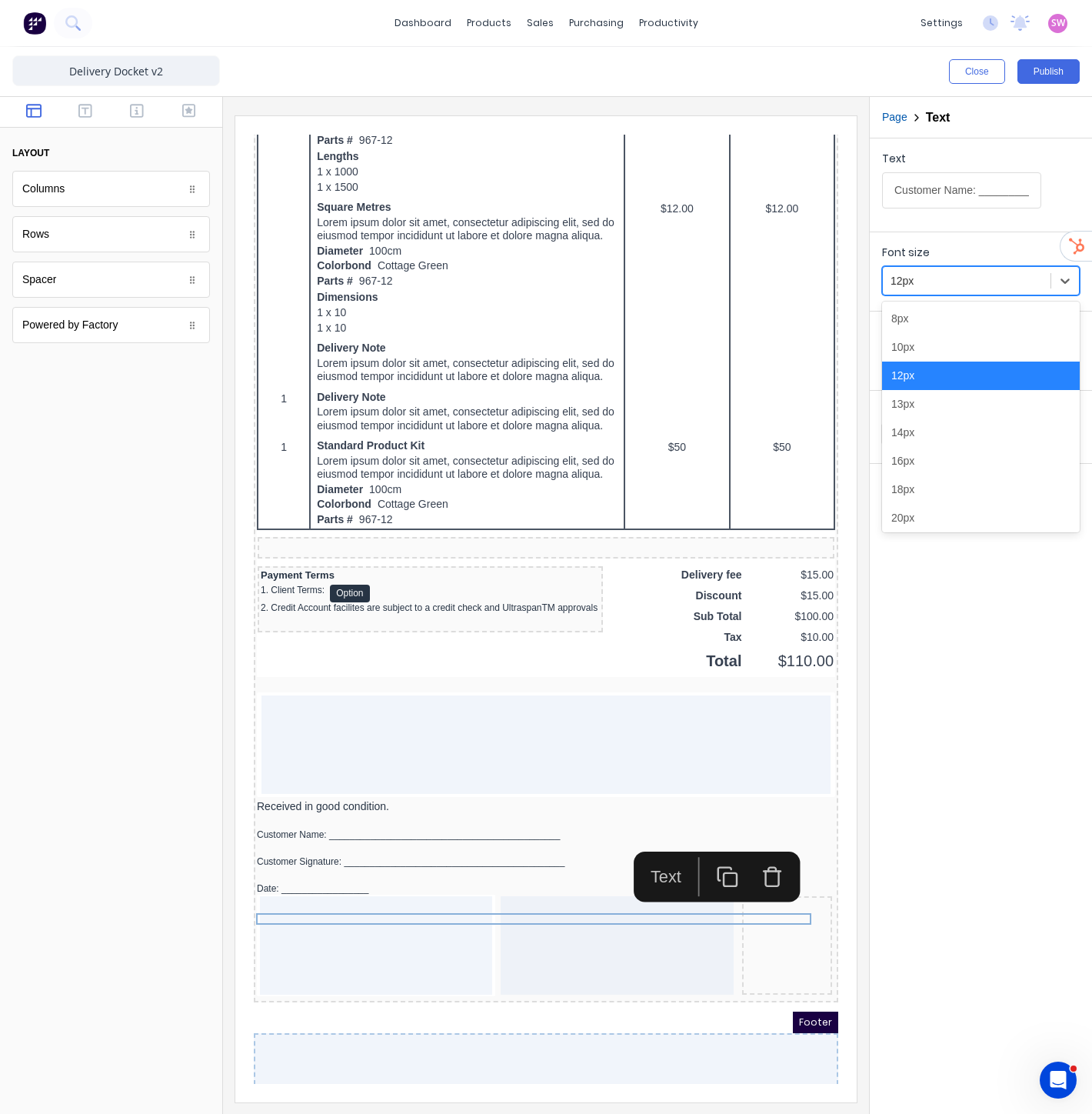
click at [955, 283] on div at bounding box center [966, 281] width 152 height 19
click at [919, 485] on div "18px" at bounding box center [981, 490] width 198 height 29
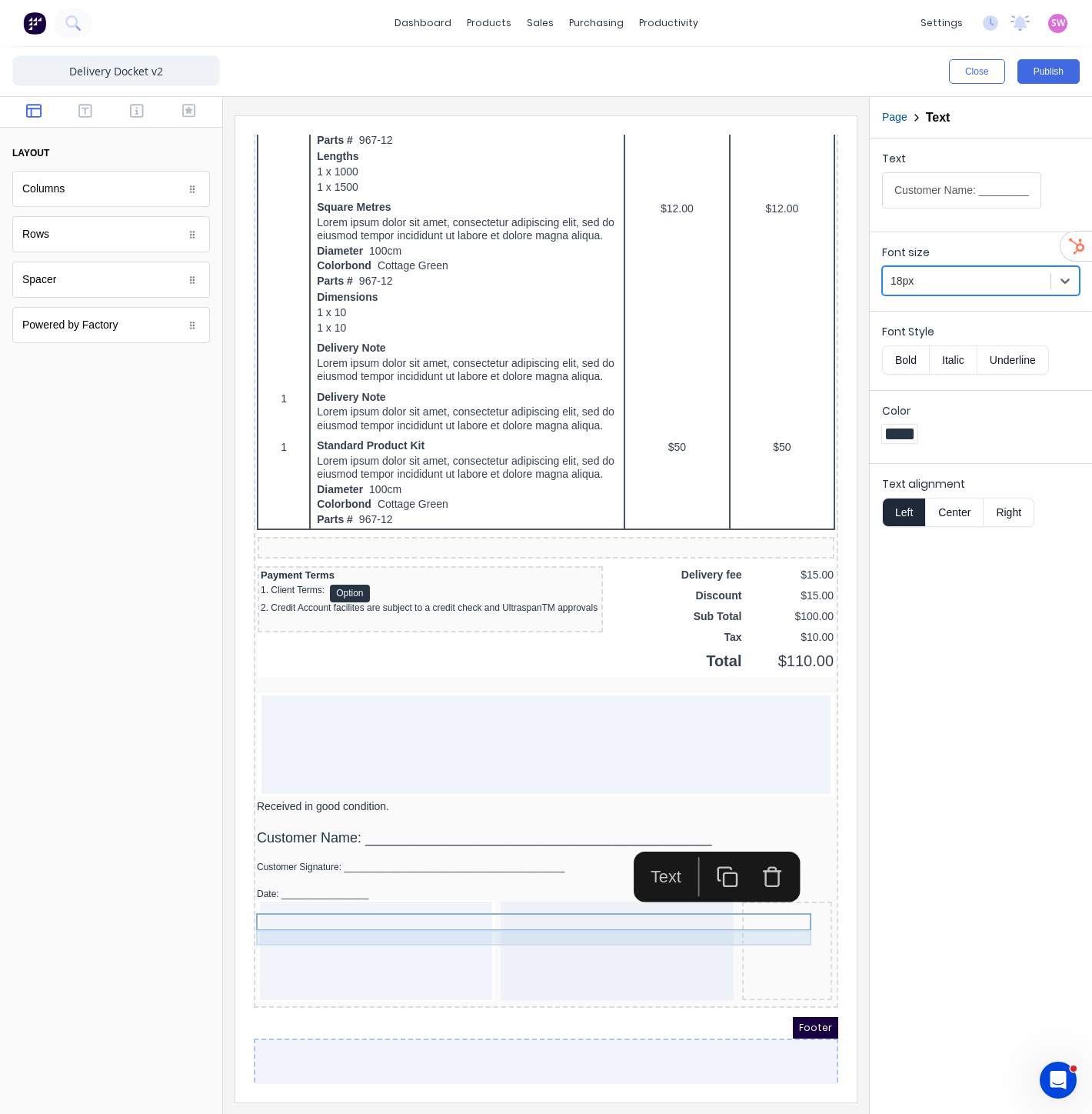
click at [346, 855] on div "Customer Signature: ___________________________________________" at bounding box center [528, 848] width 578 height 12
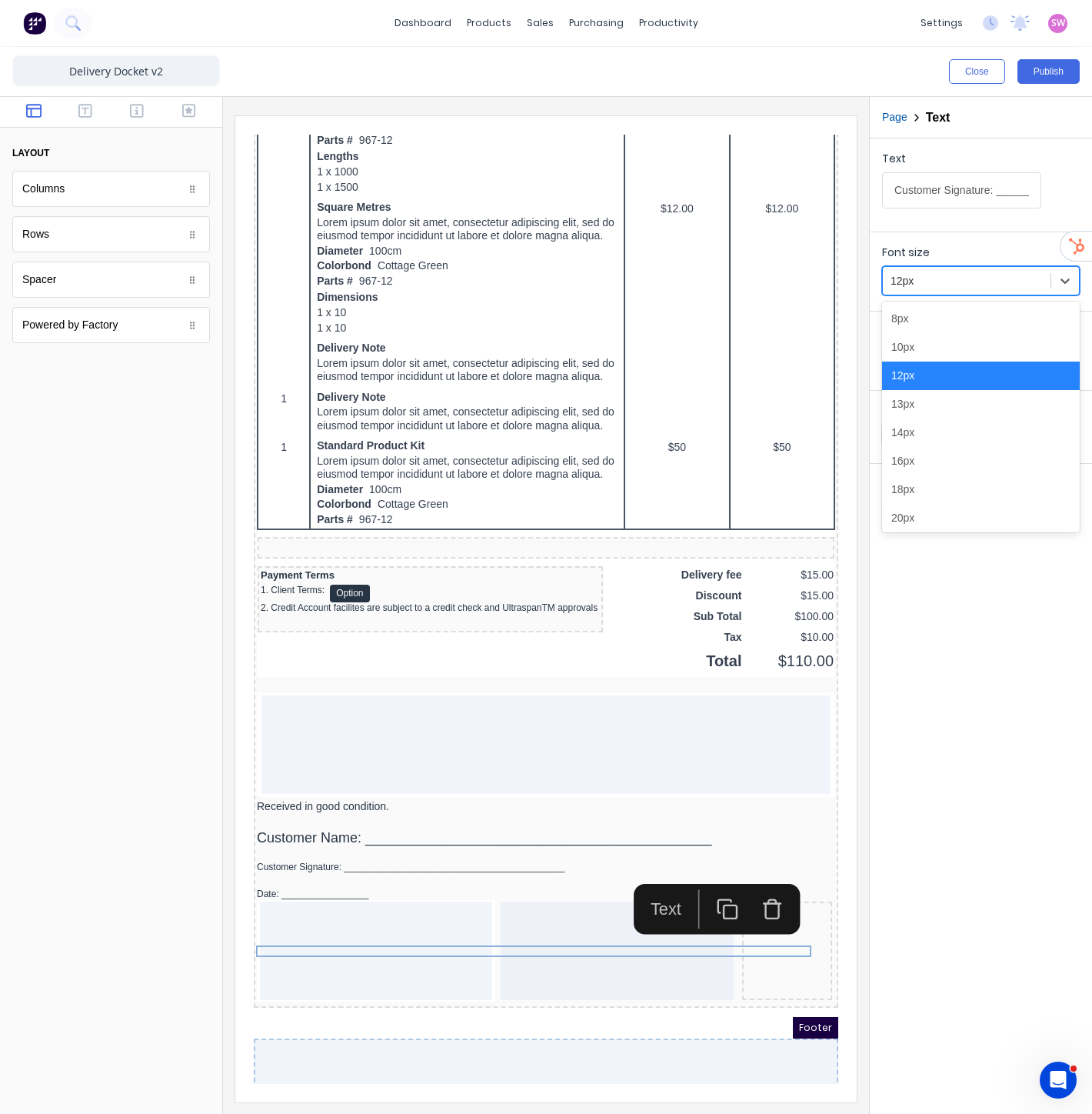
click at [973, 285] on div at bounding box center [966, 281] width 152 height 19
click at [923, 489] on div "18px" at bounding box center [981, 490] width 198 height 29
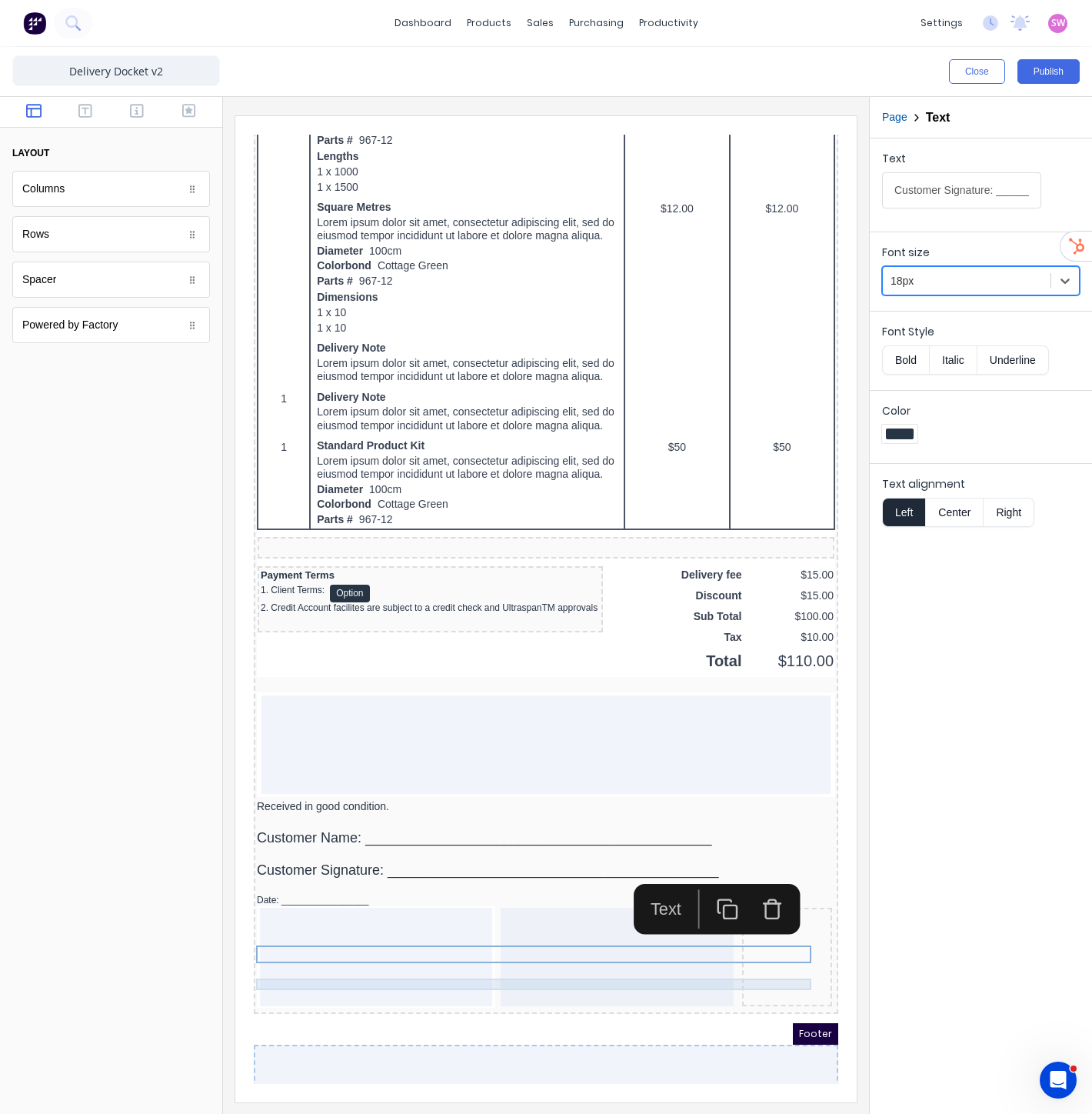
click at [363, 888] on div "Date: _________________" at bounding box center [528, 882] width 578 height 12
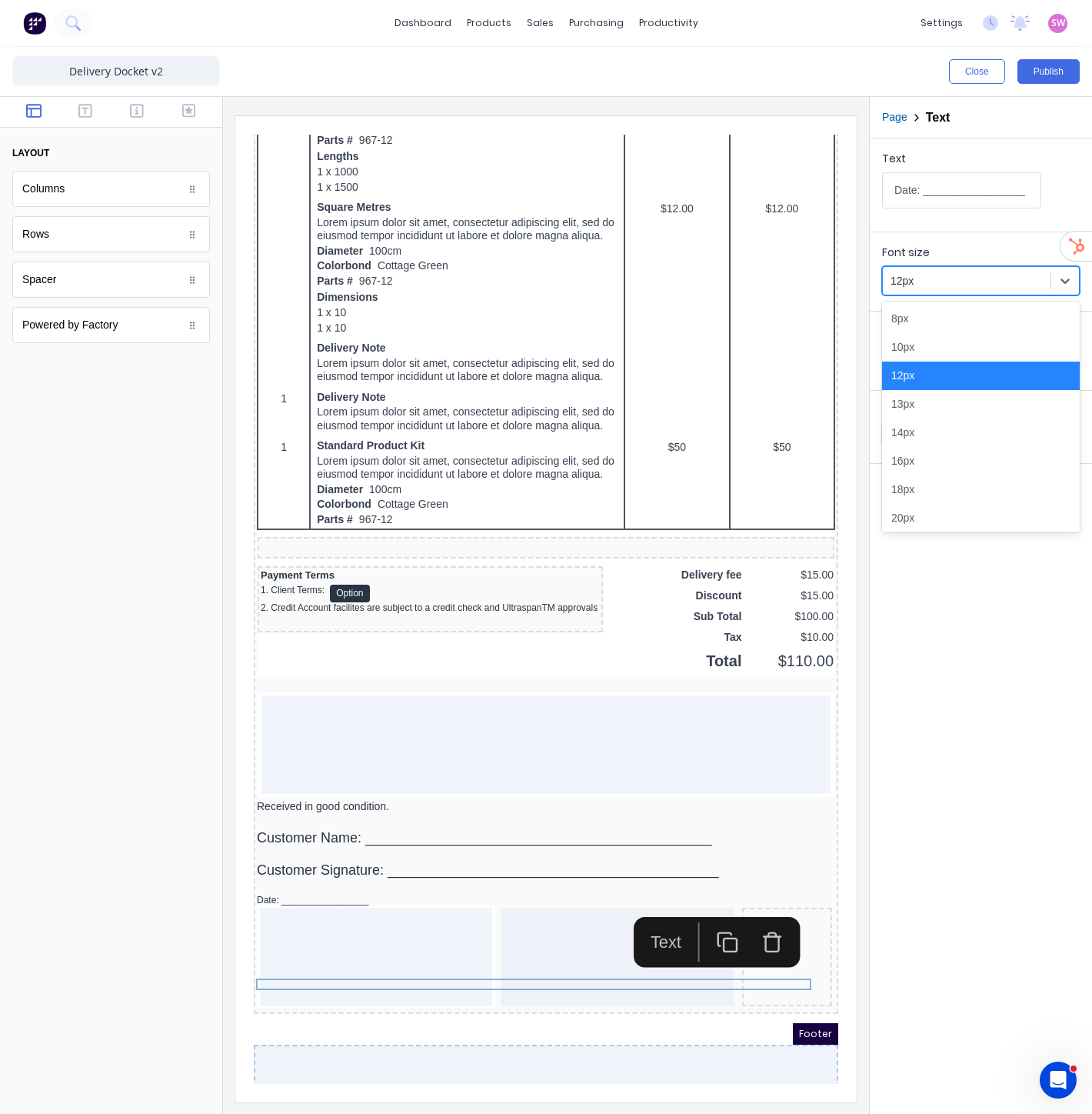
click at [925, 272] on div at bounding box center [966, 281] width 152 height 19
click at [926, 496] on div "18px" at bounding box center [981, 490] width 198 height 29
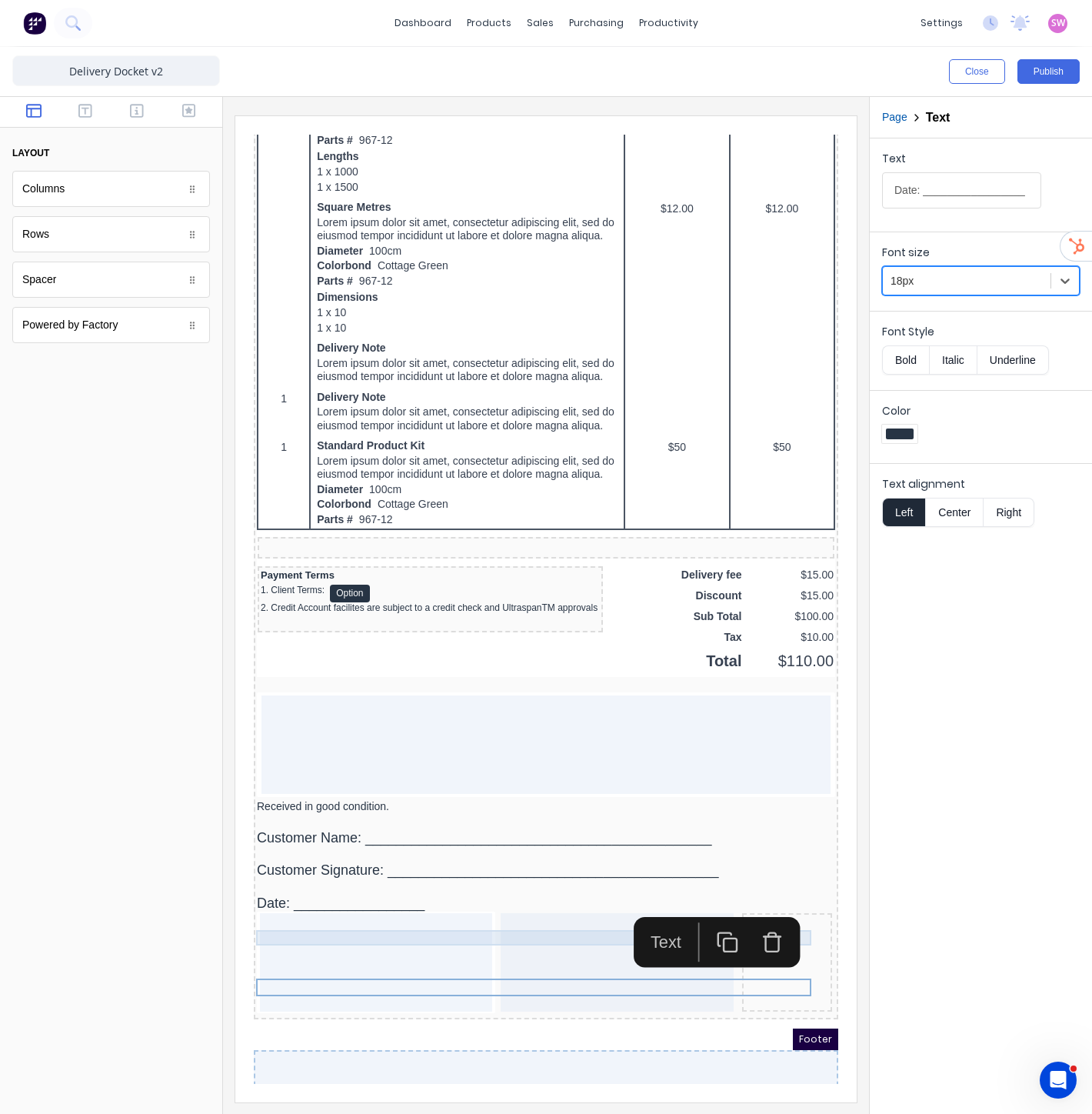
click at [311, 843] on div at bounding box center [528, 835] width 578 height 15
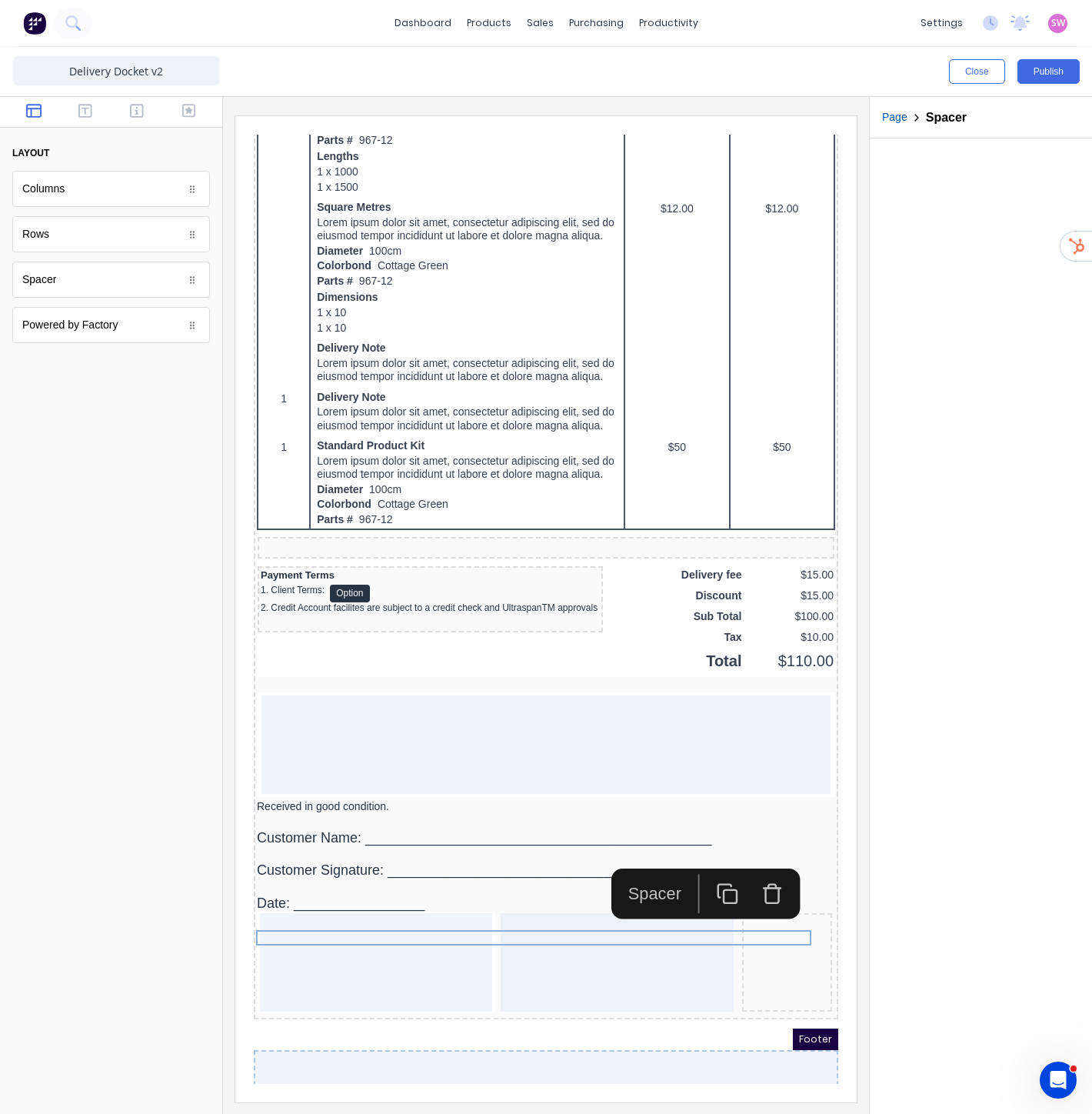
click at [124, 843] on div at bounding box center [111, 739] width 222 height 749
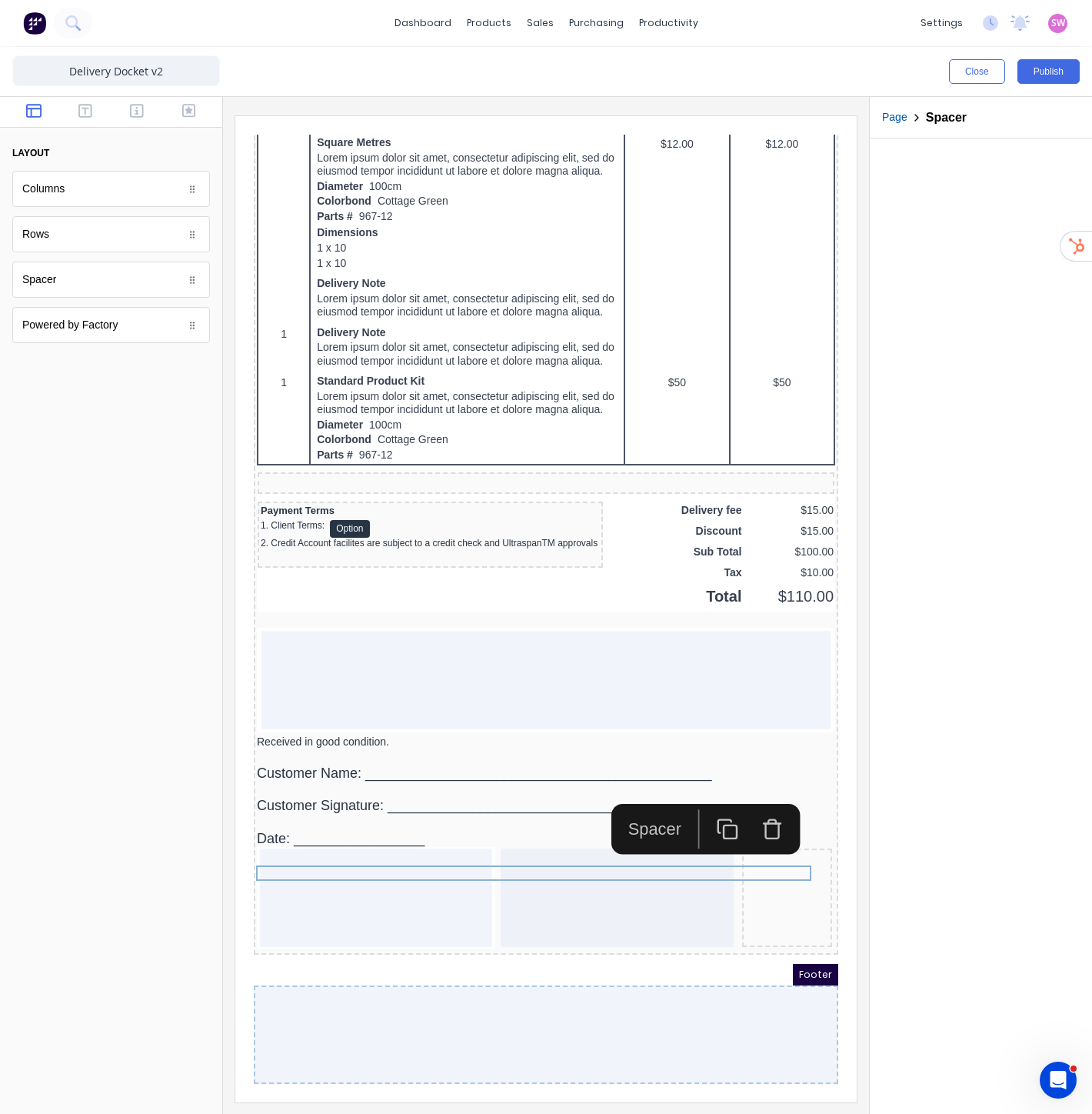
scroll to position [811, 0]
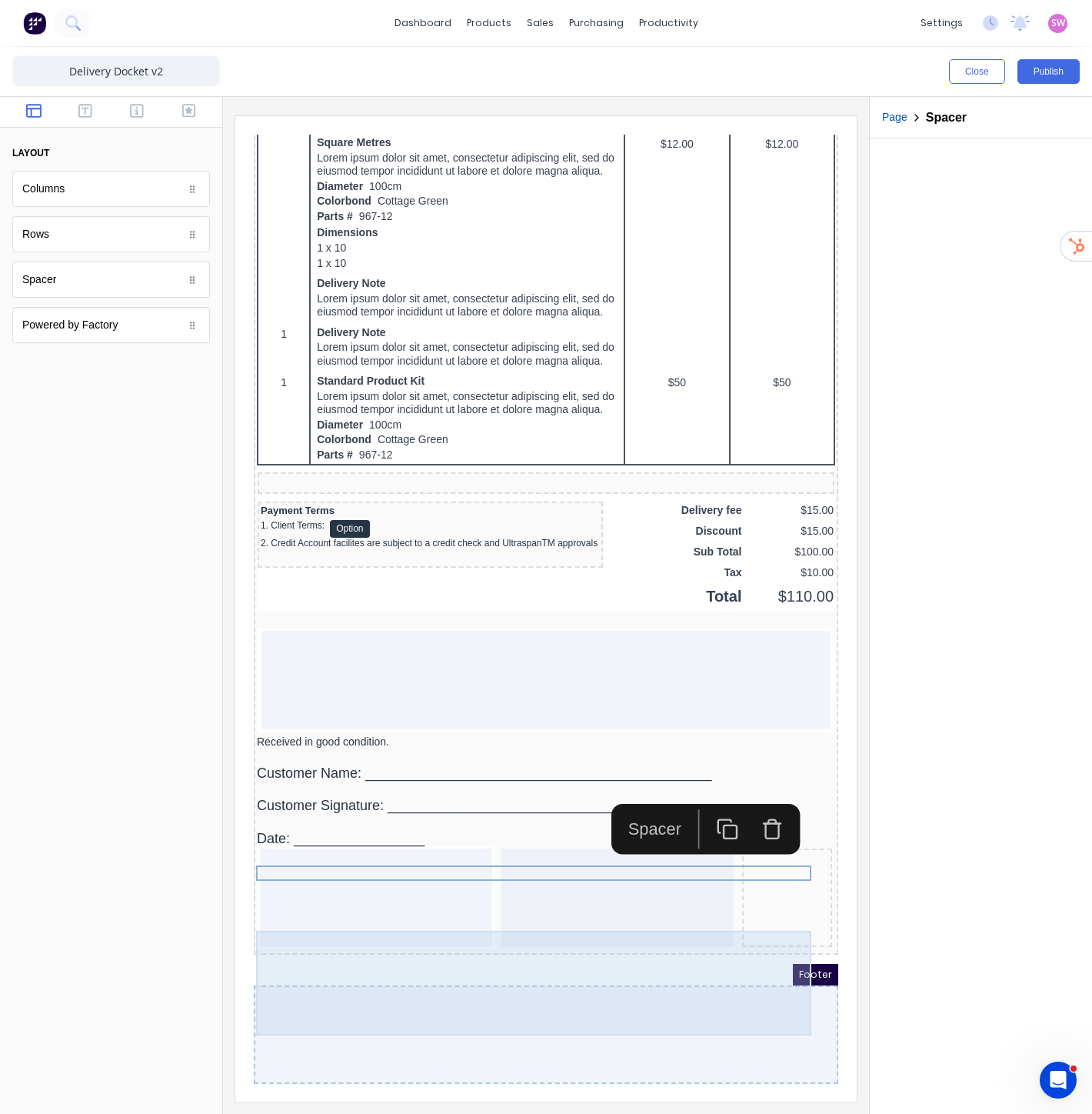
click at [724, 906] on div at bounding box center [769, 879] width 90 height 98
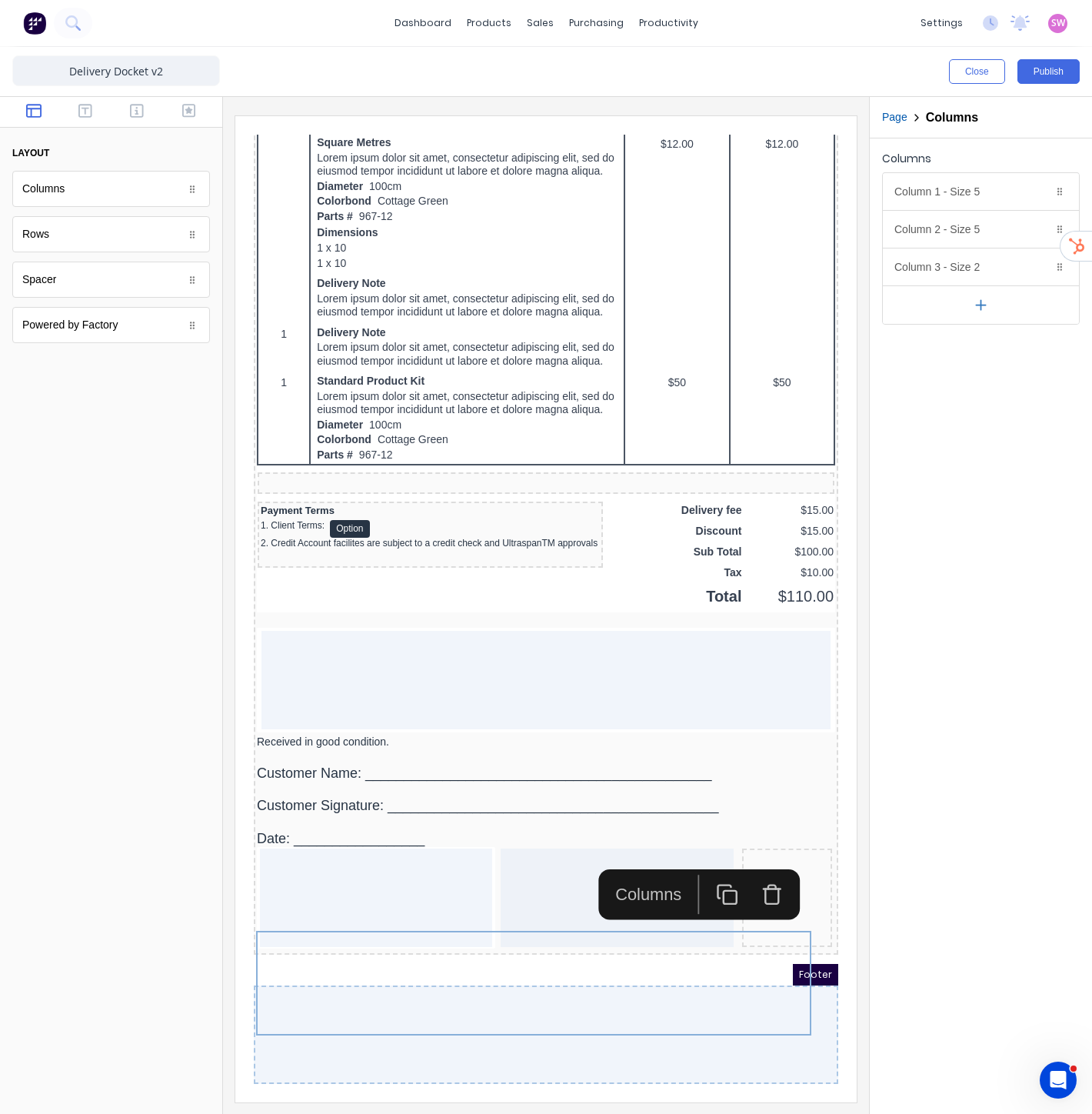
click at [757, 865] on icon "button" at bounding box center [754, 876] width 23 height 23
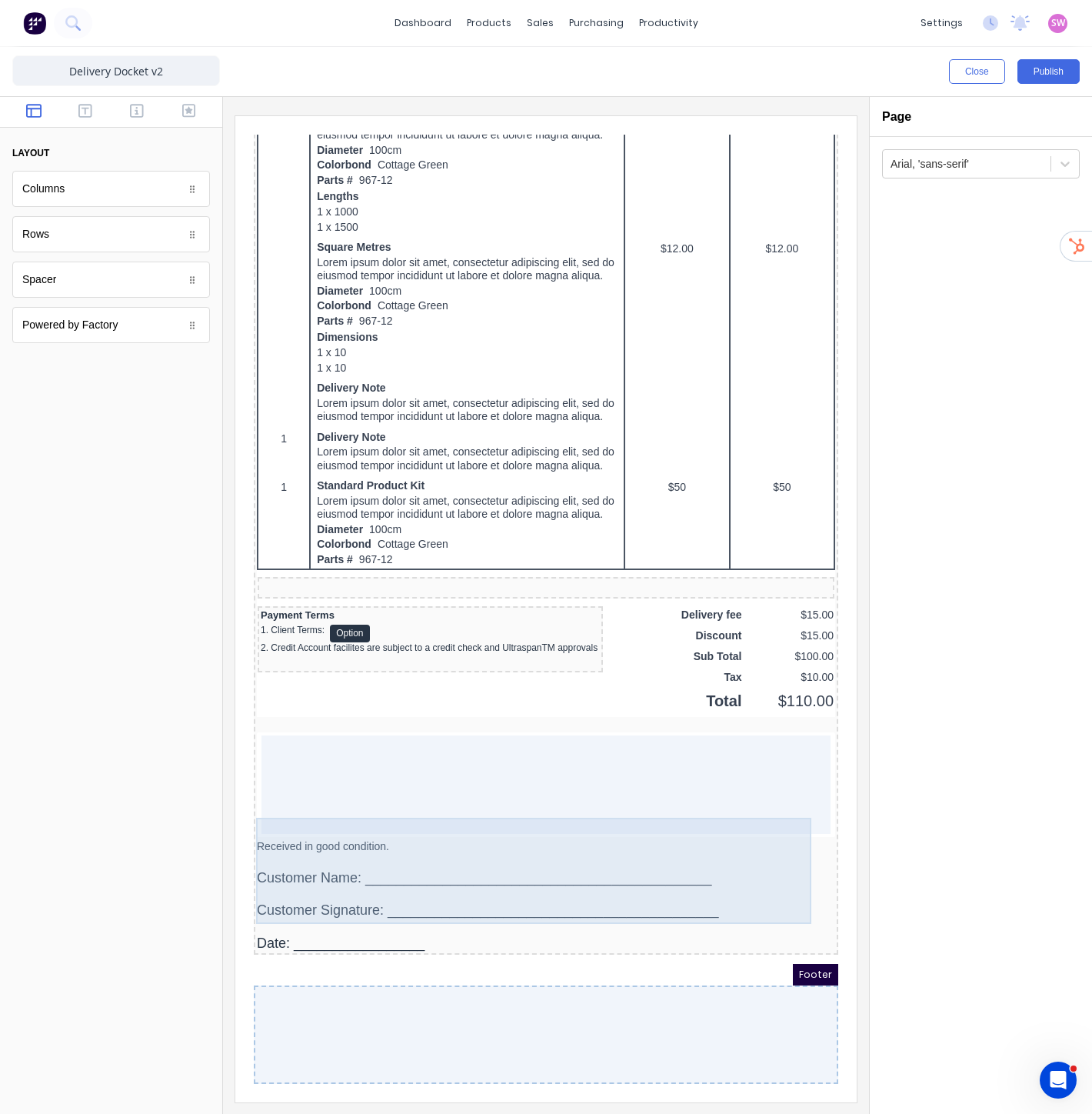
scroll to position [708, 0]
click at [576, 749] on div at bounding box center [528, 765] width 569 height 98
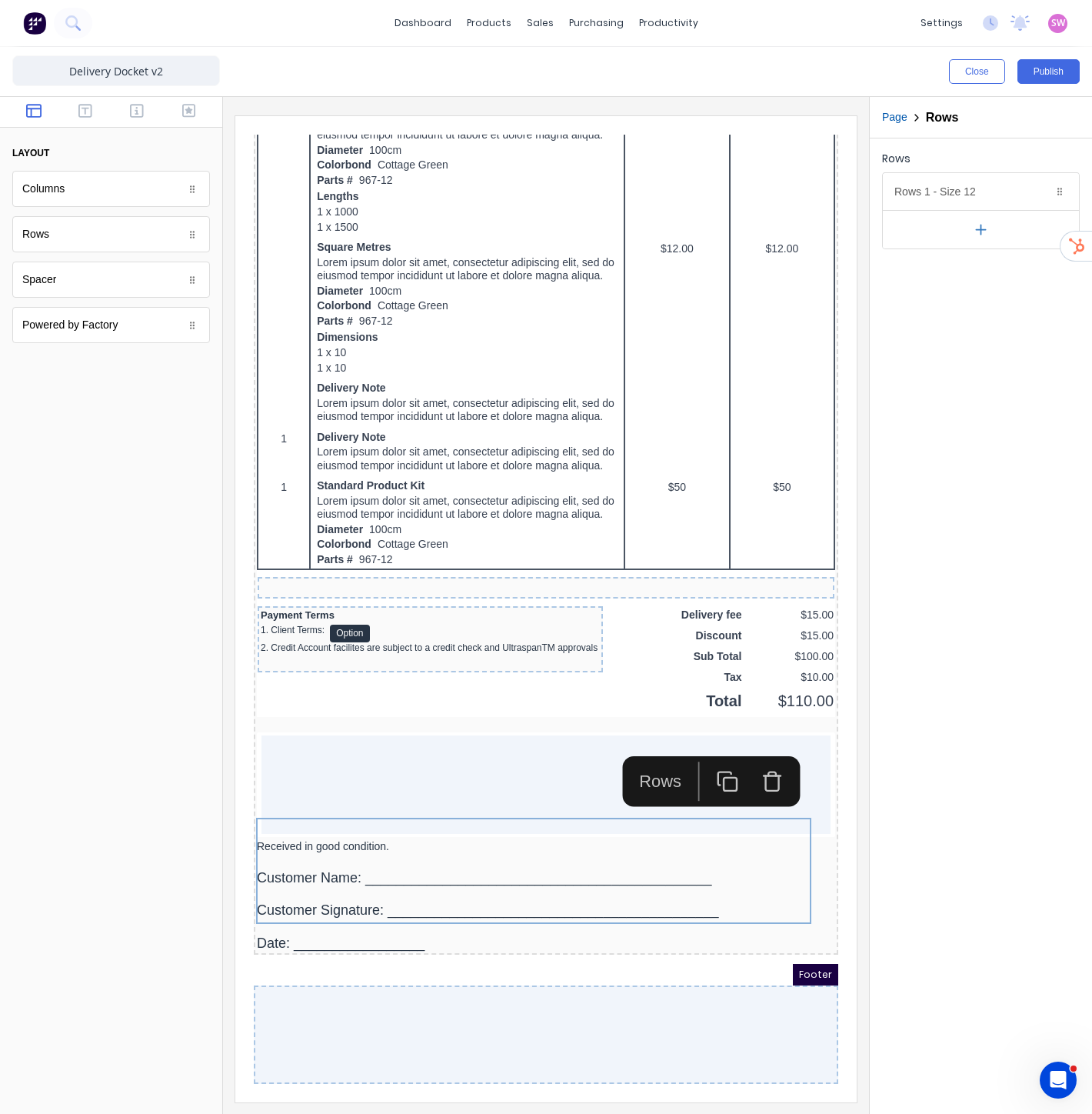
click at [758, 752] on icon "button" at bounding box center [754, 763] width 23 height 23
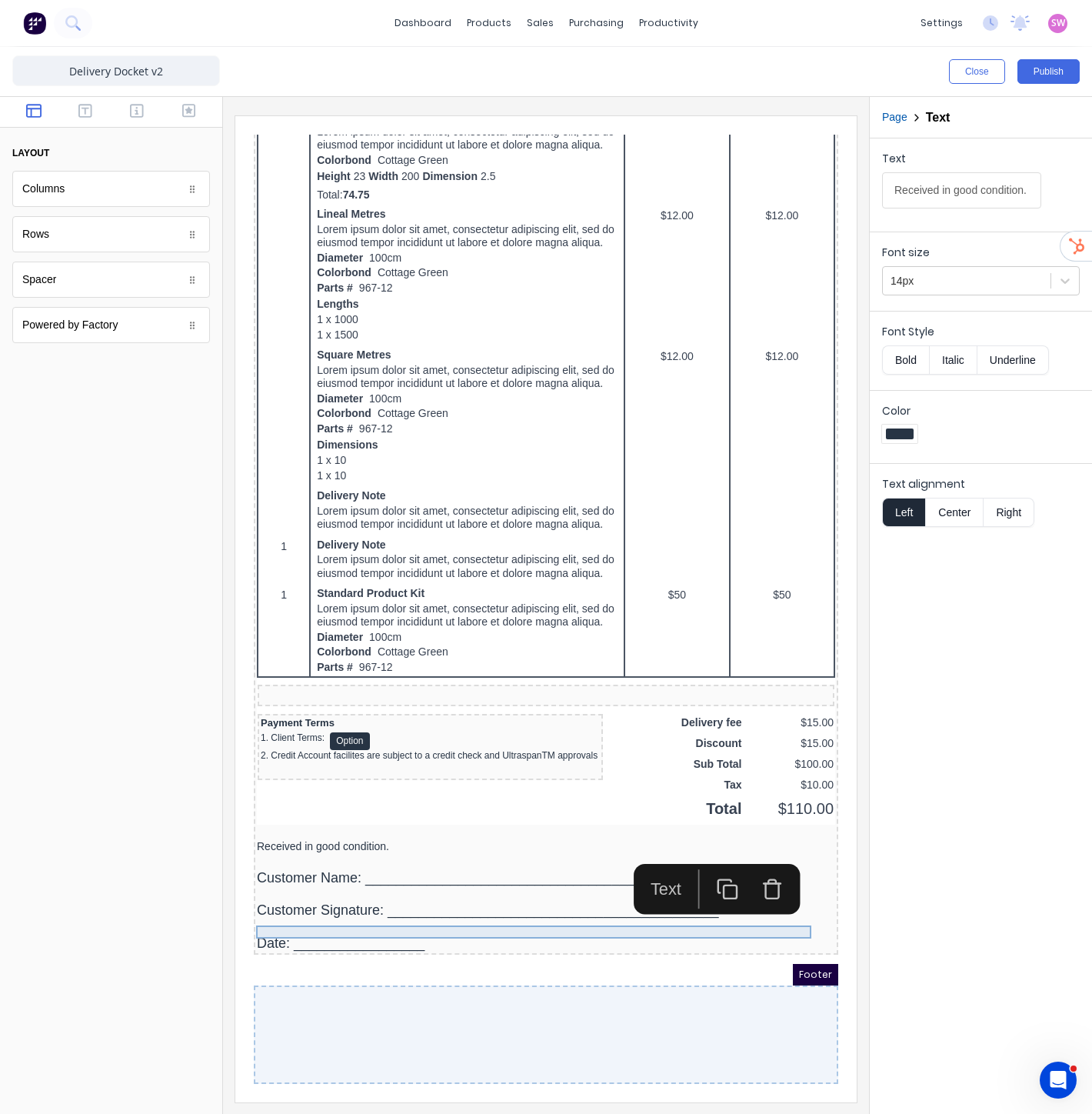
click at [360, 821] on div "Received in good condition." at bounding box center [528, 828] width 578 height 14
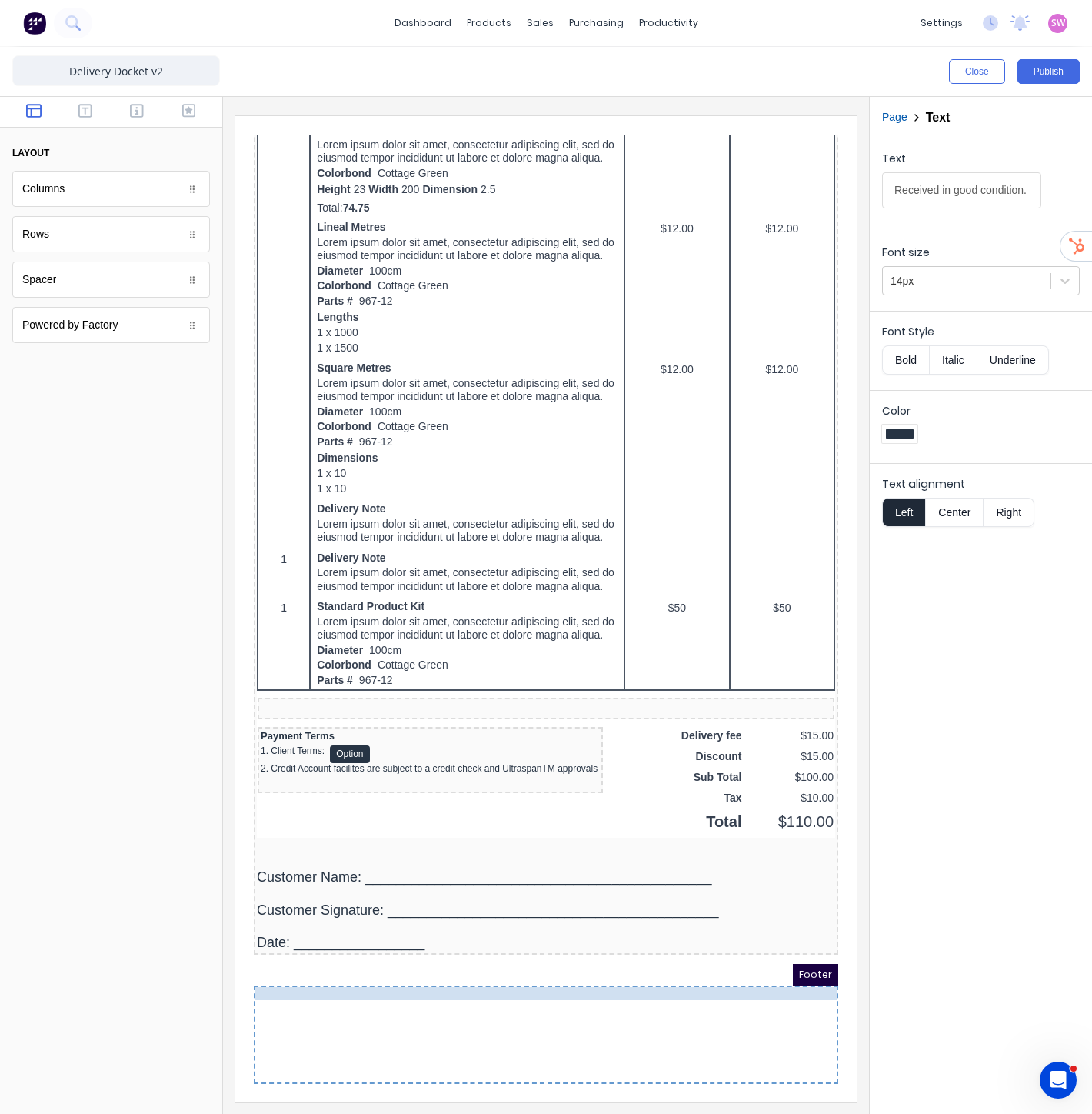
drag, startPoint x: 360, startPoint y: 821, endPoint x: 384, endPoint y: 980, distance: 160.8
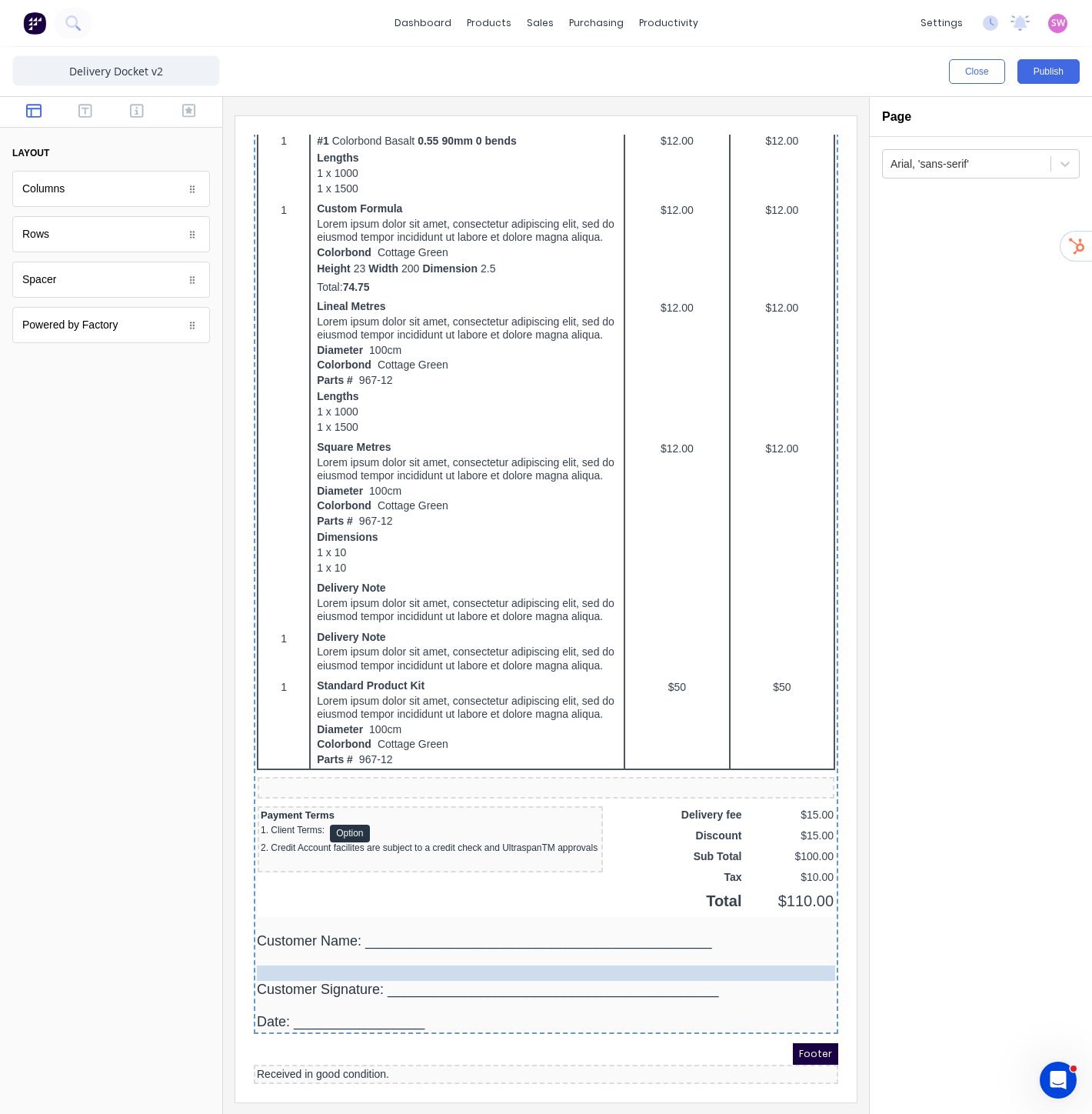
drag, startPoint x: 333, startPoint y: 914, endPoint x: 440, endPoint y: 948, distance: 112.3
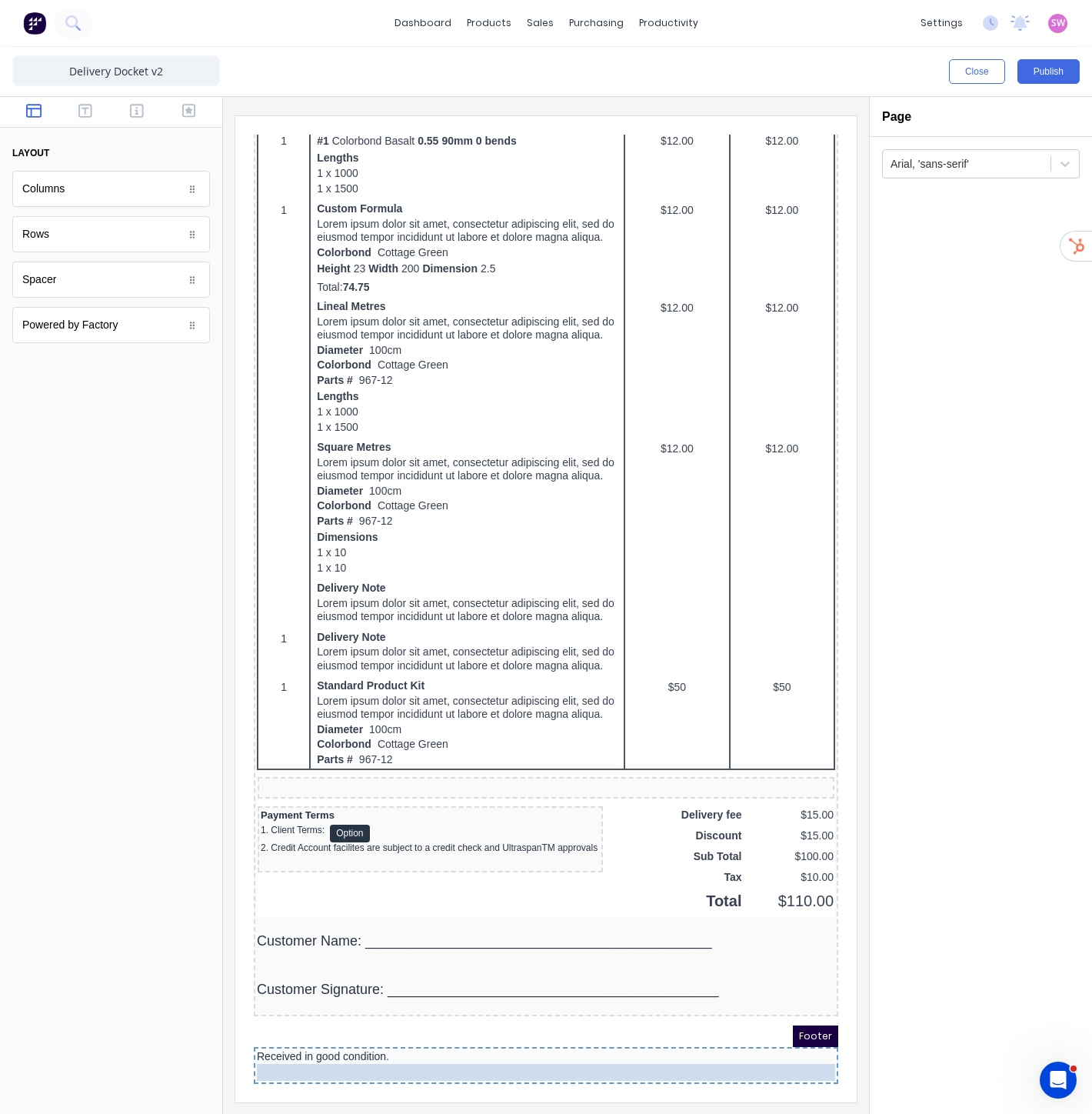
drag, startPoint x: 299, startPoint y: 1018, endPoint x: 311, endPoint y: 1060, distance: 43.7
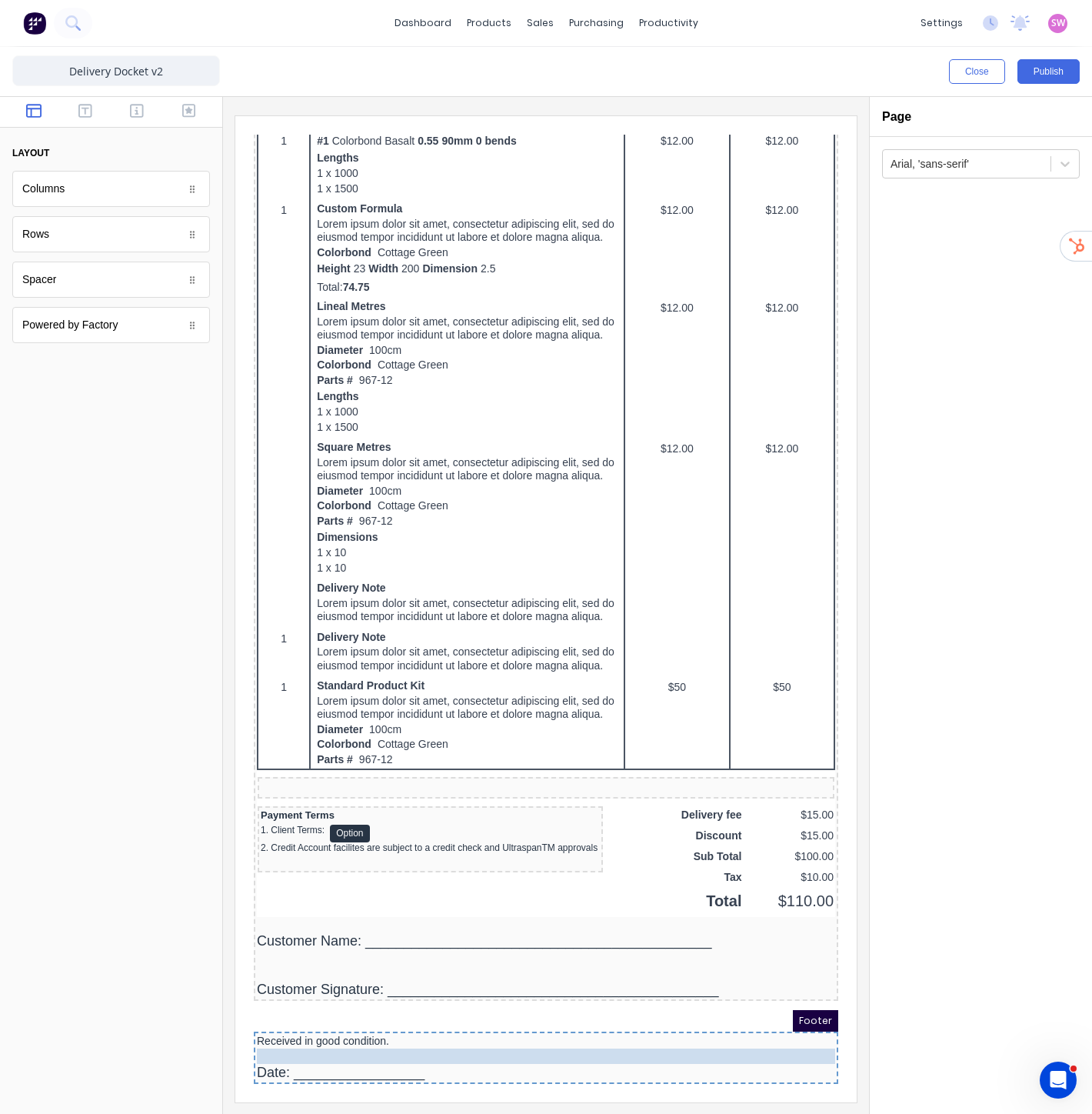
drag, startPoint x: 320, startPoint y: 981, endPoint x: 333, endPoint y: 1038, distance: 58.5
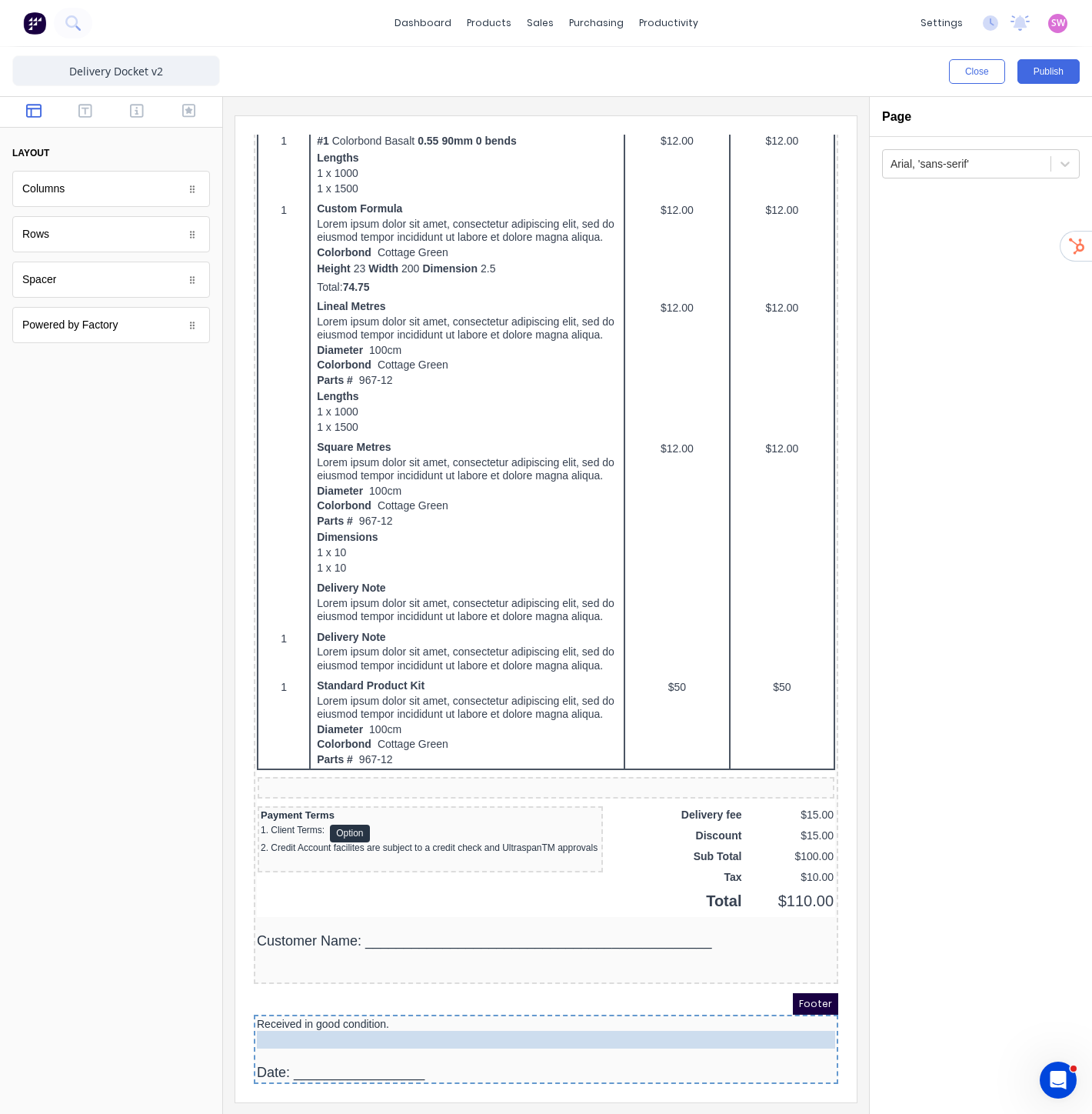
drag, startPoint x: 327, startPoint y: 968, endPoint x: 331, endPoint y: 1023, distance: 55.1
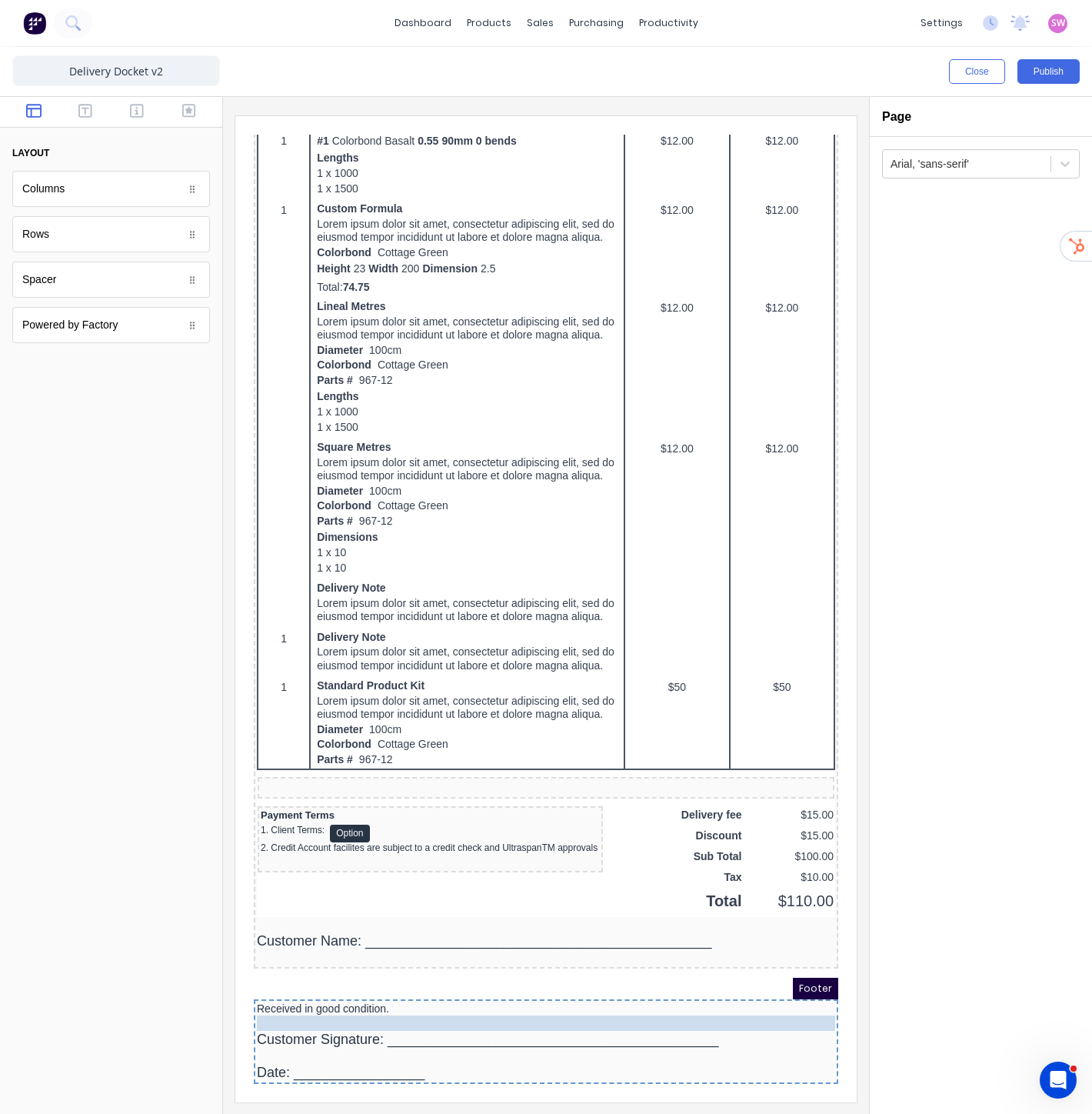
drag, startPoint x: 318, startPoint y: 934, endPoint x: 335, endPoint y: 998, distance: 66.2
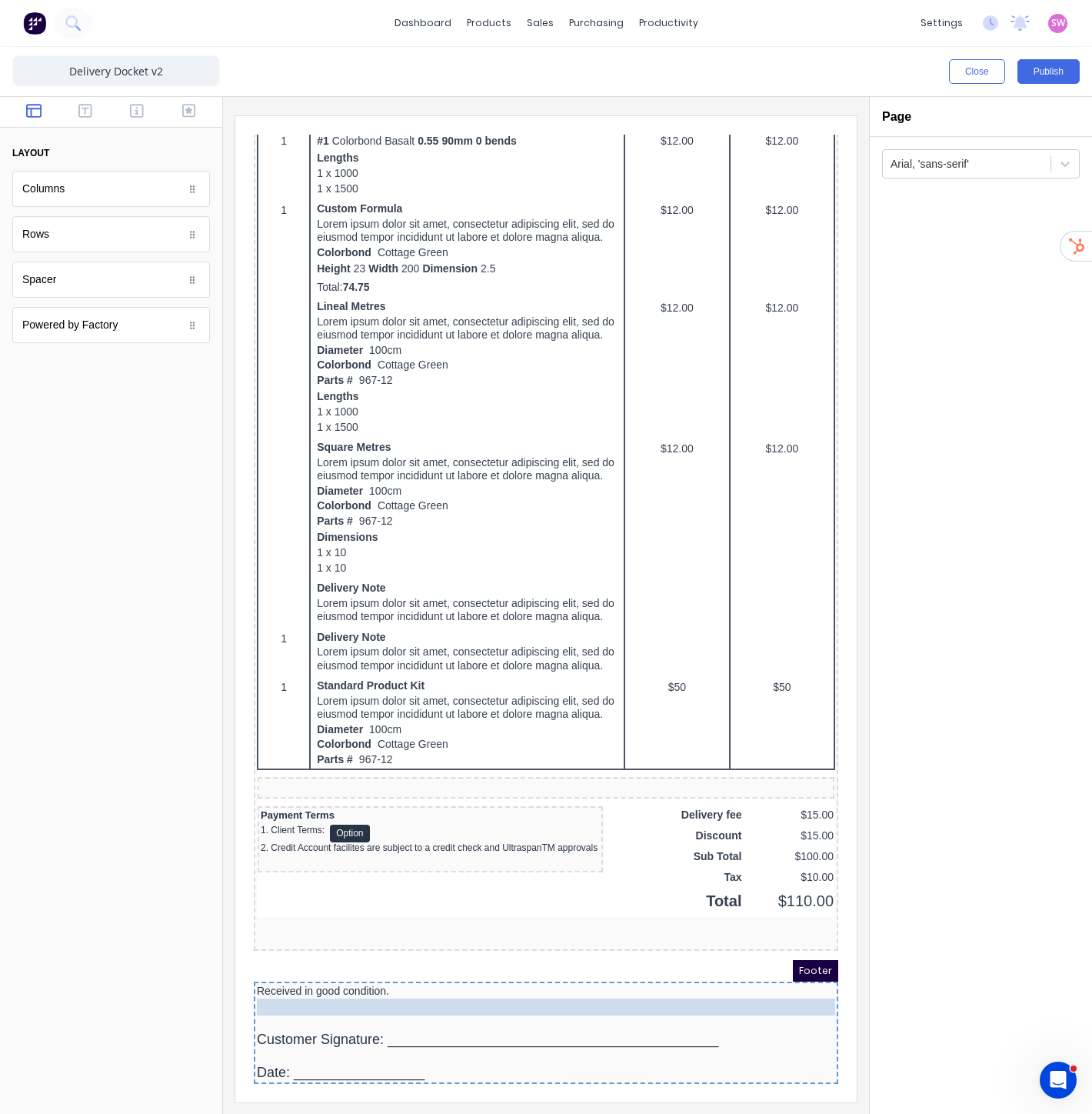
drag, startPoint x: 320, startPoint y: 922, endPoint x: 330, endPoint y: 991, distance: 69.7
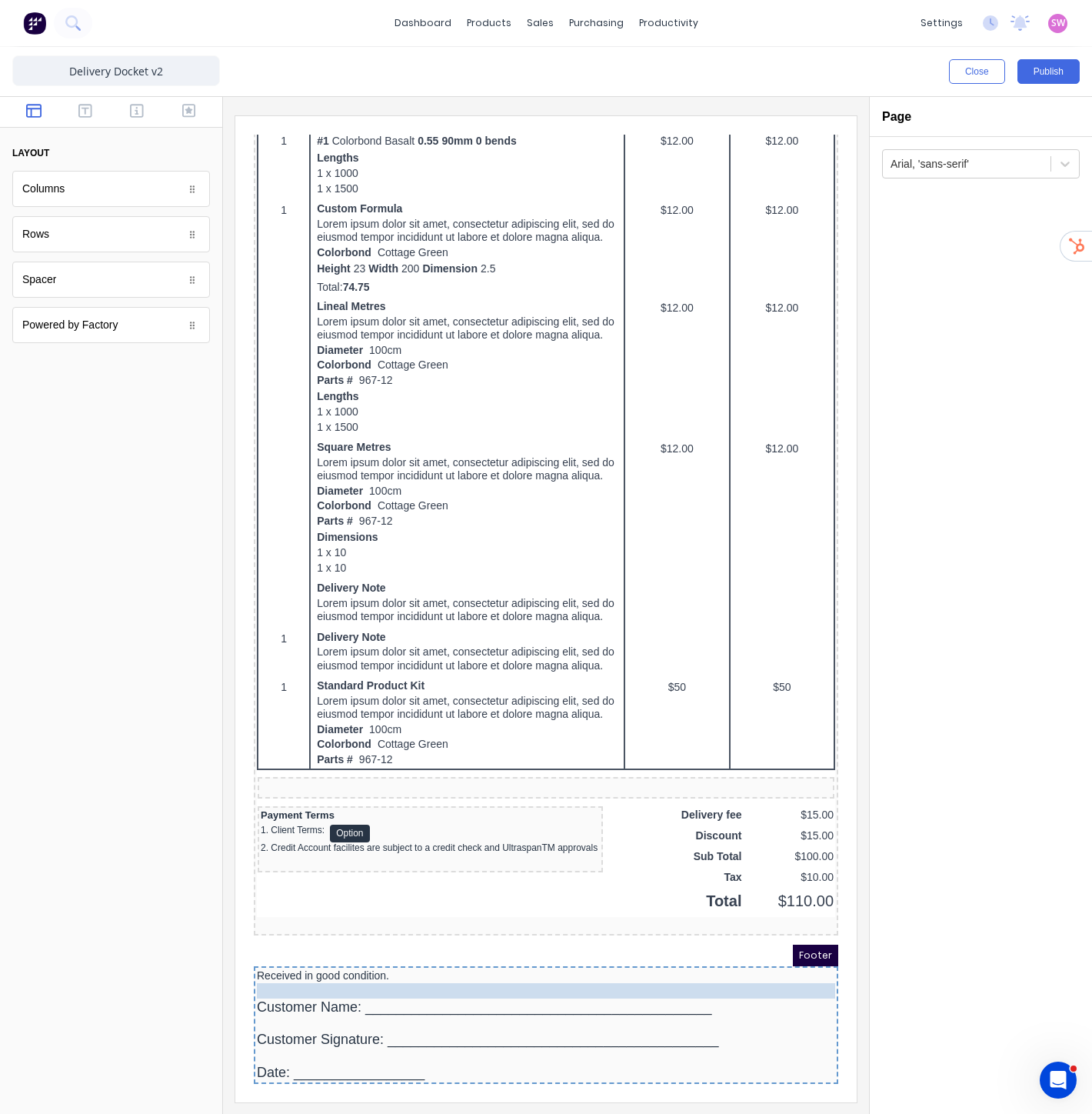
drag, startPoint x: 325, startPoint y: 919, endPoint x: 324, endPoint y: 974, distance: 55.0
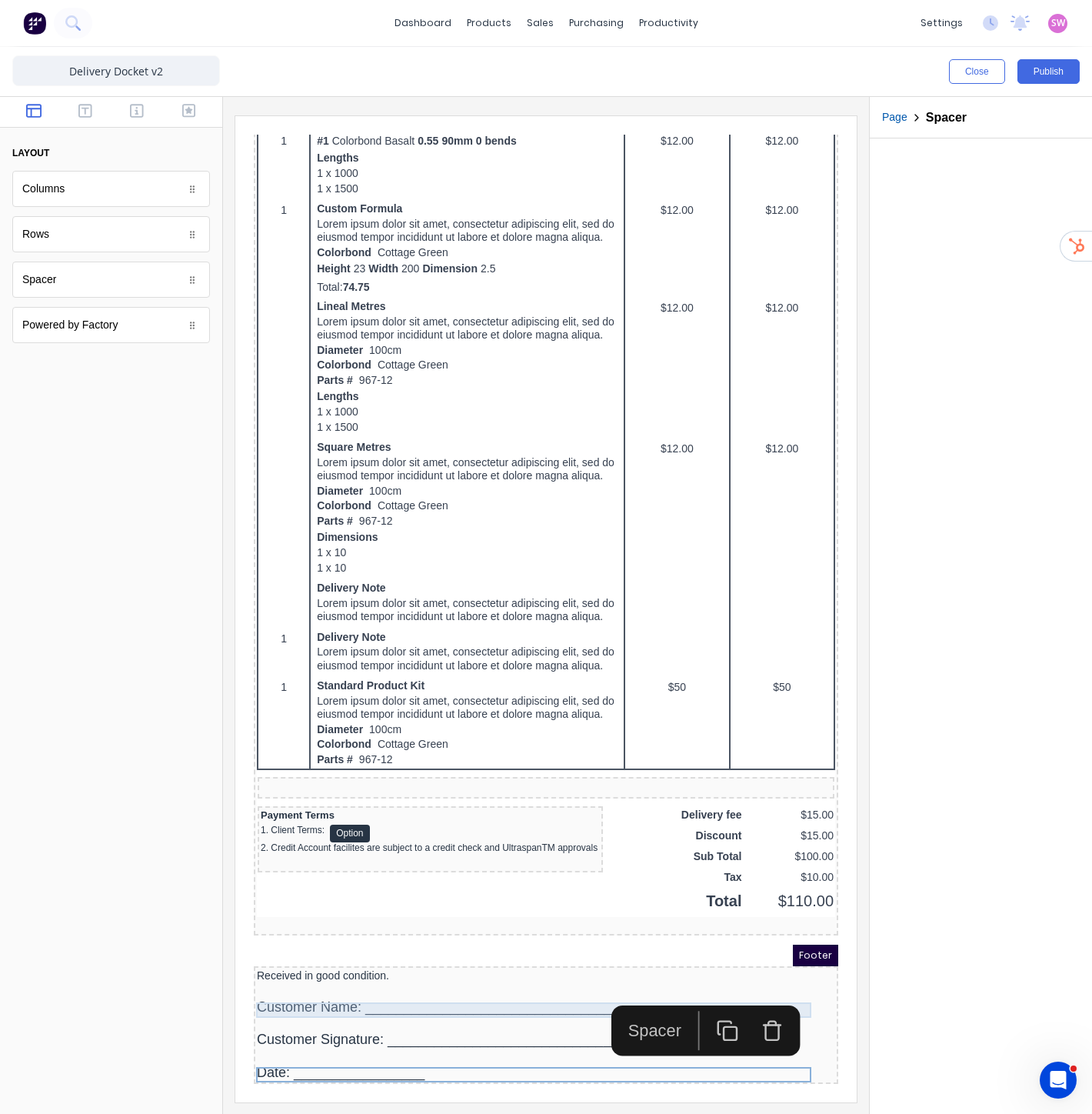
click at [342, 901] on div at bounding box center [528, 906] width 578 height 15
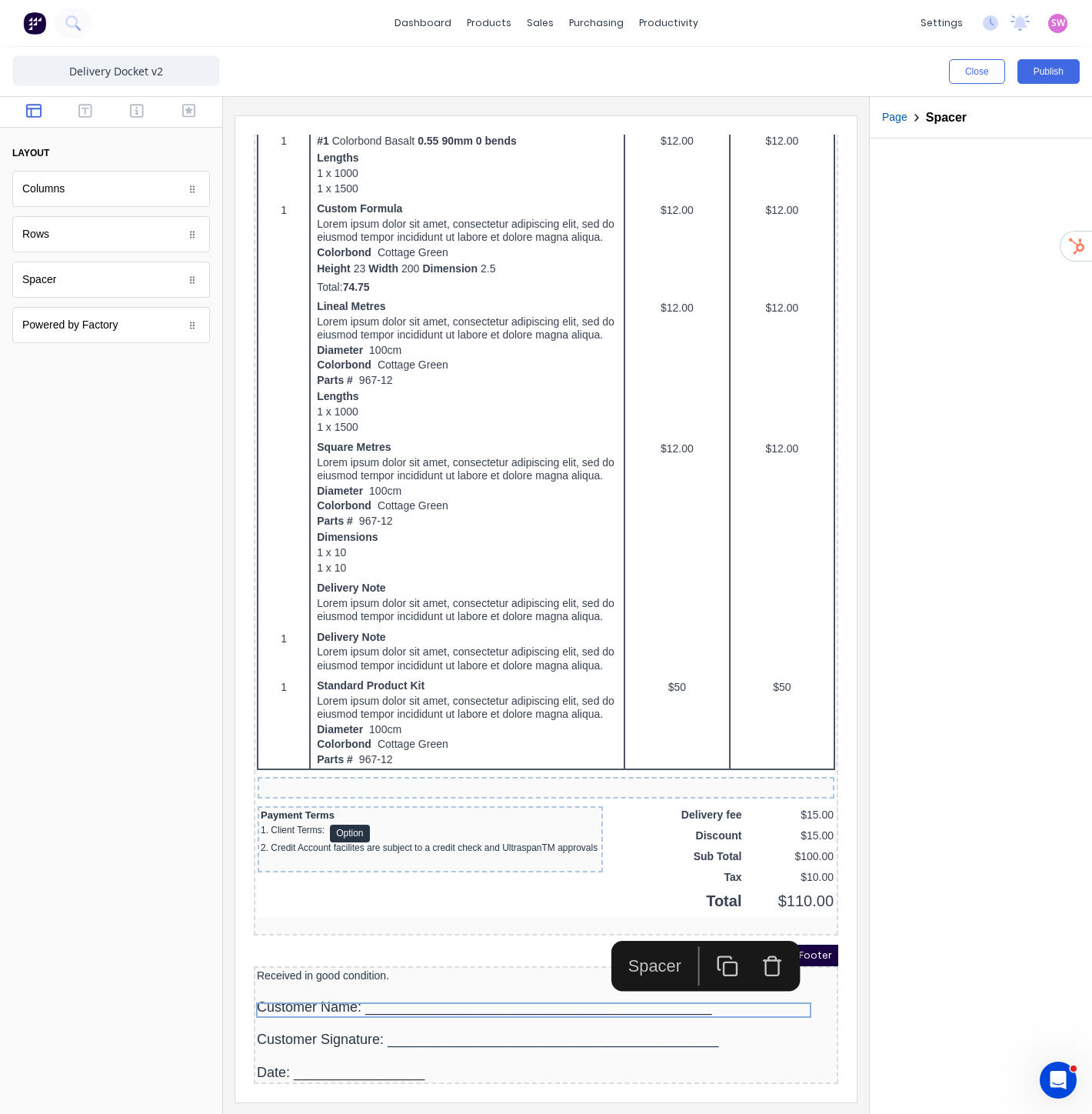
click at [753, 943] on icon "button" at bounding box center [754, 943] width 17 height 0
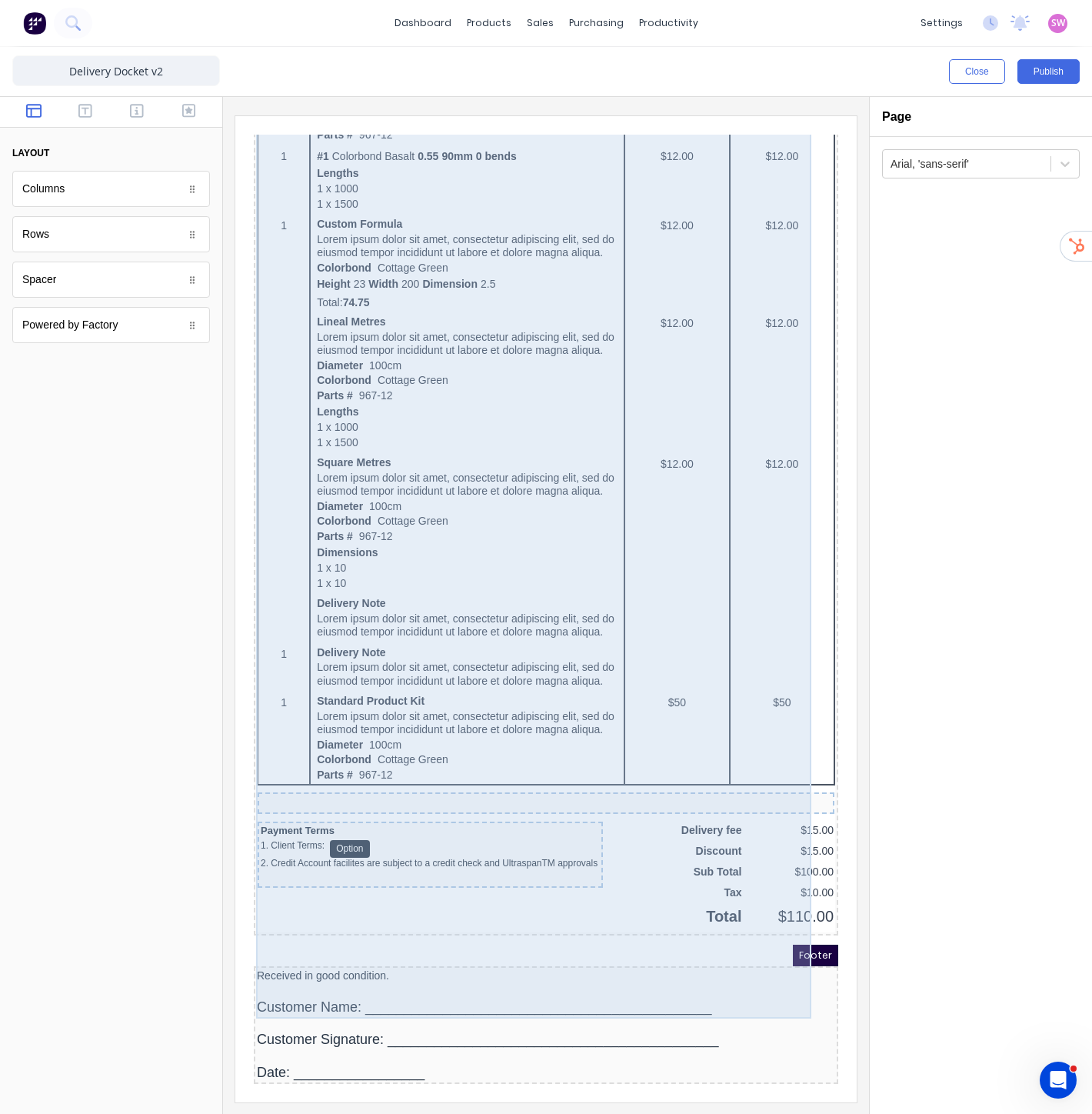
click at [461, 798] on div "QTY DESCRIPTION EACH TOTAL 1 Basic Product Lorem ipsum dolor sit amet, consecte…" at bounding box center [528, 458] width 578 height 911
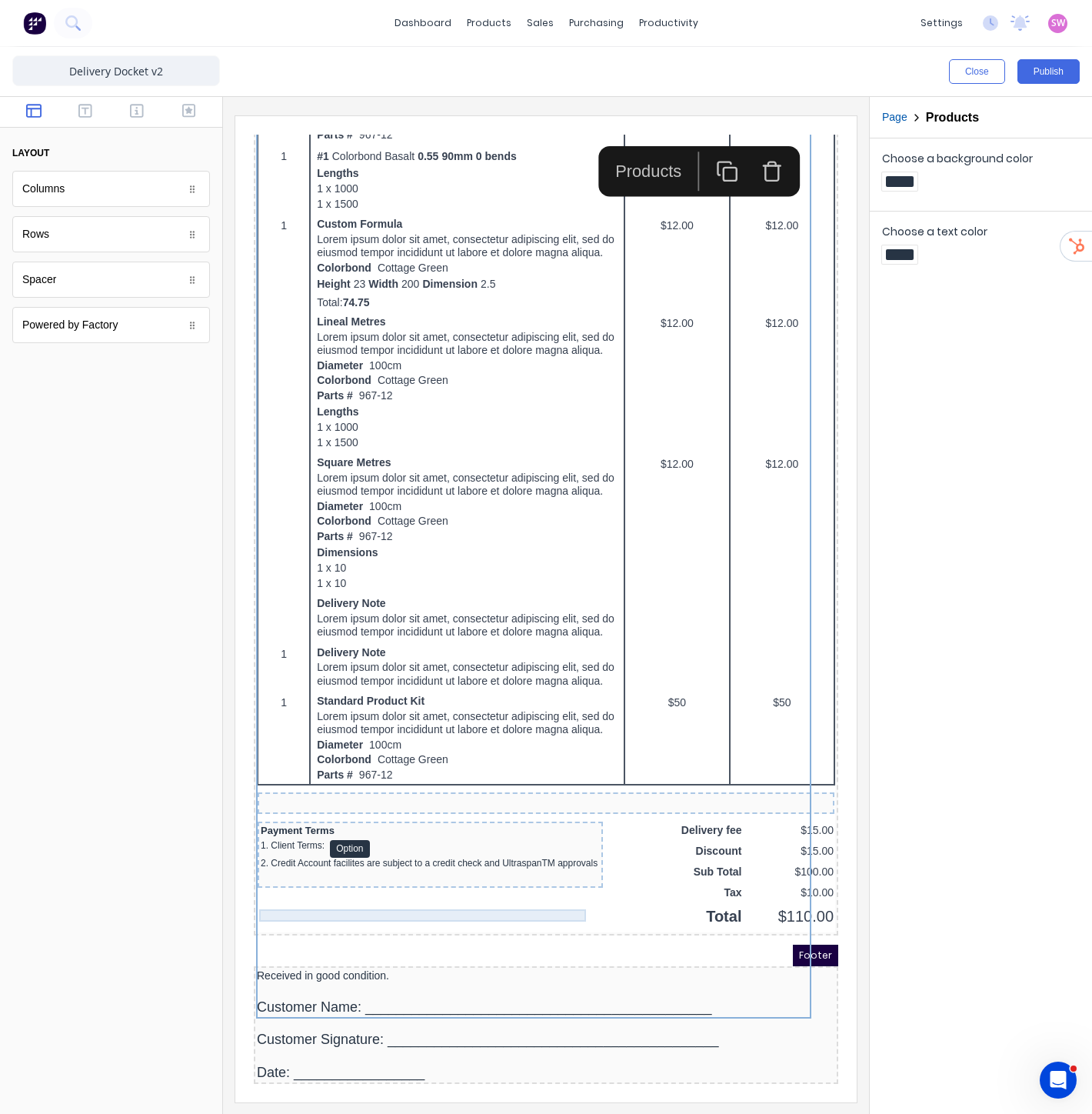
click at [457, 813] on div "Payment Terms" at bounding box center [411, 812] width 339 height 13
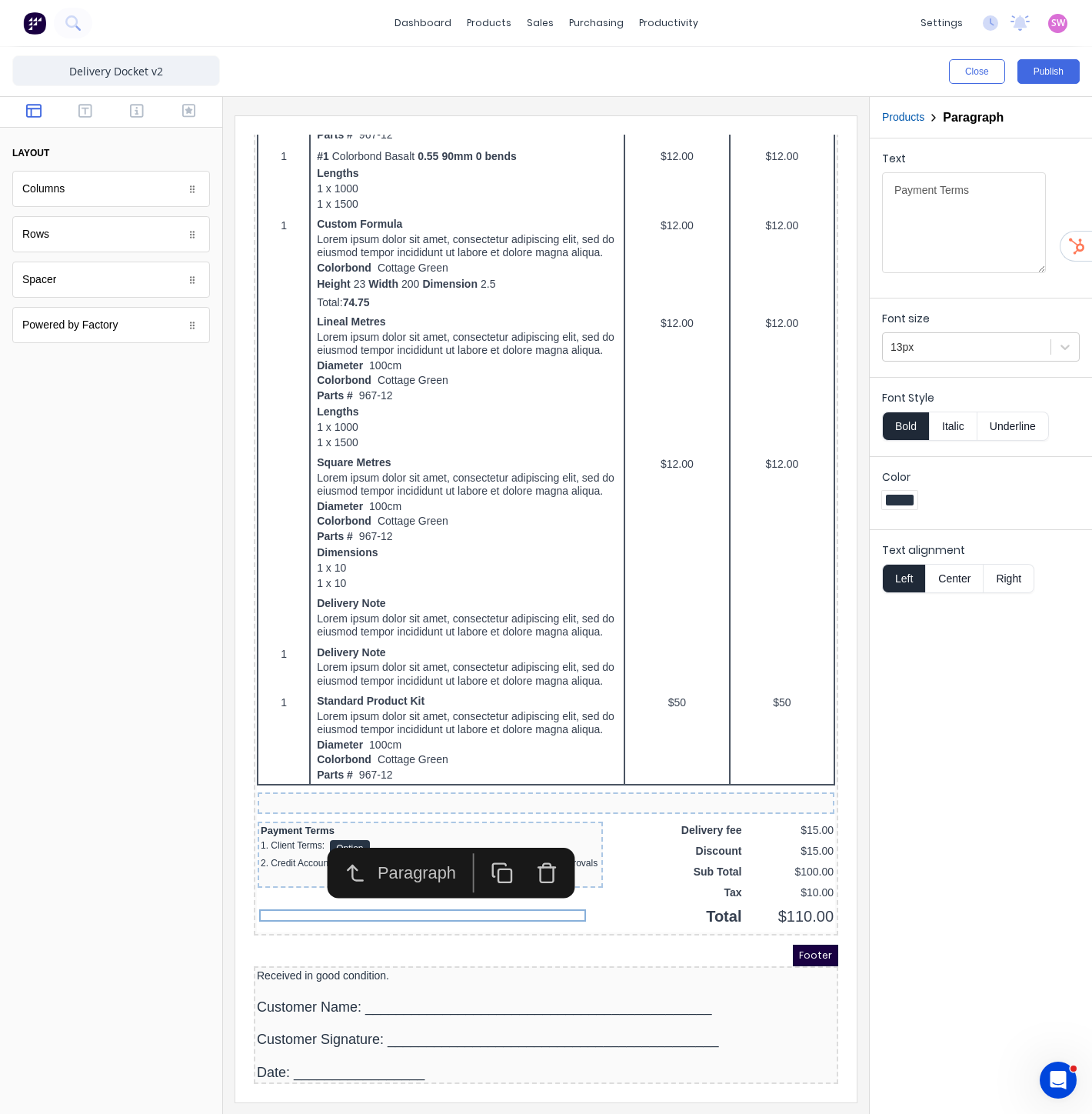
click at [527, 849] on icon "button" at bounding box center [528, 849] width 17 height 0
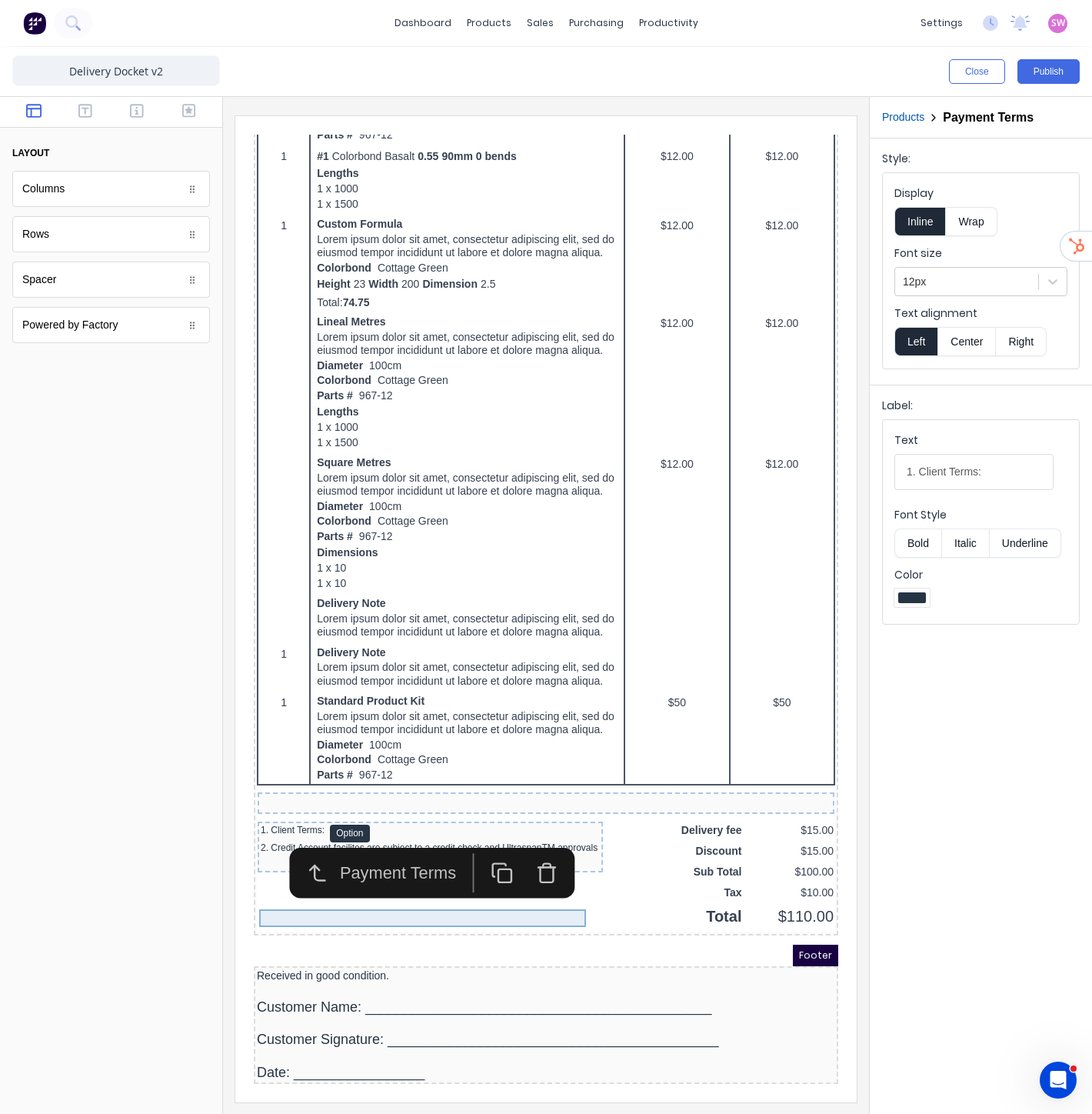
click at [412, 806] on div "1. Client Terms: Option" at bounding box center [411, 815] width 339 height 18
click at [519, 844] on icon "button" at bounding box center [528, 855] width 23 height 23
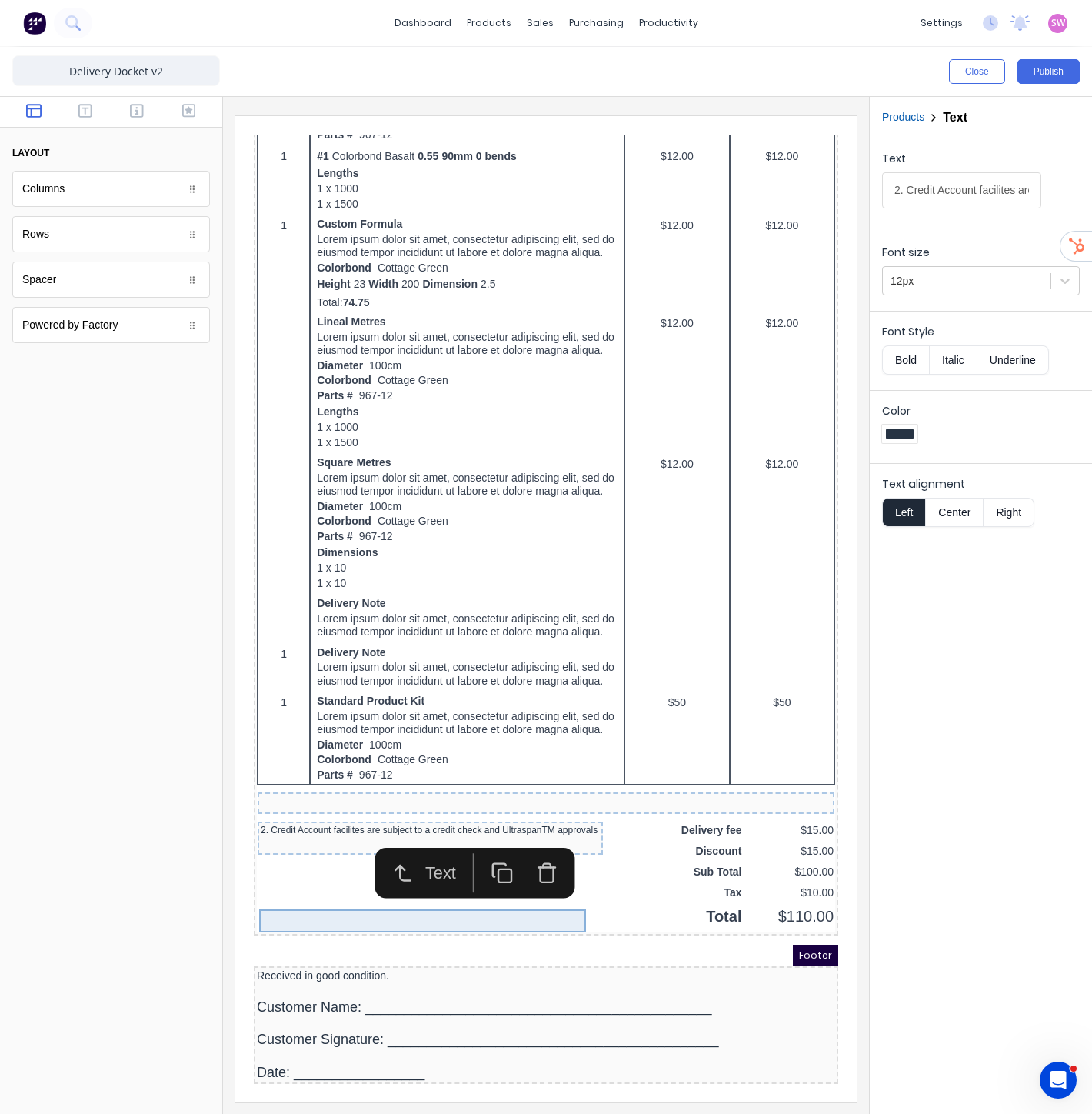
click at [480, 806] on div "2. Credit Account facilites are subject to a credit check and UltraspanTM appro…" at bounding box center [411, 811] width 339 height 12
click at [531, 844] on icon "button" at bounding box center [528, 855] width 23 height 23
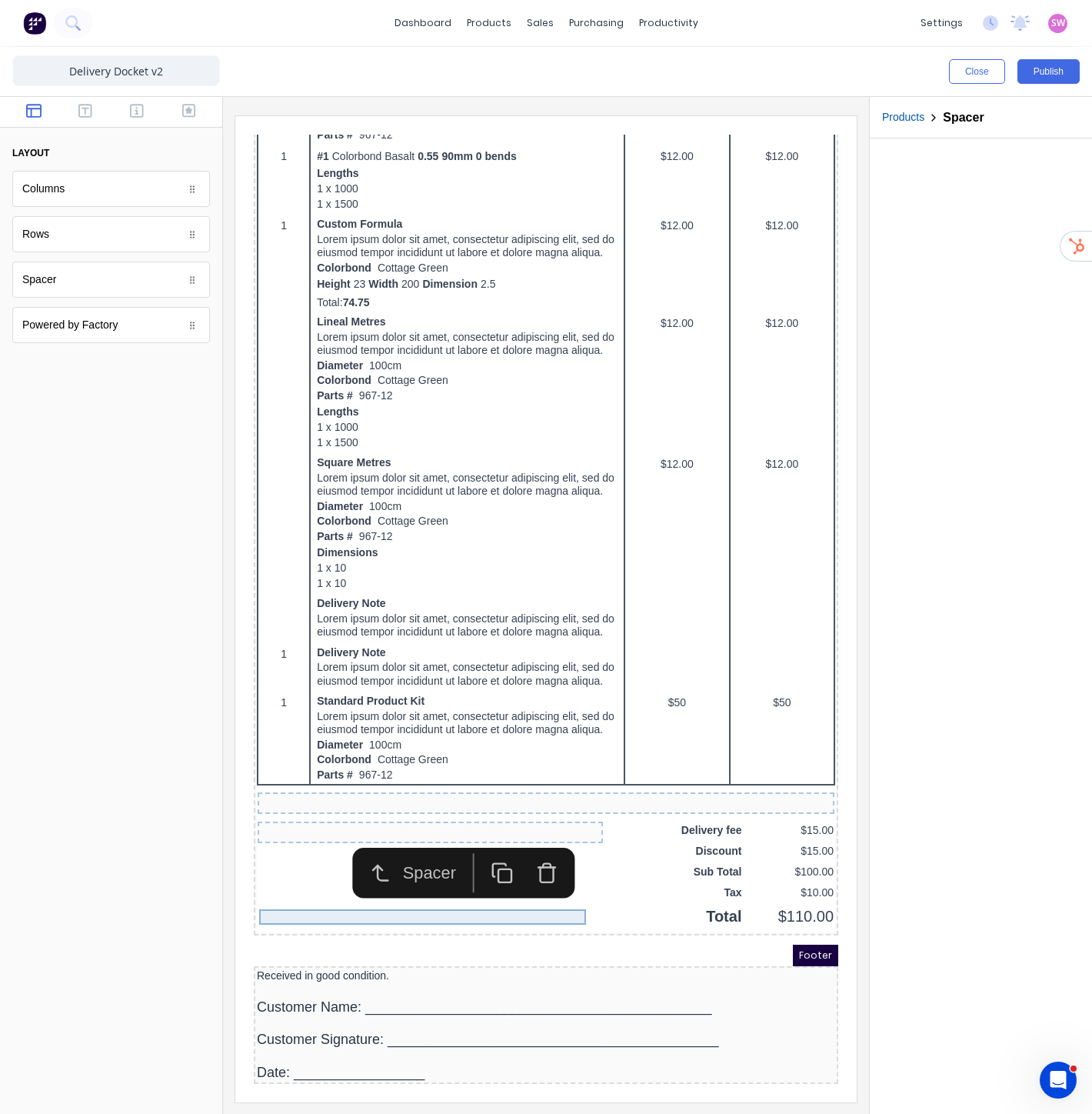
click at [493, 813] on div at bounding box center [411, 813] width 339 height 15
click at [537, 844] on icon "button" at bounding box center [528, 855] width 23 height 23
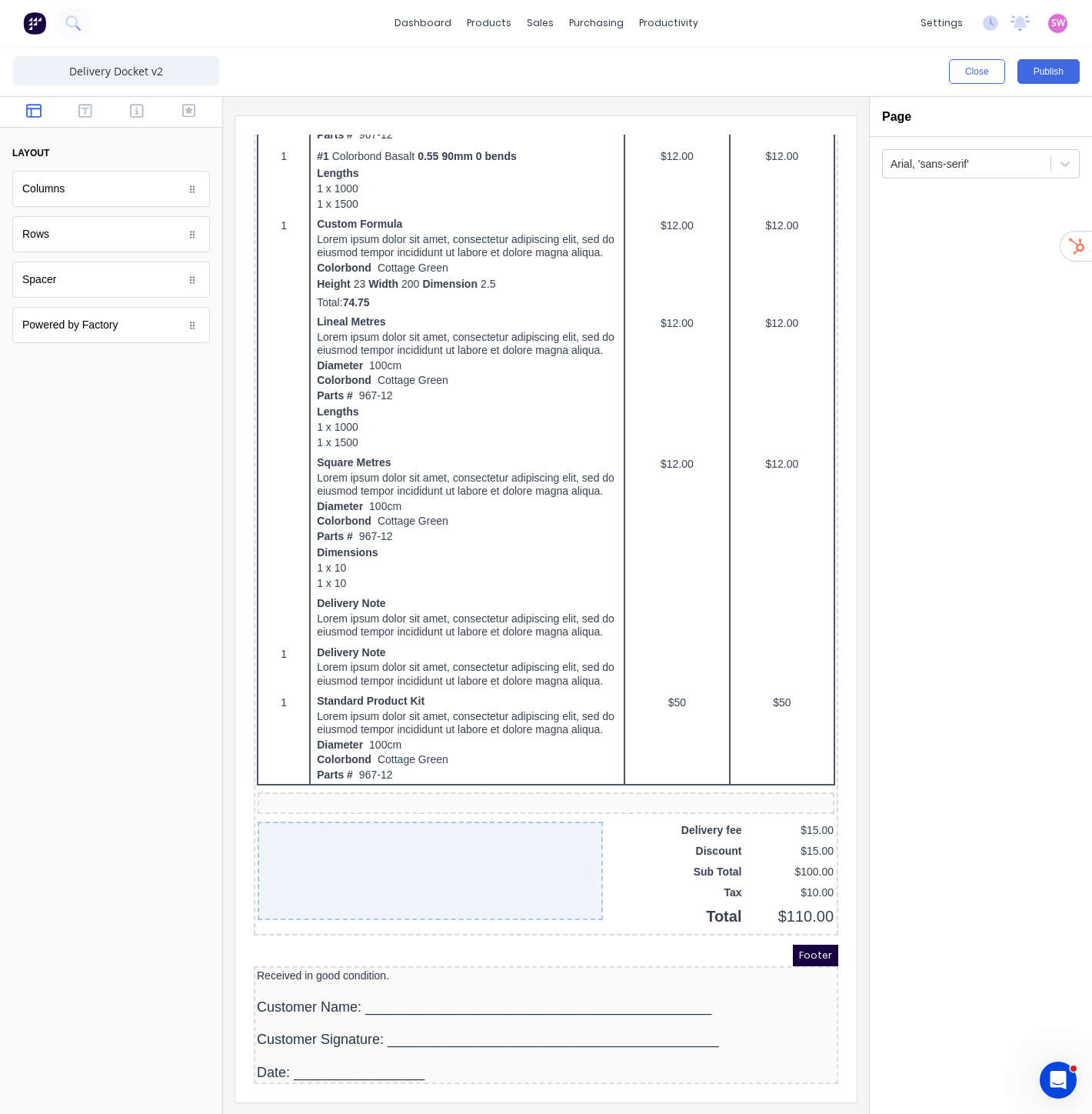
click at [1008, 512] on div "Arial, 'sans-serif'" at bounding box center [980, 625] width 222 height 977
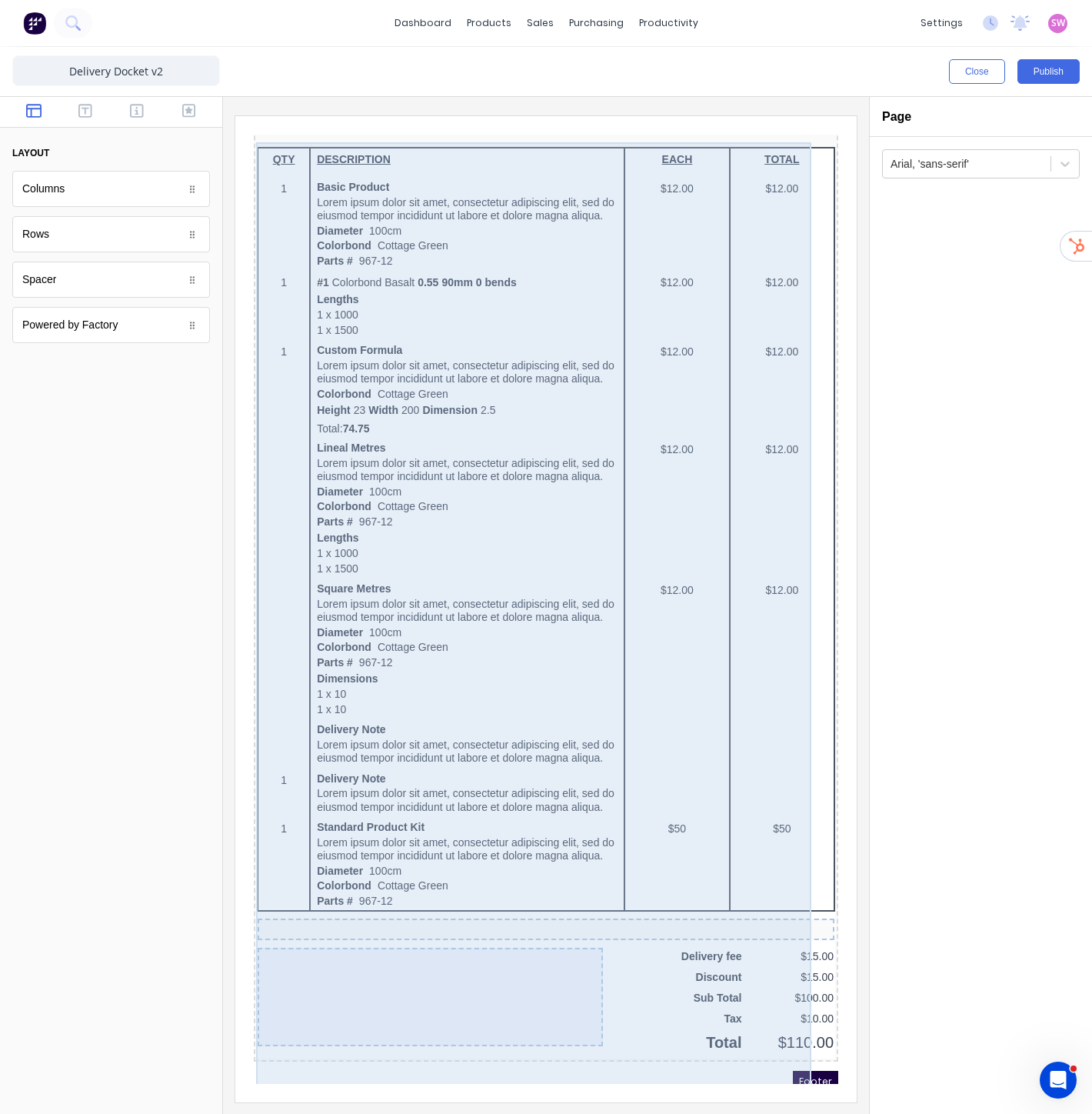
scroll to position [0, 0]
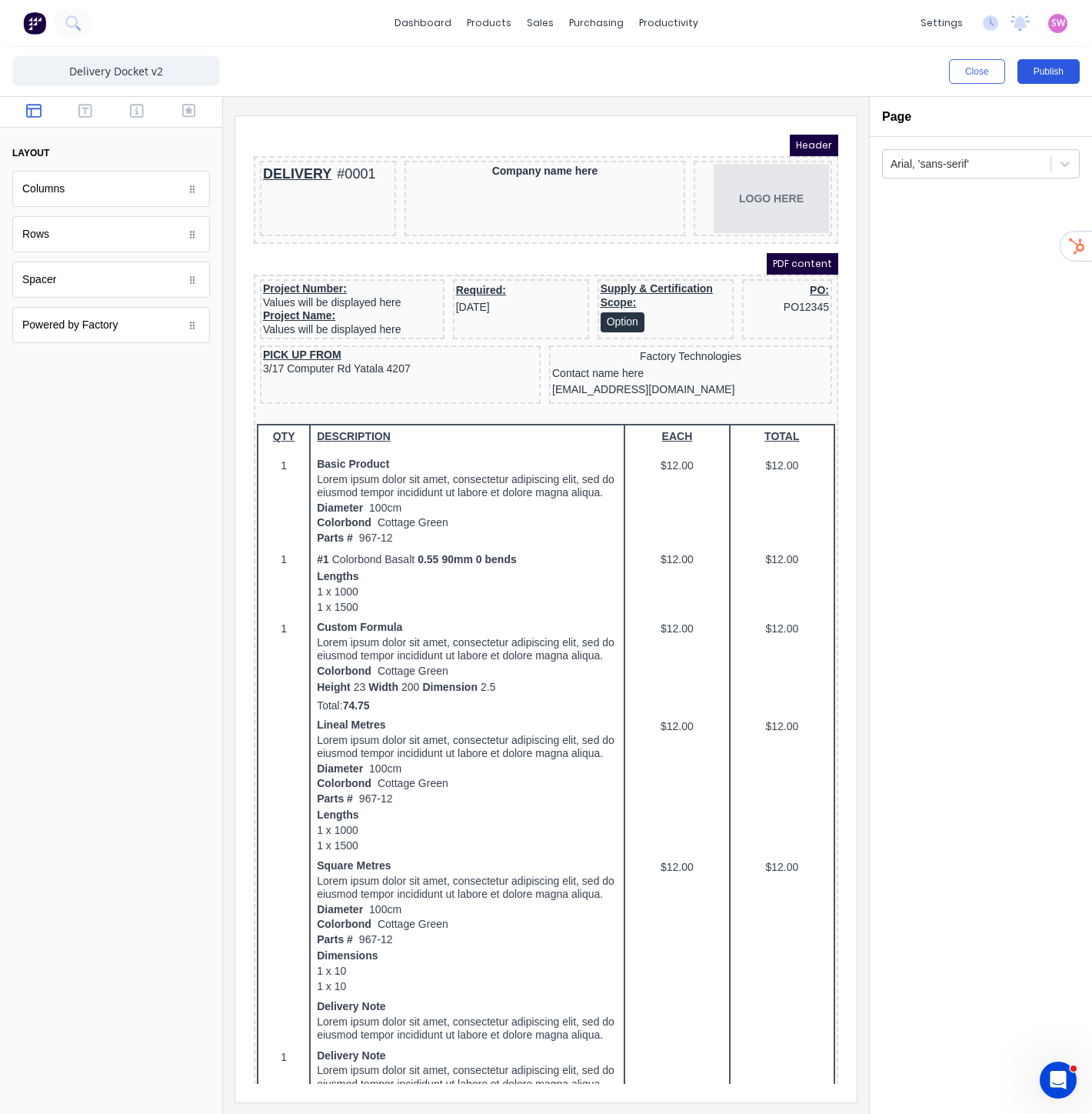
click at [1056, 74] on button "Publish" at bounding box center [1048, 71] width 62 height 24
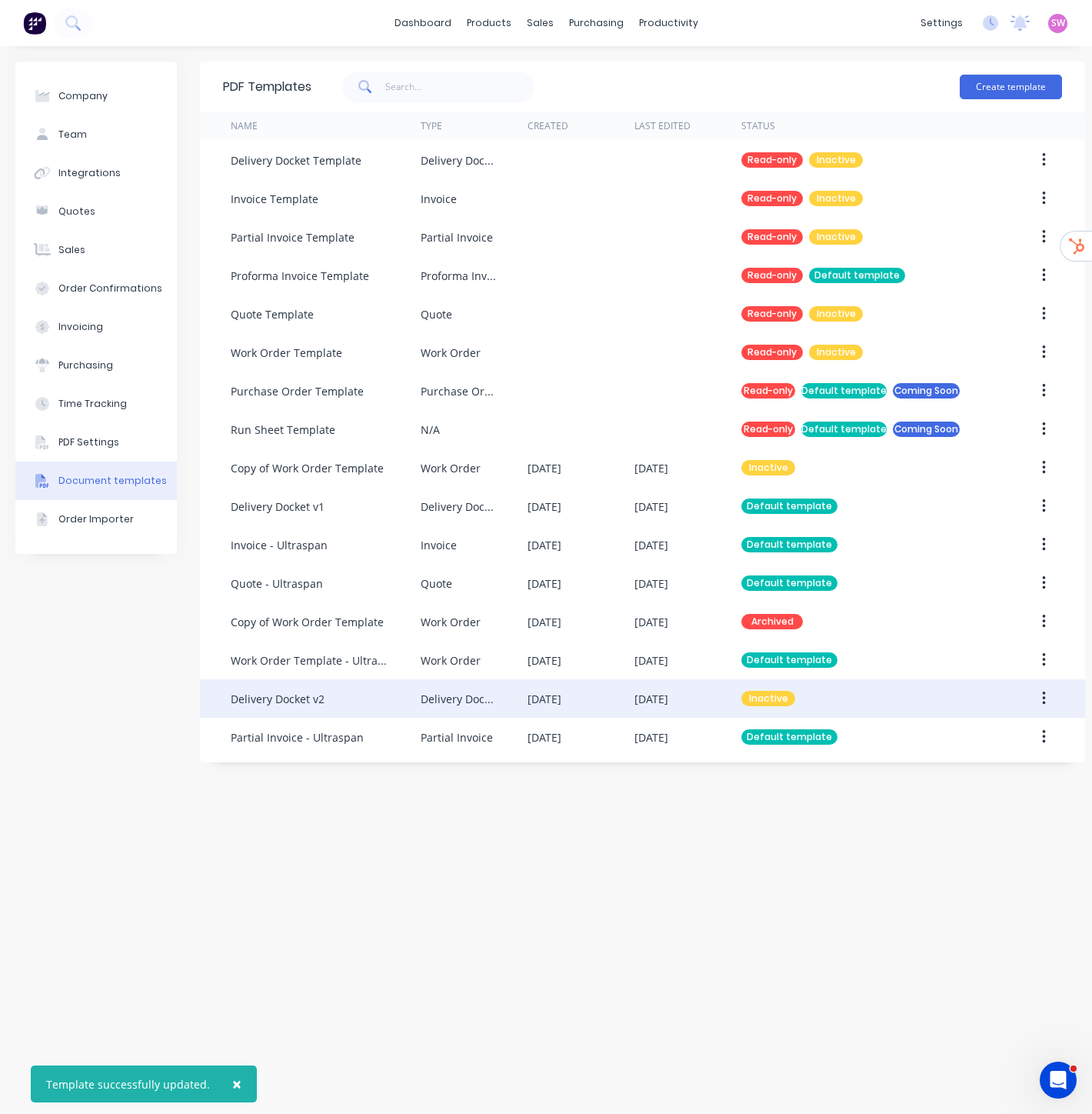
click at [1043, 700] on icon "button" at bounding box center [1044, 698] width 4 height 17
click at [986, 769] on div "Make default" at bounding box center [989, 769] width 119 height 23
click at [800, 820] on div "PDF Templates Create template Name Type Created Last Edited Status Delivery Doc…" at bounding box center [642, 580] width 885 height 1037
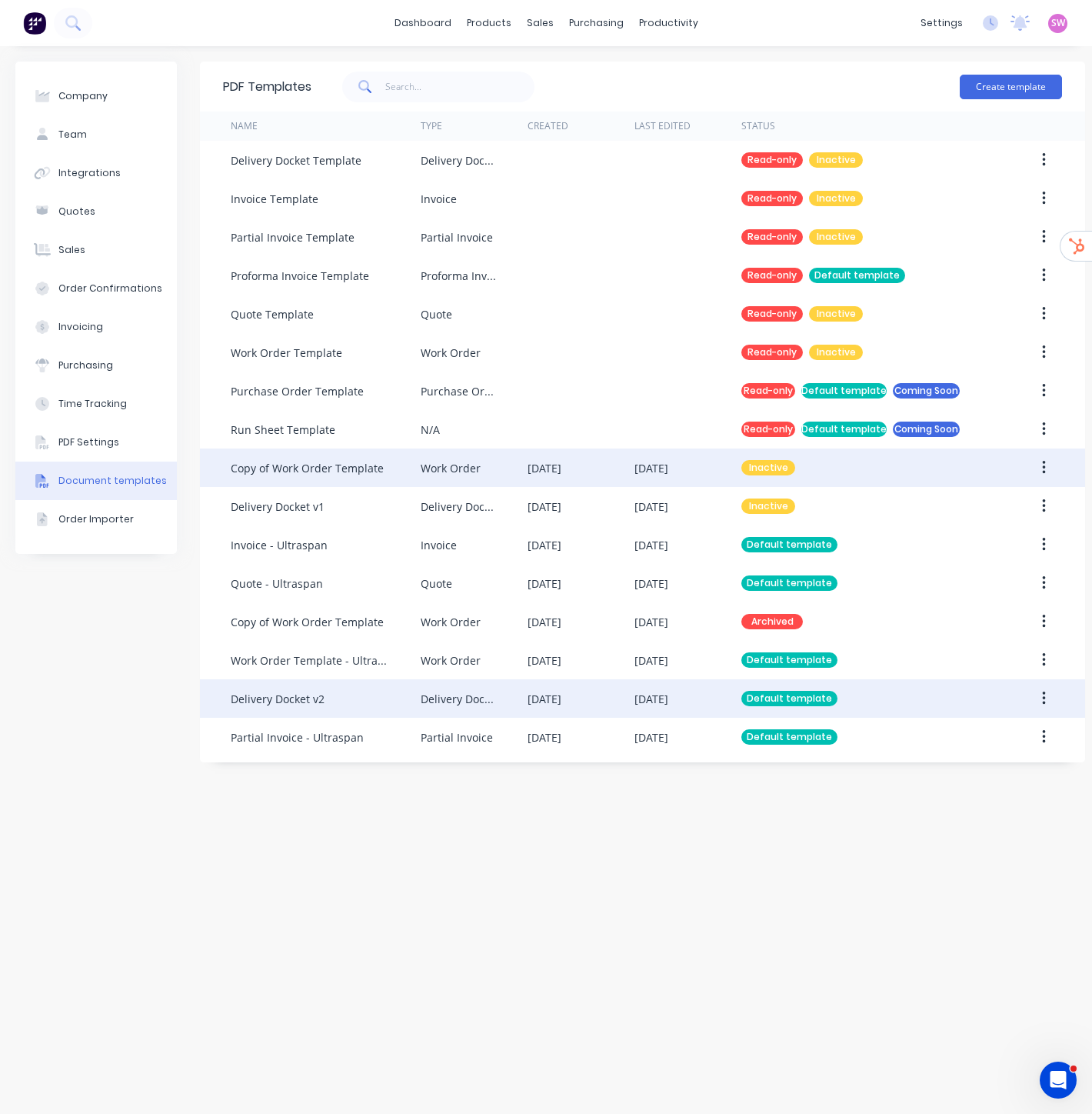
click at [698, 473] on div "[DATE]" at bounding box center [688, 467] width 107 height 39
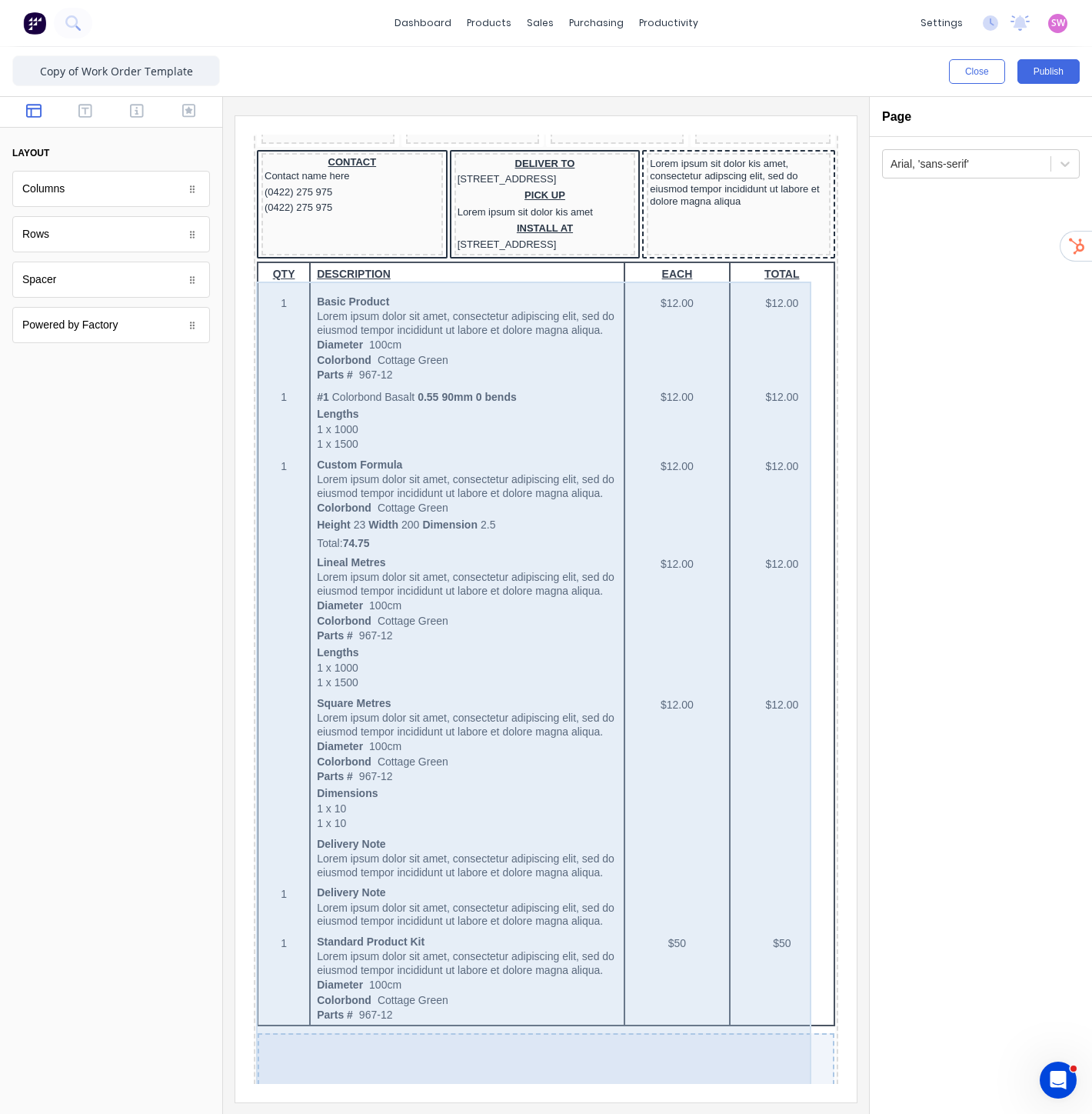
scroll to position [620, 0]
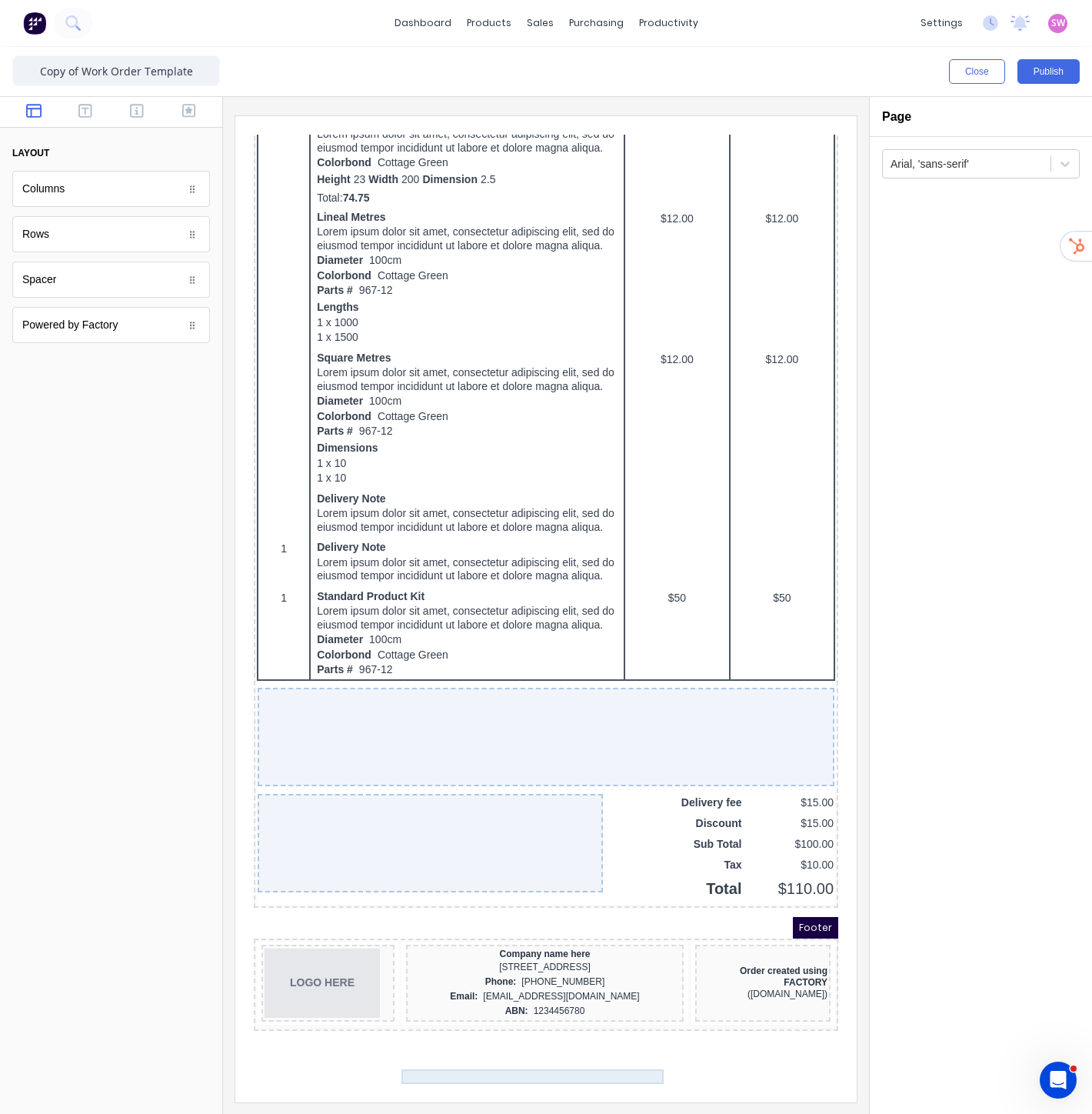
click at [531, 956] on div "[STREET_ADDRESS]" at bounding box center [527, 949] width 272 height 14
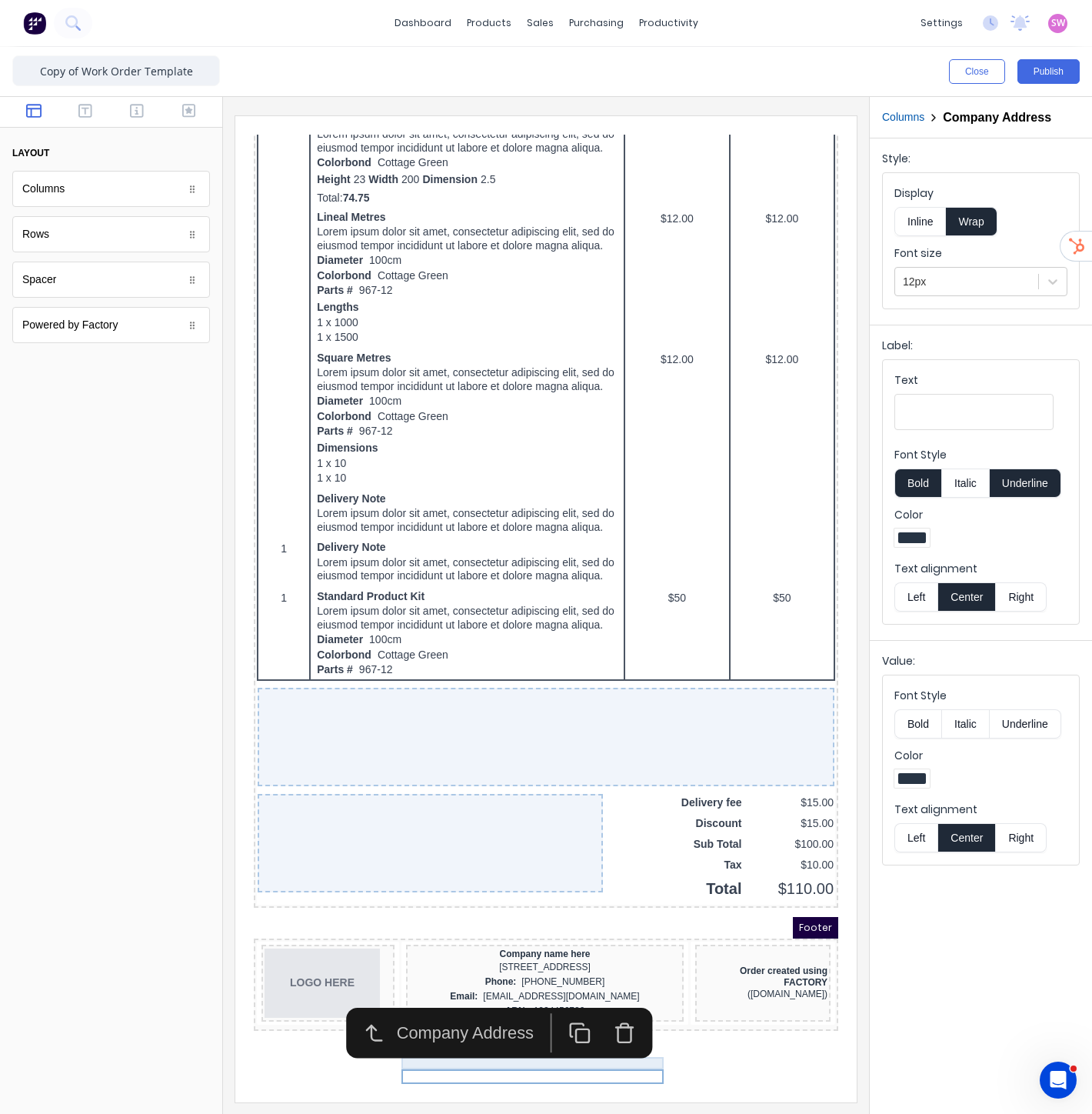
click at [531, 942] on div "Company name here" at bounding box center [527, 936] width 272 height 13
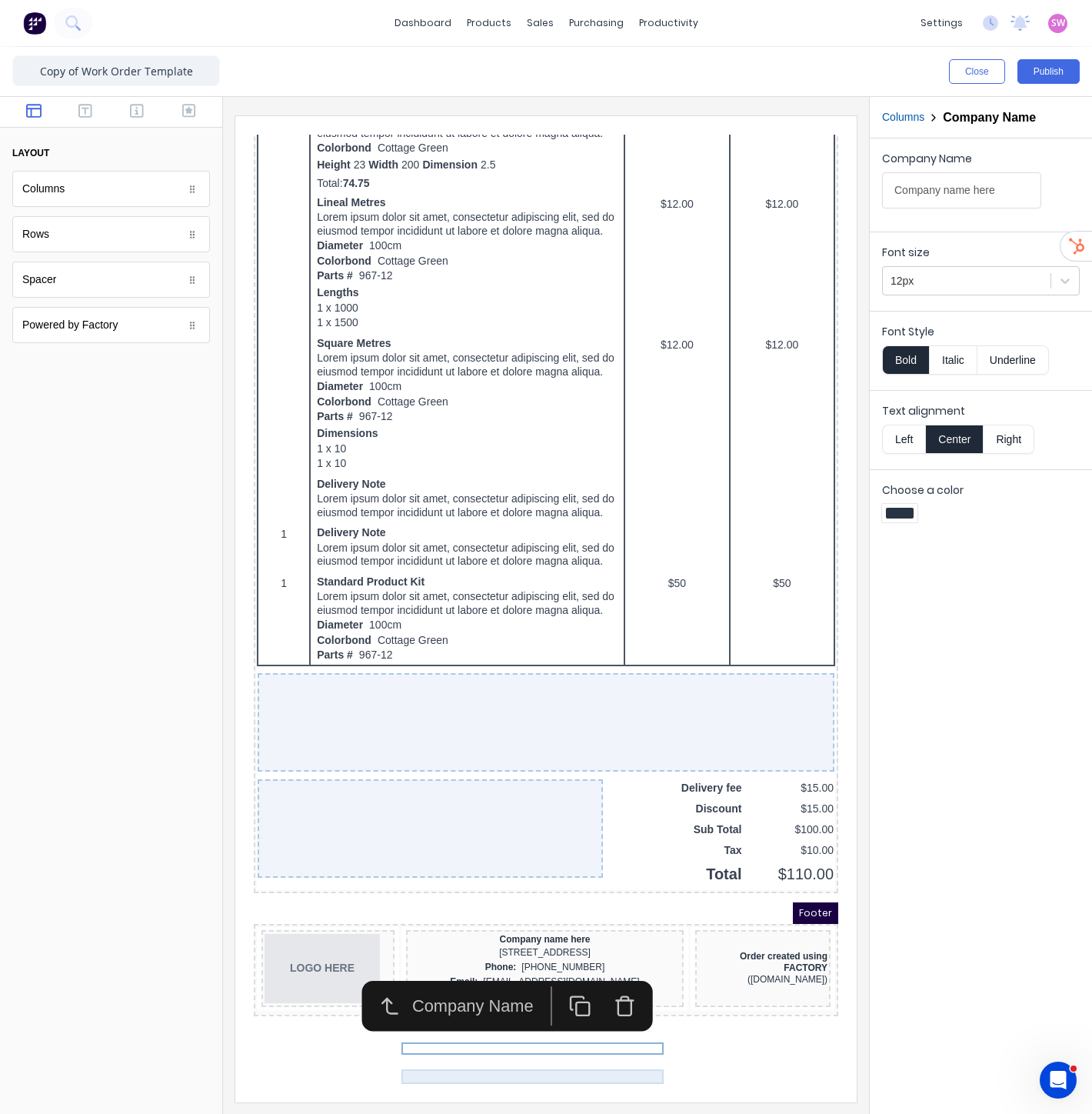
click at [537, 956] on div "Phone: [PHONE_NUMBER]" at bounding box center [527, 949] width 272 height 14
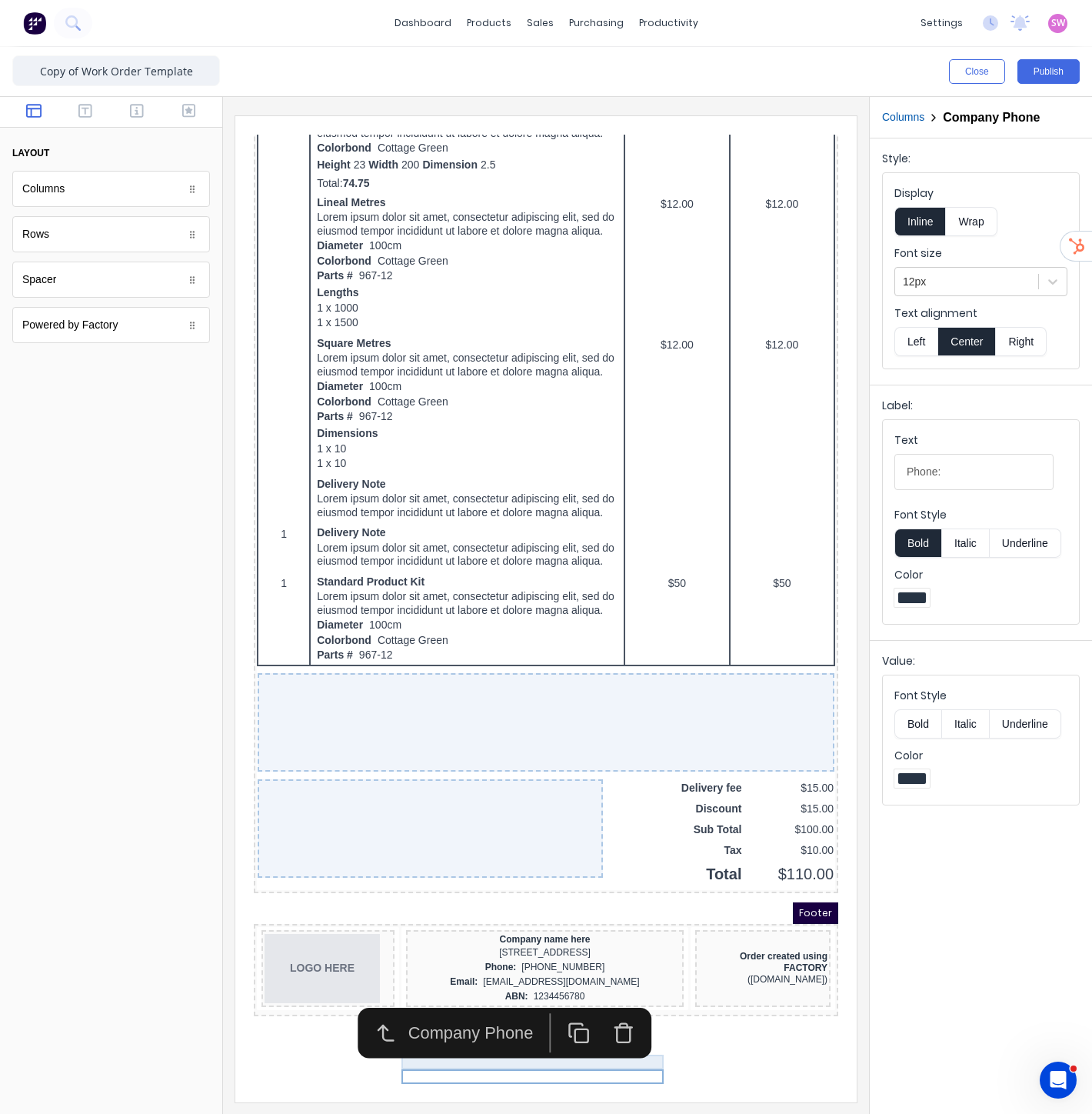
click at [537, 942] on div "[STREET_ADDRESS]" at bounding box center [527, 935] width 272 height 14
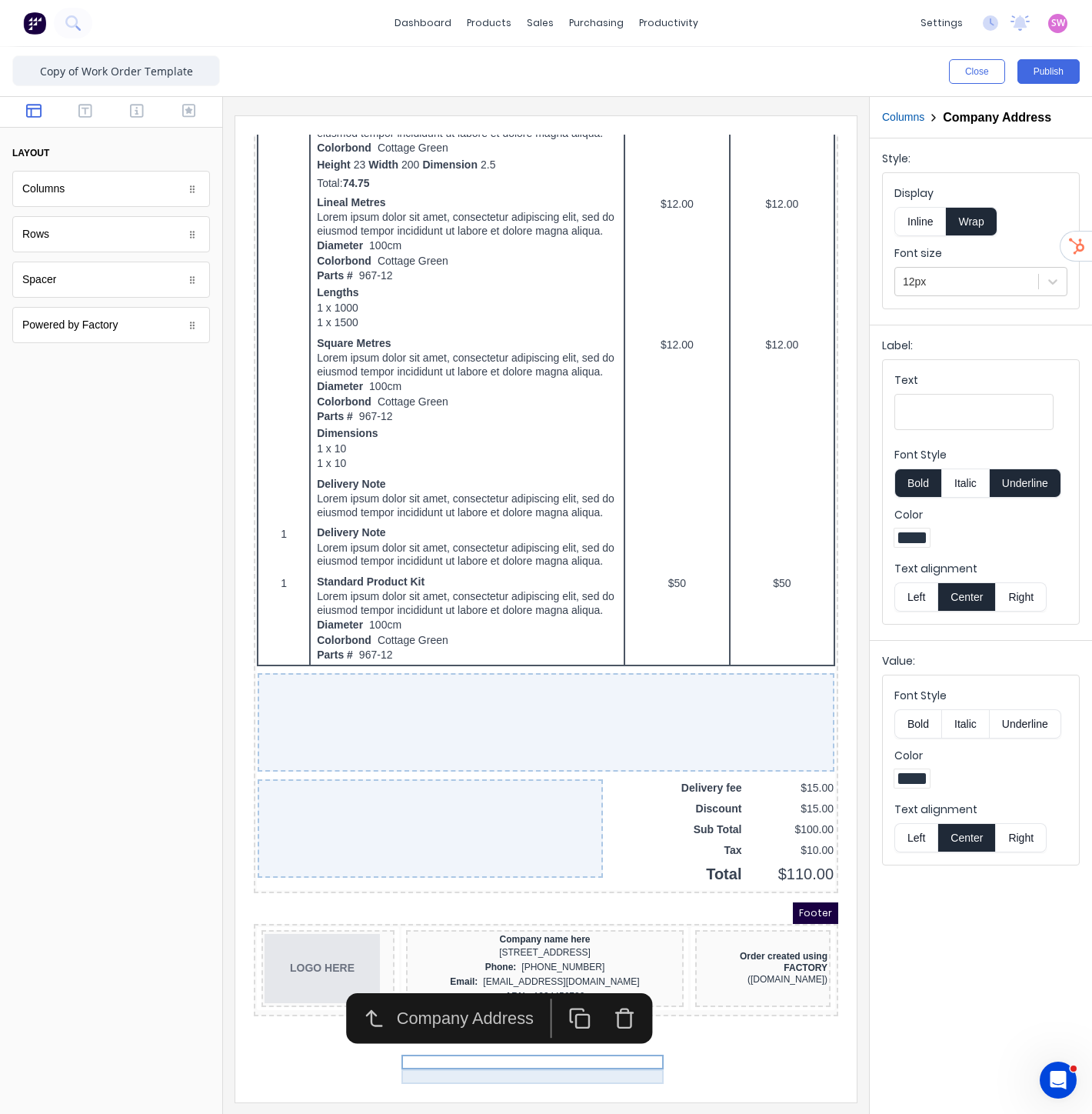
click at [536, 956] on div "Phone: [PHONE_NUMBER]" at bounding box center [527, 949] width 272 height 14
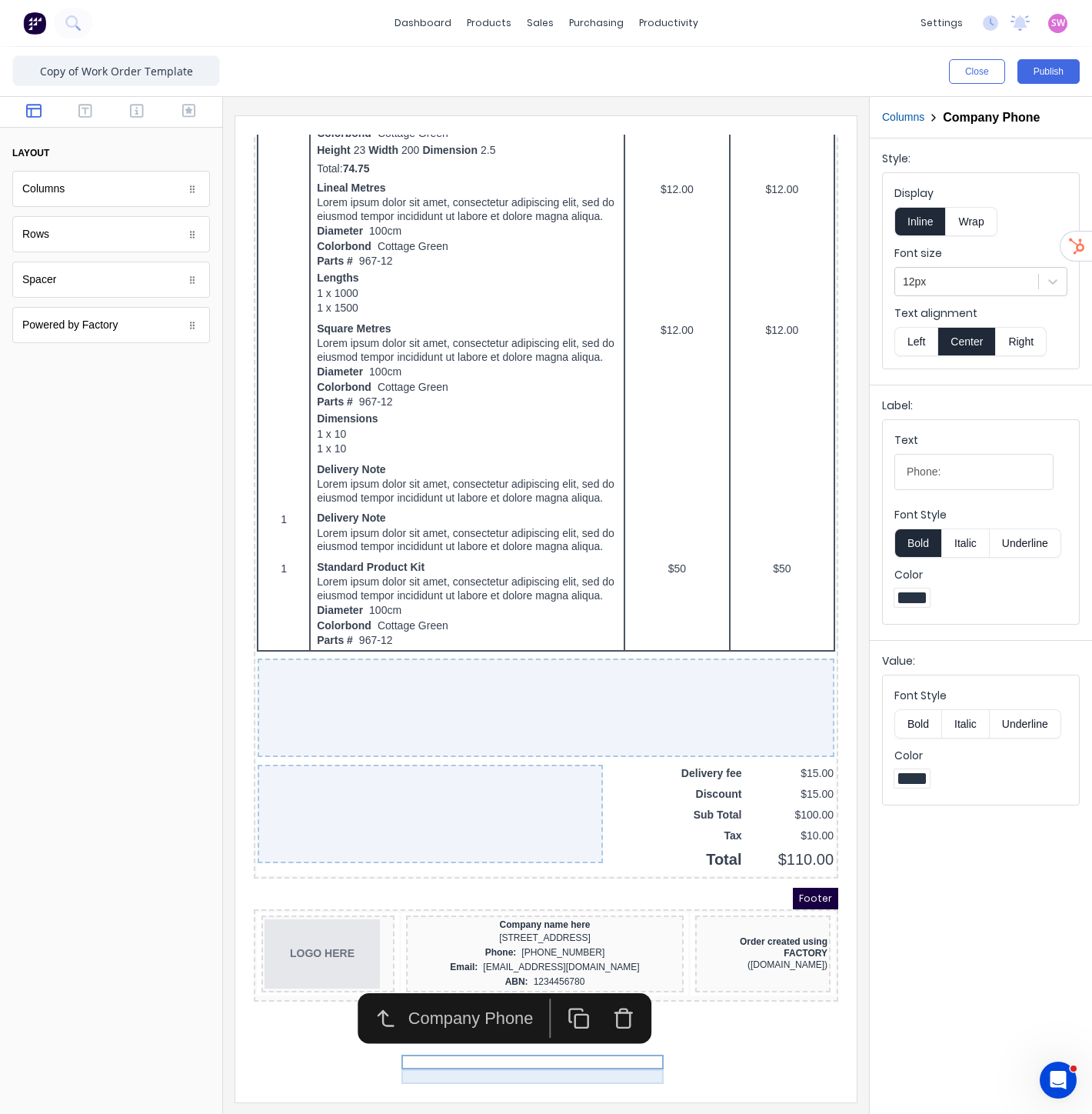
click at [533, 956] on div "Email: [EMAIL_ADDRESS][DOMAIN_NAME]" at bounding box center [527, 949] width 272 height 14
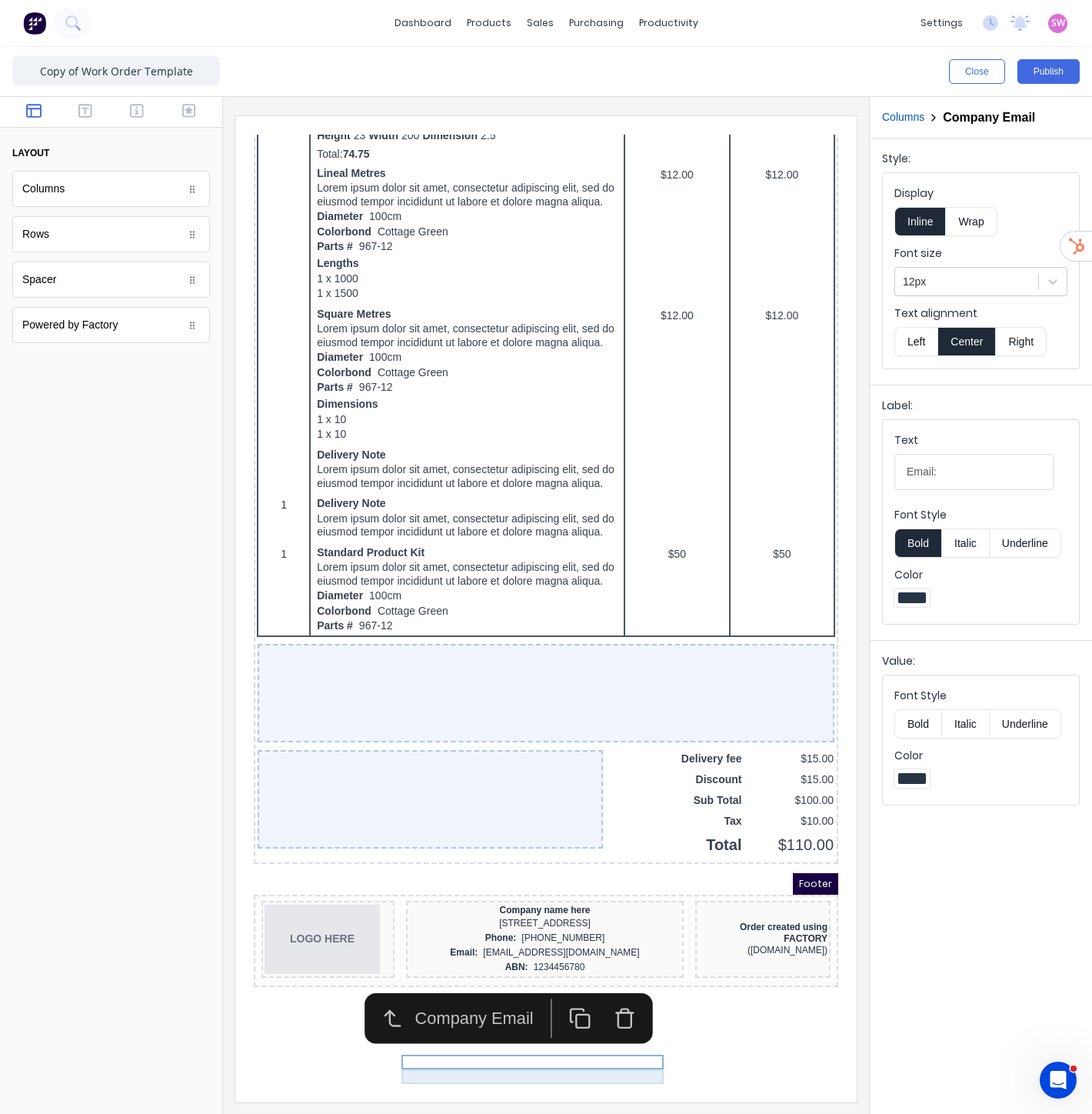
click at [526, 956] on div "ABN: 1234456780" at bounding box center [527, 949] width 272 height 14
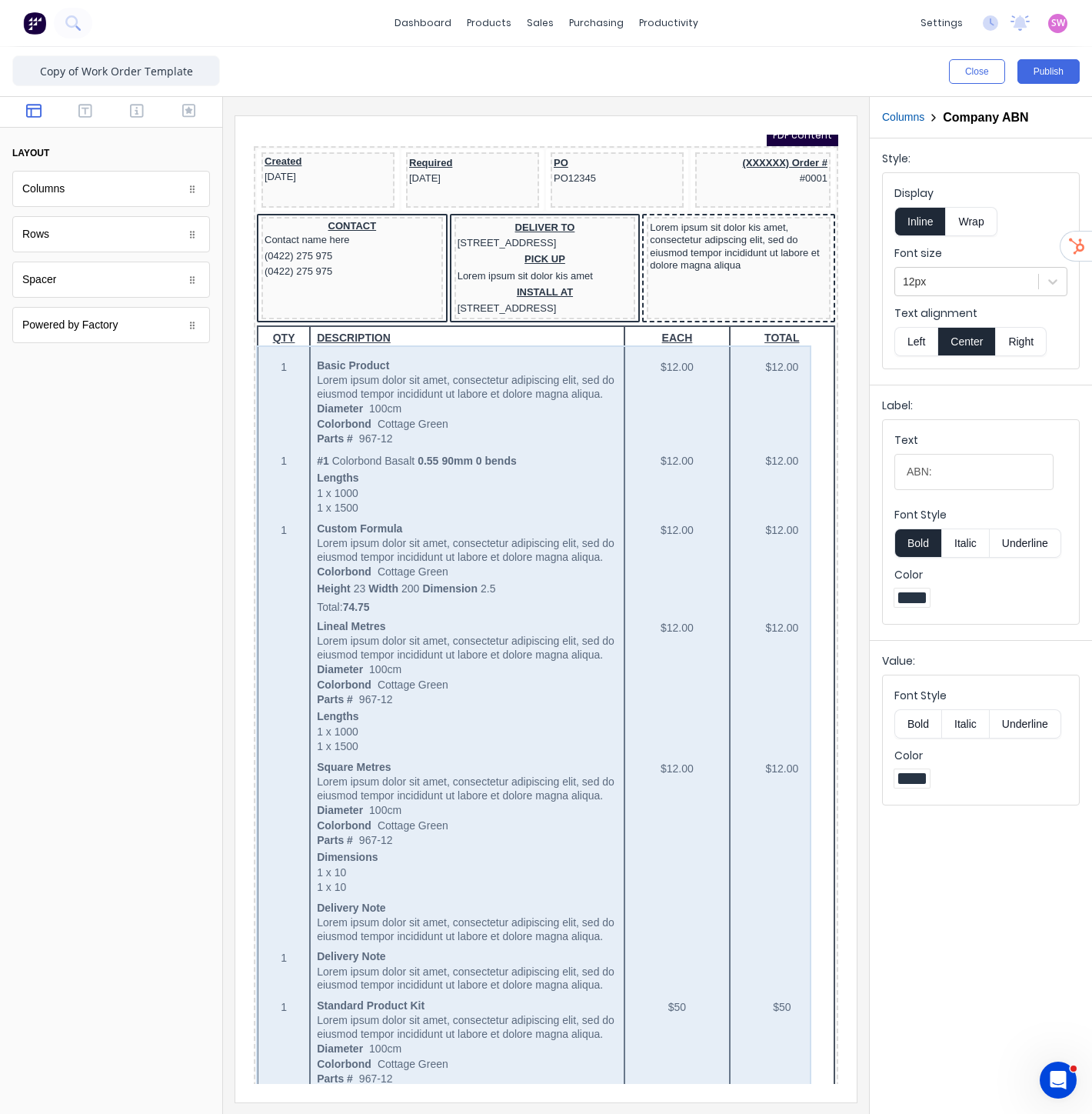
scroll to position [0, 0]
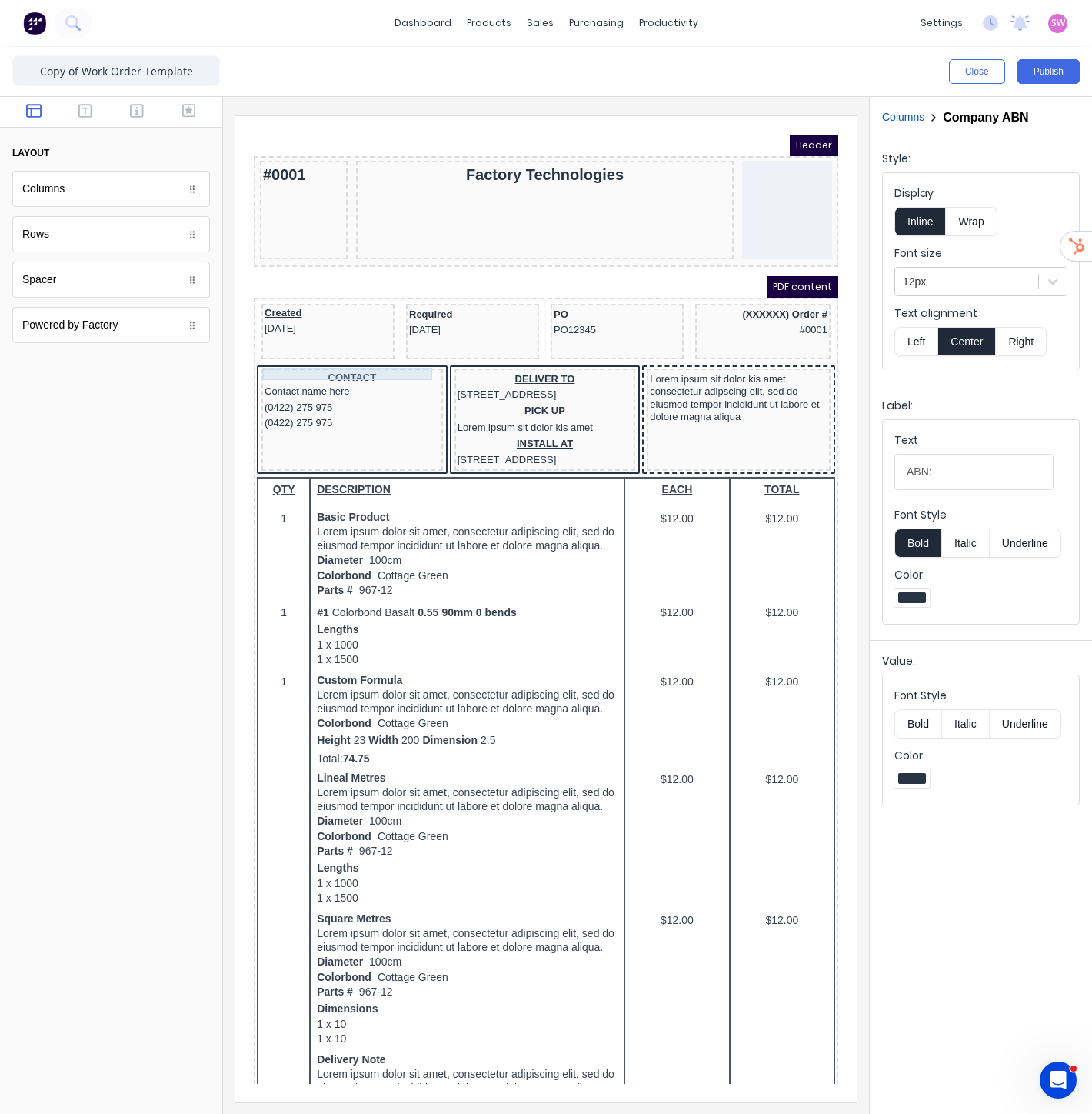
click at [325, 360] on div "CONTACT" at bounding box center [333, 359] width 176 height 13
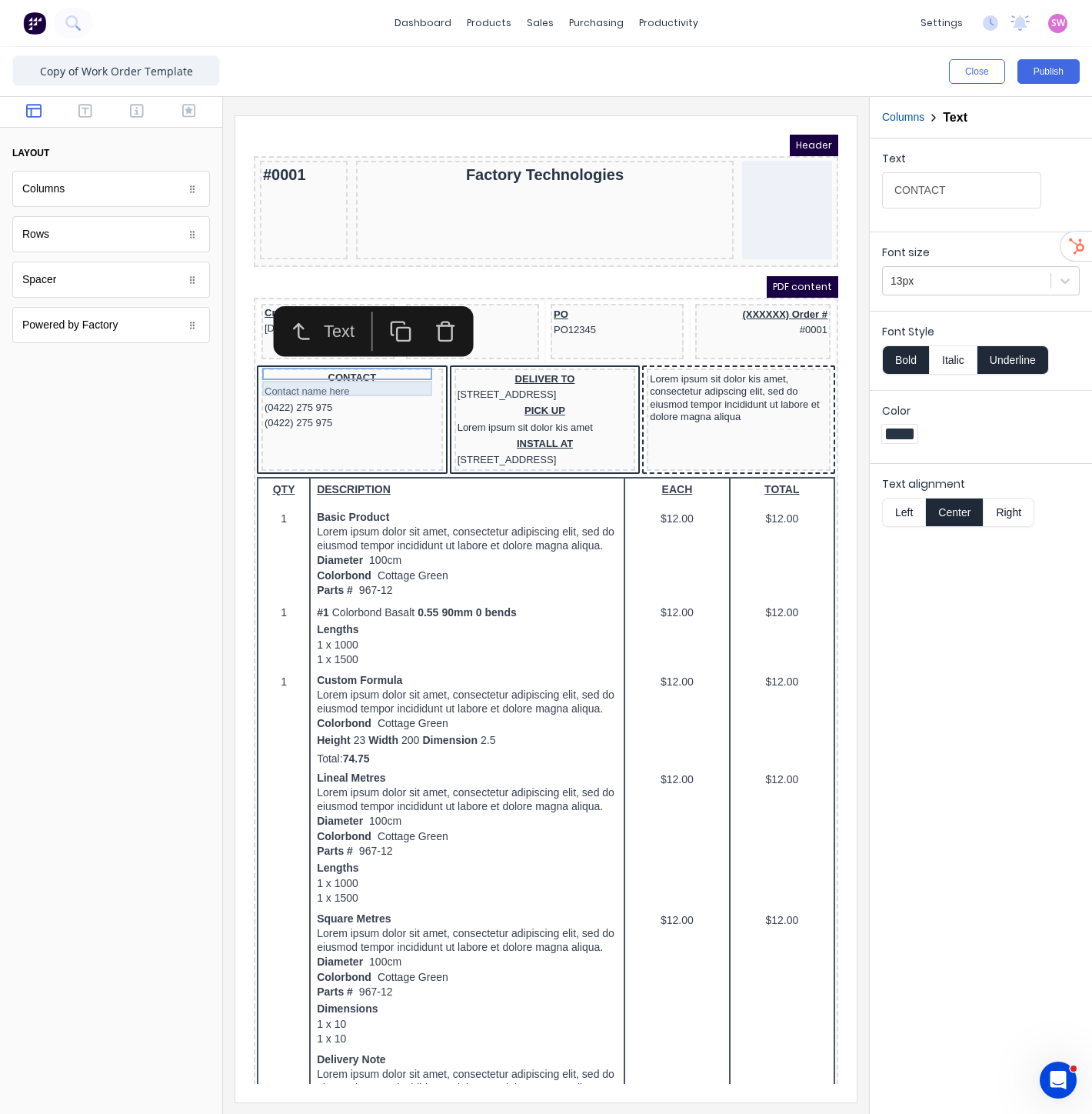
click at [320, 371] on div "Contact name here" at bounding box center [333, 373] width 176 height 15
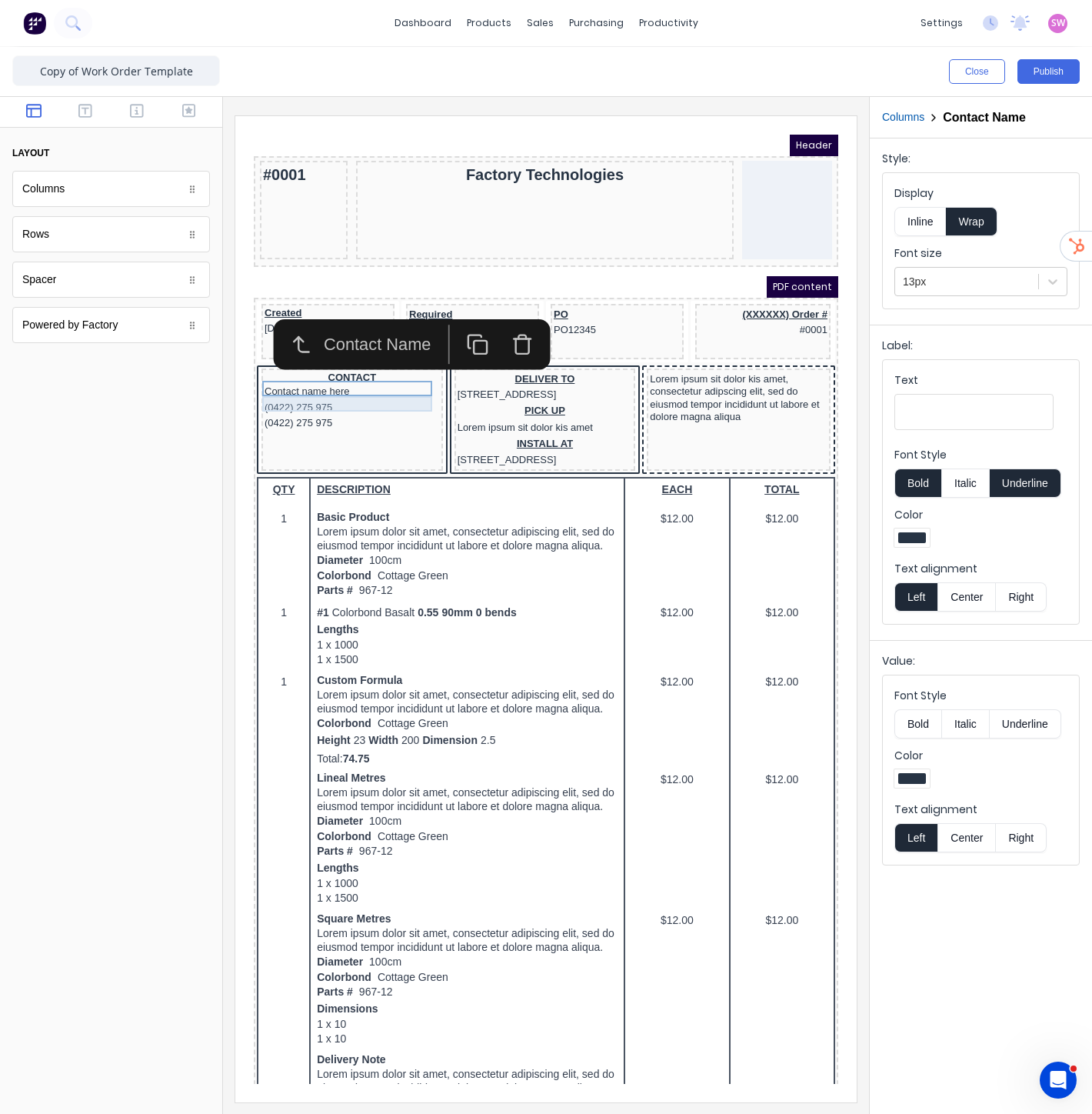
click at [314, 384] on div "(0422) 275 975" at bounding box center [333, 389] width 176 height 15
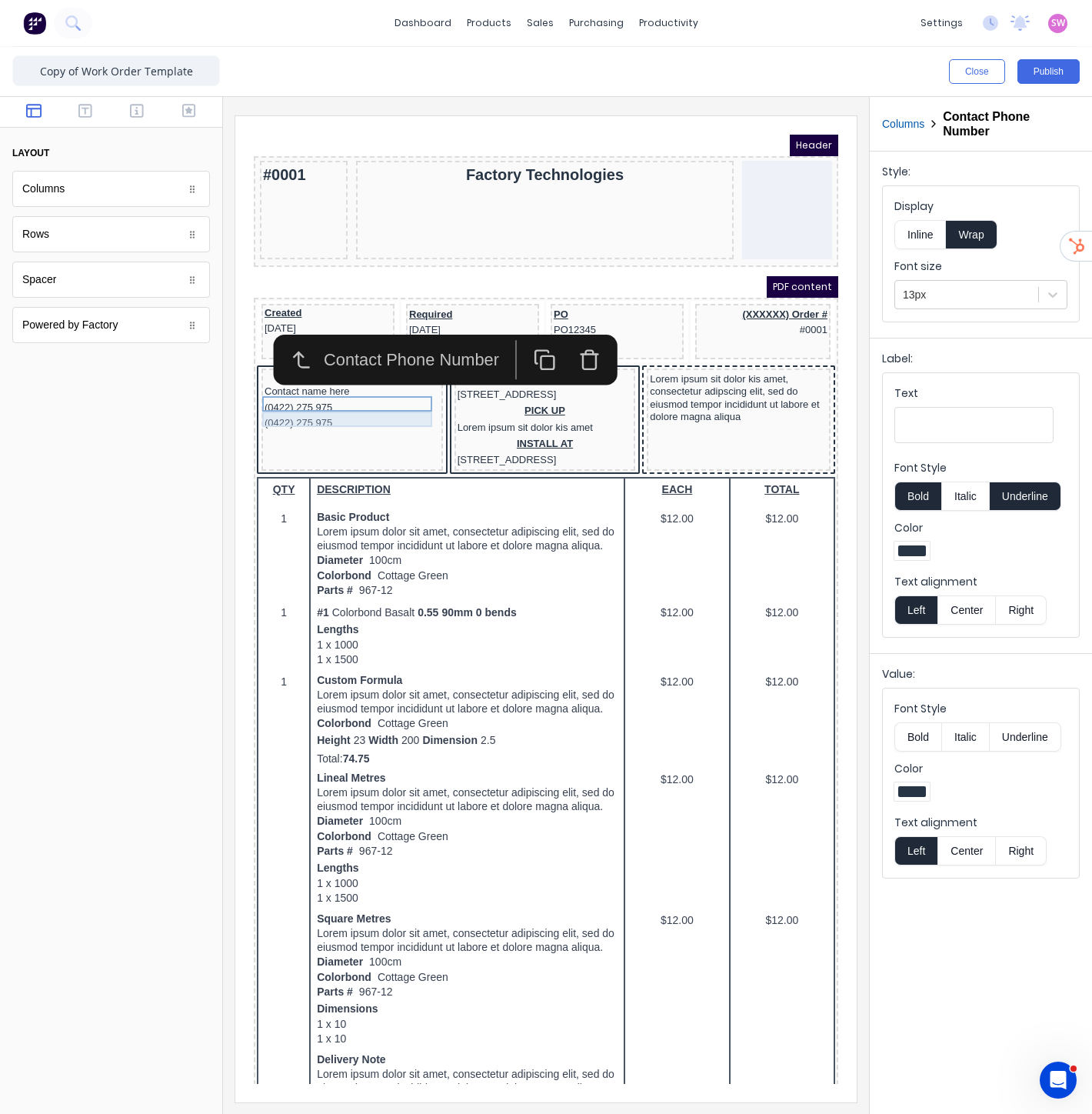
click at [311, 403] on div "(0422) 275 975" at bounding box center [333, 404] width 176 height 15
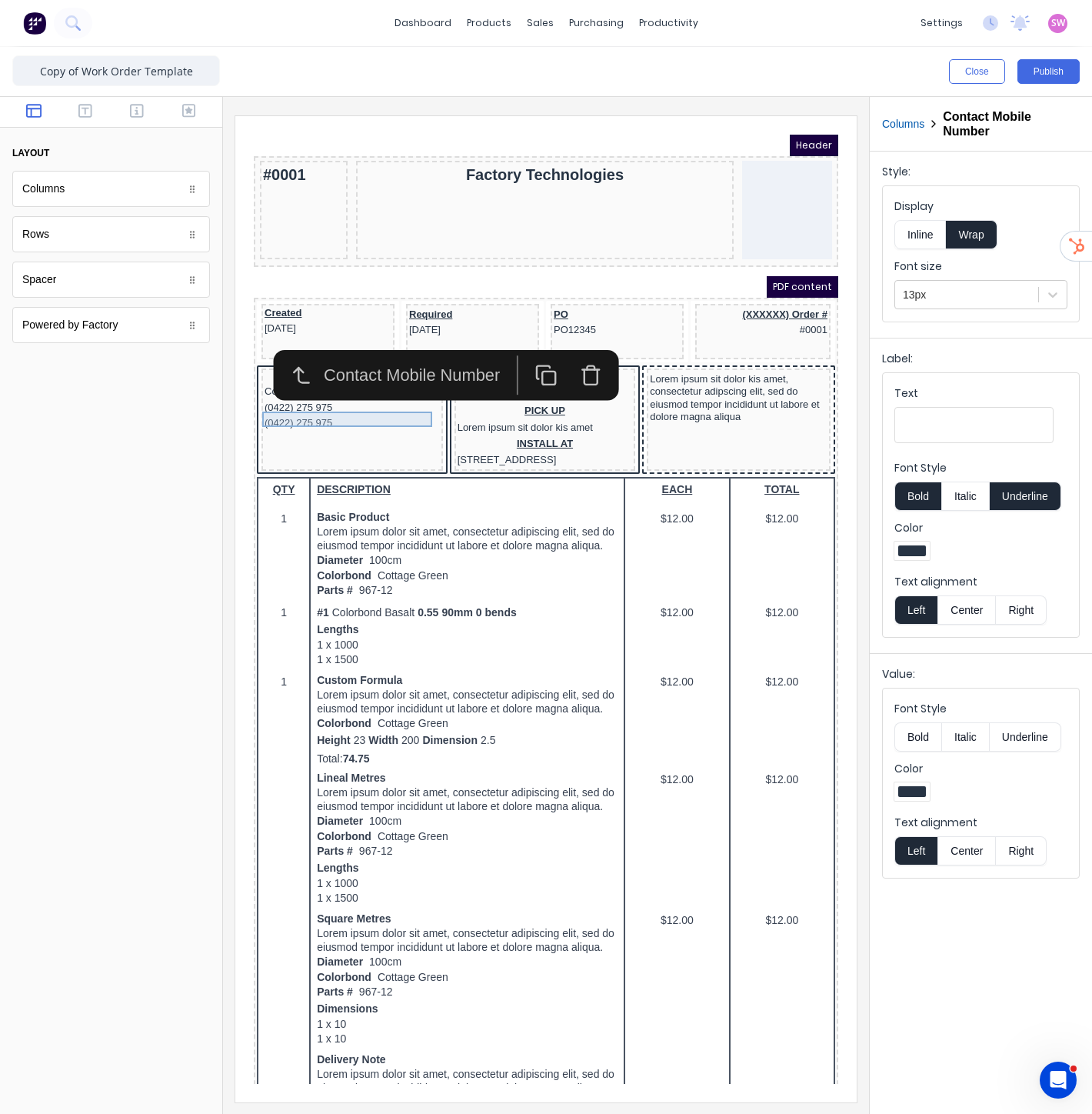
click at [336, 401] on div "(0422) 275 975" at bounding box center [333, 404] width 176 height 15
click at [569, 349] on icon "button" at bounding box center [573, 357] width 23 height 23
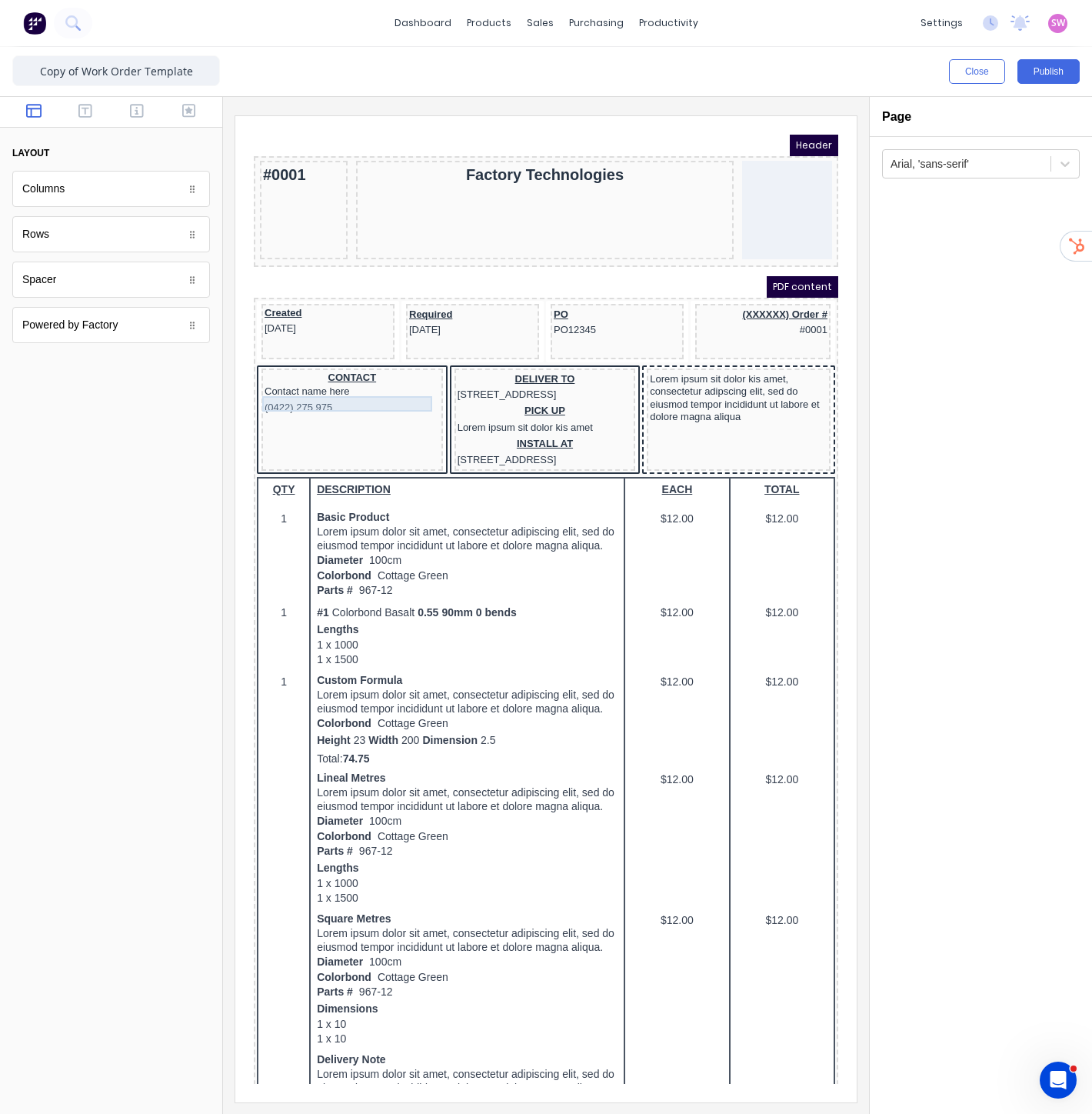
click at [339, 382] on div "(0422) 275 975" at bounding box center [333, 389] width 176 height 15
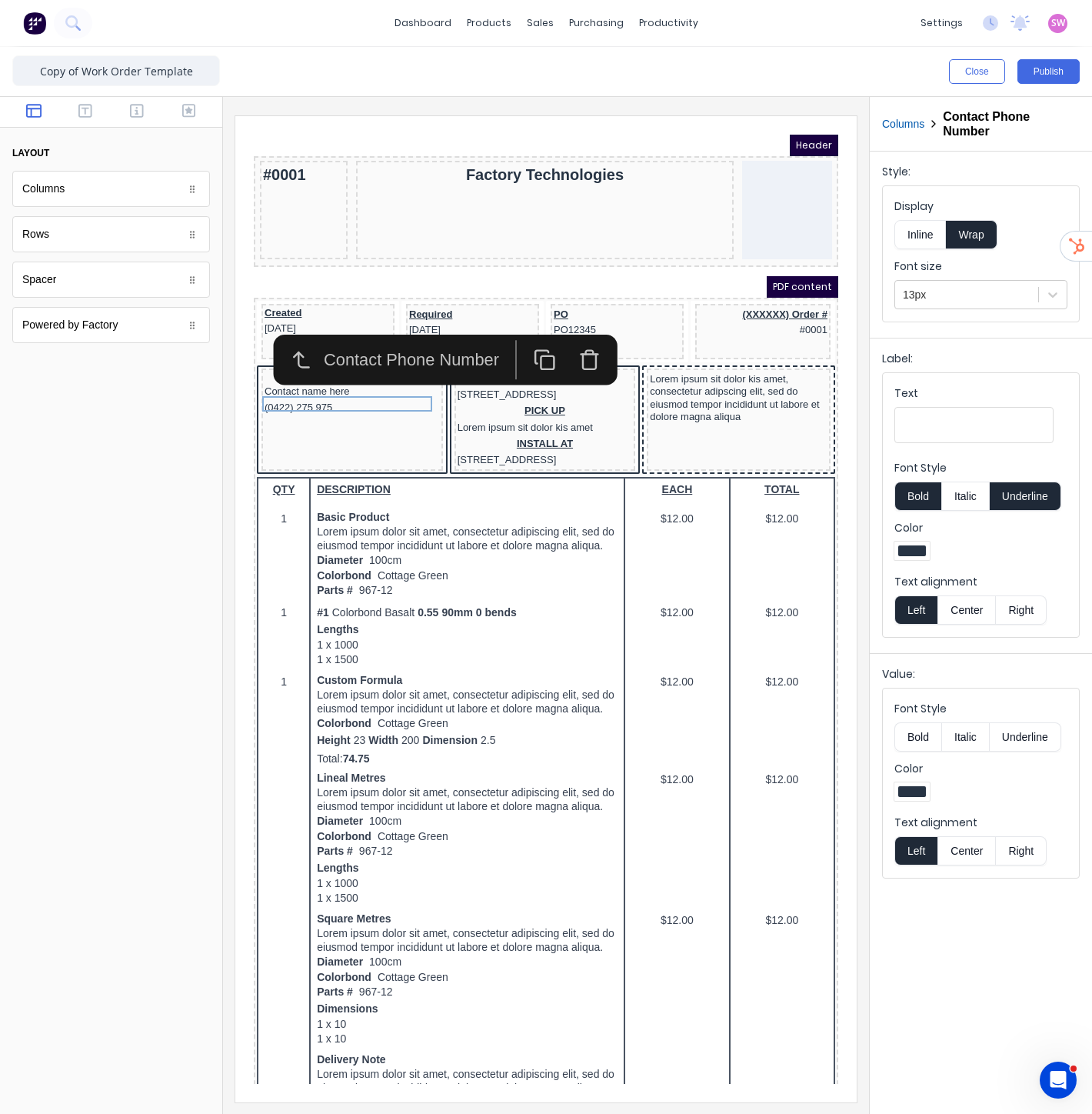
click at [566, 331] on icon "button" at bounding box center [572, 341] width 23 height 23
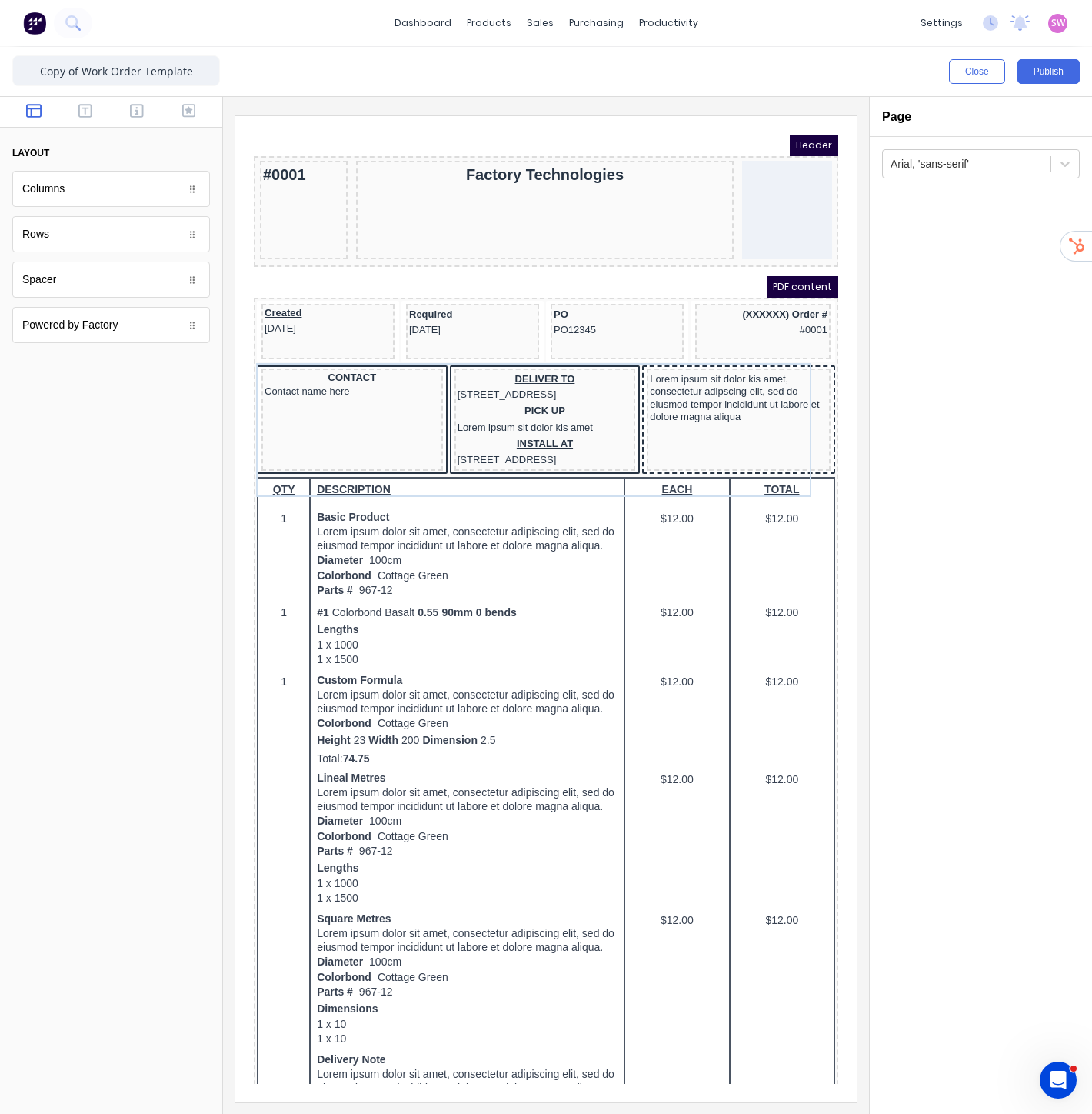
click at [331, 377] on div "Contact name here" at bounding box center [333, 373] width 176 height 15
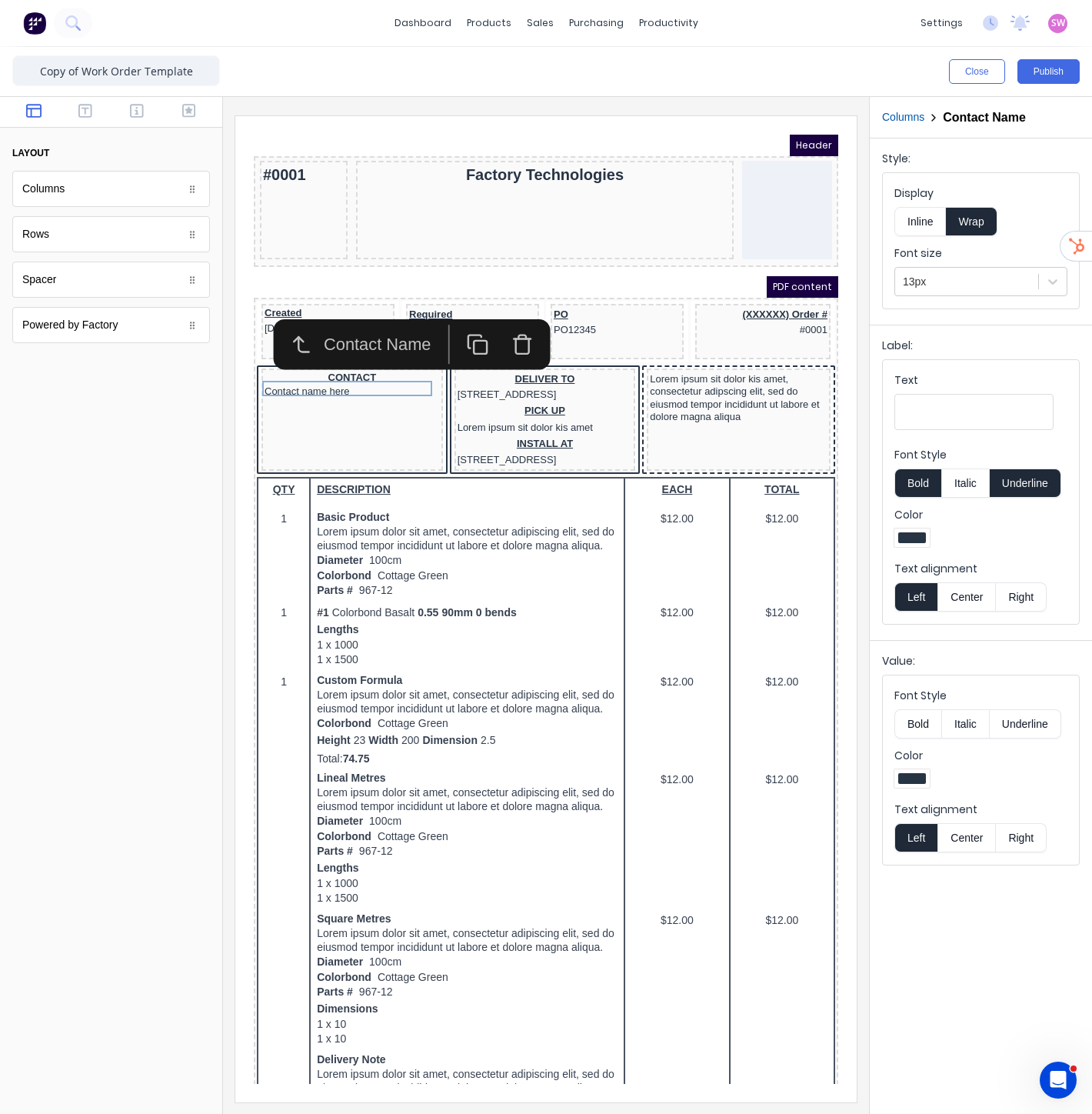
click at [496, 332] on icon "button" at bounding box center [503, 325] width 23 height 23
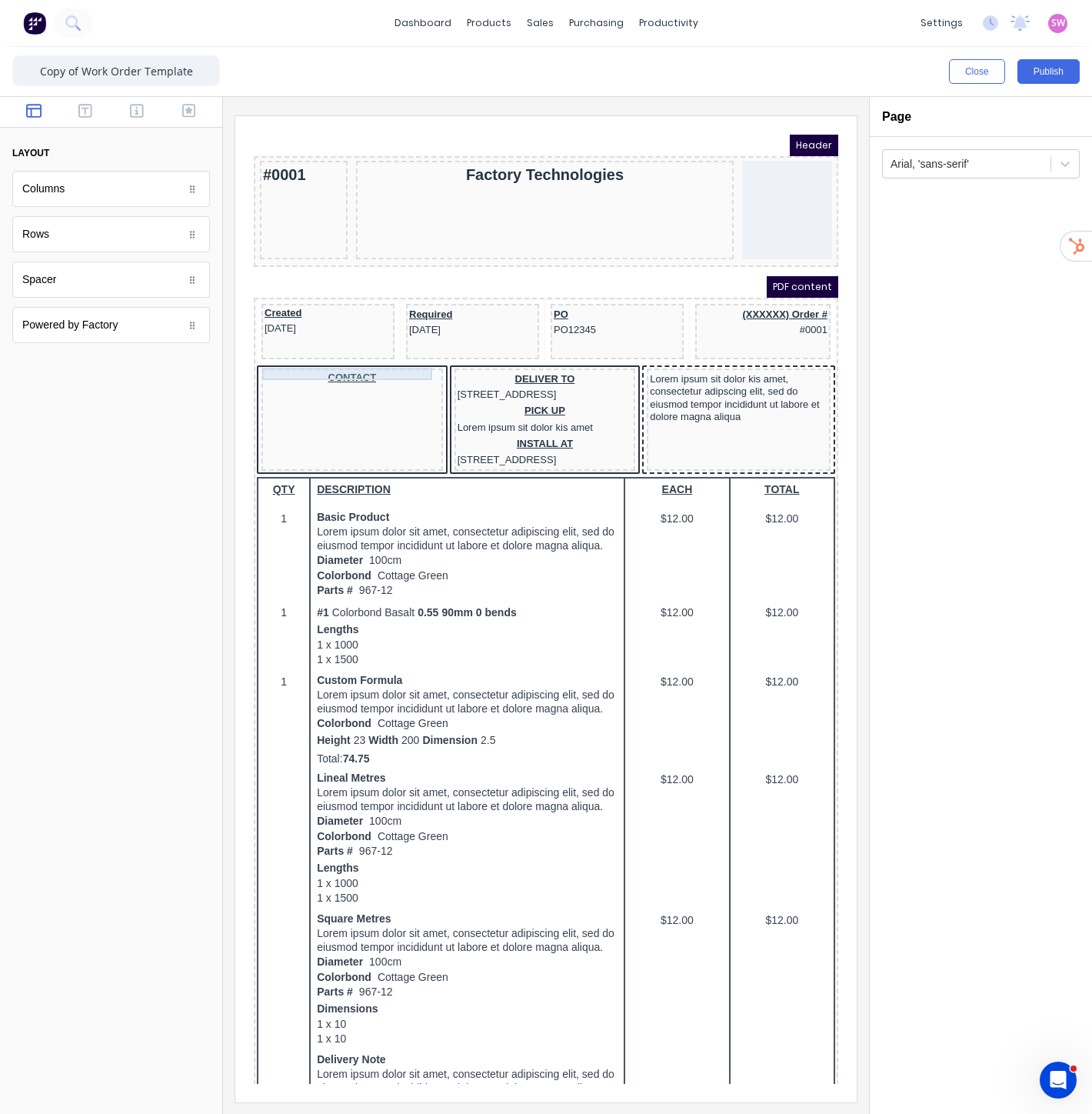
click at [370, 357] on div "CONTACT" at bounding box center [333, 359] width 176 height 13
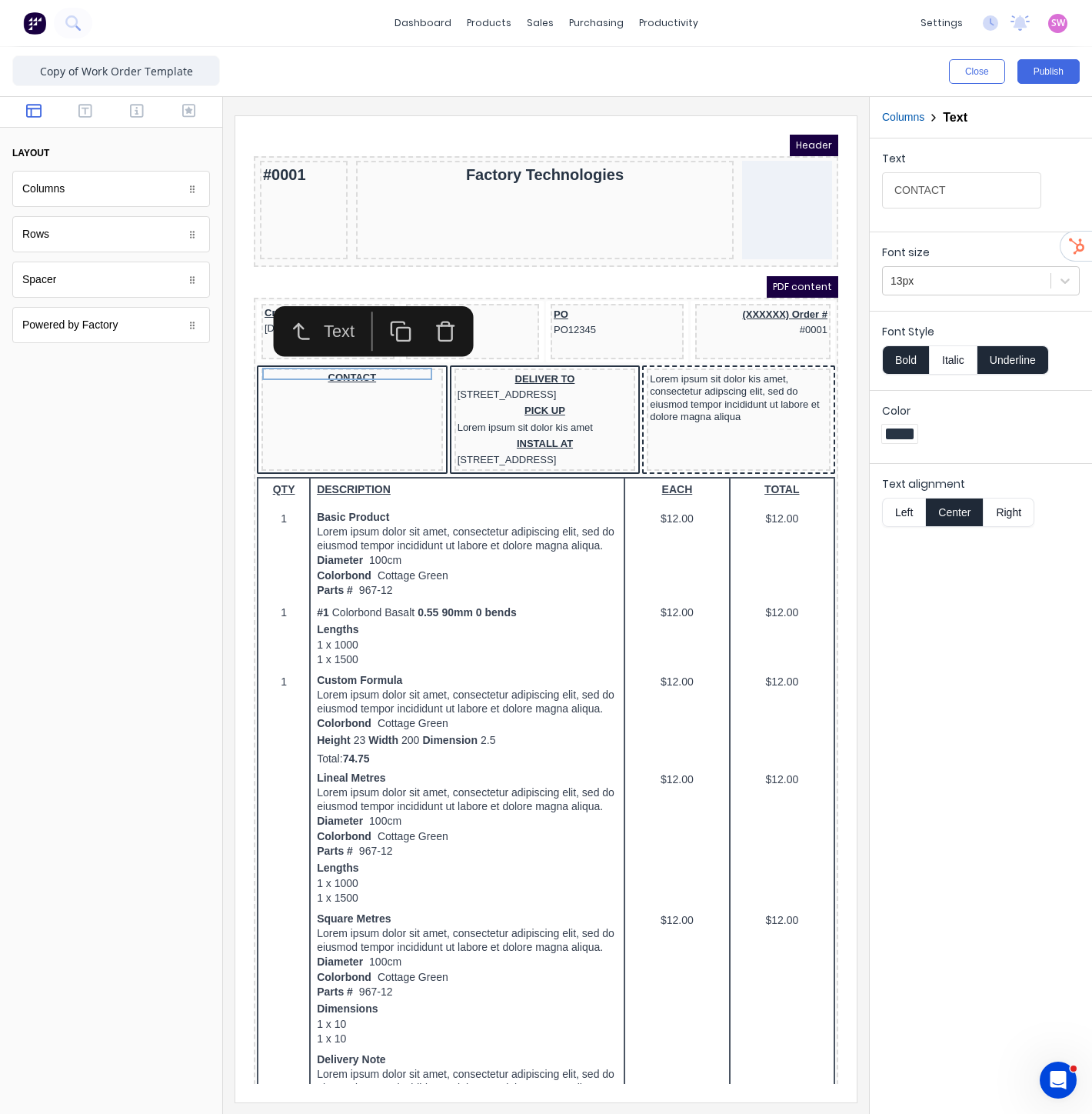
click at [429, 317] on icon "button" at bounding box center [427, 313] width 23 height 23
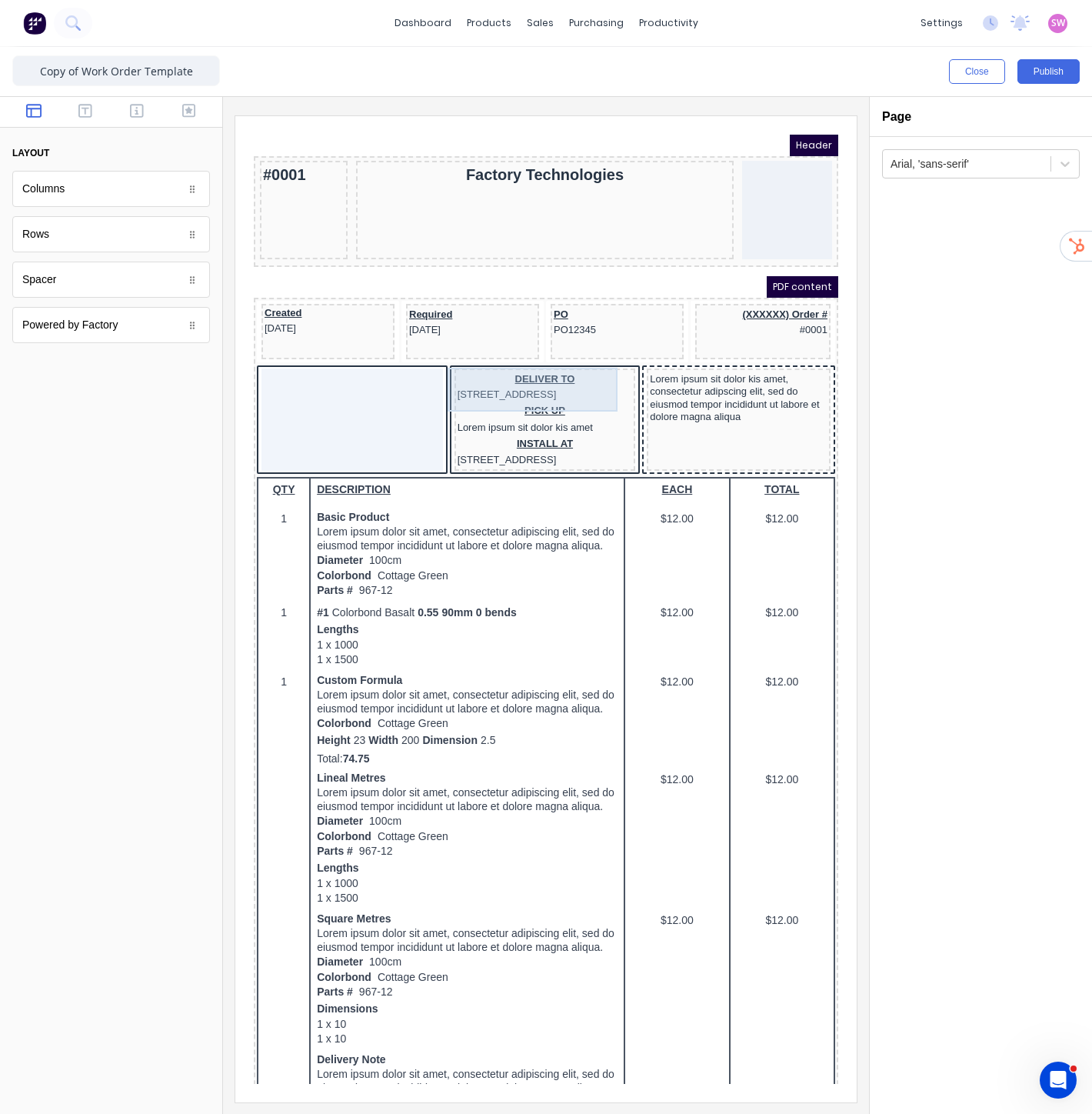
click at [515, 366] on div "DELIVER TO [STREET_ADDRESS]" at bounding box center [527, 368] width 176 height 32
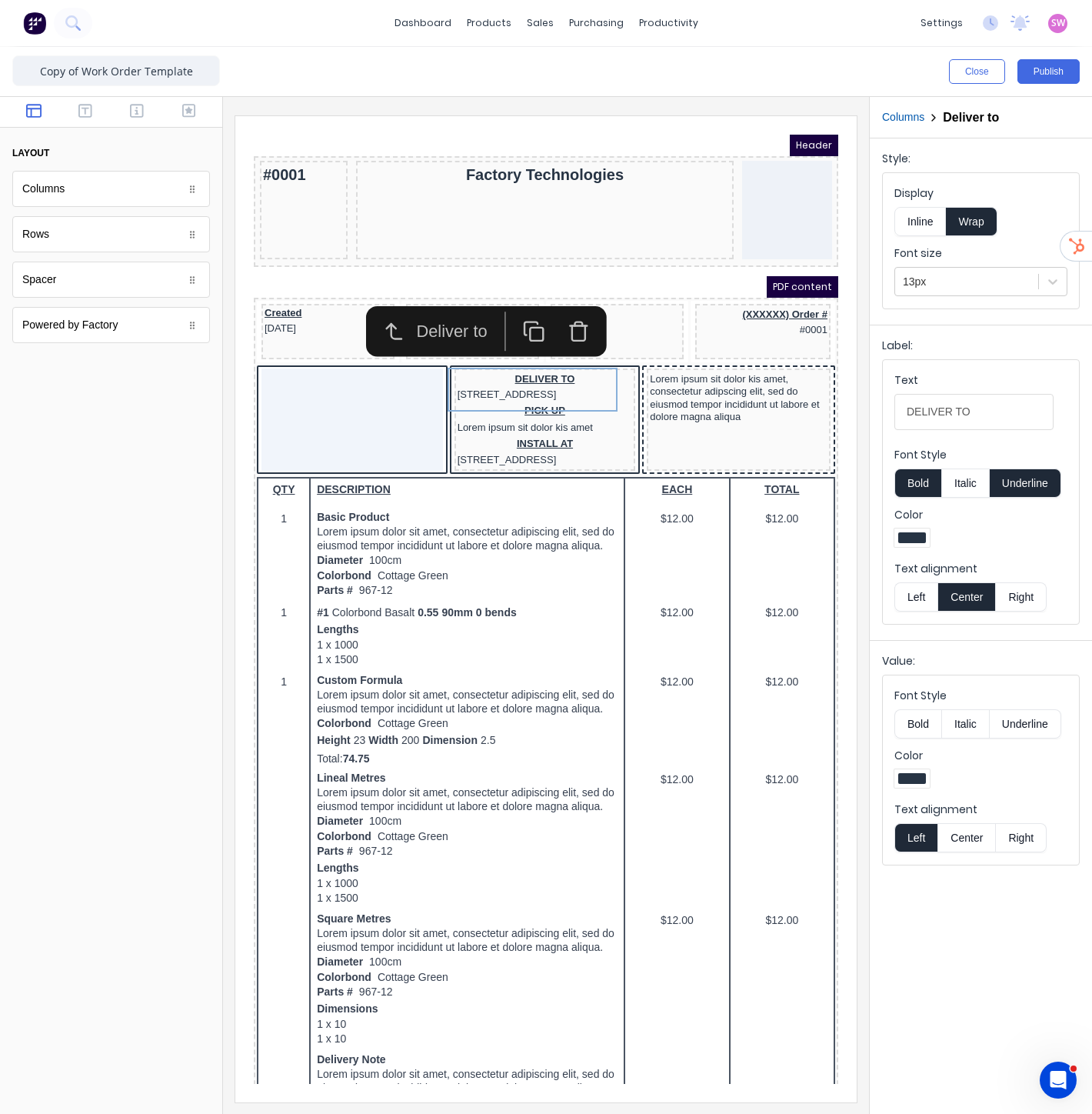
drag, startPoint x: 566, startPoint y: 309, endPoint x: 564, endPoint y: 393, distance: 84.0
click at [566, 310] on icon "button" at bounding box center [559, 313] width 23 height 23
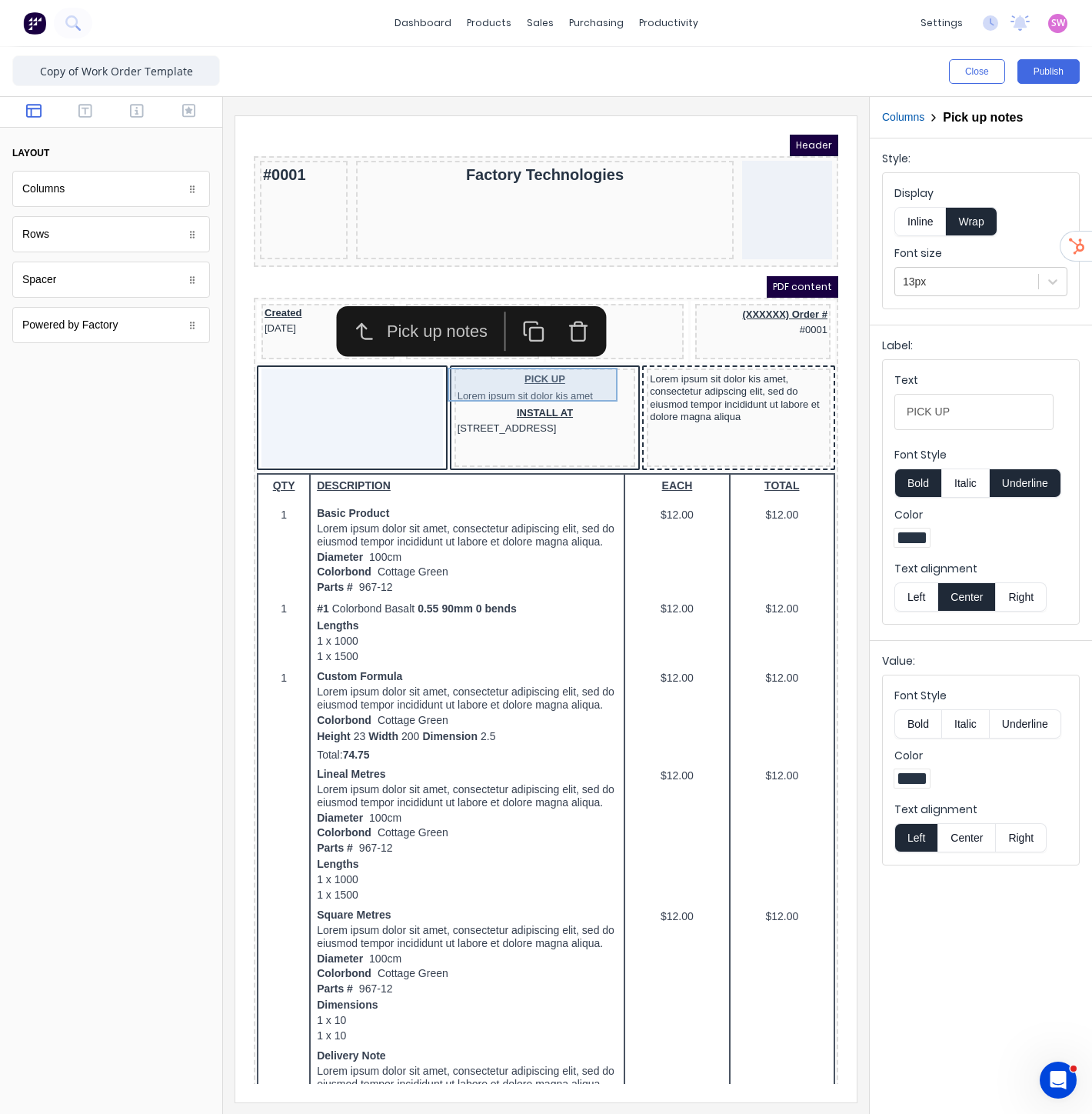
click at [528, 372] on div "PICK UP Lorem ipsum sit dolor kis amet" at bounding box center [527, 370] width 176 height 34
click at [555, 314] on icon "button" at bounding box center [559, 313] width 23 height 23
click at [537, 361] on div "INSTALL AT [STREET_ADDRESS]" at bounding box center [527, 368] width 176 height 32
click at [557, 314] on icon "button" at bounding box center [559, 313] width 23 height 23
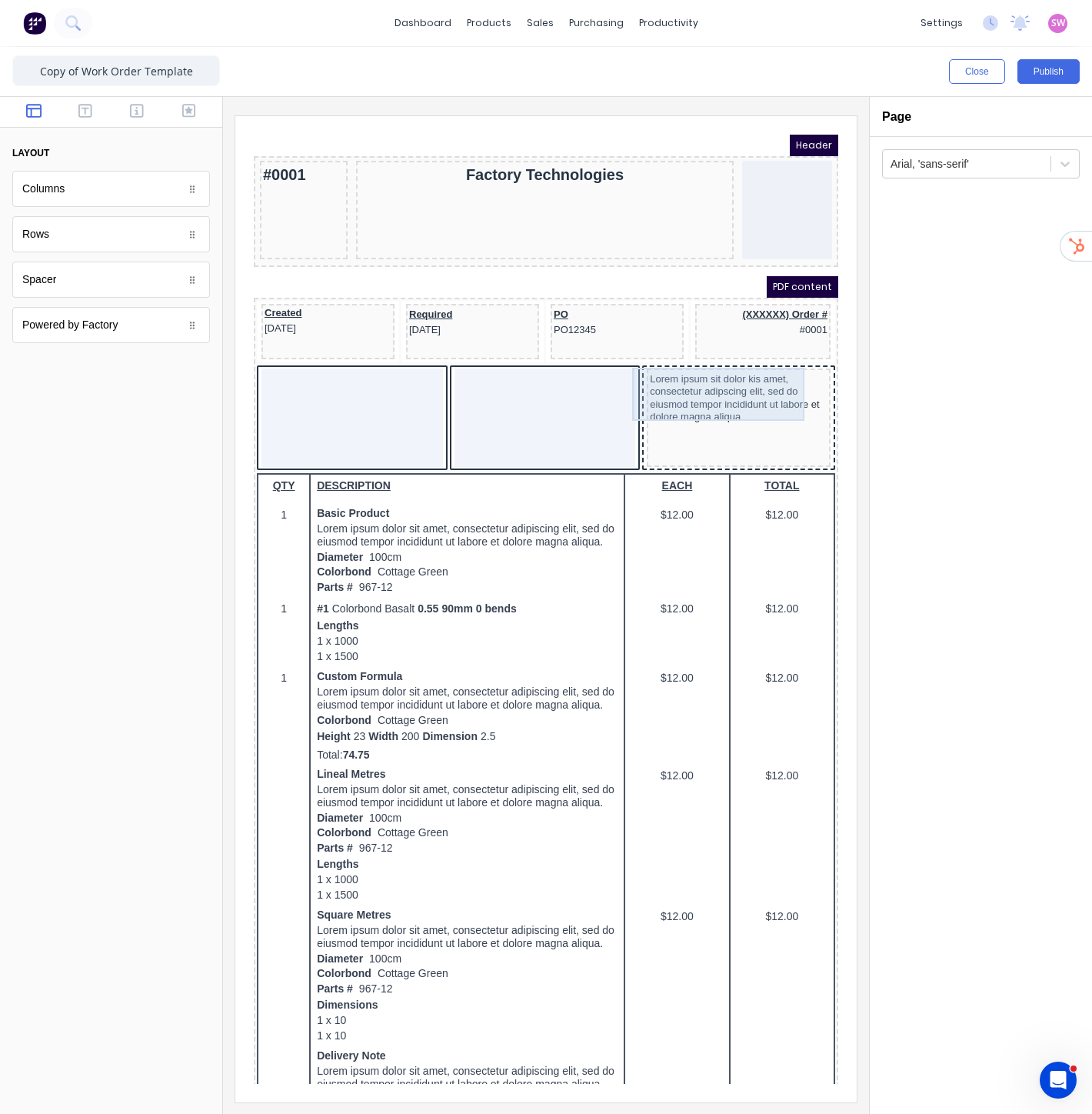
click at [675, 377] on div "Lorem ipsum sit dolor kis amet, consectetur adipscing elit, sed do eiusmod temp…" at bounding box center [719, 379] width 177 height 53
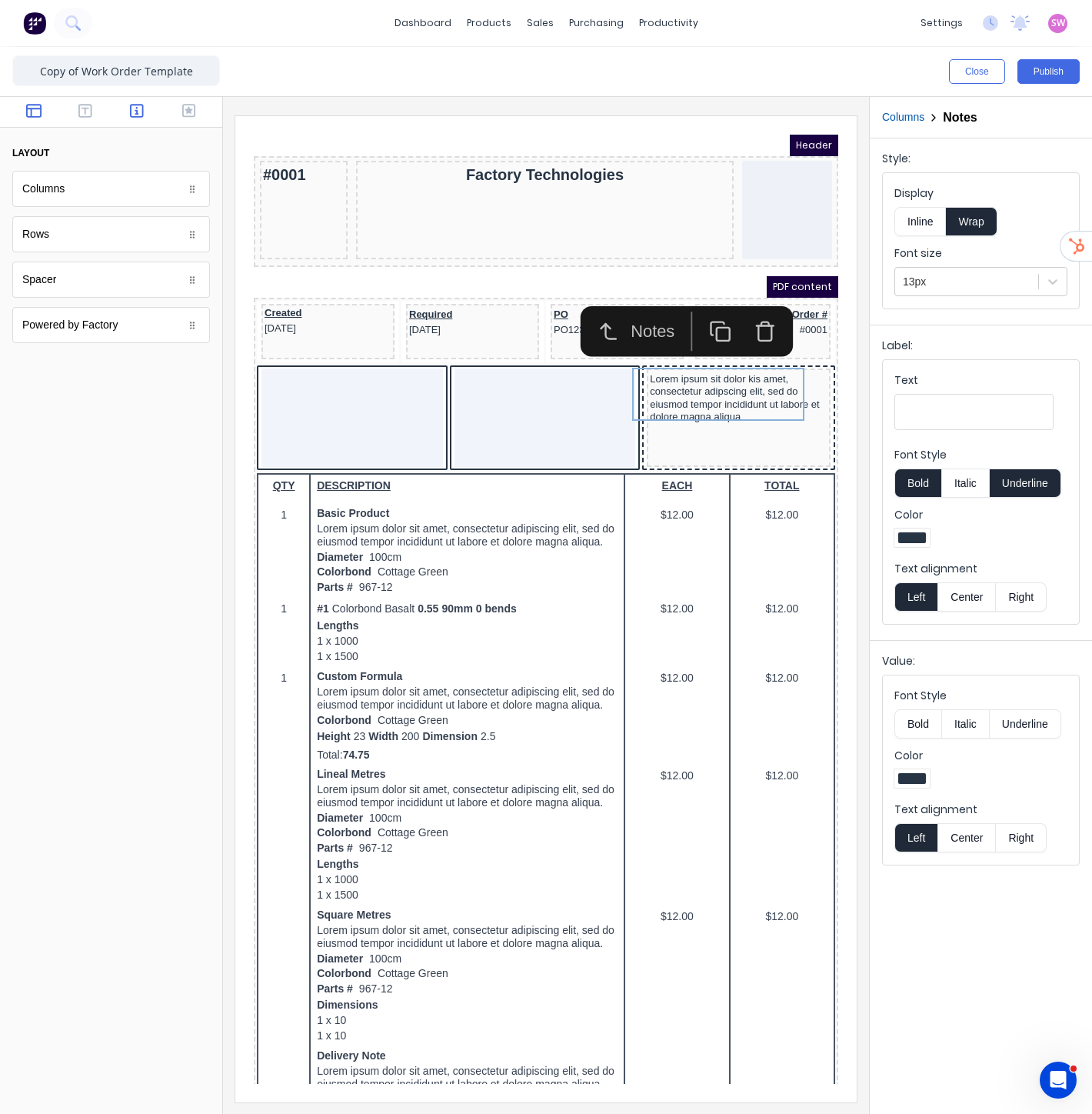
click at [122, 106] on button "button" at bounding box center [137, 112] width 42 height 19
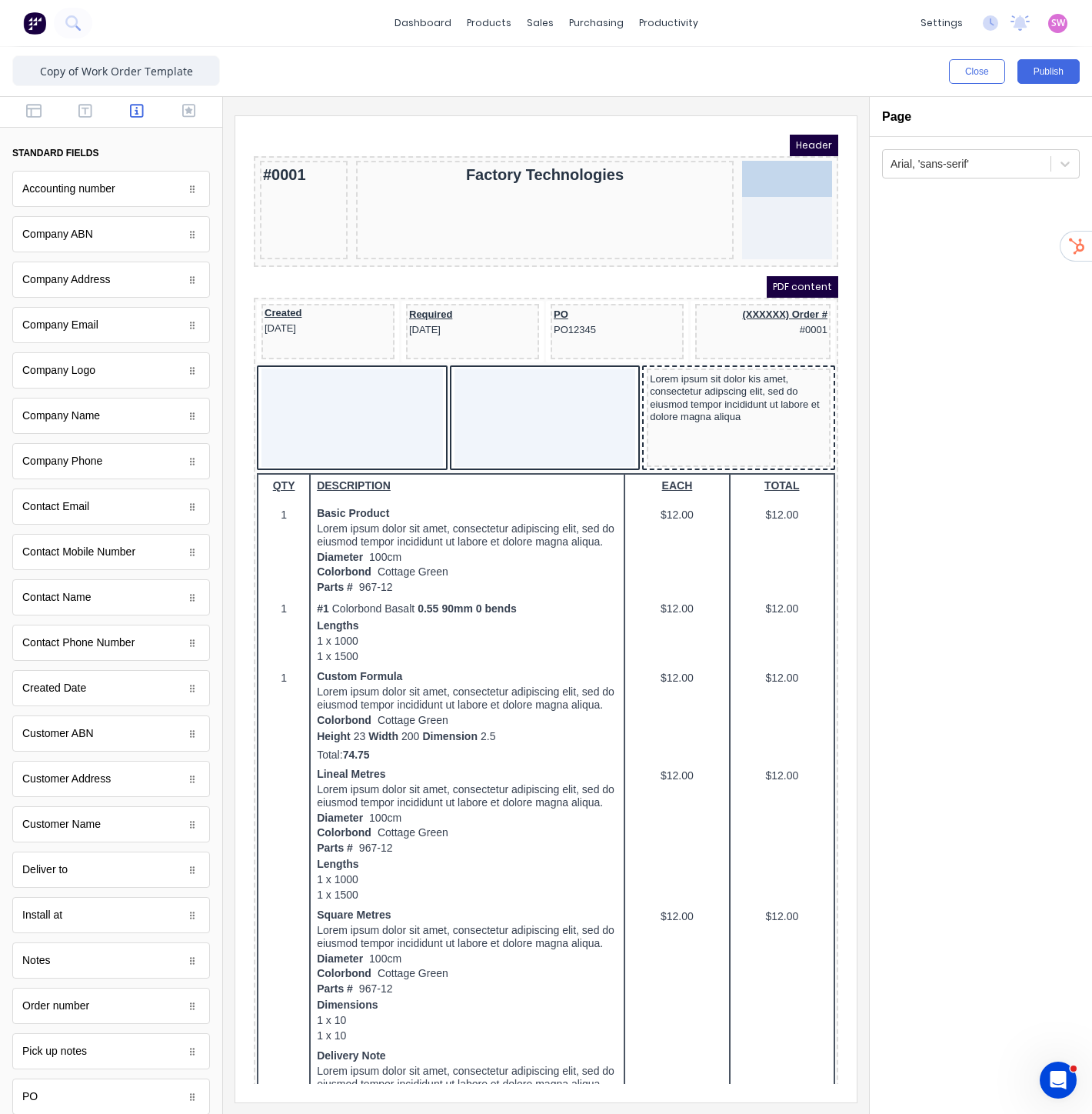
drag, startPoint x: 102, startPoint y: 379, endPoint x: 500, endPoint y: 77, distance: 499.6
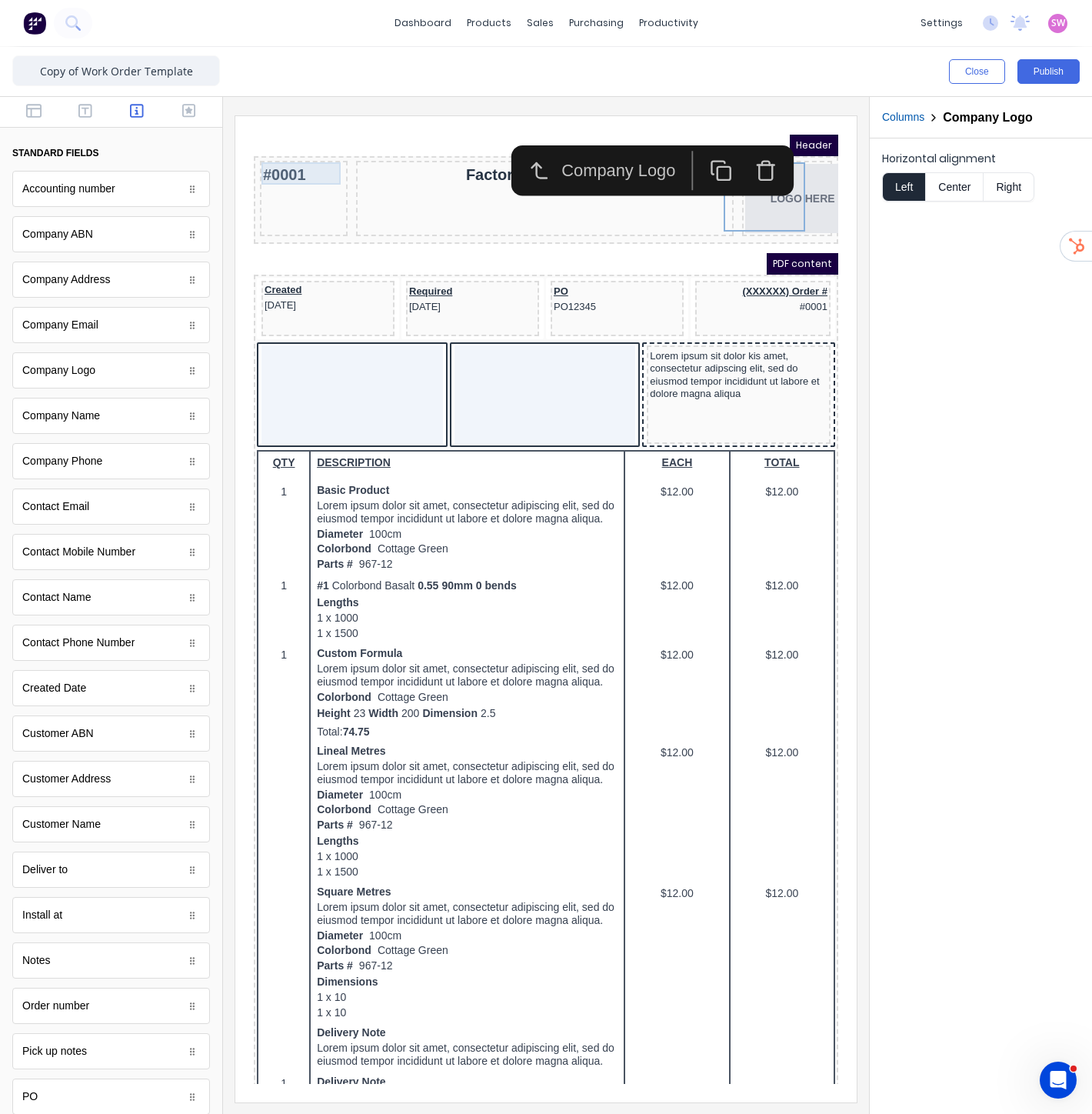
click at [265, 156] on div "#0001" at bounding box center [285, 156] width 82 height 23
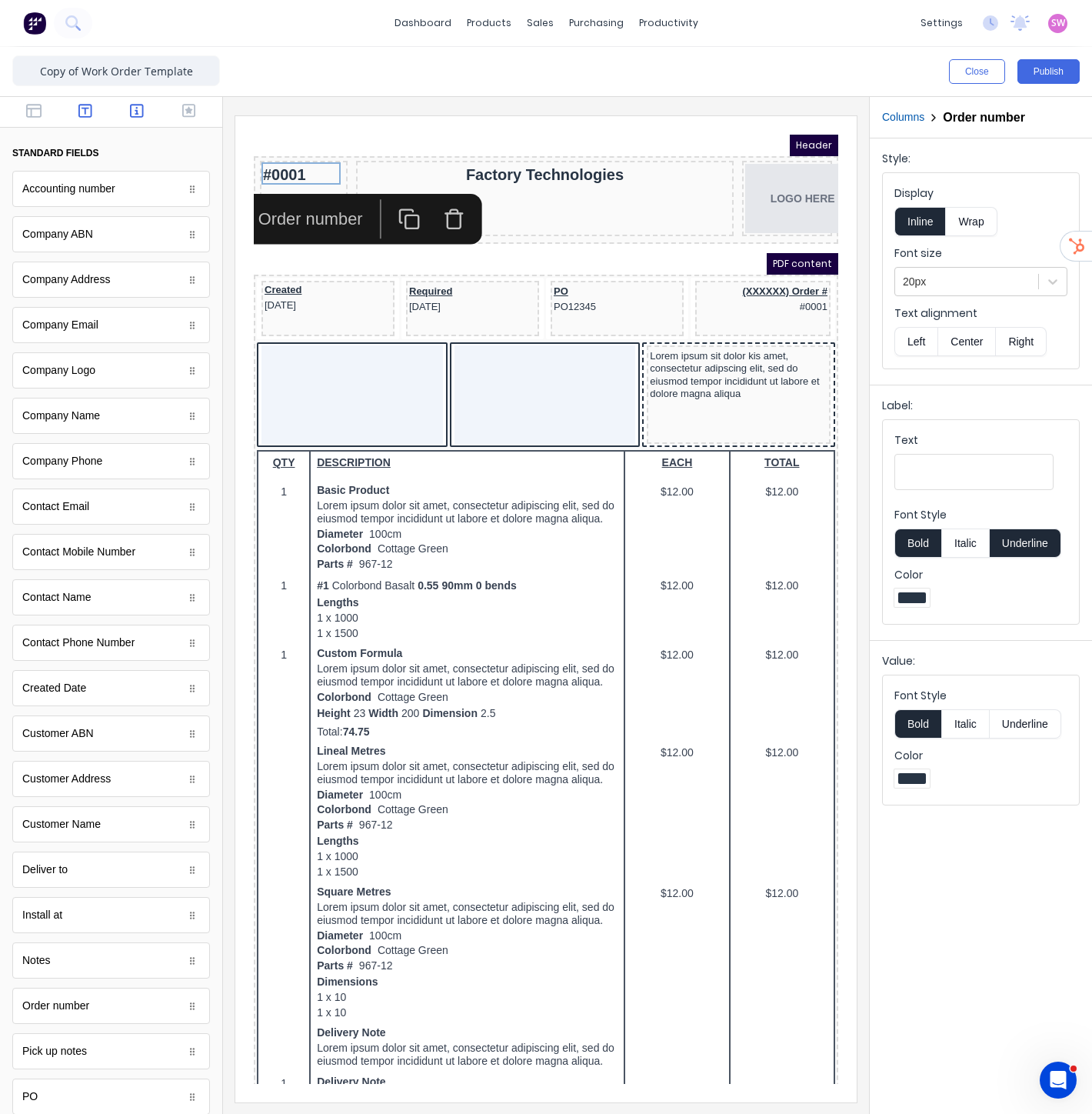
click at [86, 113] on icon "button" at bounding box center [85, 110] width 14 height 14
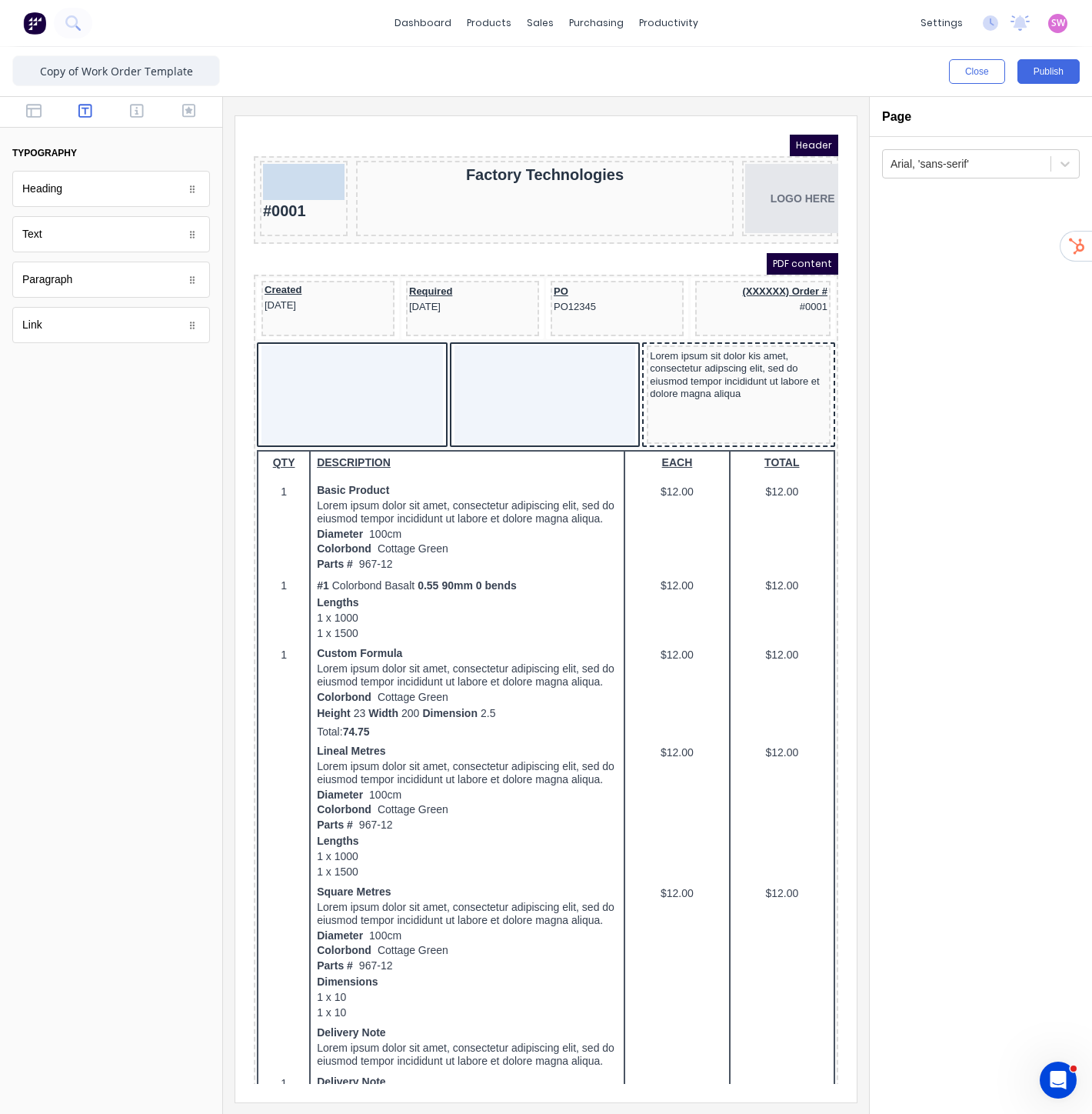
drag, startPoint x: 74, startPoint y: 249, endPoint x: 311, endPoint y: 171, distance: 249.5
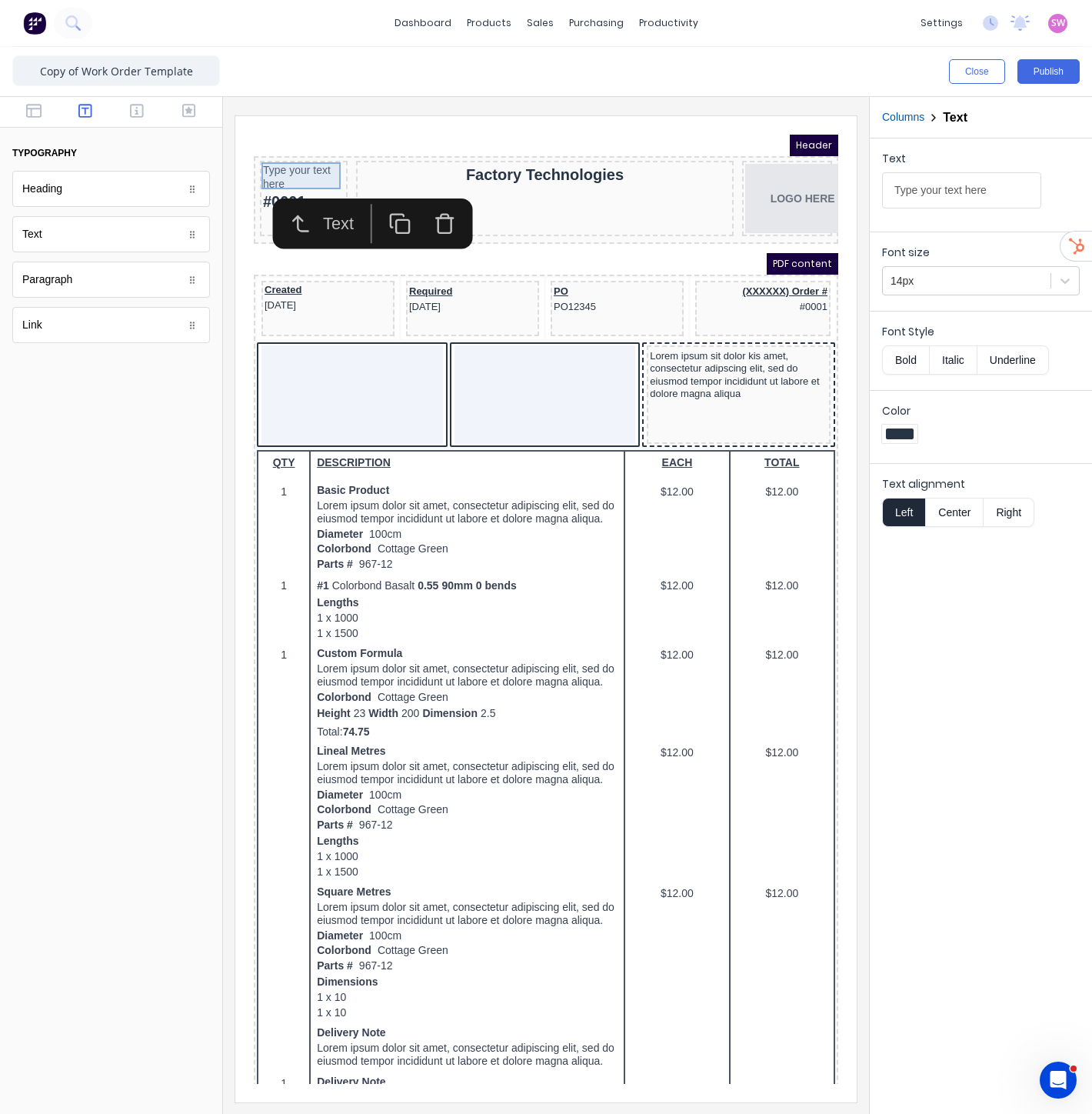
click at [281, 148] on div "Type your text here" at bounding box center [285, 158] width 82 height 27
drag, startPoint x: 1241, startPoint y: 310, endPoint x: 627, endPoint y: 155, distance: 633.3
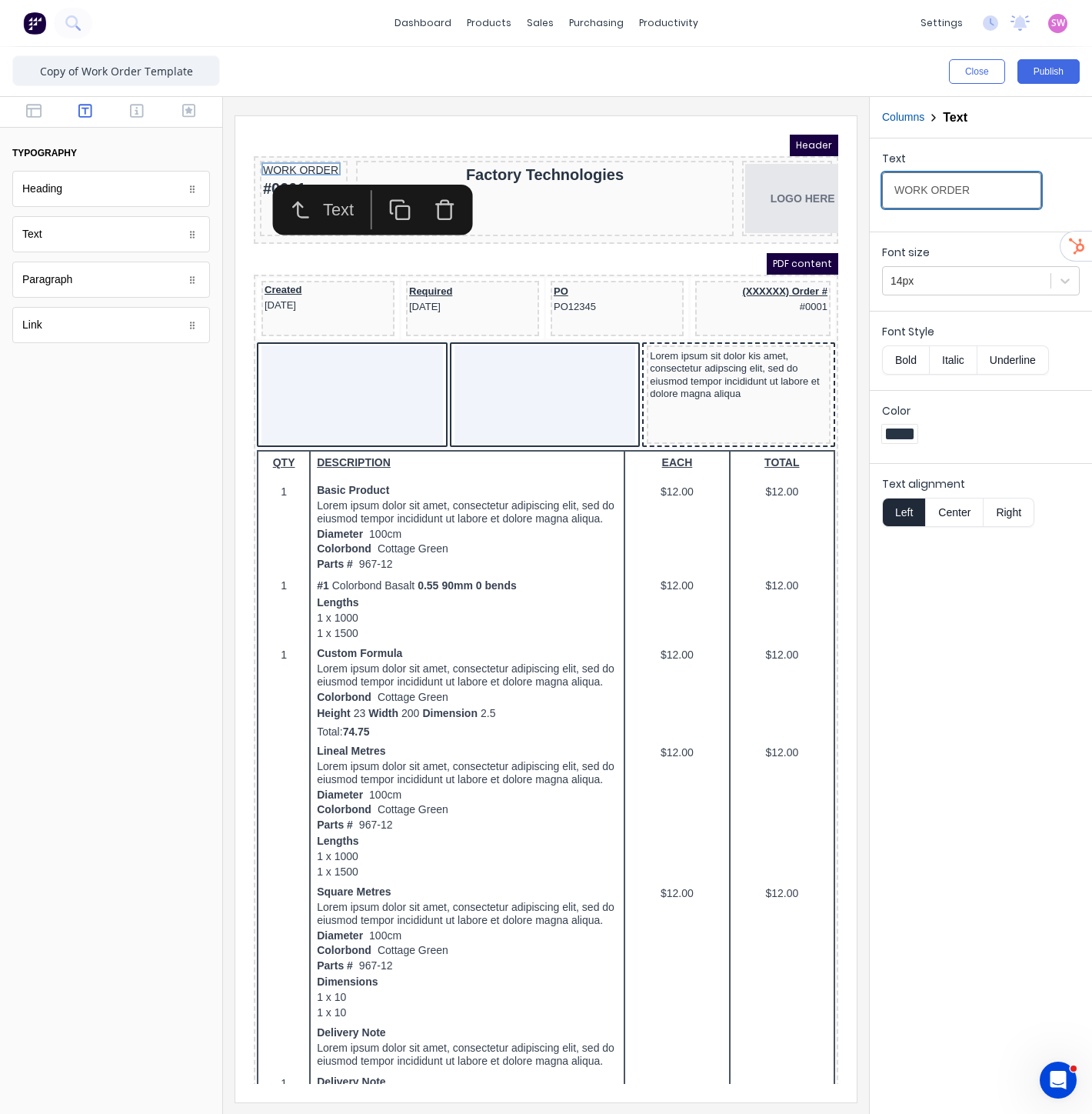
type input "WORK ORDER"
click at [437, 119] on div "Header" at bounding box center [527, 127] width 584 height 22
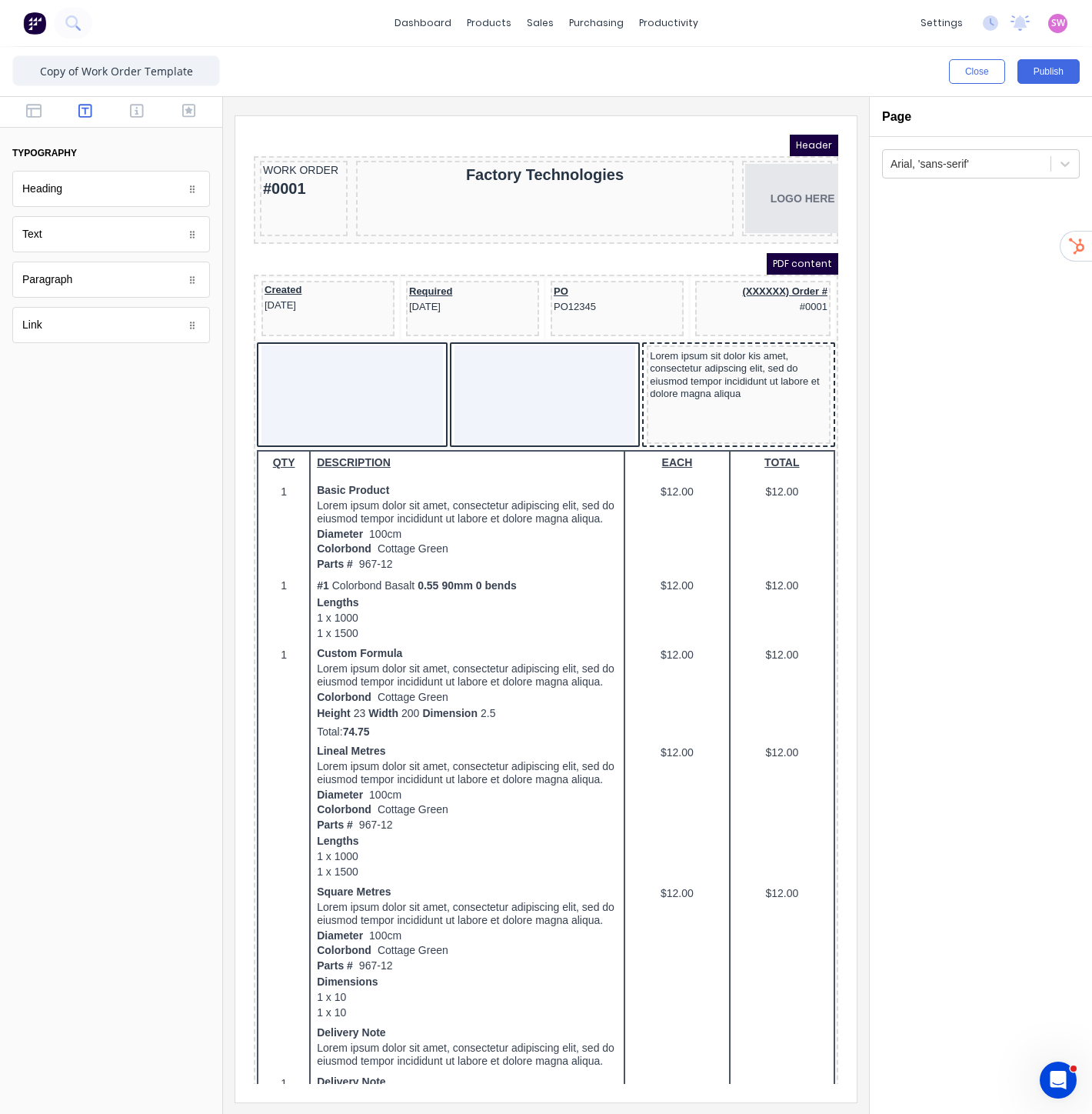
click at [132, 125] on div at bounding box center [111, 113] width 222 height 31
click at [135, 119] on button "button" at bounding box center [137, 112] width 42 height 19
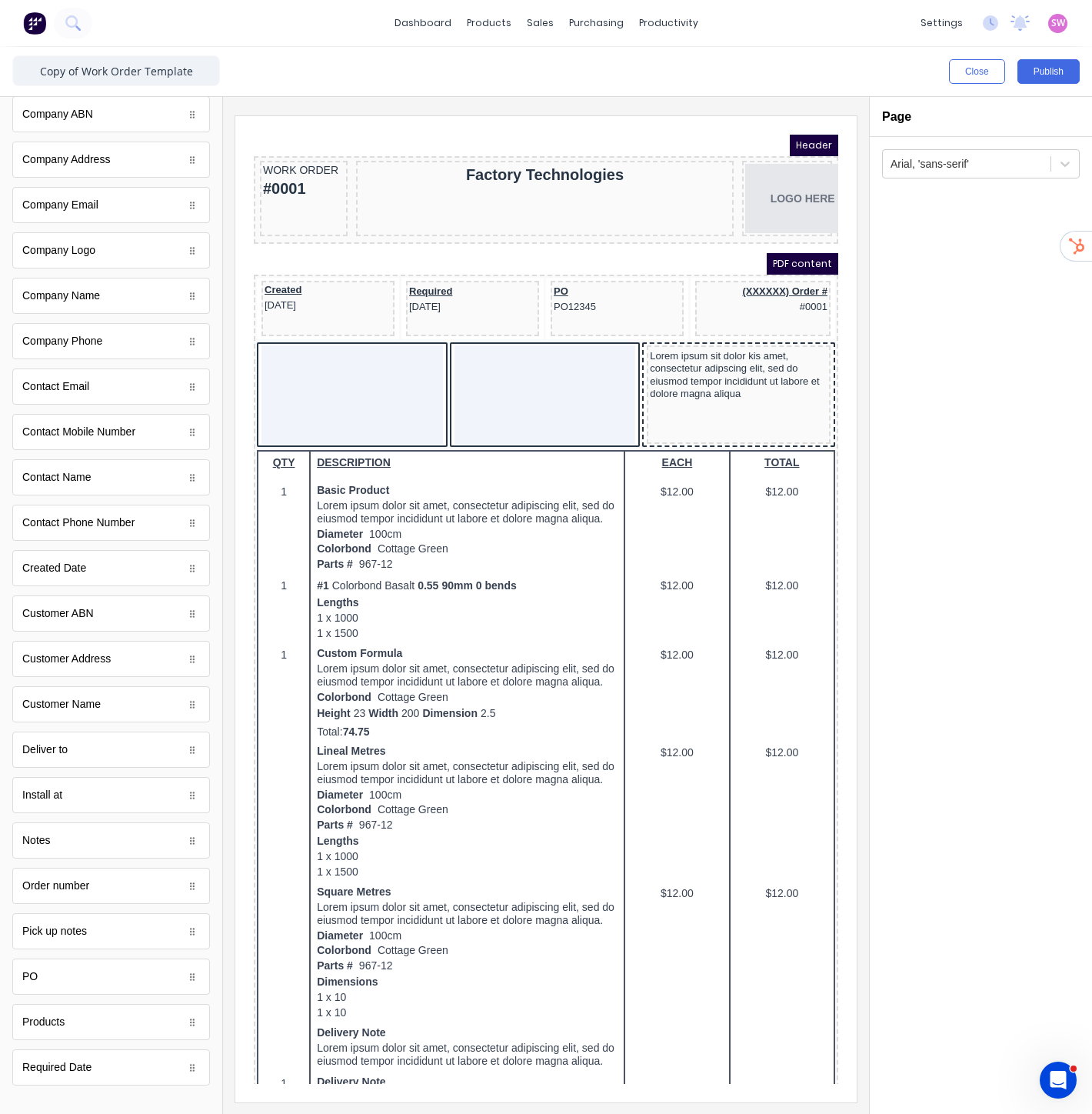
scroll to position [140, 0]
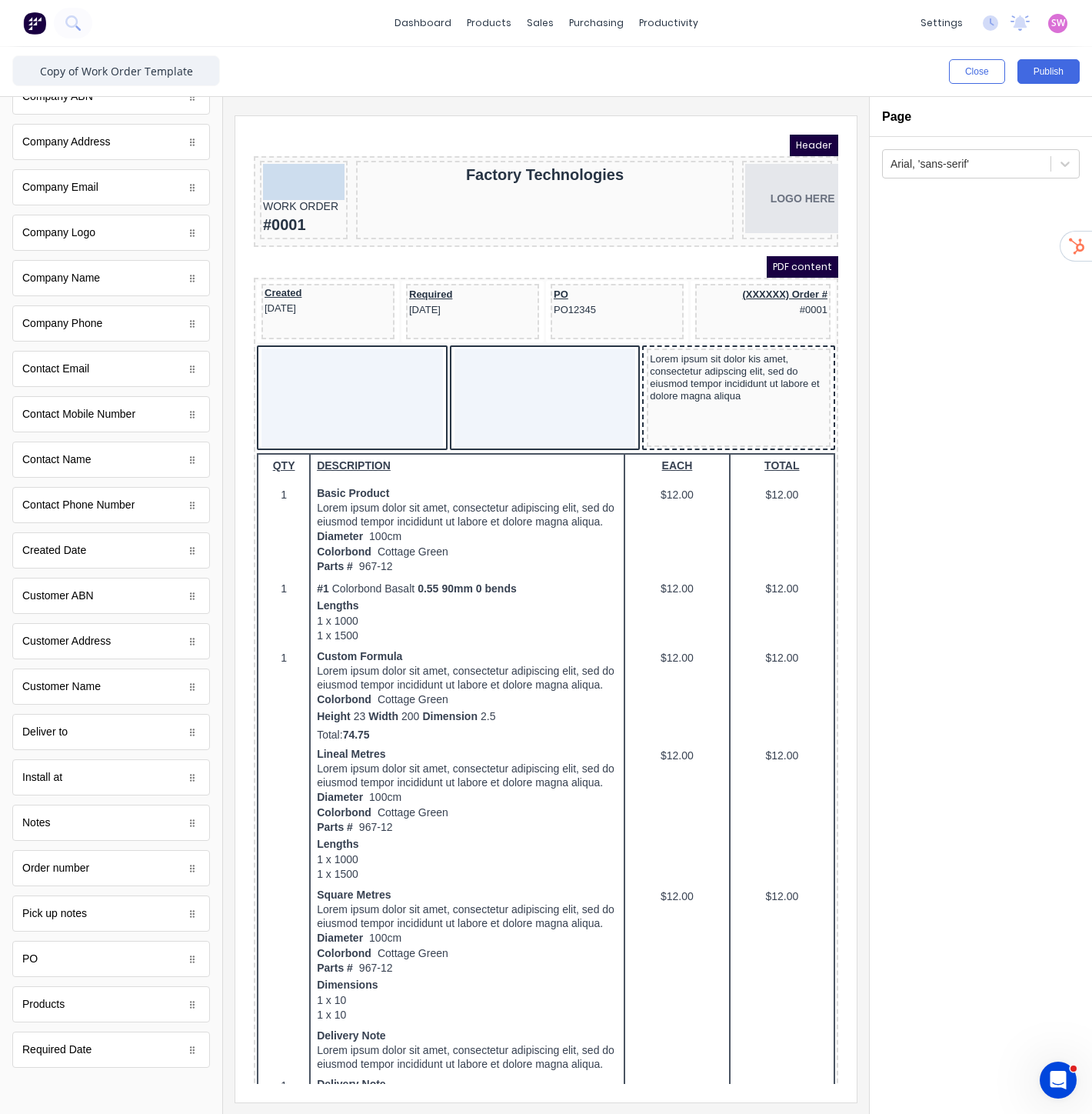
drag, startPoint x: 100, startPoint y: 874, endPoint x: 36, endPoint y: 22, distance: 854.4
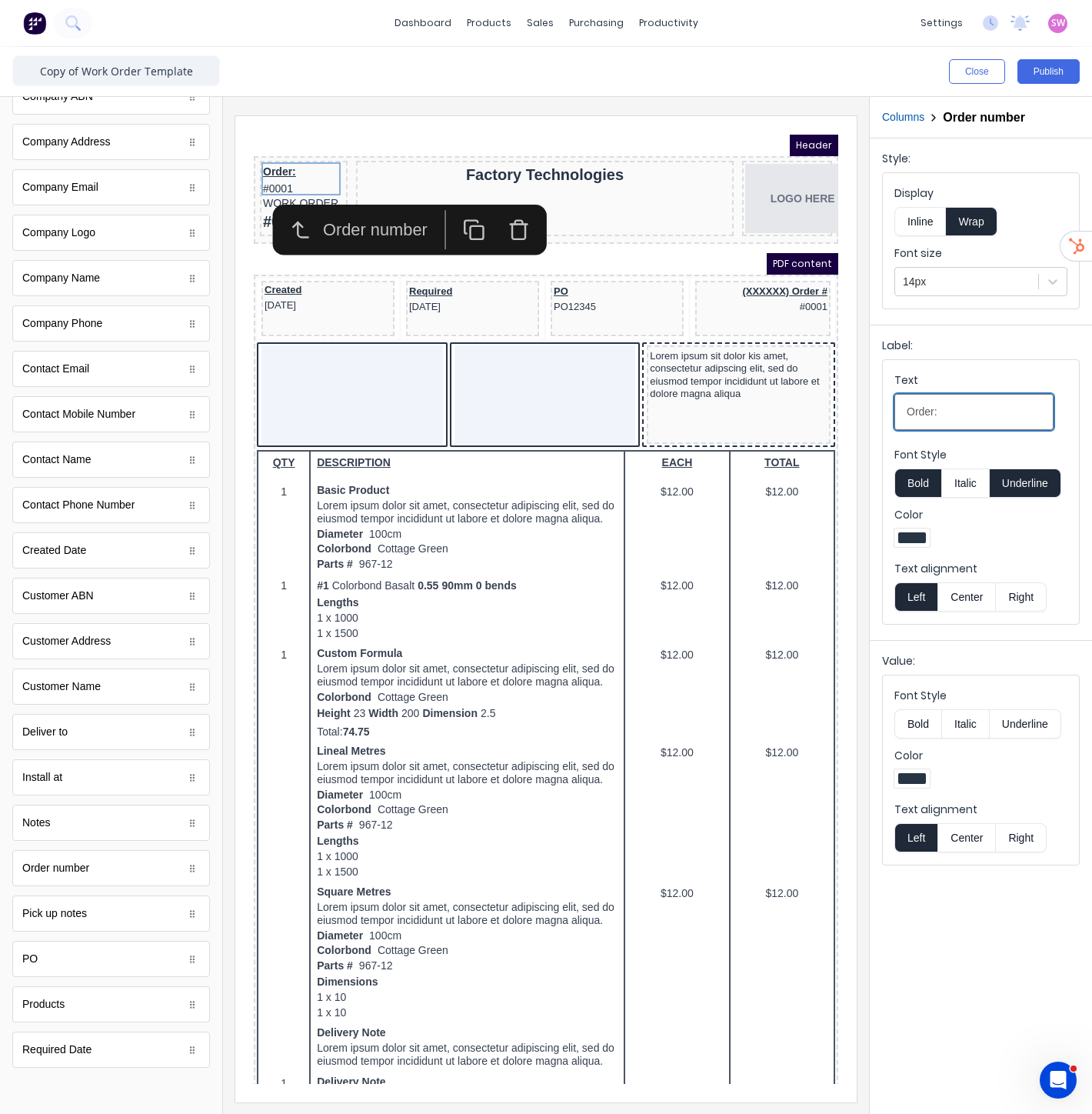
drag, startPoint x: 1200, startPoint y: 520, endPoint x: 668, endPoint y: 340, distance: 561.6
type input "WORK ORDER"
click at [925, 221] on button "Inline" at bounding box center [920, 222] width 51 height 29
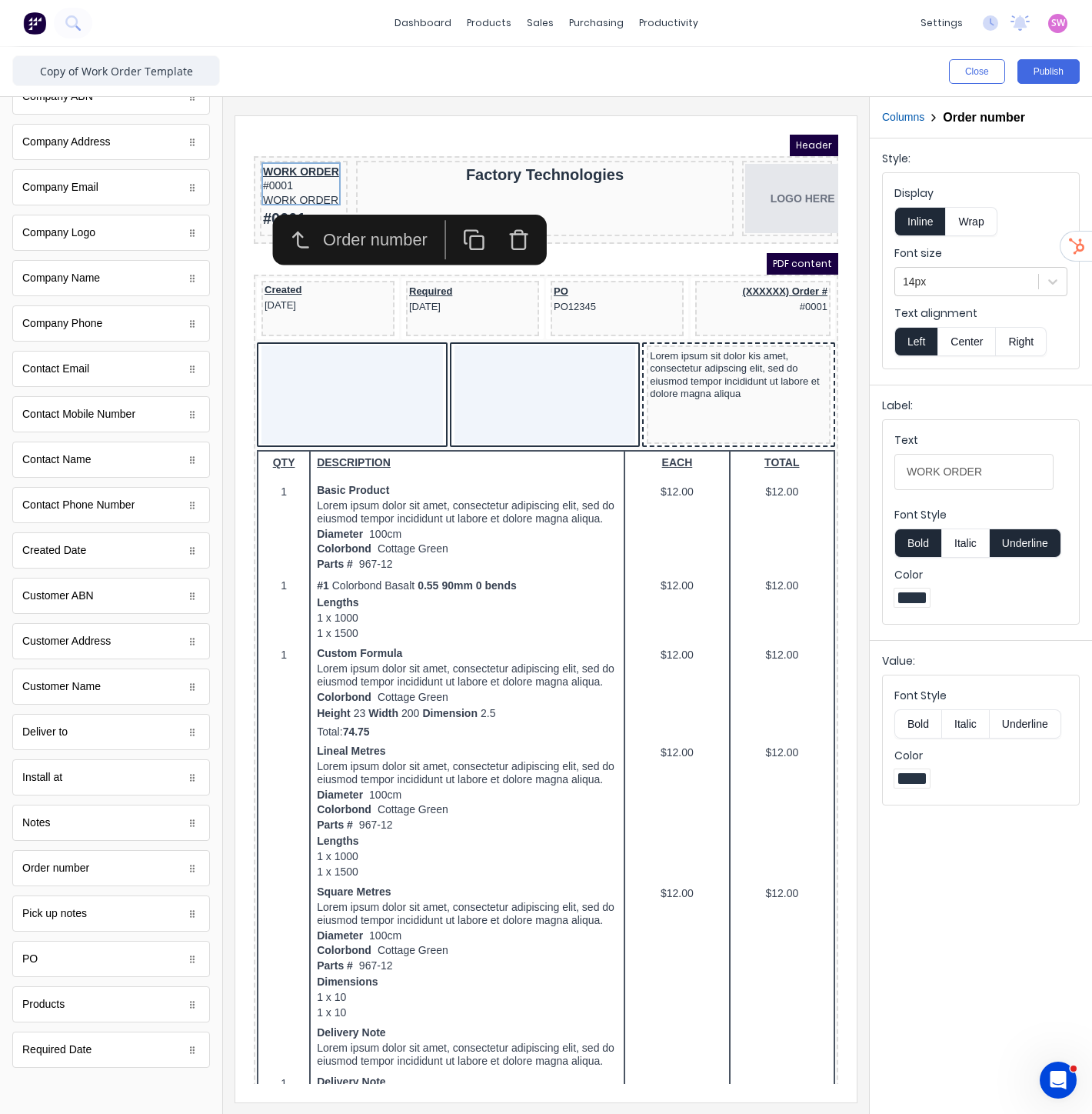
click at [1022, 551] on button "Underline" at bounding box center [1025, 543] width 71 height 29
click at [916, 551] on button "Bold" at bounding box center [918, 543] width 47 height 29
click at [279, 187] on div "WORK ORDER" at bounding box center [285, 182] width 82 height 14
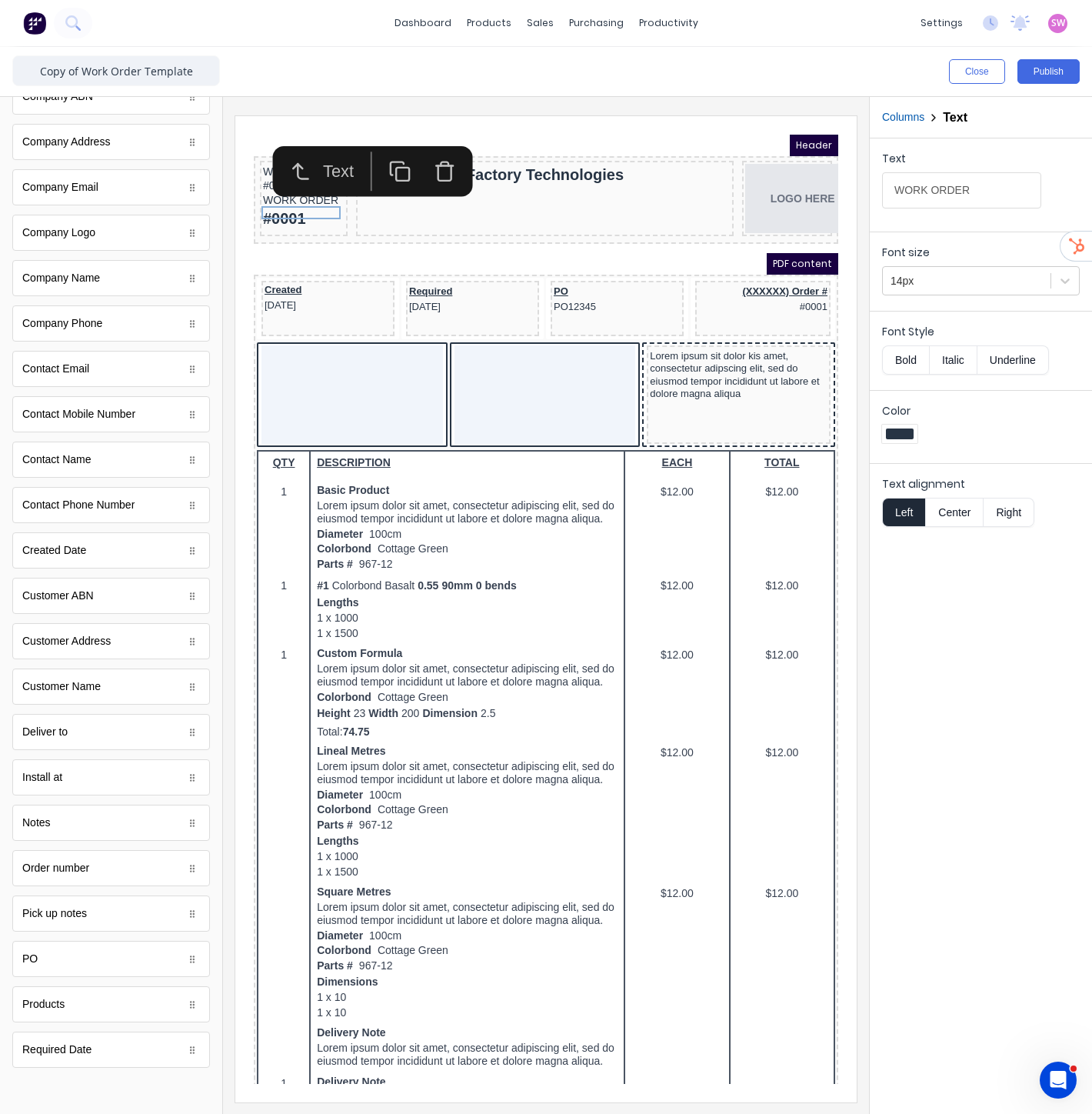
click at [425, 150] on icon "button" at bounding box center [426, 152] width 23 height 23
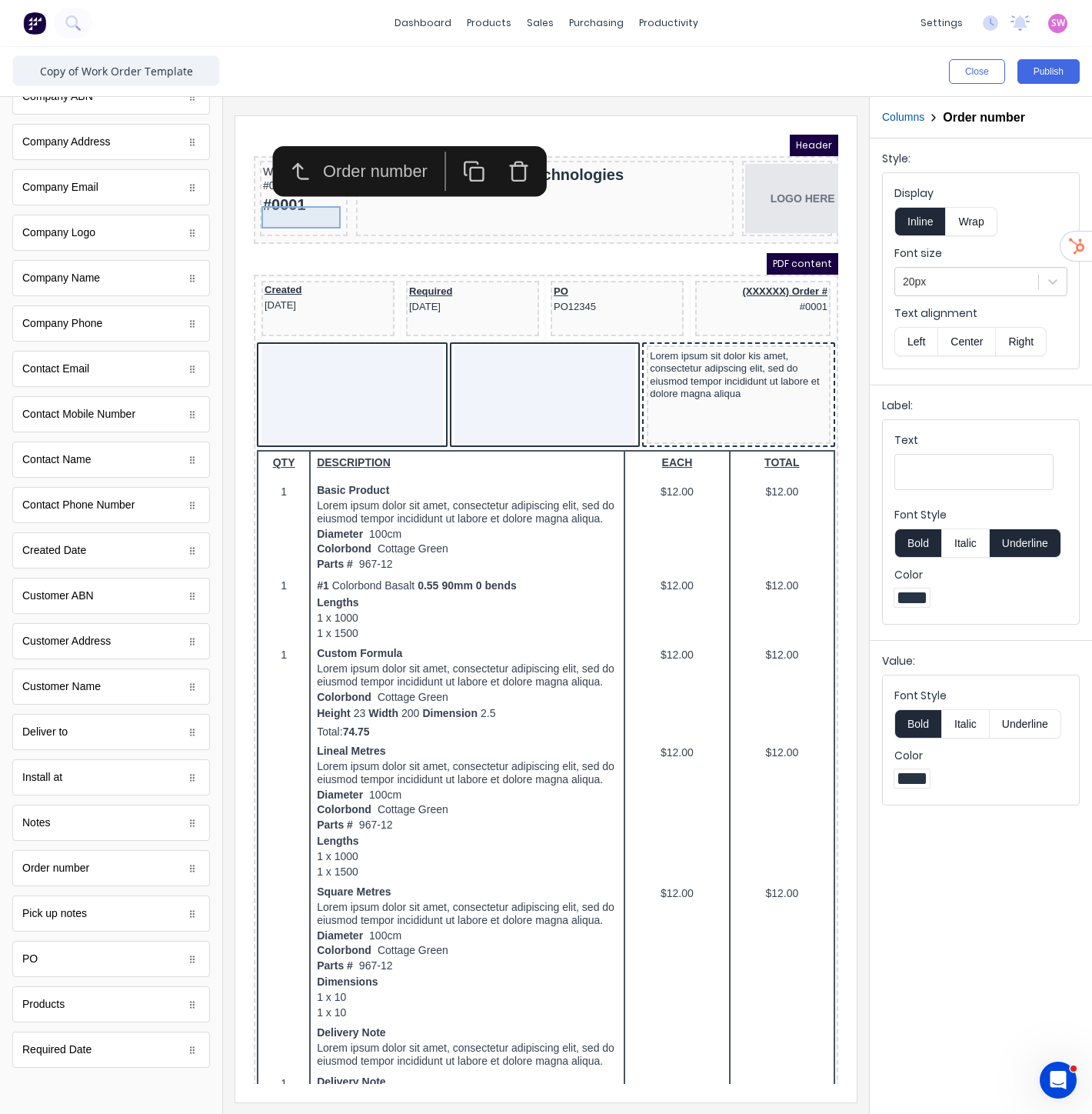
click at [285, 198] on div "#0001" at bounding box center [285, 186] width 82 height 23
click at [508, 153] on icon "button" at bounding box center [500, 152] width 23 height 23
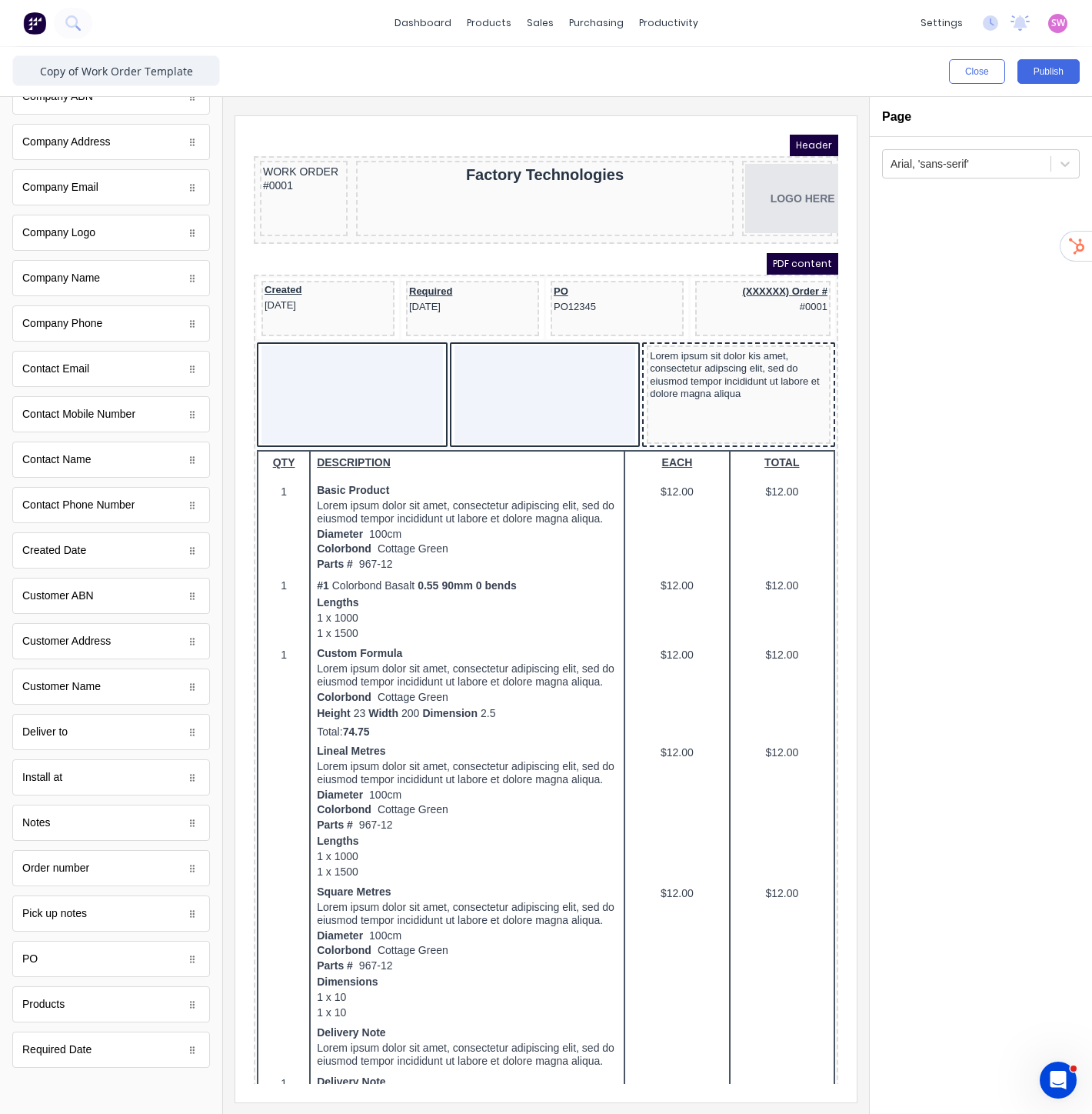
click at [369, 124] on iframe at bounding box center [546, 609] width 621 height 986
drag, startPoint x: 83, startPoint y: 71, endPoint x: -2, endPoint y: 86, distance: 86.3
click at [0, 86] on html "dashboard products sales purchasing productivity dashboard products Product Cat…" at bounding box center [546, 557] width 1092 height 1114
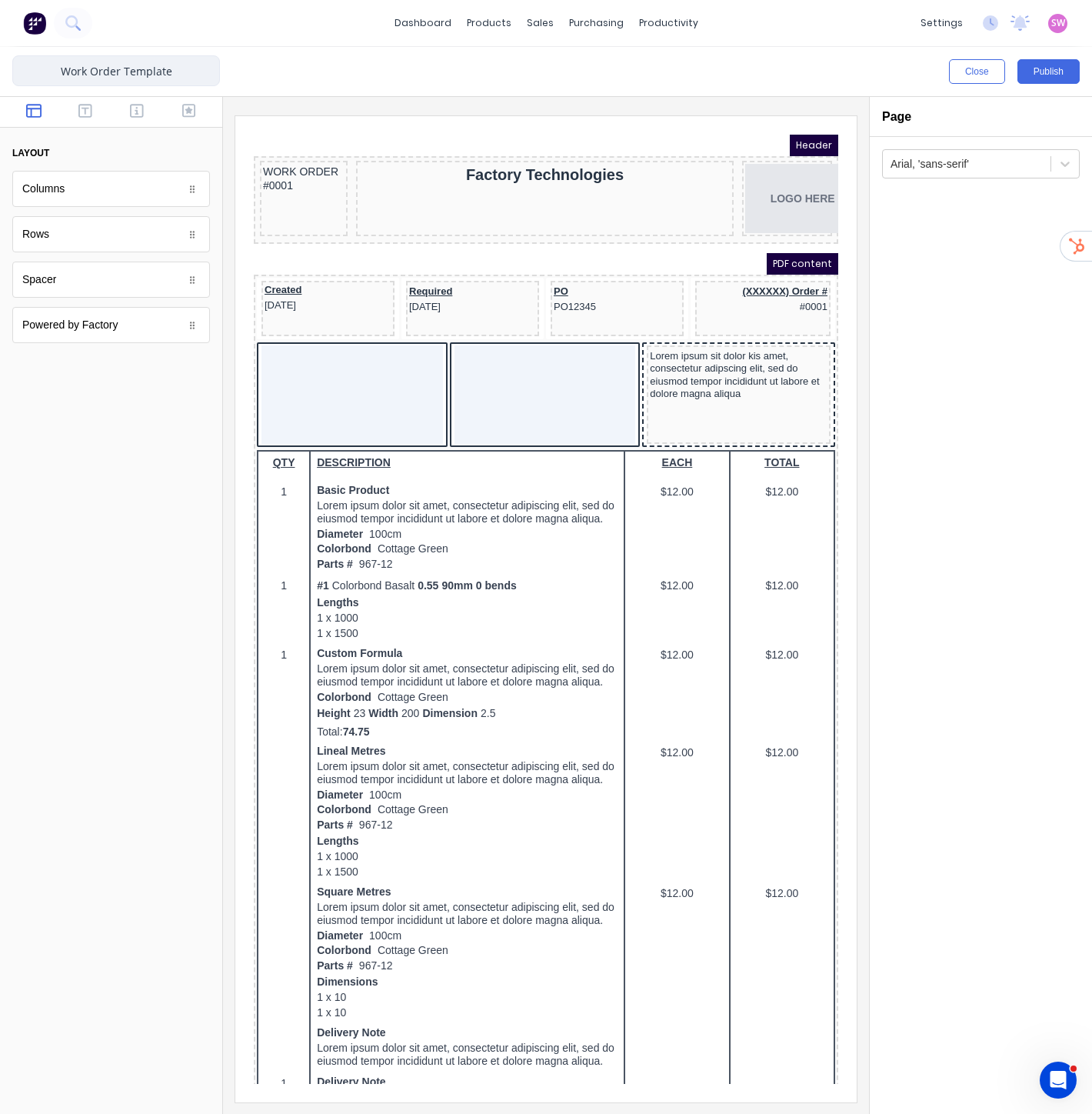
scroll to position [0, 0]
type input "Work Order v2"
click at [1051, 67] on button "Publish" at bounding box center [1048, 71] width 62 height 24
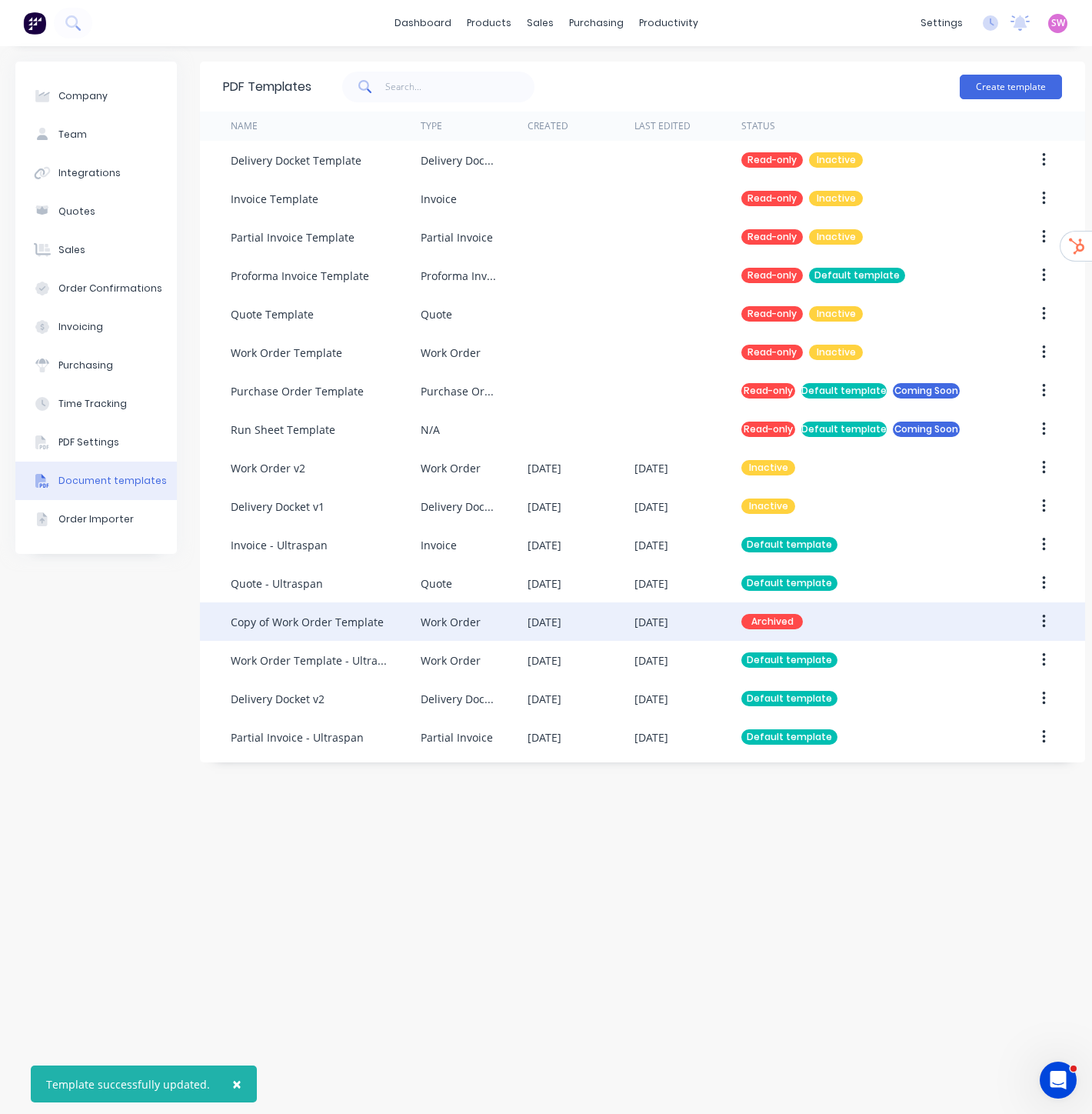
click at [864, 632] on div "Archived" at bounding box center [866, 621] width 249 height 39
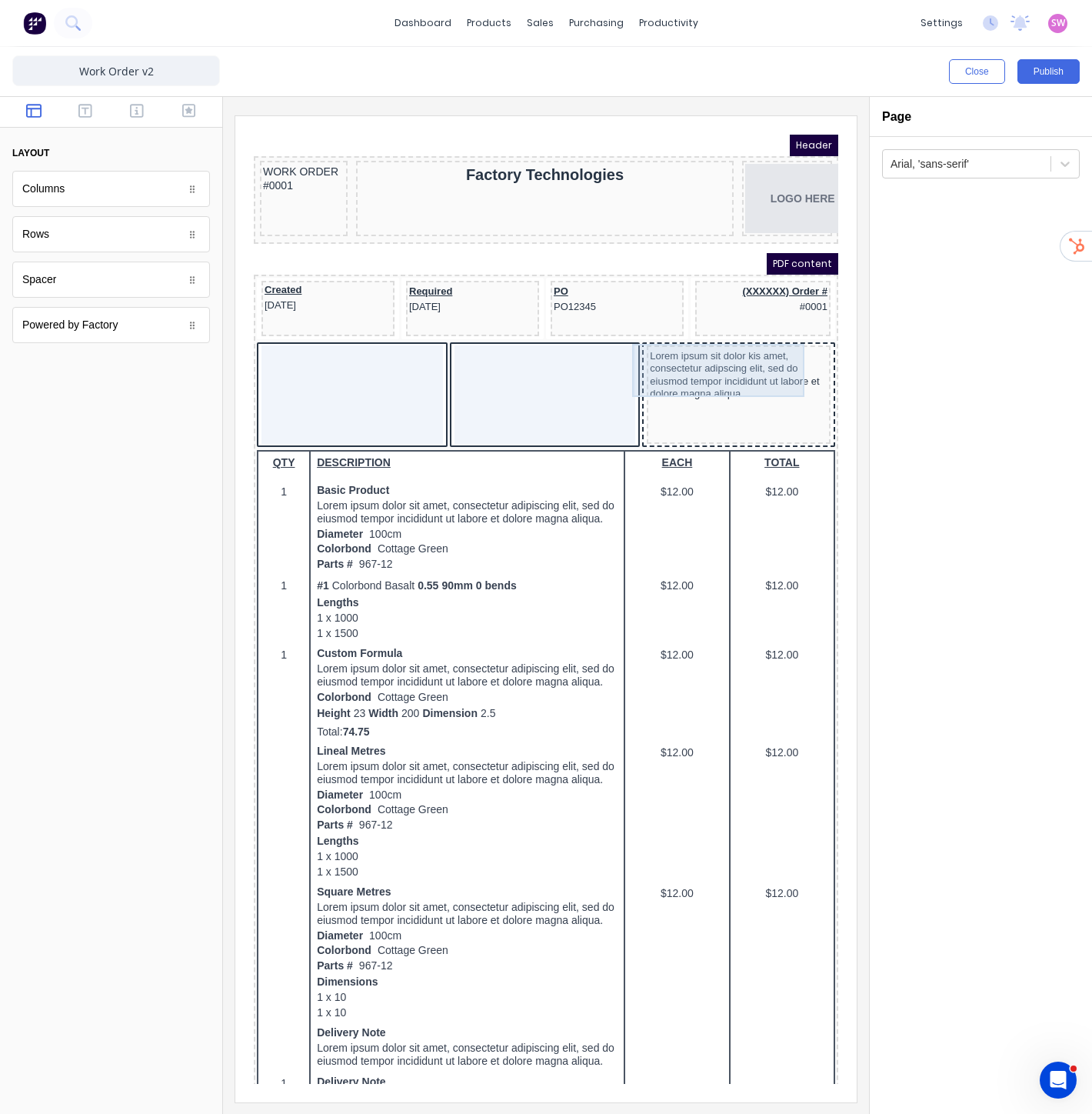
click at [671, 349] on div "Lorem ipsum sit dolor kis amet, consectetur adipscing elit, sed do eiusmod temp…" at bounding box center [719, 357] width 177 height 53
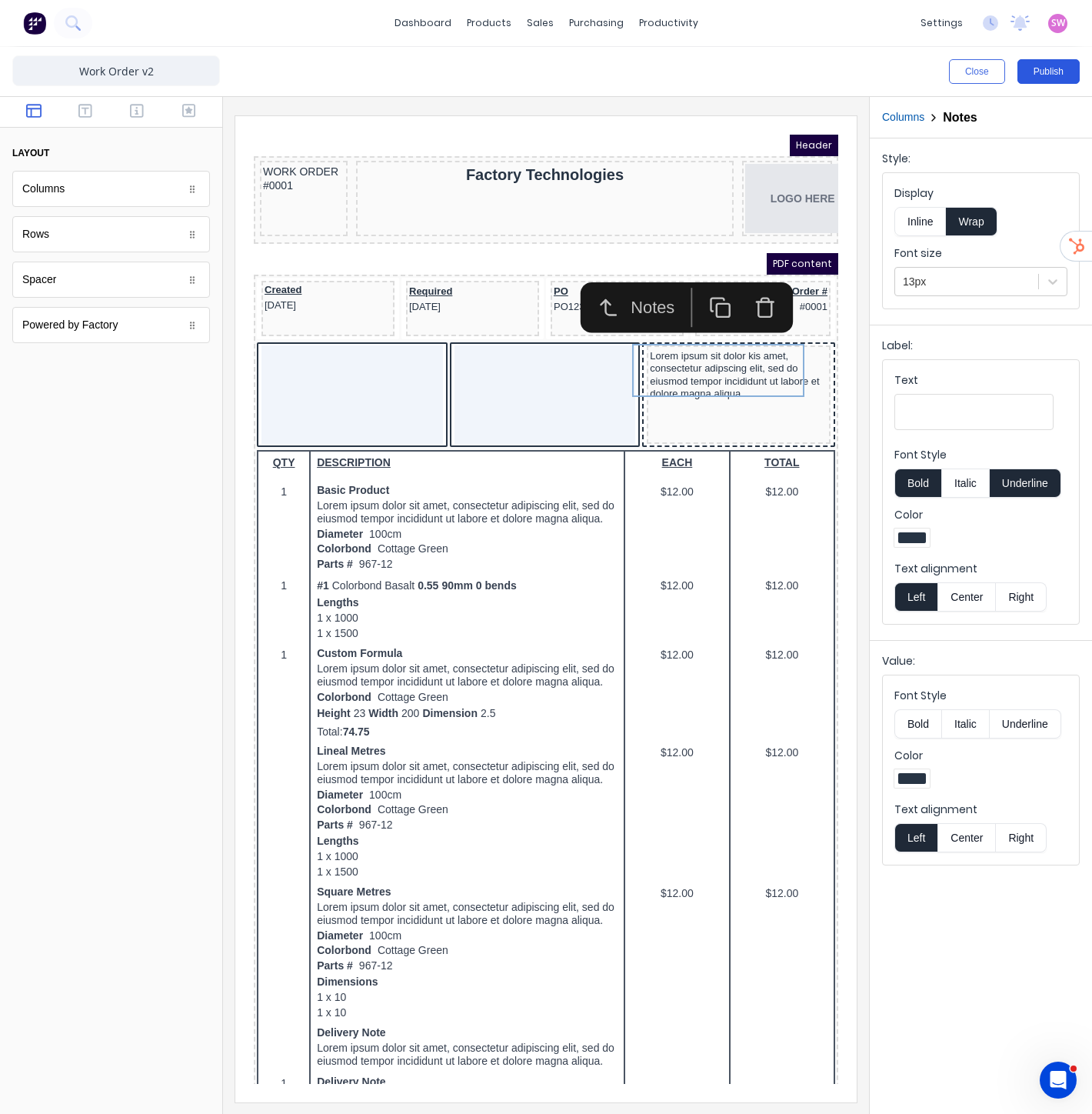
click at [1049, 69] on button "Publish" at bounding box center [1048, 71] width 62 height 24
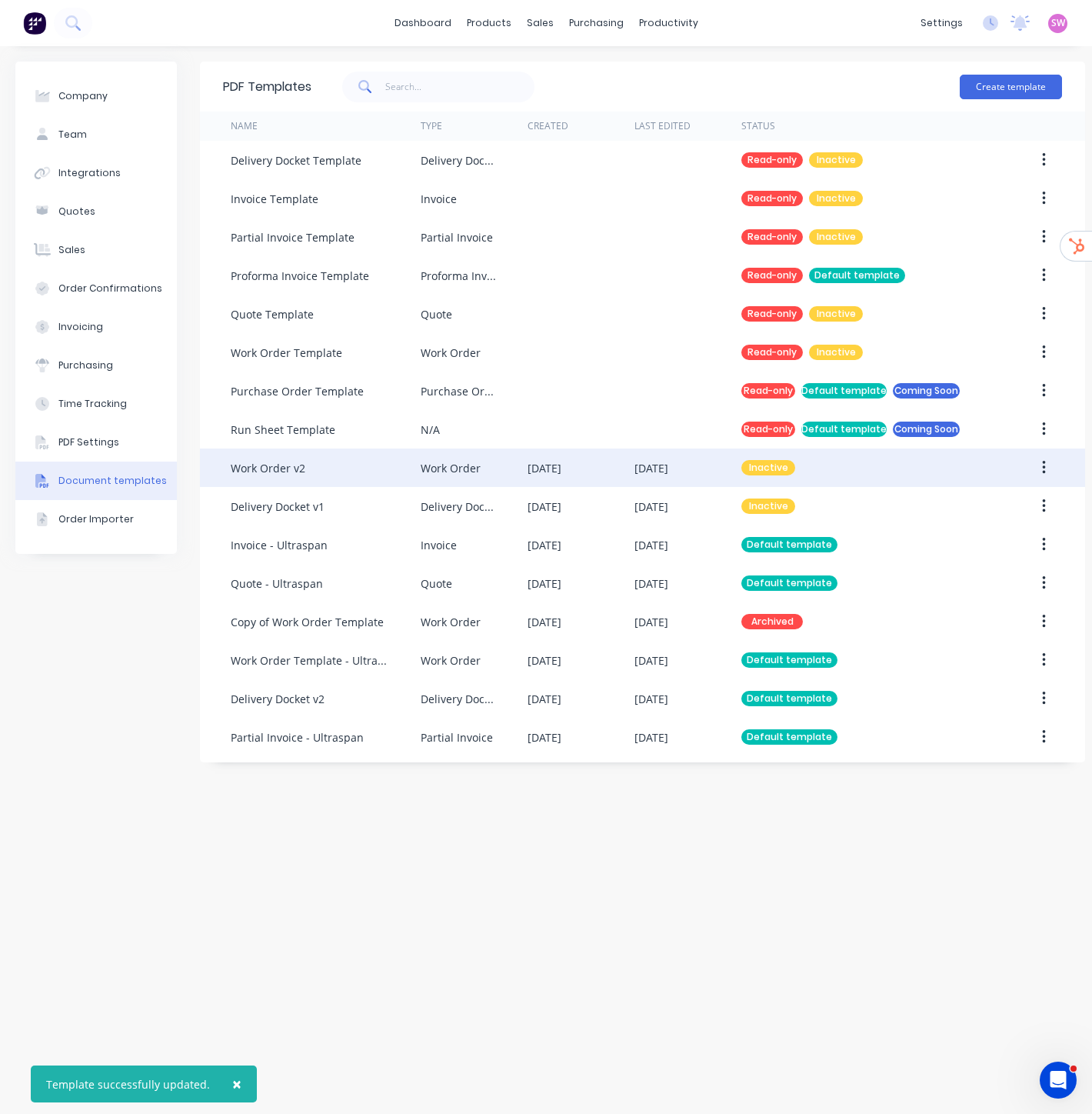
click at [1044, 466] on icon "button" at bounding box center [1044, 467] width 4 height 17
click at [1039, 462] on button "button" at bounding box center [1044, 467] width 36 height 28
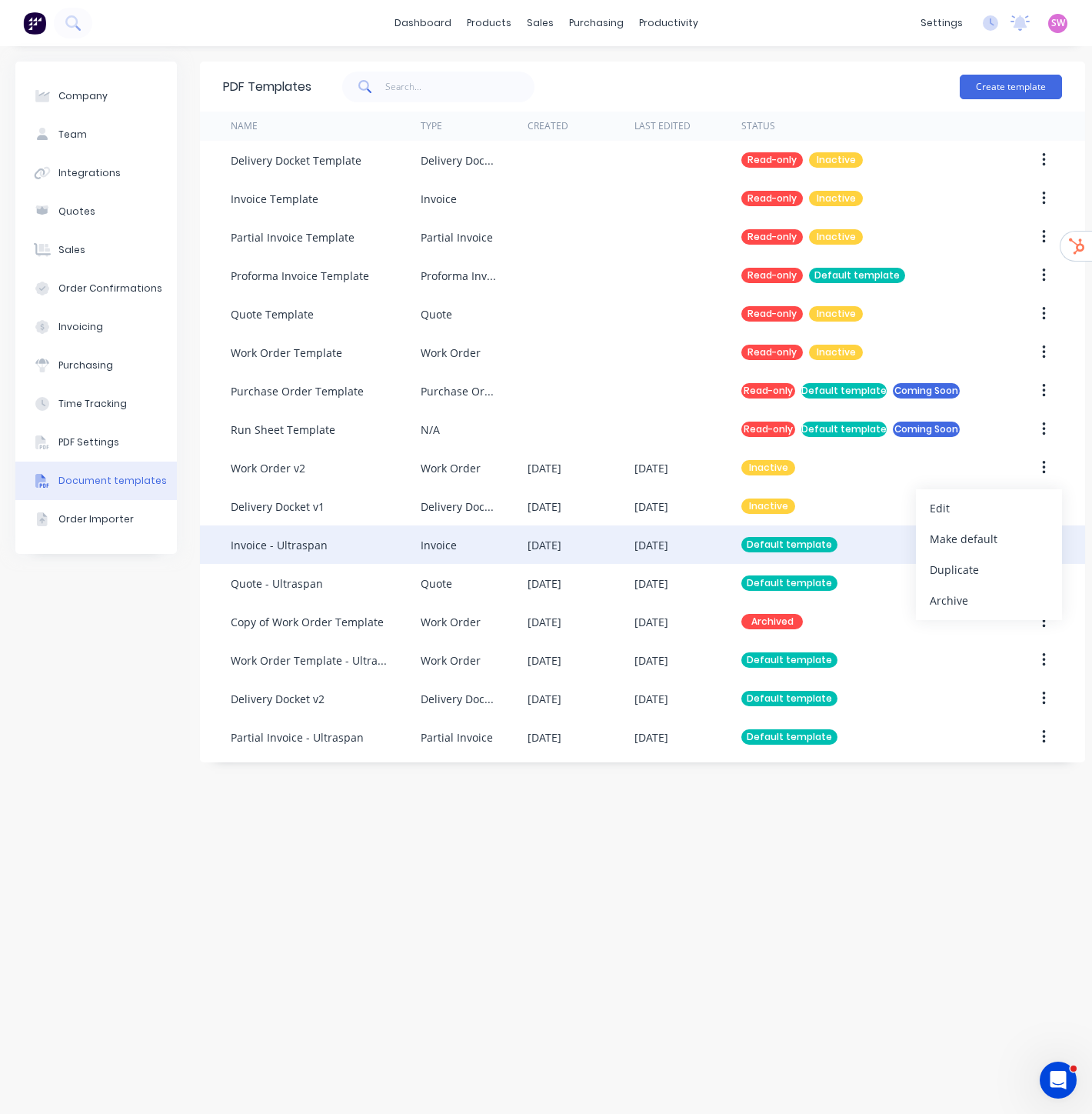
click at [986, 541] on div "Make default" at bounding box center [989, 539] width 119 height 23
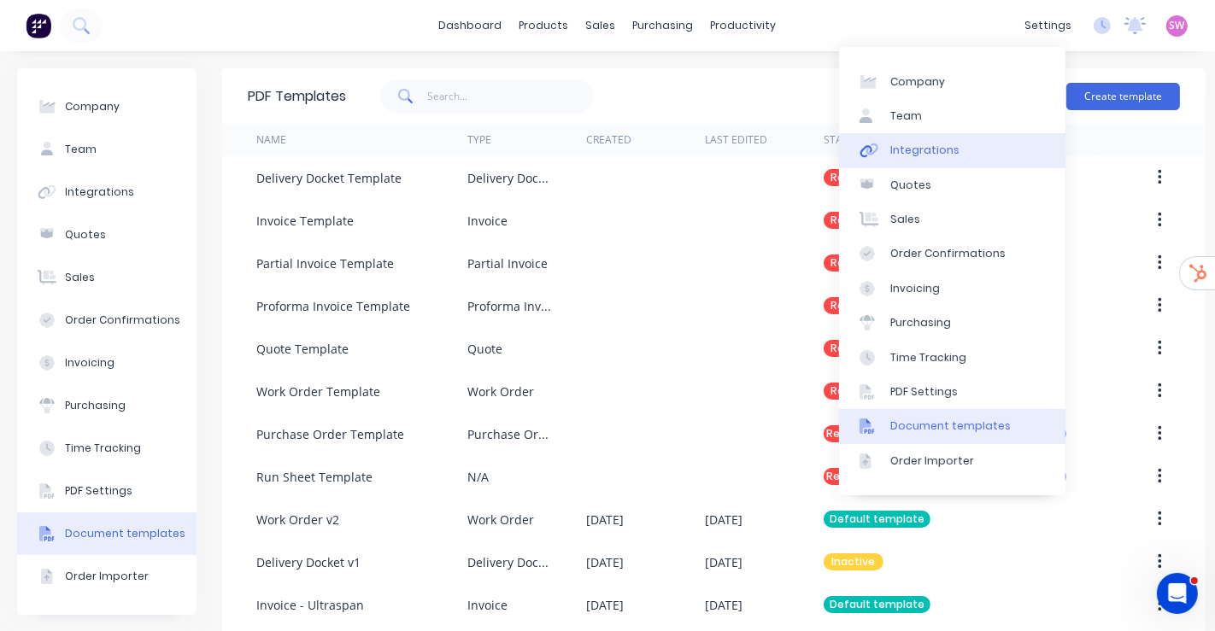
click at [940, 150] on div "Integrations" at bounding box center [924, 150] width 69 height 15
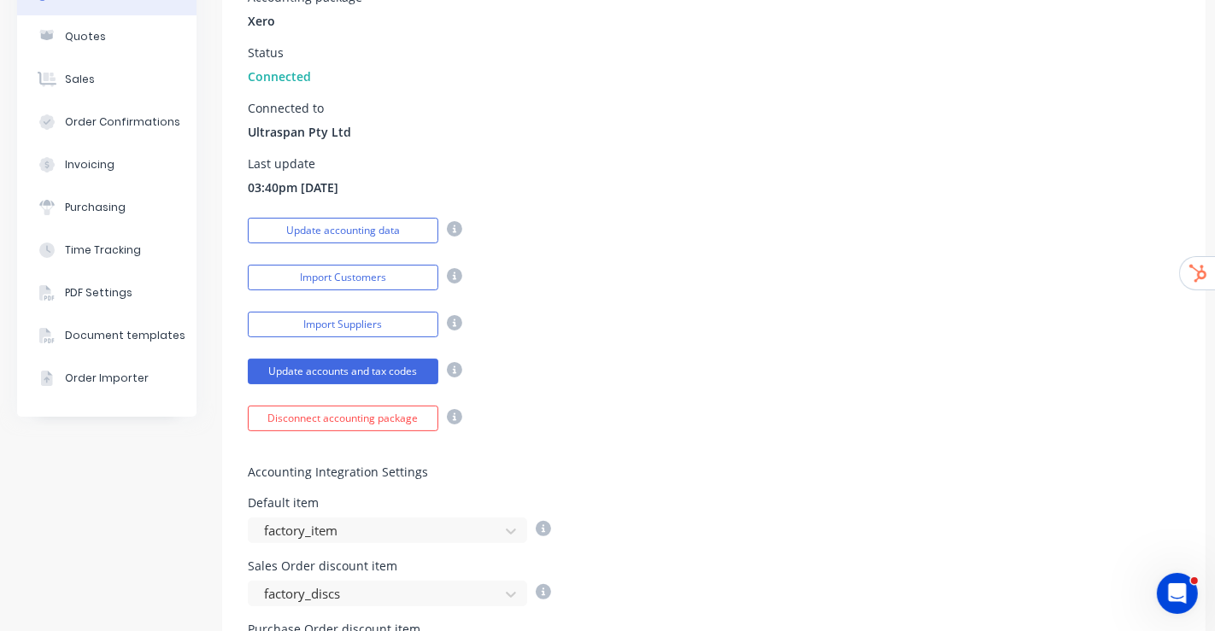
scroll to position [569, 0]
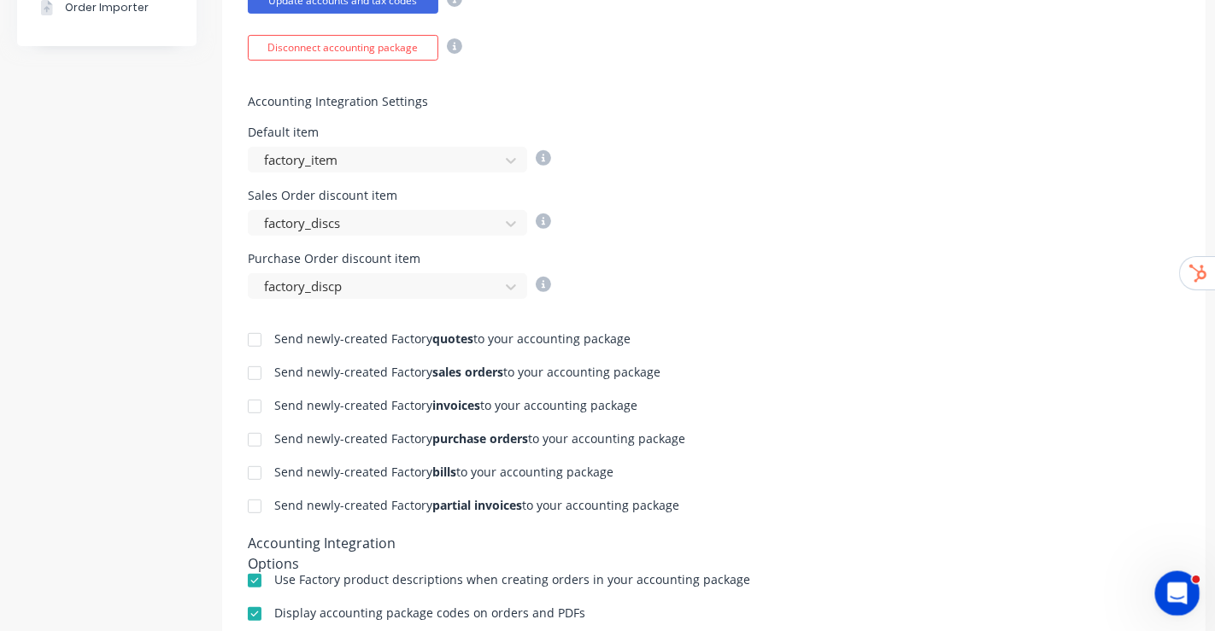
click at [1178, 592] on icon "Open Intercom Messenger" at bounding box center [1175, 592] width 28 height 28
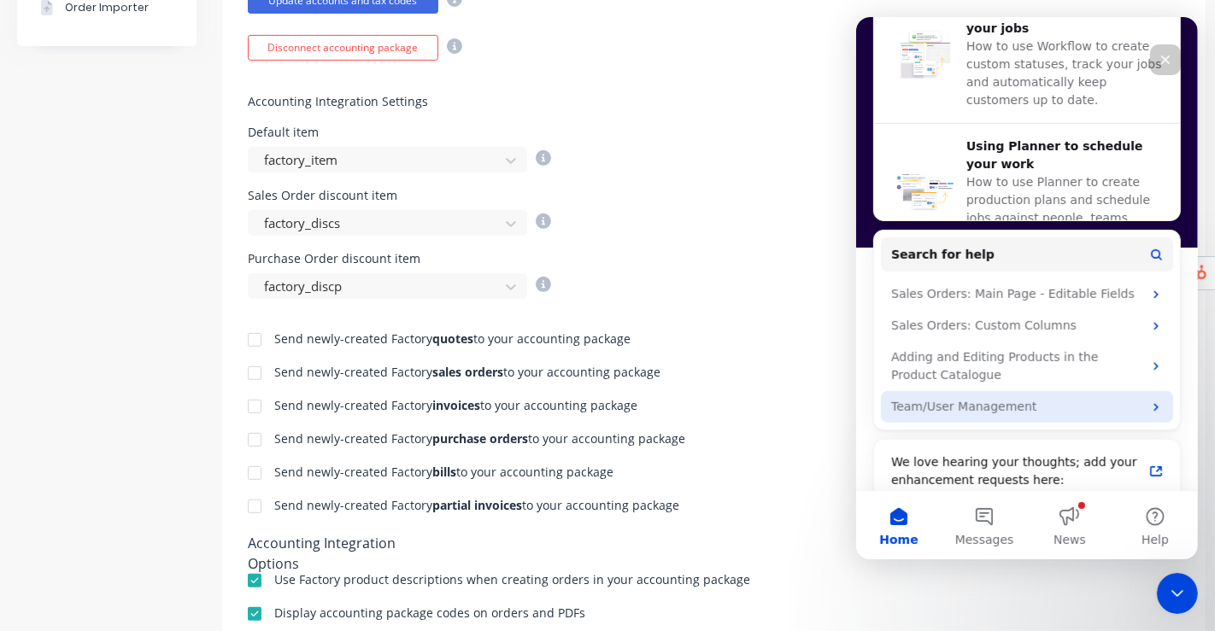
scroll to position [711, 0]
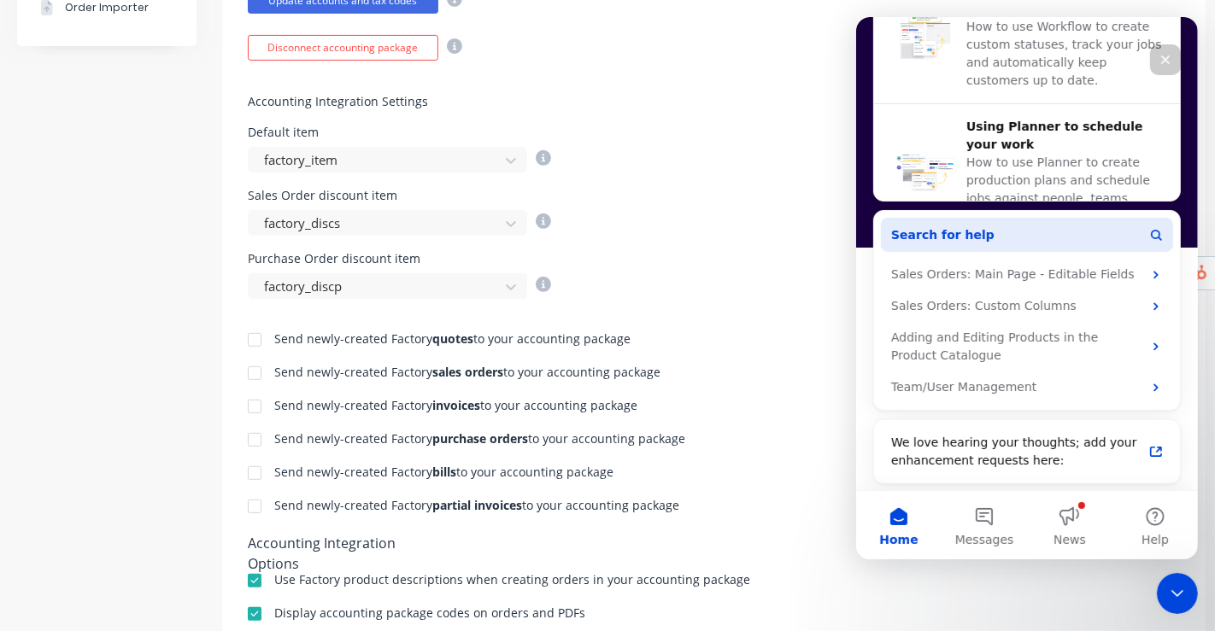
click at [1008, 233] on button "Search for help" at bounding box center [1026, 235] width 292 height 34
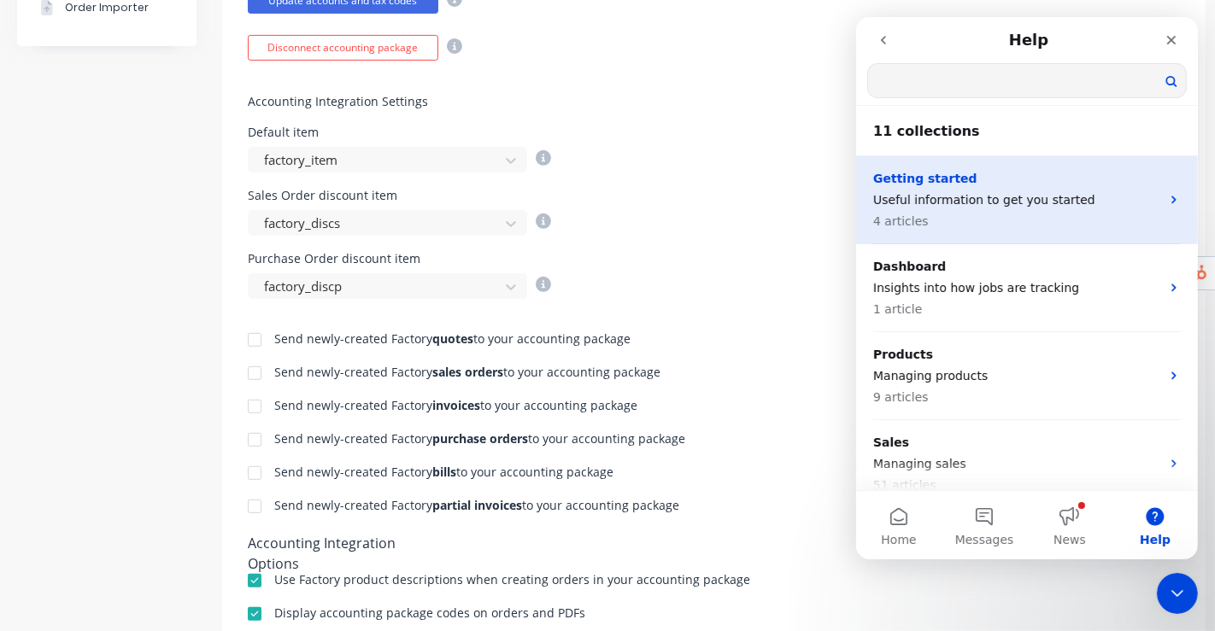
scroll to position [0, 0]
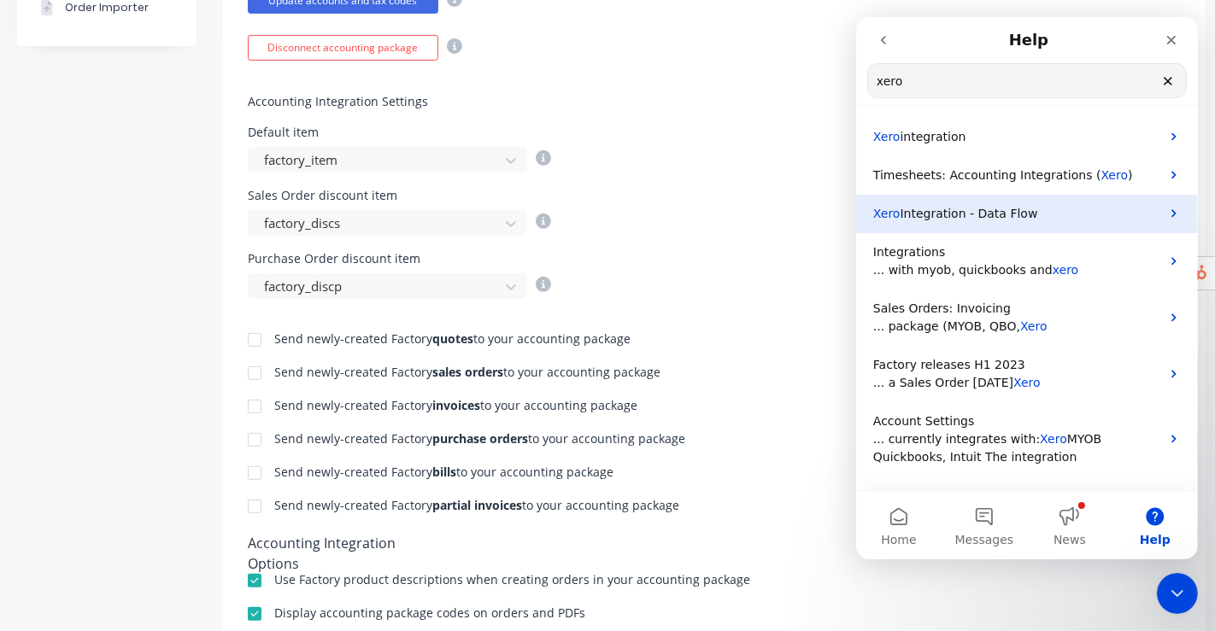
type input "xero"
click at [962, 208] on span "Integration - Data Flow" at bounding box center [969, 214] width 138 height 14
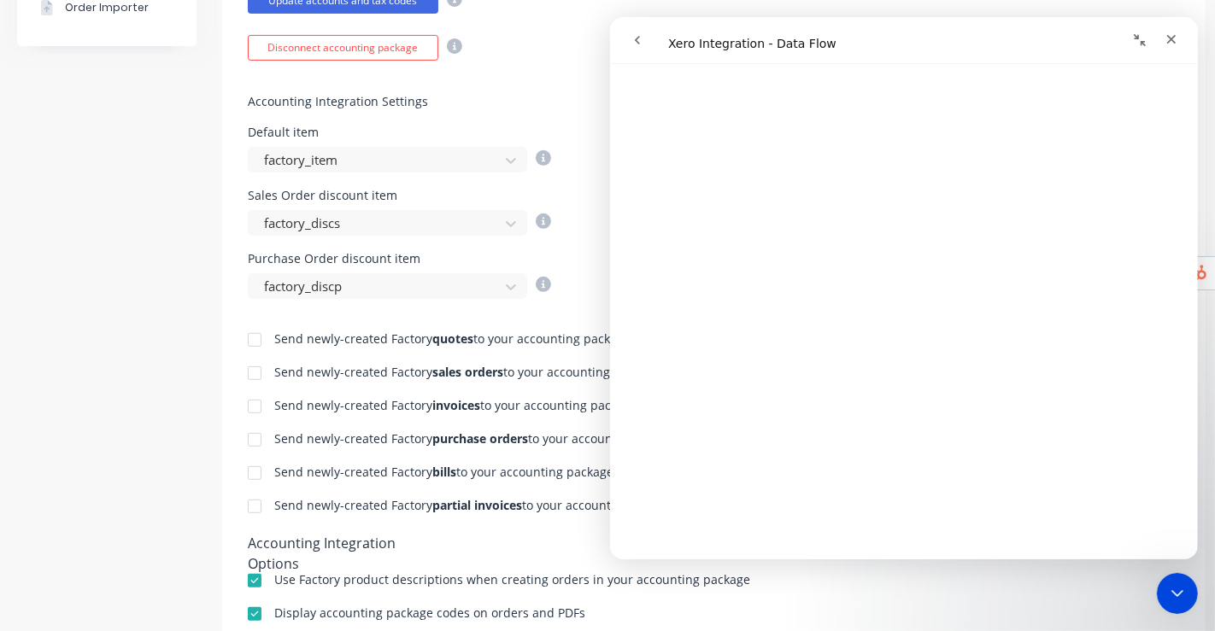
scroll to position [285, 0]
click at [1172, 31] on div "Close" at bounding box center [1170, 39] width 31 height 31
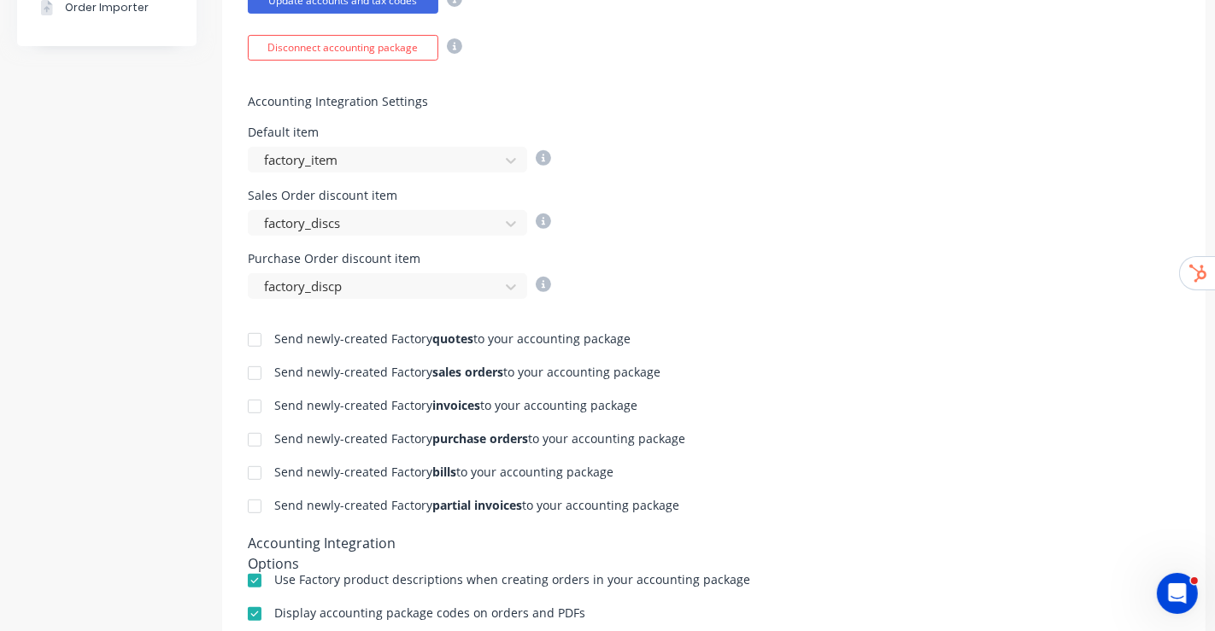
scroll to position [0, 0]
click at [255, 403] on div at bounding box center [255, 407] width 34 height 34
click at [255, 428] on div at bounding box center [255, 440] width 34 height 34
click at [254, 462] on div at bounding box center [255, 473] width 34 height 34
click at [253, 503] on div at bounding box center [255, 507] width 34 height 34
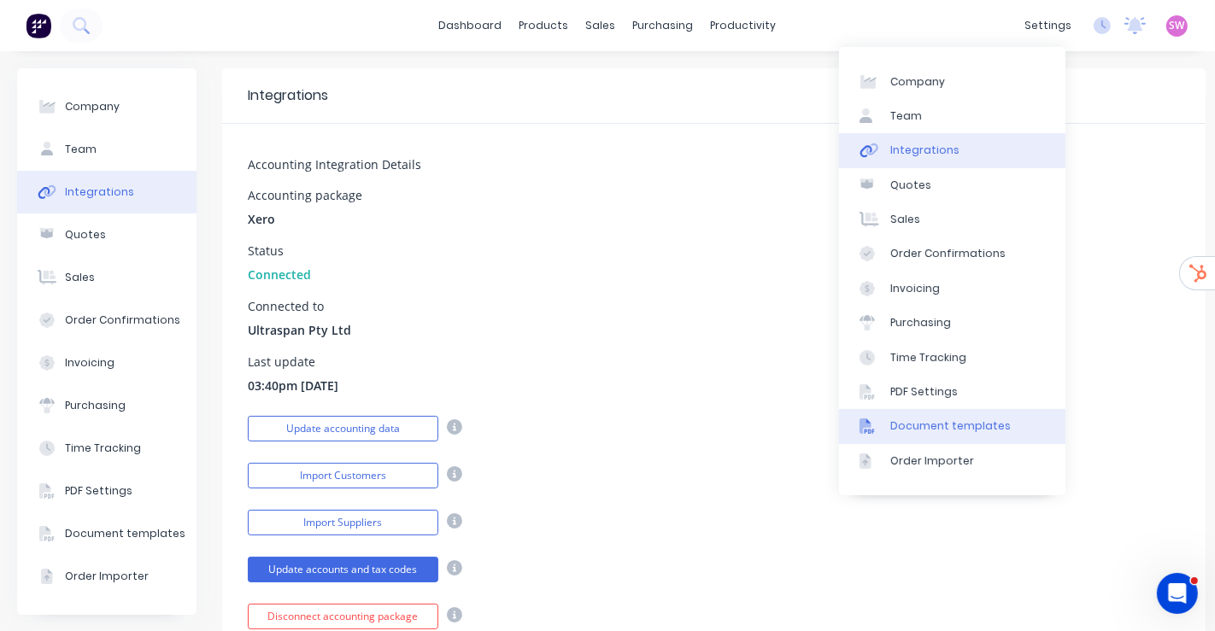
click at [961, 425] on div "Document templates" at bounding box center [950, 426] width 120 height 15
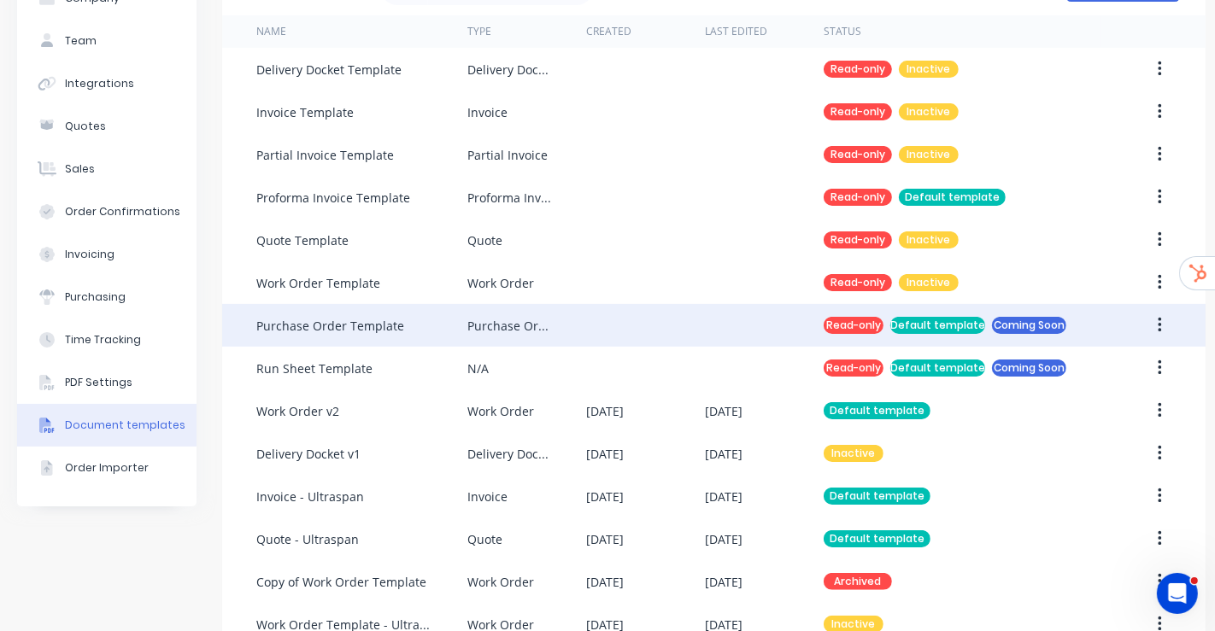
scroll to position [246, 0]
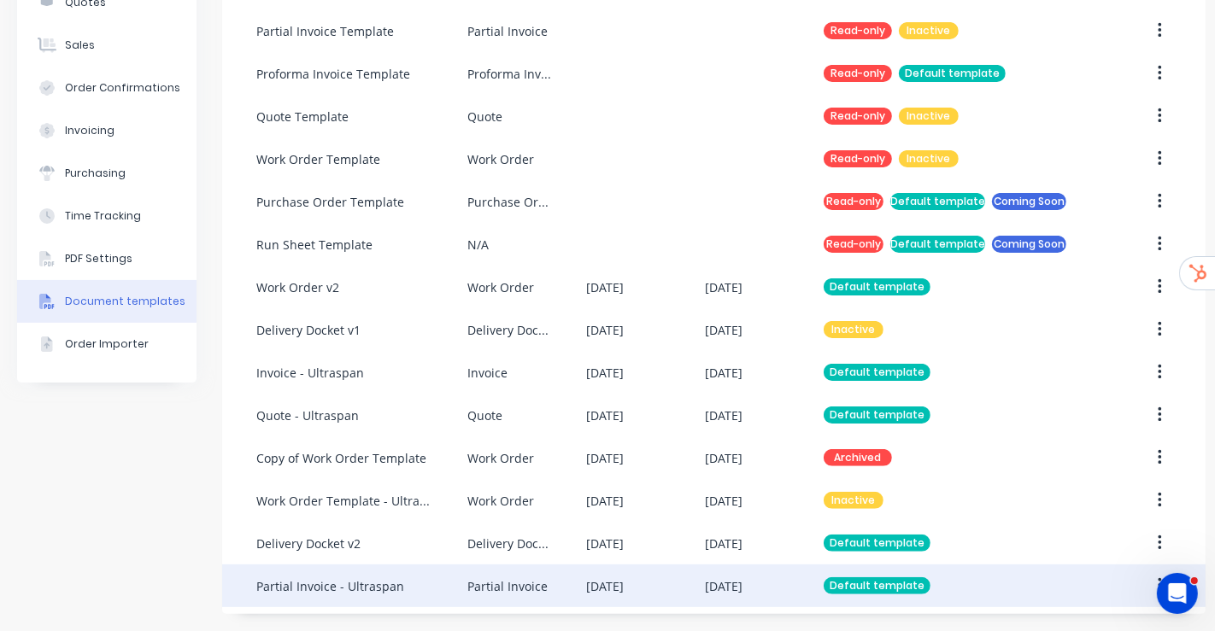
click at [600, 579] on div "26 Aug 2025" at bounding box center [605, 587] width 38 height 18
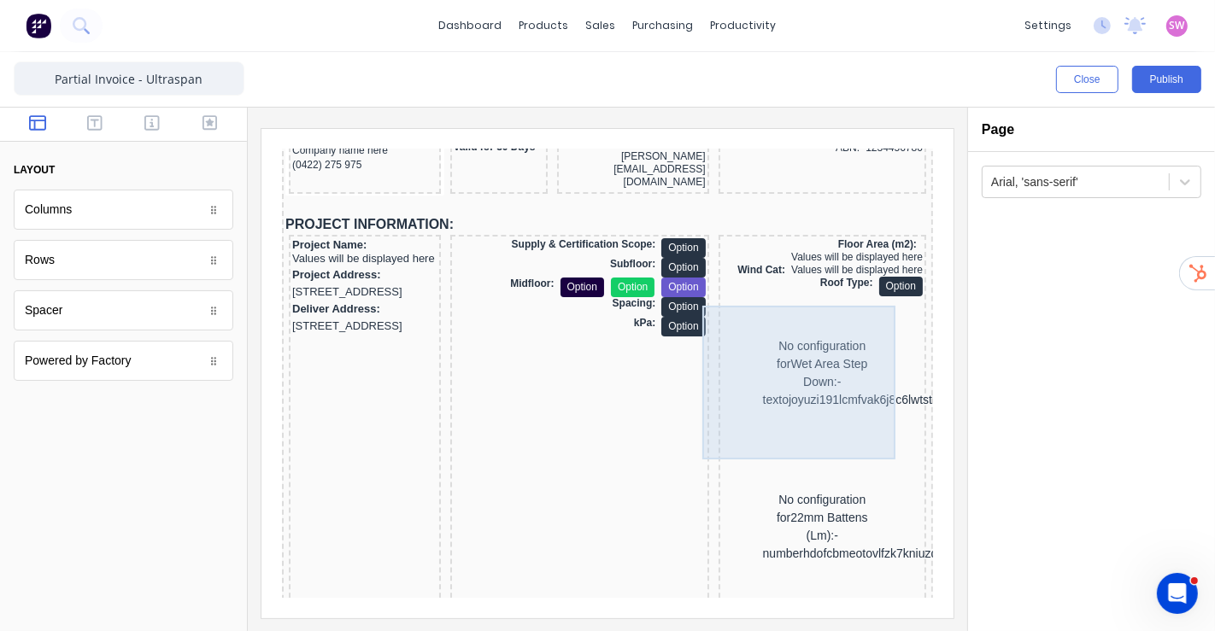
scroll to position [95, 0]
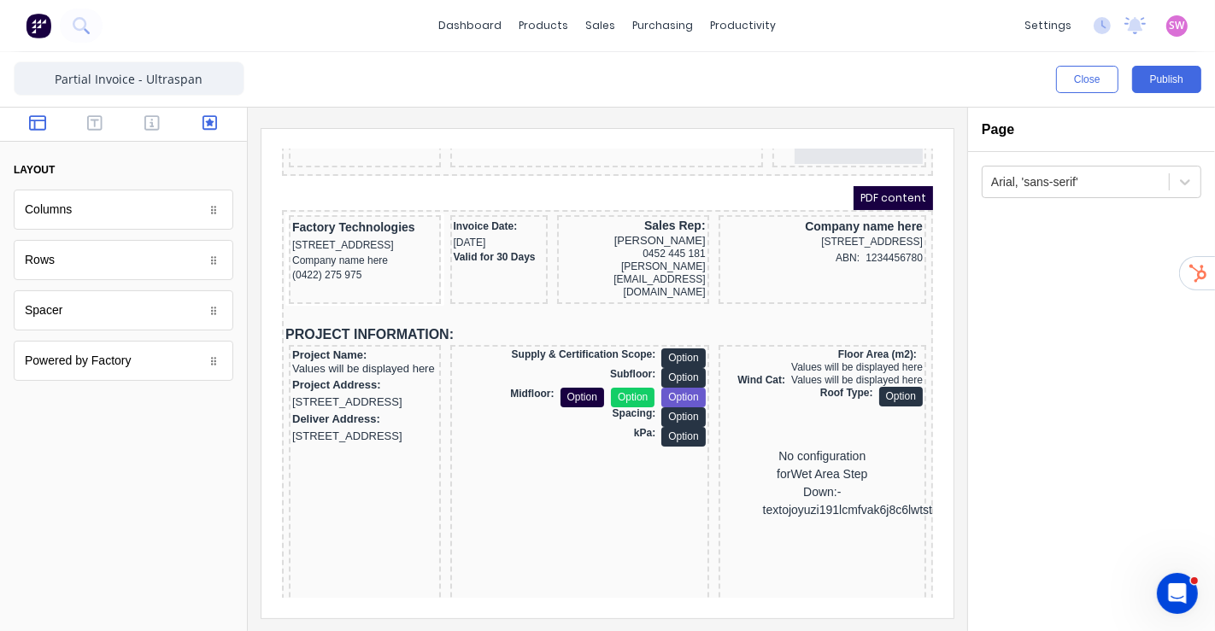
click at [203, 126] on icon "button" at bounding box center [209, 122] width 15 height 15
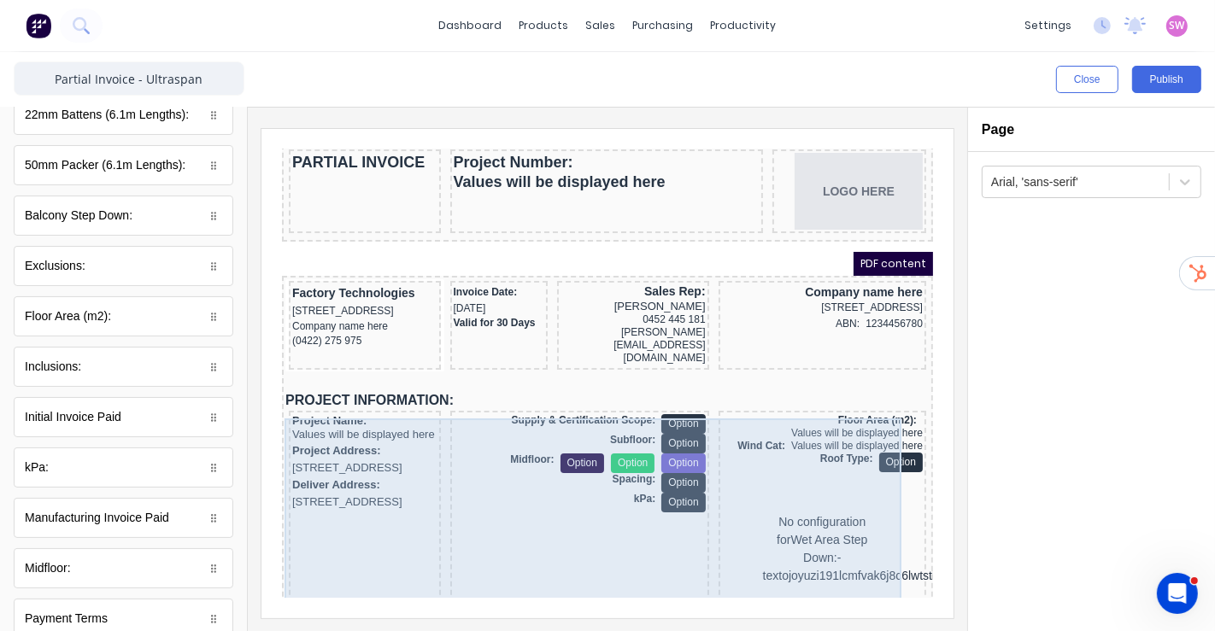
scroll to position [0, 0]
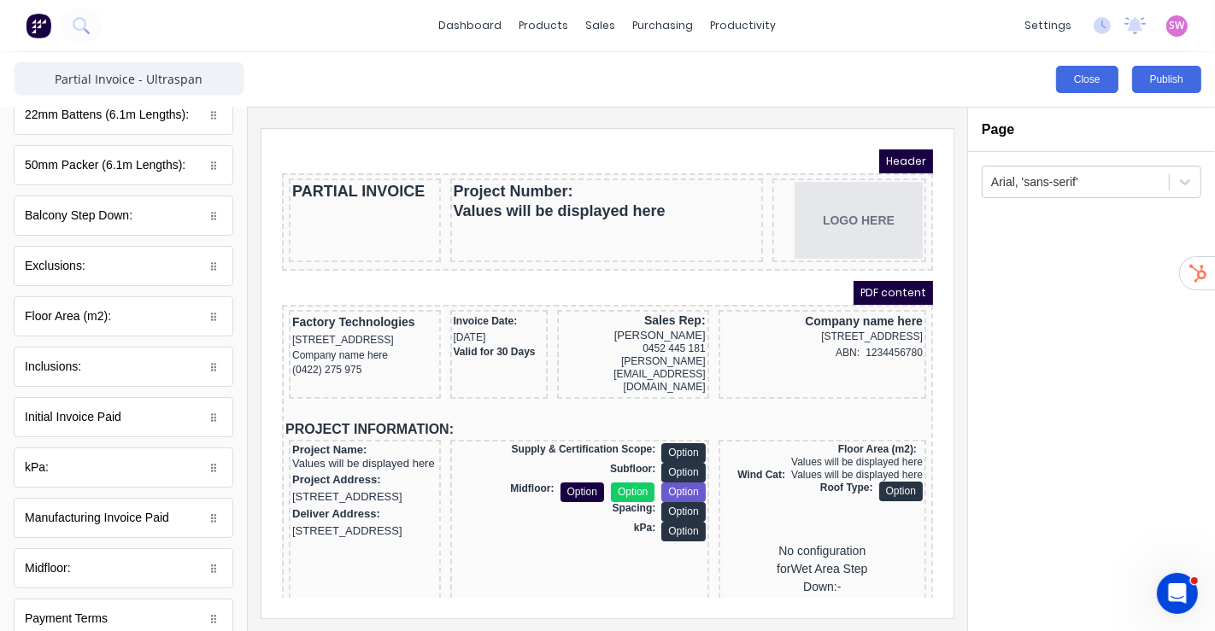
click at [1083, 92] on div "Close Publish" at bounding box center [607, 79] width 1215 height 55
click at [1089, 84] on button "Close" at bounding box center [1087, 79] width 62 height 27
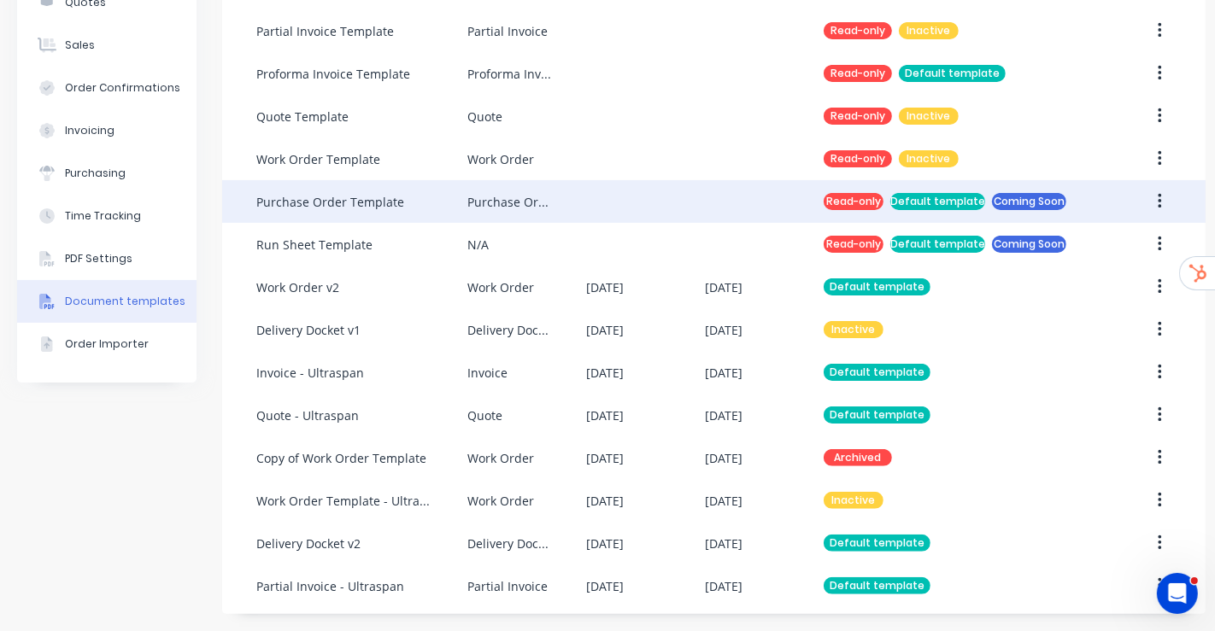
scroll to position [246, 0]
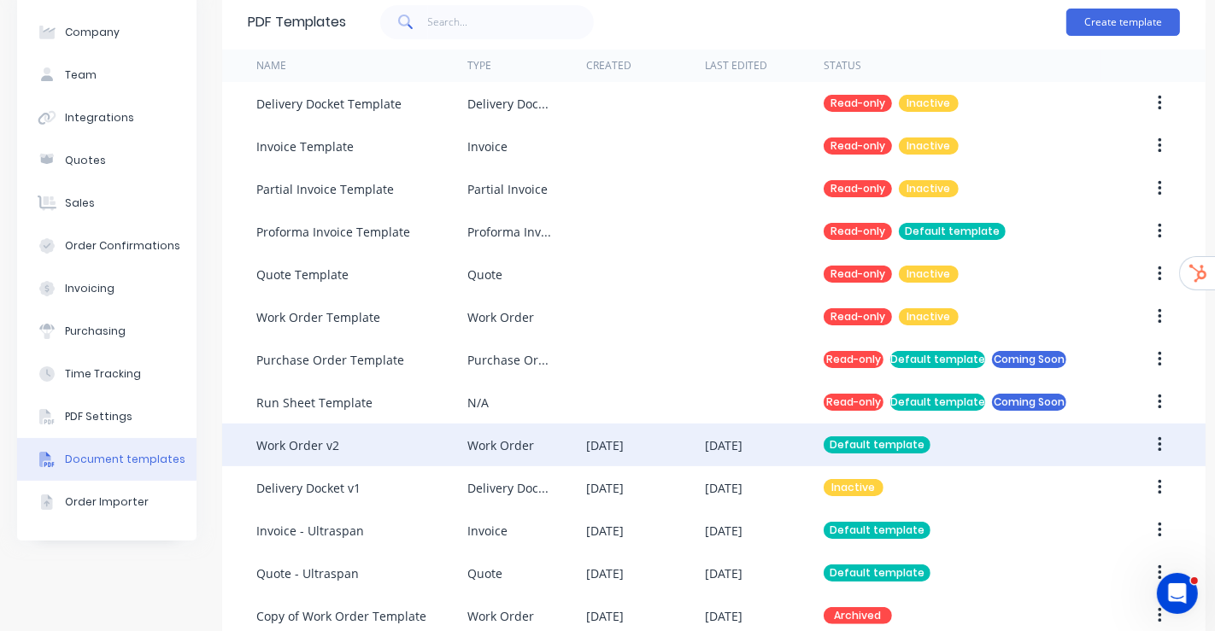
scroll to position [289, 0]
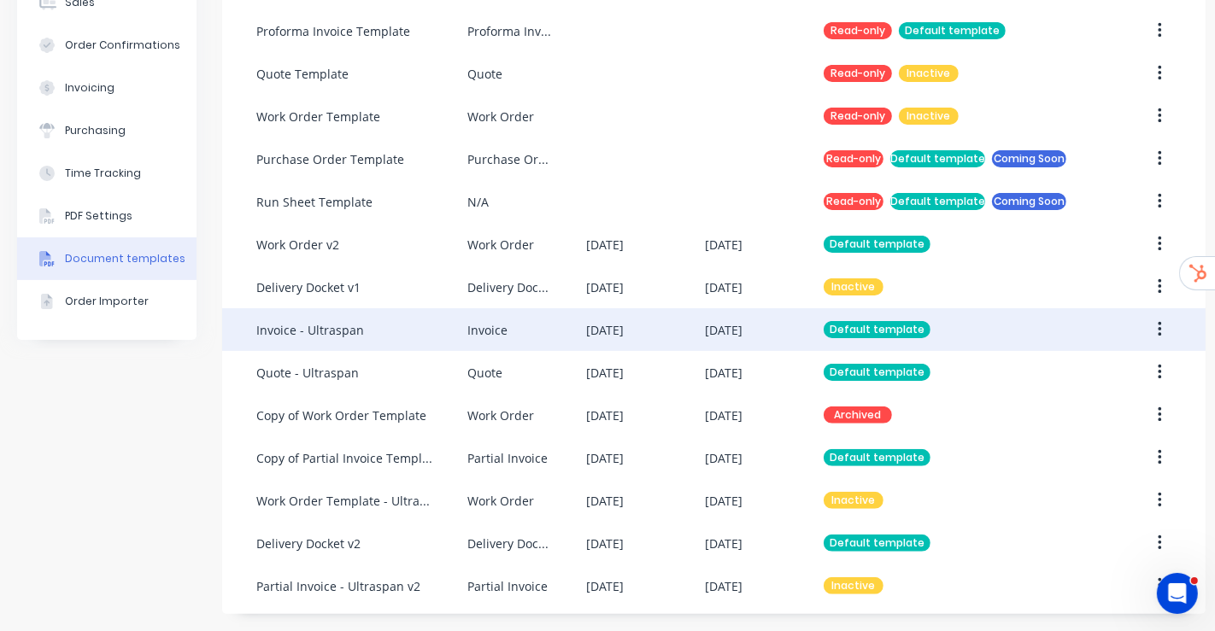
click at [871, 321] on div "Default template" at bounding box center [877, 329] width 107 height 17
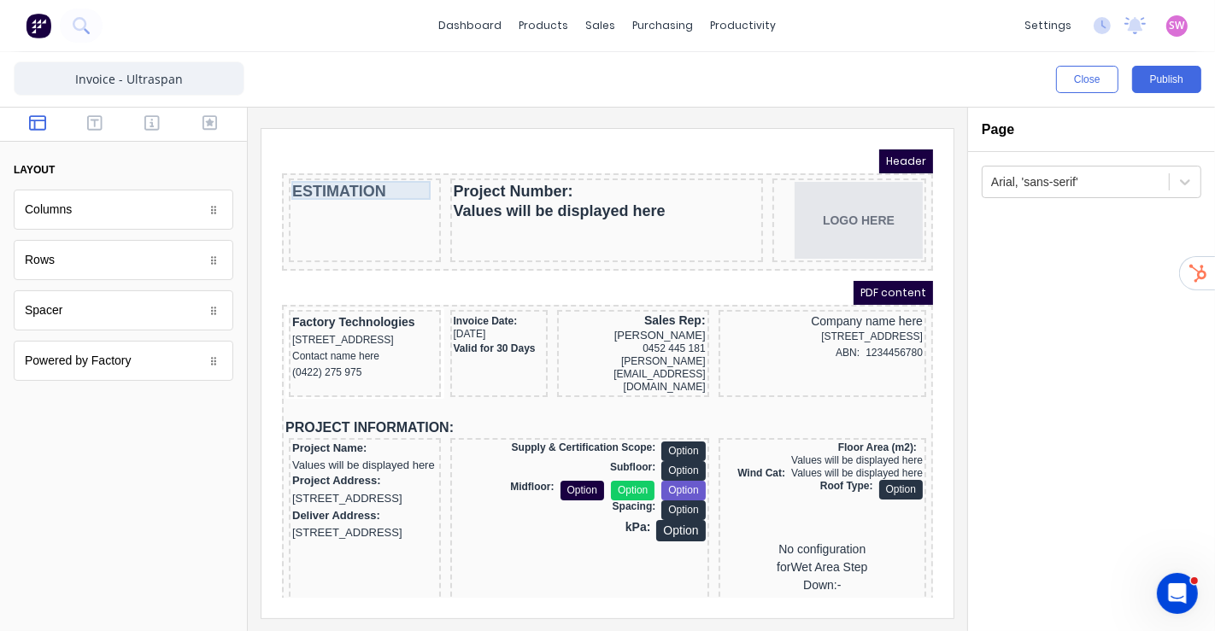
click at [335, 173] on div "ESTIMATION" at bounding box center [343, 171] width 145 height 20
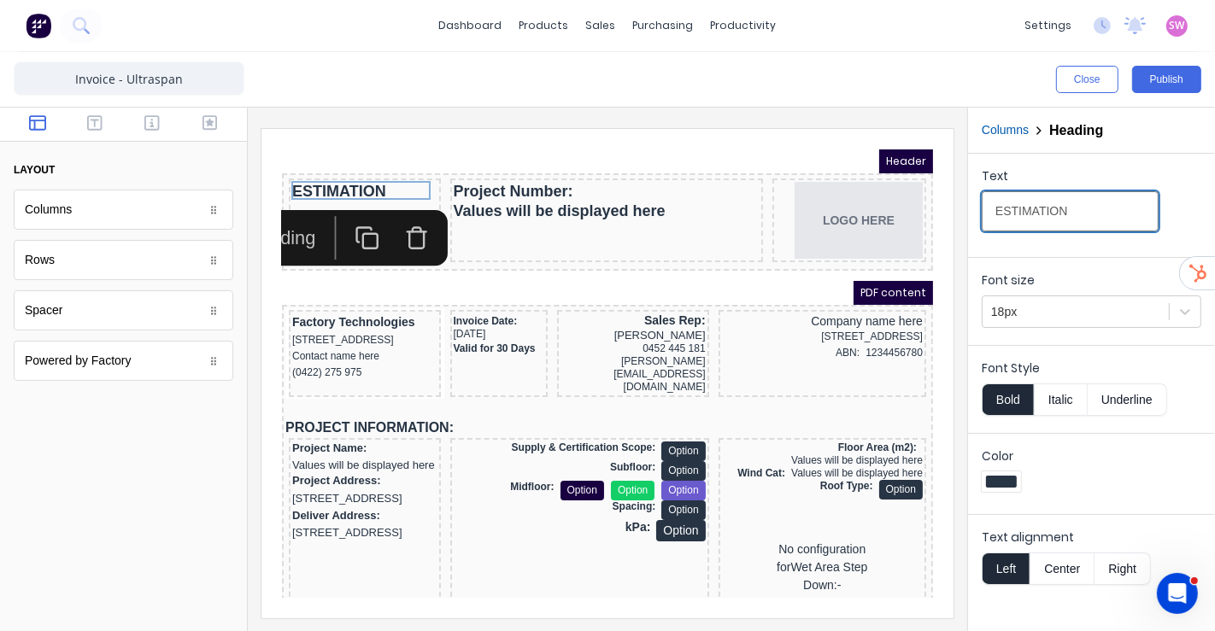
drag, startPoint x: 1346, startPoint y: 329, endPoint x: 678, endPoint y: 139, distance: 694.5
type input "INVOICE"
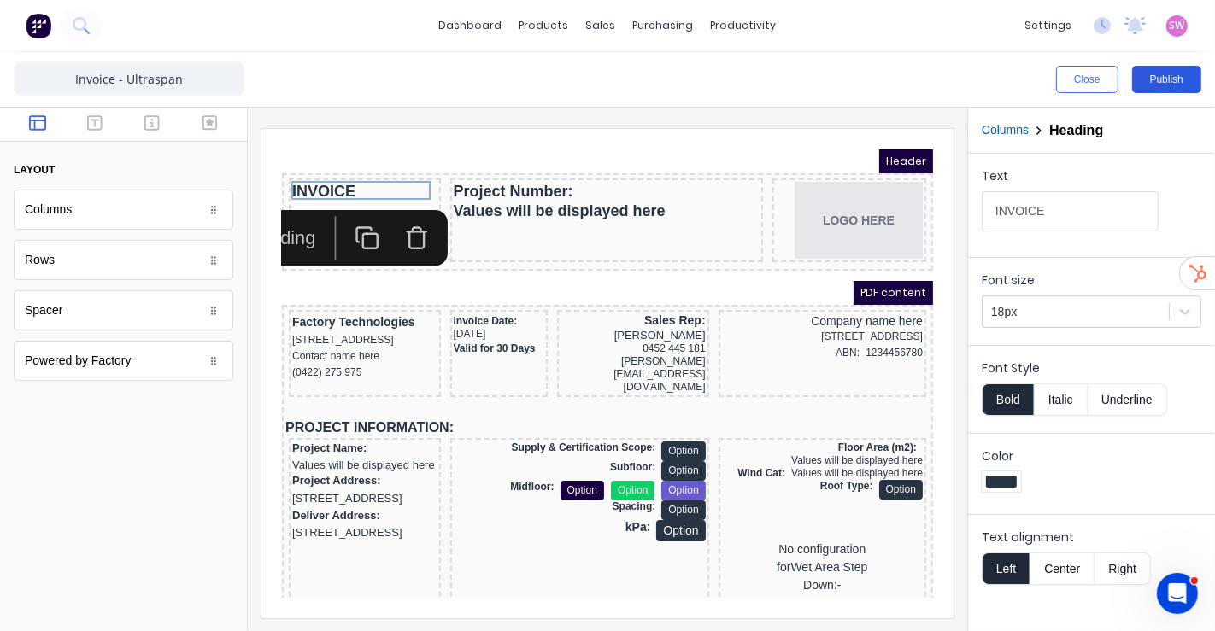
click at [1165, 84] on button "Publish" at bounding box center [1166, 79] width 69 height 27
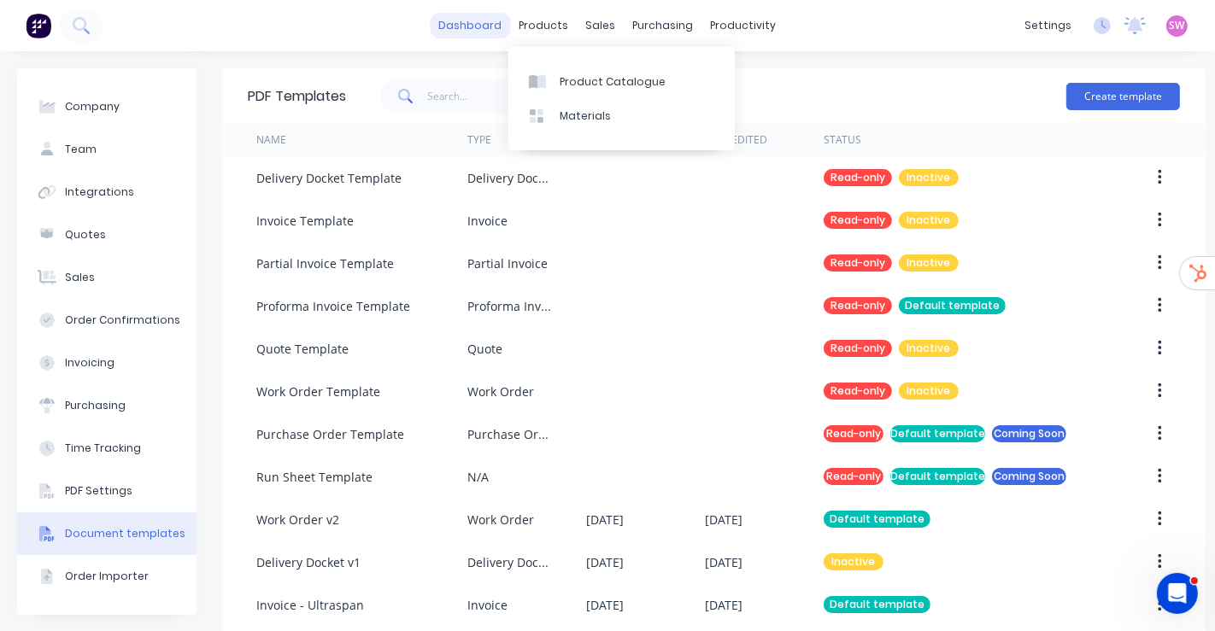
click at [472, 31] on link "dashboard" at bounding box center [471, 26] width 80 height 26
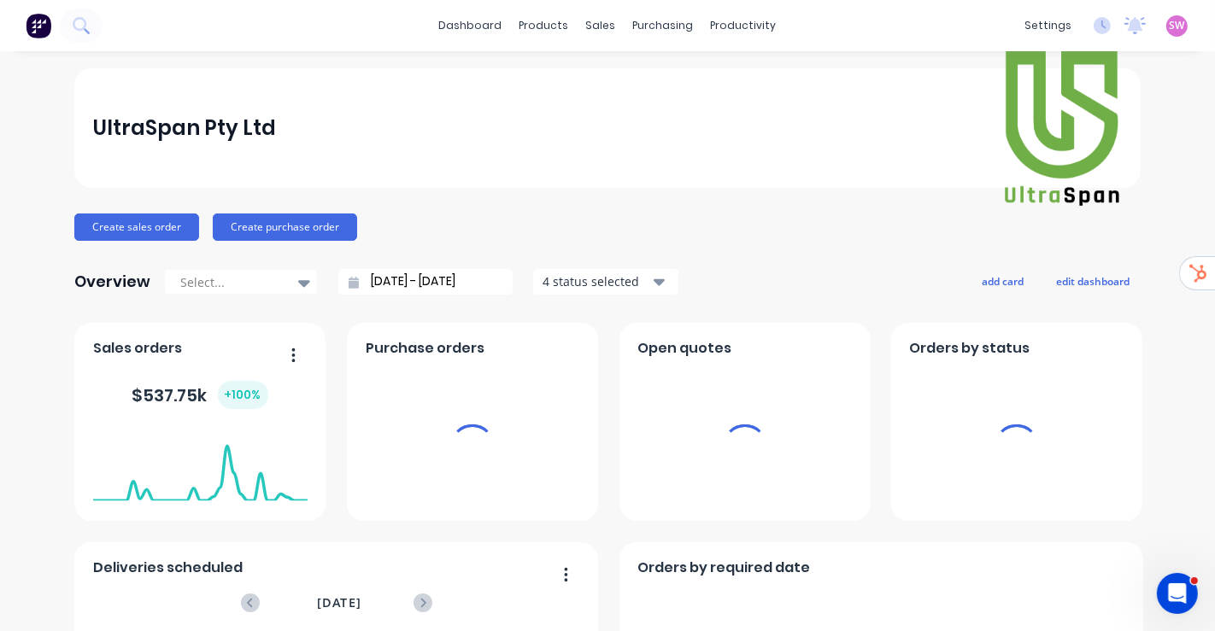
click at [1170, 25] on span "SW" at bounding box center [1177, 25] width 15 height 15
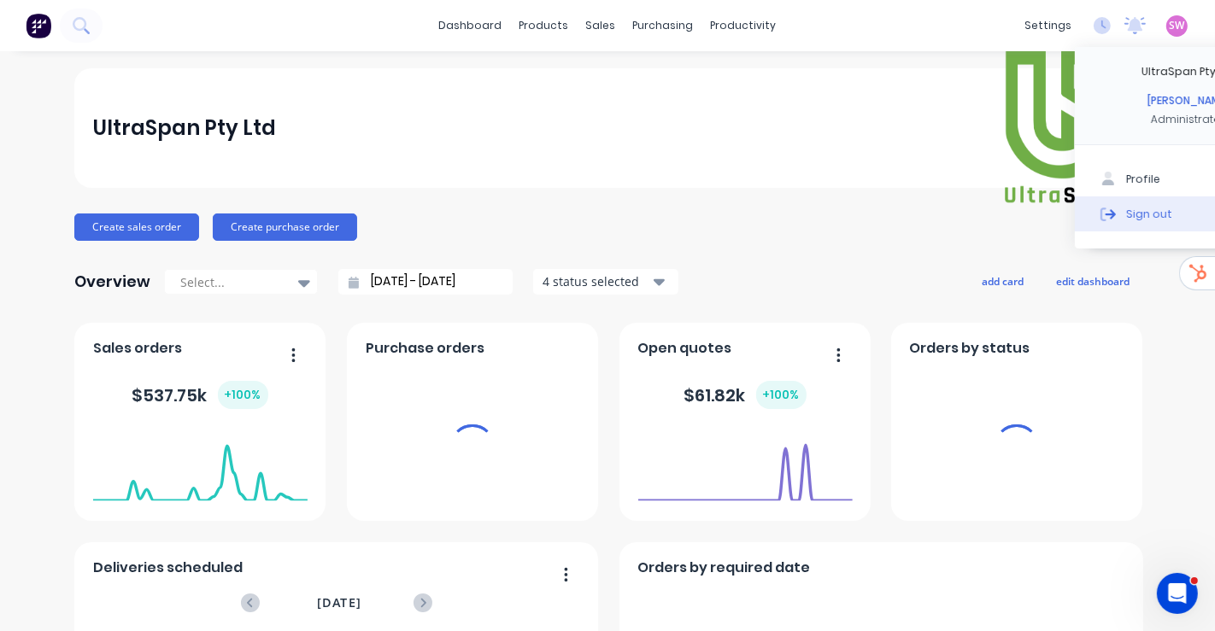
click at [1135, 215] on div "Sign out" at bounding box center [1149, 213] width 46 height 15
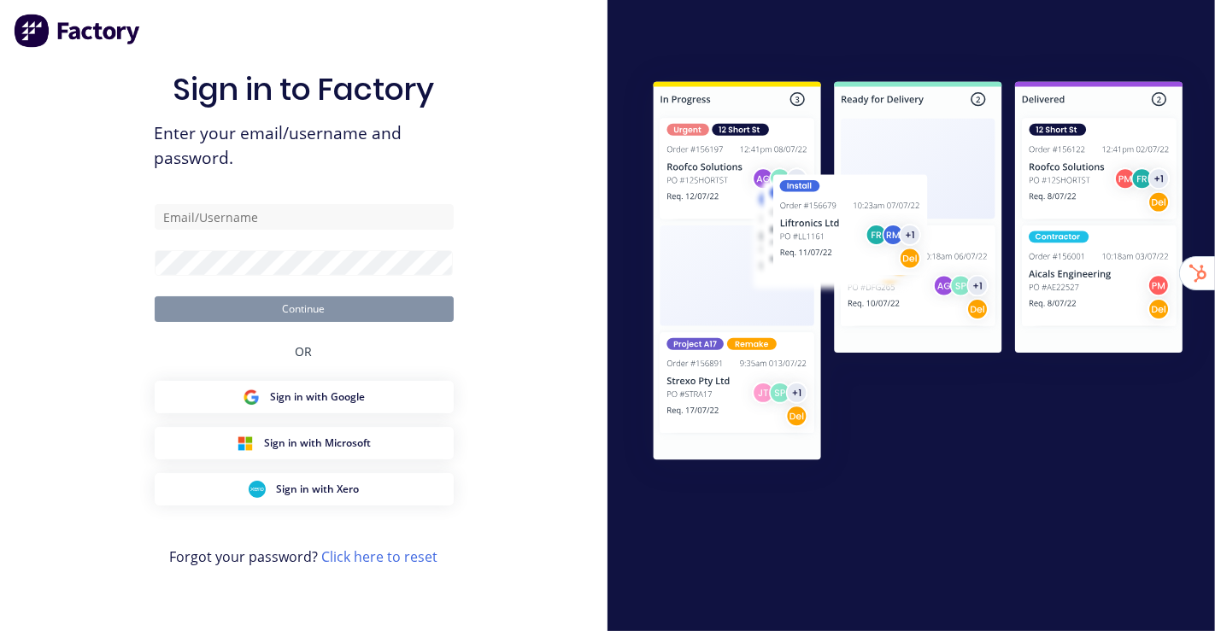
type input "[EMAIL_ADDRESS][DOMAIN_NAME]"
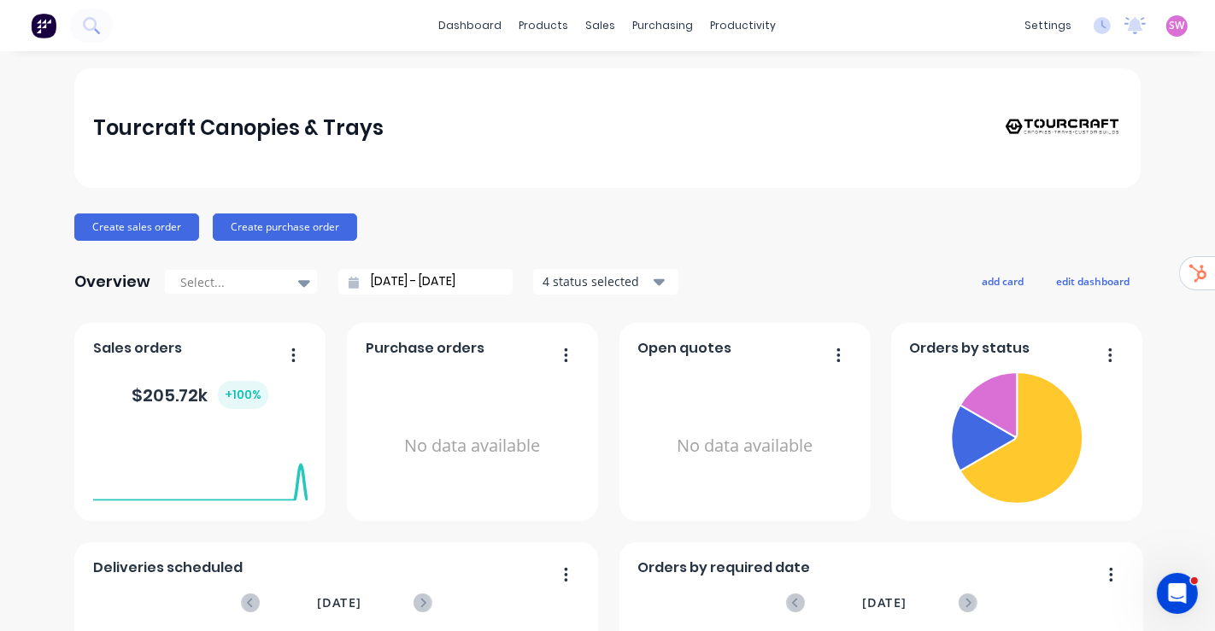
click at [1085, 214] on div "Create sales order Create purchase order" at bounding box center [607, 227] width 1066 height 27
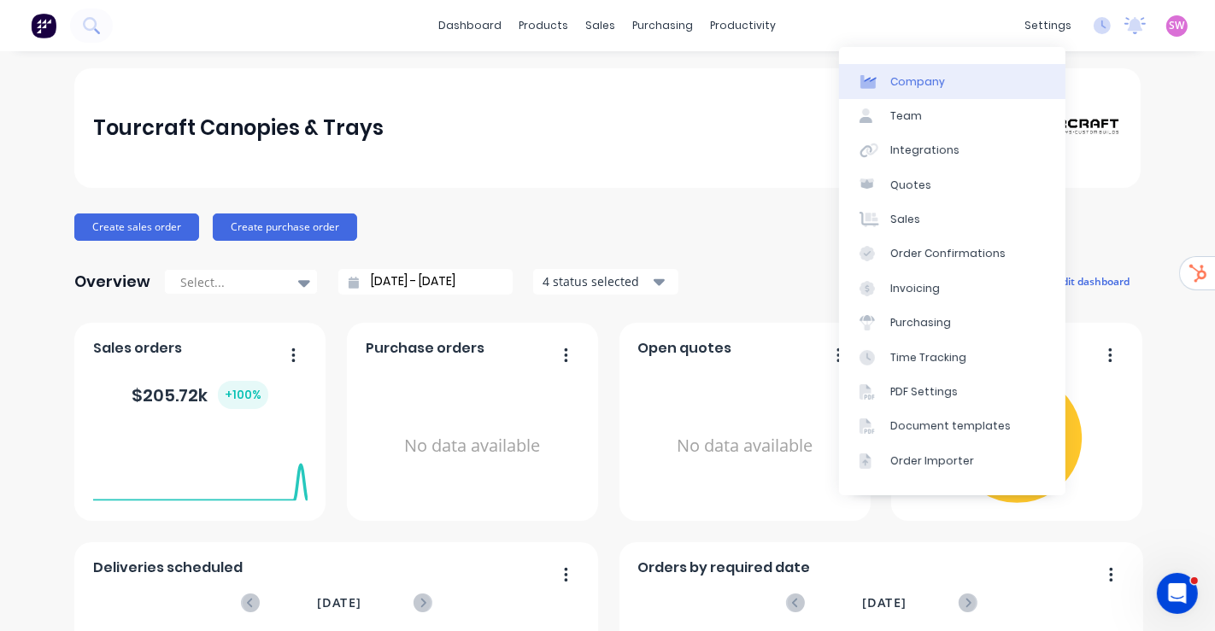
click at [948, 76] on link "Company" at bounding box center [952, 81] width 226 height 34
select select "AU"
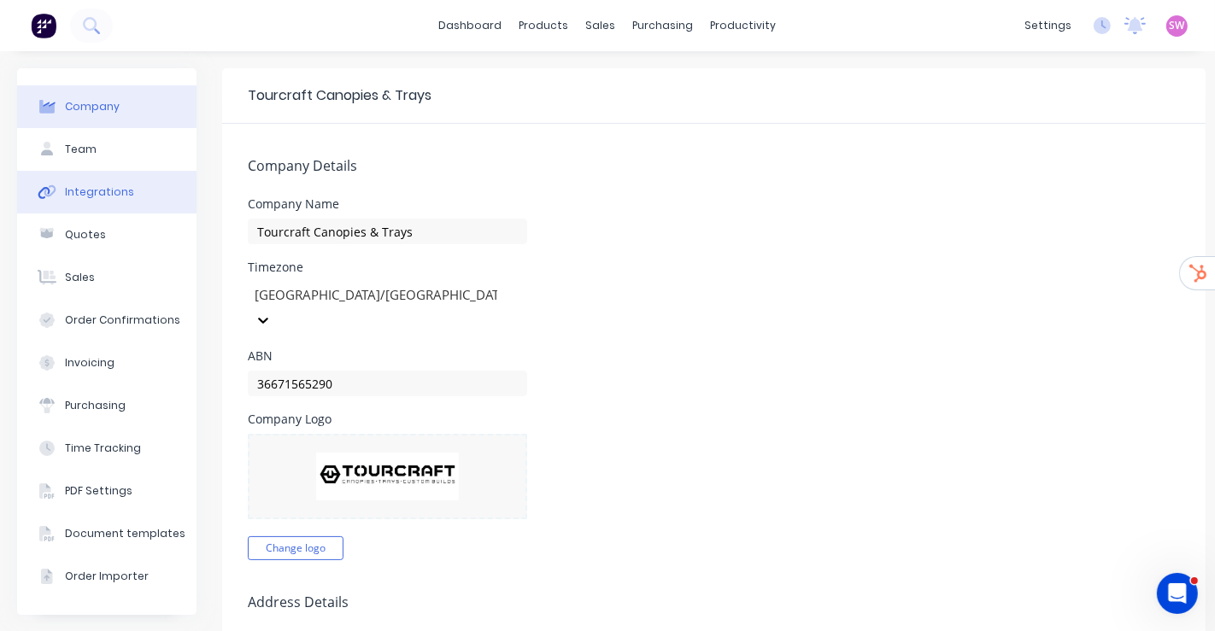
click at [125, 197] on div "Integrations" at bounding box center [99, 192] width 69 height 15
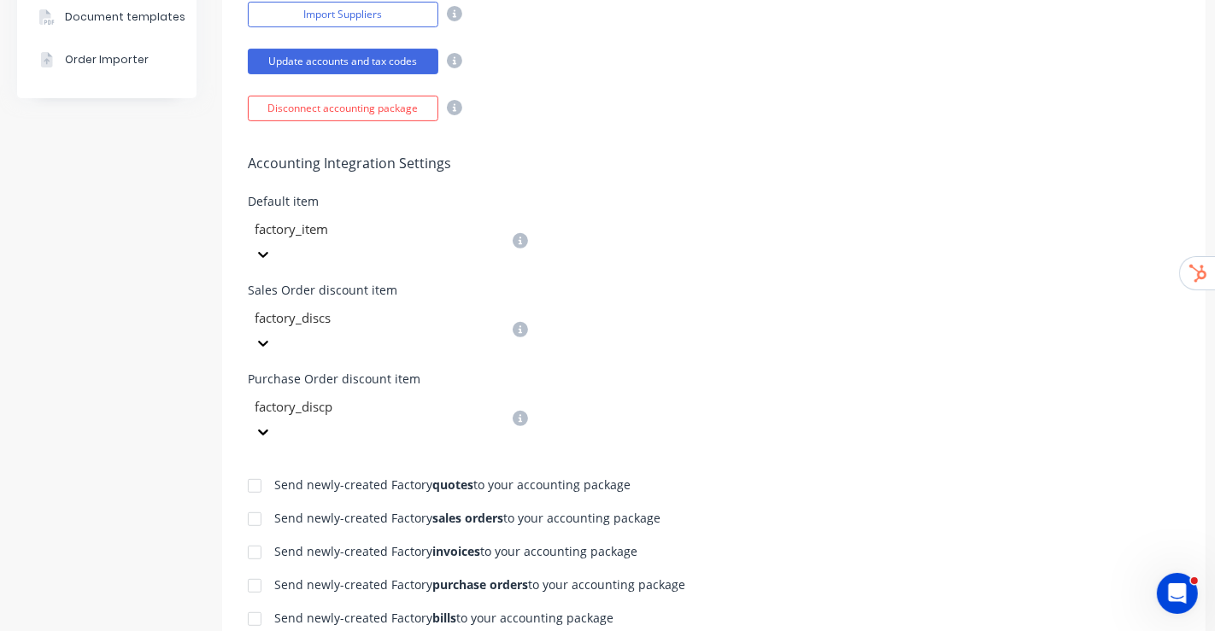
scroll to position [664, 0]
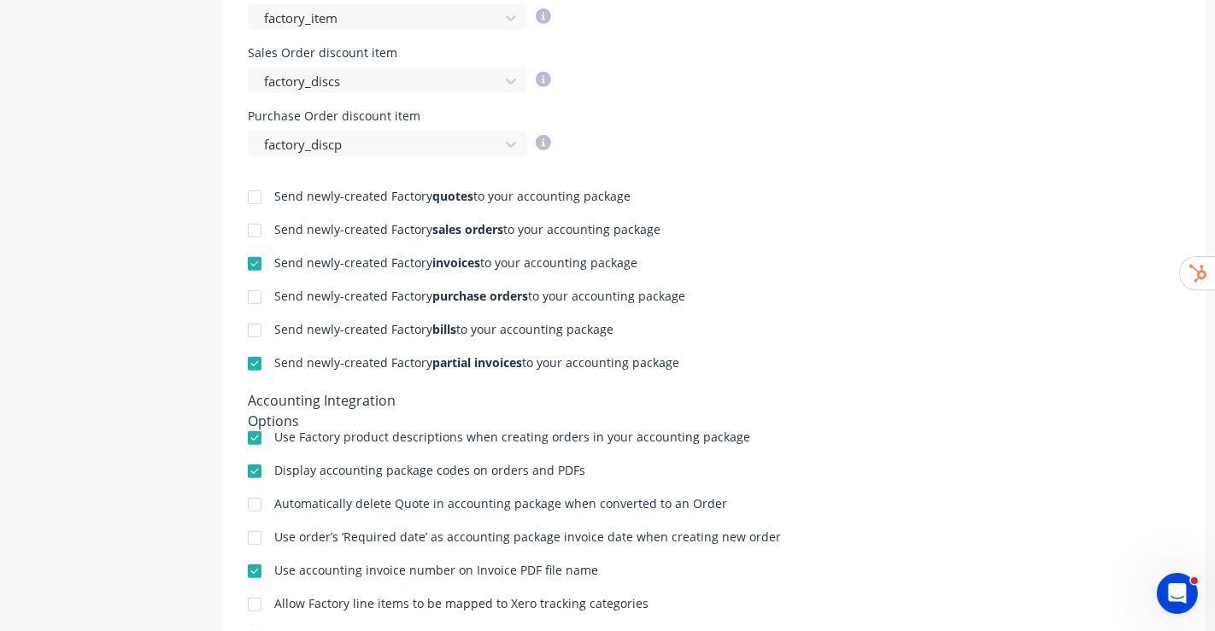
scroll to position [759, 0]
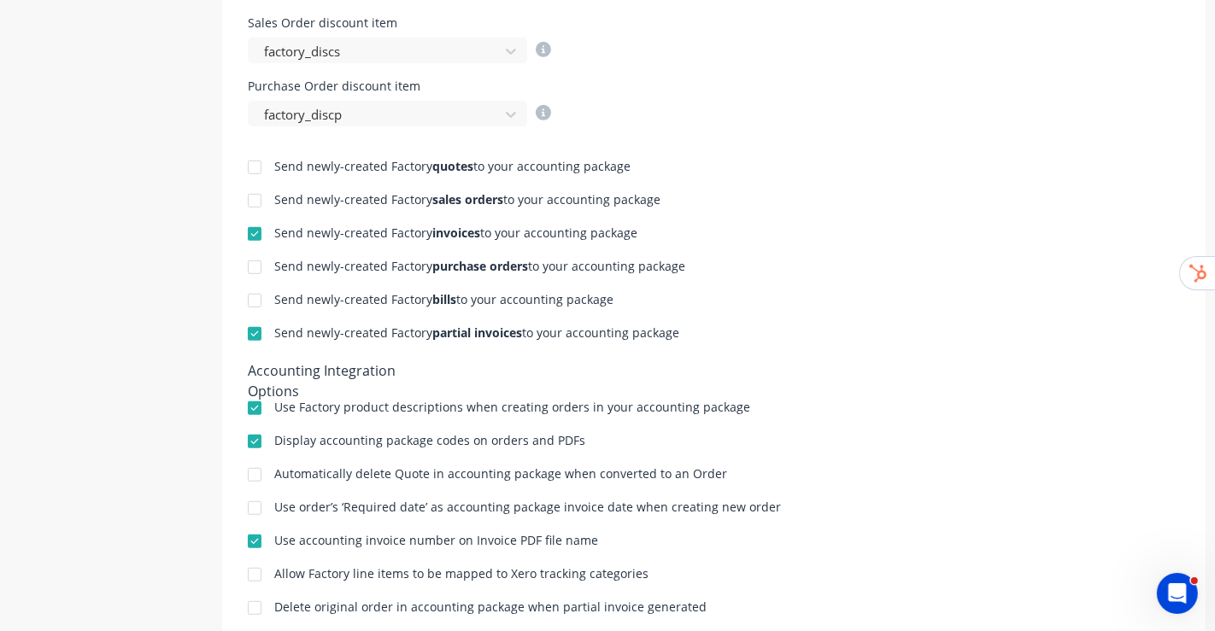
click at [261, 231] on div at bounding box center [255, 234] width 34 height 34
click at [255, 331] on div at bounding box center [255, 334] width 34 height 34
click at [912, 220] on div "Send newly-created Factory quotes to your accounting package Send newly-created…" at bounding box center [713, 371] width 983 height 491
click at [261, 235] on div at bounding box center [255, 234] width 34 height 34
click at [254, 317] on div at bounding box center [255, 334] width 34 height 34
